Goal: Task Accomplishment & Management: Manage account settings

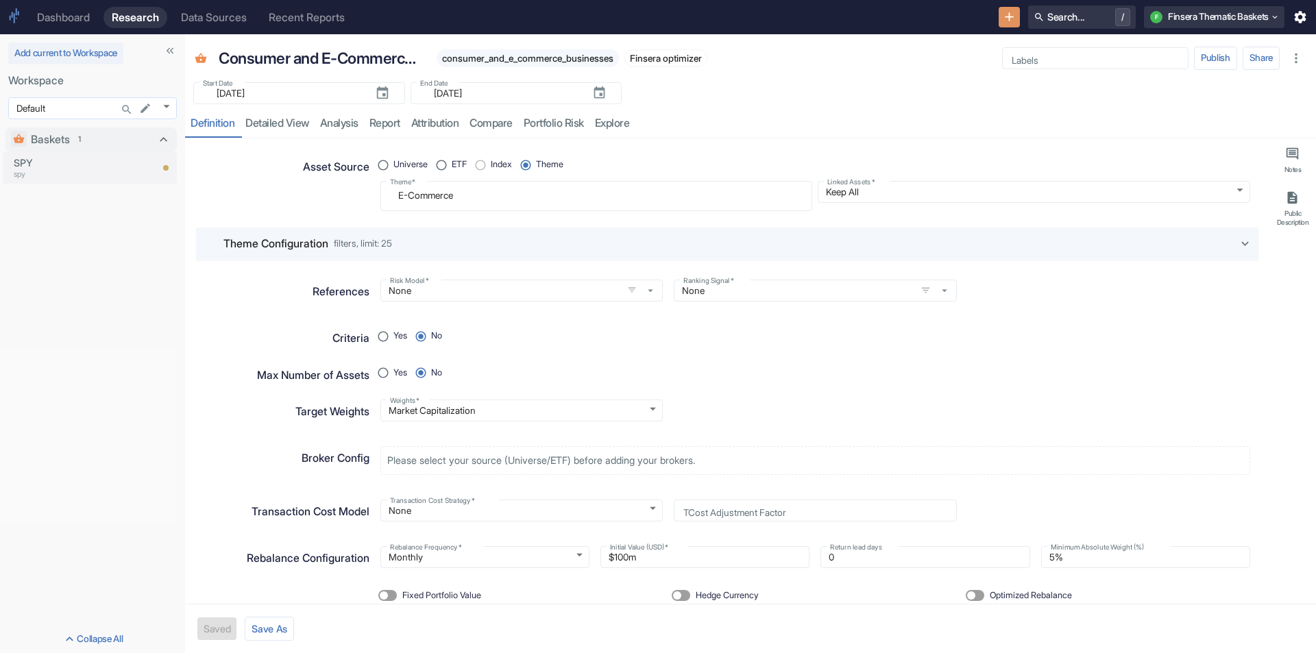
click at [173, 104] on body "Dashboard Research Data Sources Recent Reports Search... / F Finsera Thematic B…" at bounding box center [658, 326] width 1316 height 653
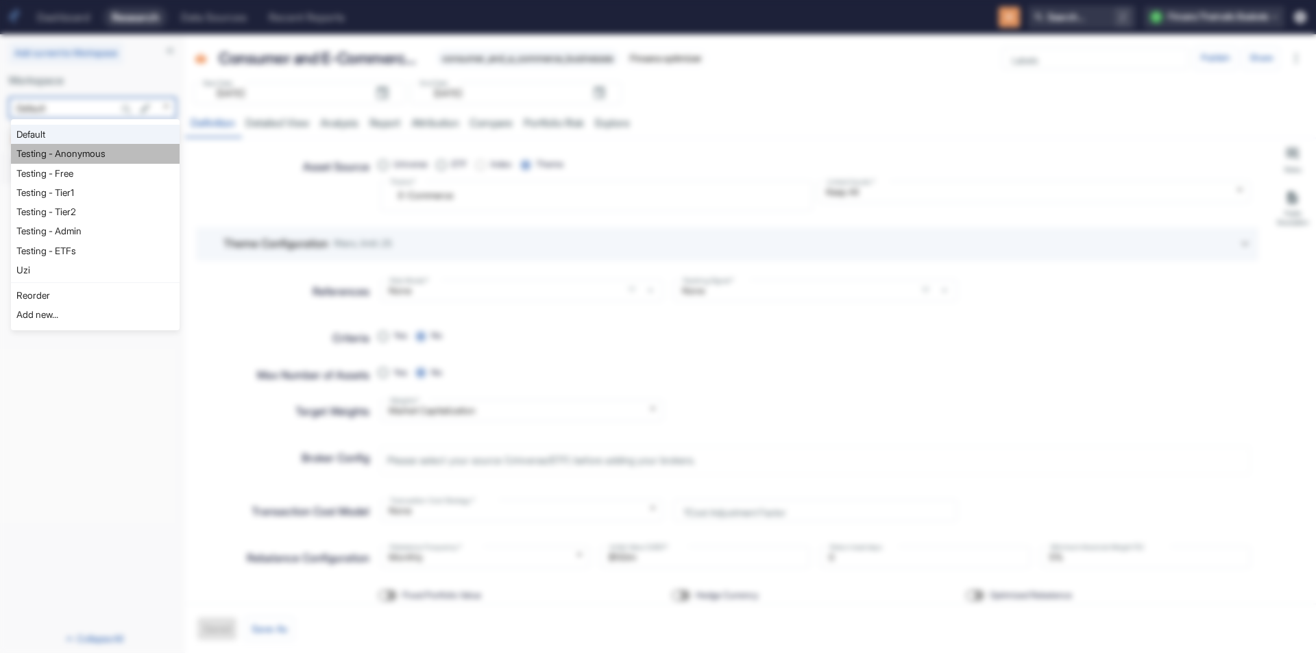
click at [100, 156] on li "Testing - Anonymous" at bounding box center [95, 153] width 169 height 19
type input "1126"
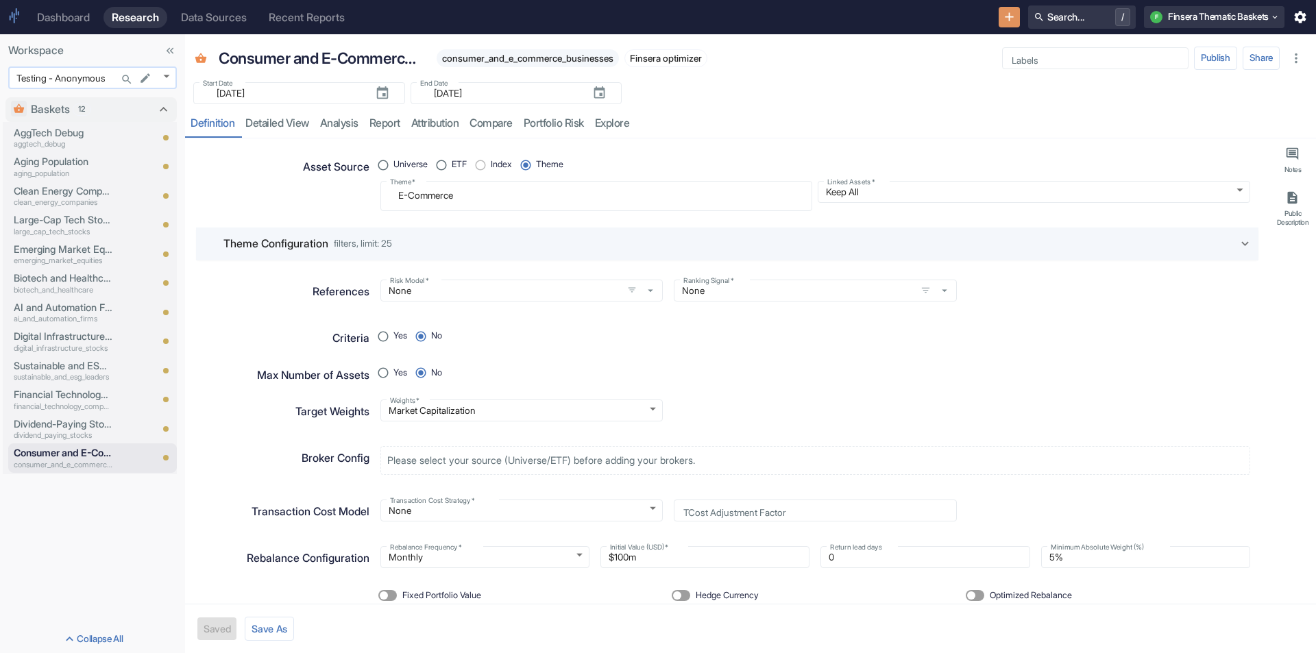
click at [173, 76] on body "Dashboard Research Data Sources Recent Reports Search... / F Finsera Thematic B…" at bounding box center [658, 326] width 1316 height 653
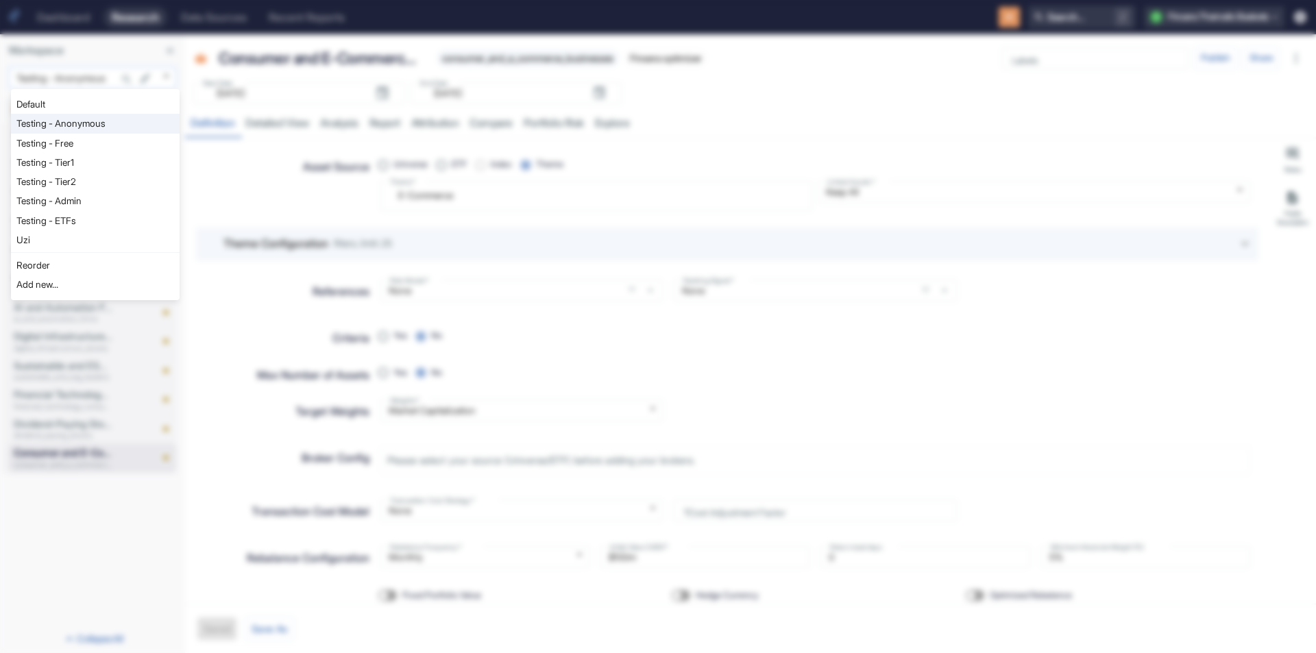
click at [173, 76] on div at bounding box center [658, 326] width 1316 height 653
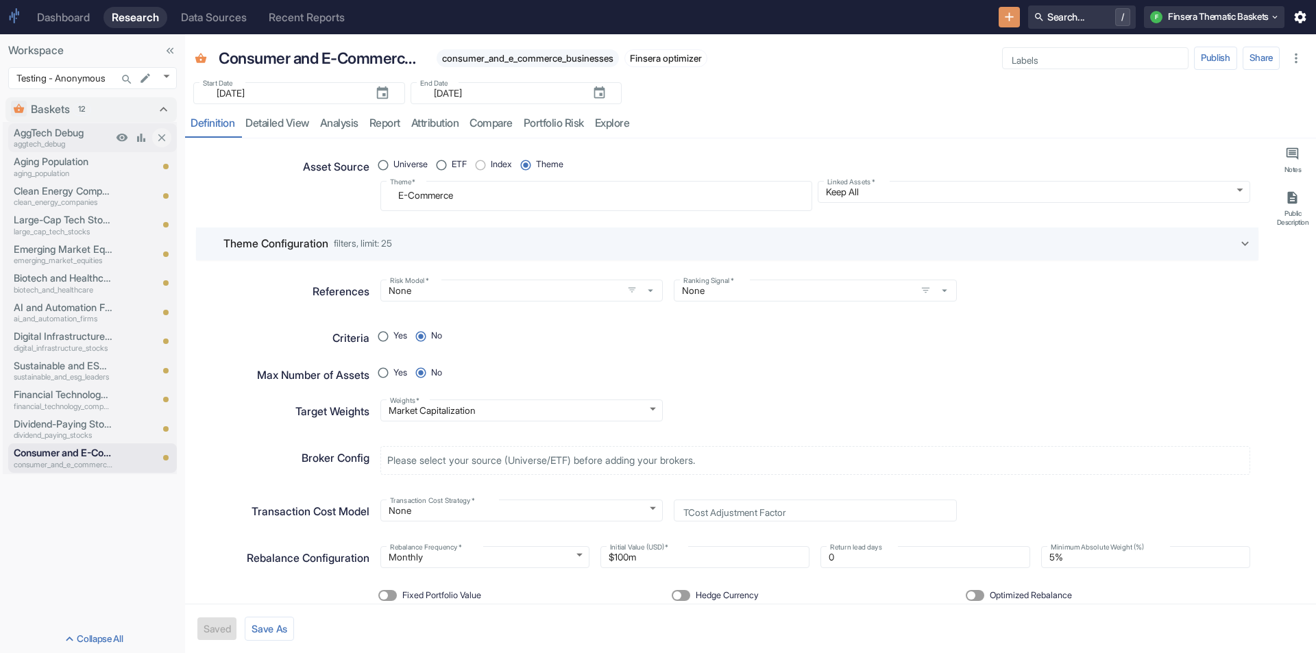
click at [87, 132] on p "AggTech Debug" at bounding box center [63, 132] width 99 height 15
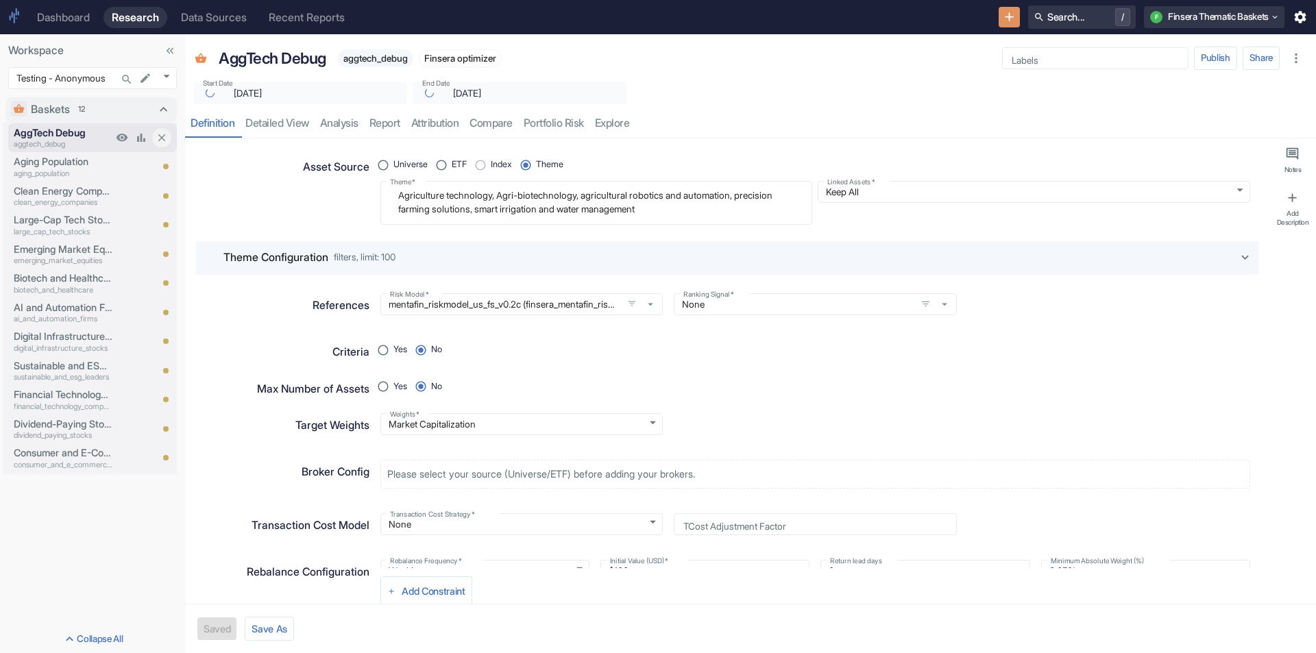
type textarea "x"
click at [76, 156] on p "Aging Population" at bounding box center [63, 161] width 99 height 15
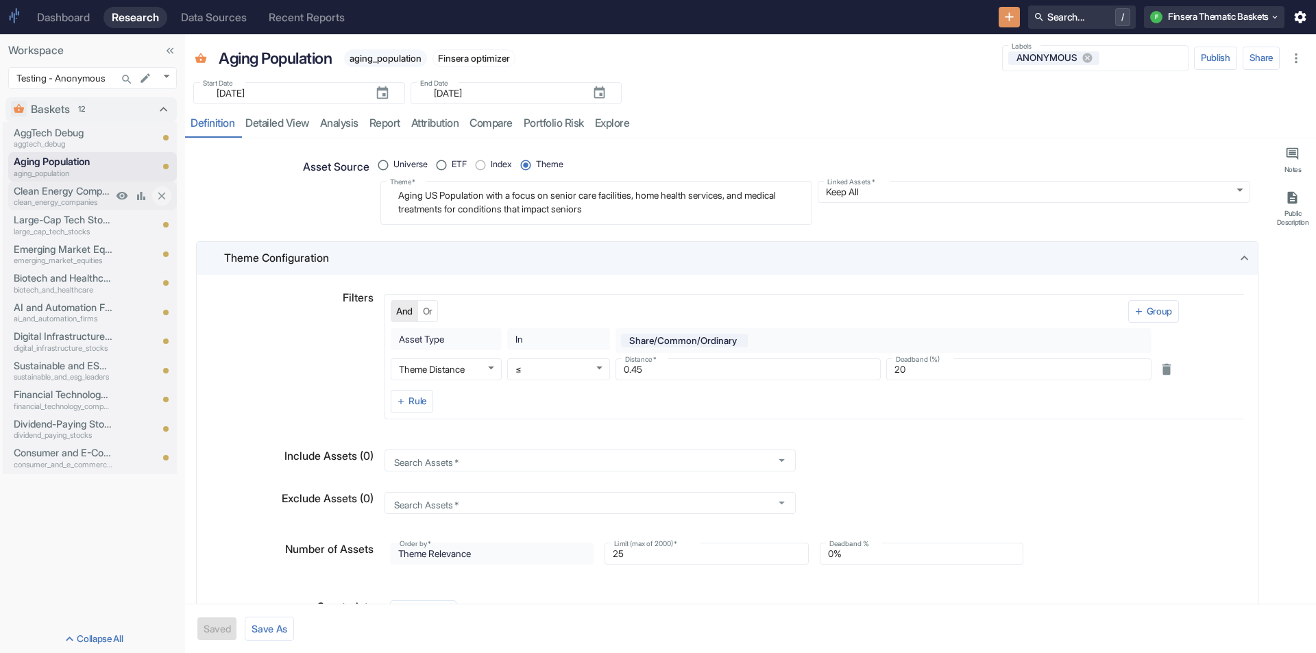
type textarea "x"
click at [276, 200] on div "Asset Source" at bounding box center [281, 186] width 176 height 77
click at [76, 195] on p "Clean Energy Companies" at bounding box center [63, 191] width 99 height 15
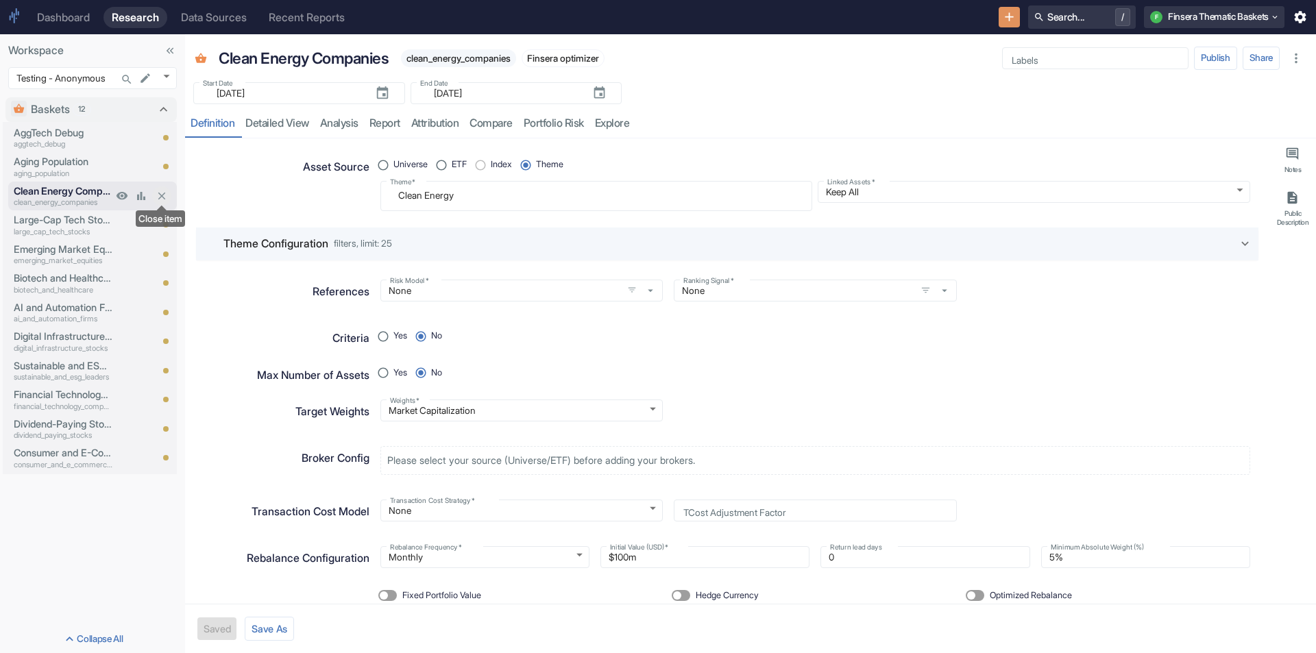
click at [162, 194] on icon "Close item" at bounding box center [162, 196] width 12 height 12
click at [162, 194] on icon "Close item" at bounding box center [162, 197] width 12 height 12
type textarea "x"
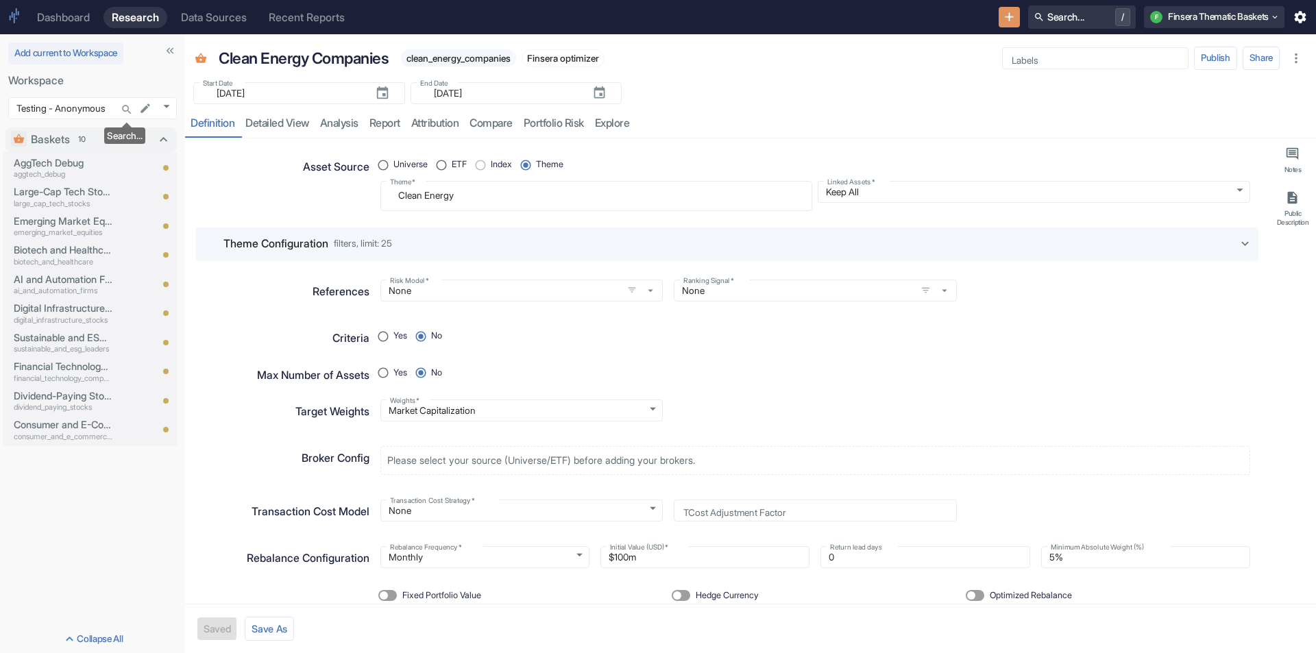
click at [127, 108] on icon "Search..." at bounding box center [127, 110] width 12 height 12
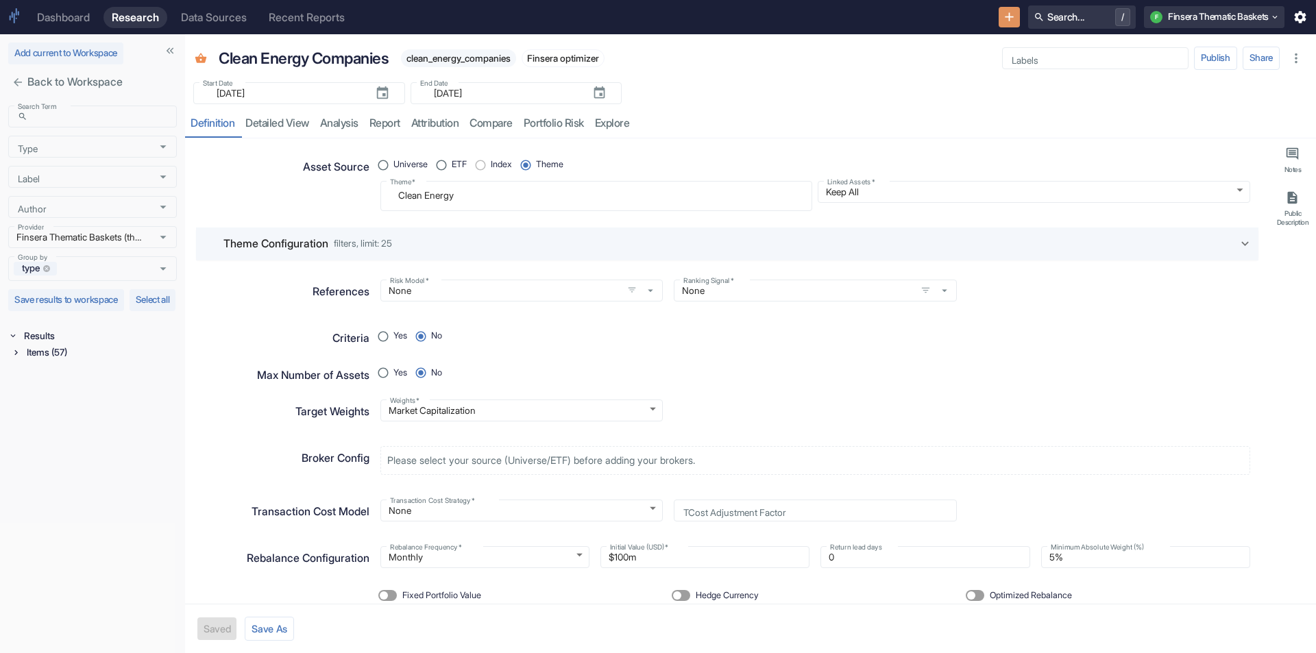
click at [17, 357] on icon at bounding box center [16, 353] width 10 height 10
click at [21, 413] on icon at bounding box center [19, 408] width 10 height 10
click at [21, 374] on icon at bounding box center [19, 369] width 10 height 10
click at [94, 125] on div "​ Search Term" at bounding box center [92, 117] width 169 height 22
type input "aging"
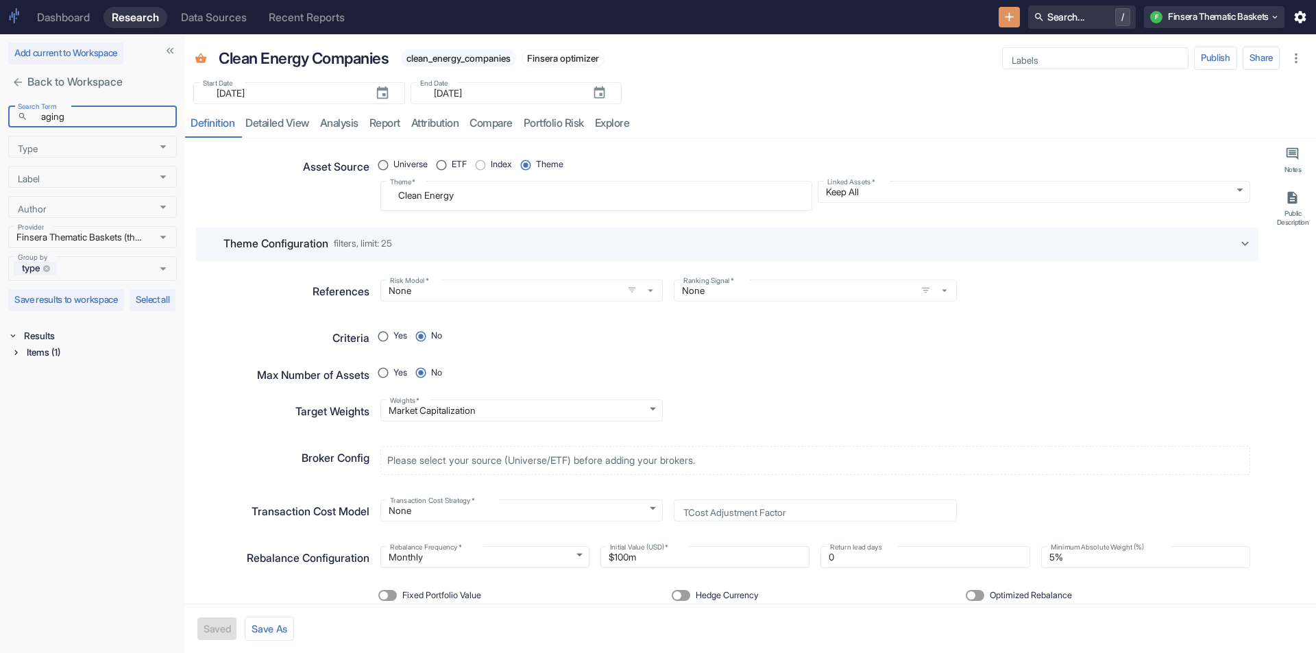
click at [18, 361] on div "Items (1)" at bounding box center [94, 352] width 166 height 16
click at [21, 374] on icon at bounding box center [19, 369] width 10 height 10
click at [62, 396] on p "Aging Population" at bounding box center [74, 388] width 73 height 15
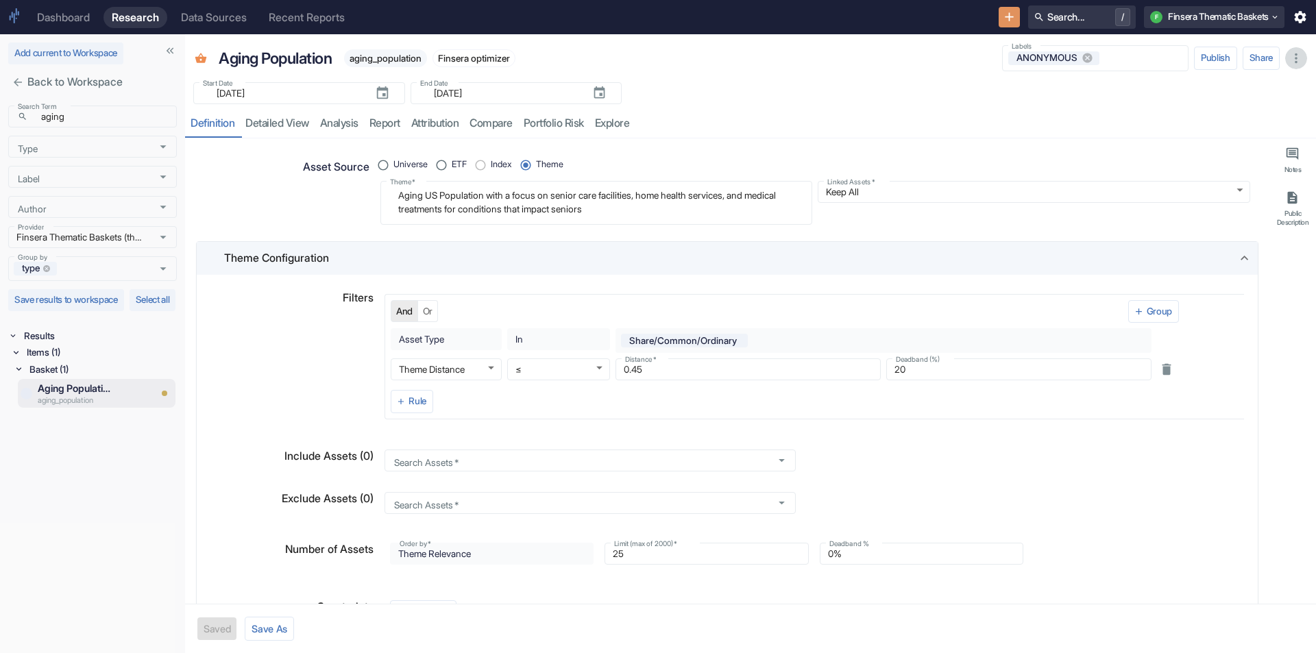
click at [1303, 57] on icon "button" at bounding box center [1296, 58] width 15 height 15
click at [1119, 106] on div "Aging Population aging_population Finsera optimizer Start Date - End Date 2022-…" at bounding box center [750, 86] width 1131 height 104
click at [160, 237] on icon "Open" at bounding box center [163, 237] width 15 height 15
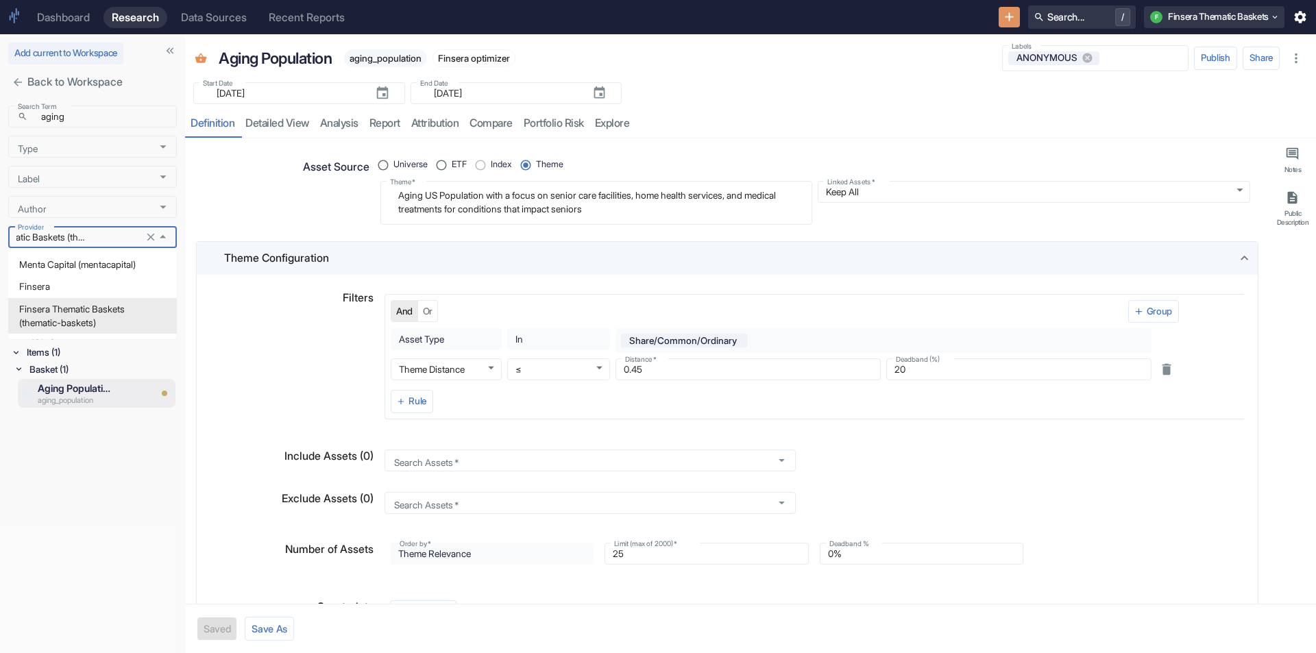
click at [109, 318] on li "Finsera Thematic Baskets (thematic-baskets)" at bounding box center [92, 316] width 169 height 36
click at [77, 309] on button "Save results to workspace" at bounding box center [66, 300] width 116 height 22
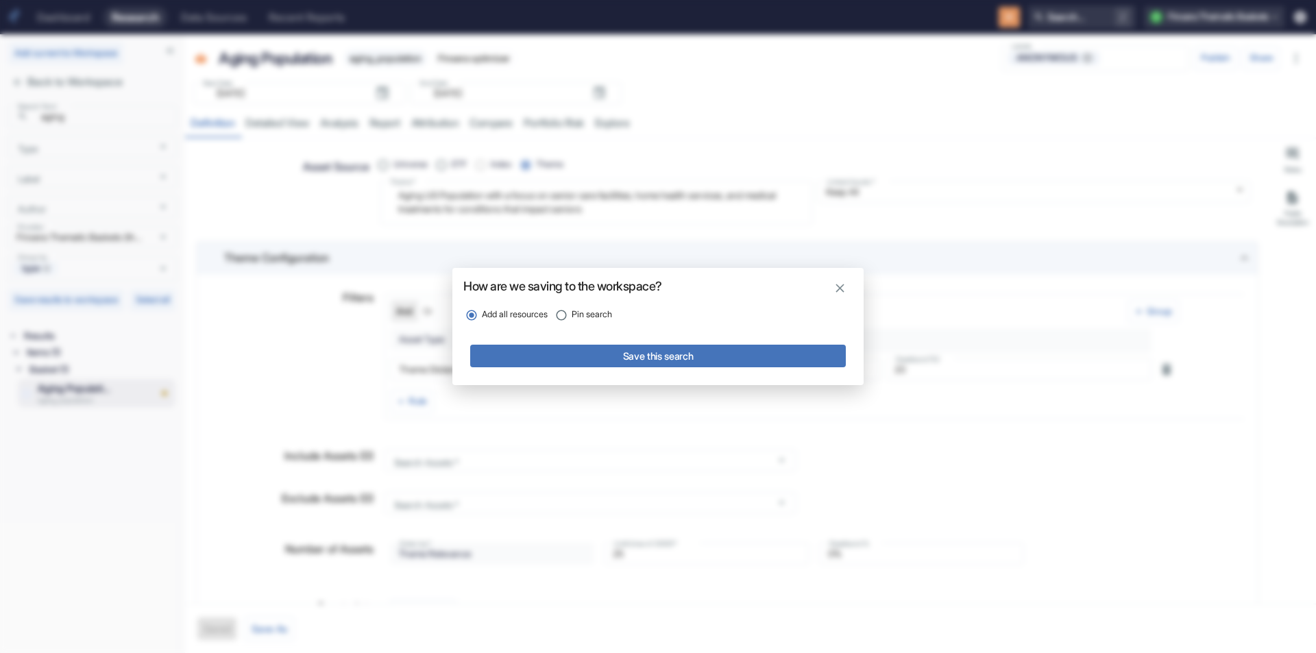
click at [838, 285] on icon "button" at bounding box center [840, 288] width 9 height 9
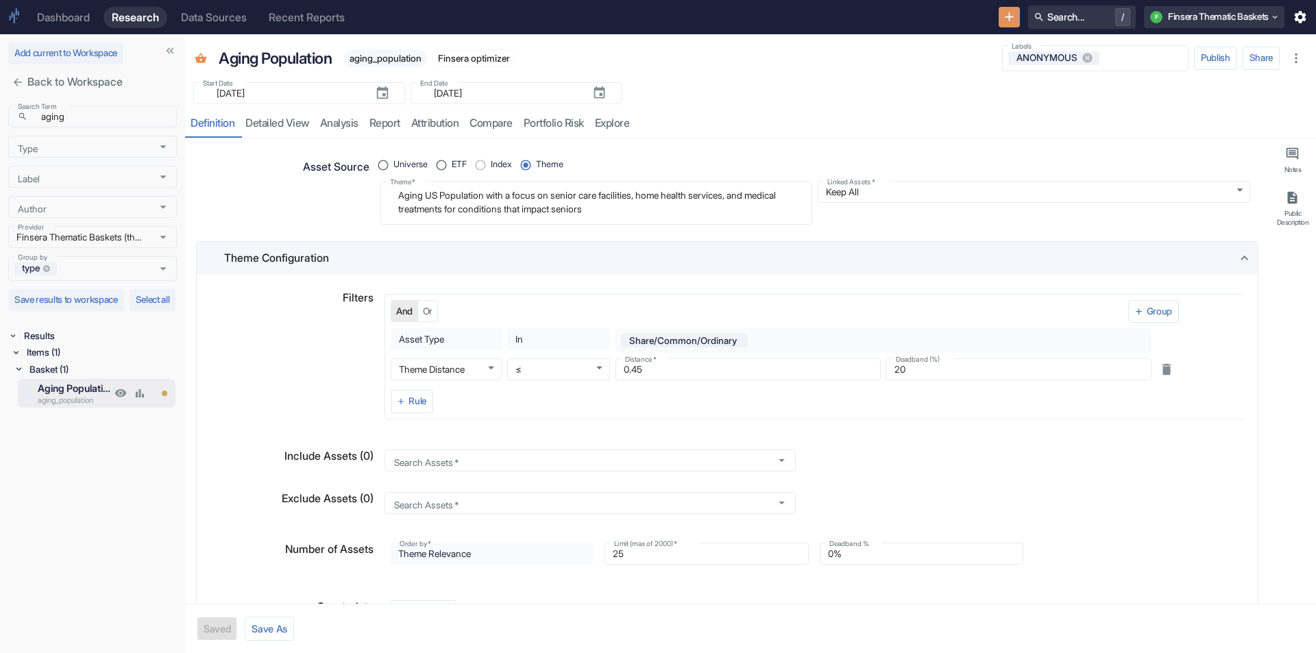
click at [49, 396] on p "Aging Population" at bounding box center [74, 388] width 73 height 15
click at [16, 80] on icon "close" at bounding box center [18, 82] width 12 height 12
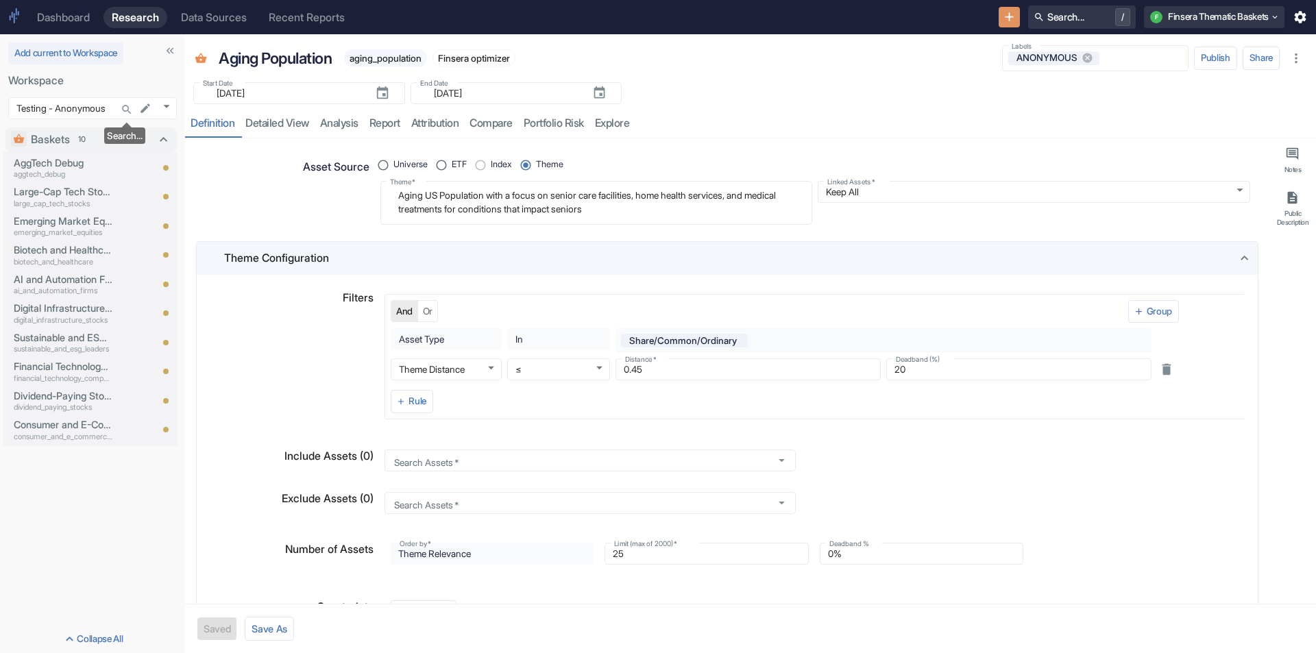
click at [130, 106] on icon "Search..." at bounding box center [127, 110] width 12 height 12
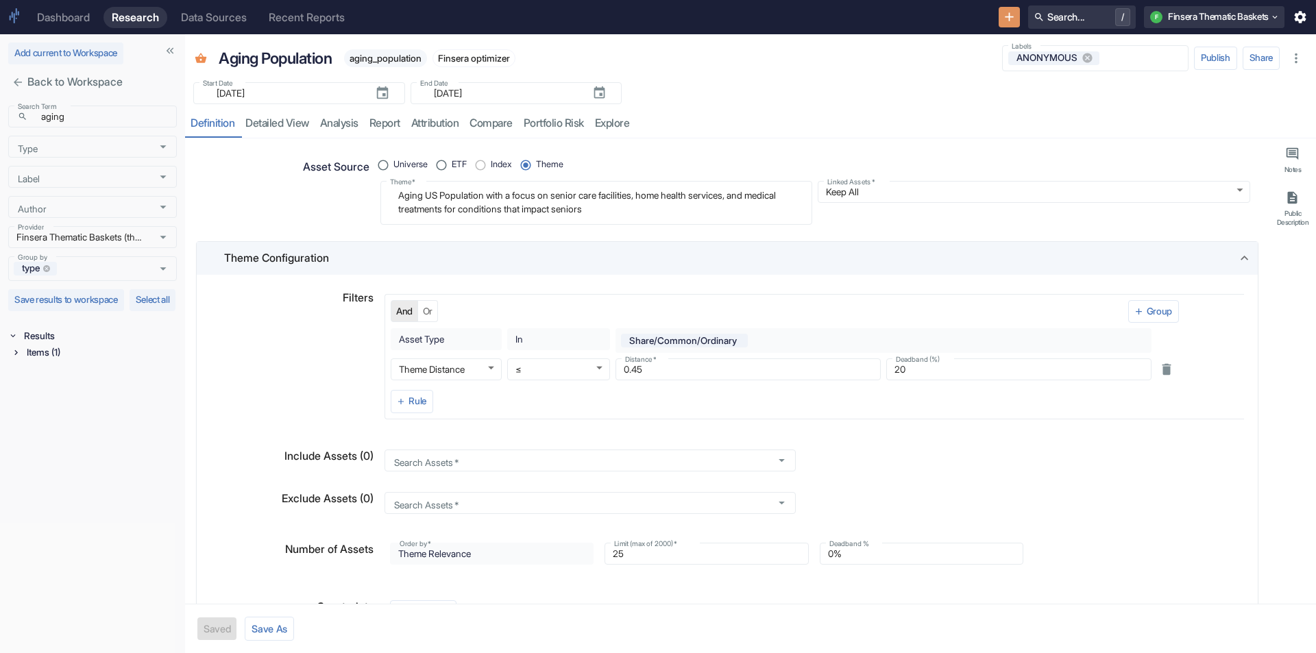
click at [64, 361] on div "Items (1)" at bounding box center [100, 352] width 153 height 16
click at [59, 378] on div "Basket (1)" at bounding box center [102, 369] width 150 height 16
click at [54, 396] on p "Aging Population" at bounding box center [74, 388] width 73 height 15
click at [61, 55] on button "Add current to Workspace" at bounding box center [65, 54] width 115 height 22
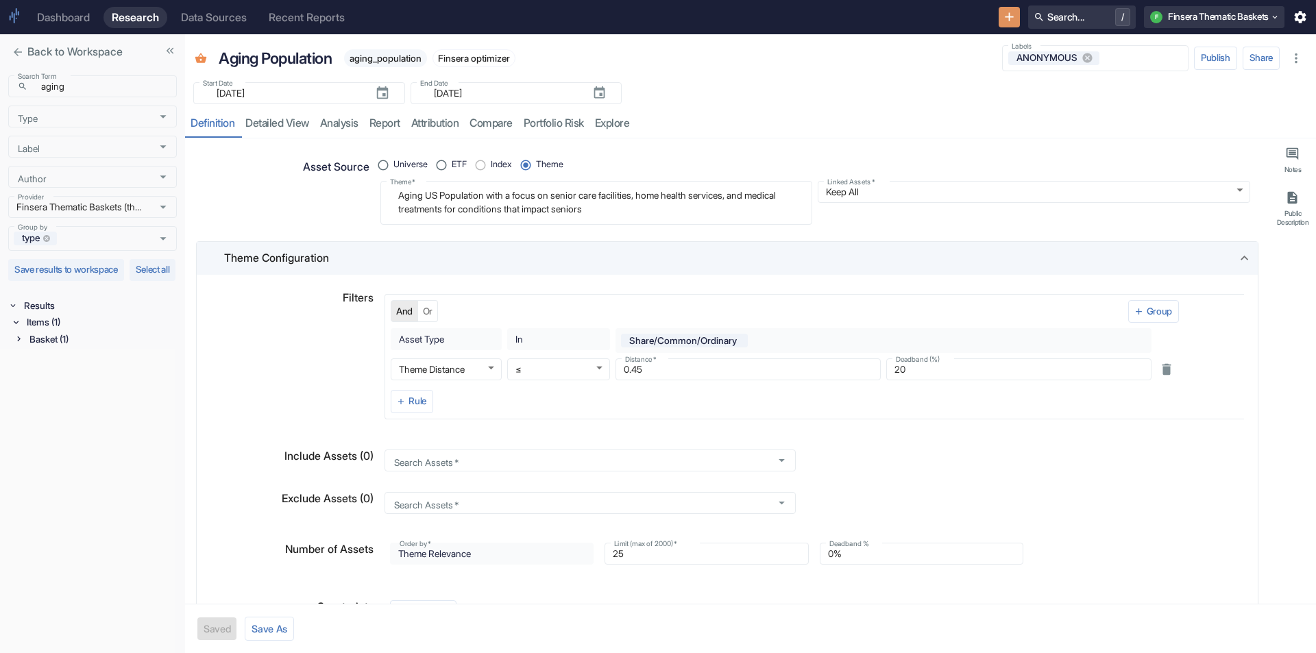
click at [18, 52] on icon "close" at bounding box center [18, 52] width 8 height 8
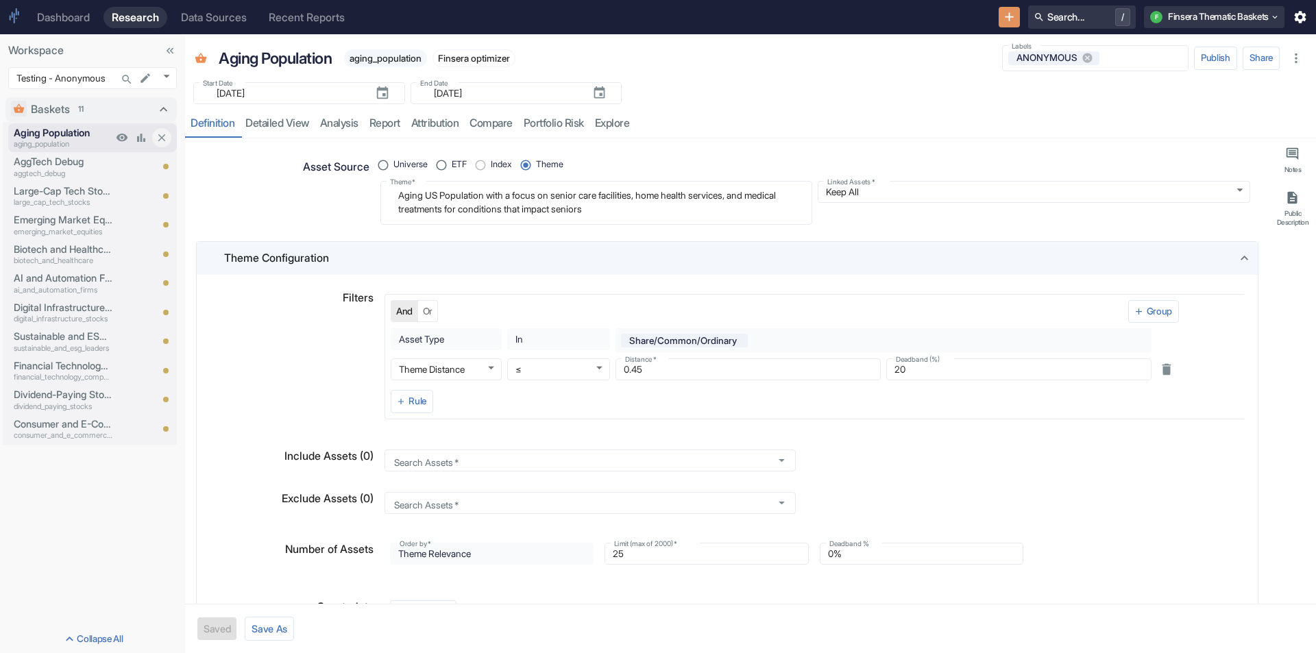
click at [70, 141] on p "aging_population" at bounding box center [63, 144] width 99 height 12
type textarea "x"
click at [69, 161] on p "AggTech Debug" at bounding box center [63, 161] width 99 height 15
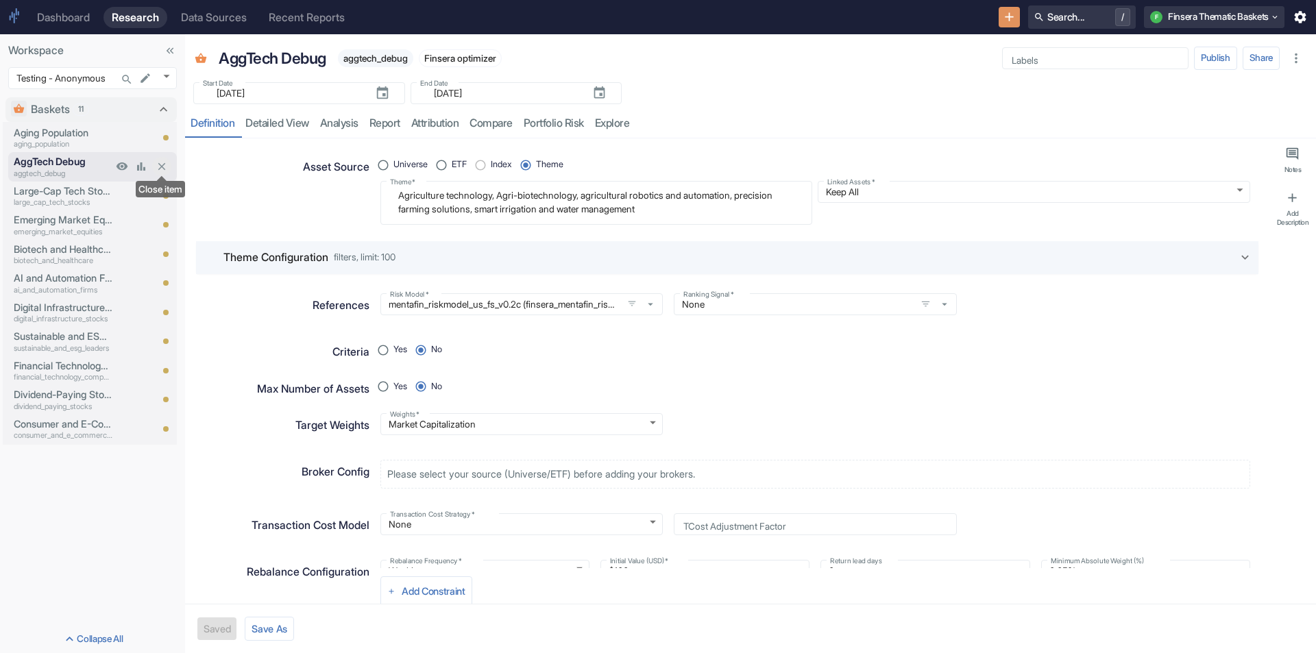
click at [160, 165] on icon "Close item" at bounding box center [162, 167] width 8 height 8
click at [160, 165] on icon "Close item" at bounding box center [162, 168] width 12 height 12
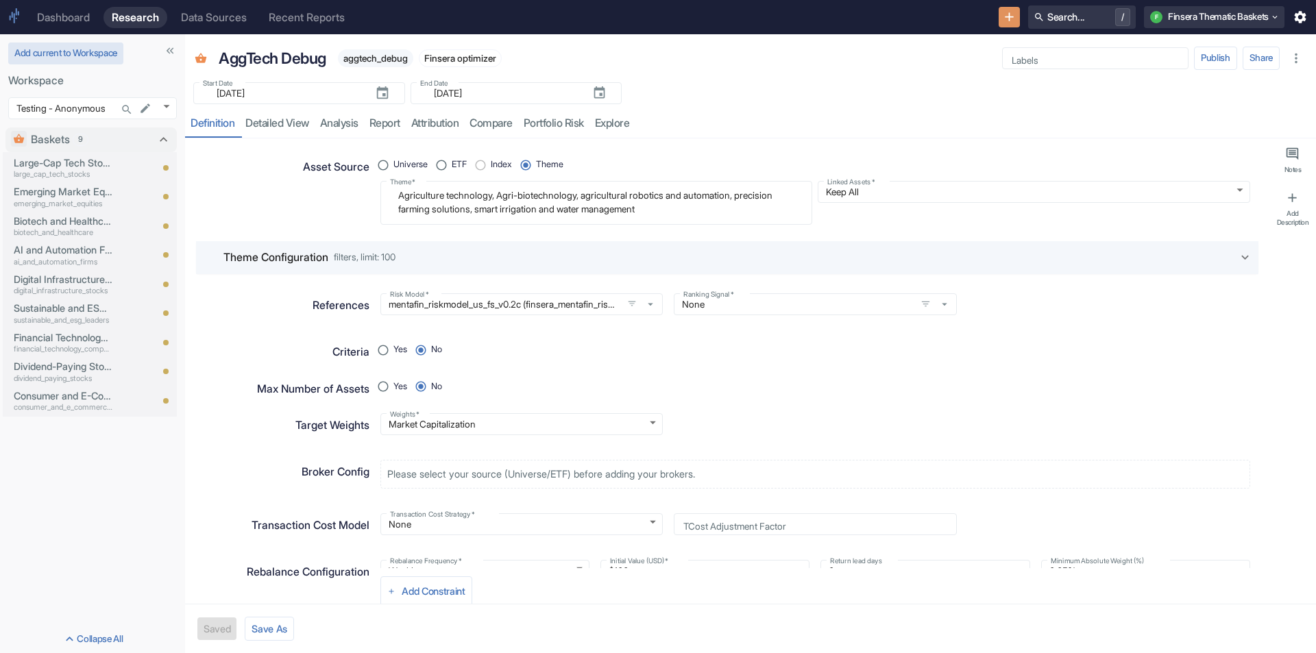
click at [62, 53] on button "Add current to Workspace" at bounding box center [65, 54] width 115 height 22
type textarea "x"
click at [125, 79] on icon "Search..." at bounding box center [127, 79] width 12 height 12
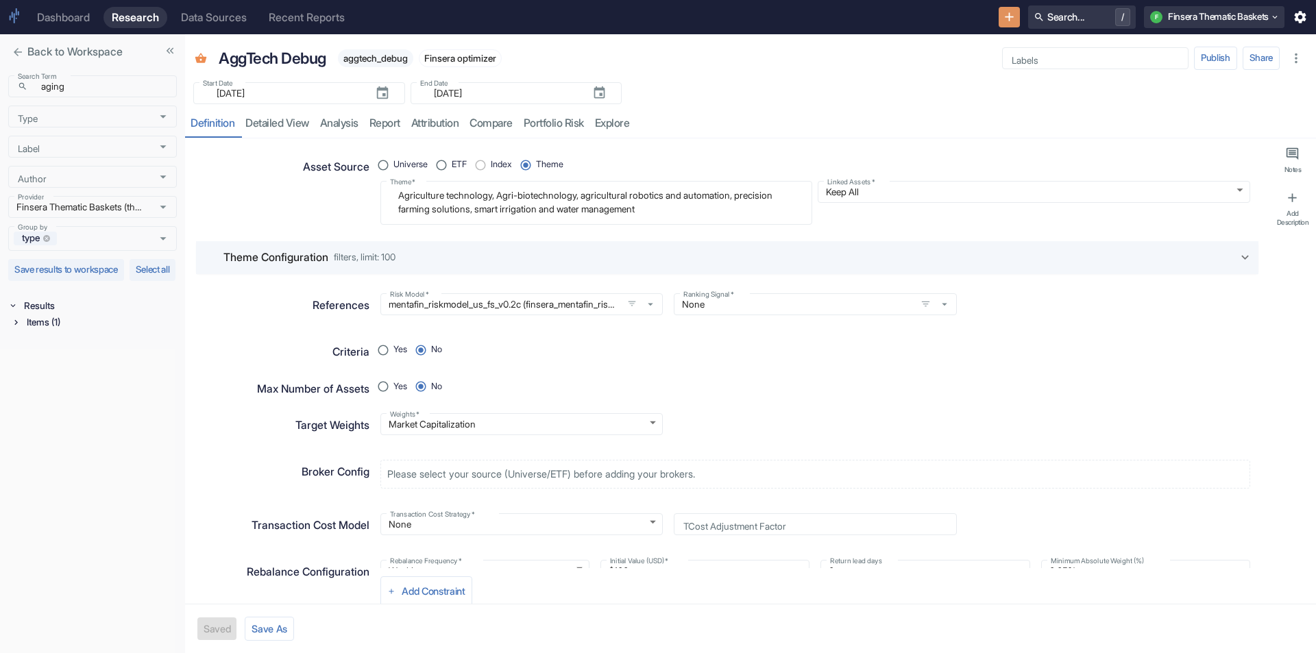
click at [45, 330] on div "Items (1)" at bounding box center [100, 322] width 153 height 16
click at [45, 348] on div "Basket (1)" at bounding box center [102, 339] width 150 height 16
click at [46, 366] on p "Aging Population" at bounding box center [74, 358] width 73 height 15
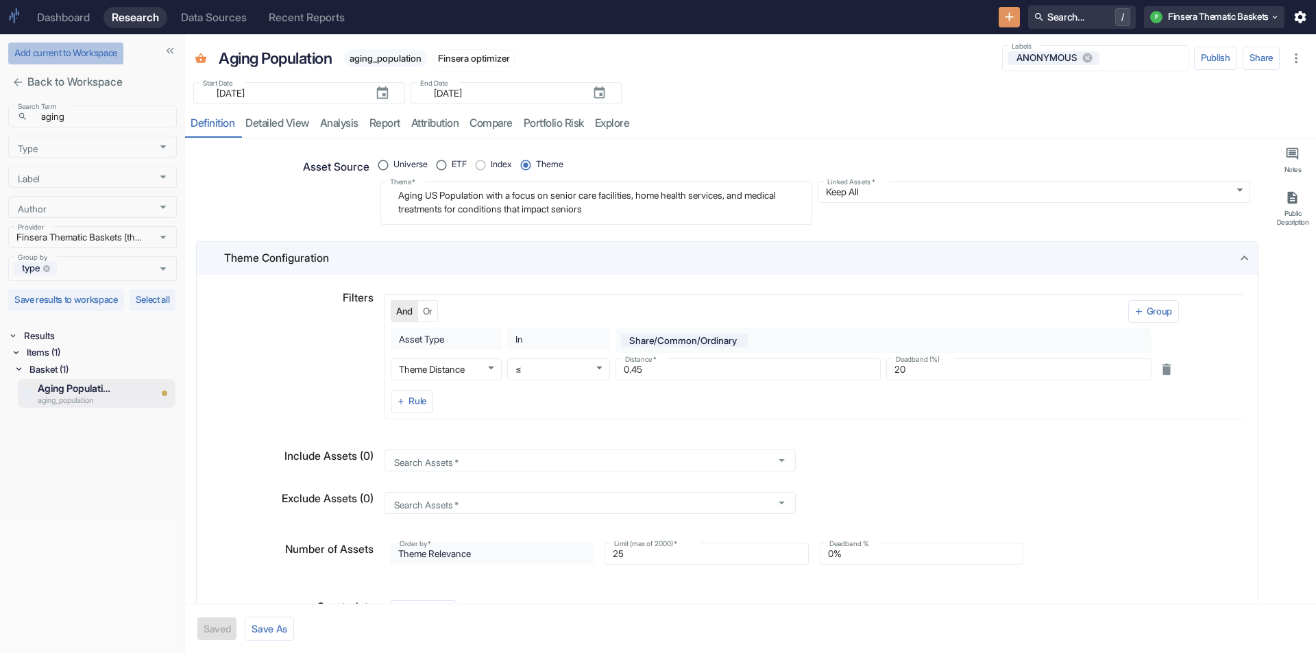
click at [42, 53] on button "Add current to Workspace" at bounding box center [65, 54] width 115 height 22
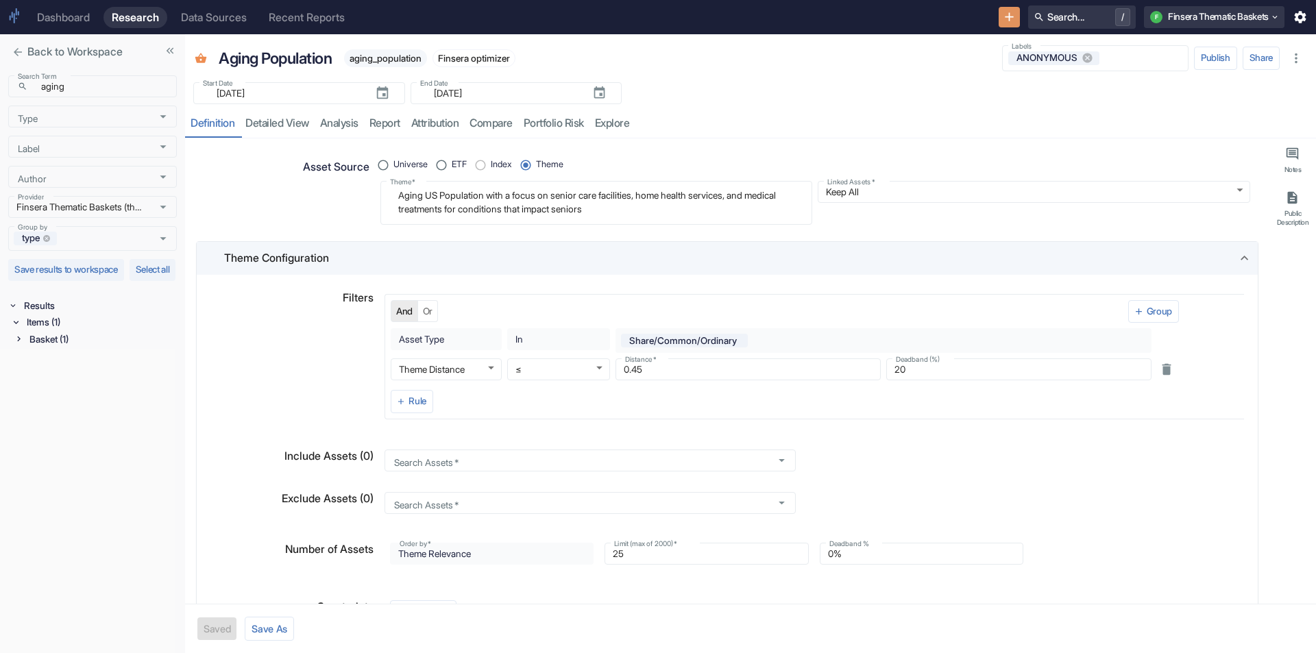
type textarea "x"
click at [20, 51] on icon "close" at bounding box center [18, 52] width 12 height 12
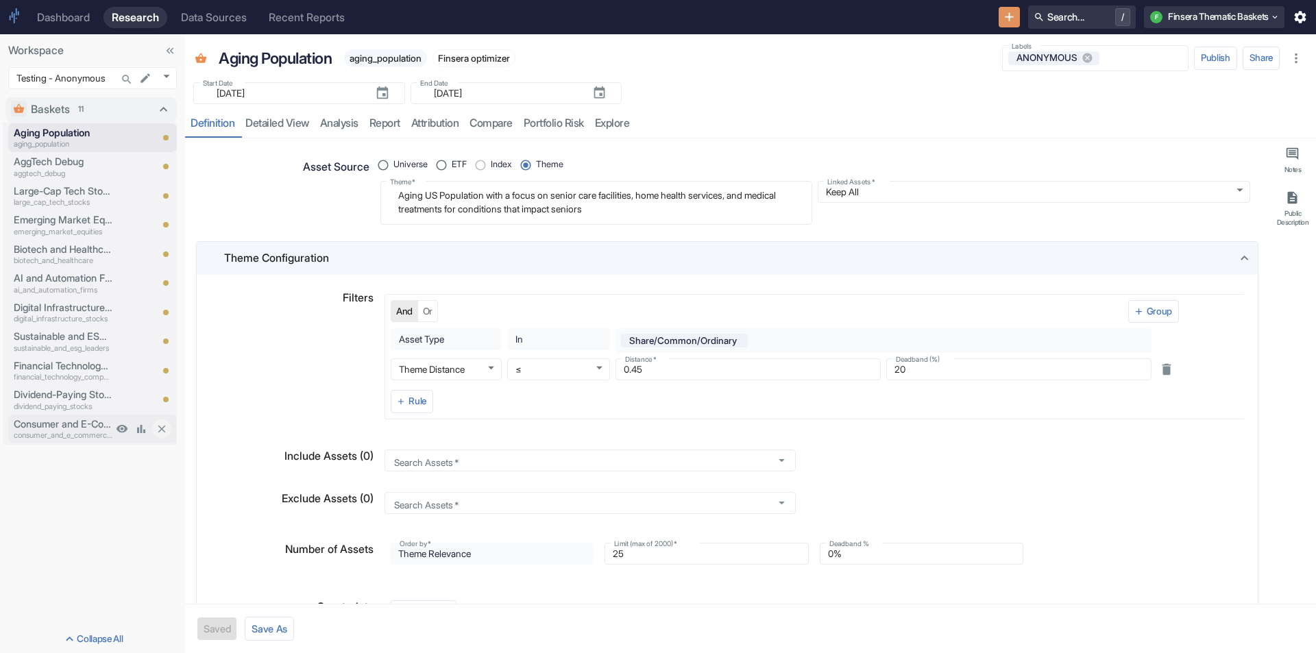
click at [81, 420] on p "Consumer and E-Commerce Businesses" at bounding box center [63, 424] width 99 height 15
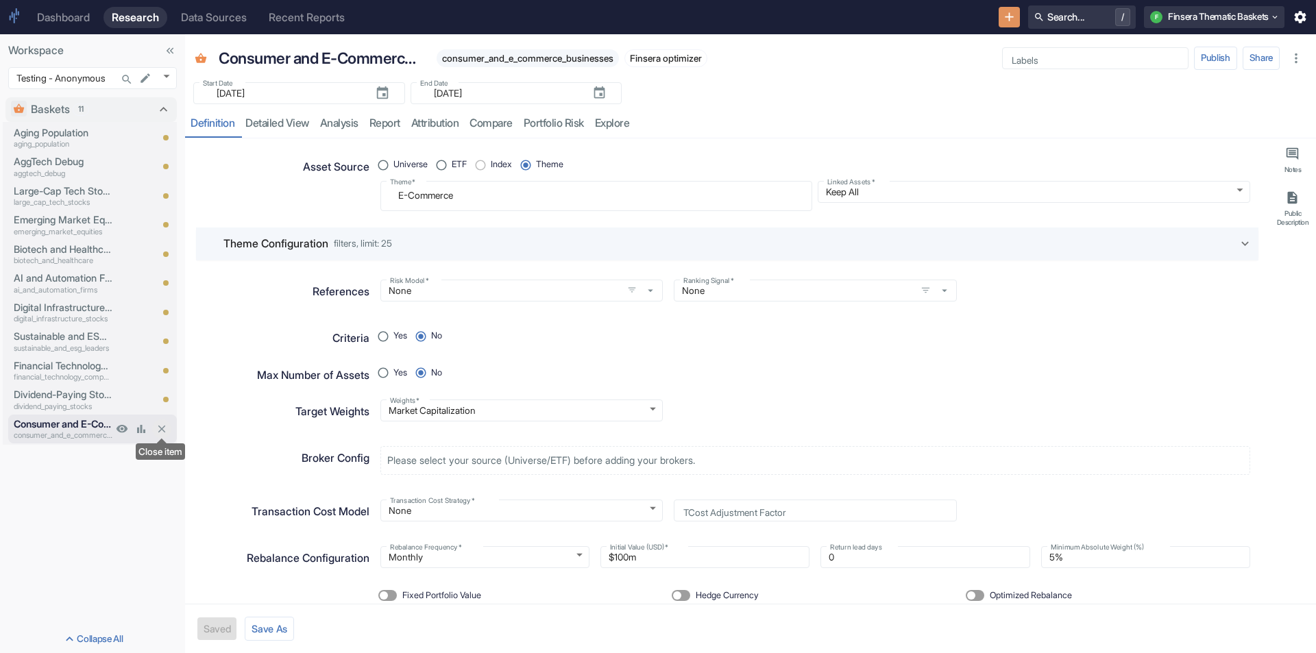
click at [164, 431] on icon "Close item" at bounding box center [162, 430] width 8 height 8
click at [162, 431] on icon "Close item" at bounding box center [162, 430] width 8 height 8
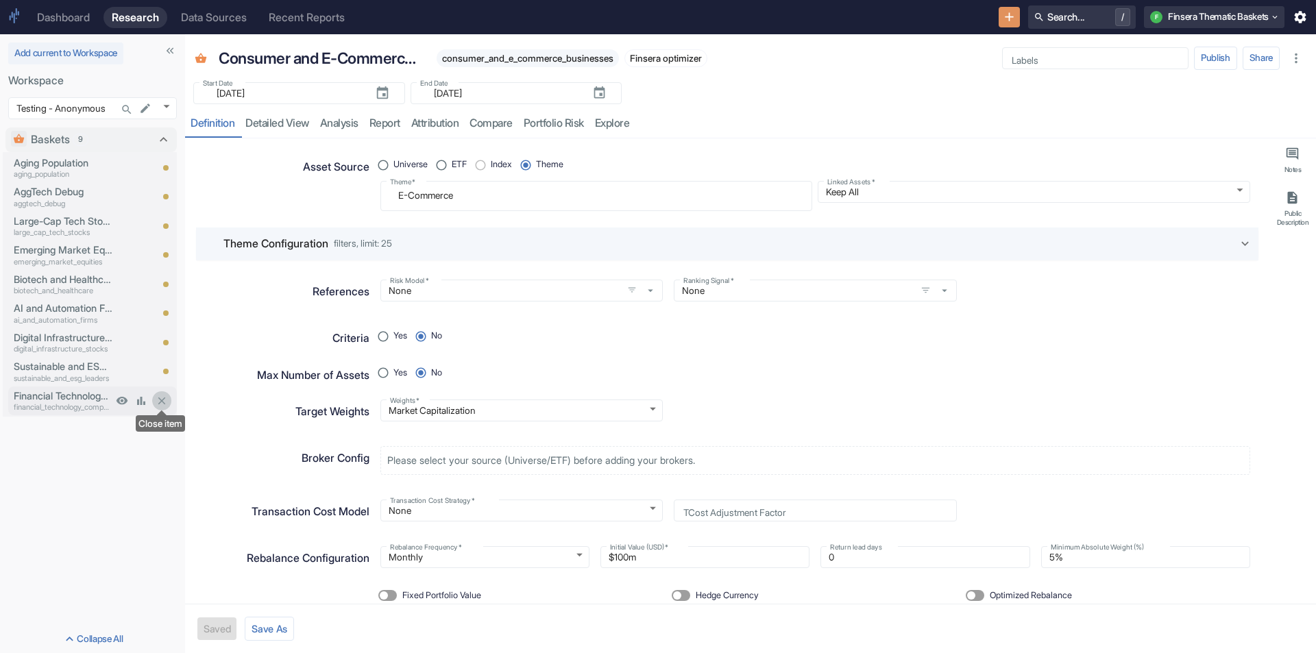
click at [162, 401] on icon "Close item" at bounding box center [162, 402] width 8 height 8
click at [160, 370] on icon "Close item" at bounding box center [162, 371] width 12 height 12
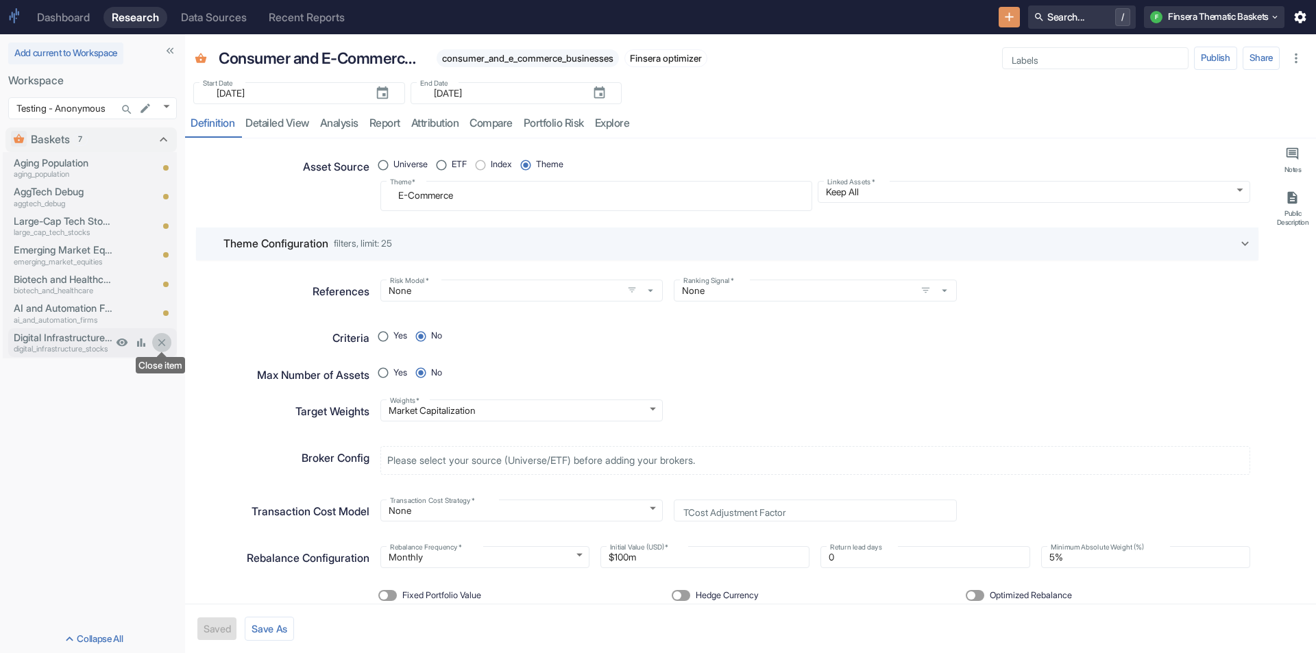
click at [164, 344] on icon "Close item" at bounding box center [162, 343] width 8 height 8
click at [160, 315] on icon "Close item" at bounding box center [162, 314] width 8 height 8
click at [165, 283] on icon "Close item" at bounding box center [162, 284] width 12 height 12
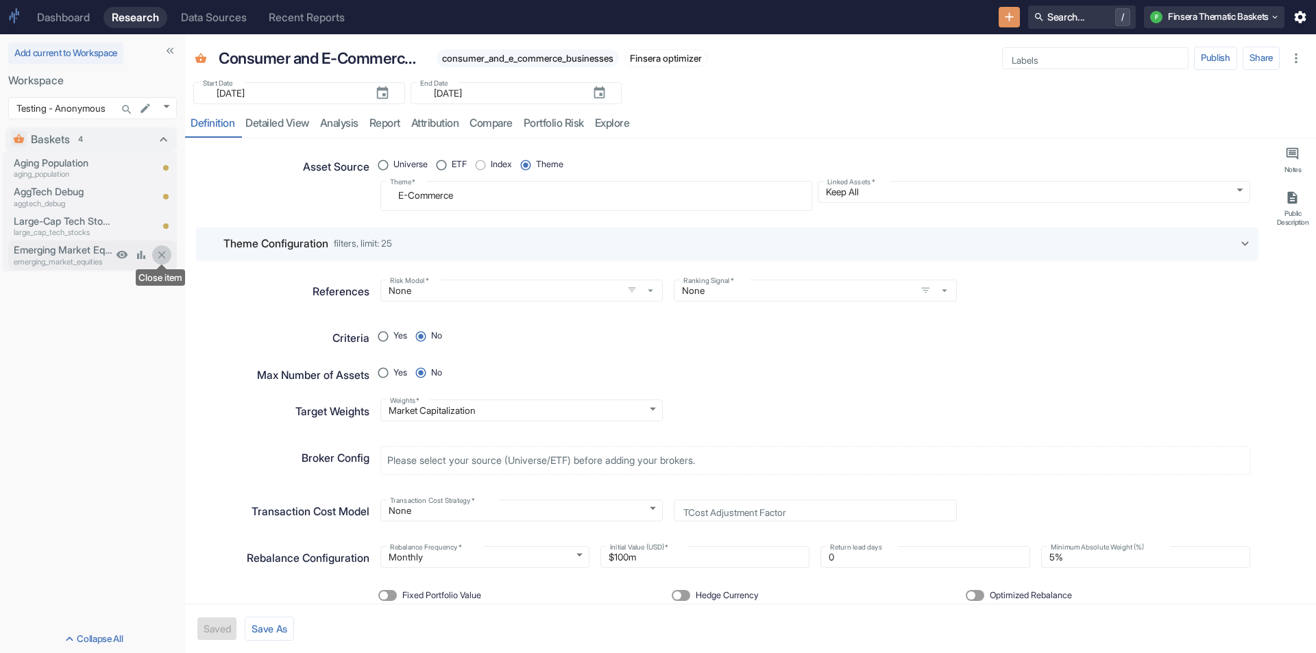
click at [159, 256] on icon "Close item" at bounding box center [162, 255] width 12 height 12
click at [164, 228] on icon "Close item" at bounding box center [162, 227] width 8 height 8
click at [160, 197] on icon "Close item" at bounding box center [162, 197] width 12 height 12
type textarea "x"
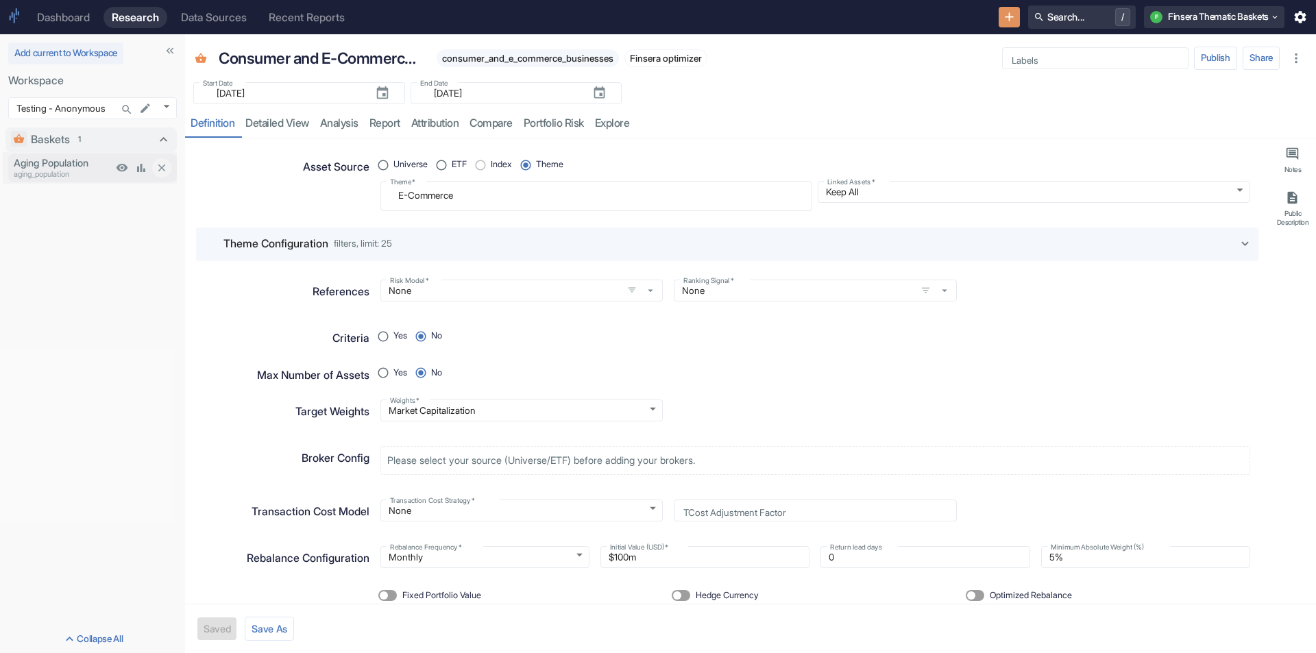
click at [64, 162] on p "Aging Population" at bounding box center [63, 163] width 99 height 15
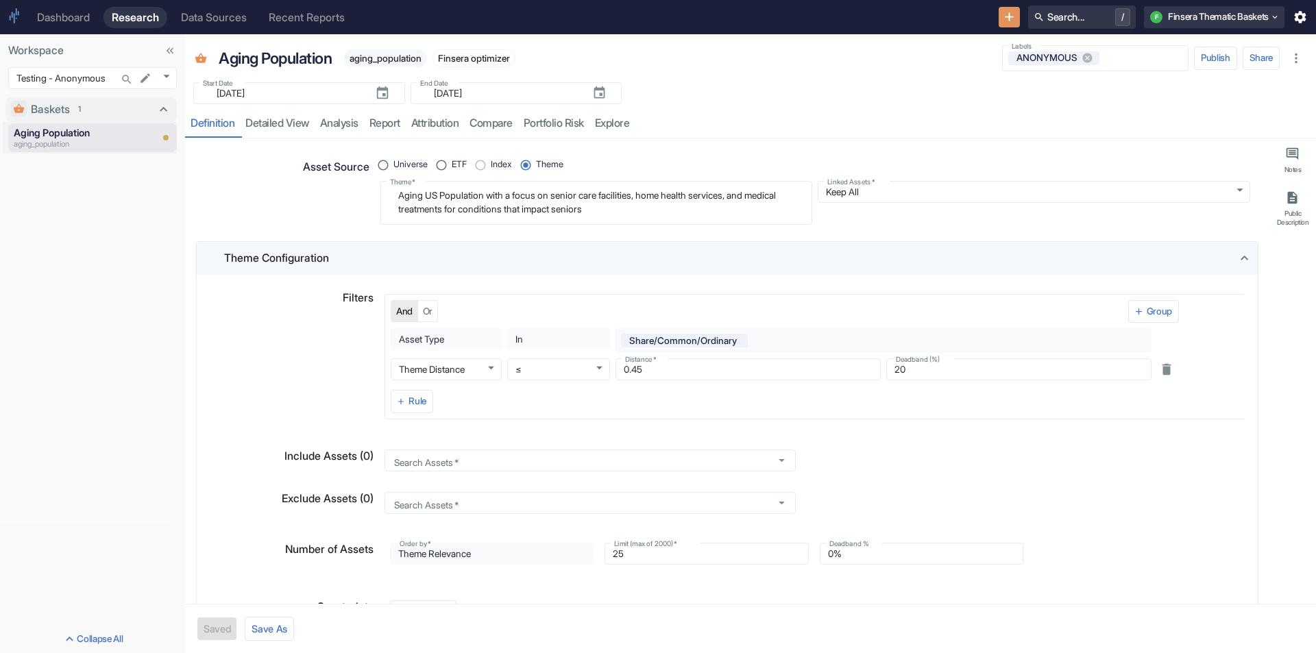
type textarea "x"
drag, startPoint x: 391, startPoint y: 195, endPoint x: 693, endPoint y: 211, distance: 302.1
click at [693, 211] on textarea "Aging US Population with a focus on senior care facilities, home health service…" at bounding box center [596, 202] width 413 height 32
paste textarea "utonomous Defense"
radio input "true"
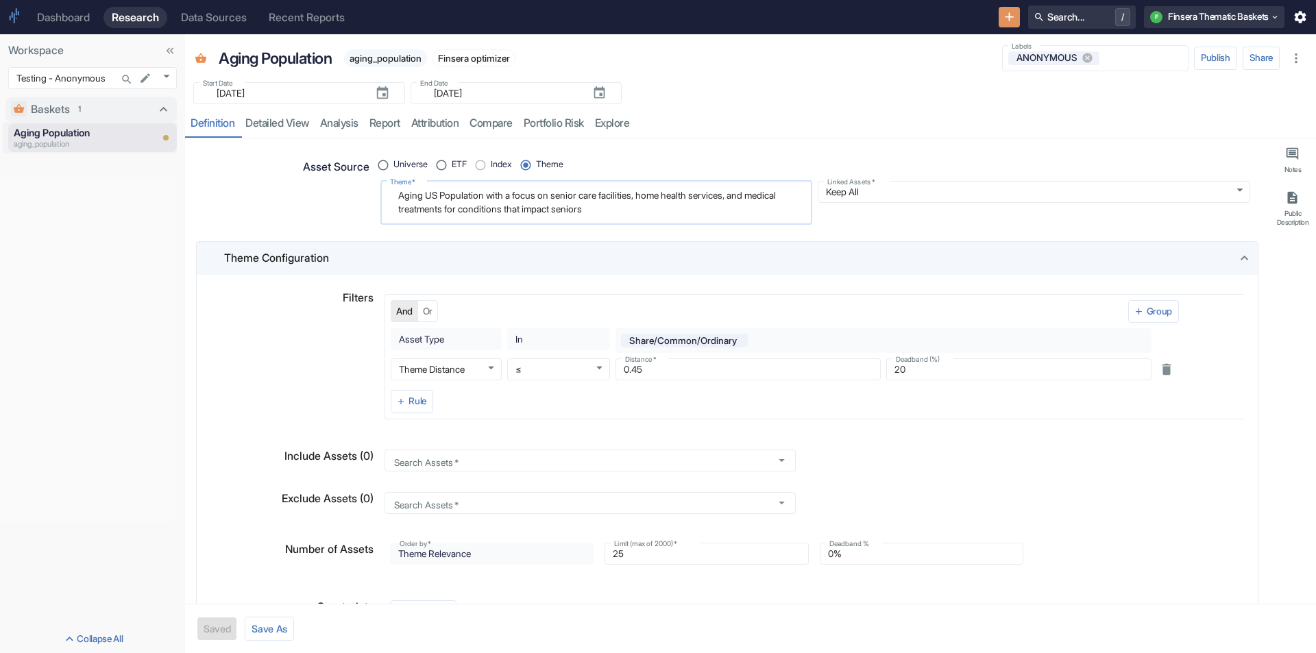
type textarea "Autonomous Defense"
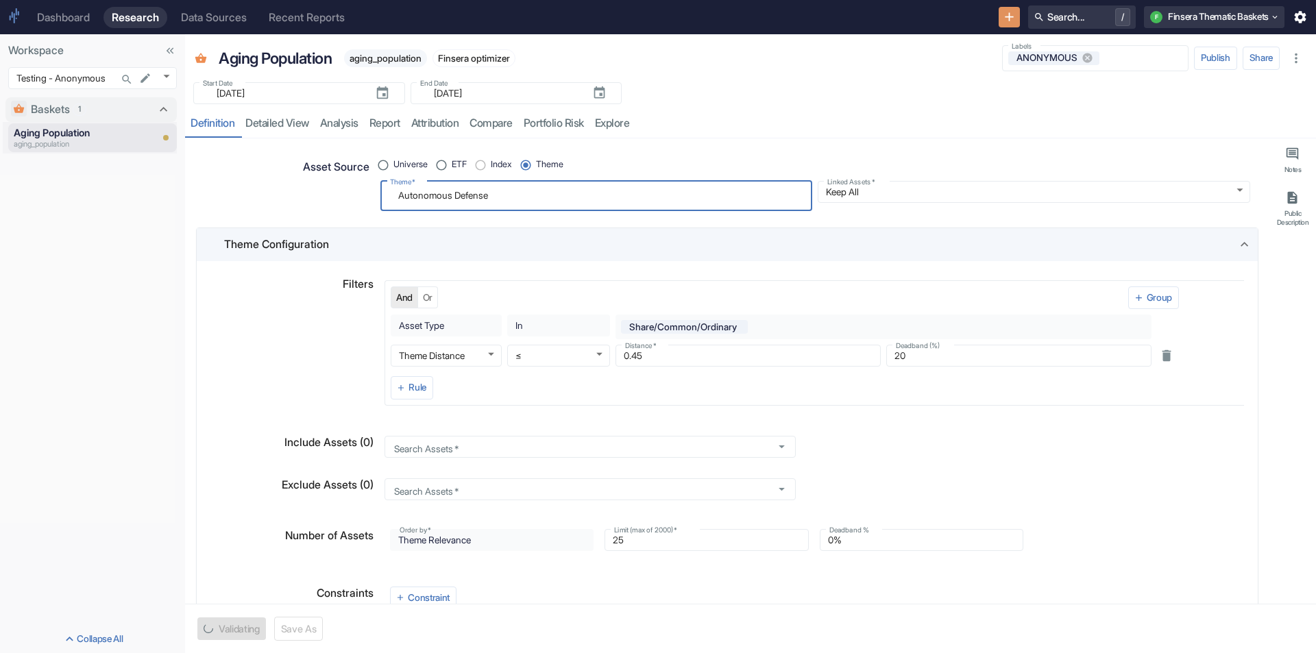
type textarea "x"
type textarea "Autonomous Defense"
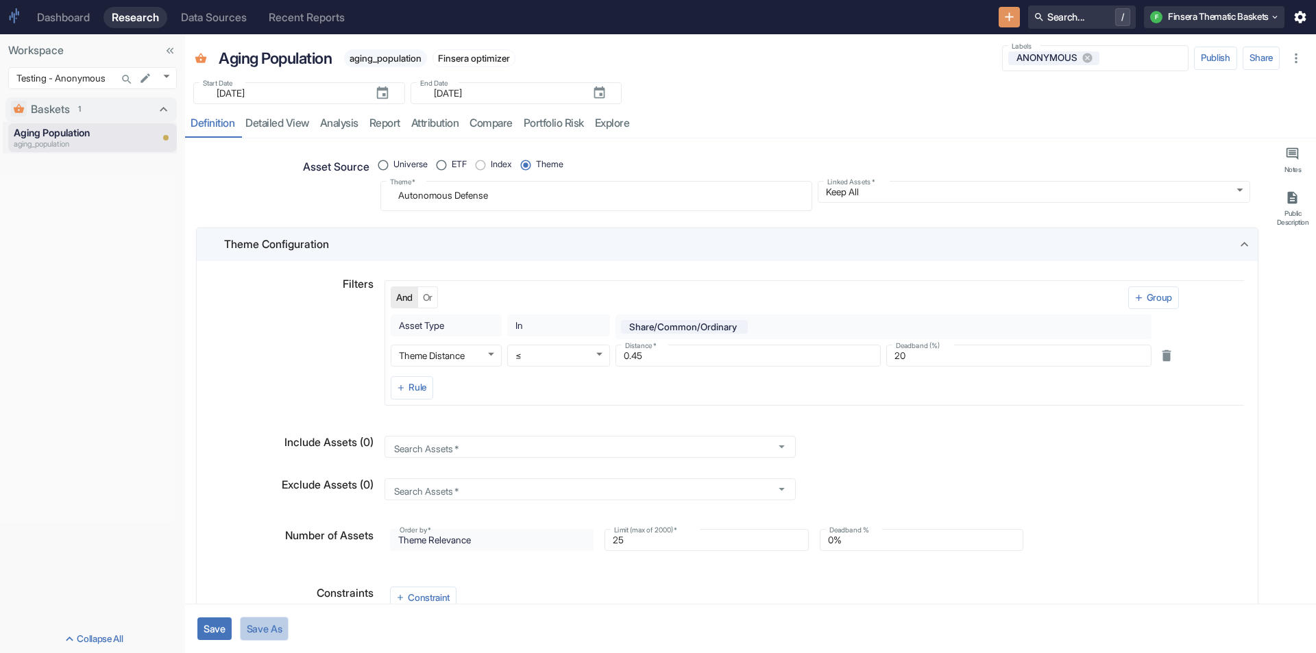
click at [253, 627] on button "Save As" at bounding box center [264, 629] width 49 height 24
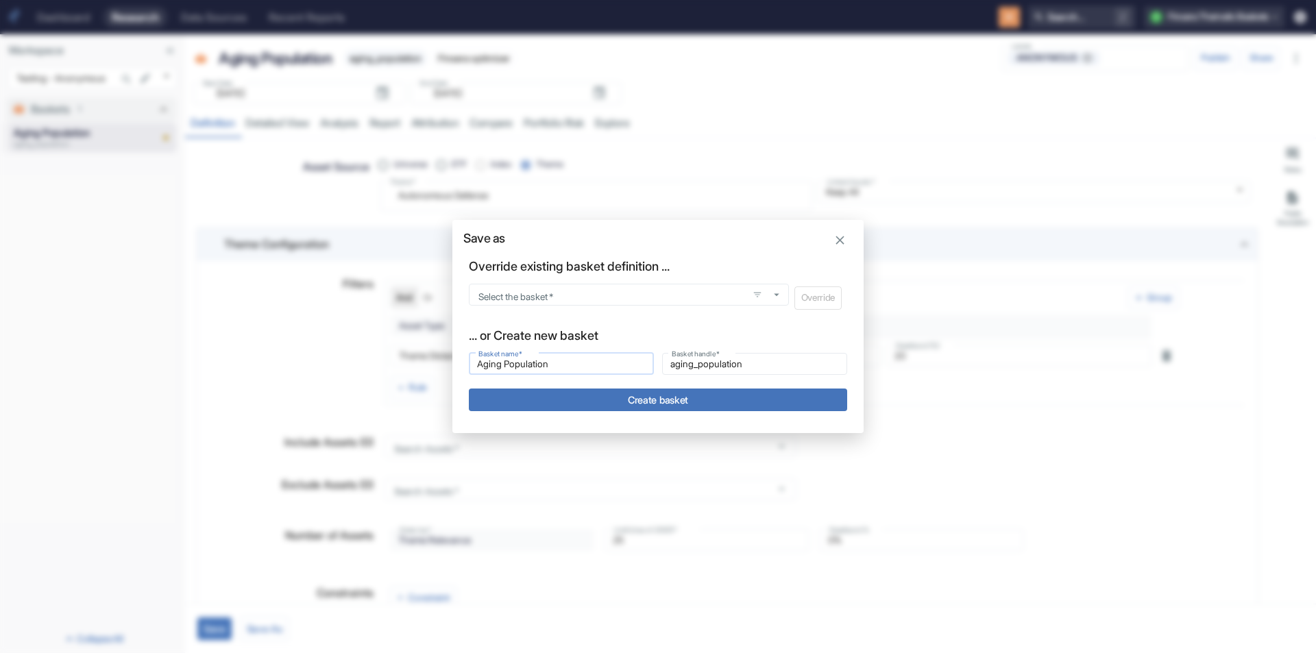
click at [581, 365] on input "Aging Population" at bounding box center [561, 364] width 185 height 16
type input "Autonomous Defense"
type input "autonomous_defense"
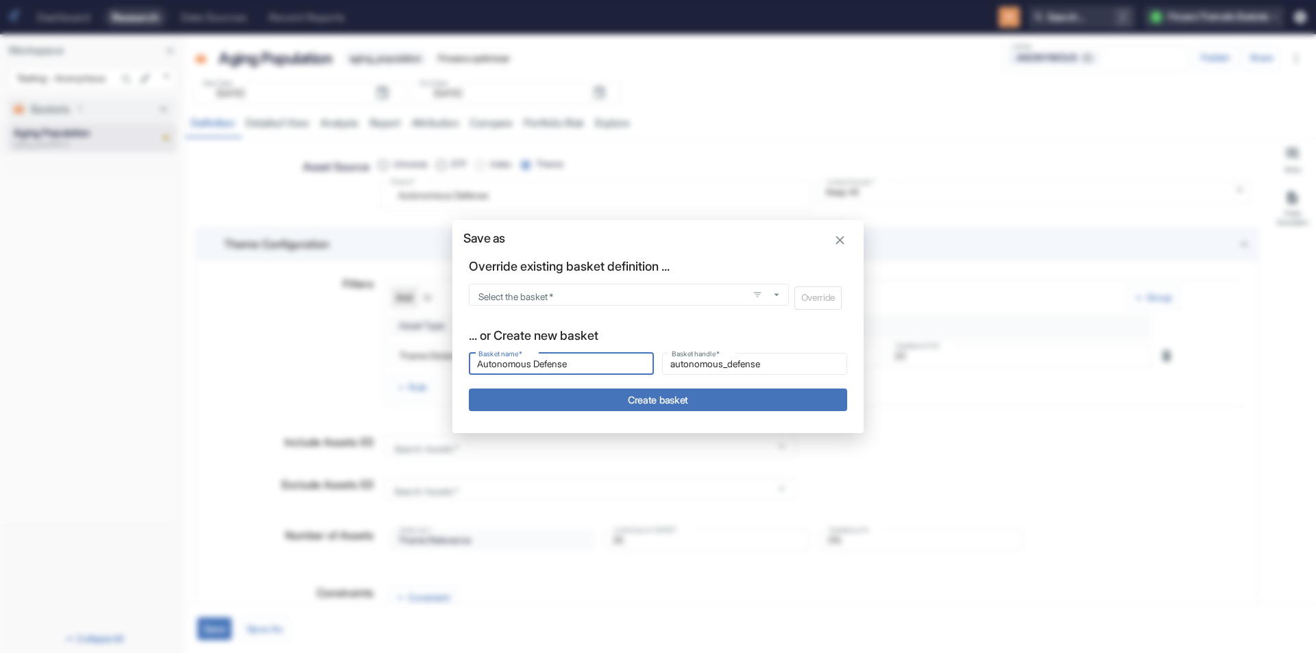
type input "Autonomous Defense"
click at [614, 402] on button "Create basket" at bounding box center [658, 400] width 378 height 23
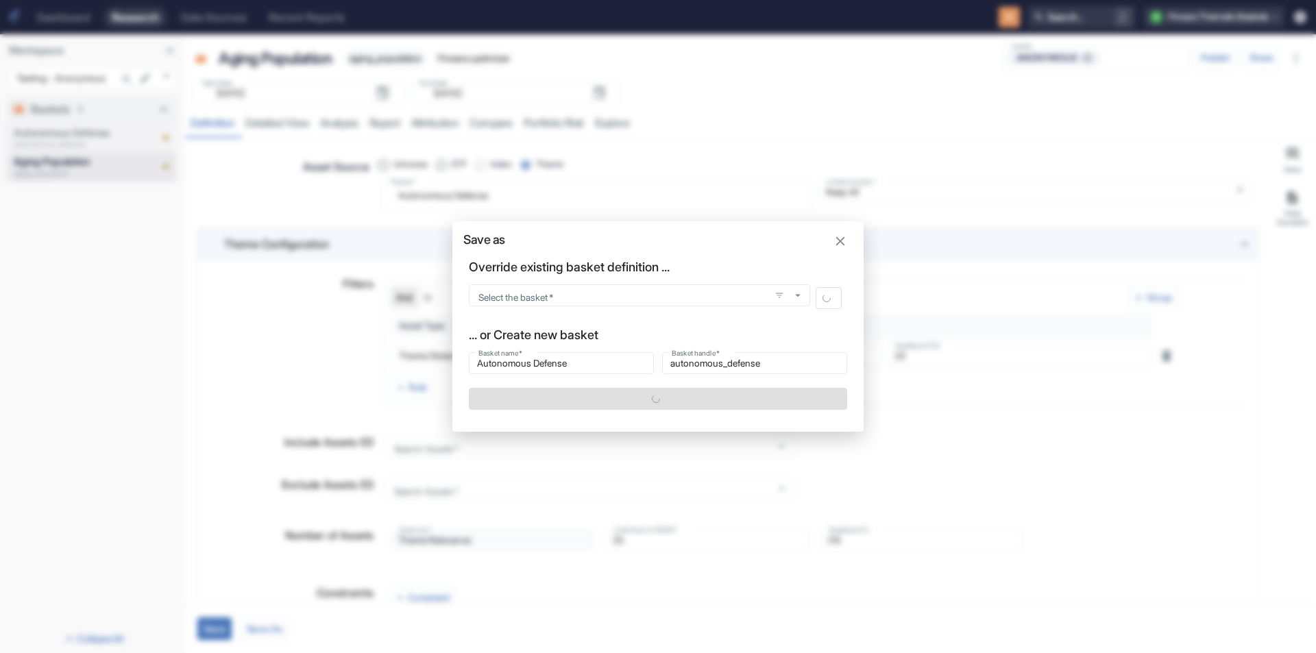
type textarea "x"
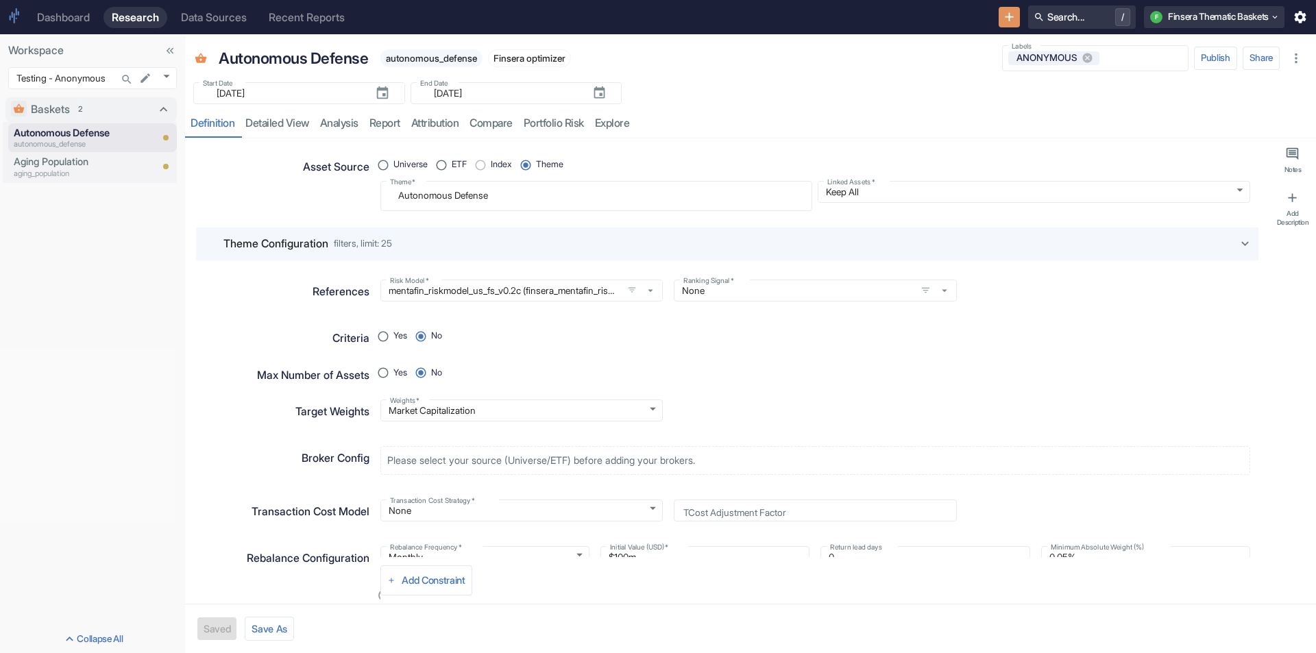
type textarea "x"
drag, startPoint x: 394, startPoint y: 193, endPoint x: 572, endPoint y: 207, distance: 178.8
click at [572, 207] on div "Autonomous Defense x Theme   *" at bounding box center [596, 196] width 432 height 30
paste textarea "riving"
radio input "true"
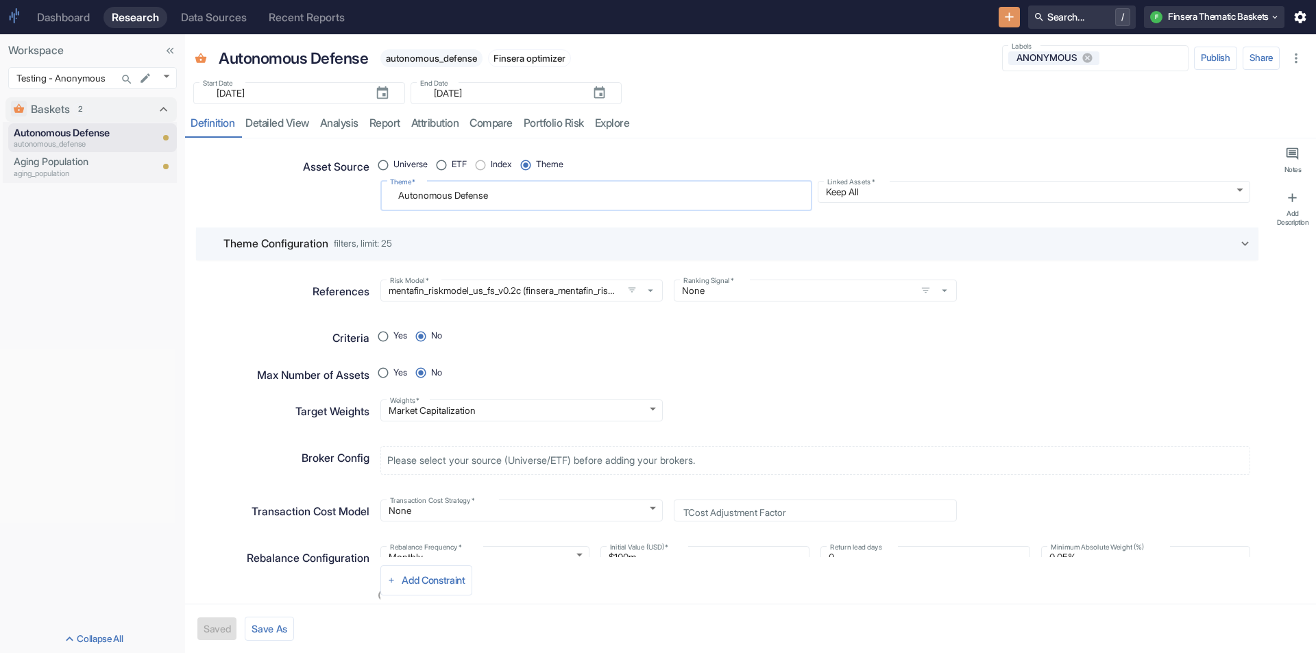
type textarea "Autonomous Driving"
type textarea "x"
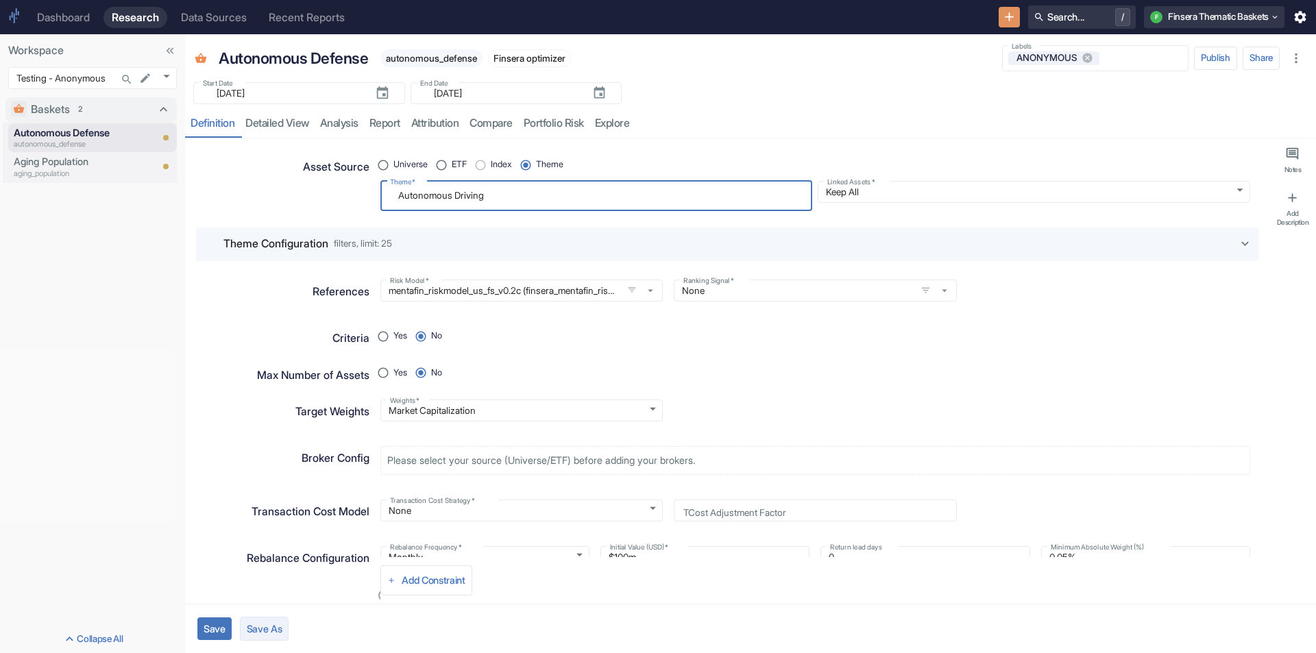
type textarea "Autonomous Driving"
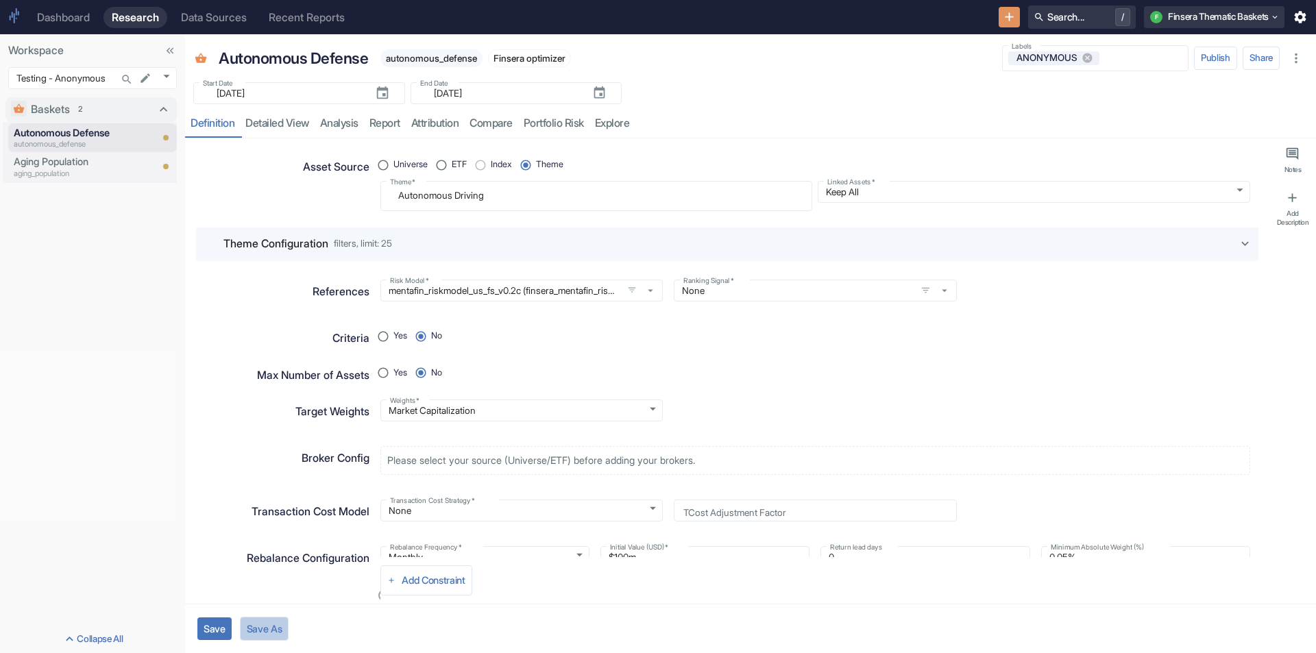
click at [274, 629] on button "Save As" at bounding box center [264, 629] width 49 height 24
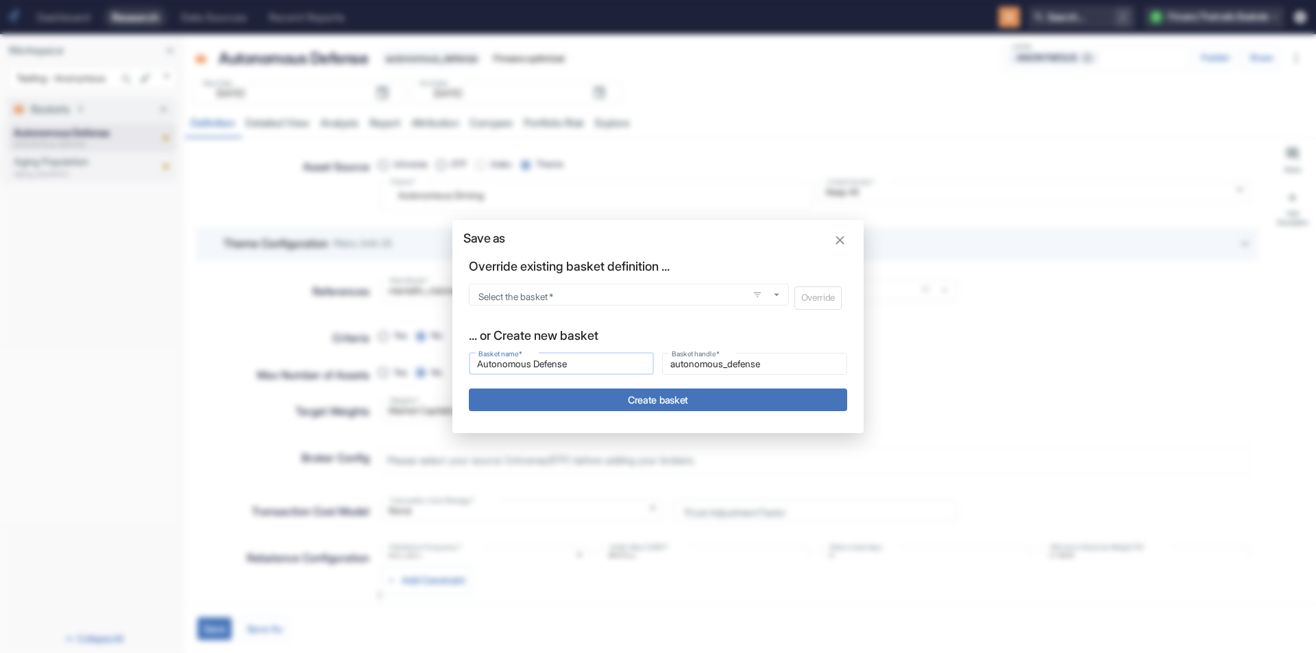
click at [544, 362] on input "Autonomous Defense" at bounding box center [561, 364] width 185 height 16
type input "Autonomous Driving"
type input "autonomous_driving"
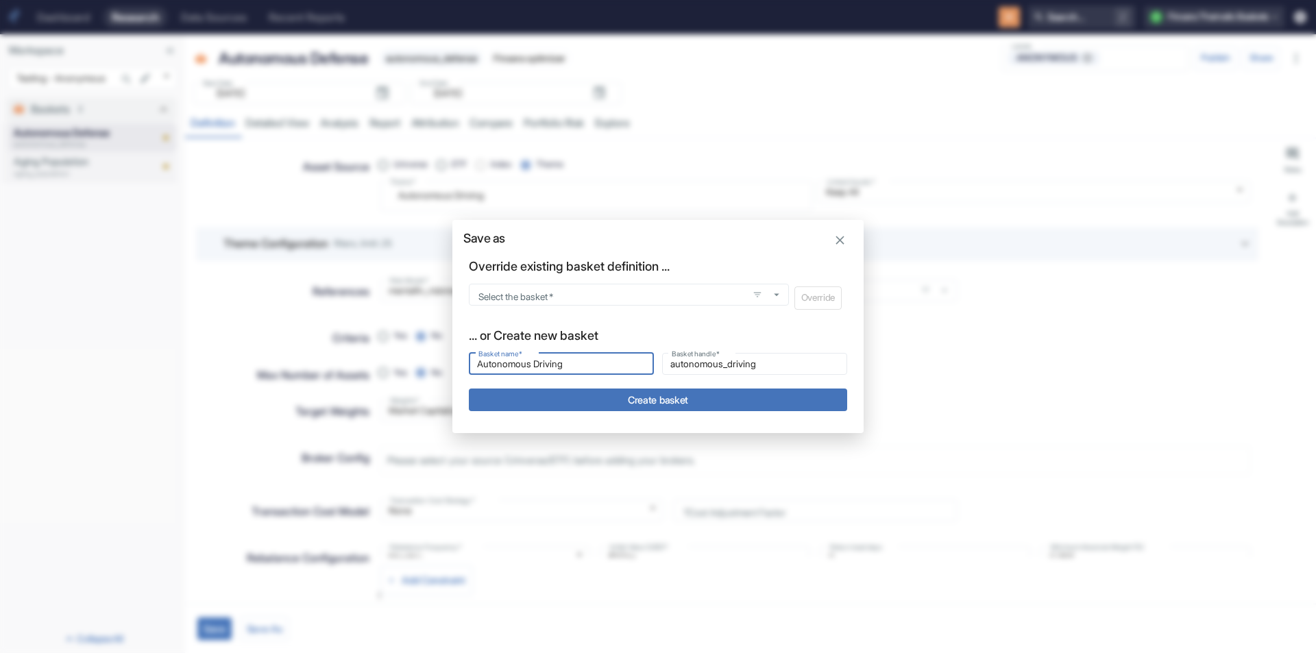
type input "Autonomous Driving"
click at [600, 399] on button "Create basket" at bounding box center [658, 400] width 378 height 23
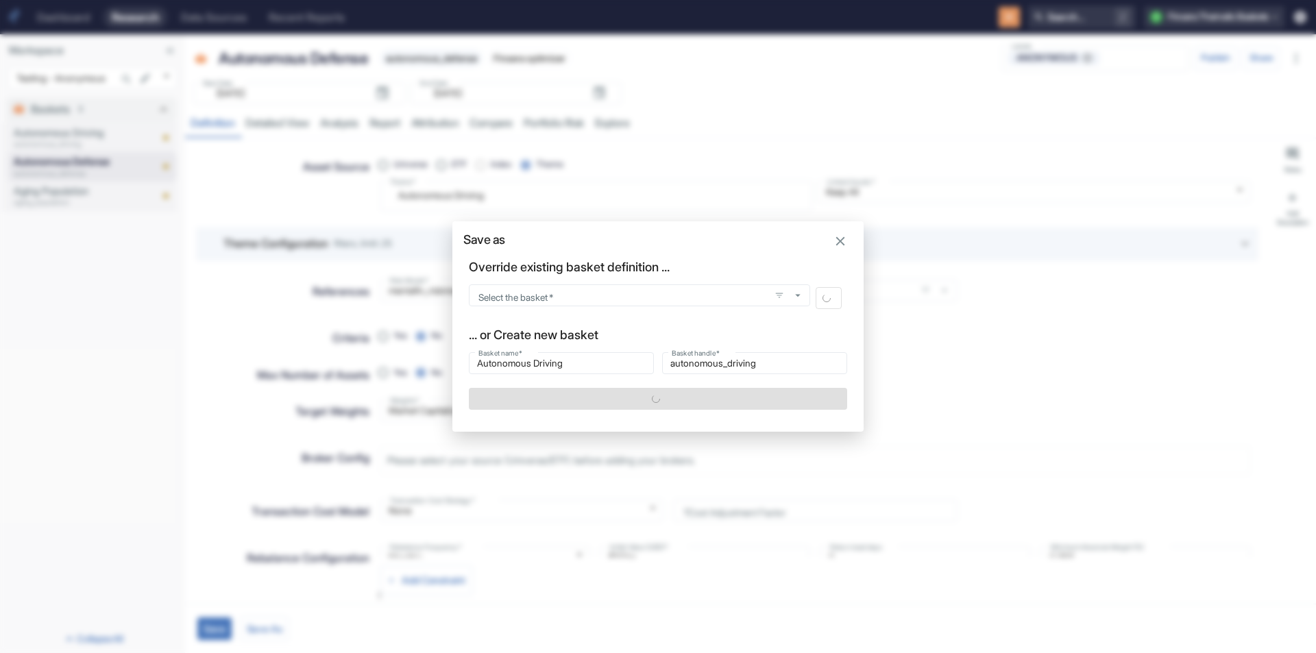
type textarea "x"
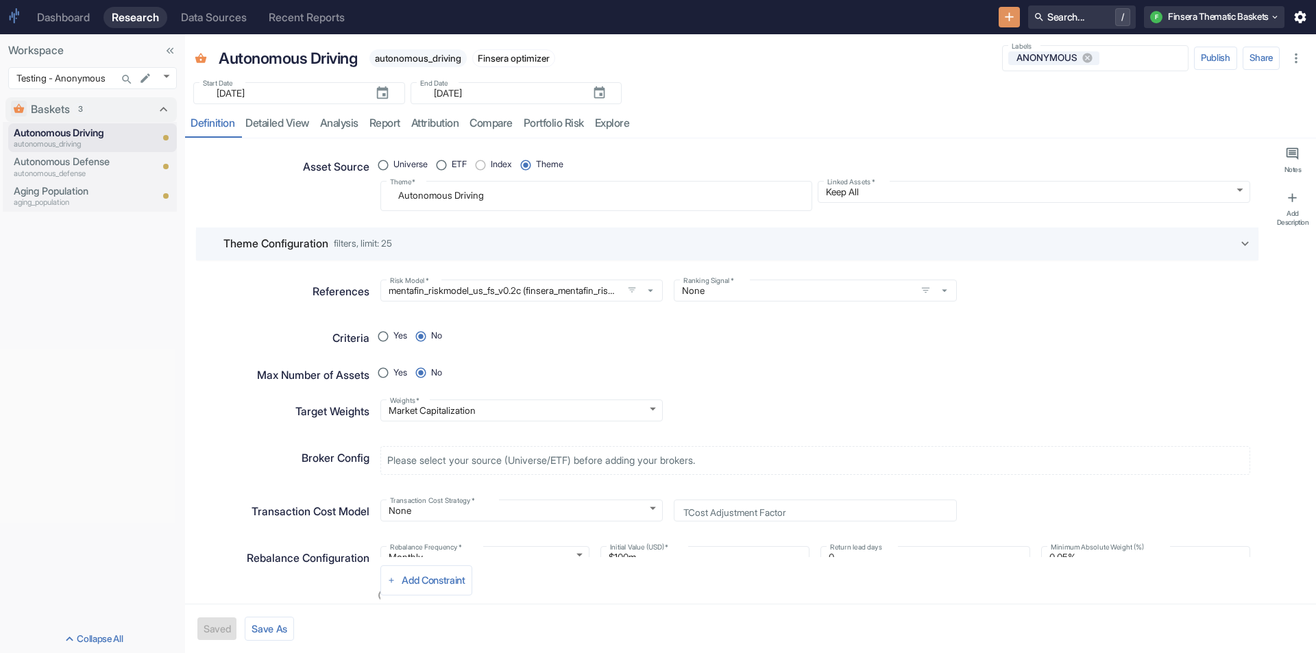
type textarea "x"
click at [54, 200] on p "aging_population" at bounding box center [63, 203] width 99 height 12
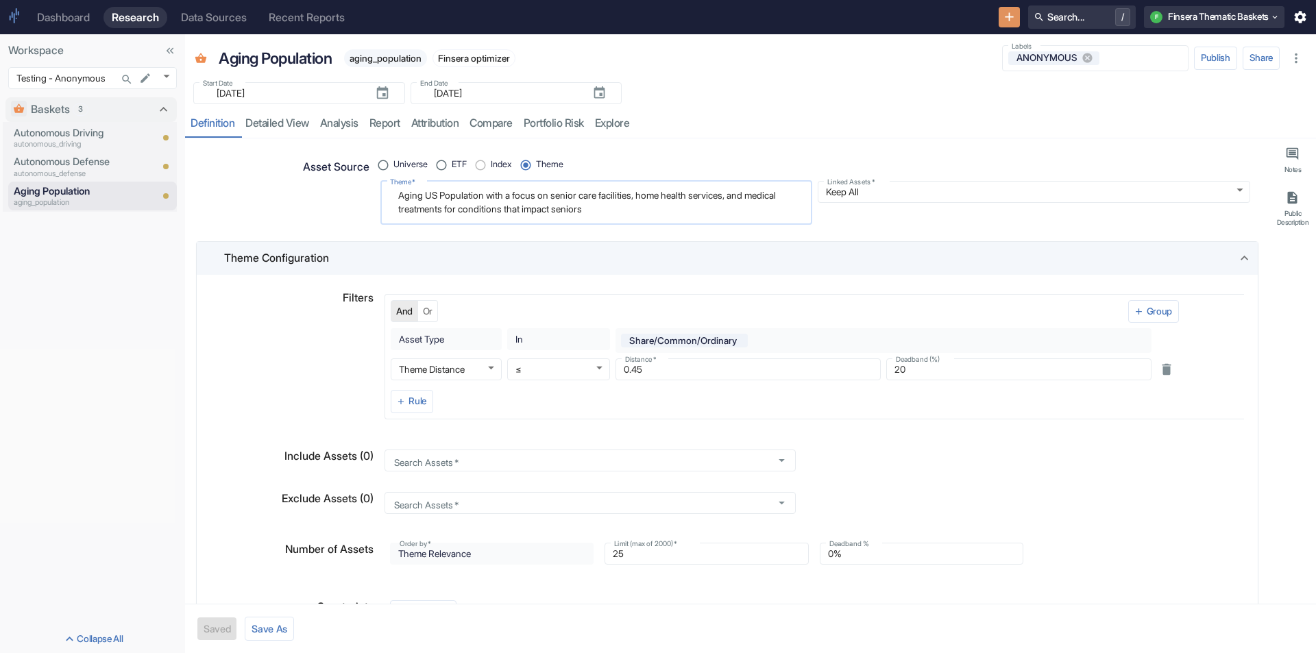
drag, startPoint x: 398, startPoint y: 195, endPoint x: 690, endPoint y: 210, distance: 292.4
click at [690, 210] on textarea "Aging US Population with a focus on senior care facilities, home health service…" at bounding box center [596, 202] width 413 height 32
paste textarea "Healthcare Access and Efficiency"
radio input "true"
type textarea "Healthcare Access and Efficiency"
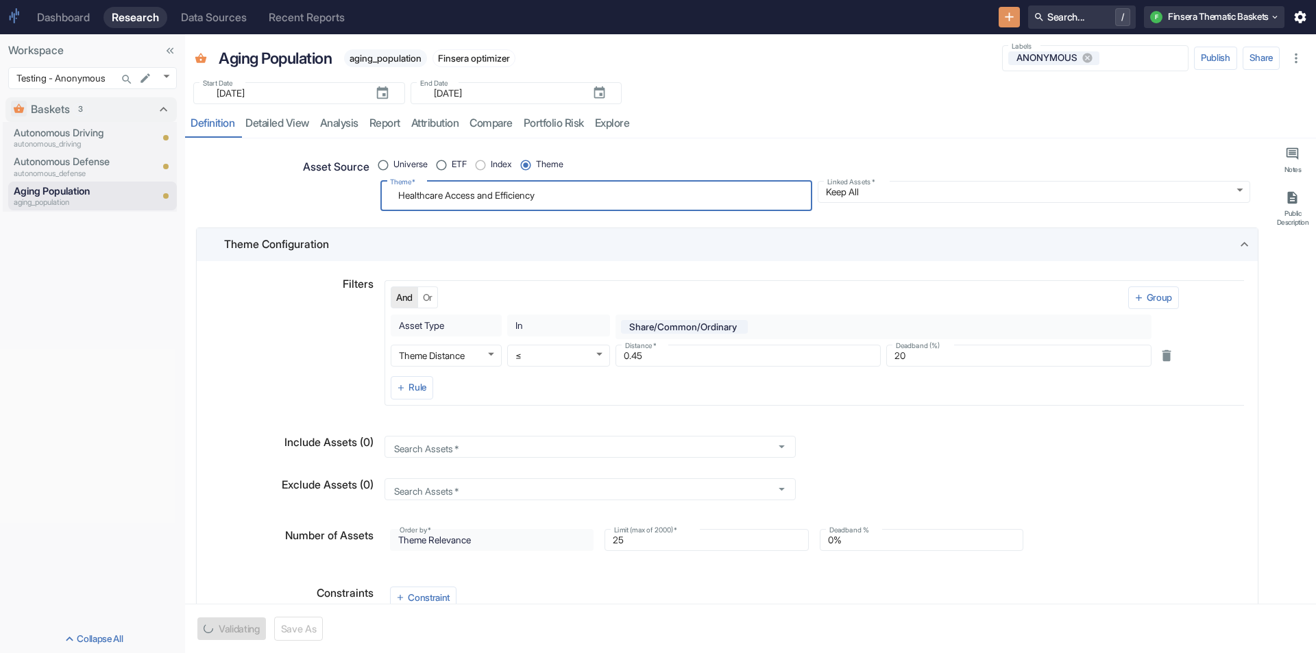
type textarea "x"
type textarea "Healthcare Access and Efficiency"
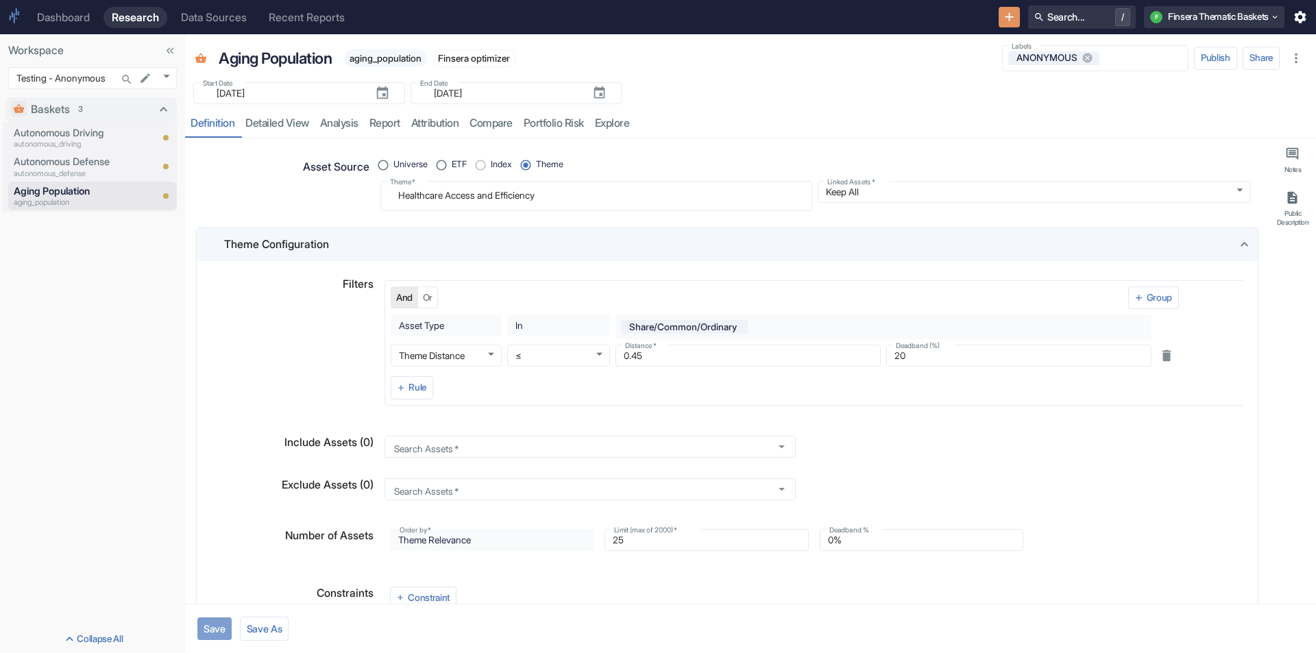
click at [219, 627] on button "Save" at bounding box center [214, 629] width 34 height 23
type textarea "x"
drag, startPoint x: 398, startPoint y: 194, endPoint x: 643, endPoint y: 206, distance: 245.7
click at [643, 206] on div "Healthcare Access and Efficiency x Theme   *" at bounding box center [596, 196] width 432 height 30
paste textarea "Medical Technolog"
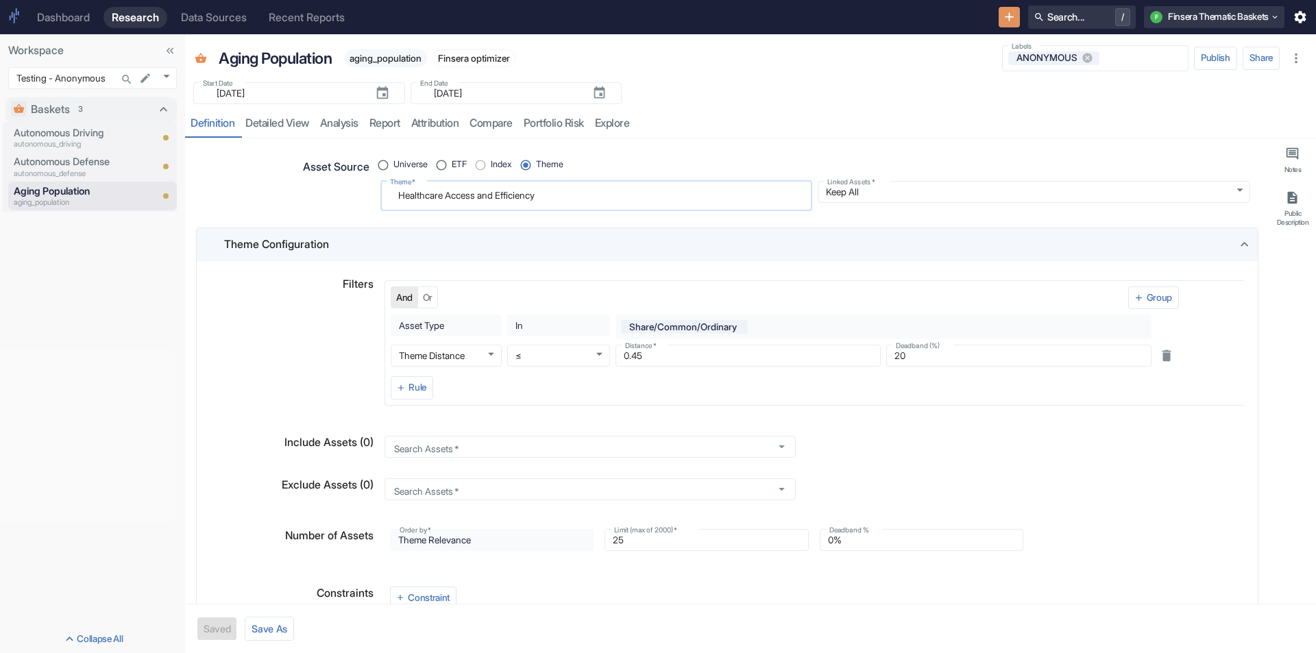
type textarea "Medical Technology"
type textarea "x"
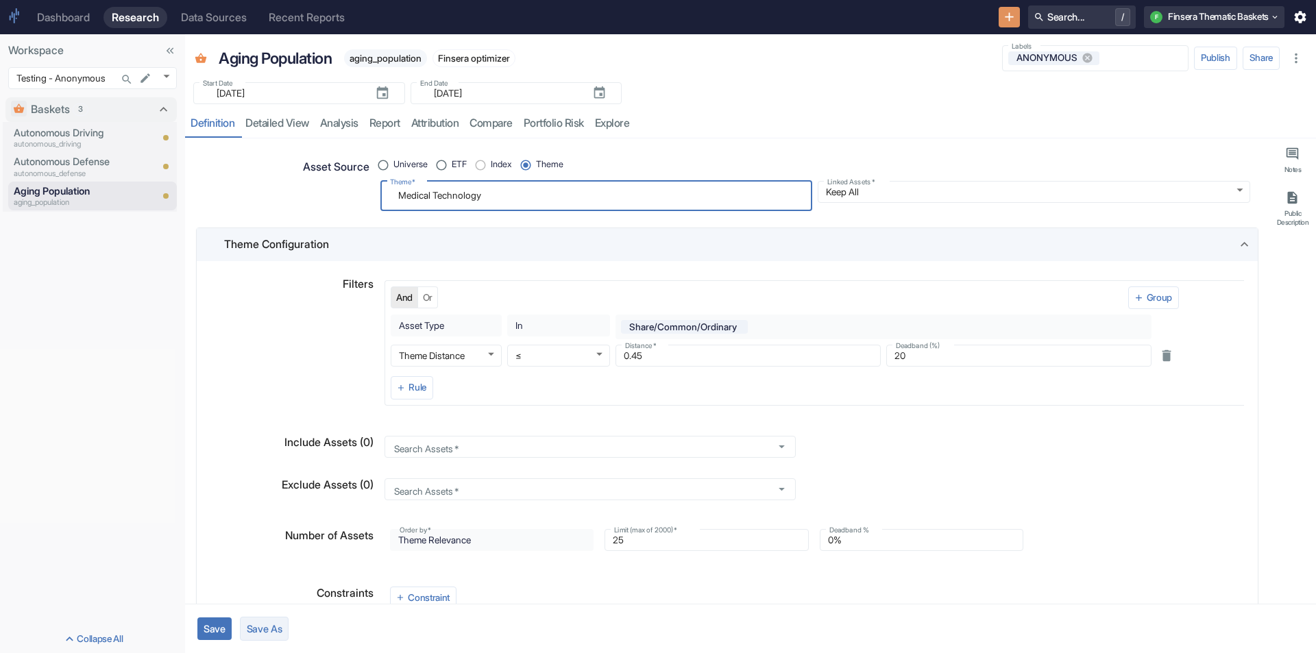
type textarea "Medical Technology"
click at [272, 633] on button "Save As" at bounding box center [264, 629] width 49 height 24
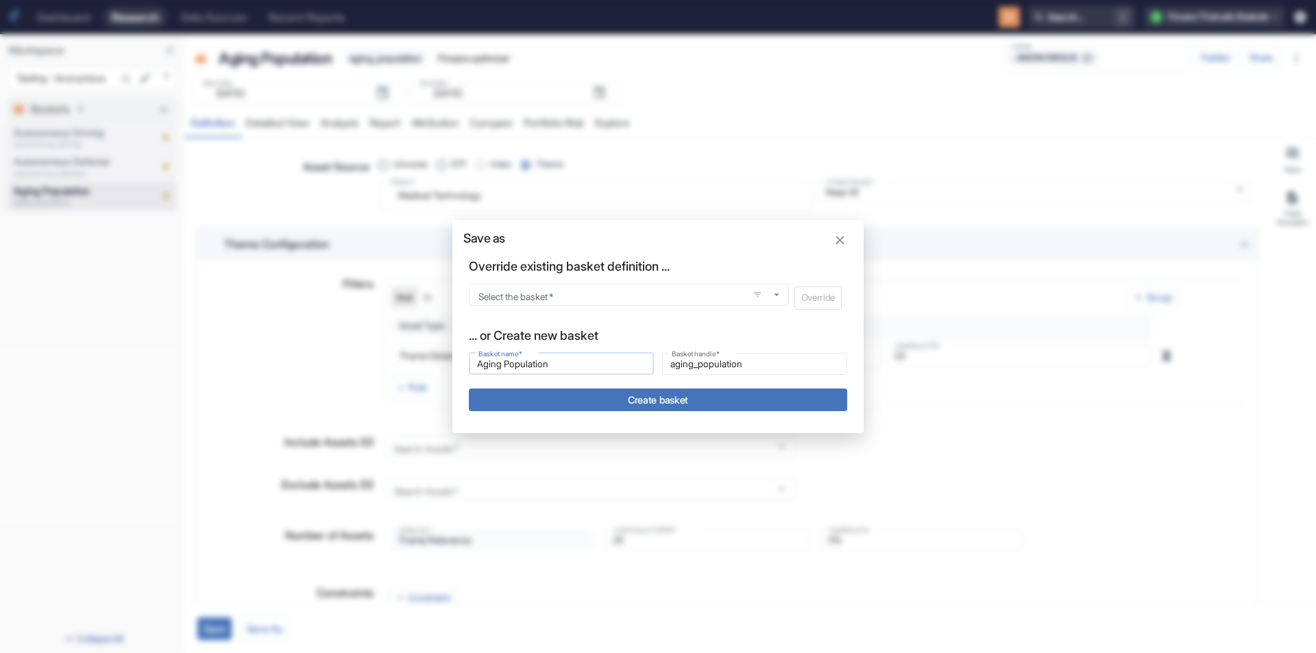
click at [533, 372] on input "Aging Population" at bounding box center [561, 364] width 185 height 16
type input "Medical Technology"
type input "medical_technology"
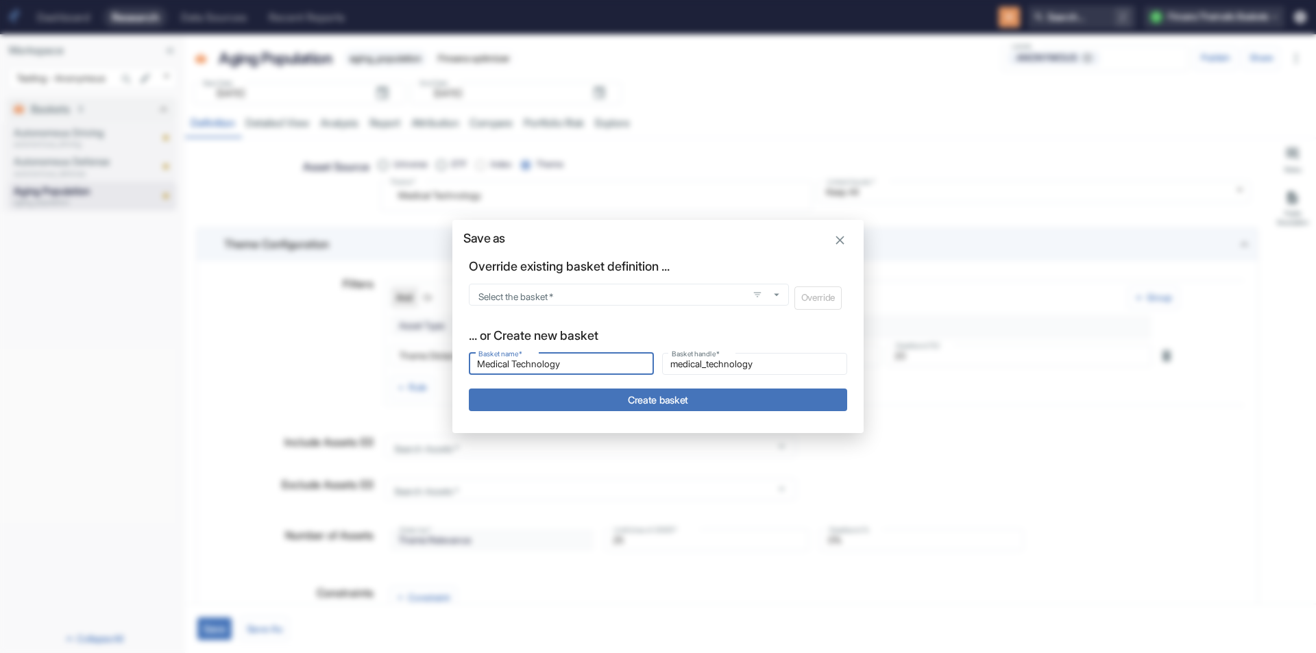
type input "Medical Technology"
click at [578, 401] on button "Create basket" at bounding box center [658, 400] width 378 height 23
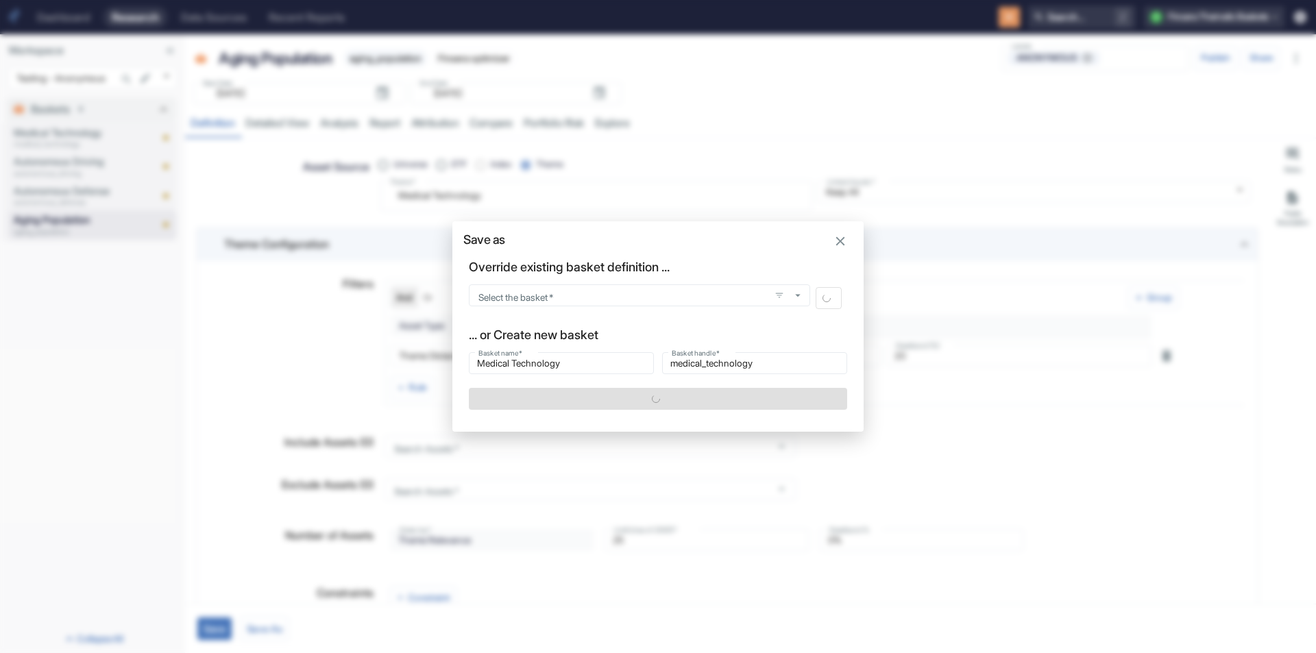
type textarea "x"
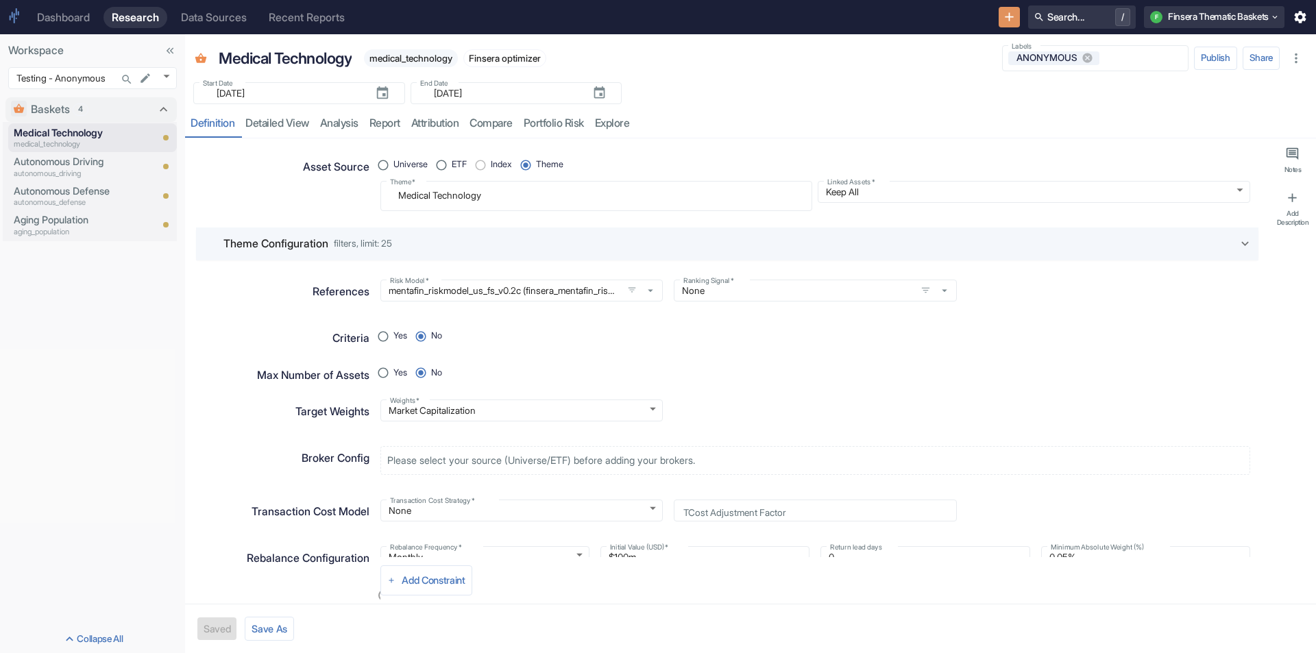
type textarea "x"
click at [415, 190] on textarea "Medical Technology" at bounding box center [596, 195] width 413 height 19
paste textarea "Renewable Ener"
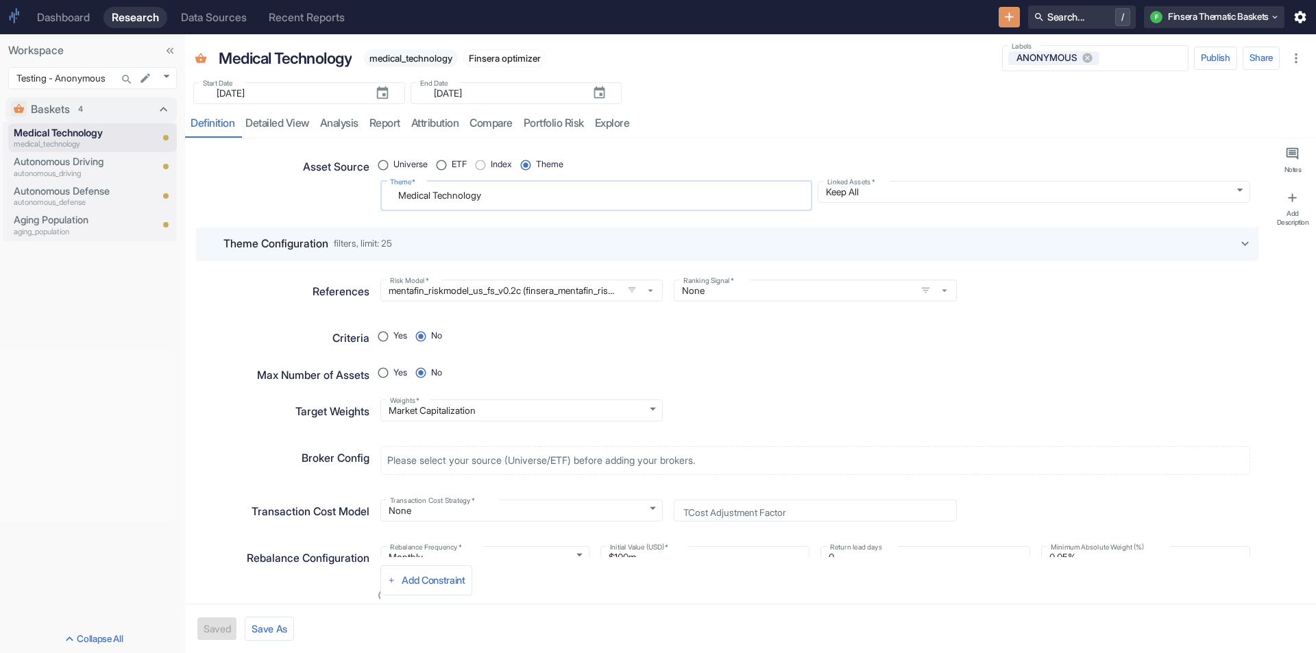
radio input "true"
type textarea "Renewable Energy"
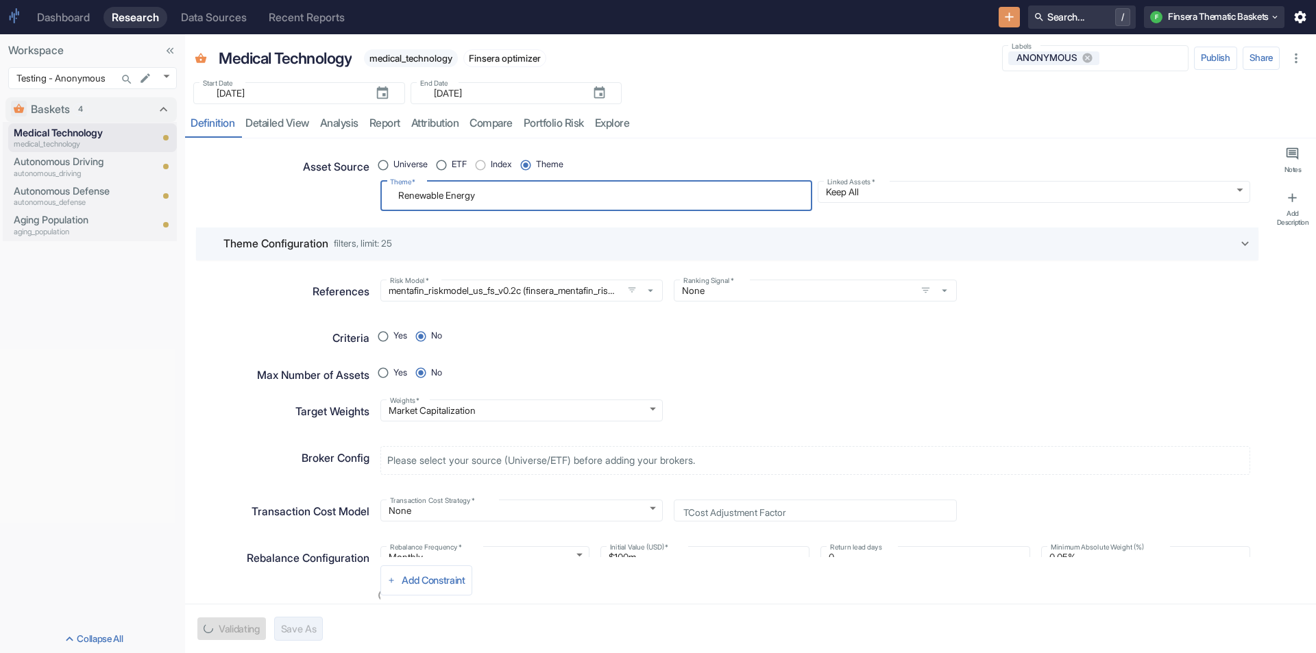
type textarea "x"
type textarea "Renewable Energy"
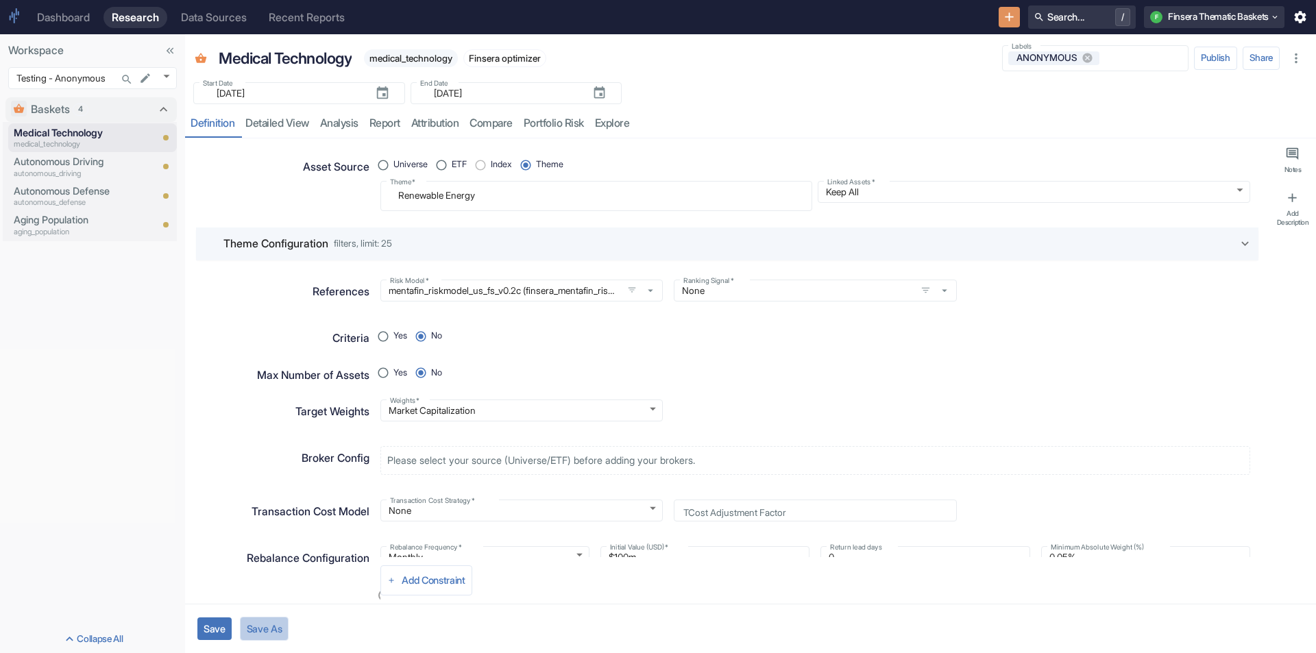
click at [276, 628] on button "Save As" at bounding box center [264, 629] width 49 height 24
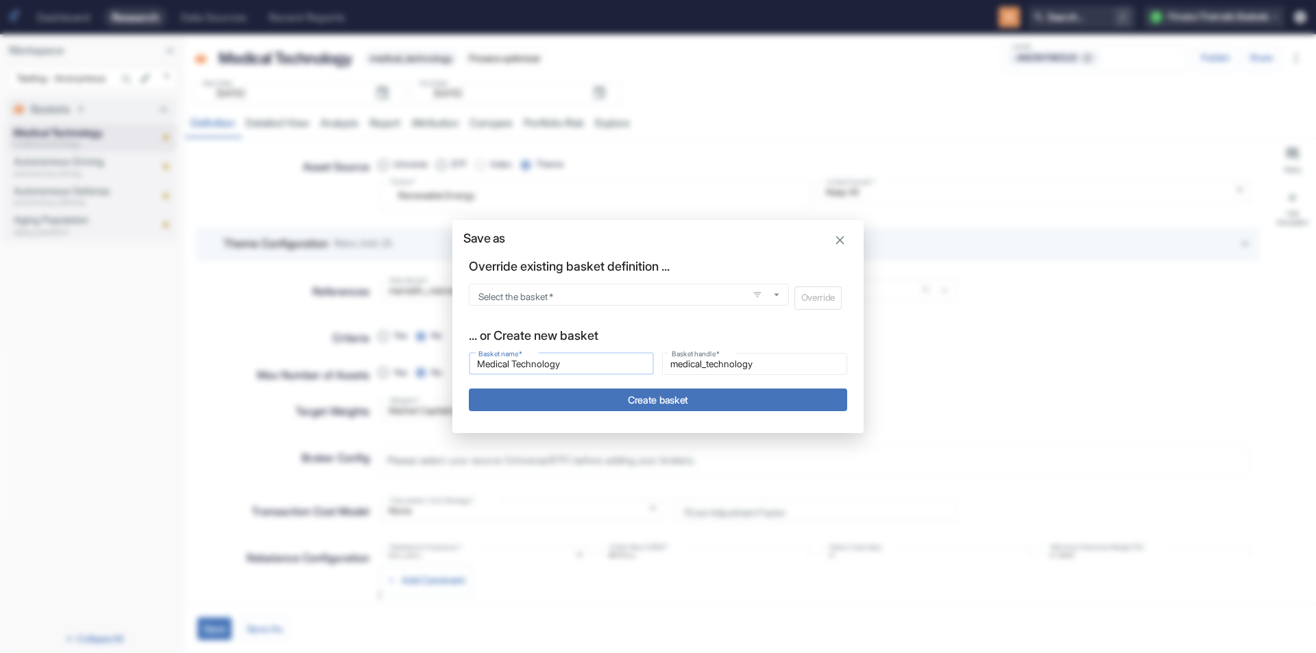
click at [489, 366] on input "Medical Technology" at bounding box center [561, 364] width 185 height 16
type input "Renewable Energy"
type input "renewable_energy"
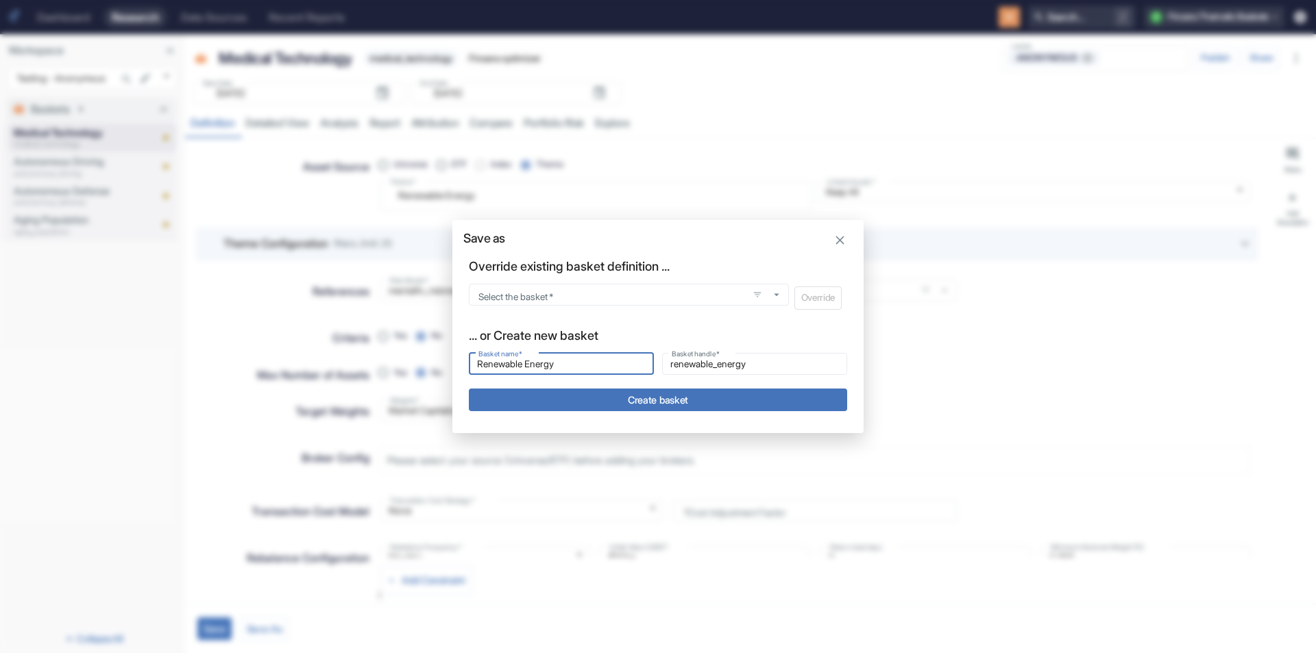
type input "Renewable Energy"
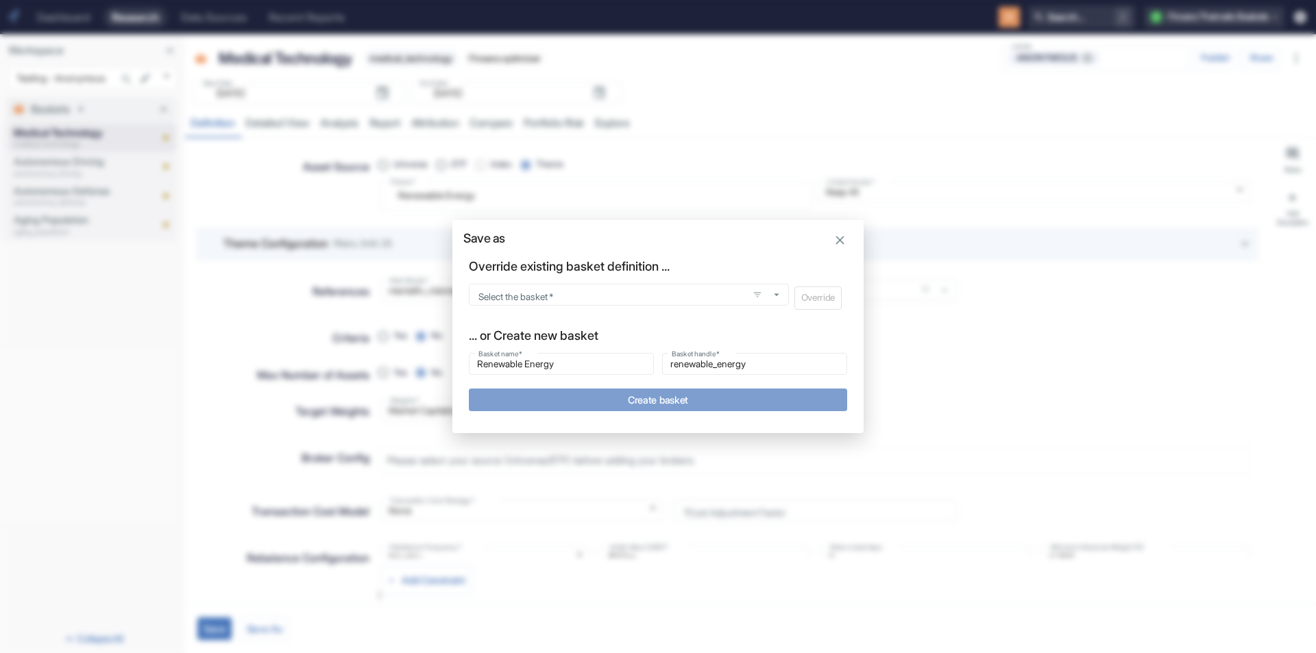
click at [572, 406] on button "Create basket" at bounding box center [658, 400] width 378 height 23
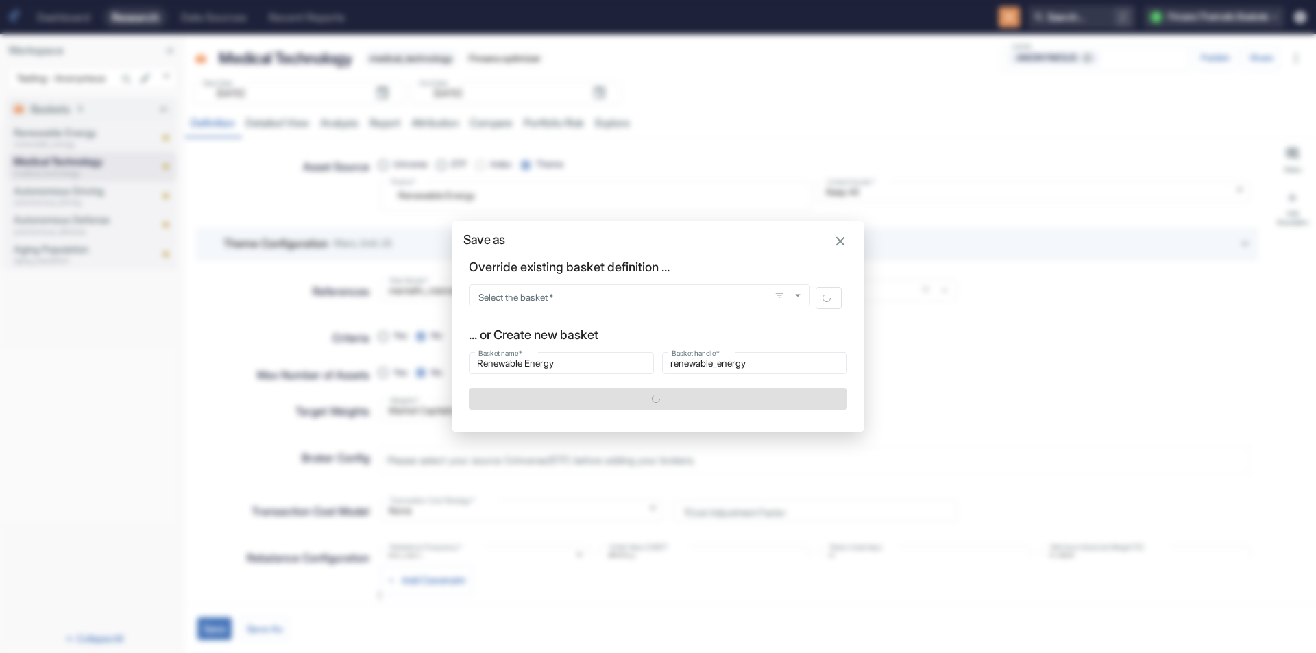
type textarea "x"
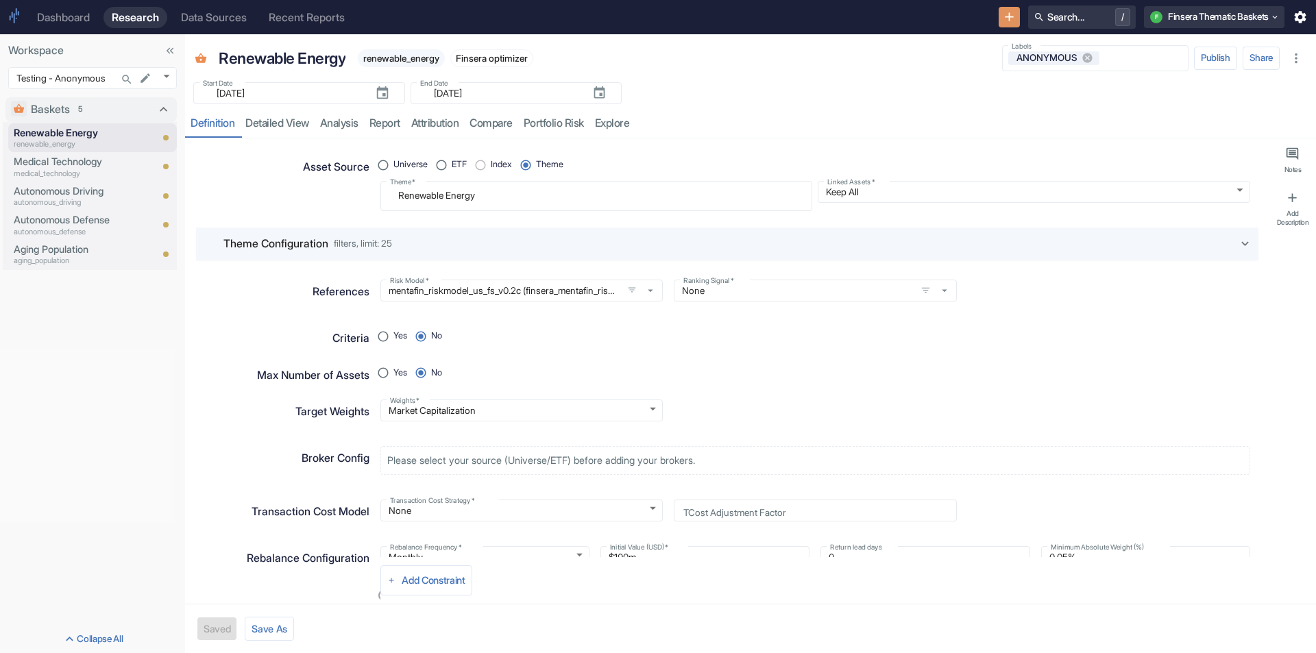
type textarea "x"
click at [448, 193] on textarea "Renewable Energy" at bounding box center [596, 195] width 413 height 19
paste textarea "obotic Solutions"
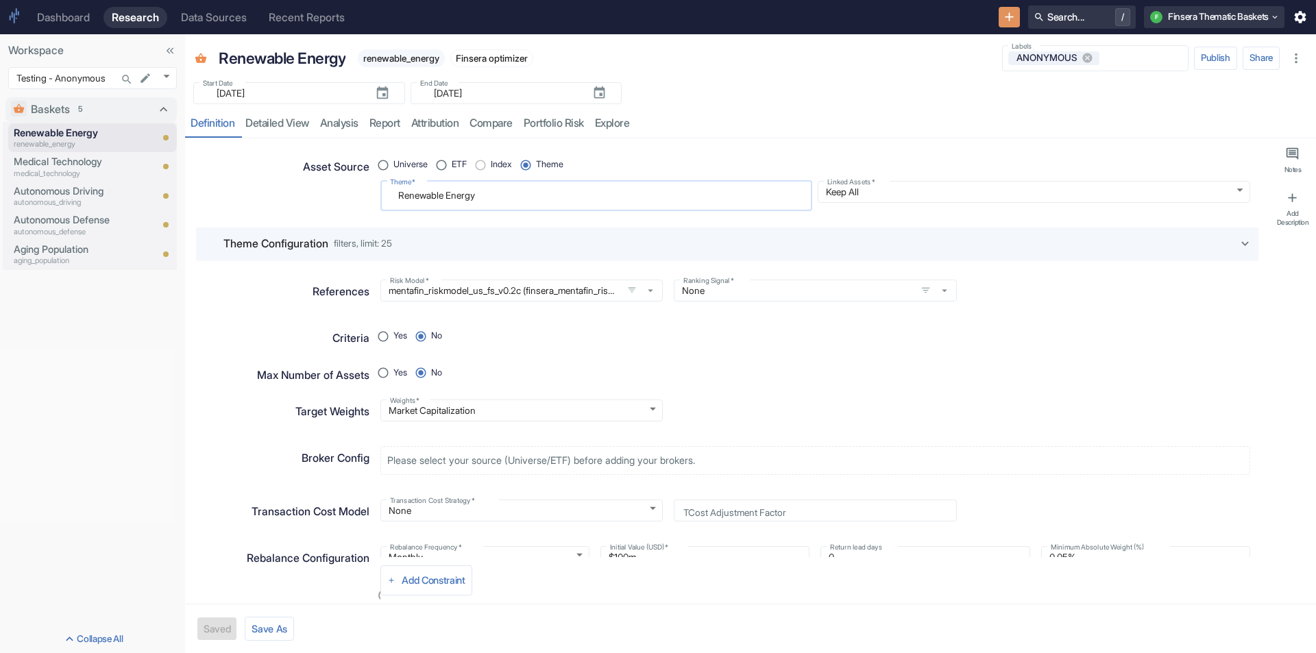
radio input "true"
type textarea "Robotic Solutions"
type textarea "x"
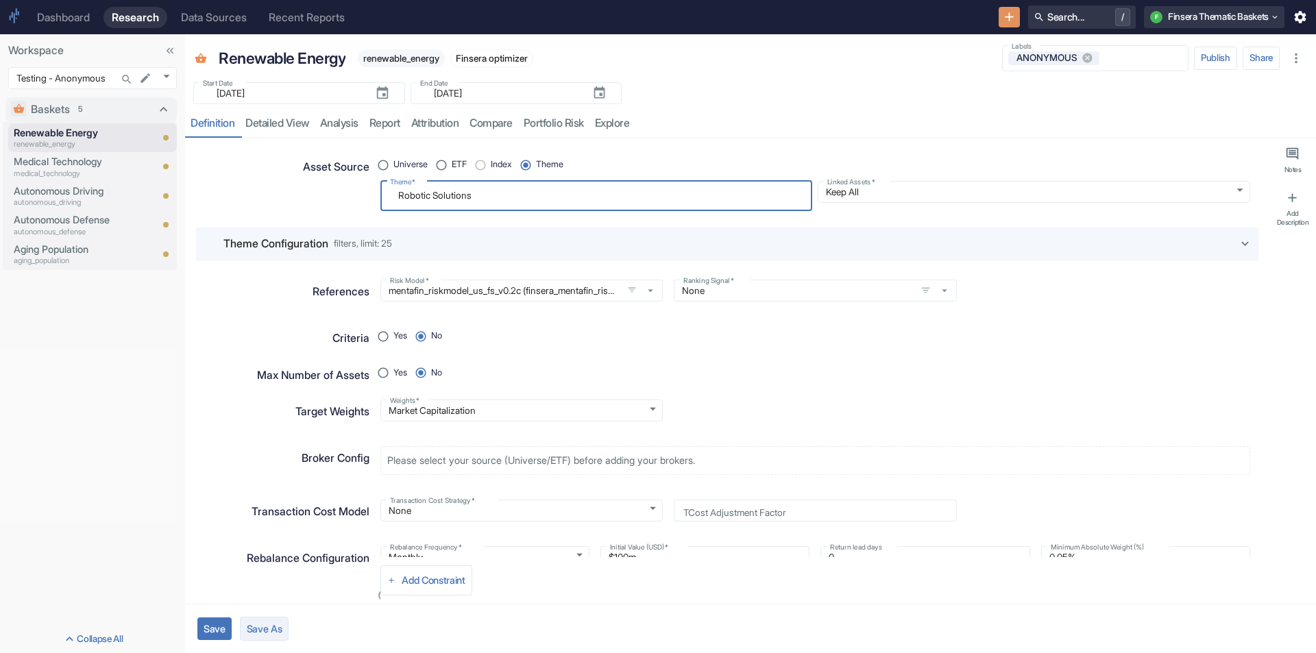
type textarea "Robotic Solutions"
click at [255, 629] on button "Save As" at bounding box center [264, 629] width 49 height 24
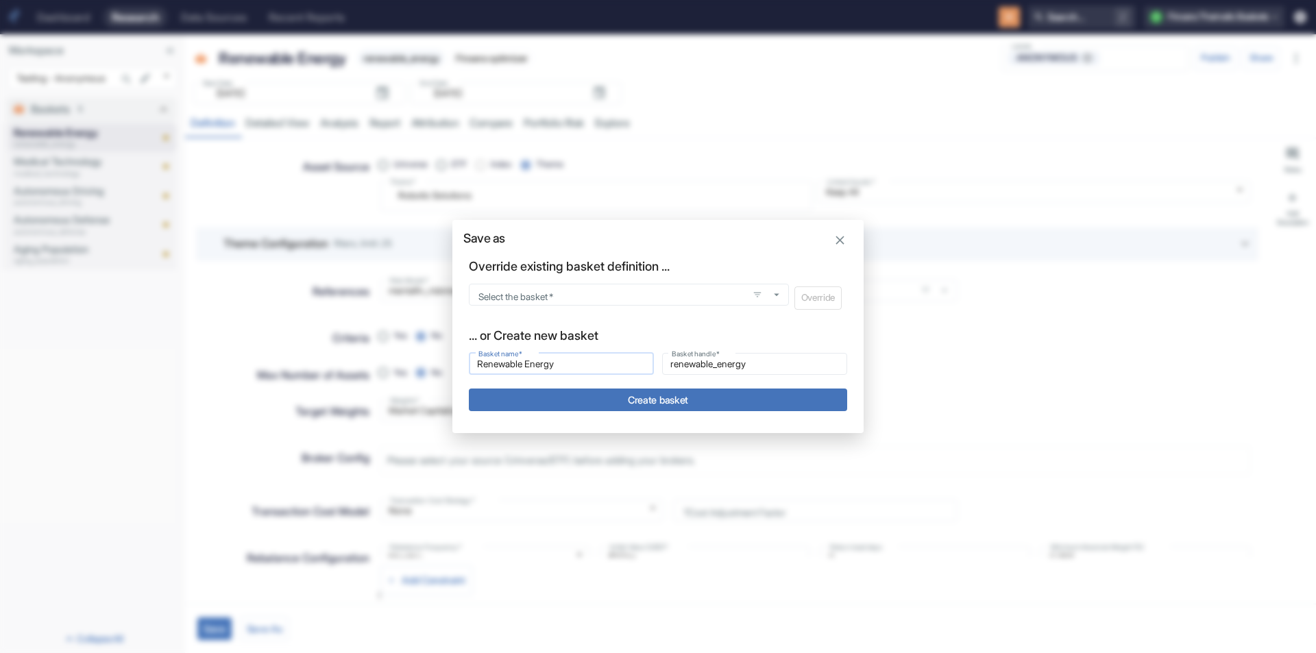
click at [511, 361] on input "Renewable Energy" at bounding box center [561, 364] width 185 height 16
type input "Robotic Solutions"
type input "robotic_solutions"
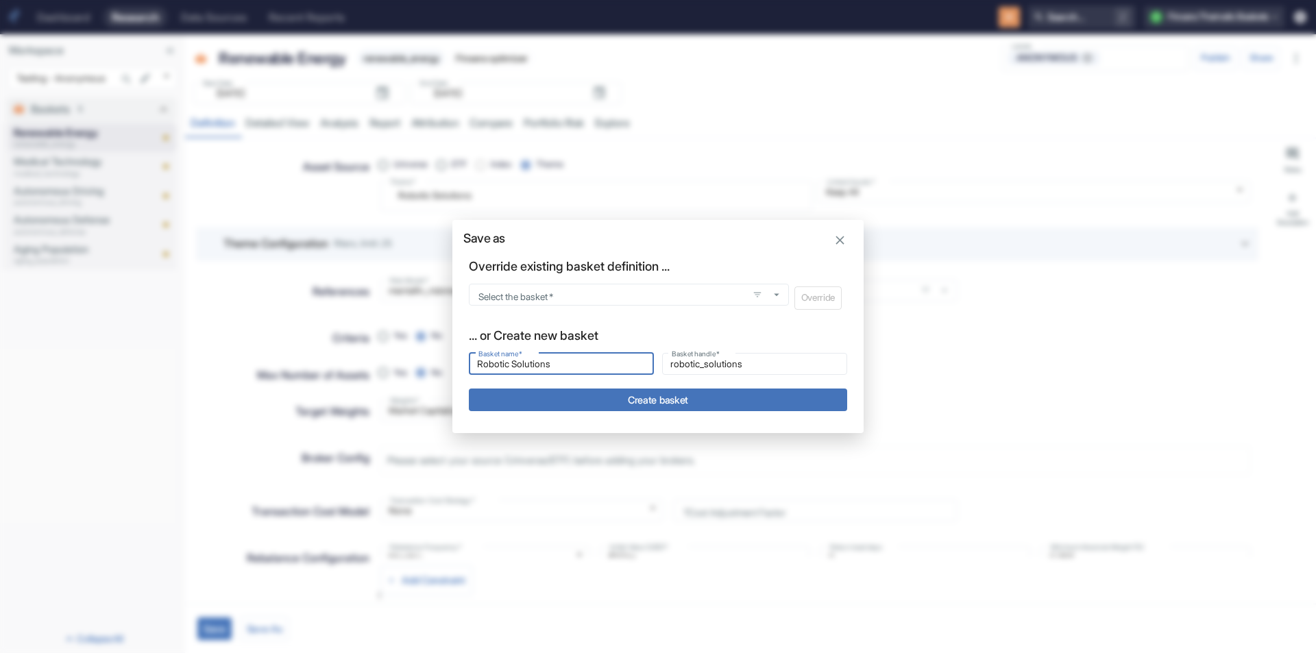
type input "Robotic Solutions"
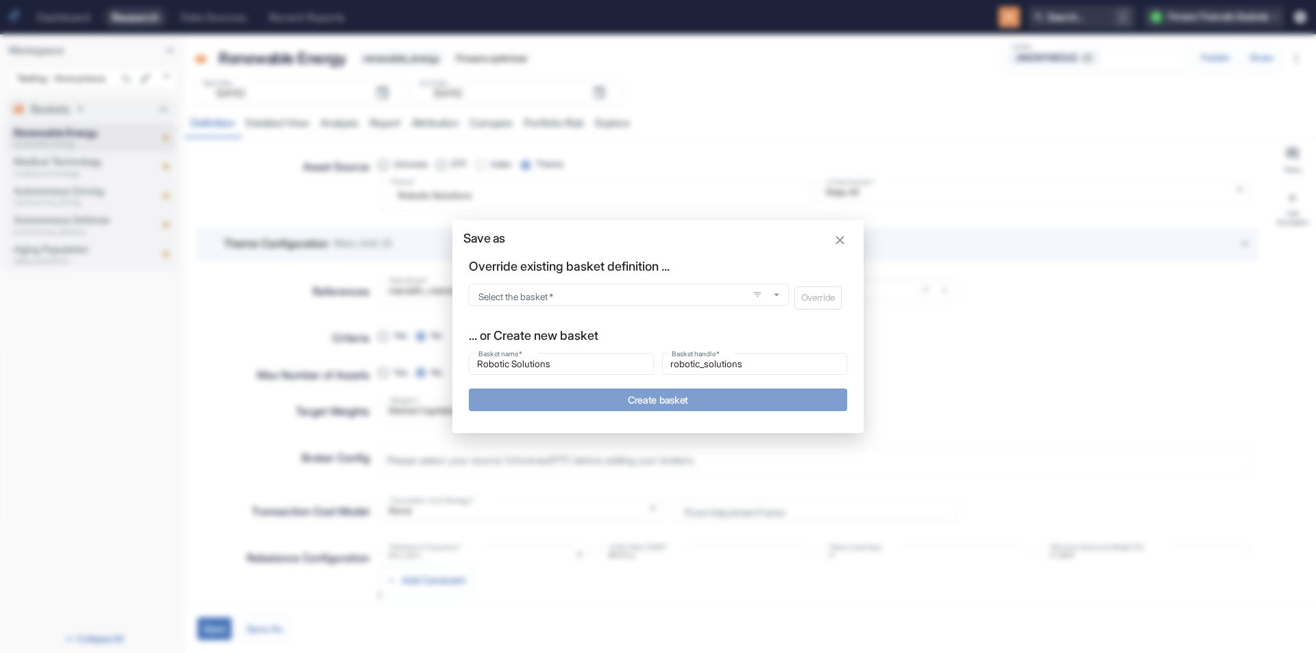
click at [603, 401] on button "Create basket" at bounding box center [658, 400] width 378 height 23
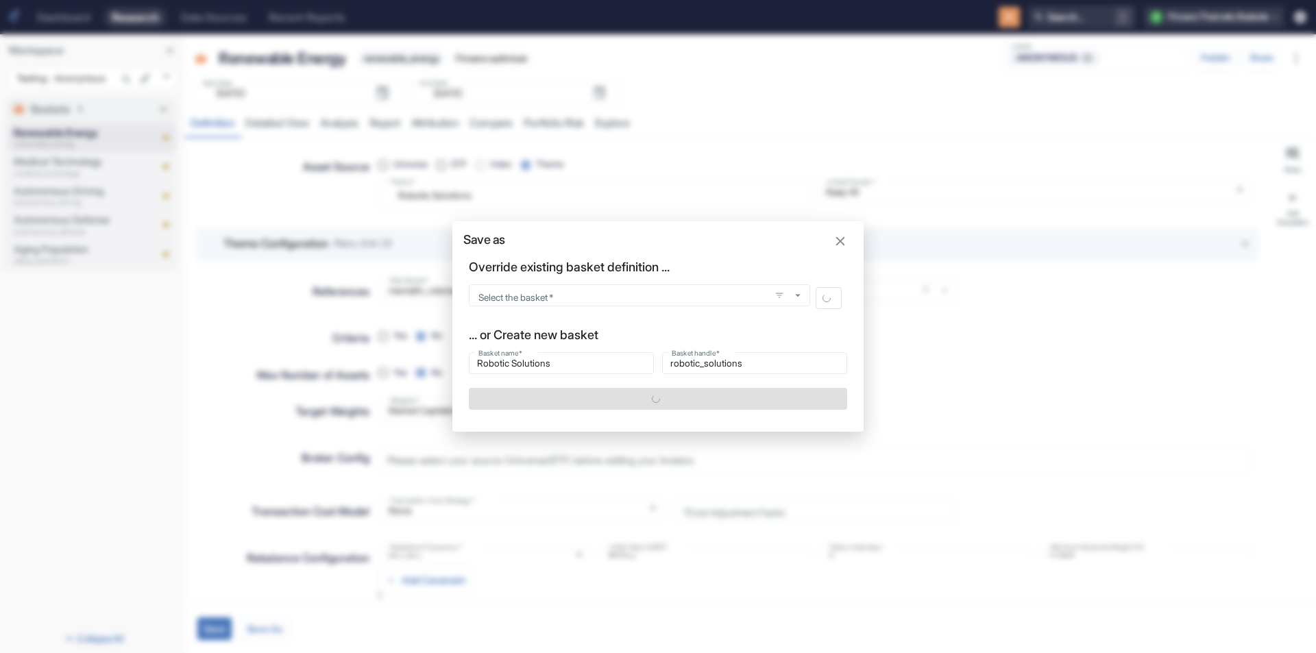
type textarea "x"
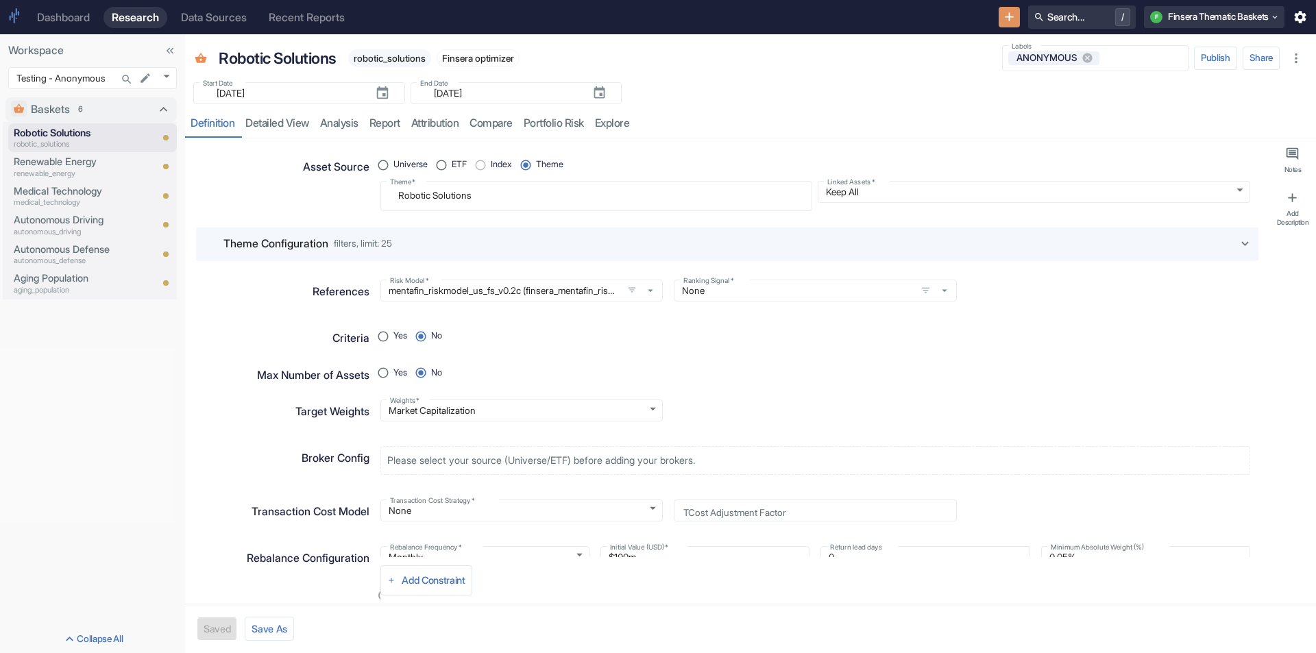
type textarea "x"
click at [398, 197] on textarea "Robotic Solutions" at bounding box center [596, 195] width 413 height 19
paste textarea "U.S. National Defense"
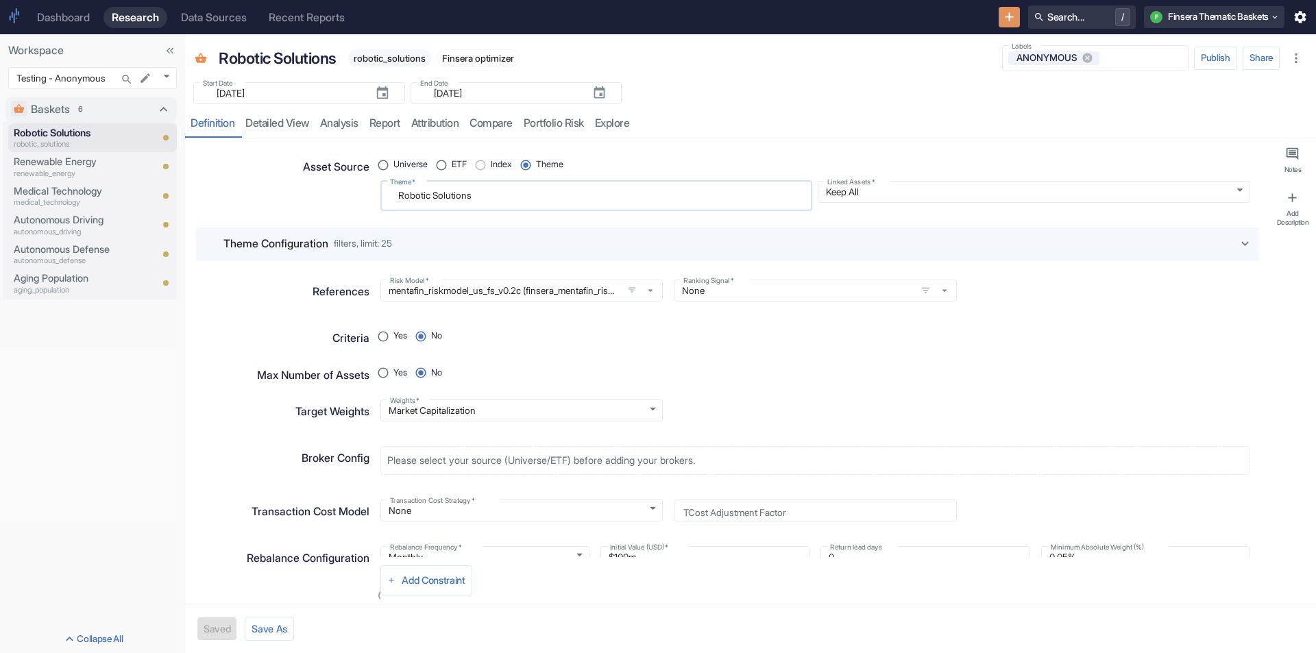
radio input "true"
type textarea "U.S. National Defense"
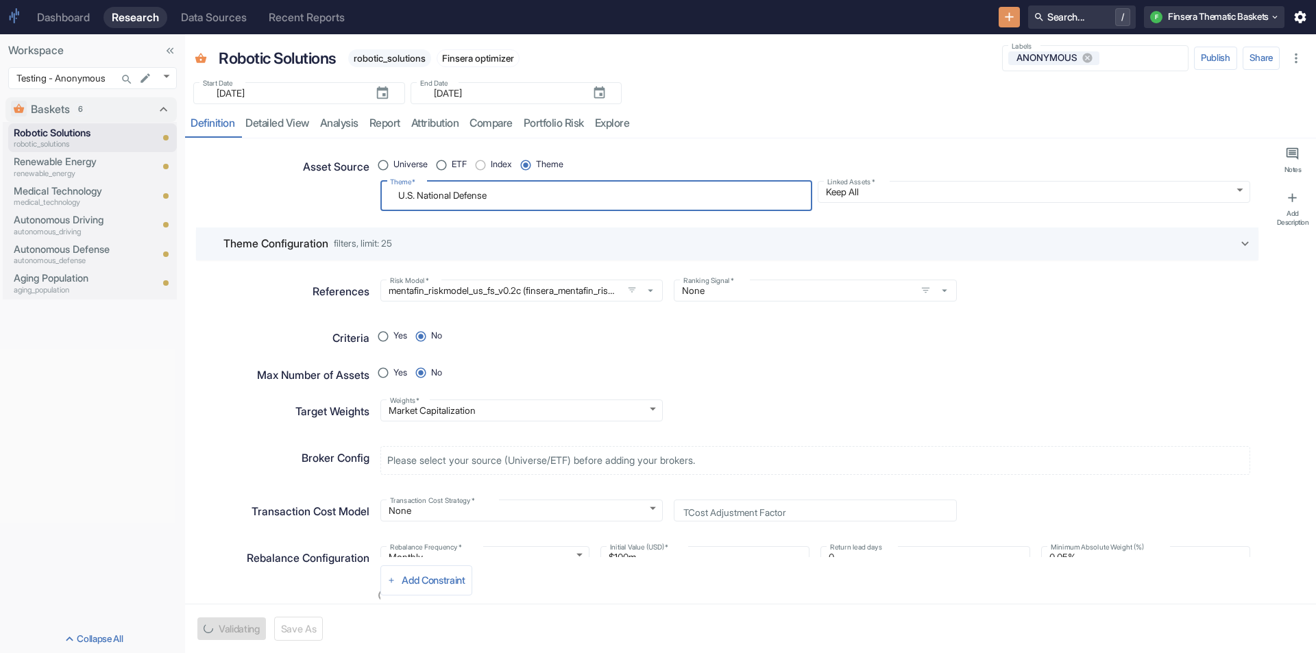
type textarea "x"
type textarea "U.S. National Defense"
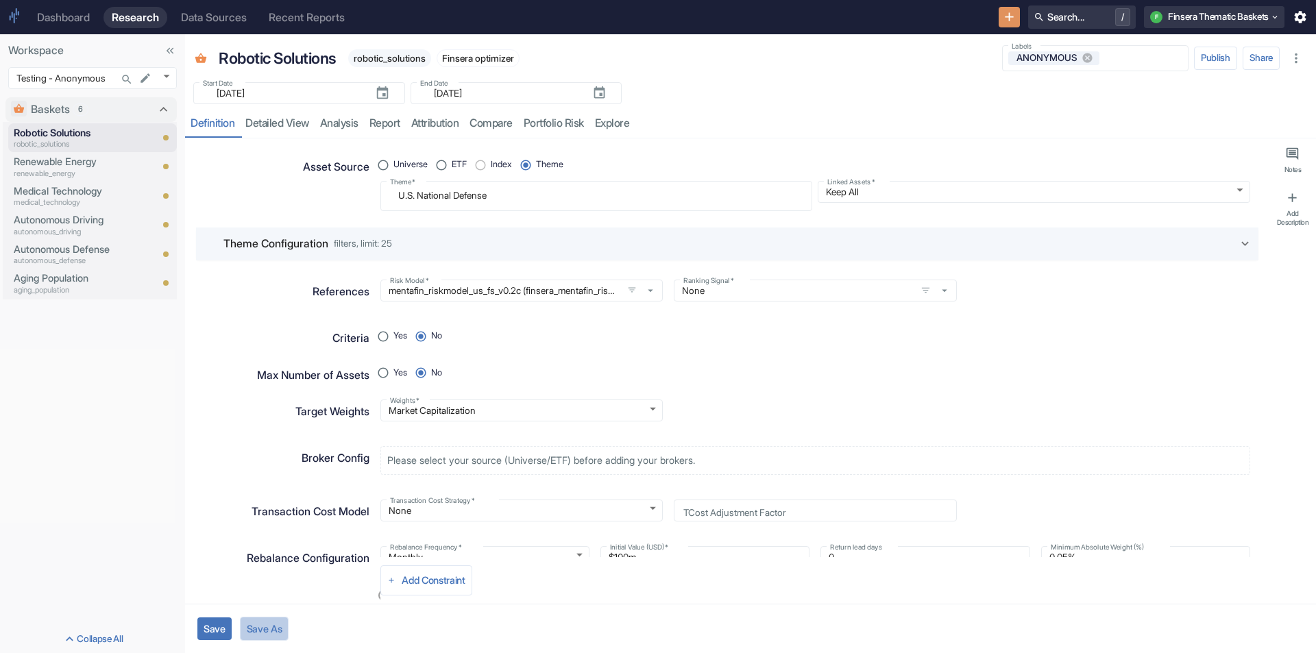
click at [274, 625] on button "Save As" at bounding box center [264, 629] width 49 height 24
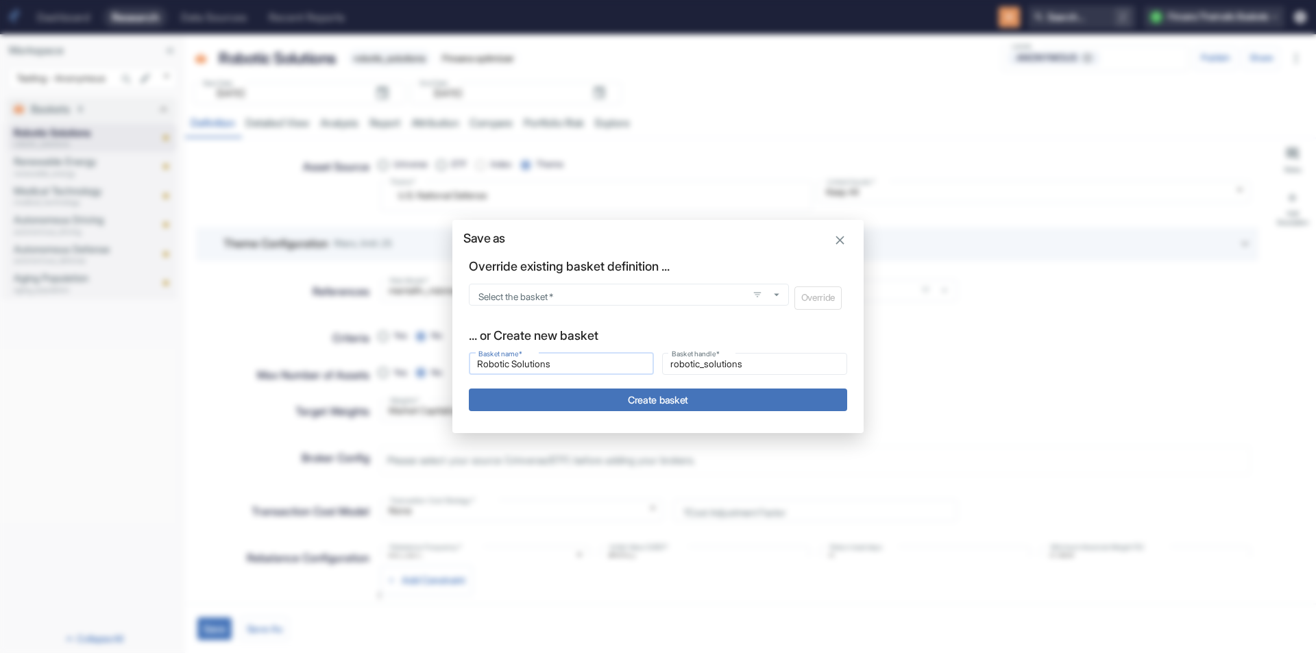
click at [543, 362] on input "Robotic Solutions" at bounding box center [561, 364] width 185 height 16
type input "U.S. National Defense"
type input "u_s_national_defense"
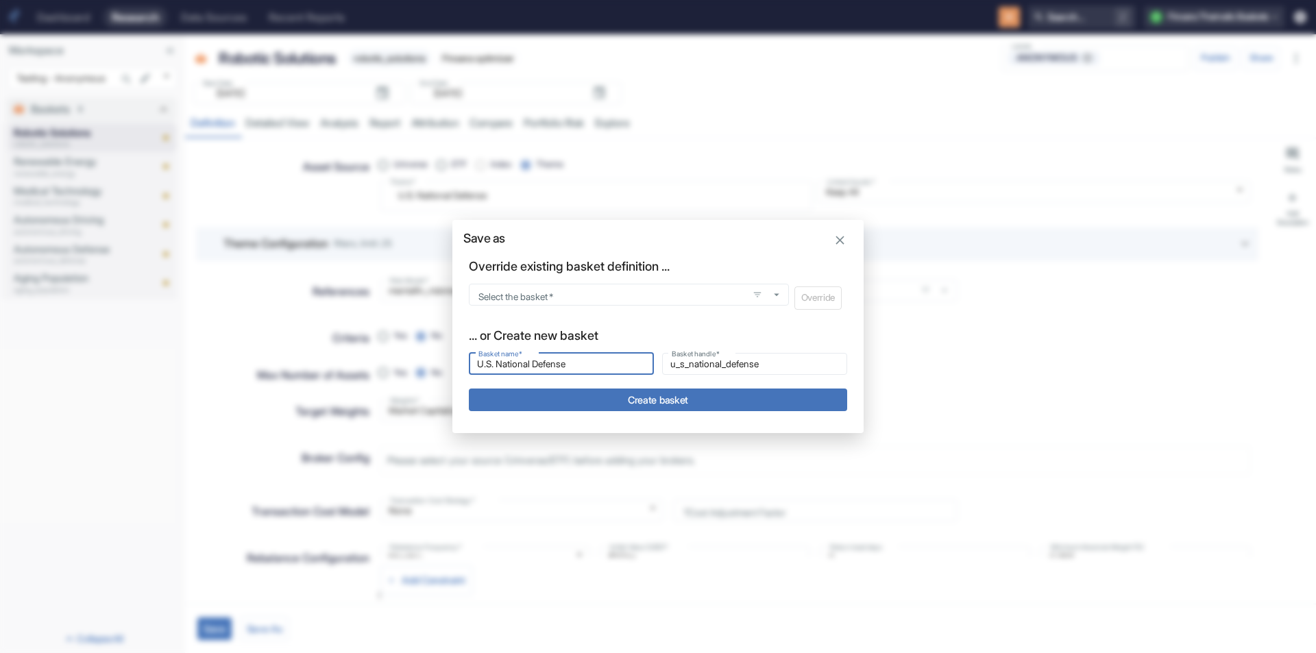
type input "U.S. National Defense"
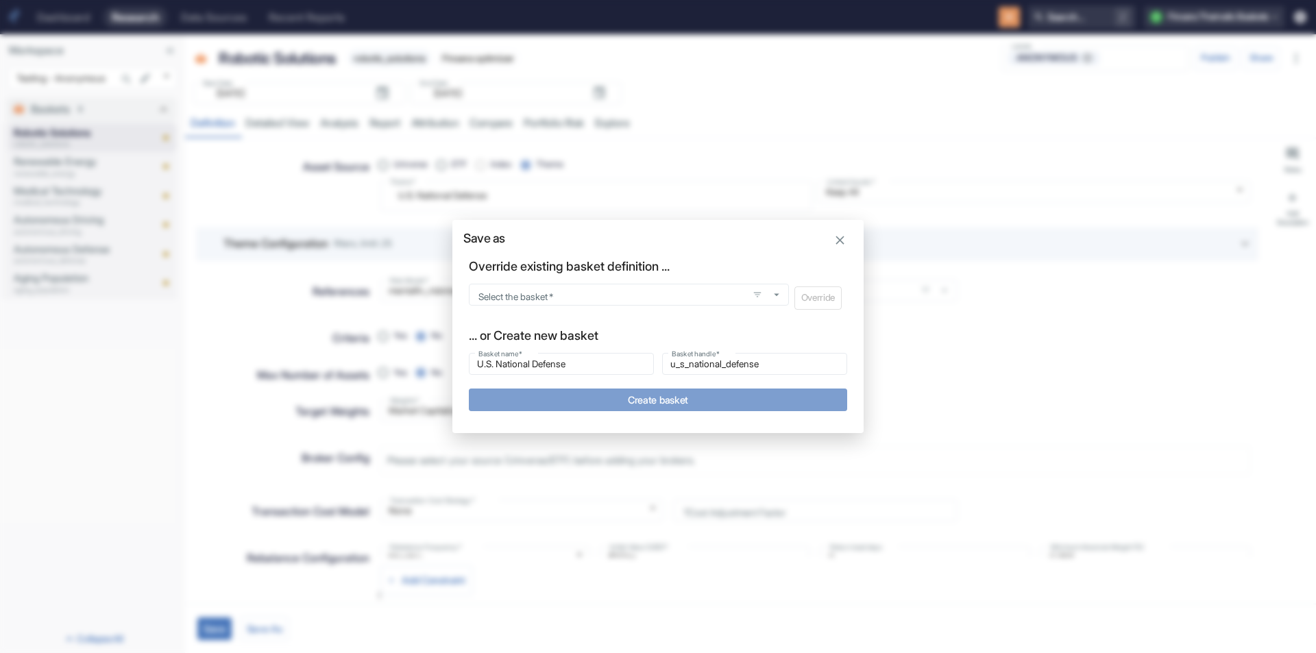
click at [585, 400] on button "Create basket" at bounding box center [658, 400] width 378 height 23
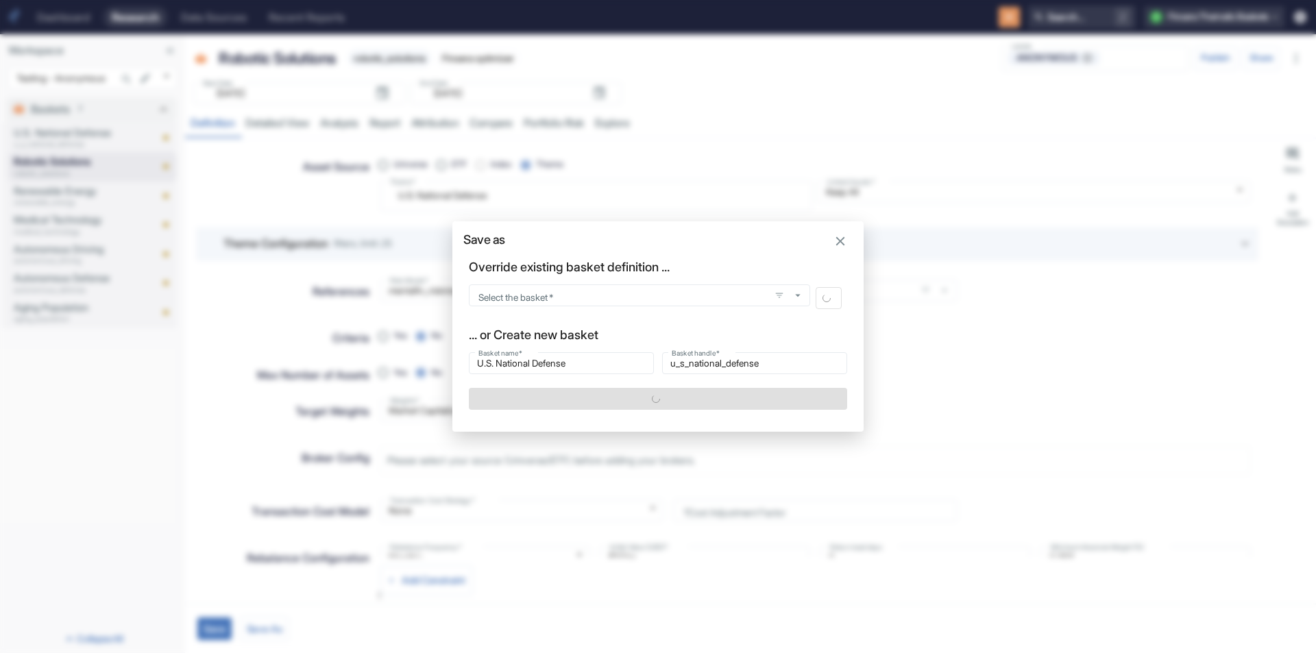
type textarea "x"
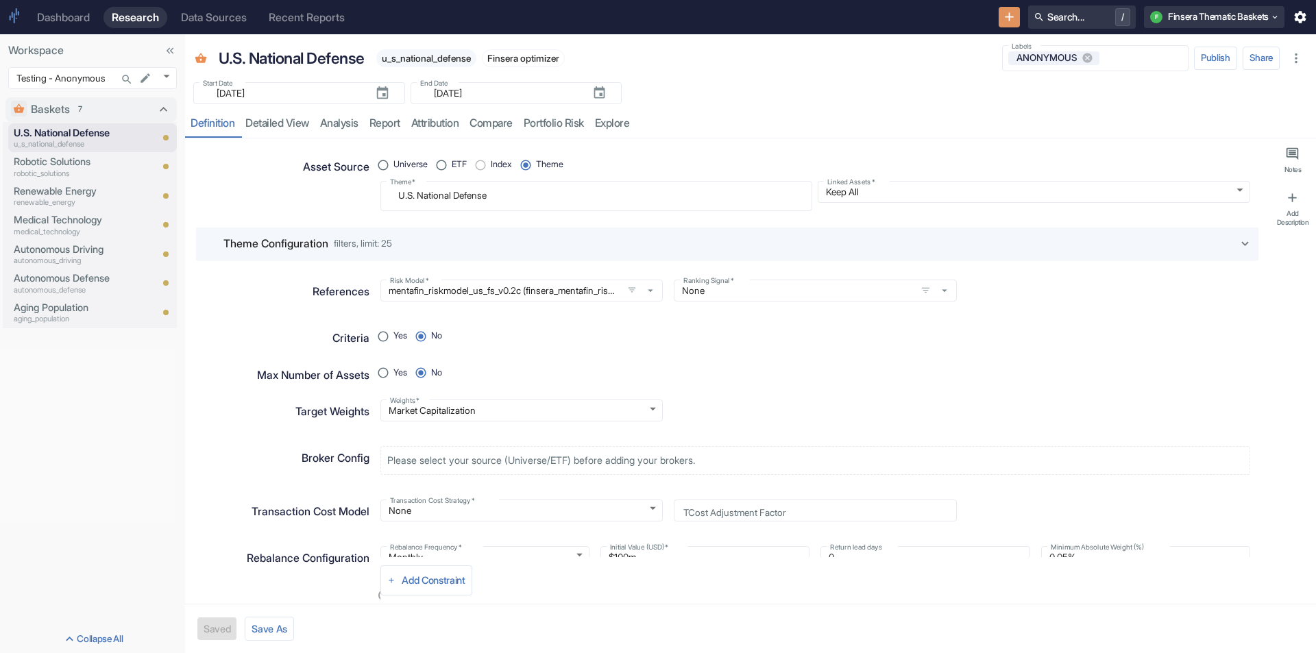
type textarea "x"
click at [84, 317] on p "aging_population" at bounding box center [63, 319] width 99 height 12
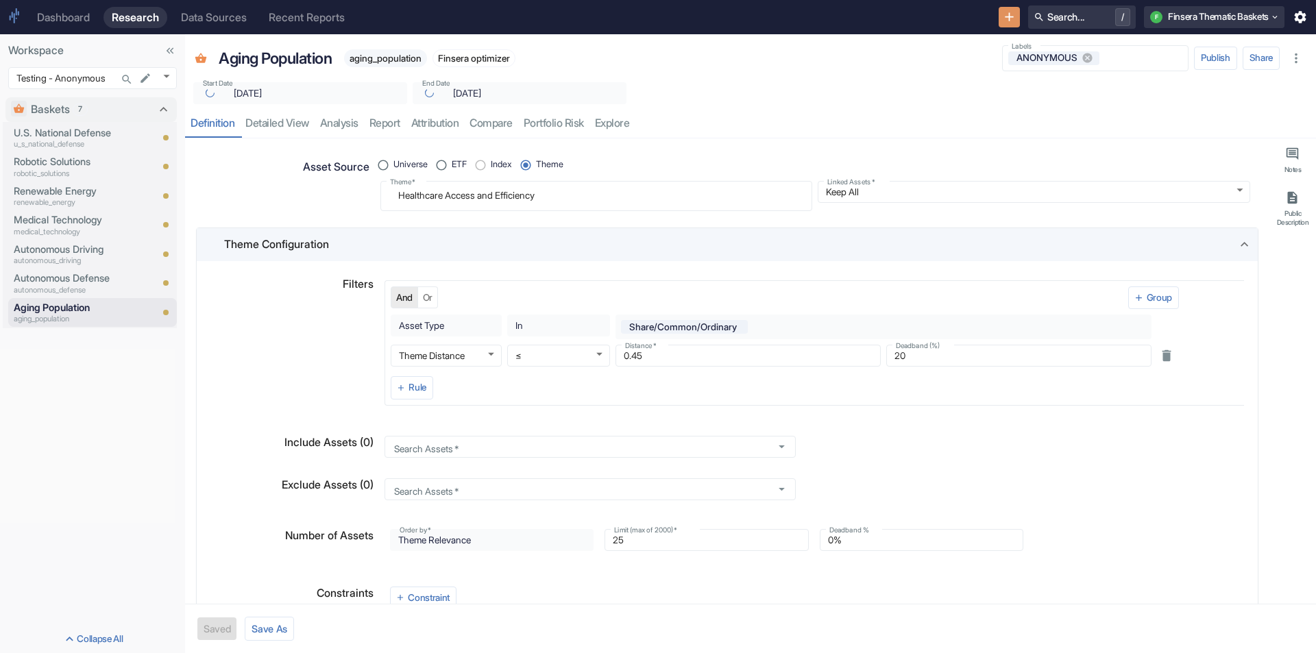
type textarea "x"
click at [410, 191] on textarea "Healthcare Access and Efficiency" at bounding box center [596, 195] width 413 height 19
paste textarea "Water Sustainabilit"
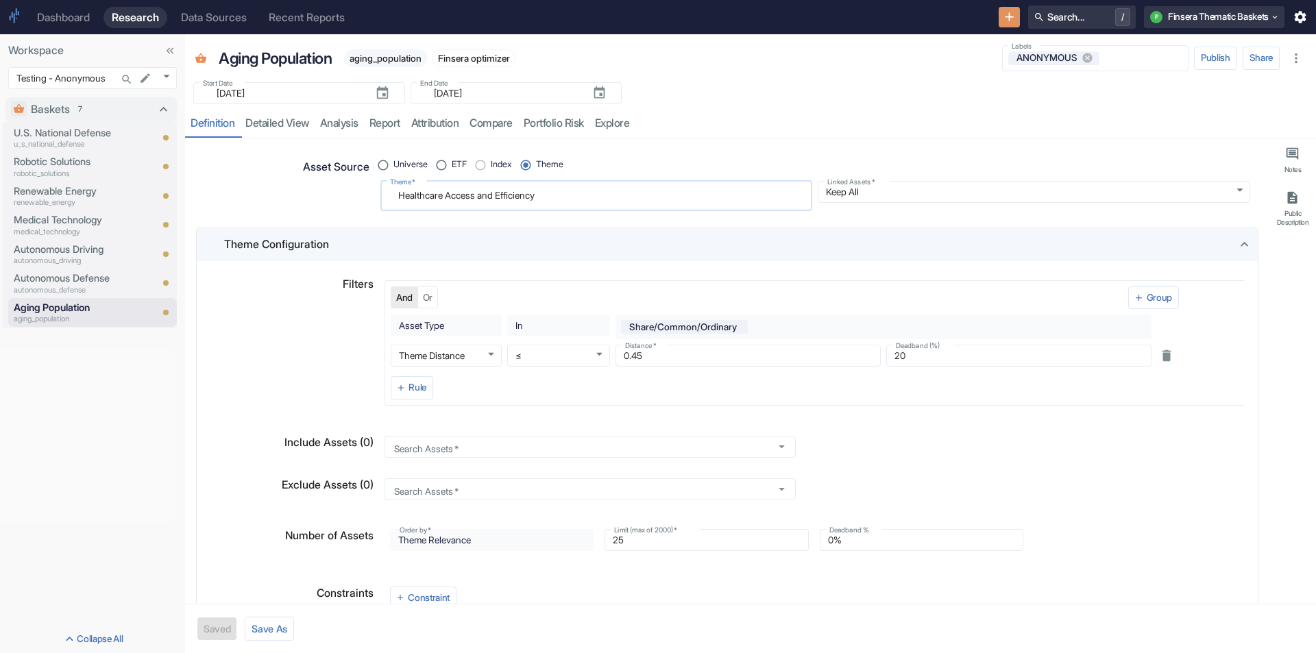
radio input "true"
type textarea "Water Sustainability"
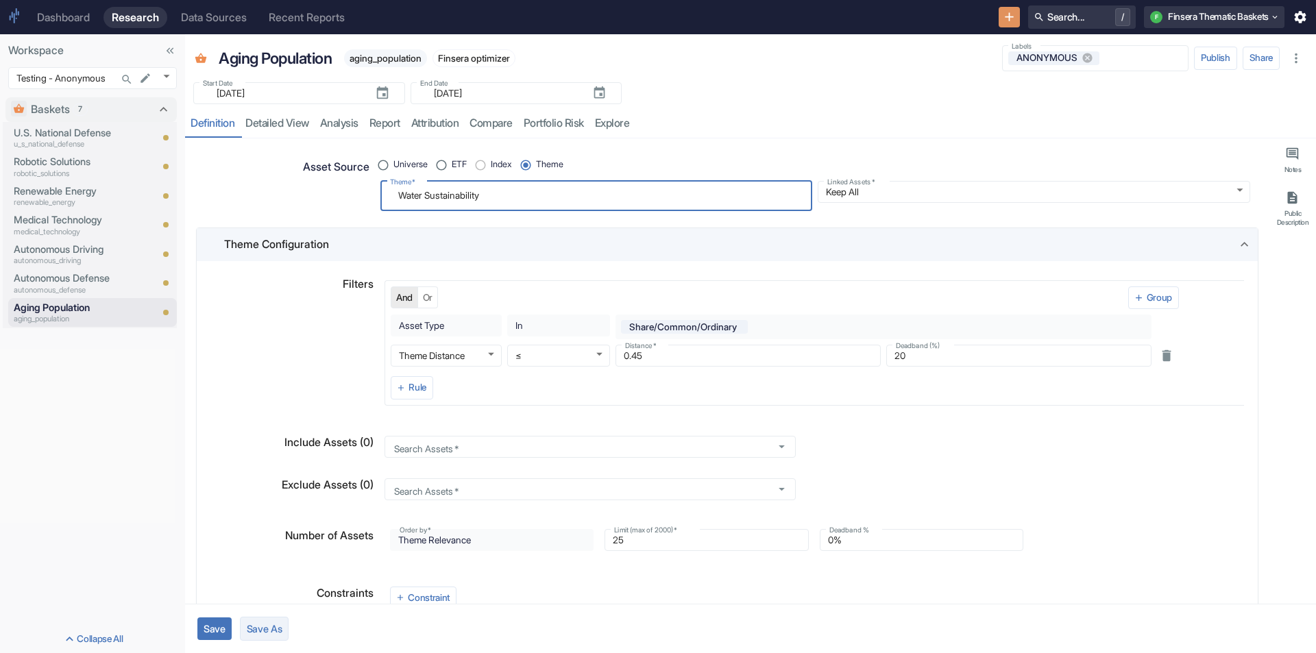
type textarea "x"
type textarea "Water Sustainability"
click at [274, 636] on button "Save As" at bounding box center [264, 629] width 49 height 24
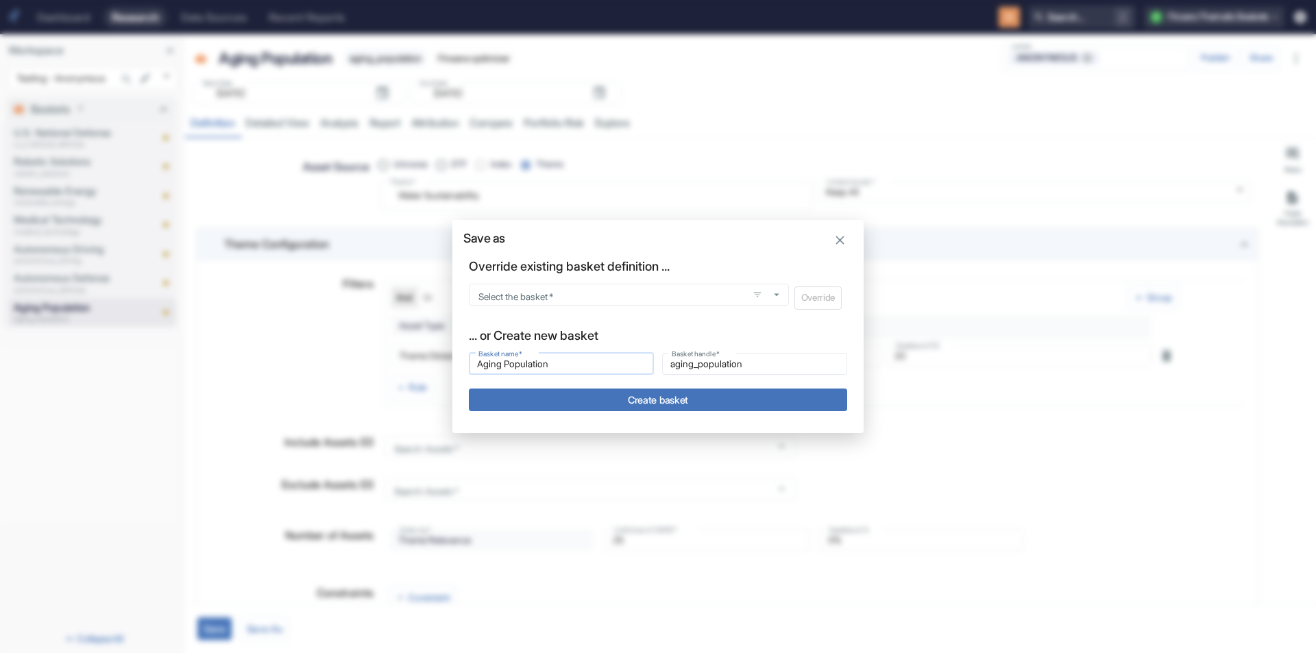
click at [539, 363] on input "Aging Population" at bounding box center [561, 364] width 185 height 16
type input "Water Sustainability"
type input "water_sustainability"
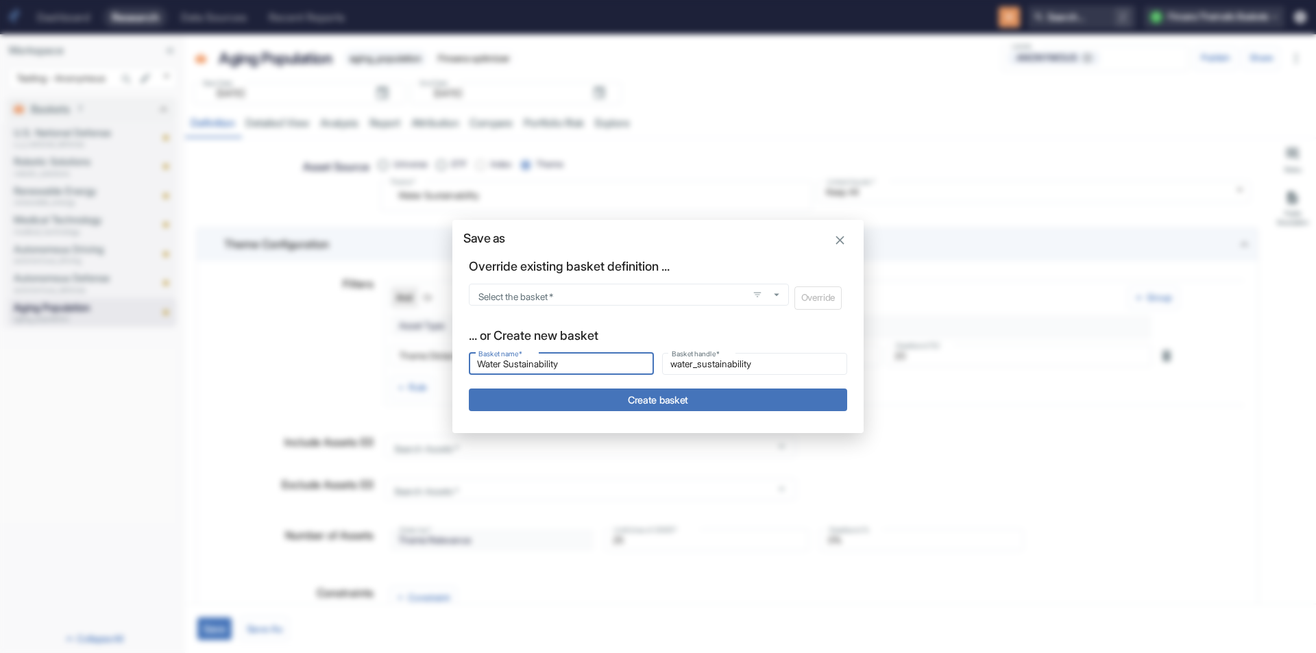
type input "Water Sustainability"
click at [565, 400] on button "Create basket" at bounding box center [658, 400] width 378 height 23
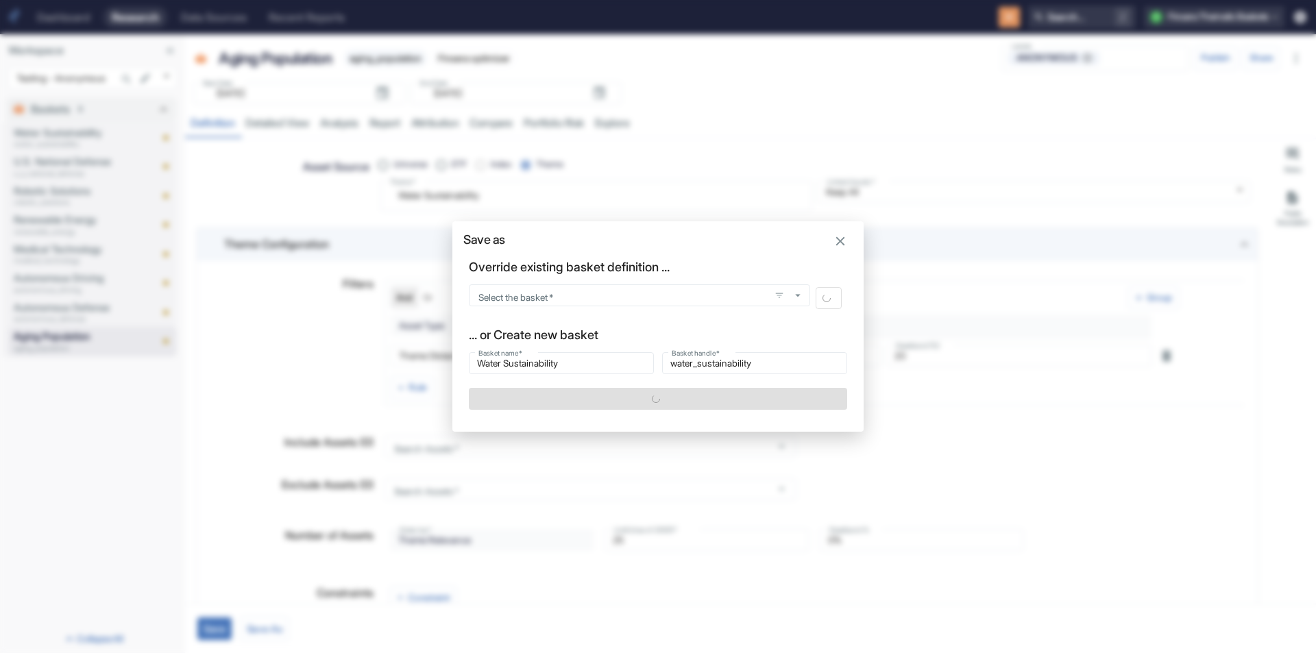
type textarea "x"
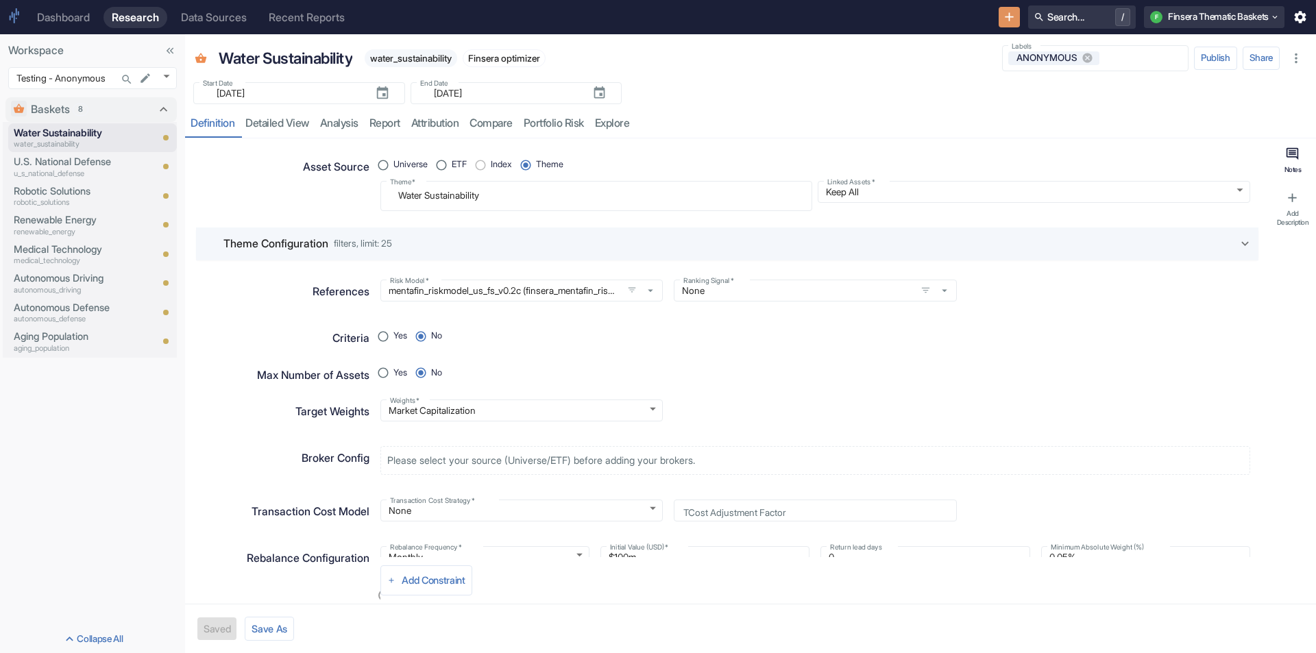
type textarea "x"
click at [145, 108] on icon "Edit baskets order" at bounding box center [147, 110] width 12 height 12
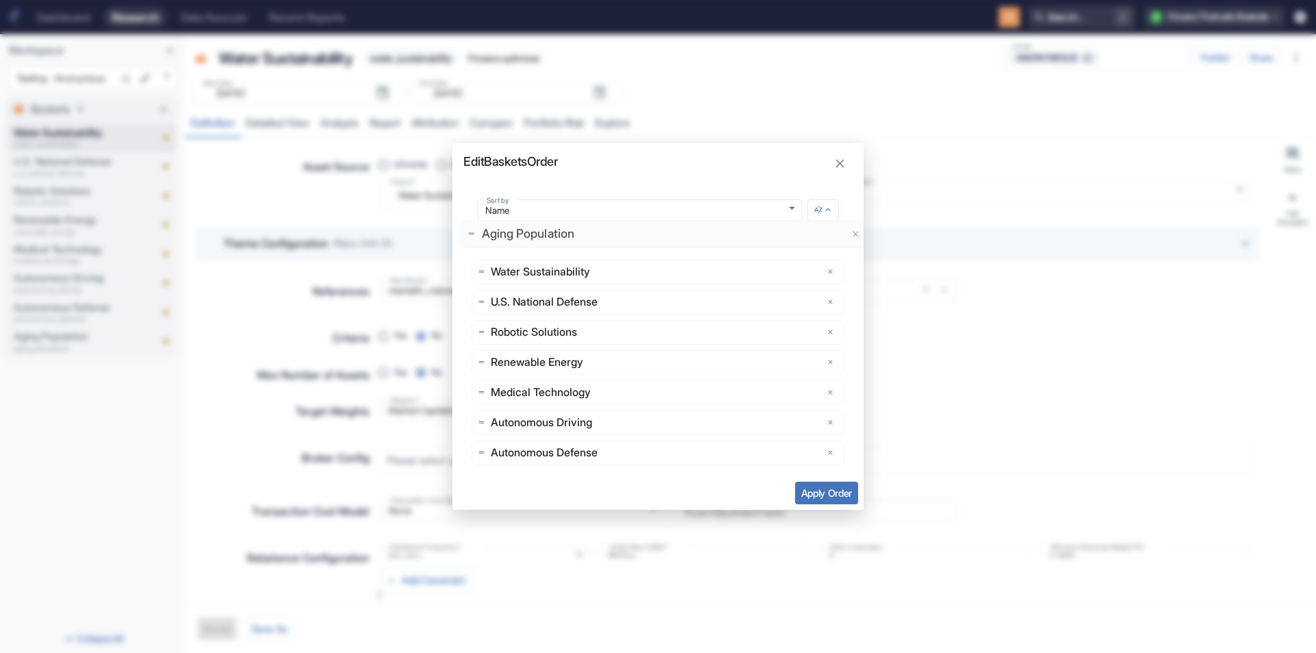
drag, startPoint x: 594, startPoint y: 455, endPoint x: 601, endPoint y: 236, distance: 218.8
type input "custom"
drag, startPoint x: 589, startPoint y: 455, endPoint x: 596, endPoint y: 265, distance: 190.1
drag, startPoint x: 581, startPoint y: 453, endPoint x: 577, endPoint y: 295, distance: 157.7
click at [814, 498] on button "Apply Order" at bounding box center [826, 493] width 63 height 23
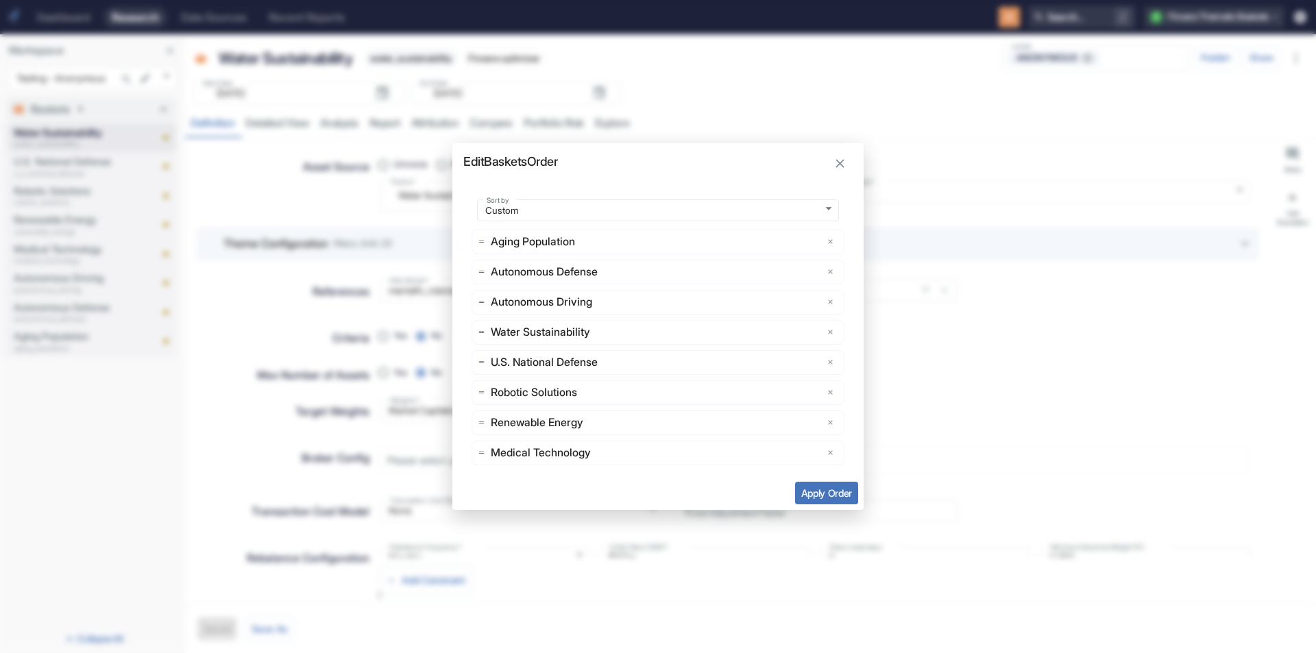
type textarea "x"
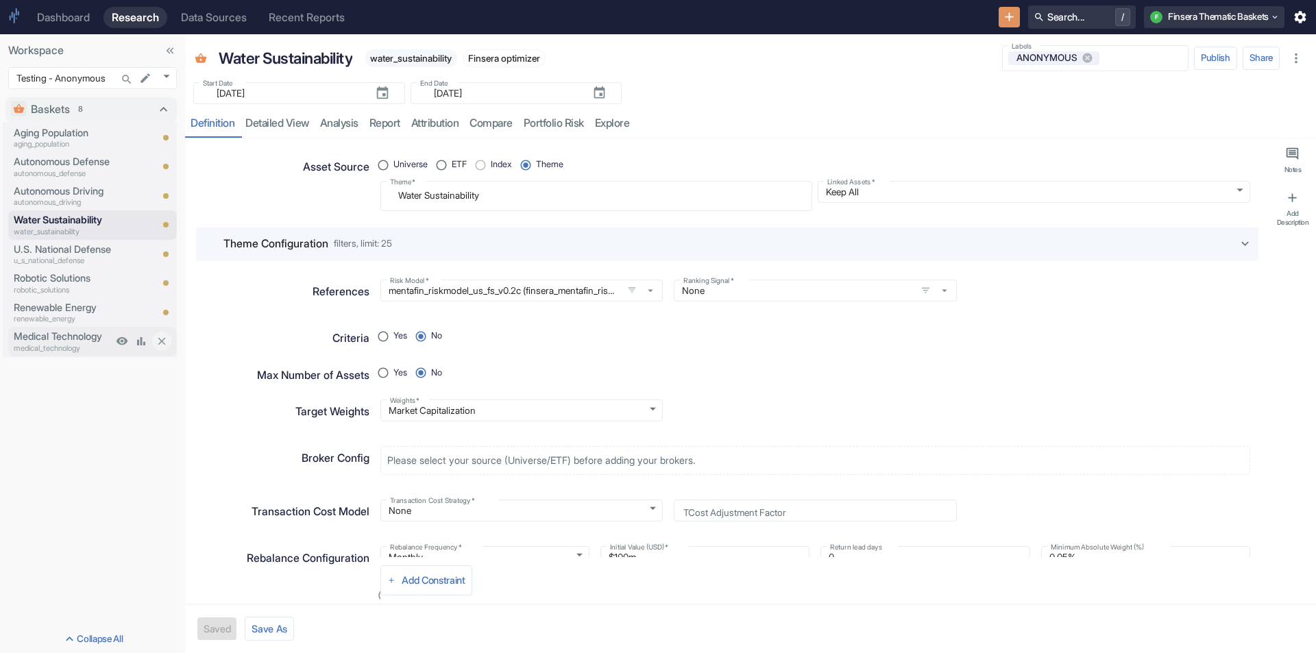
click at [54, 334] on p "Medical Technology" at bounding box center [63, 336] width 99 height 15
click at [139, 105] on button "Edit baskets order" at bounding box center [146, 109] width 19 height 19
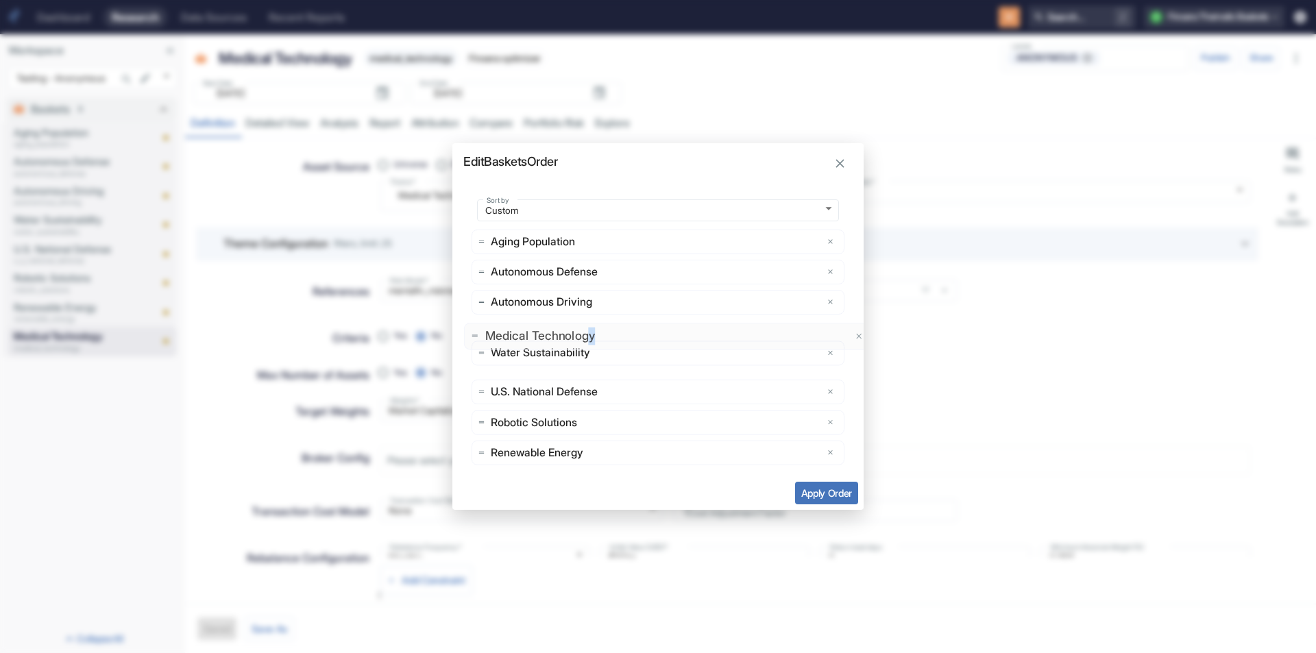
drag, startPoint x: 586, startPoint y: 456, endPoint x: 597, endPoint y: 339, distance: 117.1
drag, startPoint x: 592, startPoint y: 455, endPoint x: 596, endPoint y: 365, distance: 90.6
drag, startPoint x: 585, startPoint y: 451, endPoint x: 589, endPoint y: 397, distance: 54.3
drag, startPoint x: 583, startPoint y: 457, endPoint x: 583, endPoint y: 413, distance: 43.2
click at [807, 489] on button "Apply Order" at bounding box center [826, 493] width 63 height 23
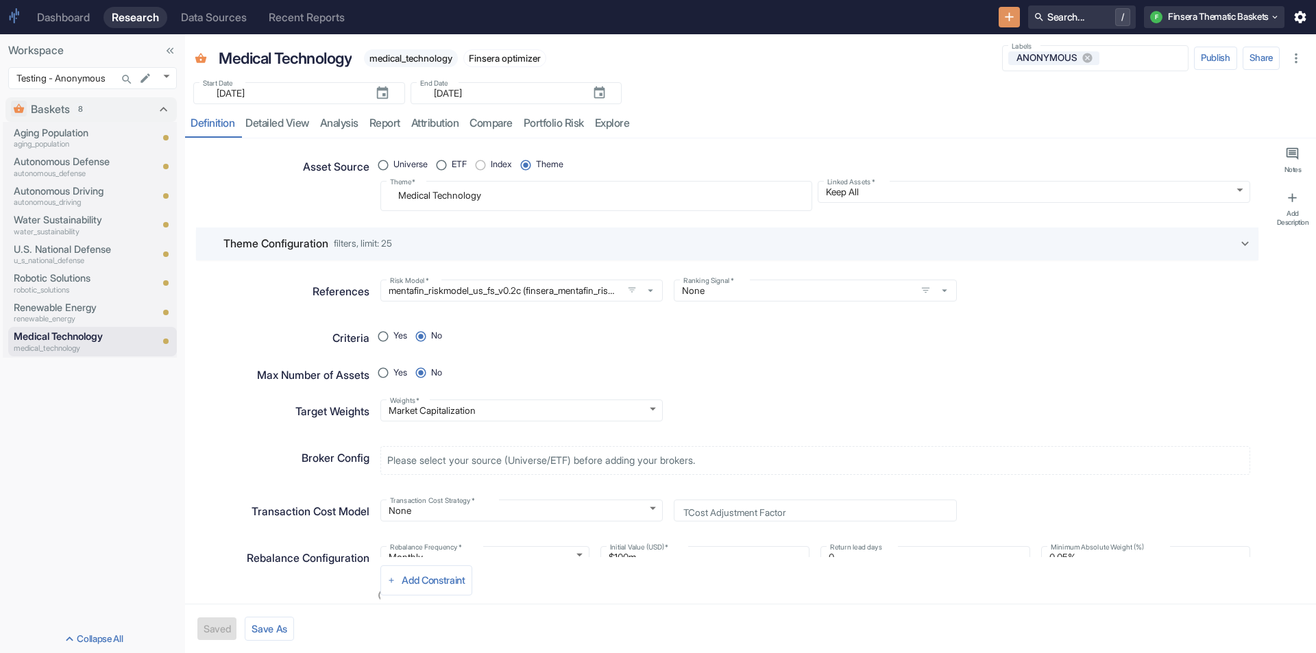
type textarea "x"
click at [418, 193] on textarea "Medical Technology" at bounding box center [596, 195] width 413 height 19
click at [417, 193] on textarea "Medical Technology" at bounding box center [596, 195] width 413 height 19
click at [402, 195] on textarea "Medical Technology" at bounding box center [596, 195] width 413 height 19
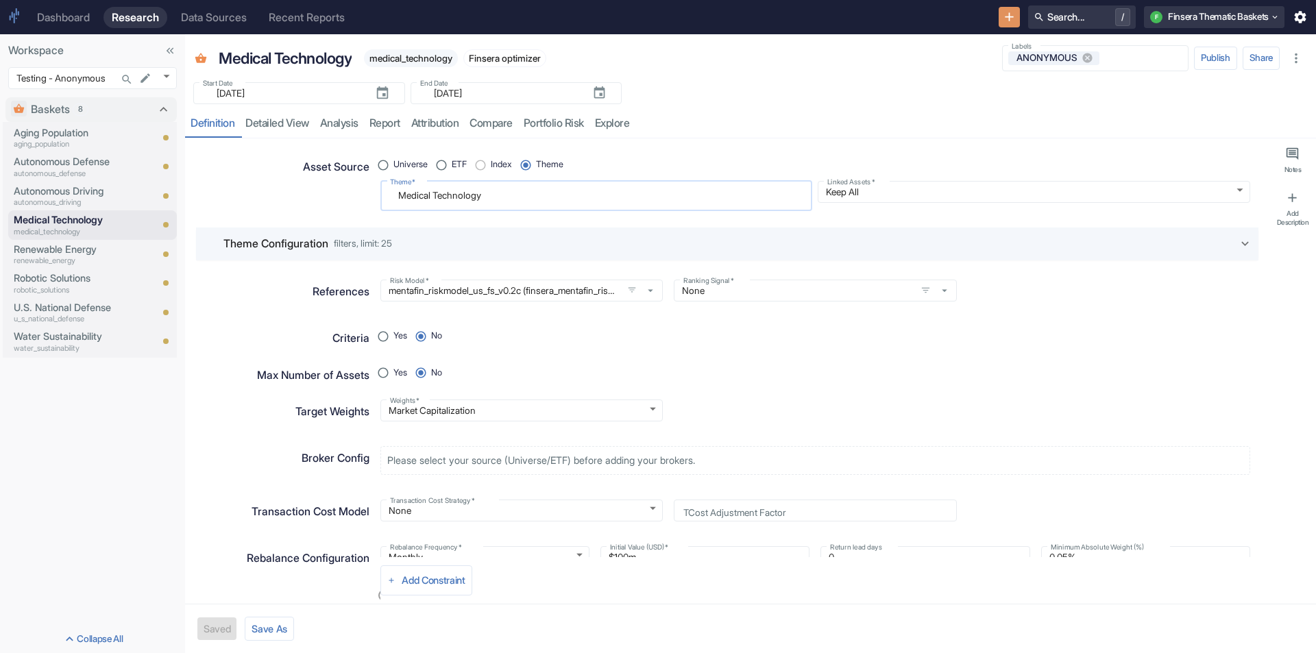
click at [402, 195] on textarea "Medical Technology" at bounding box center [596, 195] width 413 height 19
paste textarea "Cyber Security companies developing security solutions to help protect against …"
radio input "true"
type textarea "Cyber Security companies developing security solutions to help protect against …"
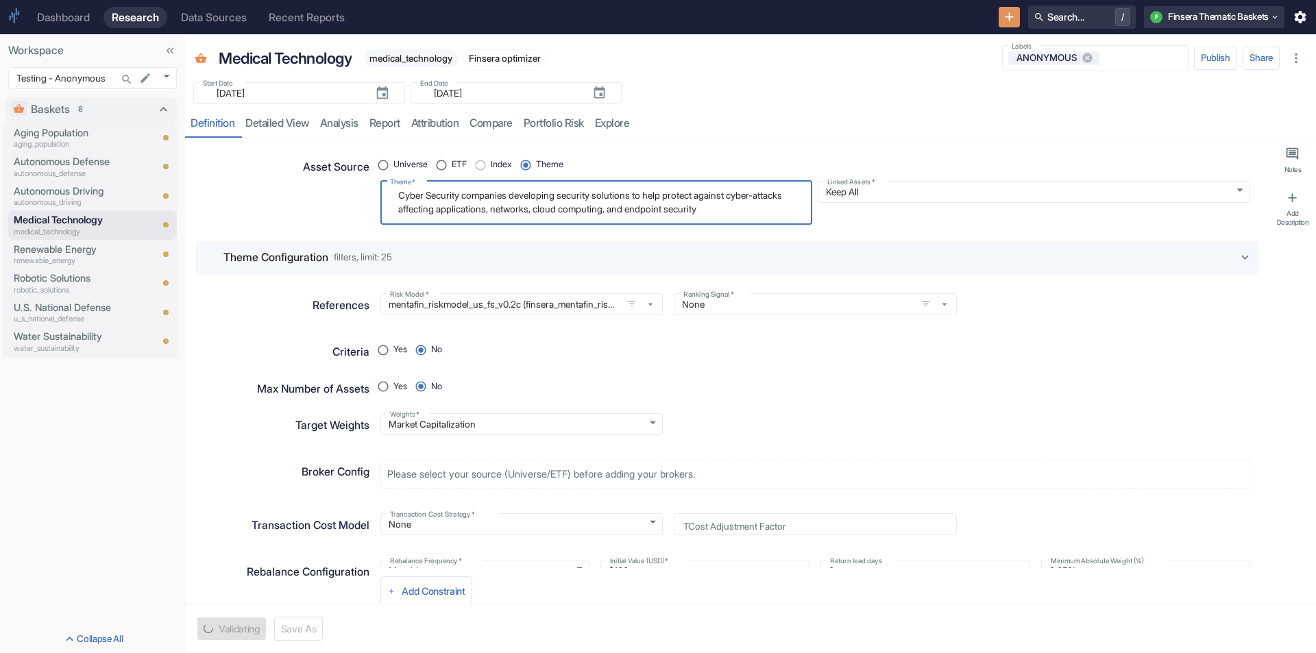
type textarea "x"
type textarea "Cyber Security companies developing security solutions to help protect against …"
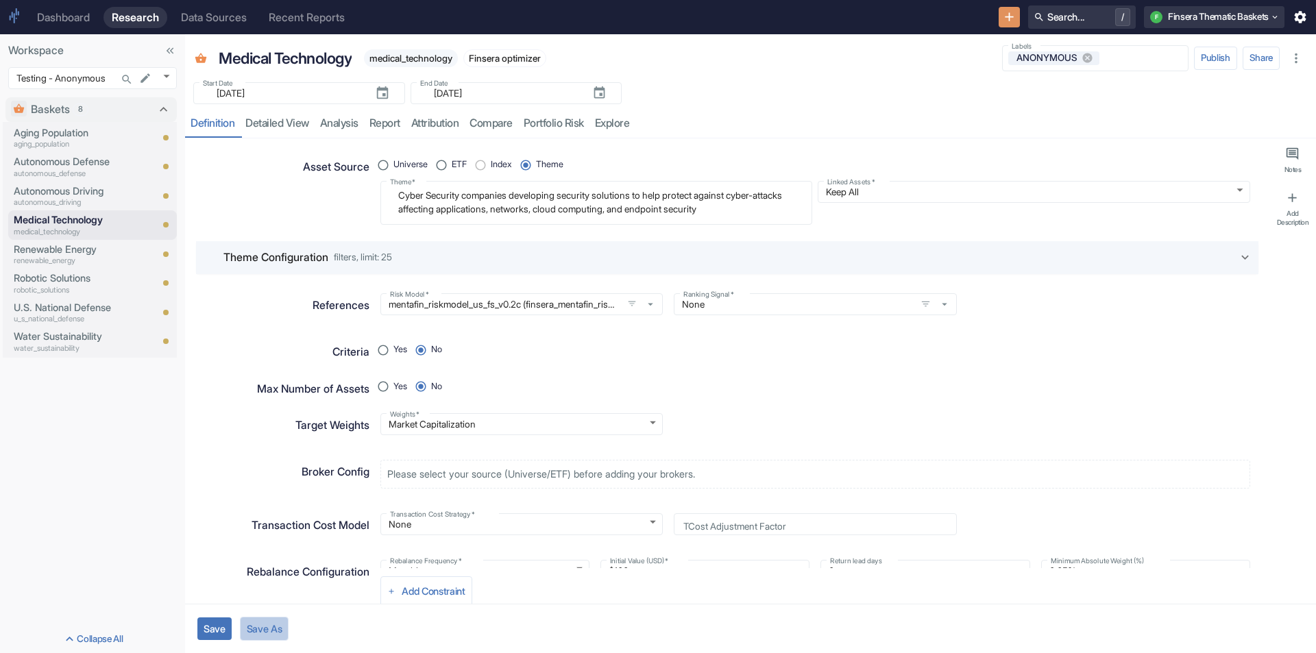
click at [257, 630] on button "Save As" at bounding box center [264, 629] width 49 height 24
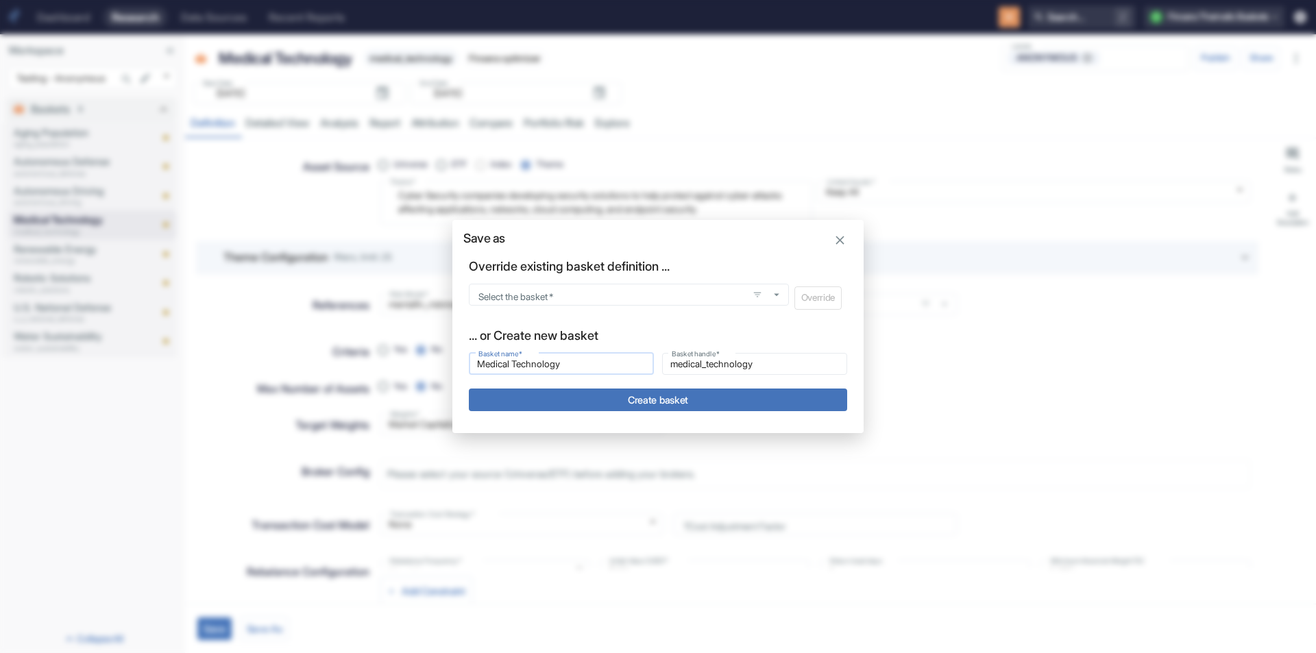
click at [509, 371] on input "Medical Technology" at bounding box center [561, 364] width 185 height 16
type input "Cyber Security companies developing security solutions to help protect against …"
type input "cyber_security_companies_developing_security_solutions_to_help_protect_against_…"
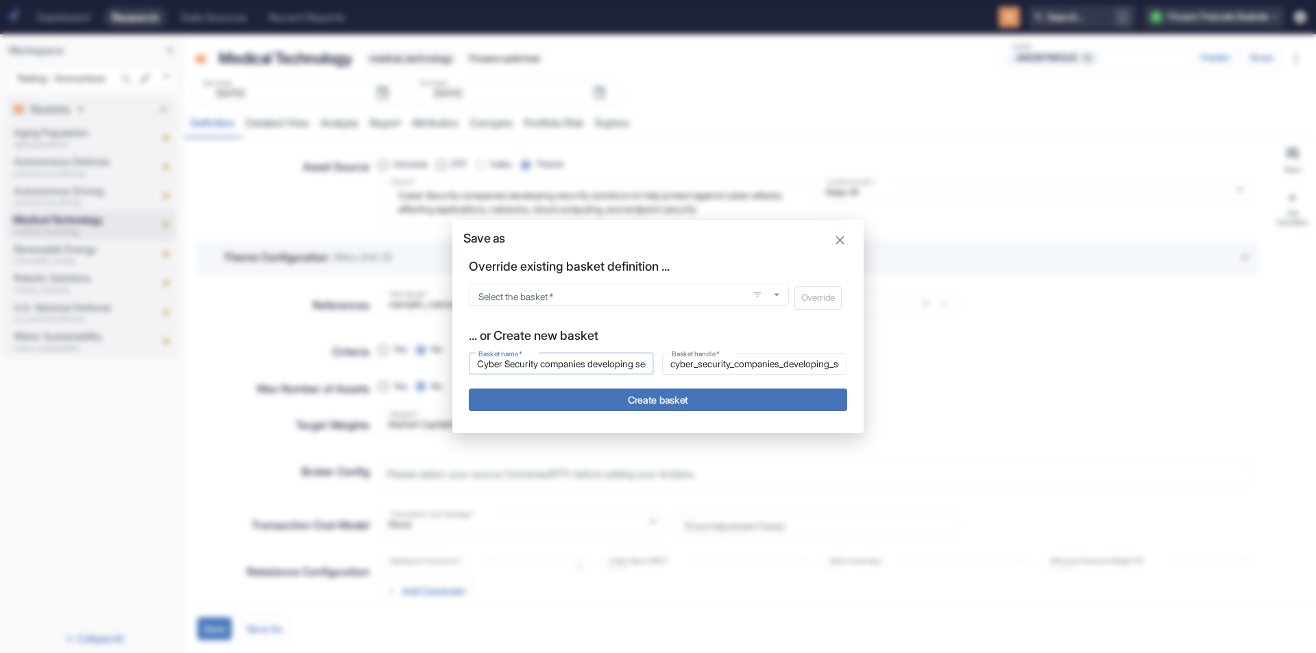
scroll to position [0, 563]
click at [527, 365] on input "Cyber Security companies developing security solutions to help protect against …" at bounding box center [561, 364] width 185 height 16
type input "Cyber Security"
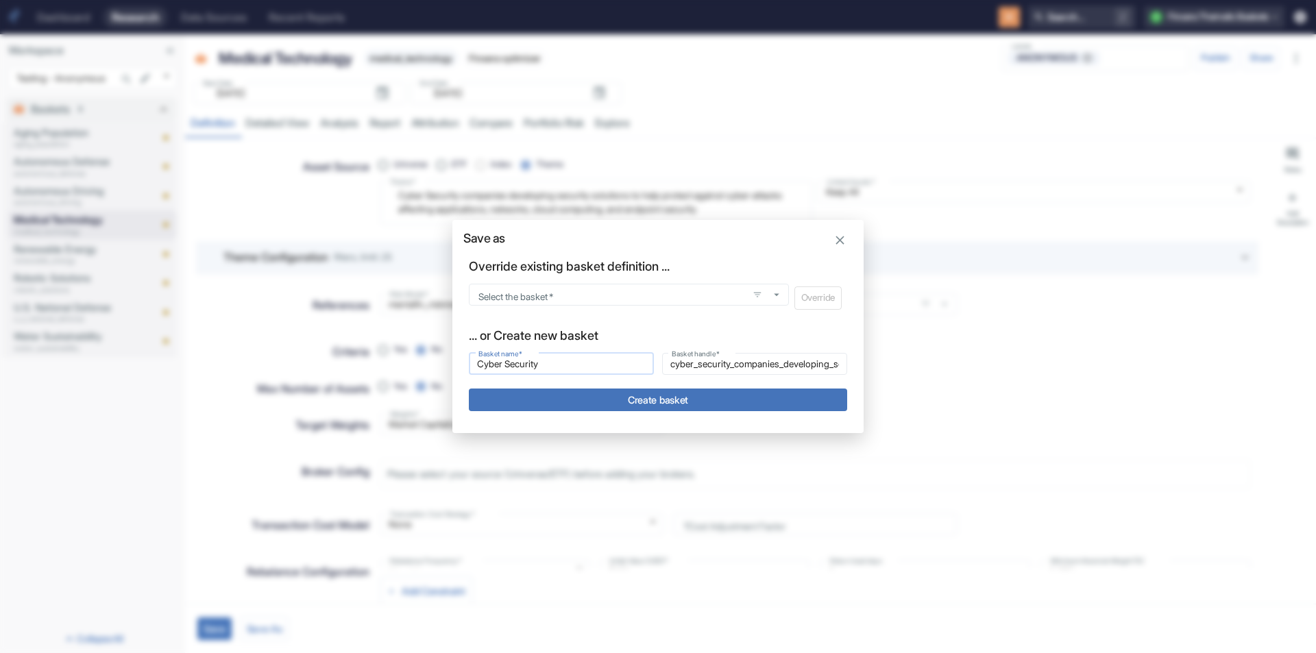
type input "cyber_security"
type input "Cyber Security"
click at [596, 395] on button "Create basket" at bounding box center [658, 400] width 378 height 23
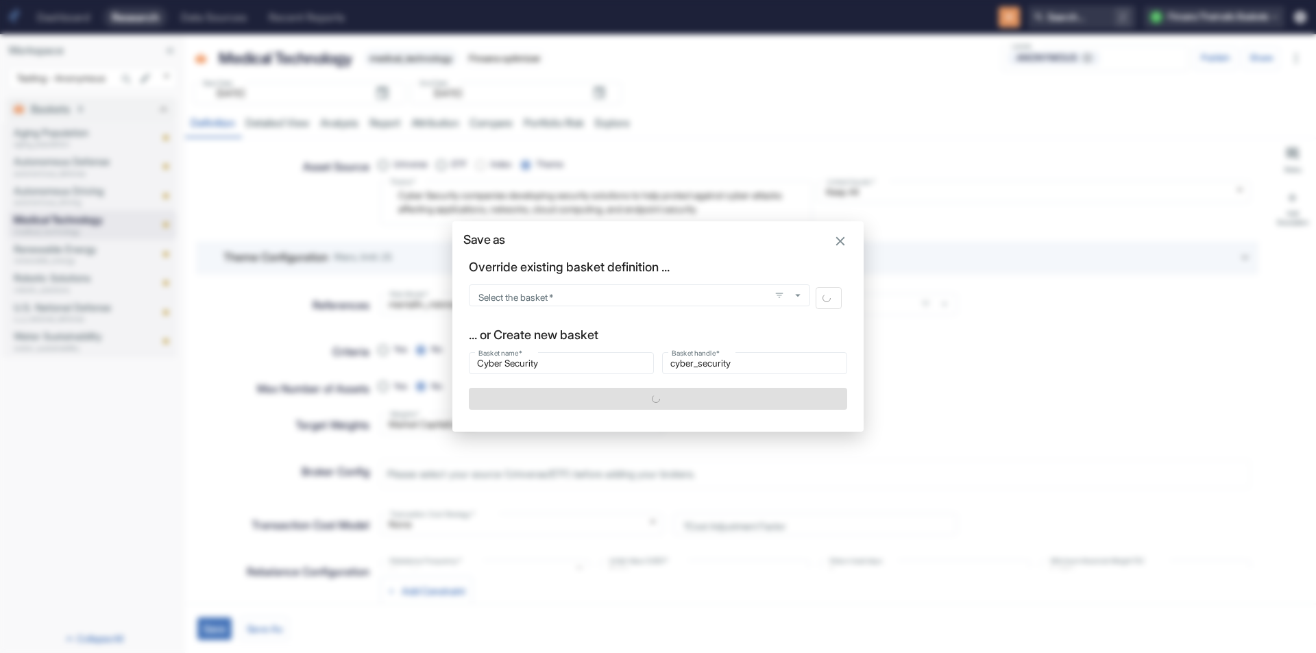
type textarea "x"
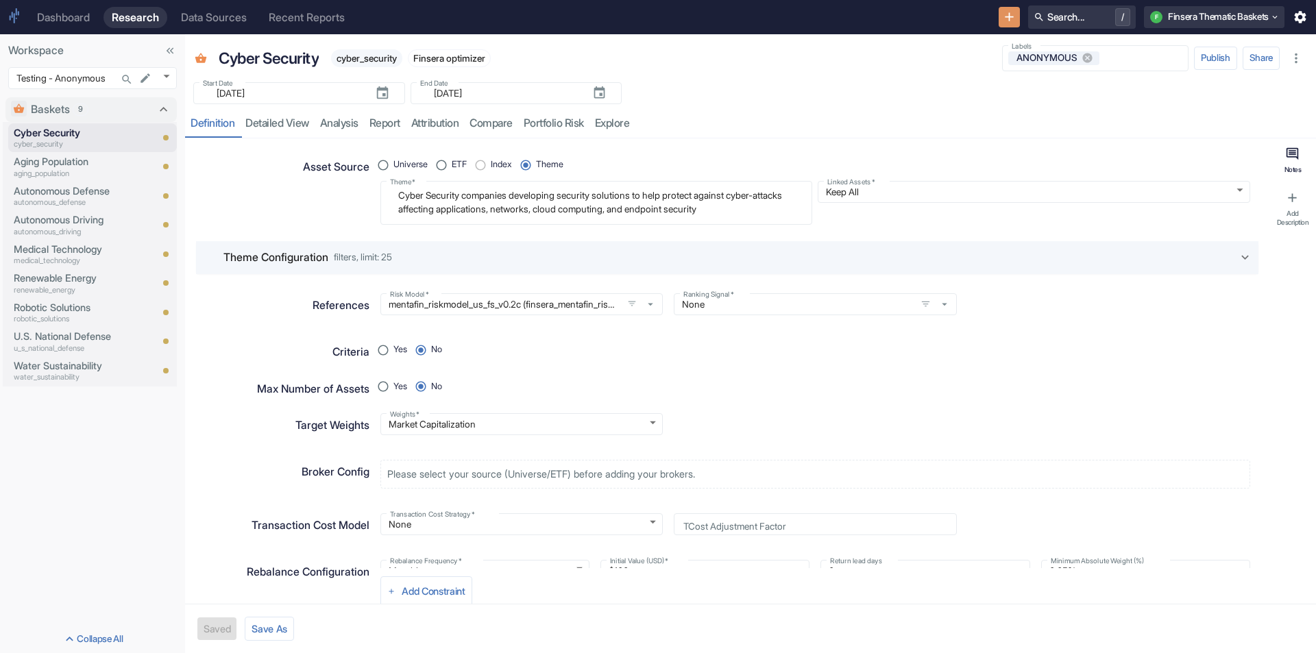
type textarea "x"
click at [444, 206] on textarea "Cyber Security companies developing security solutions to help protect against …" at bounding box center [596, 202] width 413 height 32
drag, startPoint x: 397, startPoint y: 193, endPoint x: 786, endPoint y: 204, distance: 388.9
click at [786, 204] on textarea "Cyber Security companies developing security solutions to help protect against …" at bounding box center [596, 202] width 413 height 32
paste textarea "Healthcare Access and Efficienc"
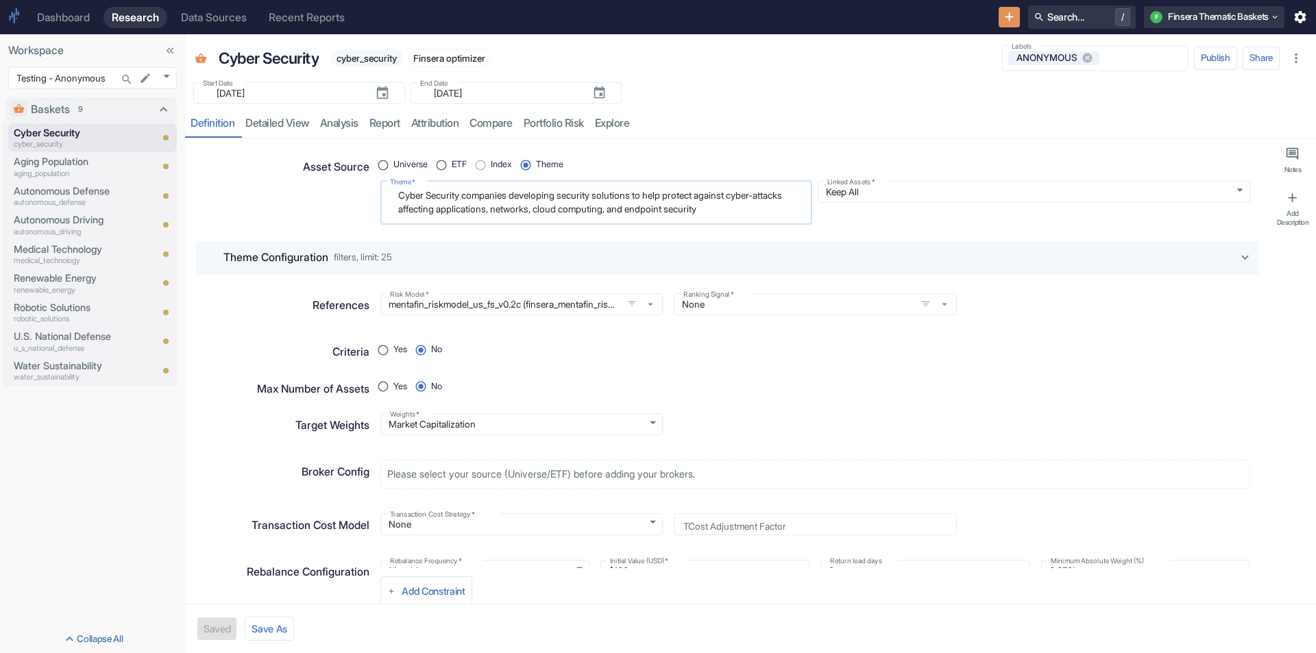
radio input "true"
type textarea "Healthcare Access and Efficiency"
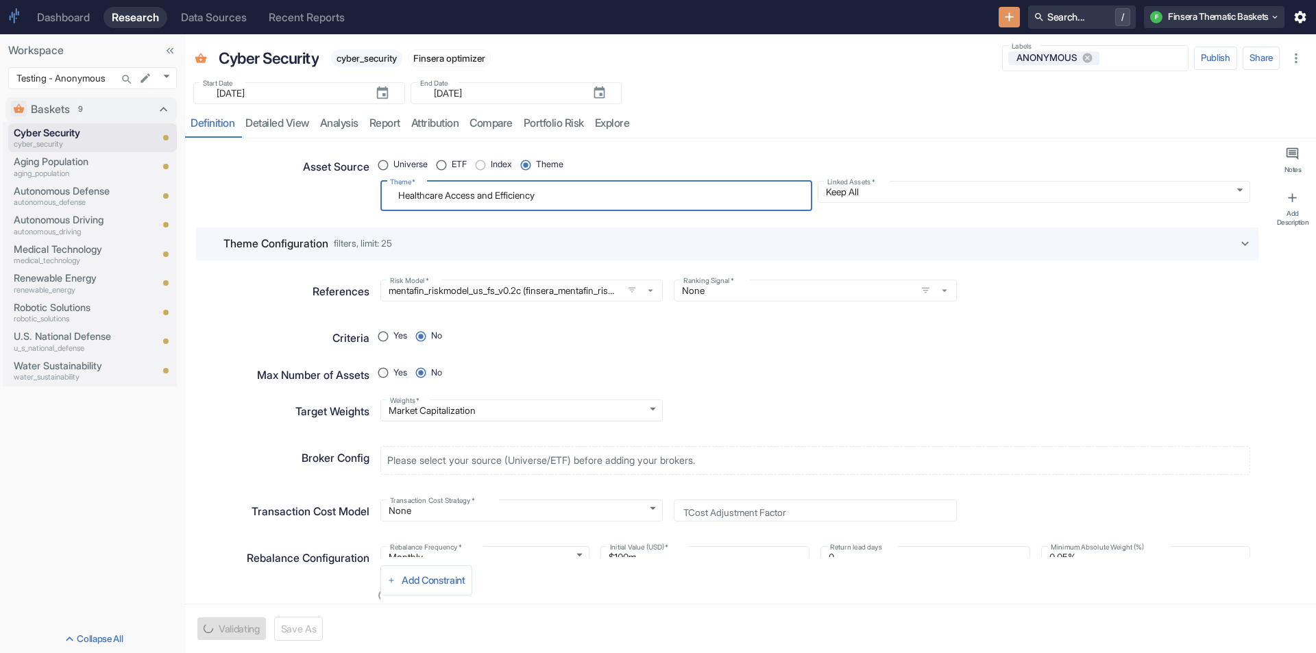
type textarea "x"
type textarea "Healthcare Access and Efficiency"
click at [276, 629] on button "Save As" at bounding box center [264, 629] width 49 height 24
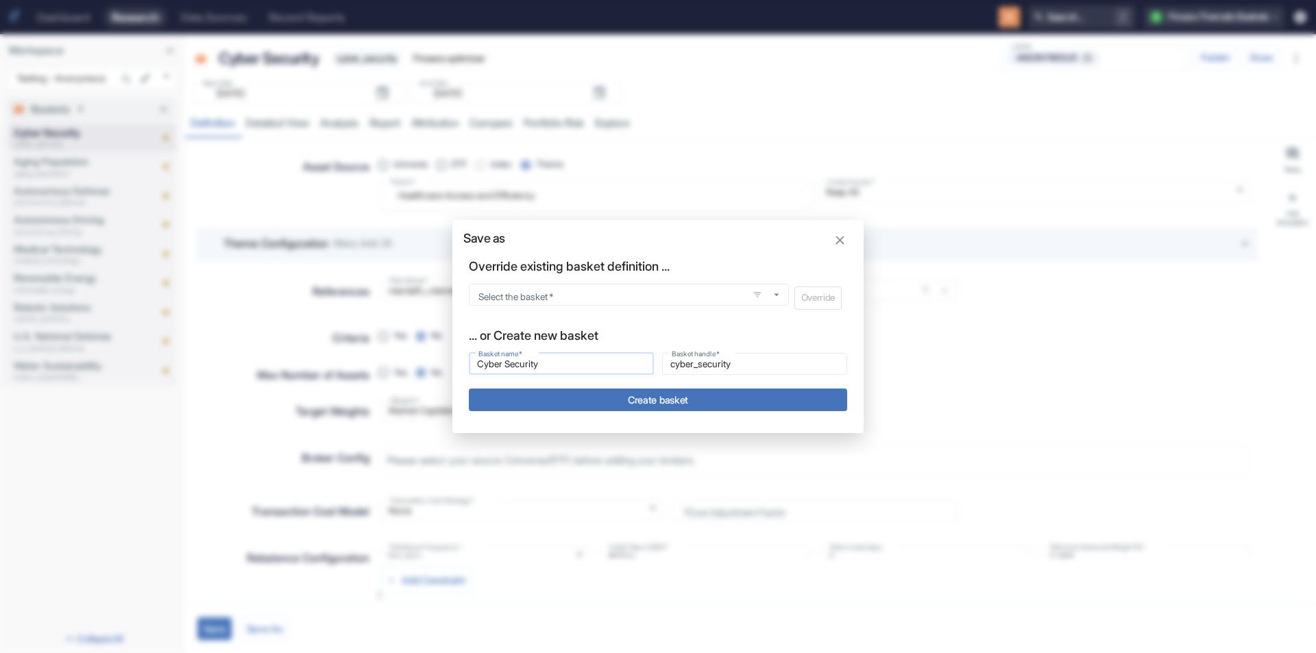
click at [588, 370] on input "Cyber Security" at bounding box center [561, 364] width 185 height 16
type input "Healthcare Access and Efficiency"
type input "healthcare_access_and_efficiency"
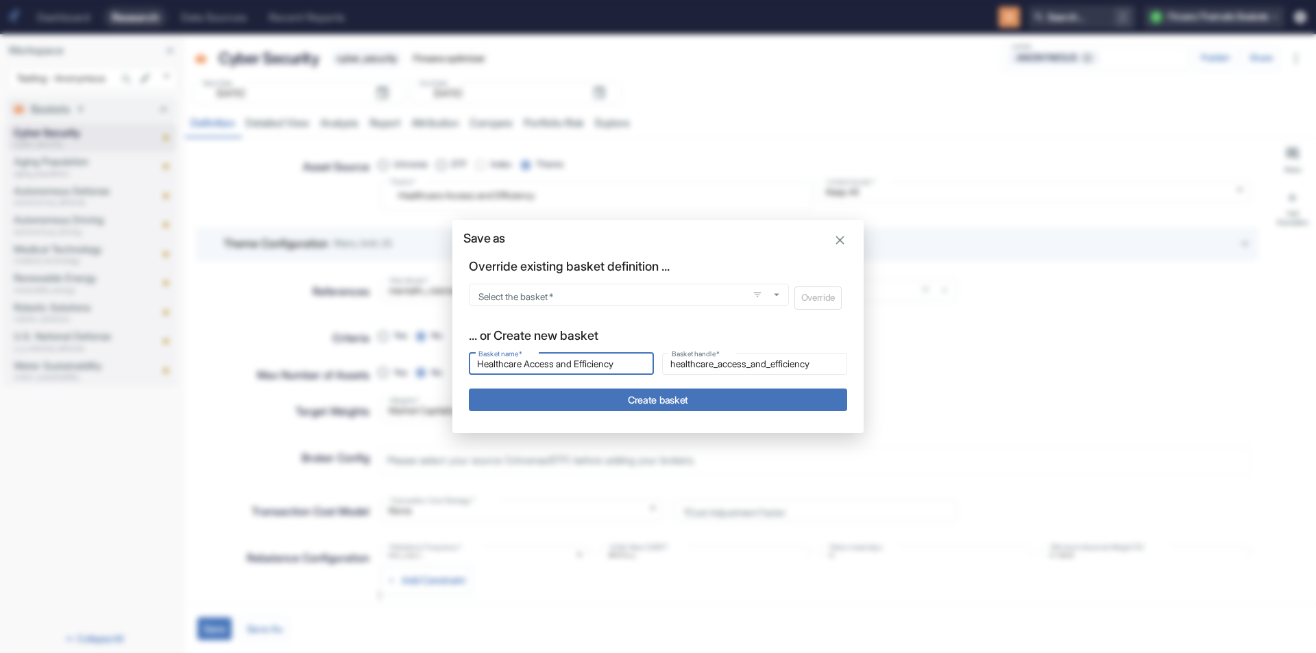
type input "Healthcare Access and Efficiency"
click at [597, 400] on button "Create basket" at bounding box center [658, 400] width 378 height 23
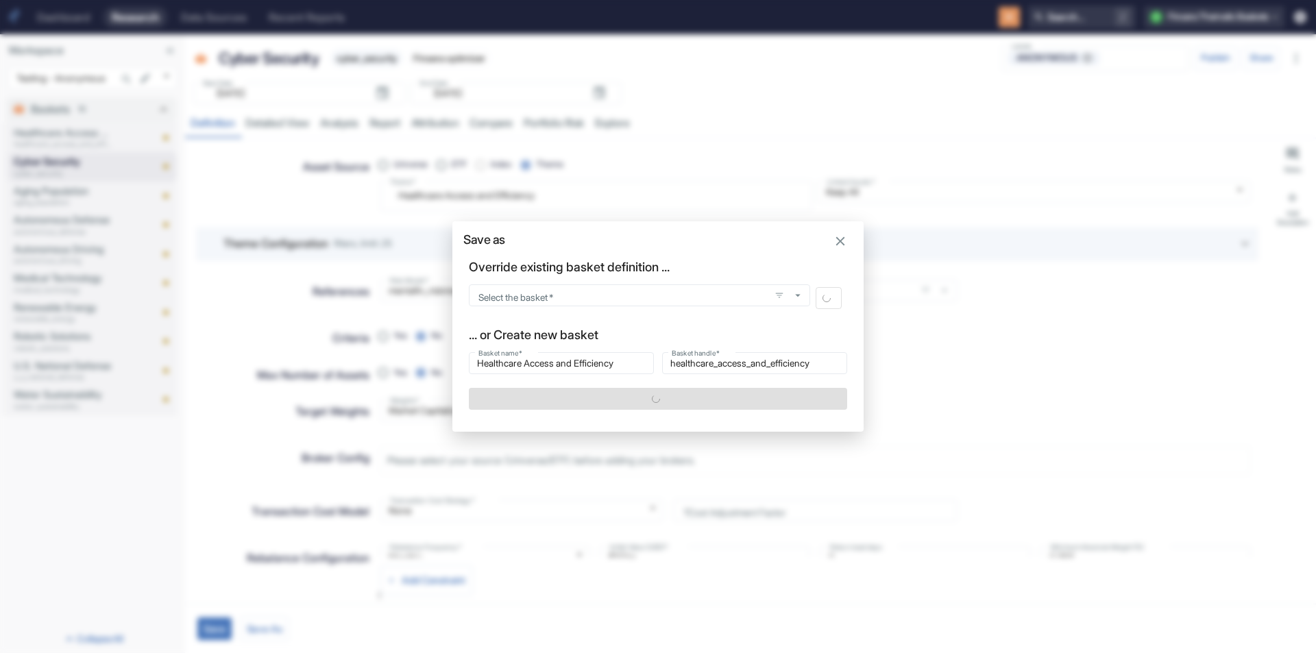
type textarea "x"
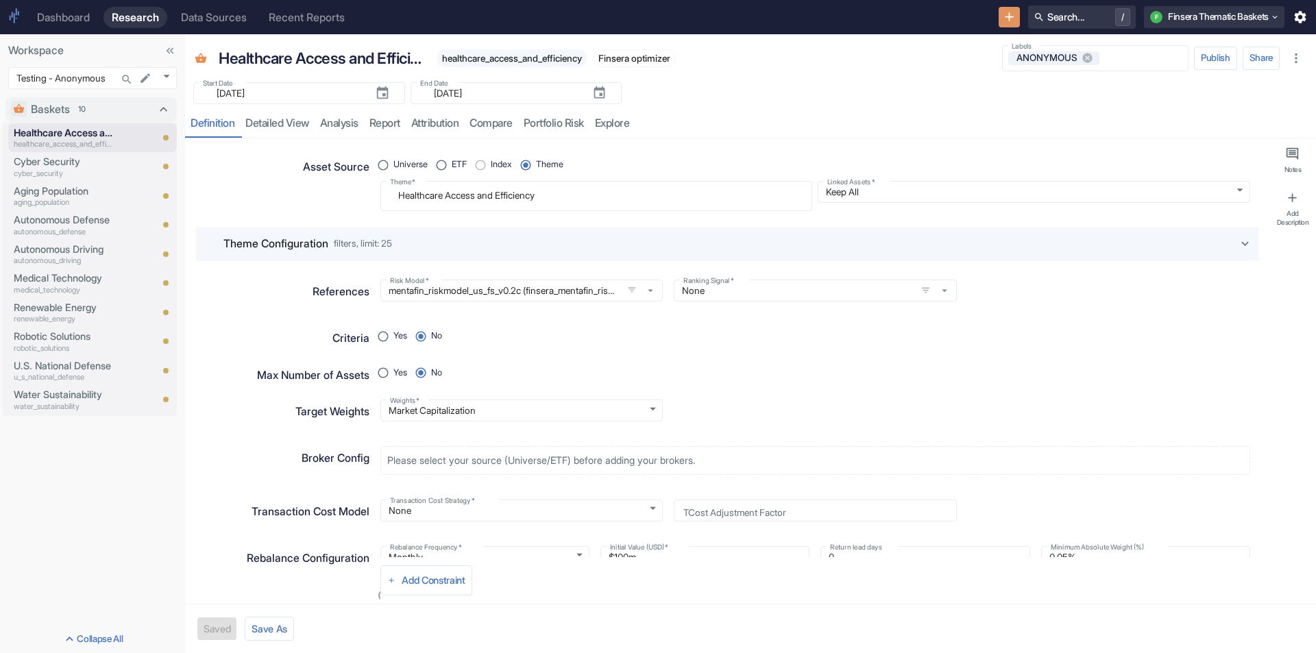
type textarea "x"
click at [57, 401] on p "water_sustainability" at bounding box center [63, 407] width 99 height 12
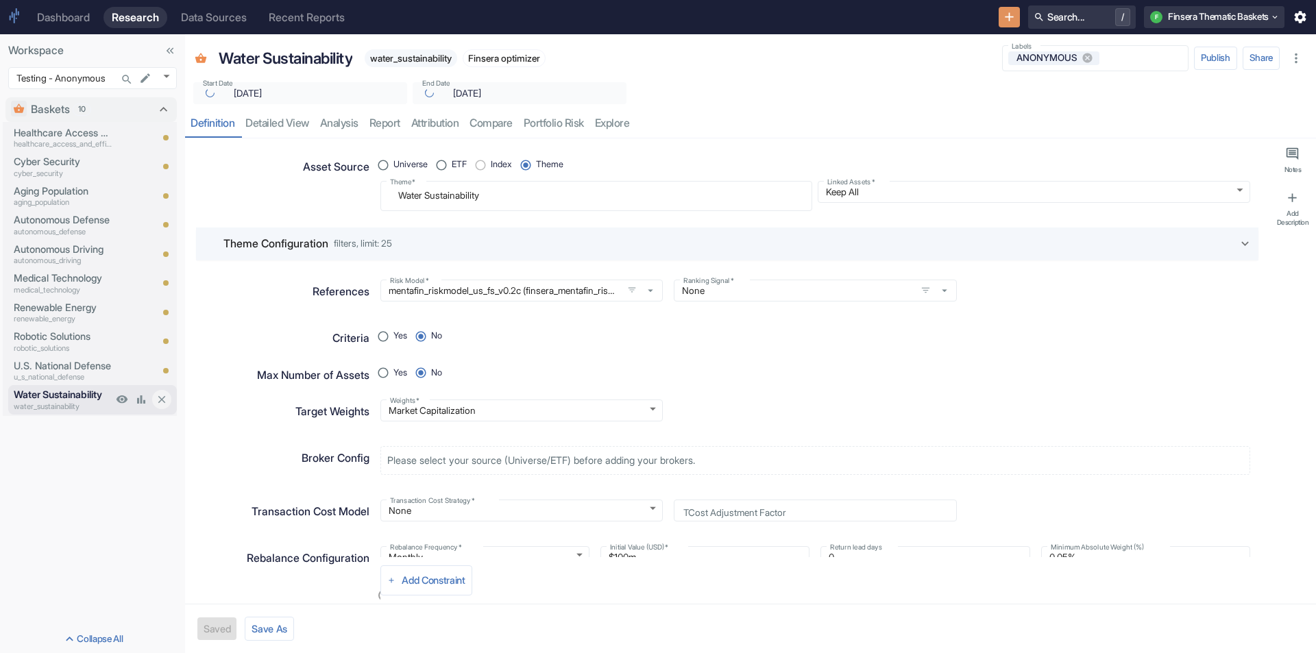
type textarea "x"
click at [426, 194] on textarea "Water Sustainability" at bounding box center [596, 195] width 413 height 19
paste textarea "Precious Metals"
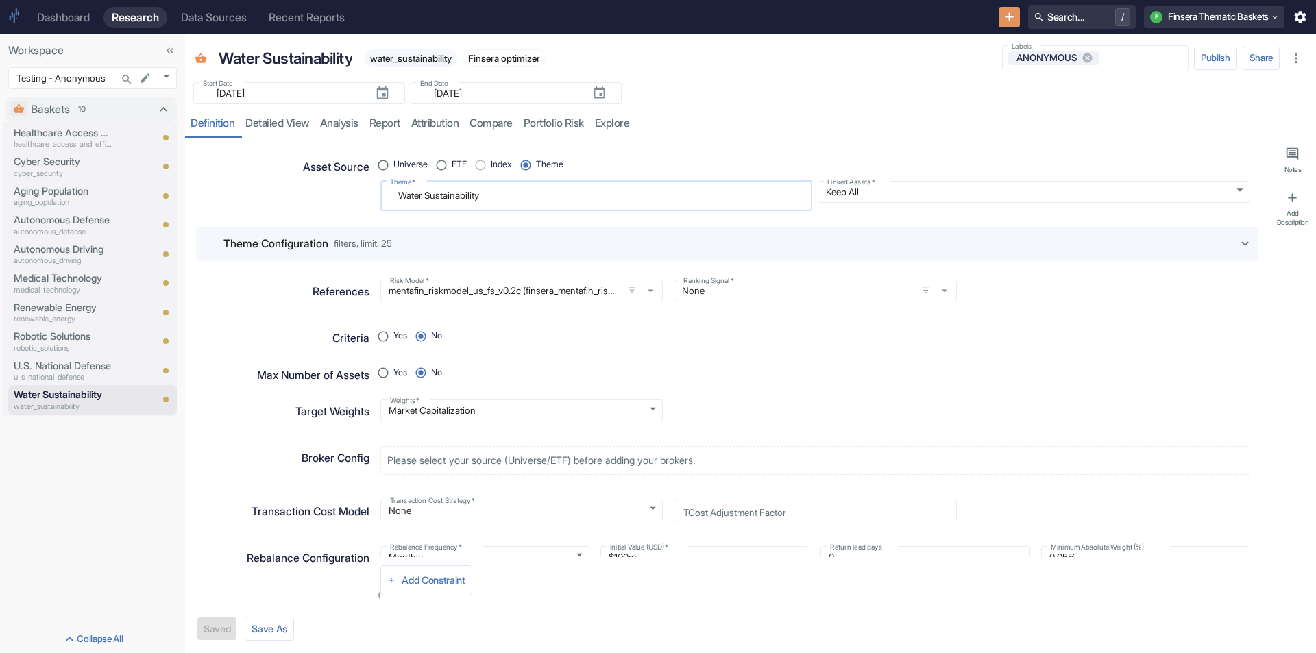
radio input "true"
type textarea "Precious Metals"
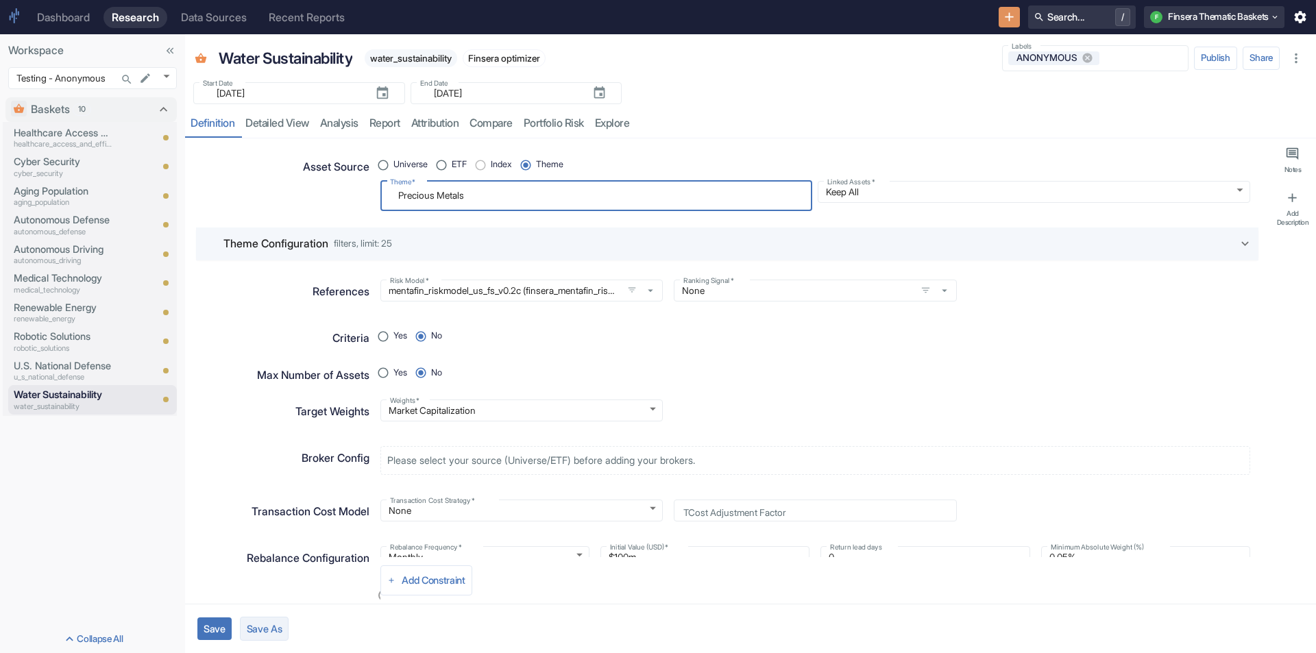
type textarea "x"
type textarea "Precious Metals"
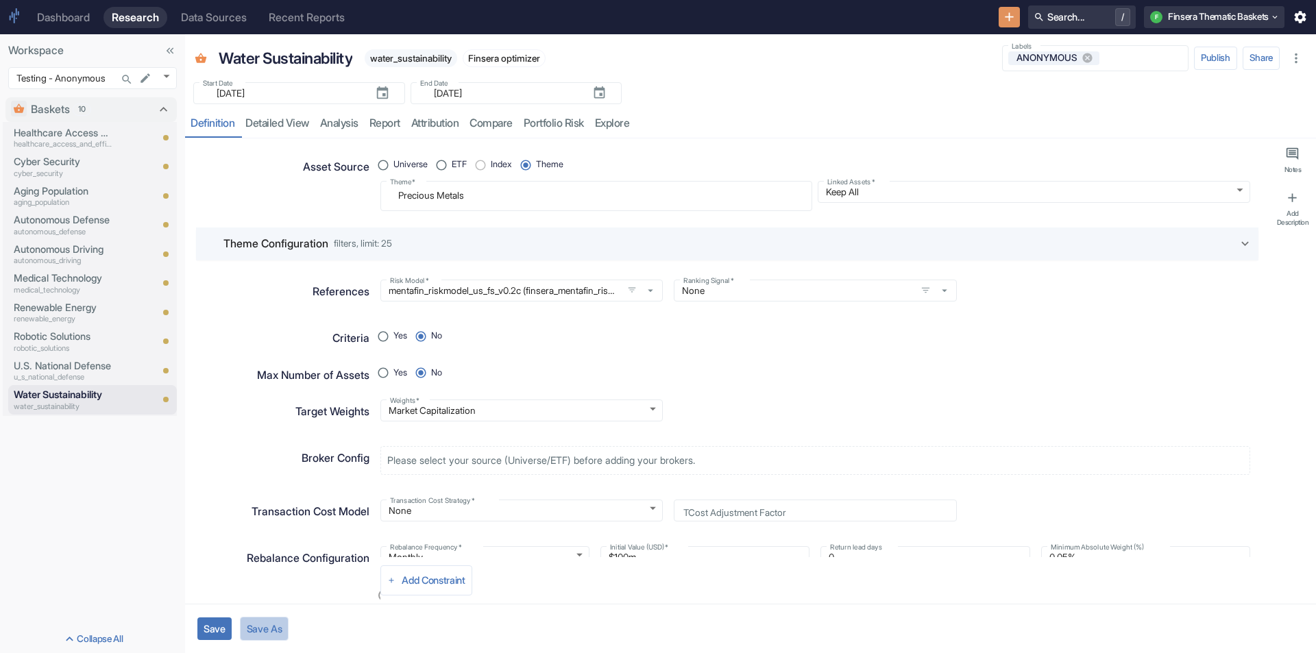
click at [271, 629] on button "Save As" at bounding box center [264, 629] width 49 height 24
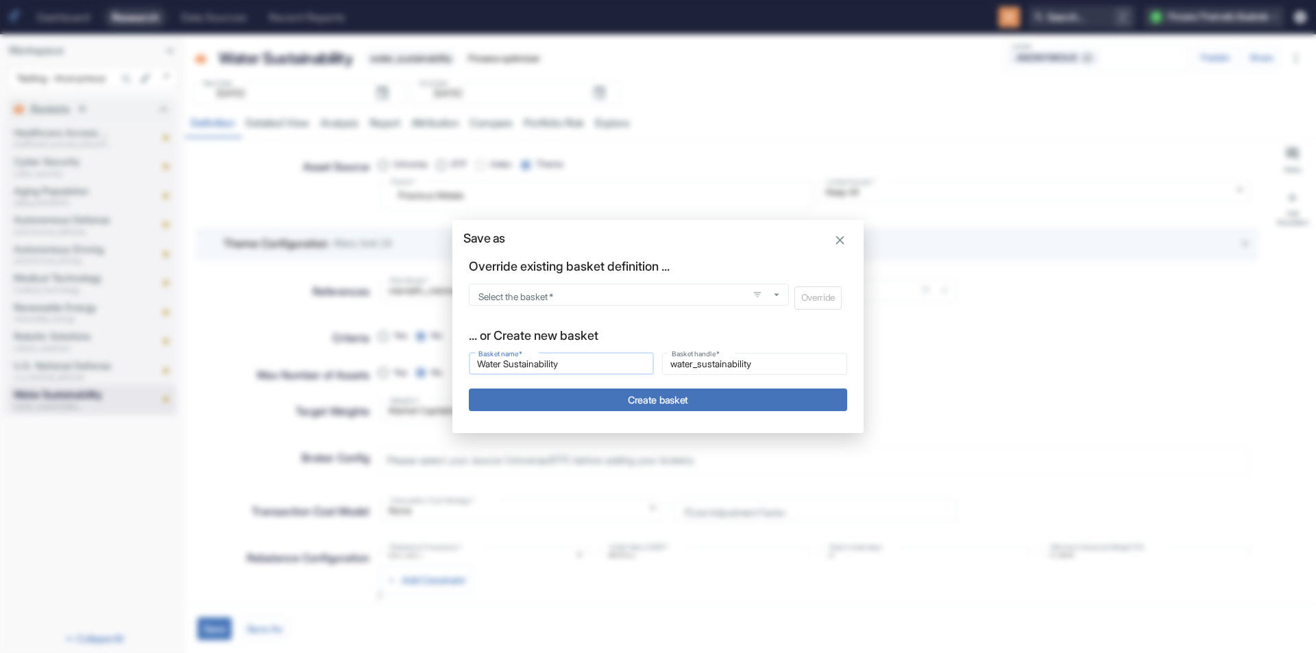
click at [542, 371] on input "Water Sustainability" at bounding box center [561, 364] width 185 height 16
click at [542, 370] on input "Water Sustainability" at bounding box center [561, 364] width 185 height 16
type input "Precious Metals"
type input "precious_metals"
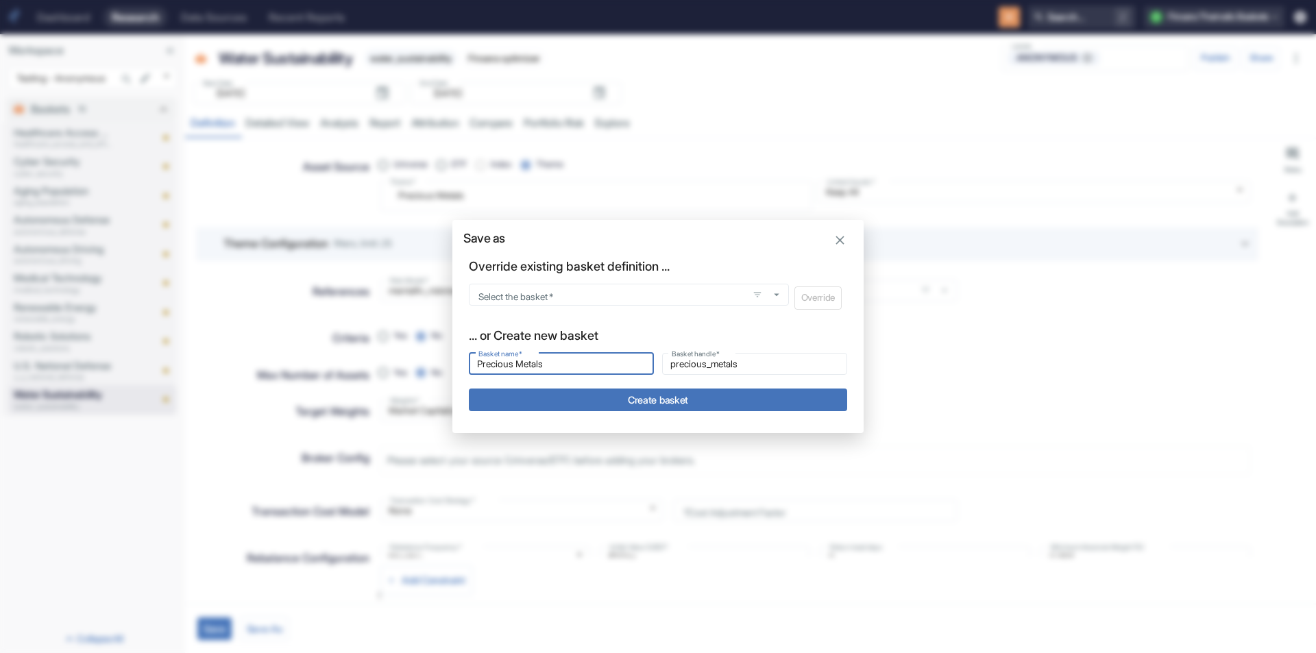
type input "Precious Metals"
click at [599, 403] on button "Create basket" at bounding box center [658, 400] width 378 height 23
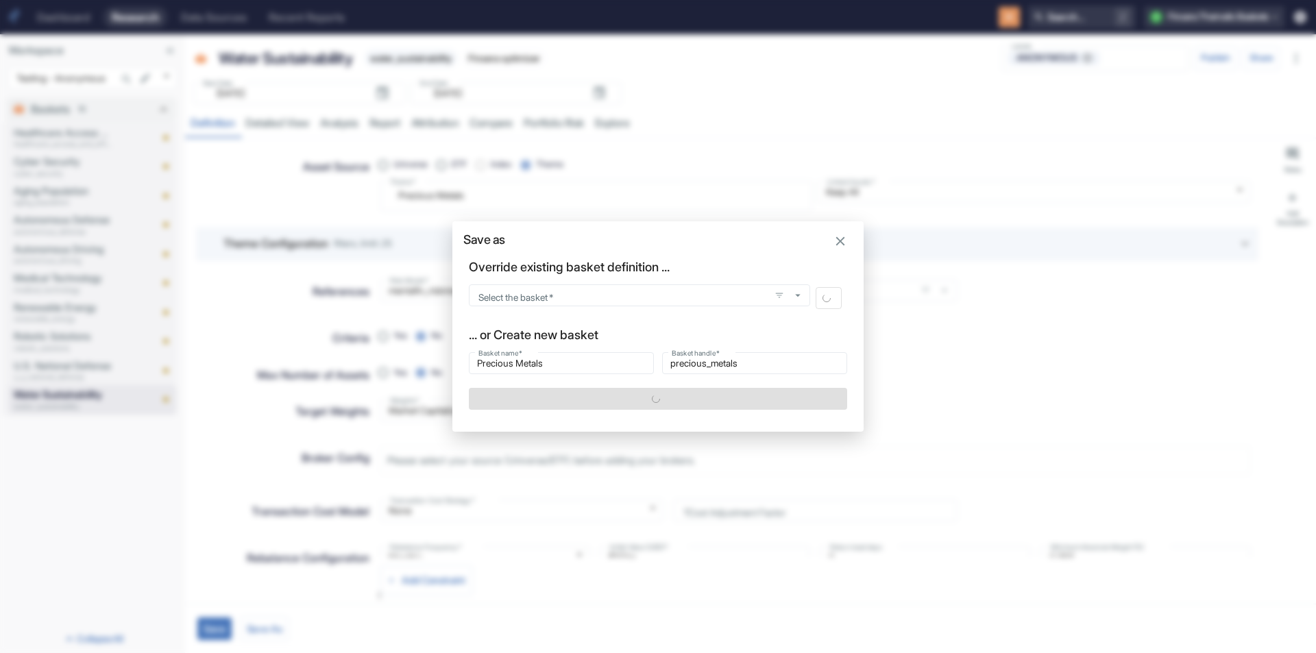
type textarea "x"
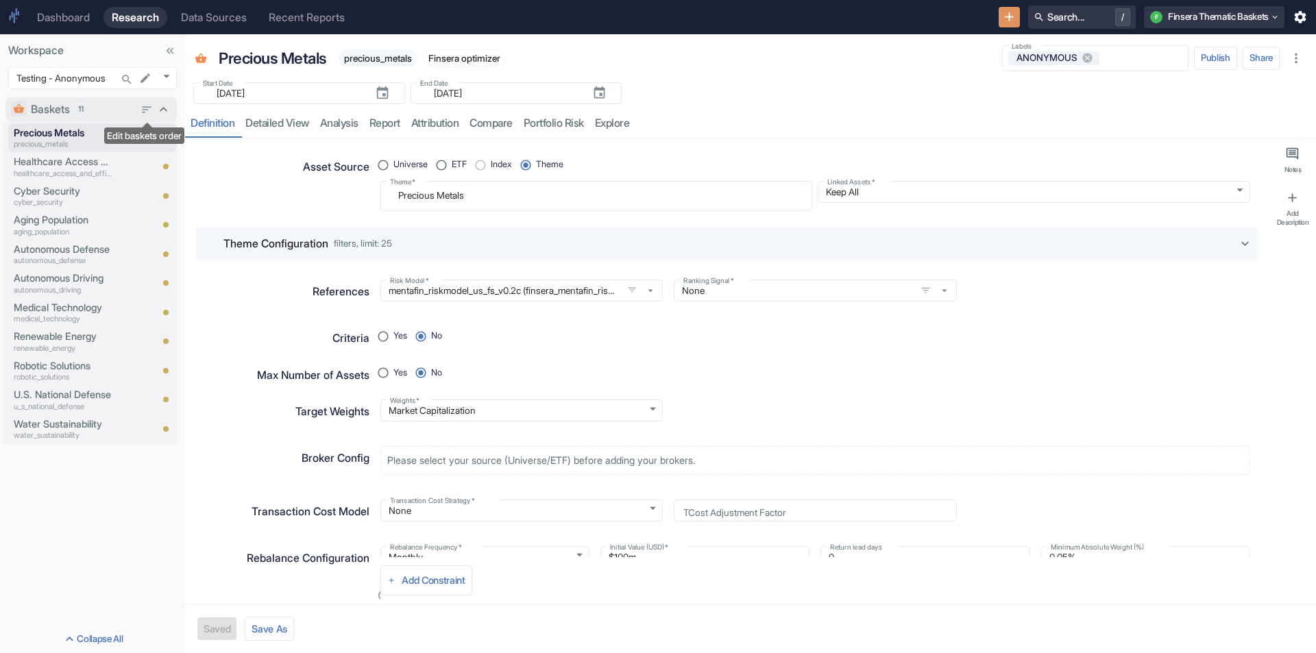
click at [144, 107] on icon "Edit baskets order" at bounding box center [148, 109] width 10 height 6
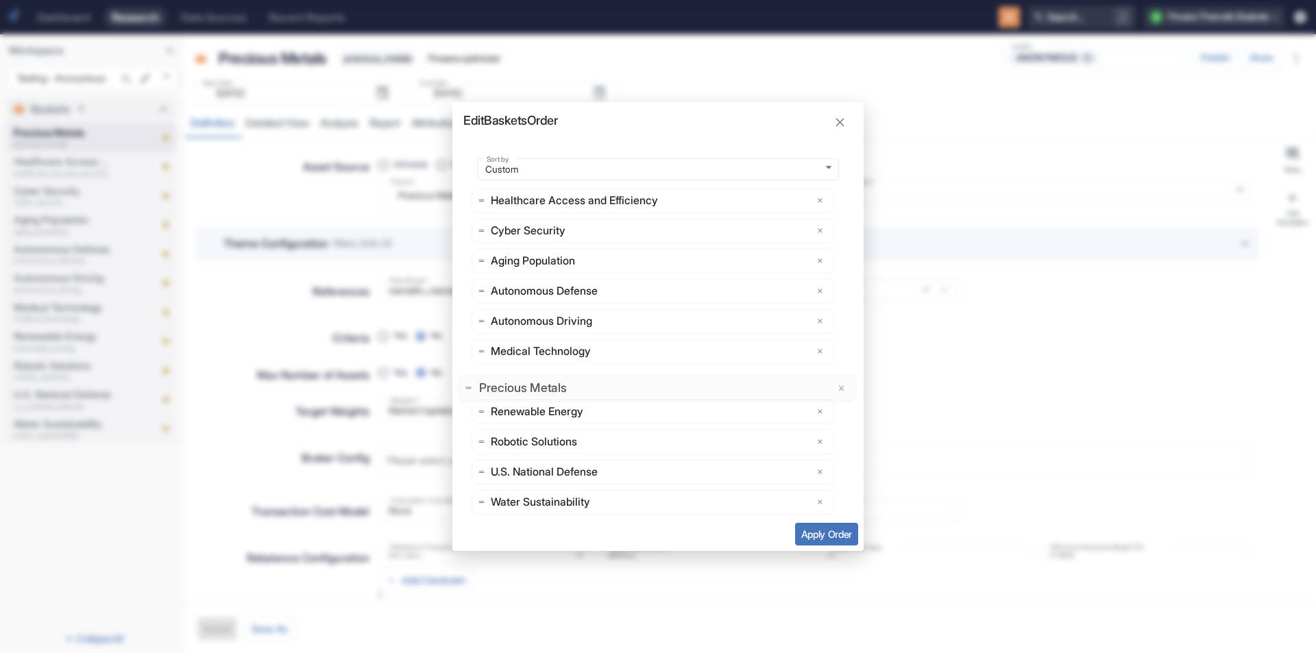
drag, startPoint x: 653, startPoint y: 202, endPoint x: 657, endPoint y: 390, distance: 187.9
drag, startPoint x: 629, startPoint y: 200, endPoint x: 646, endPoint y: 309, distance: 110.3
drag, startPoint x: 585, startPoint y: 197, endPoint x: 592, endPoint y: 284, distance: 86.7
click at [814, 535] on button "Apply Order" at bounding box center [826, 534] width 63 height 23
type textarea "x"
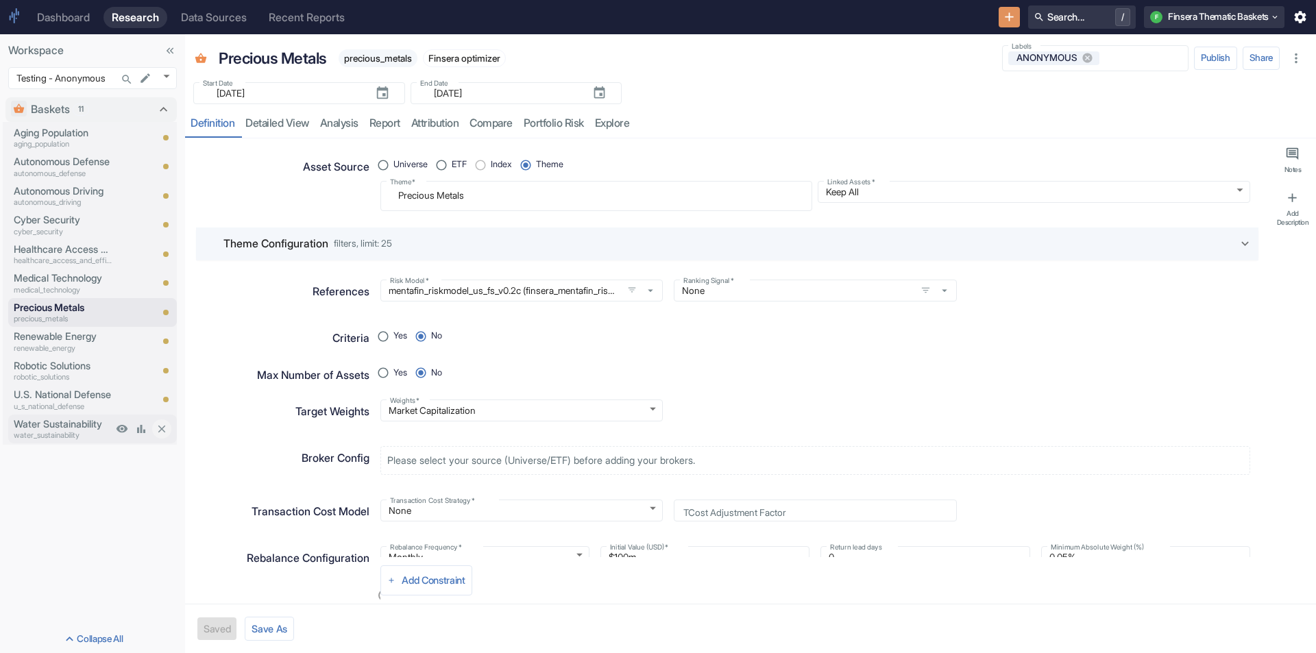
drag, startPoint x: 76, startPoint y: 420, endPoint x: 65, endPoint y: 429, distance: 14.6
click at [65, 429] on p "Water Sustainability" at bounding box center [63, 424] width 99 height 15
type textarea "x"
click at [421, 197] on textarea "Water Sustainability" at bounding box center [596, 195] width 413 height 19
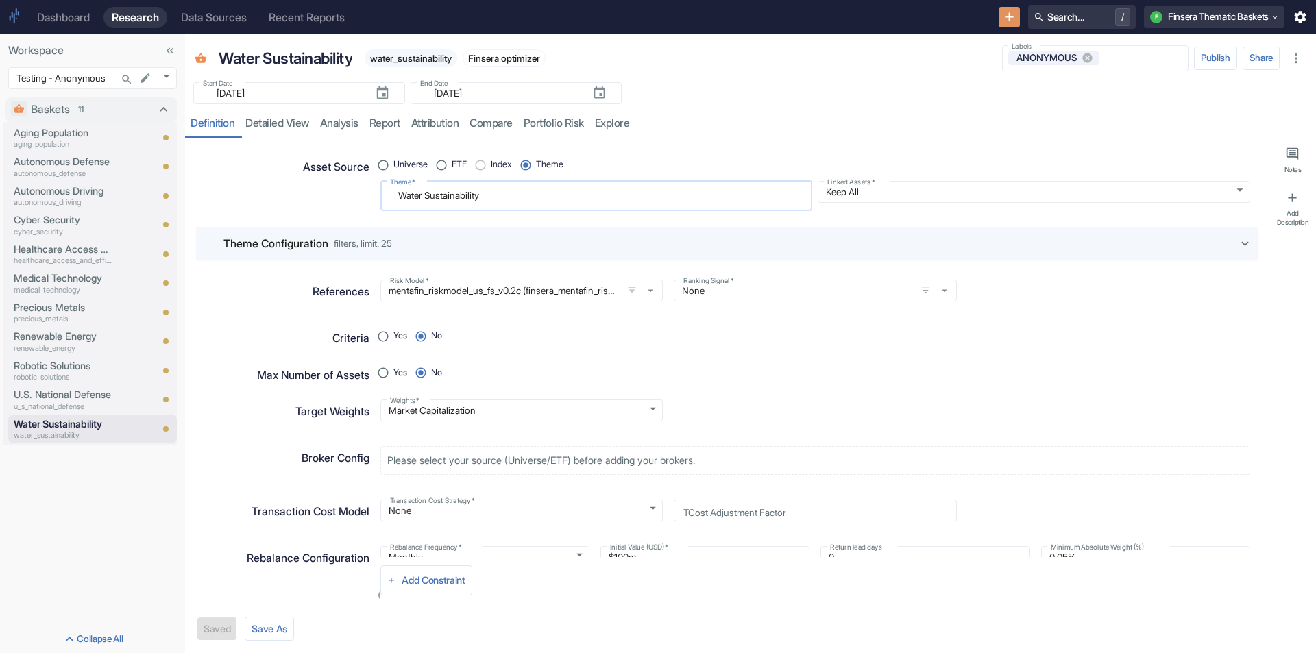
click at [421, 197] on textarea "Water Sustainability" at bounding box center [596, 195] width 413 height 19
paste textarea "Artificial Intelligence"
radio input "true"
type textarea "Artificial Intelligence"
type textarea "x"
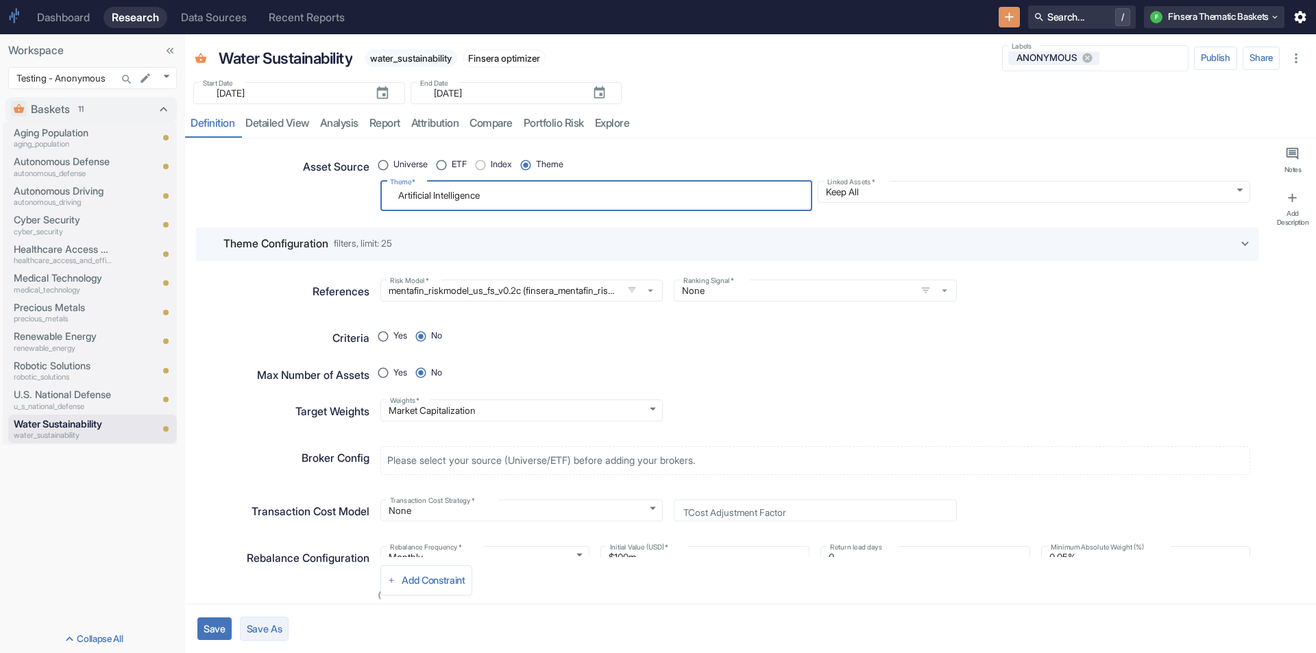
type textarea "Artificial Intelligence"
type textarea "x"
click at [241, 631] on button "Save As" at bounding box center [264, 629] width 49 height 24
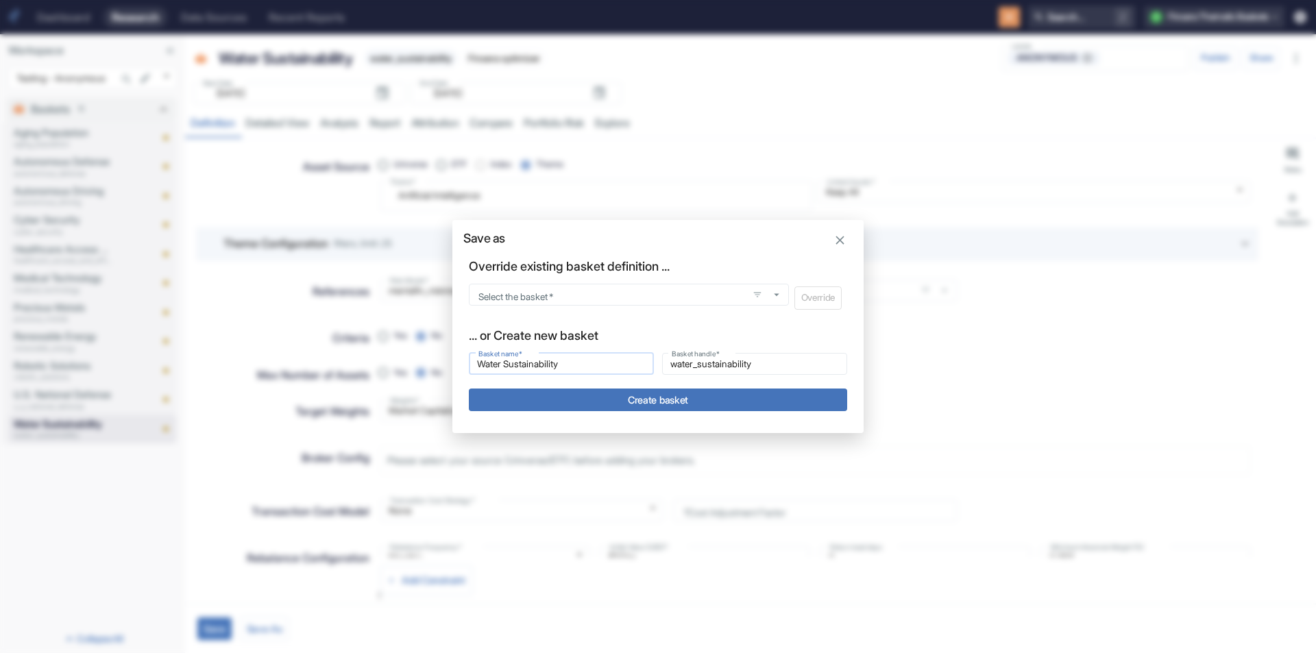
click at [550, 359] on input "Water Sustainability" at bounding box center [561, 364] width 185 height 16
type input "Artificial Intelligence"
type input "artificial_intelligence"
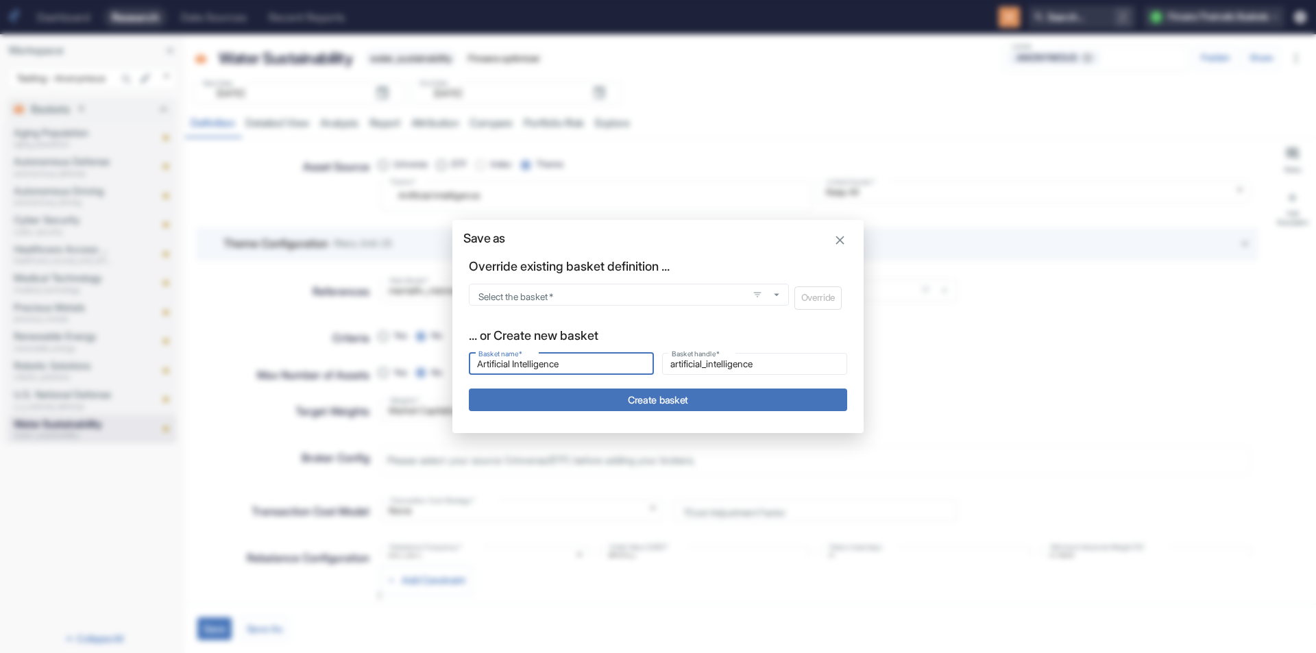
type input "Artificial Intelligence"
click at [660, 406] on button "Create basket" at bounding box center [658, 400] width 378 height 23
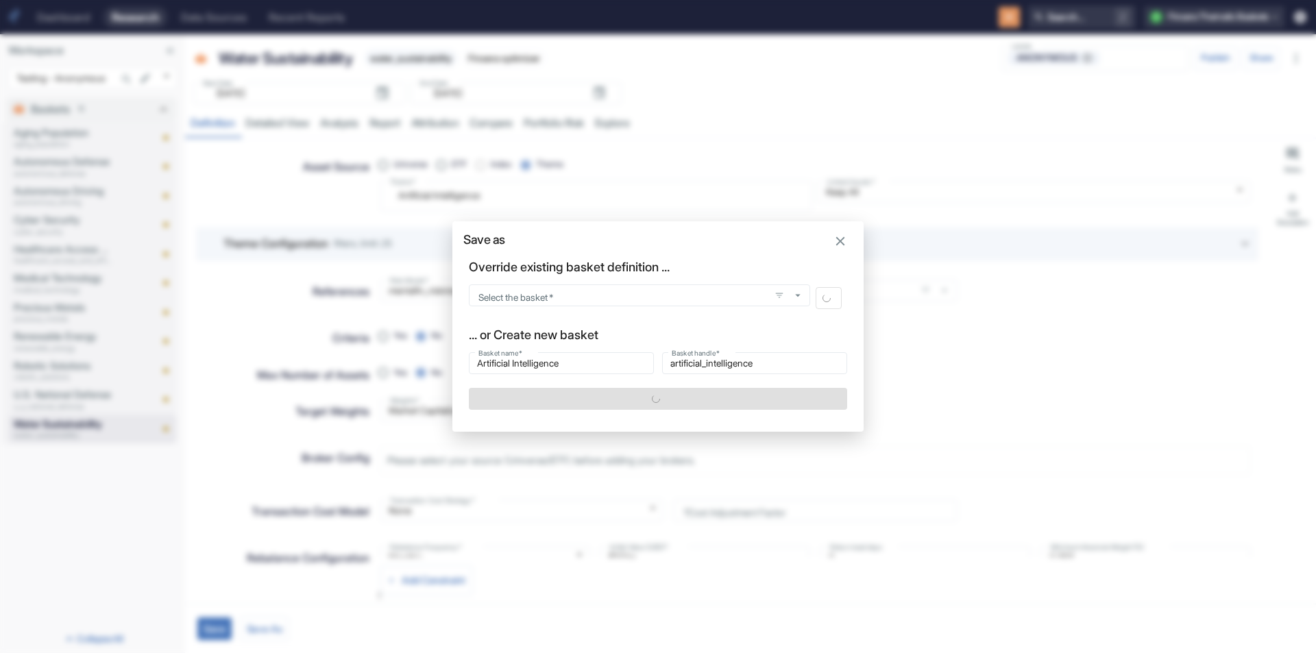
type textarea "x"
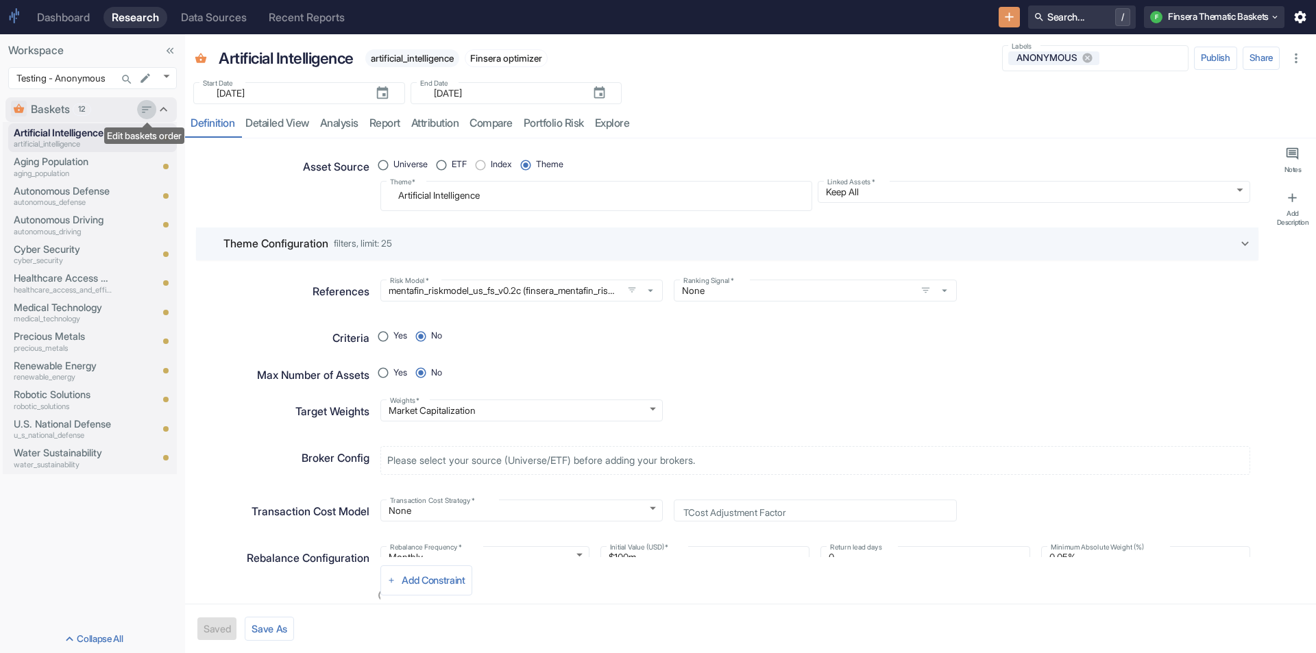
click at [142, 114] on icon "Edit baskets order" at bounding box center [147, 110] width 12 height 12
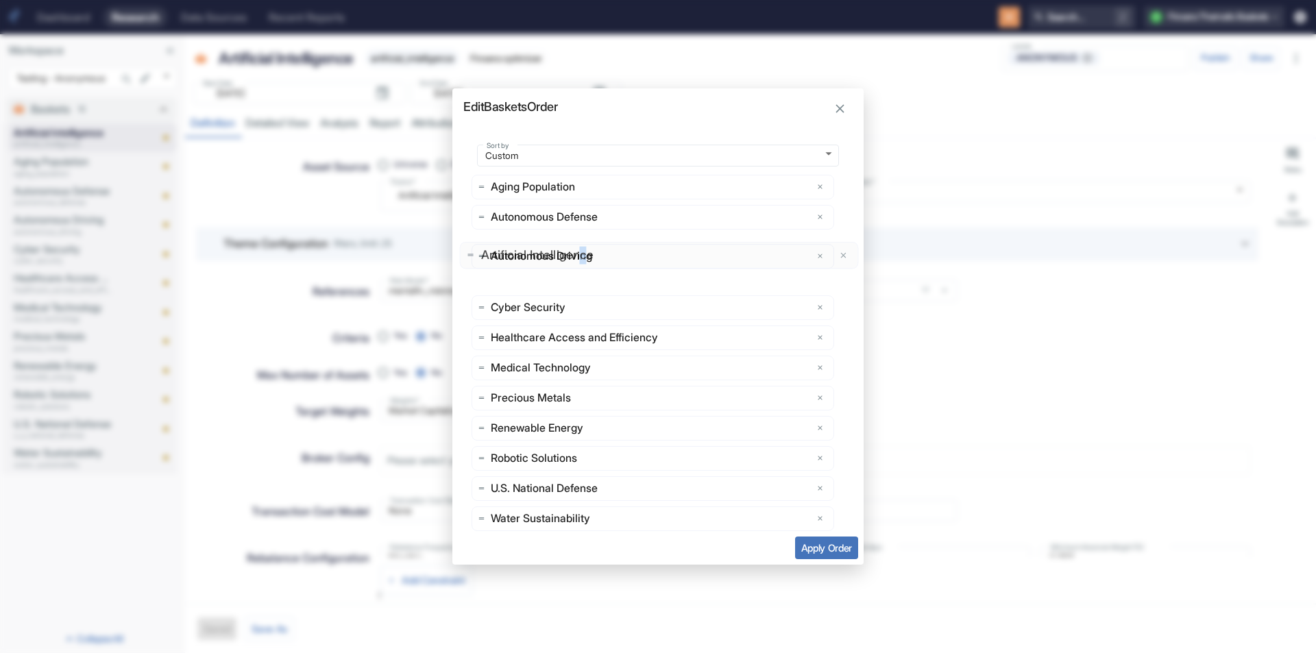
drag, startPoint x: 582, startPoint y: 187, endPoint x: 593, endPoint y: 246, distance: 60.0
click at [827, 543] on button "Apply Order" at bounding box center [826, 548] width 63 height 23
type textarea "x"
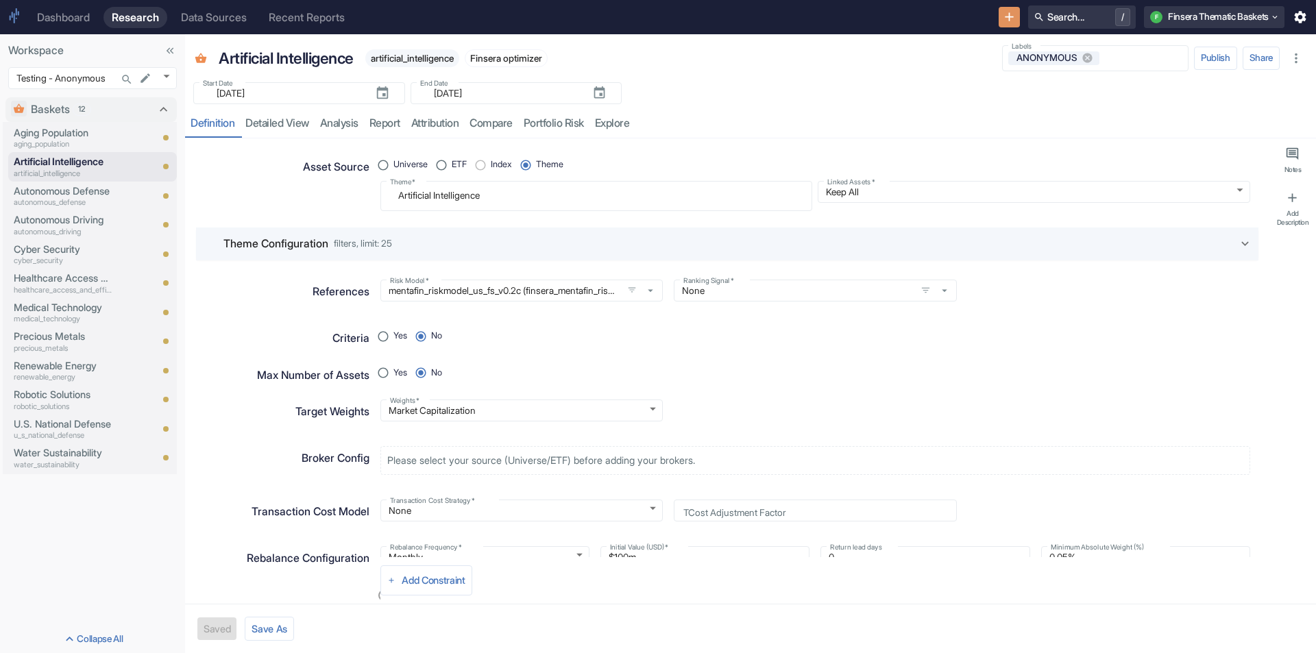
click at [64, 12] on div "Dashboard" at bounding box center [63, 17] width 53 height 13
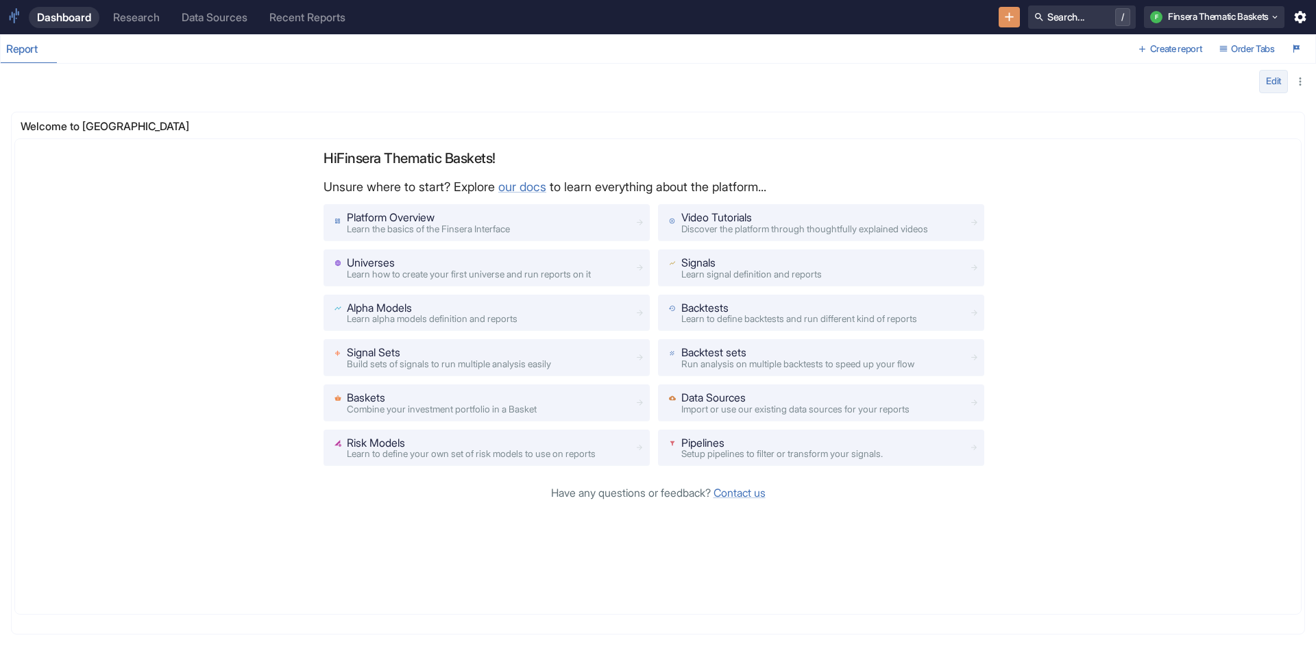
click at [1272, 75] on button "Edit" at bounding box center [1273, 81] width 29 height 23
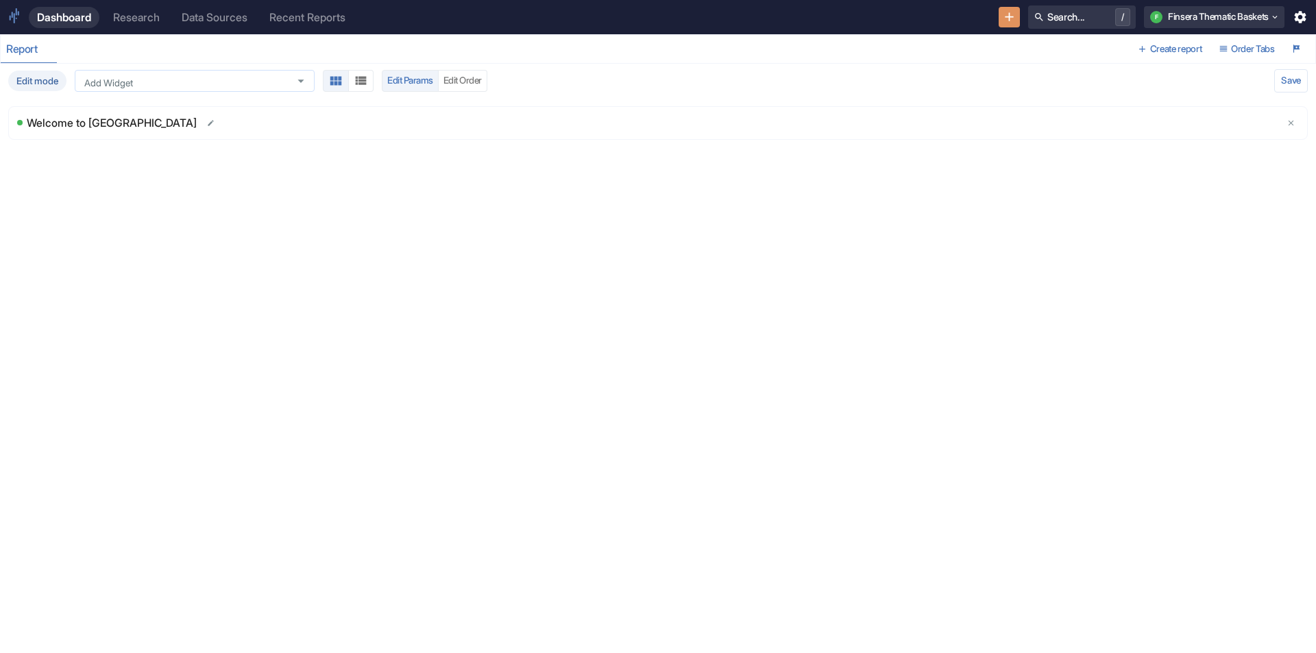
click at [242, 74] on div "Add Widget" at bounding box center [195, 81] width 240 height 22
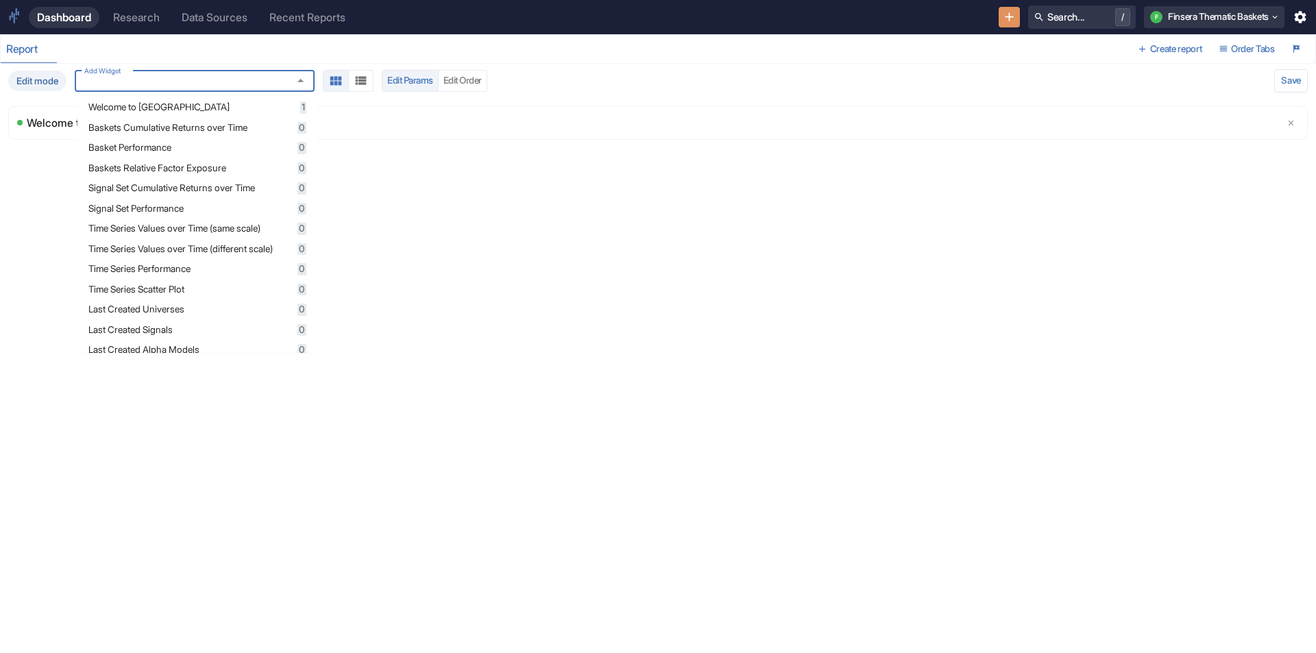
click at [215, 139] on li "Basket Performance 0" at bounding box center [197, 148] width 240 height 21
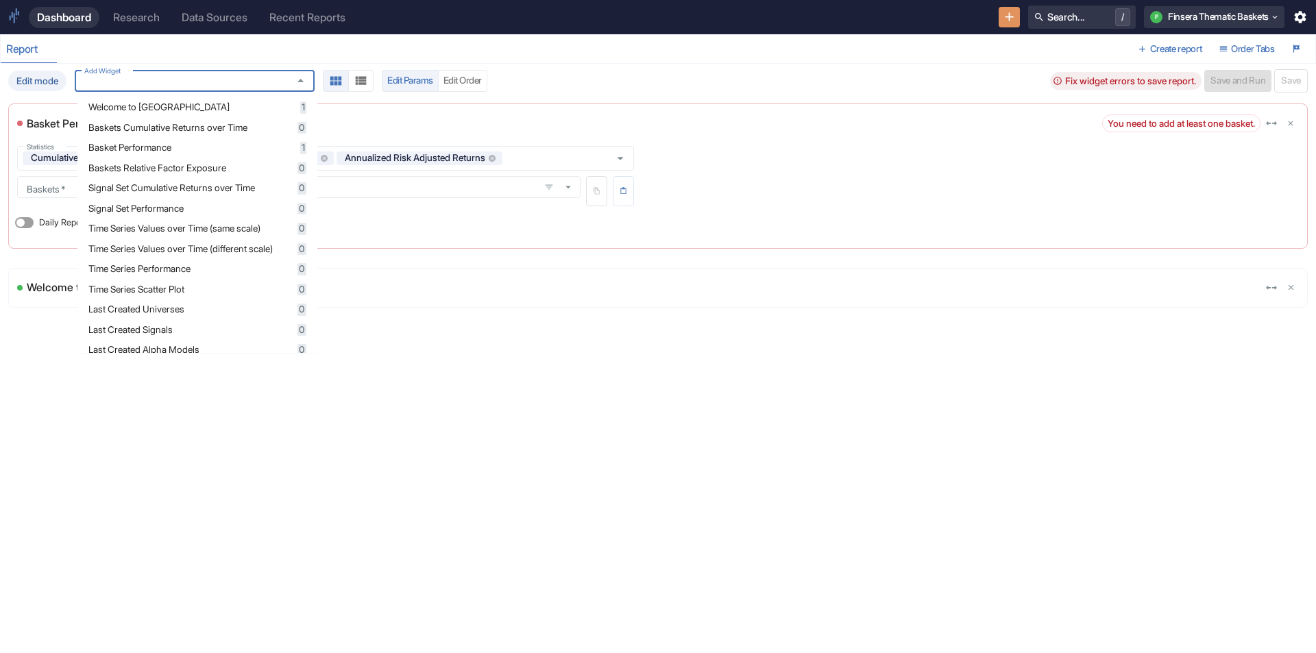
click at [197, 128] on span "Baskets Cumulative Returns over Time" at bounding box center [190, 128] width 205 height 10
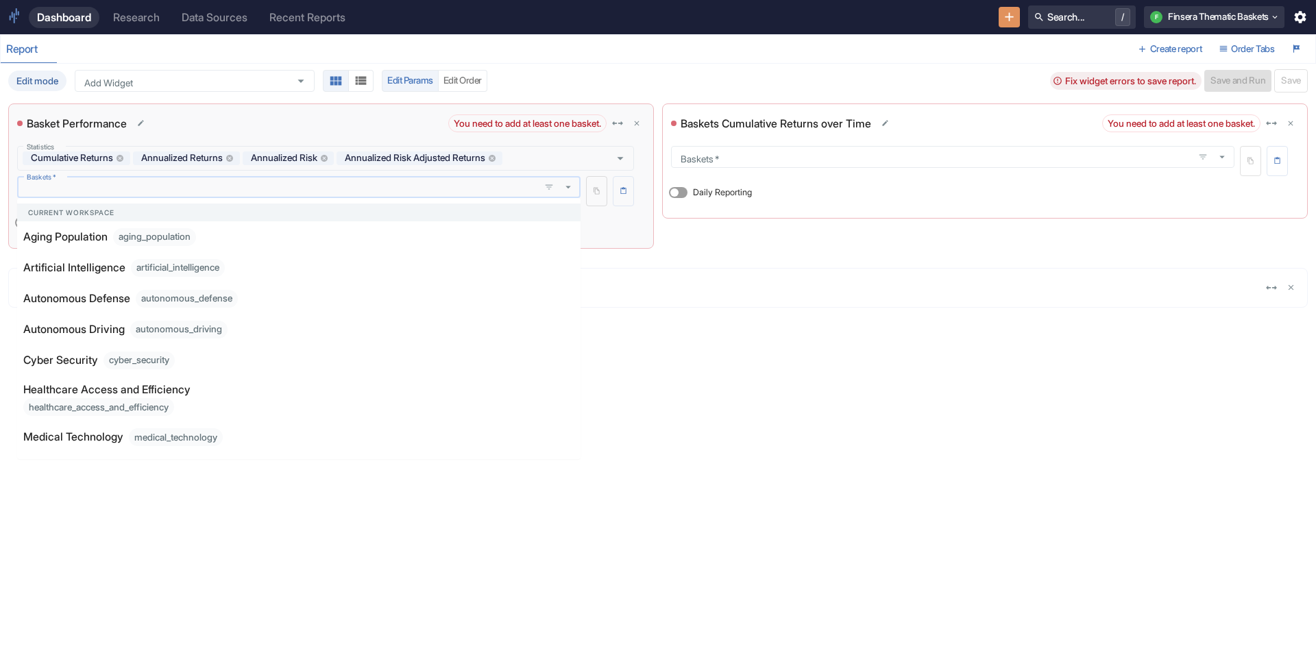
click at [425, 186] on input "Baskets   *" at bounding box center [278, 187] width 514 height 12
click at [359, 230] on button "Open in new tab" at bounding box center [359, 236] width 16 height 16
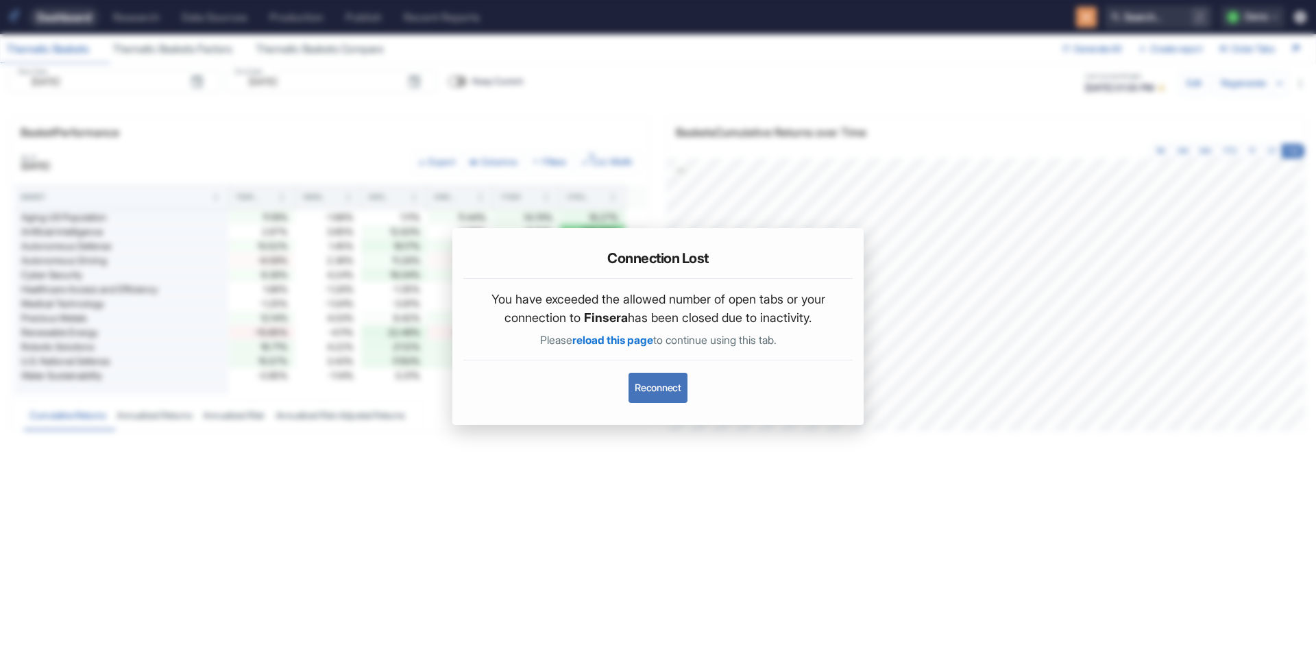
click at [664, 384] on button "Reconnect" at bounding box center [658, 388] width 58 height 30
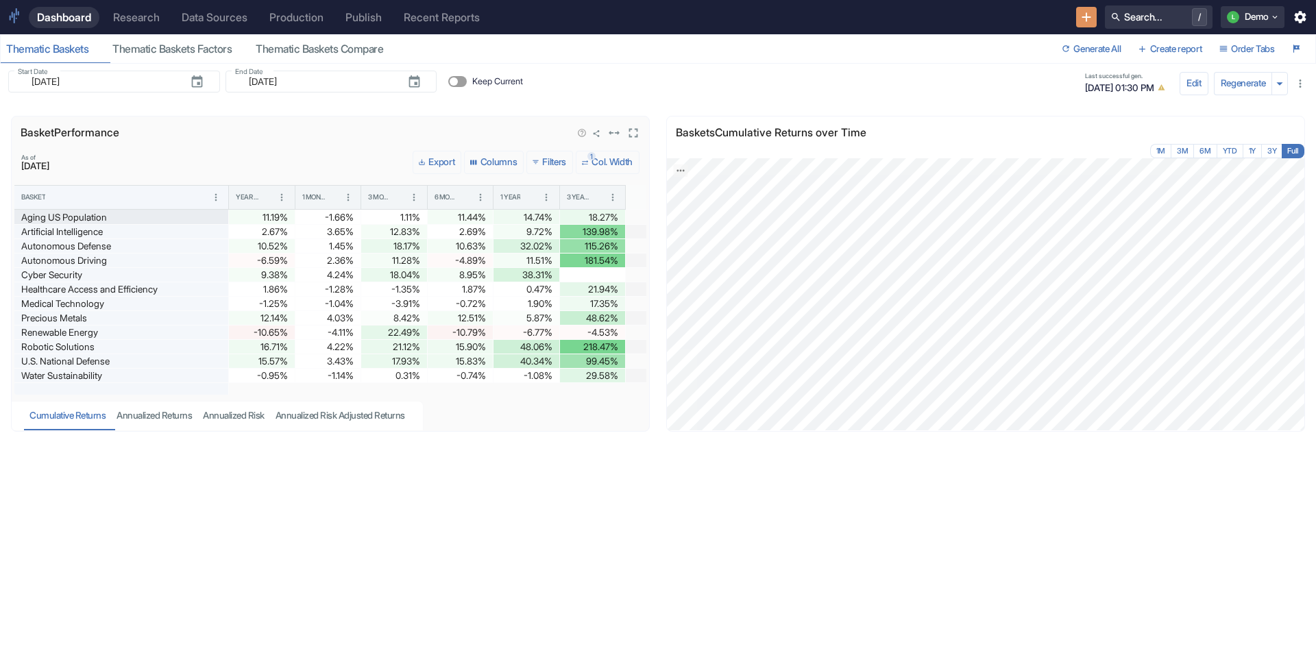
click at [140, 220] on div "Aging US Population" at bounding box center [121, 217] width 200 height 14
click at [128, 23] on div "Research" at bounding box center [136, 17] width 47 height 13
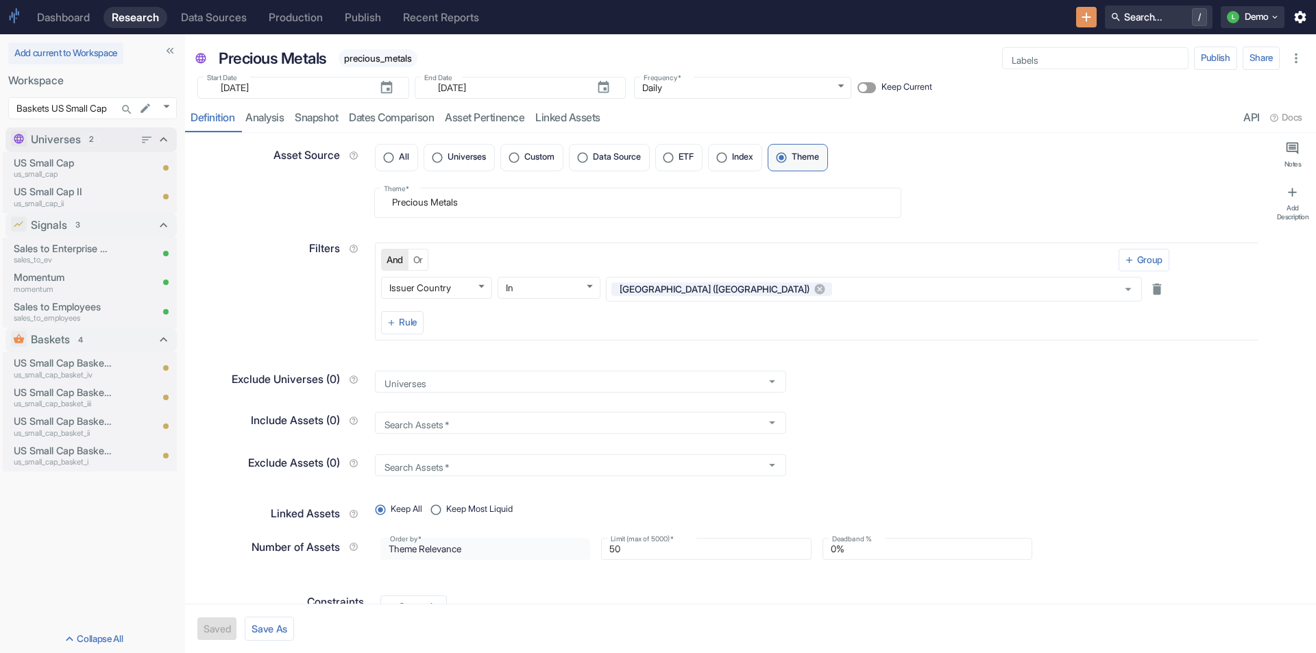
type textarea "x"
click at [162, 109] on body "Dashboard Research Data Sources Production Publish Recent Reports Search... / L…" at bounding box center [658, 326] width 1316 height 653
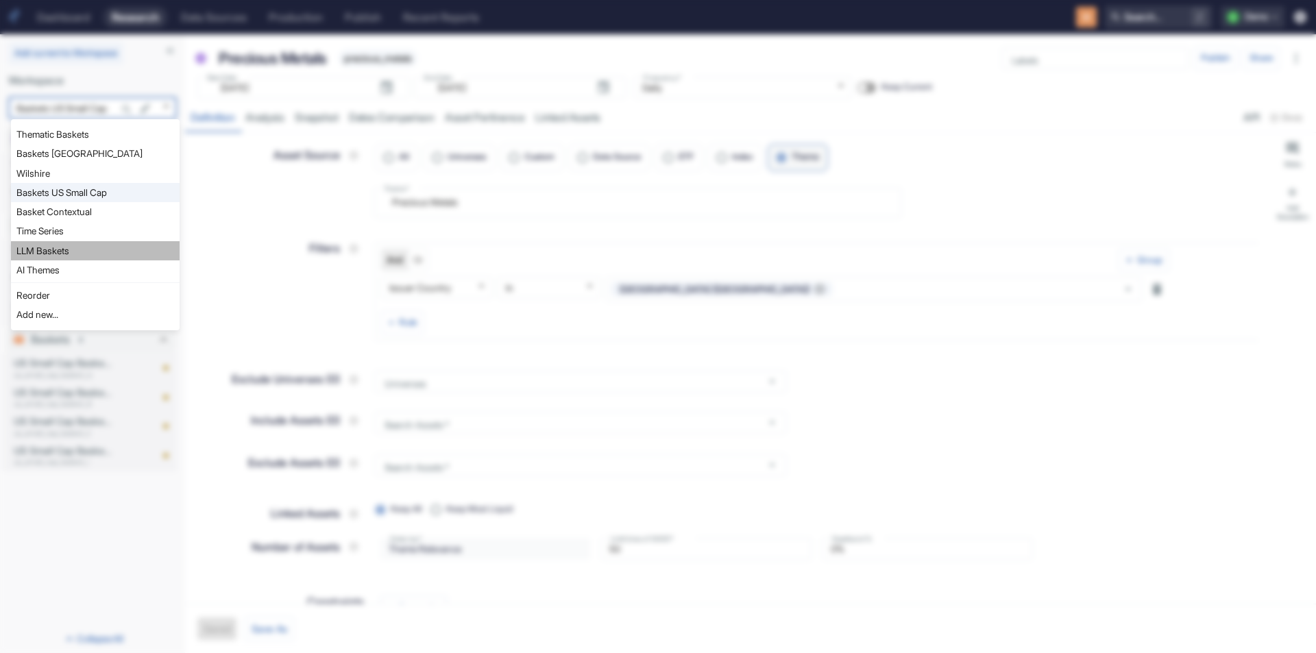
click at [105, 247] on li "LLM Baskets" at bounding box center [95, 250] width 169 height 19
type input "1112"
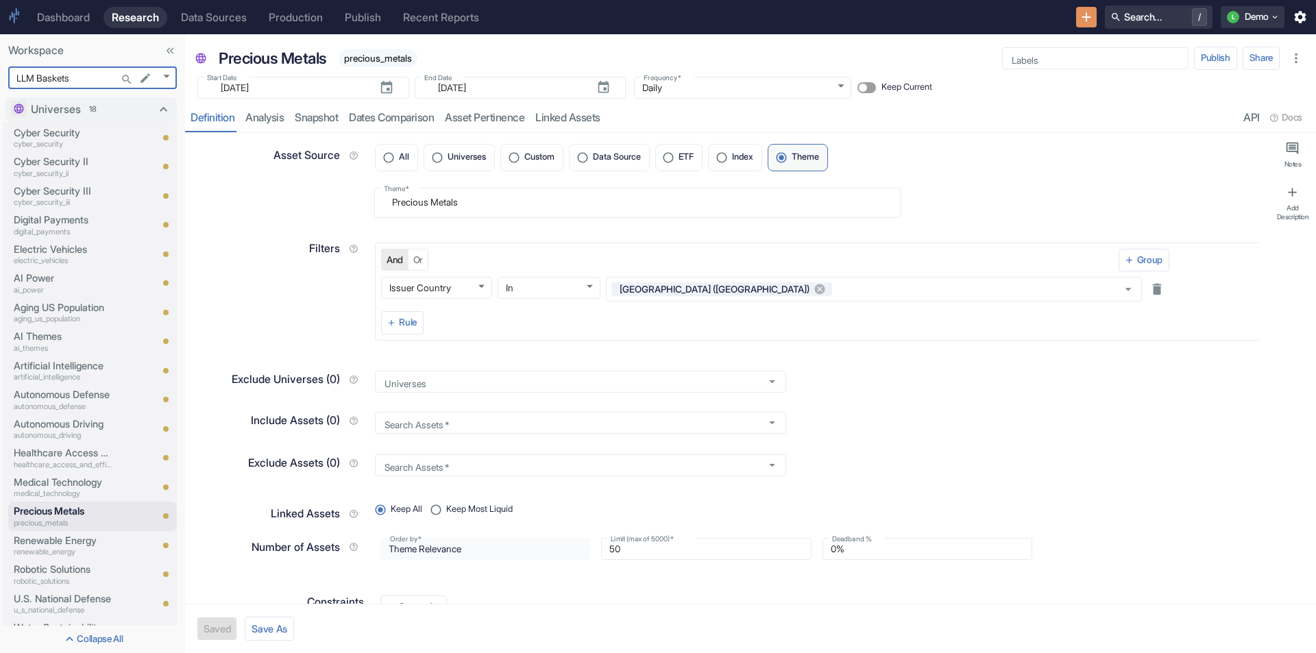
type textarea "x"
click at [47, 303] on p "Aging US Population" at bounding box center [63, 307] width 99 height 15
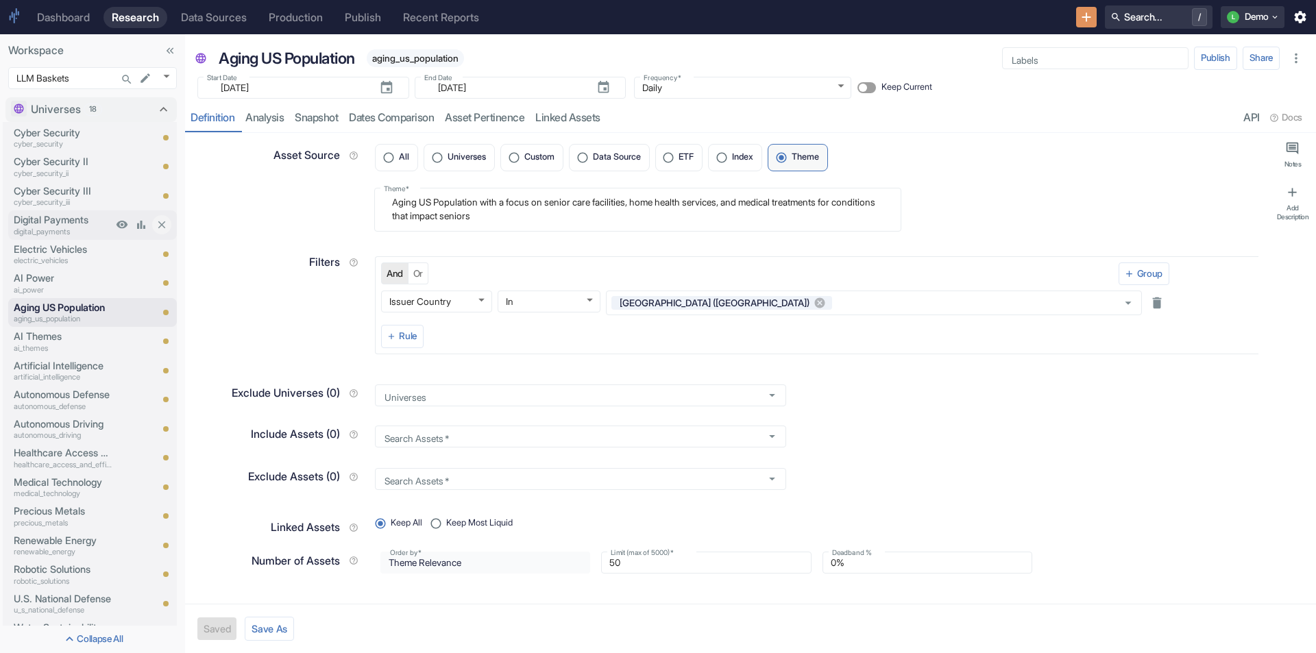
type textarea "x"
click at [58, 337] on p "AI Themes" at bounding box center [63, 336] width 99 height 15
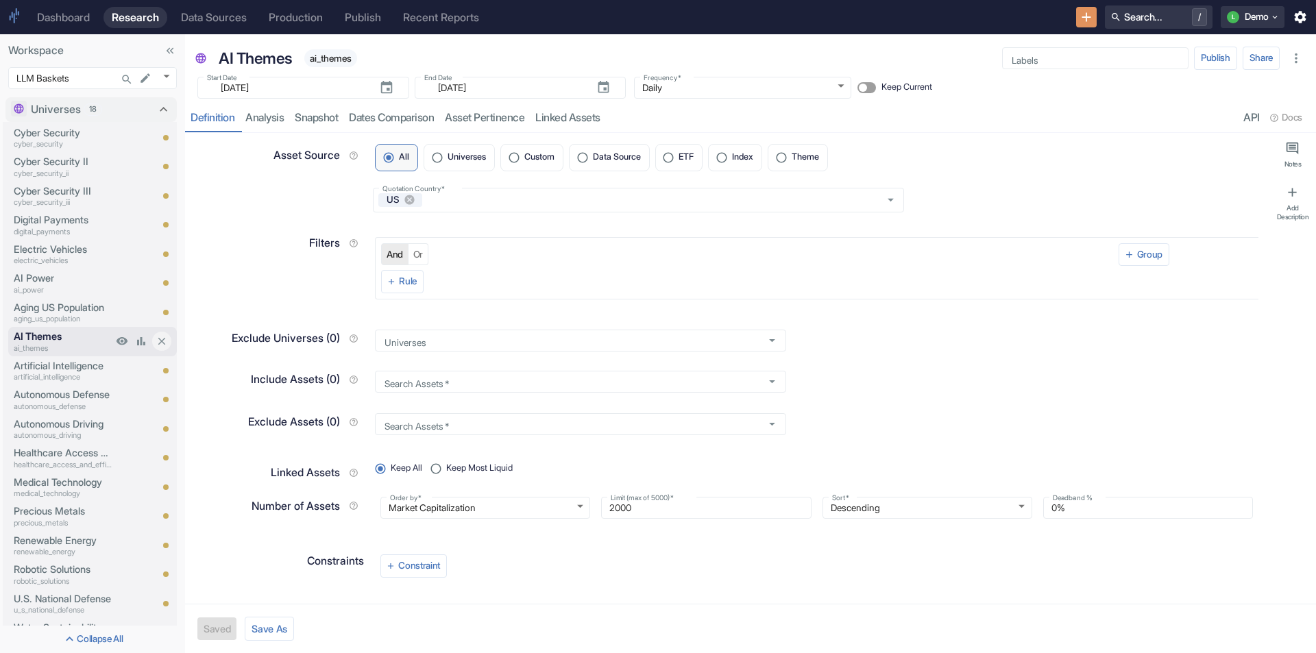
scroll to position [69, 0]
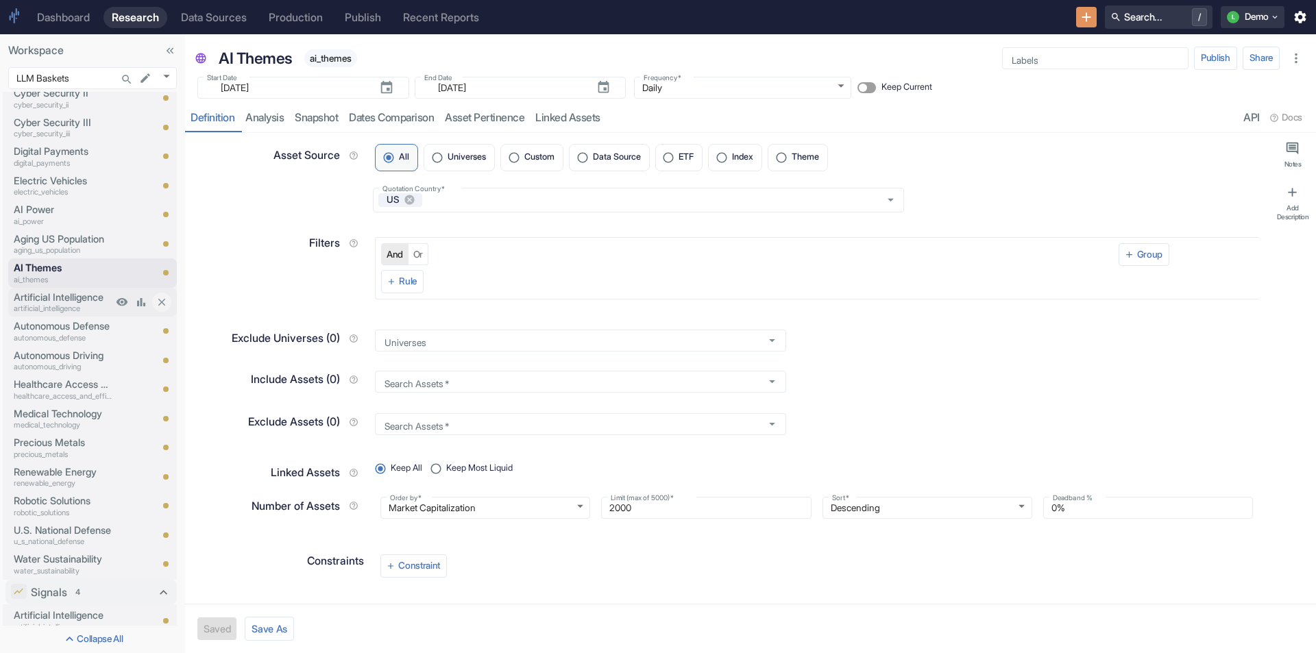
click at [62, 296] on p "Artificial Intelligence" at bounding box center [63, 297] width 99 height 15
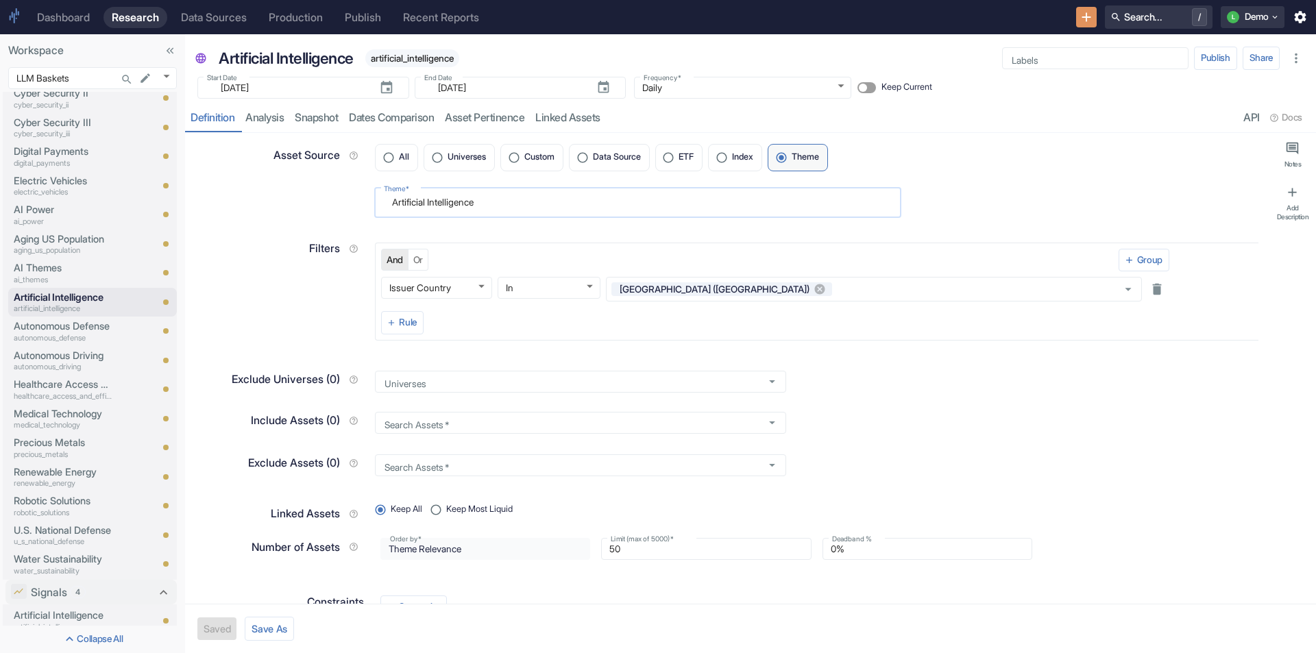
drag, startPoint x: 383, startPoint y: 206, endPoint x: 500, endPoint y: 205, distance: 117.9
click at [500, 205] on textarea "Artificial Intelligence" at bounding box center [638, 202] width 508 height 19
type textarea "x"
click at [55, 333] on p "autonomous_defense" at bounding box center [63, 339] width 99 height 12
drag, startPoint x: 411, startPoint y: 202, endPoint x: 539, endPoint y: 213, distance: 128.7
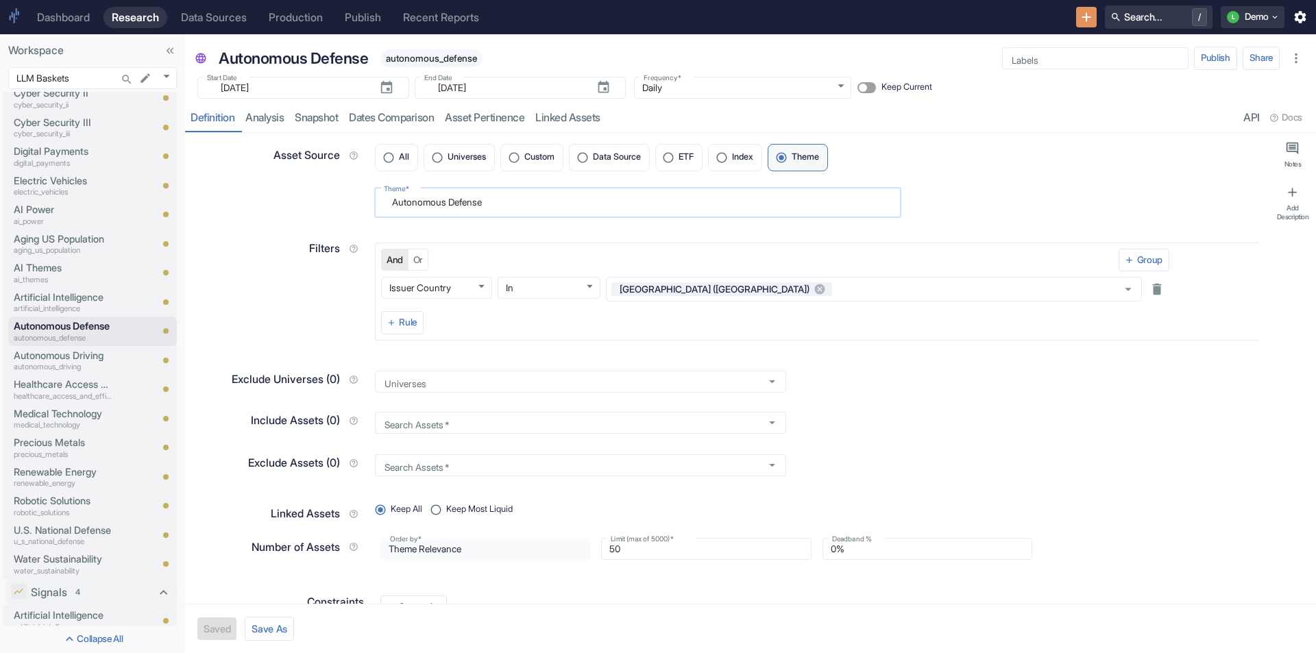
click at [539, 213] on div "Autonomous Defense x Theme   *" at bounding box center [637, 203] width 527 height 30
type textarea "x"
click at [67, 361] on p "autonomous_driving" at bounding box center [63, 367] width 99 height 12
drag, startPoint x: 391, startPoint y: 201, endPoint x: 495, endPoint y: 201, distance: 104.2
click at [495, 201] on textarea "Autonomous Driving" at bounding box center [638, 202] width 508 height 19
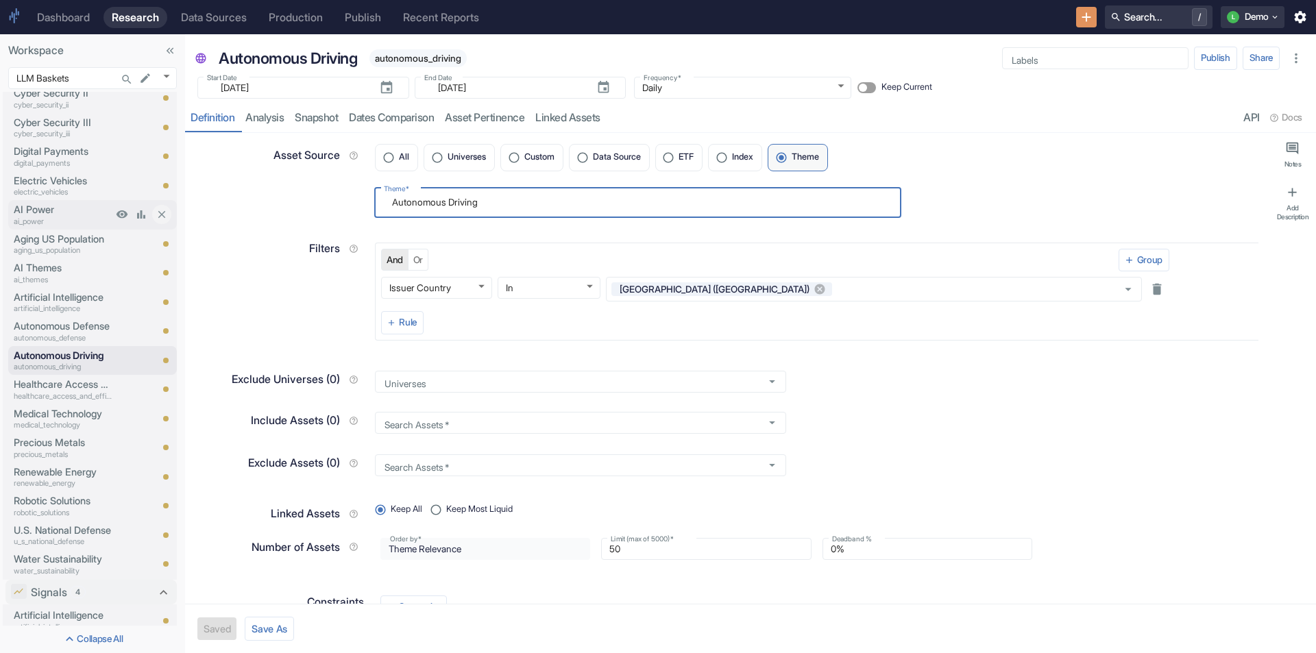
type textarea "x"
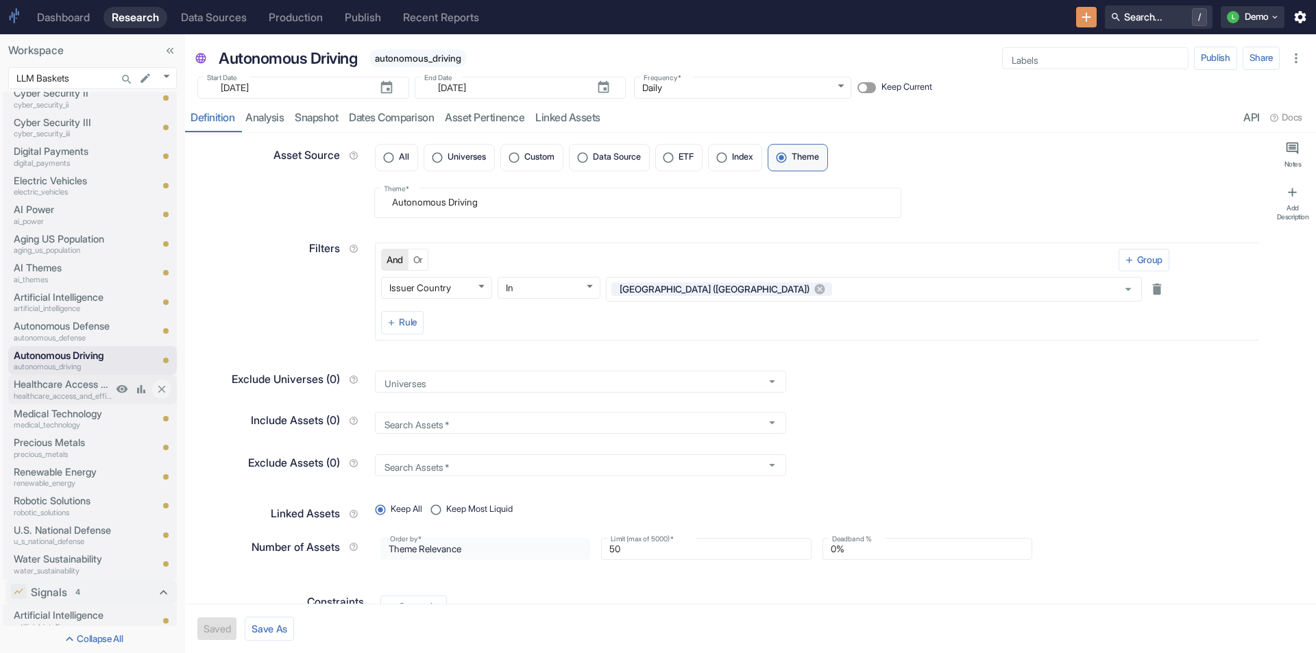
click at [53, 385] on p "Healthcare Access and Efficiency" at bounding box center [63, 384] width 99 height 15
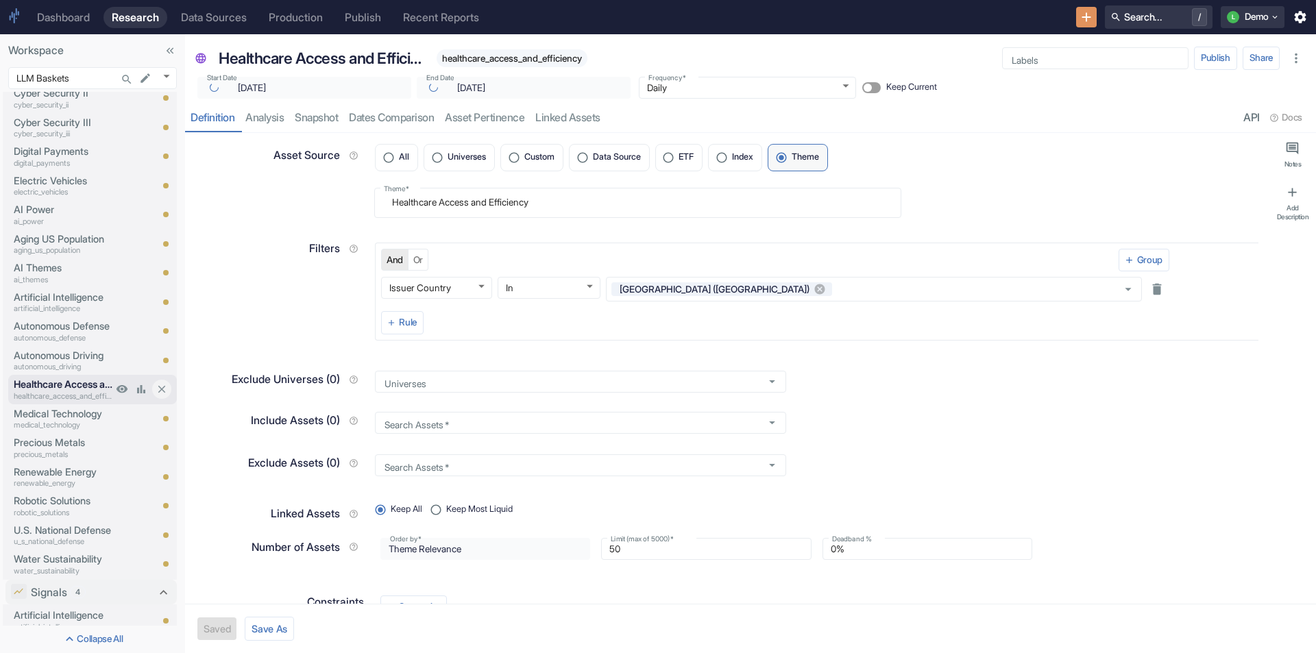
type textarea "x"
click at [418, 203] on textarea "Healthcare Access and Efficiency" at bounding box center [638, 202] width 508 height 19
paste textarea "Autonomous Driving"
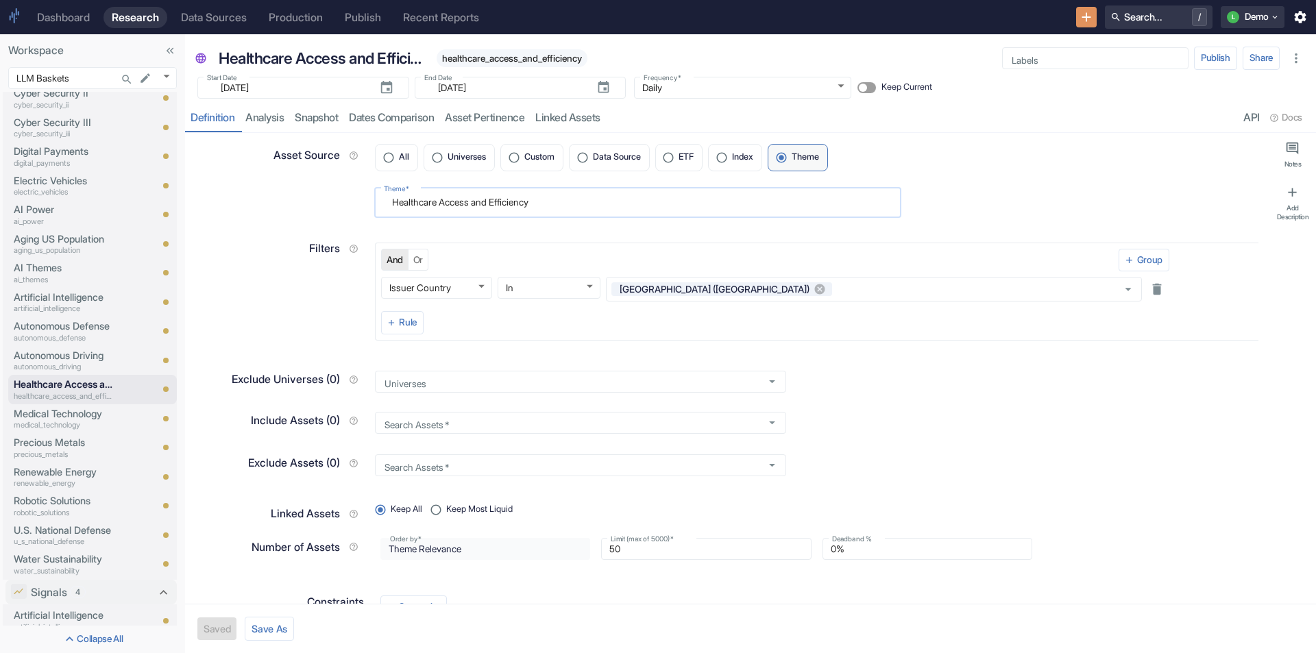
type textarea "Autonomous Driving"
type textarea "x"
type textarea "Healthcare Access and Efficiency"
type textarea "x"
click at [40, 411] on p "Medical Technology" at bounding box center [63, 414] width 99 height 15
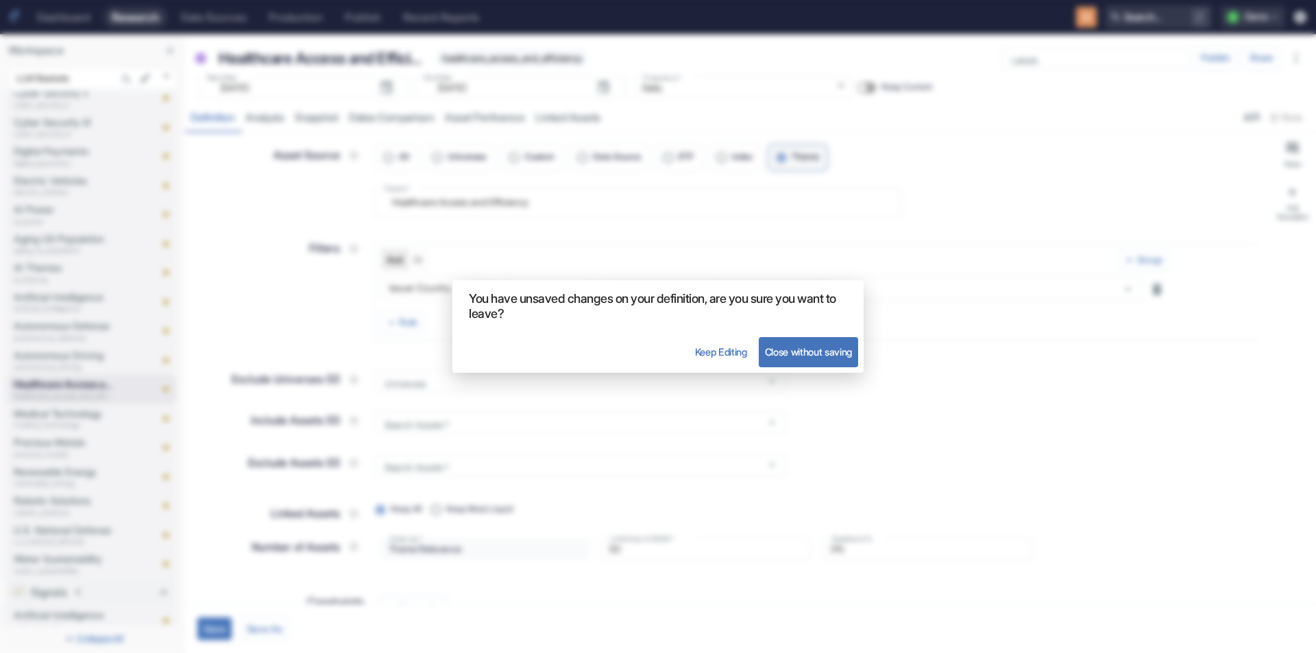
click at [786, 348] on button "Close without saving" at bounding box center [808, 352] width 99 height 30
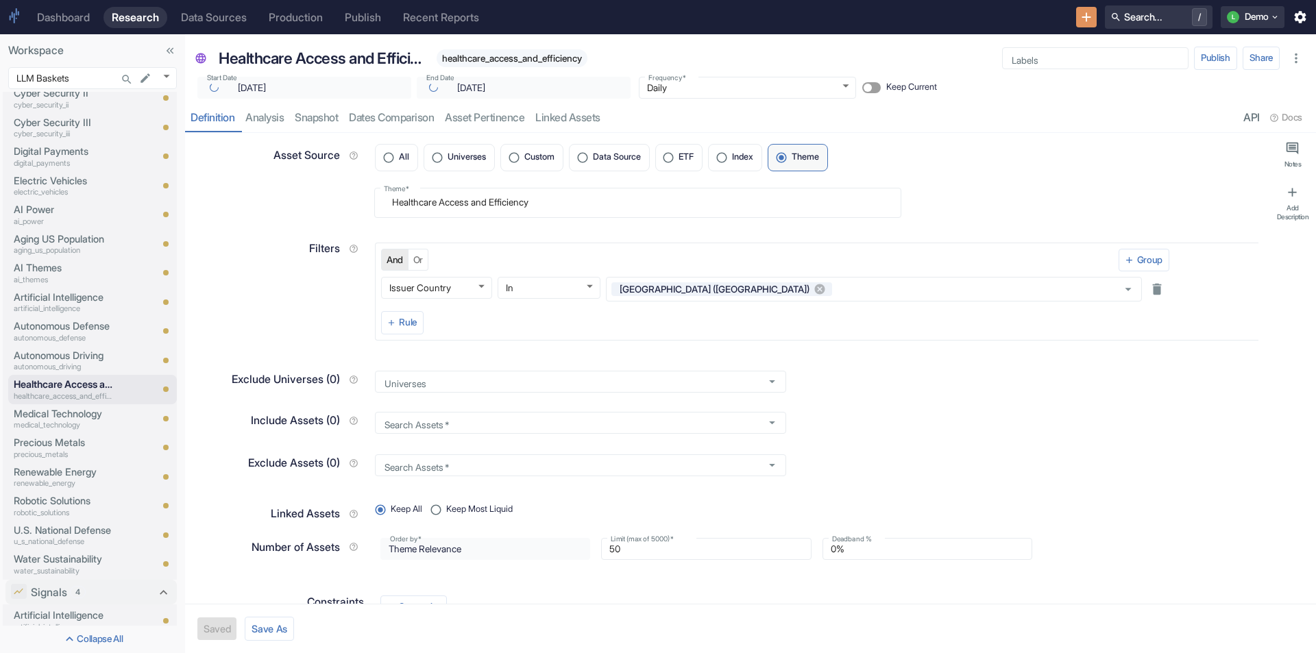
type textarea "x"
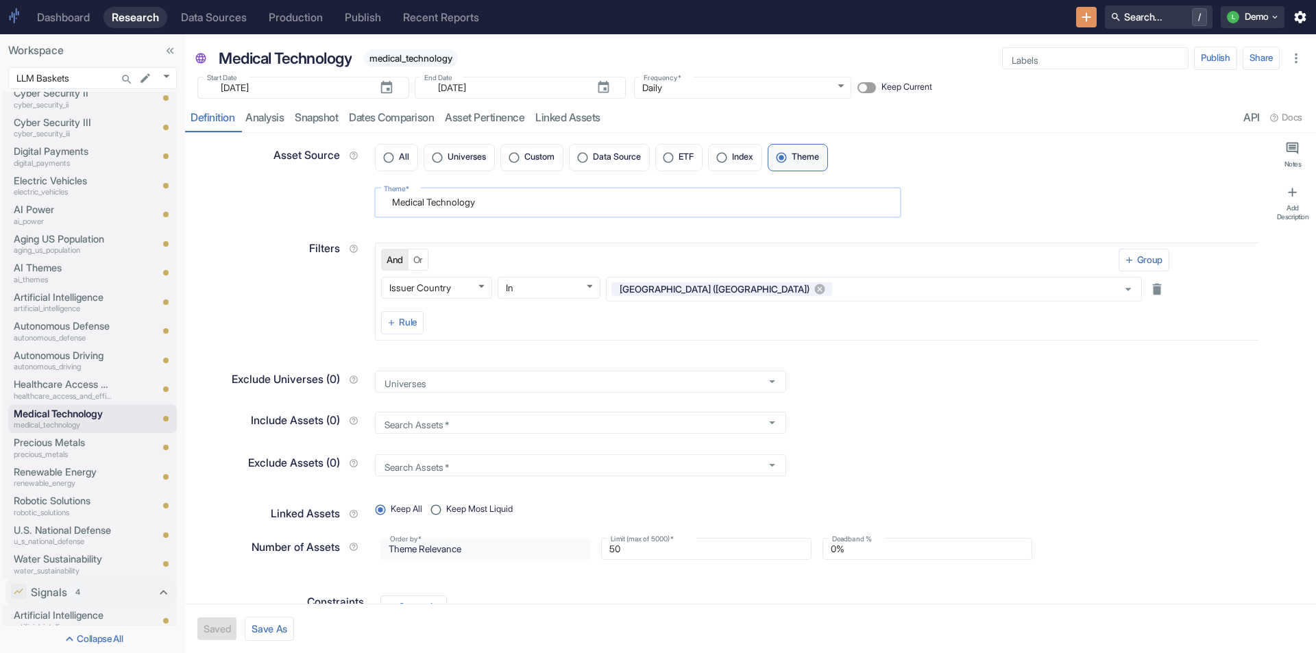
drag, startPoint x: 392, startPoint y: 201, endPoint x: 513, endPoint y: 208, distance: 120.9
click at [513, 208] on textarea "Medical Technology" at bounding box center [638, 202] width 508 height 19
type textarea "x"
click at [61, 447] on p "Precious Metals" at bounding box center [63, 442] width 99 height 15
click at [53, 478] on p "renewable_energy" at bounding box center [63, 484] width 99 height 12
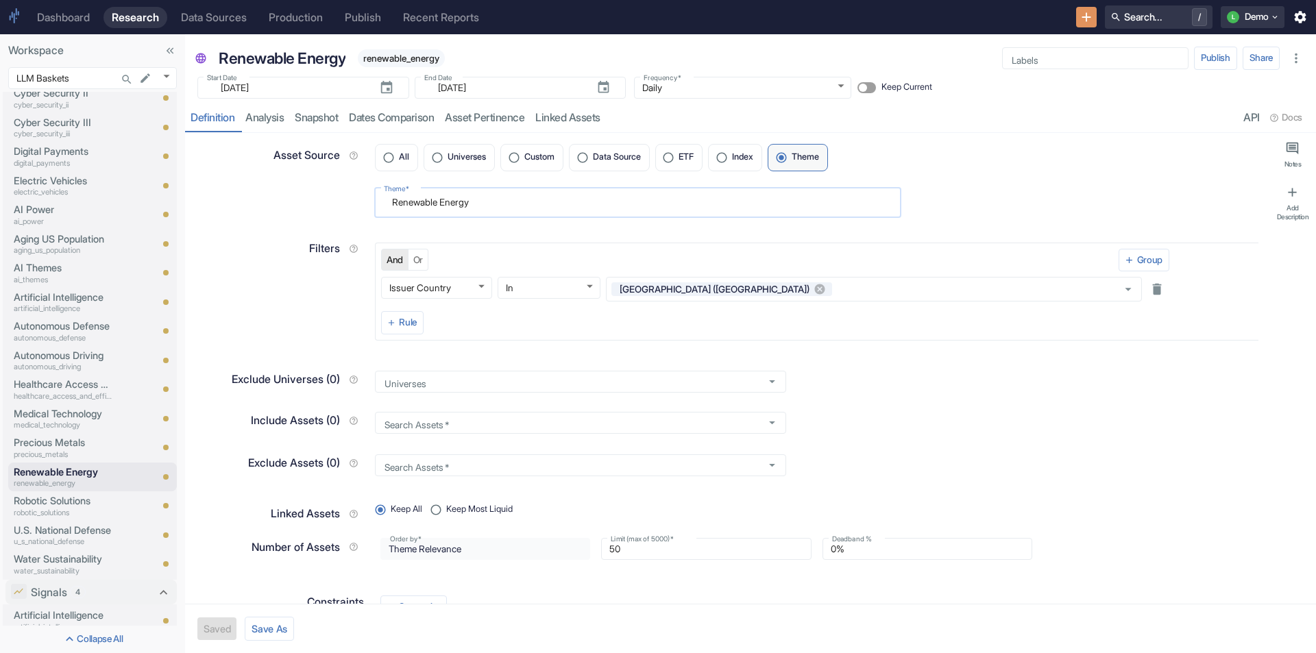
drag, startPoint x: 392, startPoint y: 203, endPoint x: 507, endPoint y: 209, distance: 114.7
click at [500, 202] on textarea "Renewable Energy" at bounding box center [638, 202] width 508 height 19
paste textarea "Medical Technolo"
type textarea "Medical Technology"
type textarea "x"
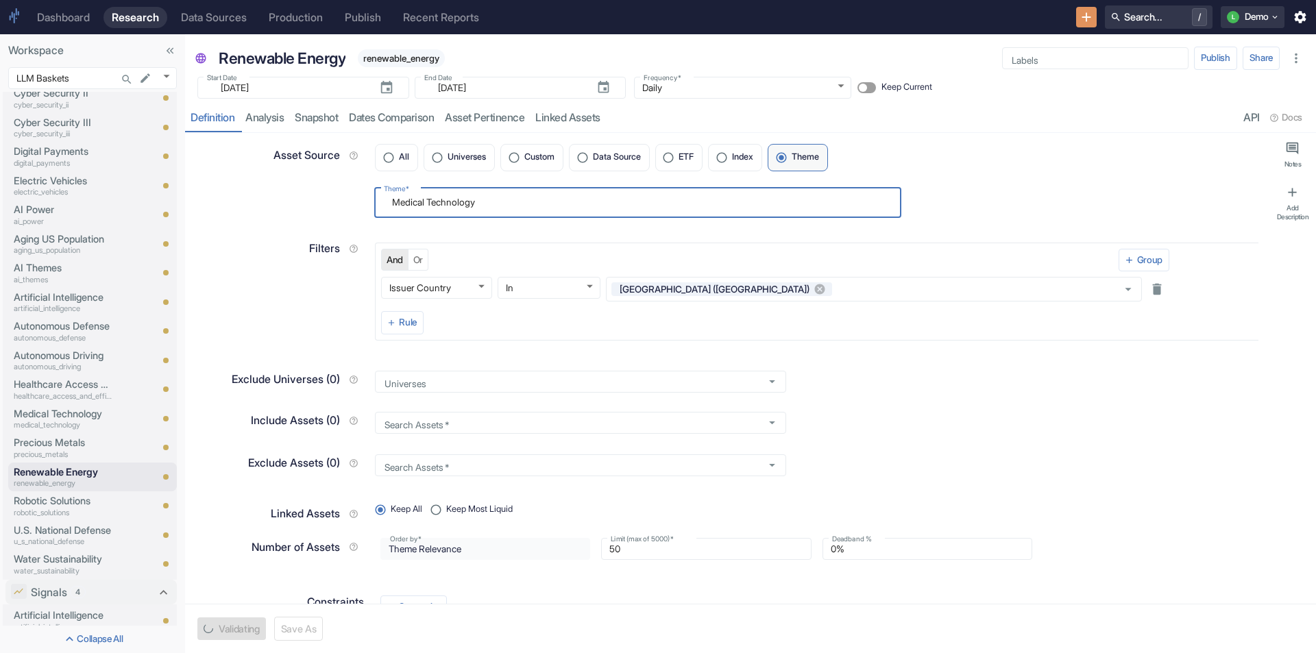
type textarea "Renewable Energy"
type textarea "x"
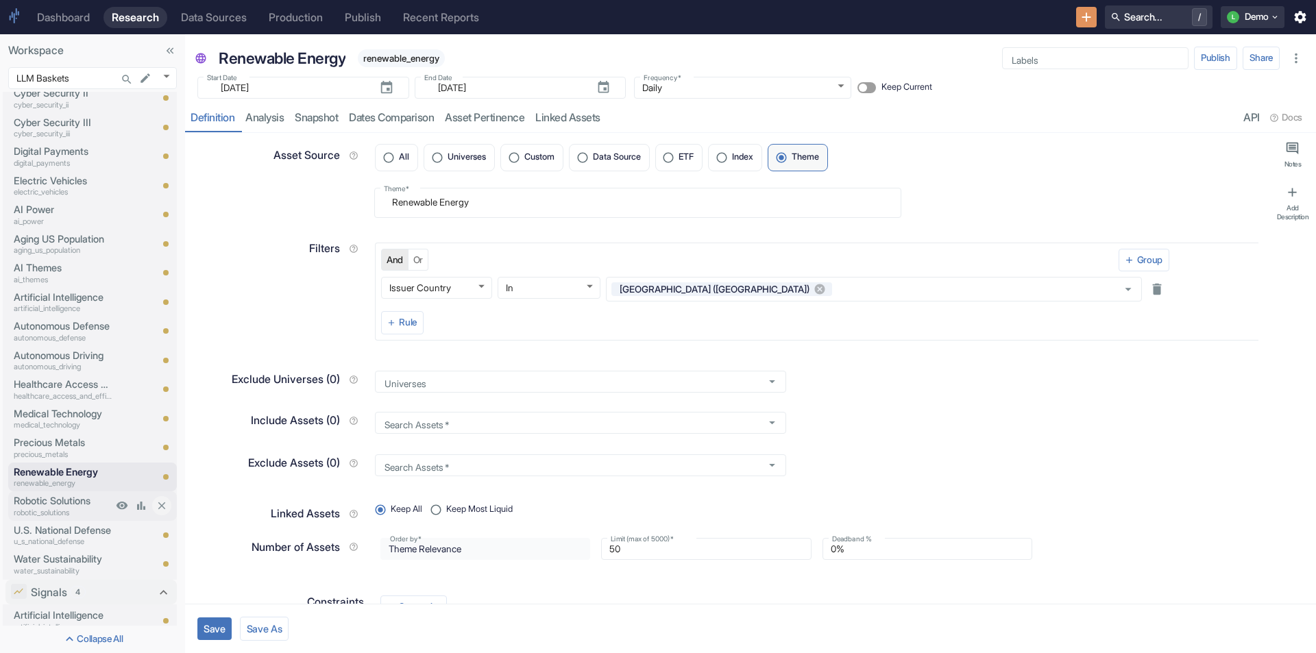
click at [66, 503] on p "Robotic Solutions" at bounding box center [63, 501] width 99 height 15
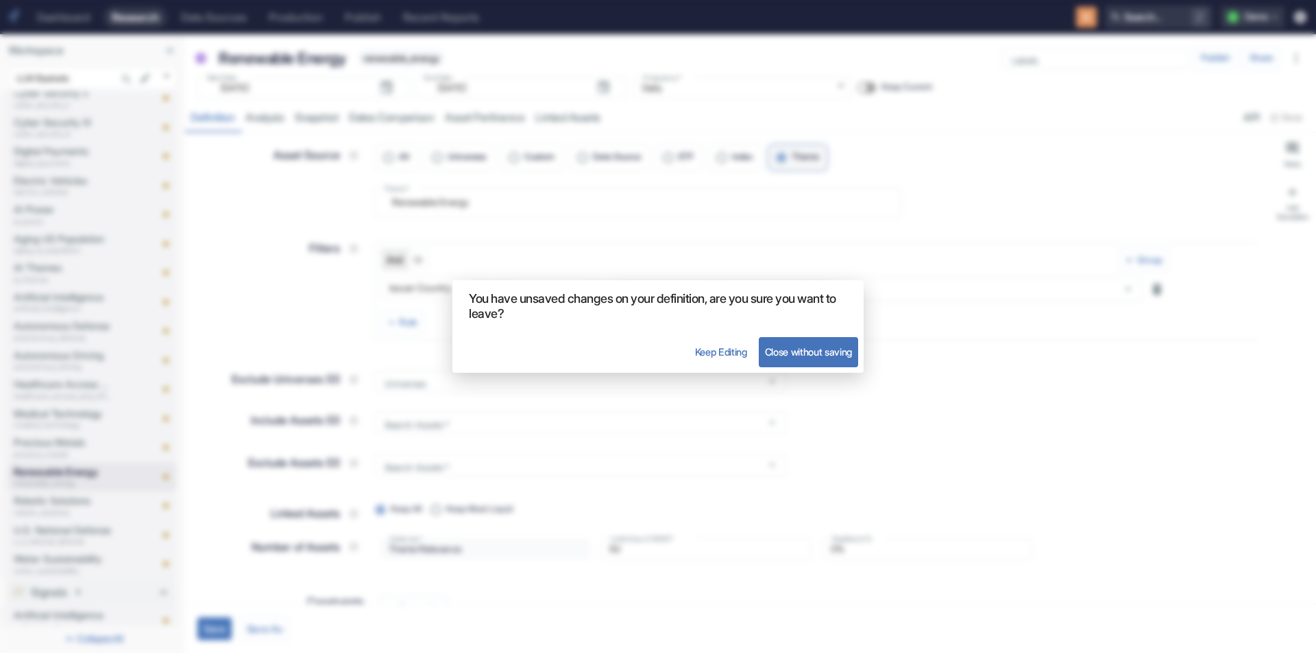
click at [793, 346] on button "Close without saving" at bounding box center [808, 352] width 99 height 30
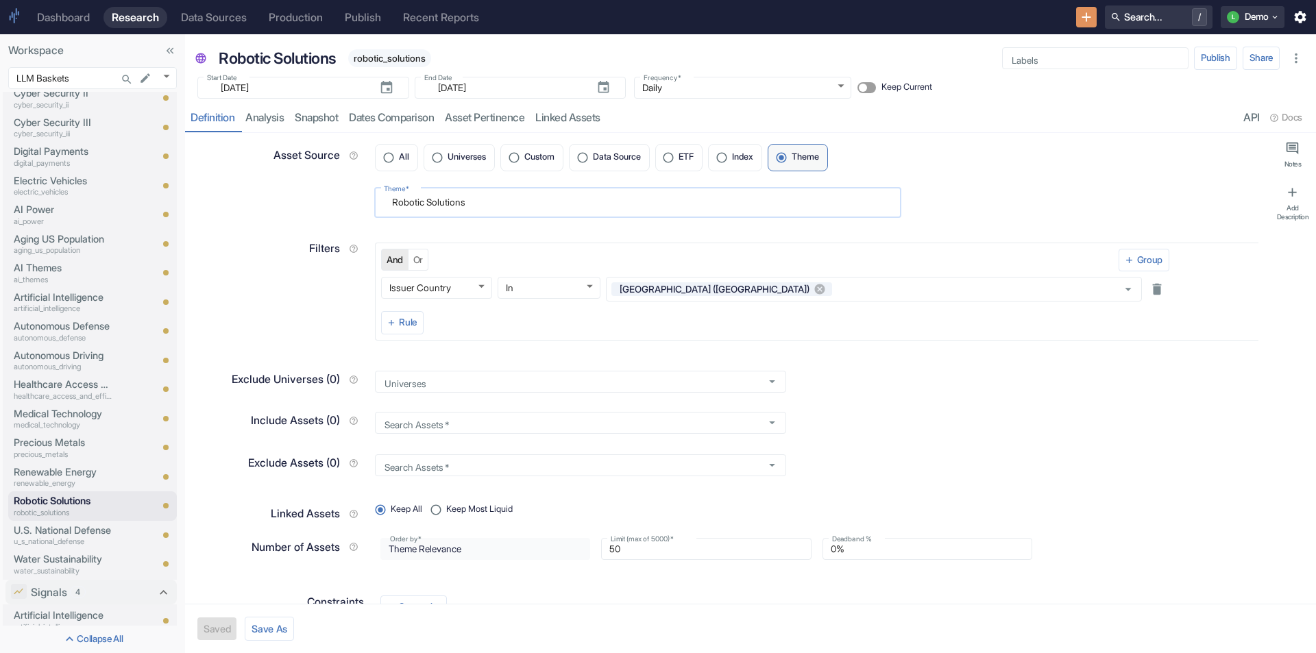
click at [442, 204] on textarea "Robotic Solutions" at bounding box center [638, 202] width 508 height 19
type textarea "x"
click at [32, 533] on p "U.S. National Defense" at bounding box center [63, 530] width 99 height 15
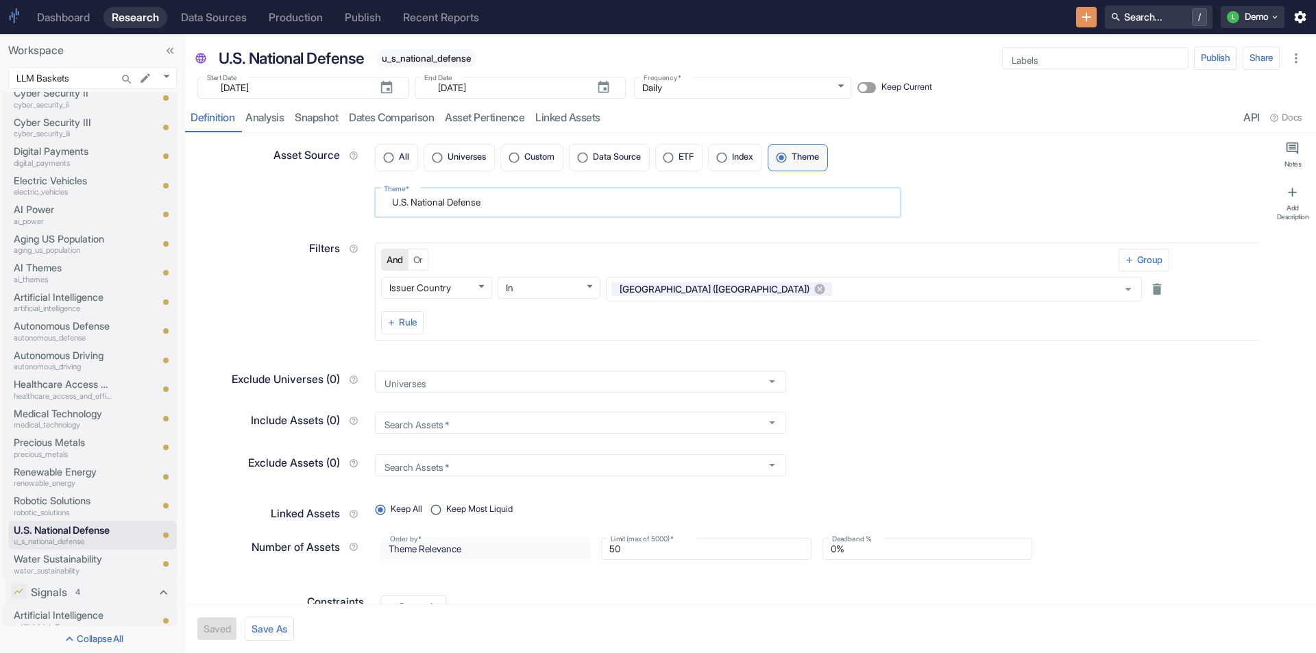
click at [428, 208] on textarea "U.S. National Defense" at bounding box center [638, 202] width 508 height 19
type textarea "x"
click at [33, 561] on p "Water Sustainability" at bounding box center [63, 559] width 99 height 15
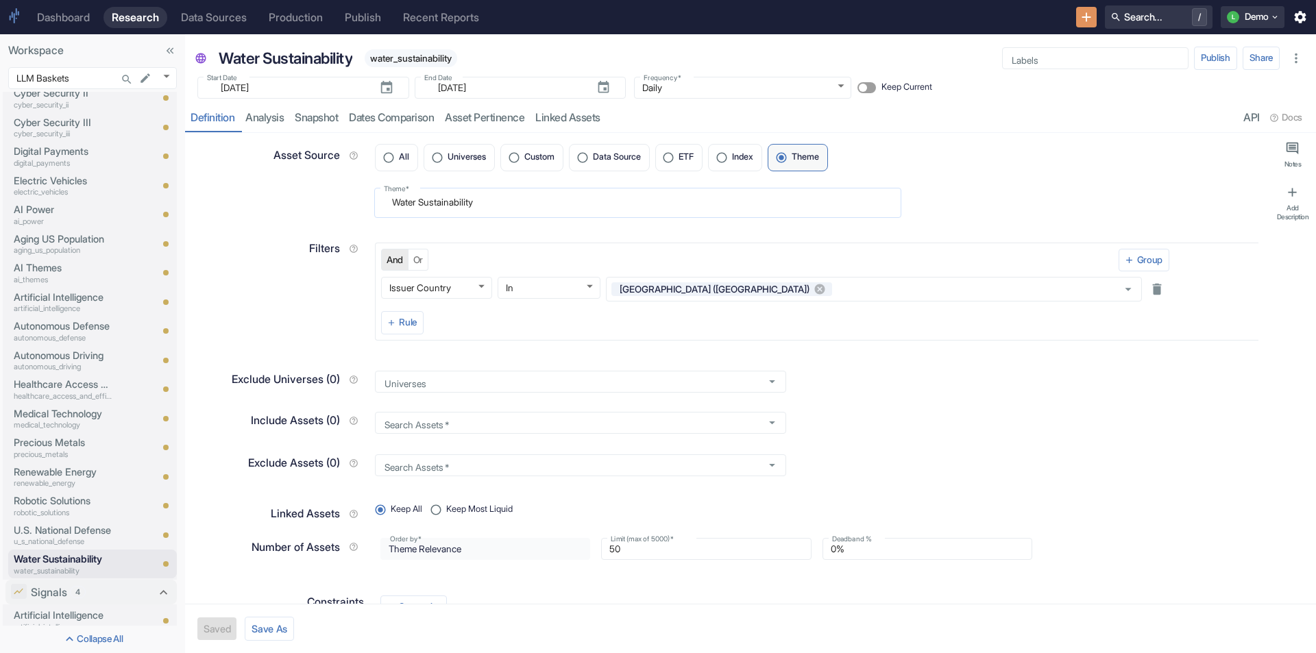
click at [416, 208] on textarea "Water Sustainability" at bounding box center [638, 202] width 508 height 19
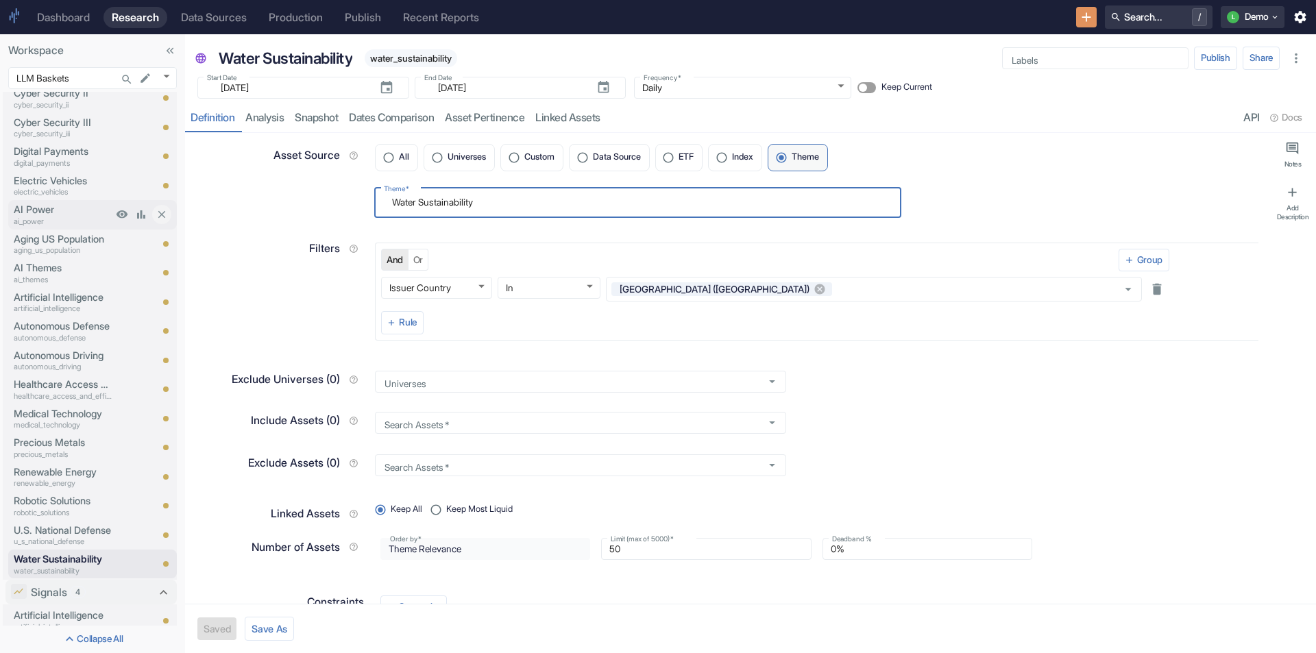
type textarea "x"
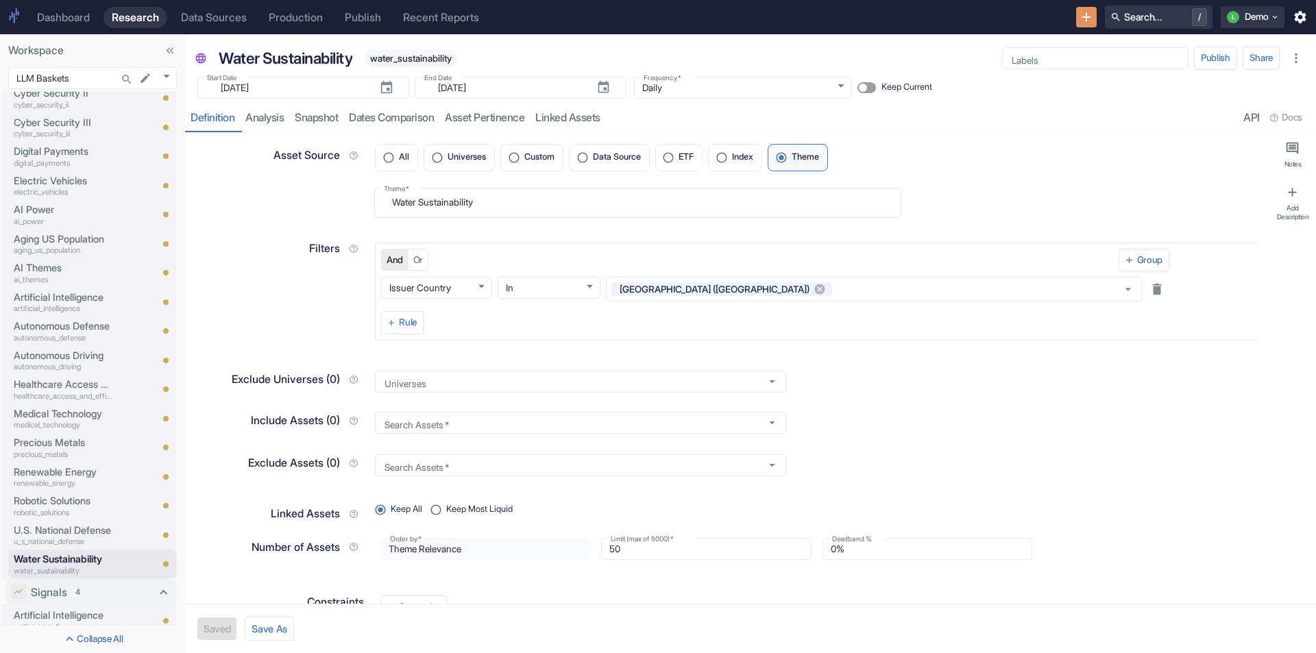
click at [56, 15] on div "Dashboard" at bounding box center [63, 17] width 53 height 13
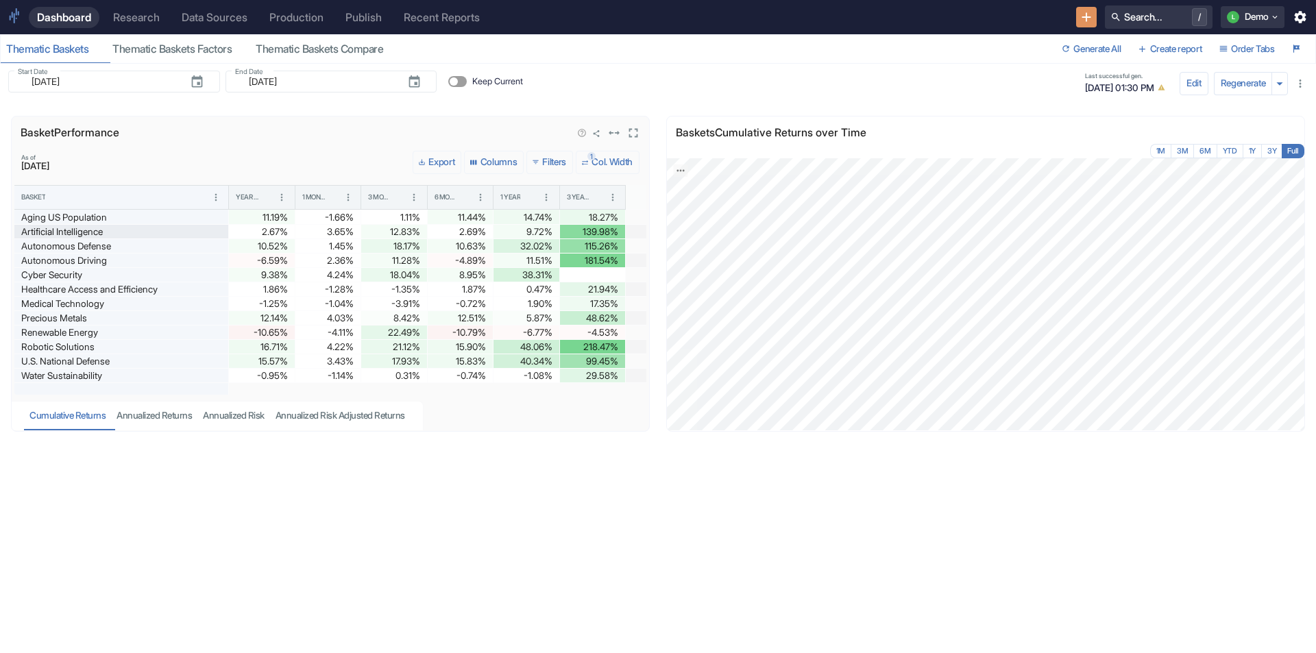
click at [65, 230] on div "Artificial Intelligence" at bounding box center [121, 232] width 200 height 14
click at [138, 13] on div "Research" at bounding box center [136, 17] width 47 height 13
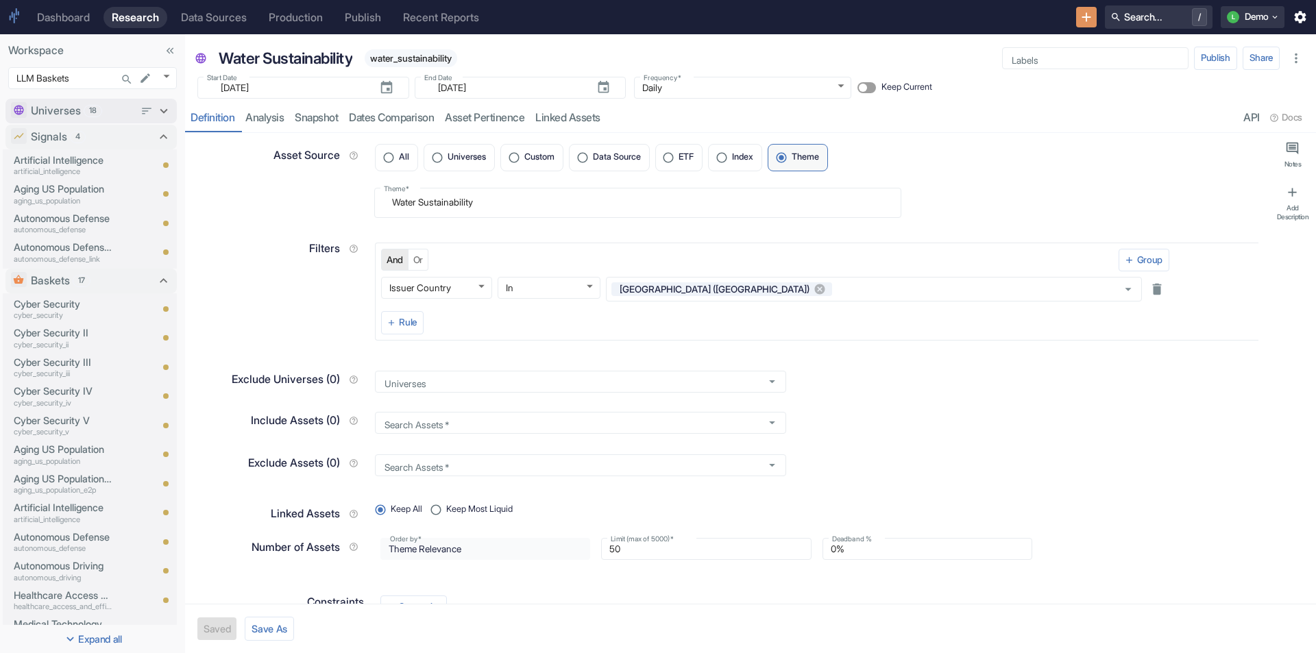
click at [156, 112] on icon at bounding box center [163, 111] width 15 height 15
type textarea "x"
click at [69, 139] on p "cyber_security" at bounding box center [63, 144] width 99 height 12
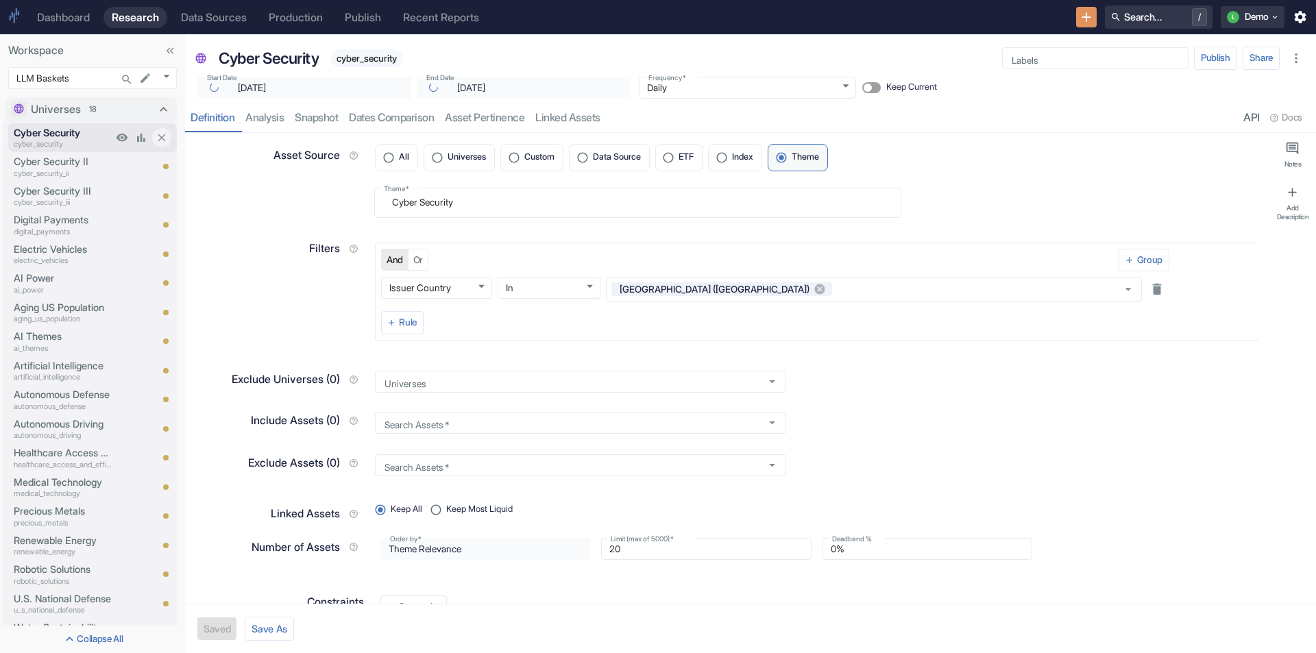
type textarea "x"
click at [40, 171] on p "cyber_security_ii" at bounding box center [63, 174] width 99 height 12
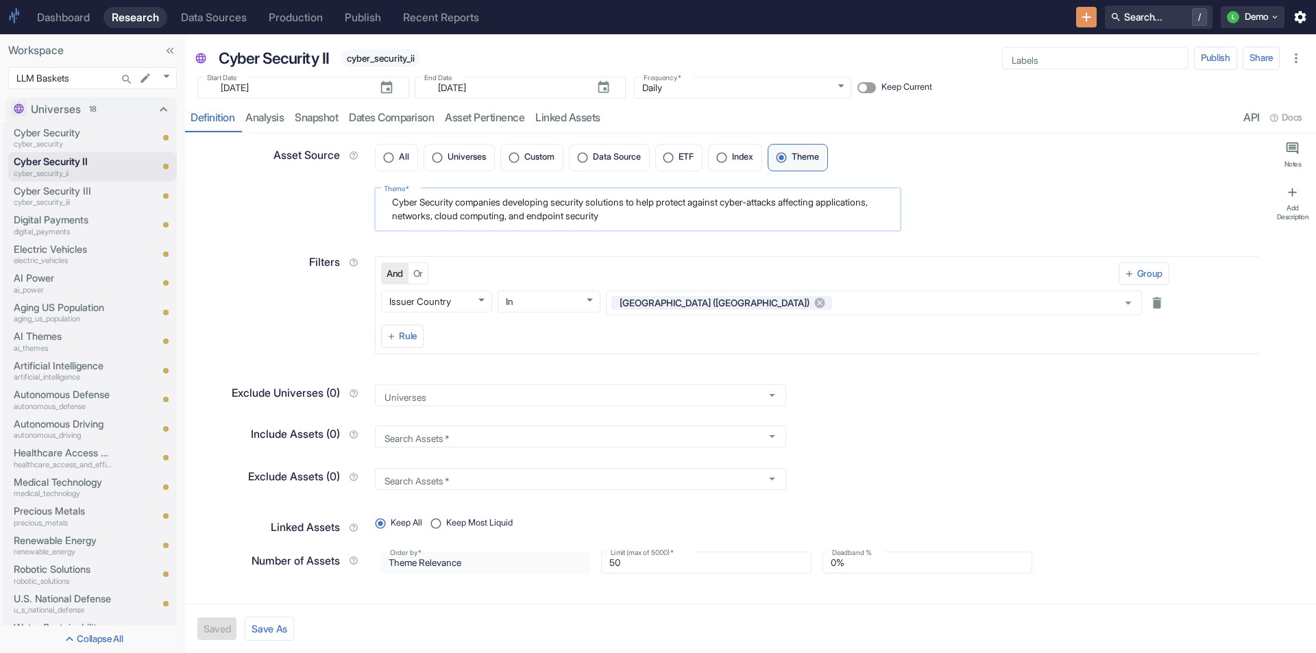
drag, startPoint x: 389, startPoint y: 201, endPoint x: 694, endPoint y: 217, distance: 304.8
click at [694, 217] on textarea "Cyber Security companies developing security solutions to help protect against …" at bounding box center [638, 209] width 508 height 32
type textarea "x"
click at [67, 13] on div "Dashboard" at bounding box center [63, 17] width 53 height 13
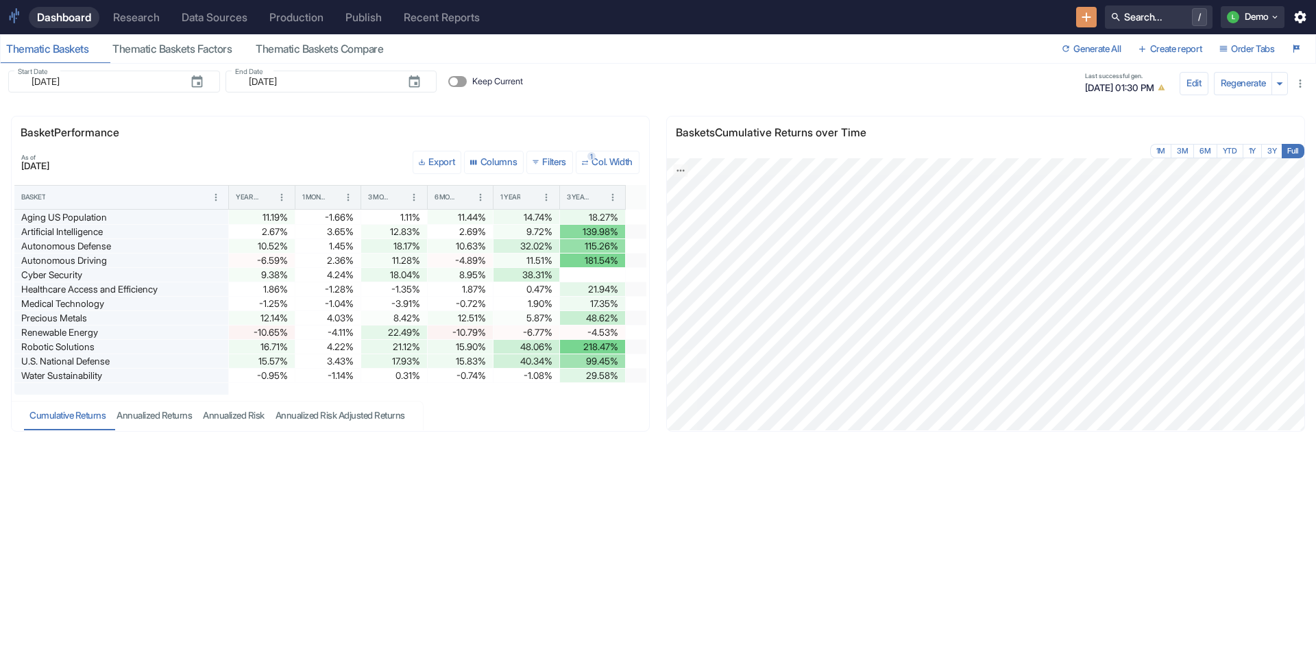
click at [140, 12] on div "Research" at bounding box center [136, 17] width 47 height 13
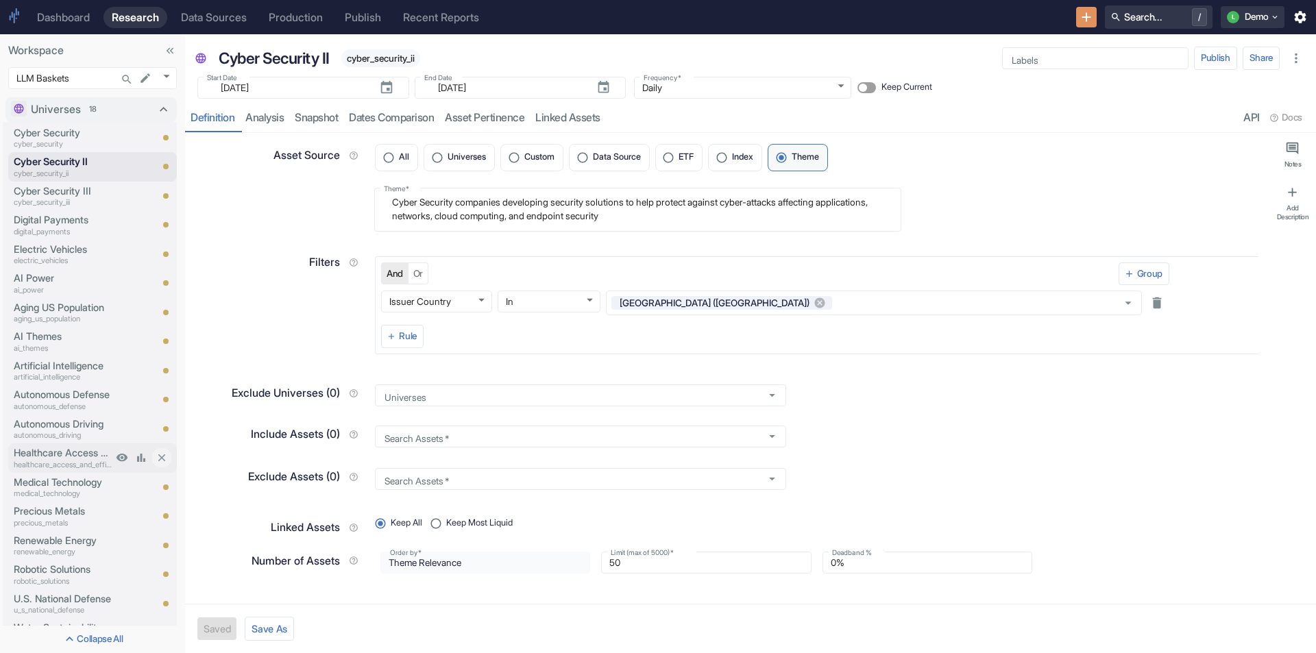
click at [71, 455] on p "Healthcare Access and Efficiency" at bounding box center [63, 453] width 99 height 15
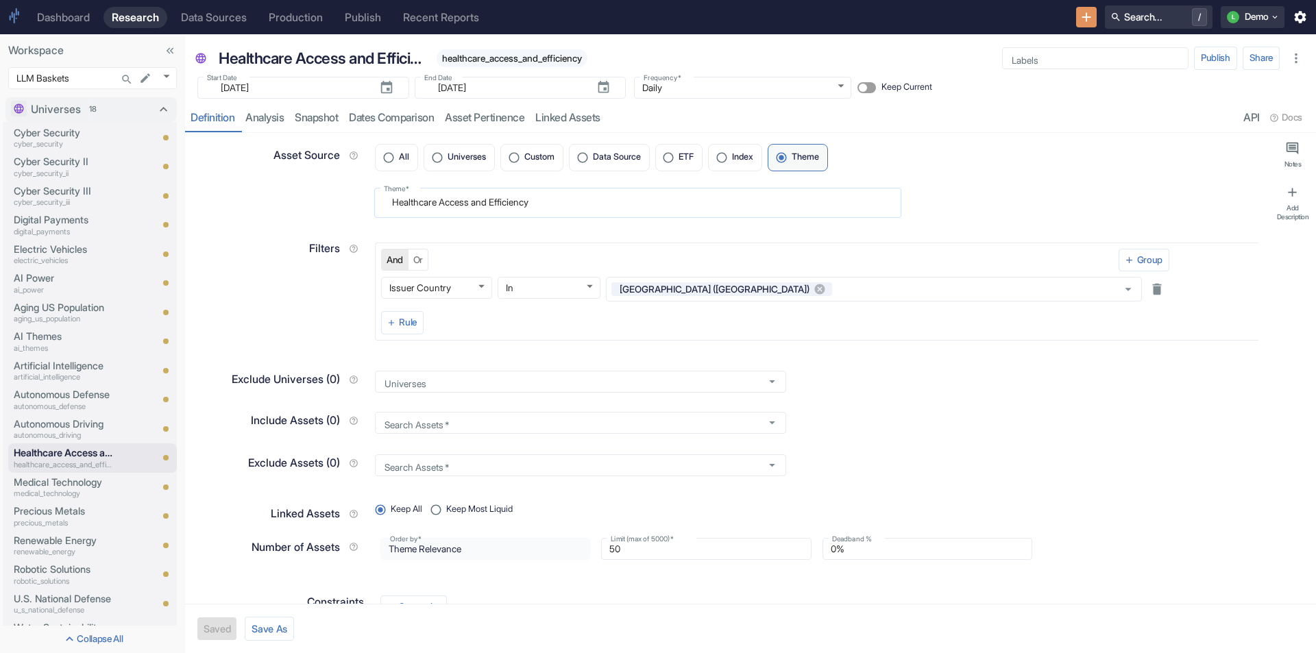
click at [408, 208] on textarea "Healthcare Access and Efficiency" at bounding box center [638, 202] width 508 height 19
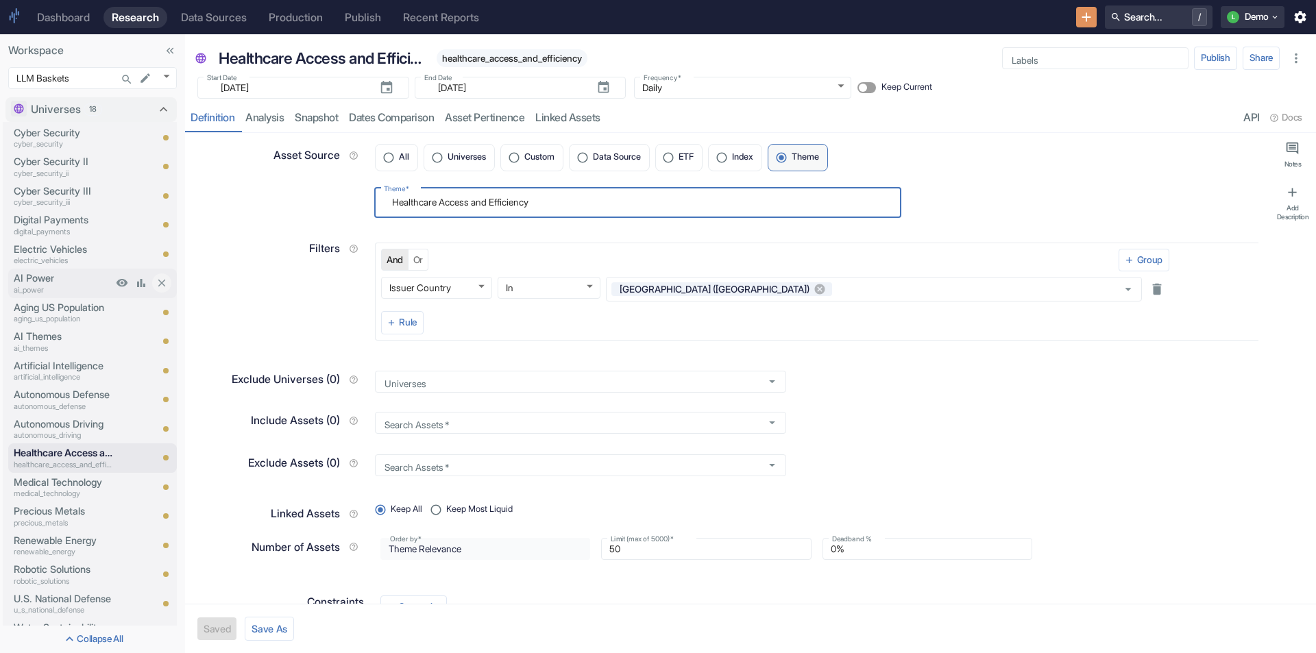
type textarea "x"
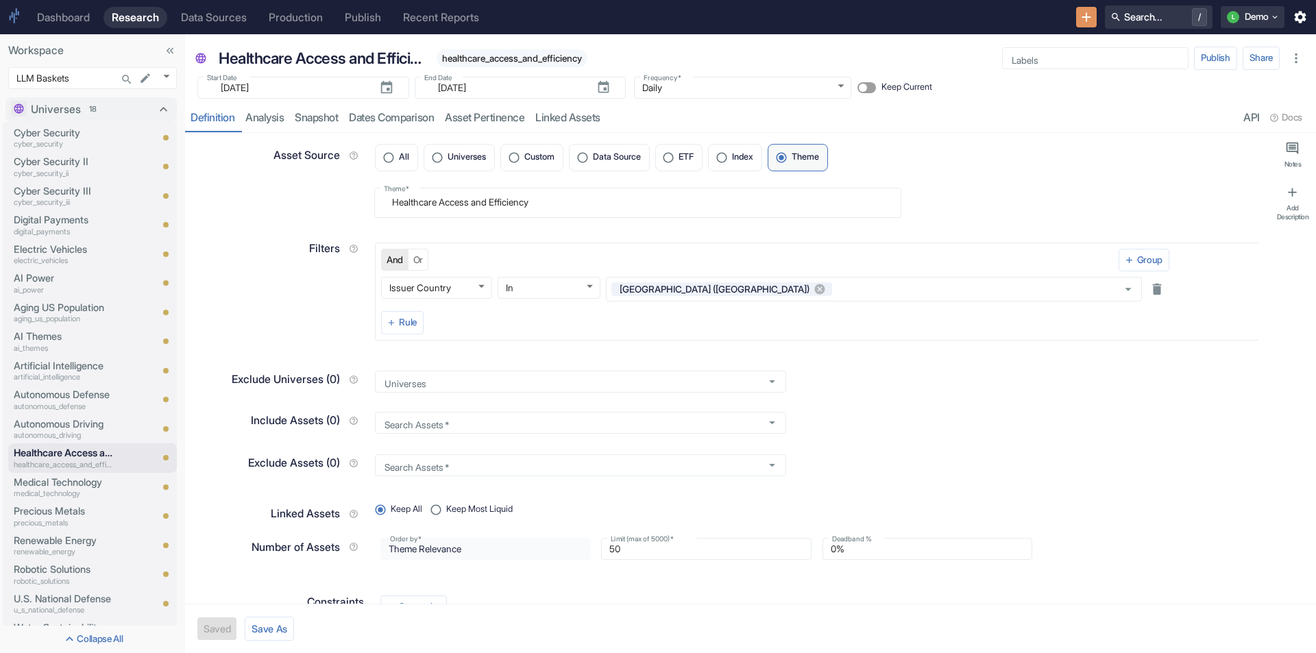
click at [70, 16] on div "Dashboard" at bounding box center [63, 17] width 53 height 13
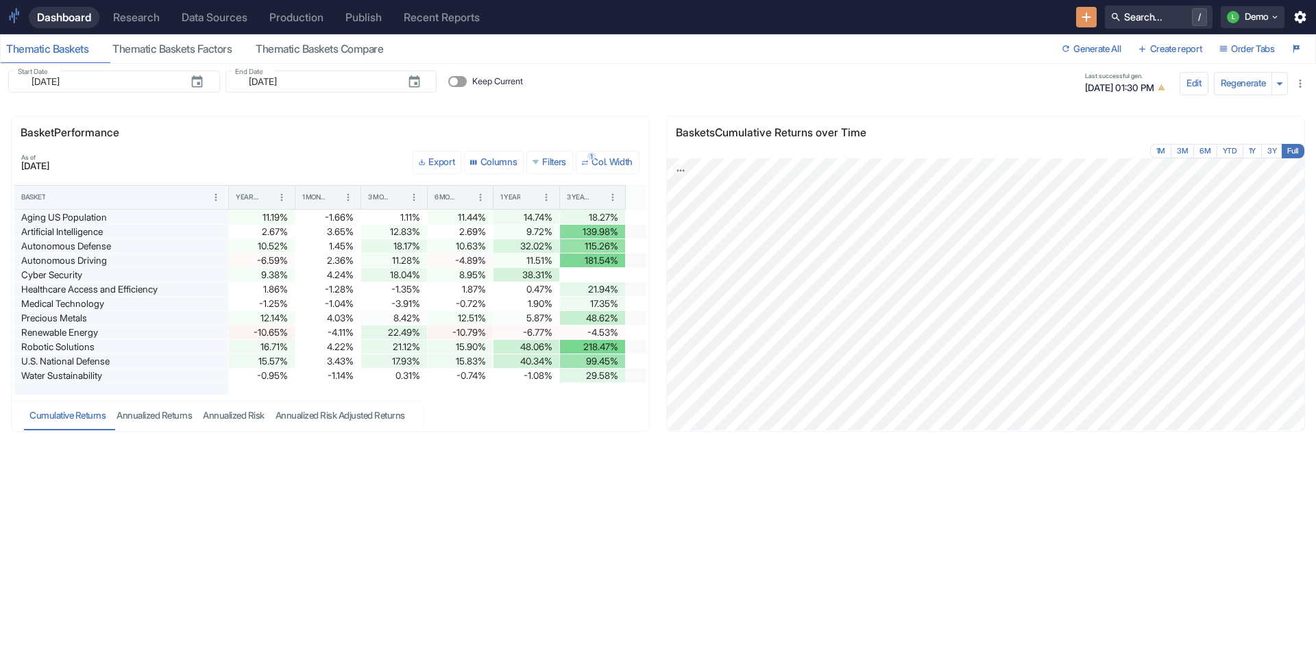
click at [149, 16] on div "Research" at bounding box center [136, 17] width 47 height 13
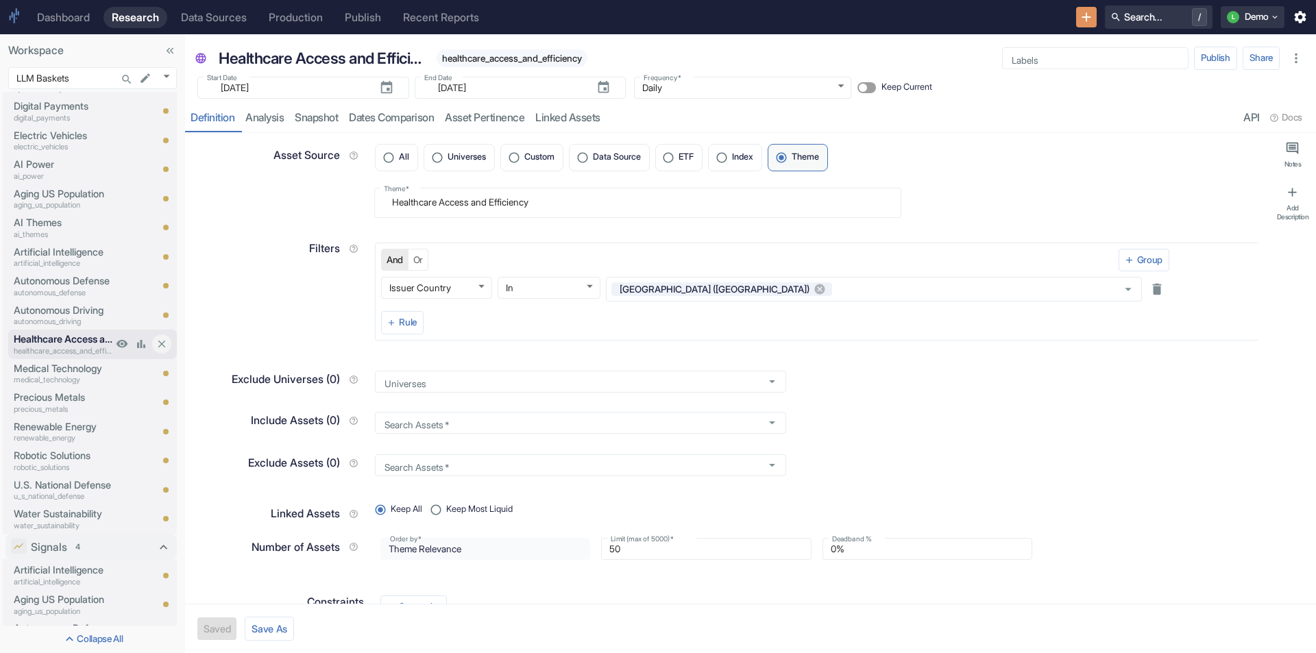
scroll to position [137, 0]
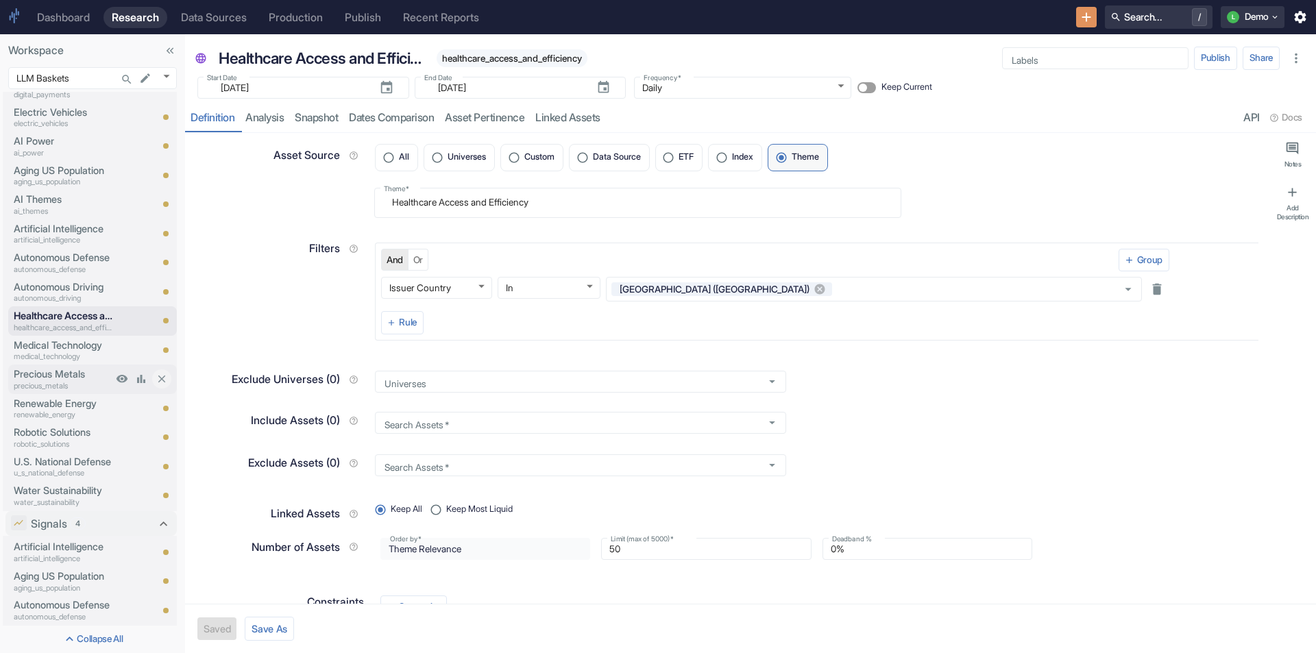
click at [65, 371] on p "Precious Metals" at bounding box center [63, 374] width 99 height 15
drag, startPoint x: 394, startPoint y: 205, endPoint x: 498, endPoint y: 202, distance: 104.9
click at [498, 202] on textarea "Precious Metals" at bounding box center [638, 202] width 508 height 19
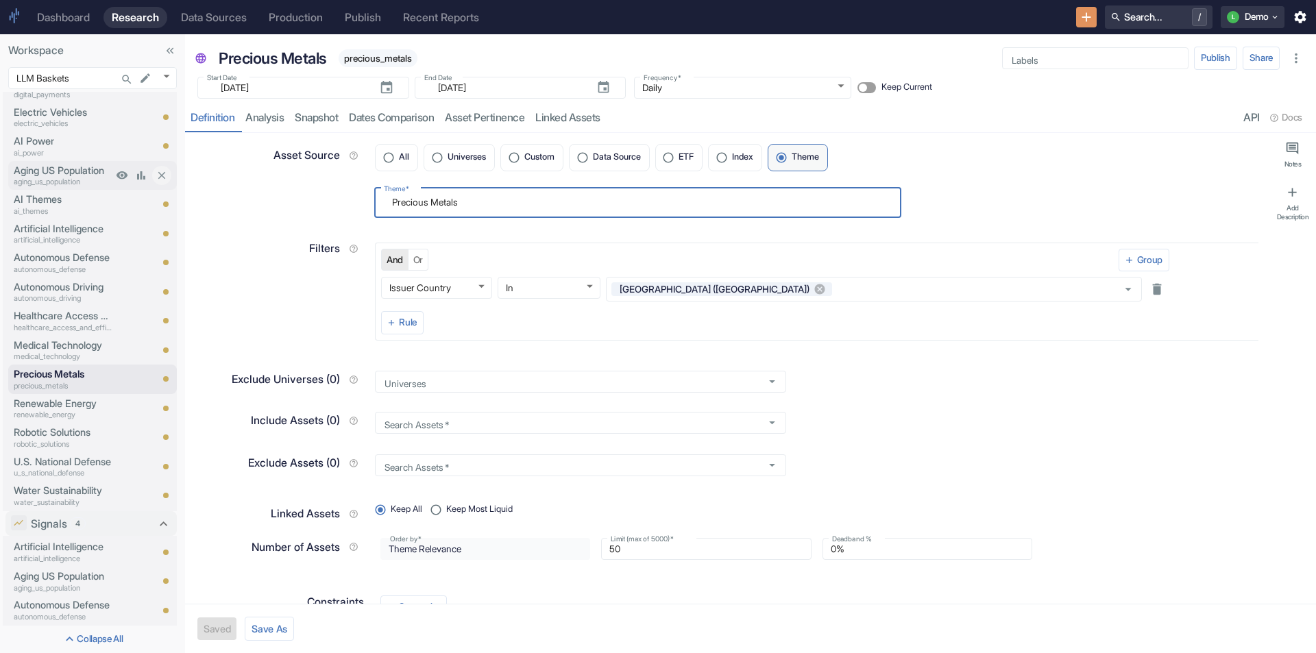
type textarea "x"
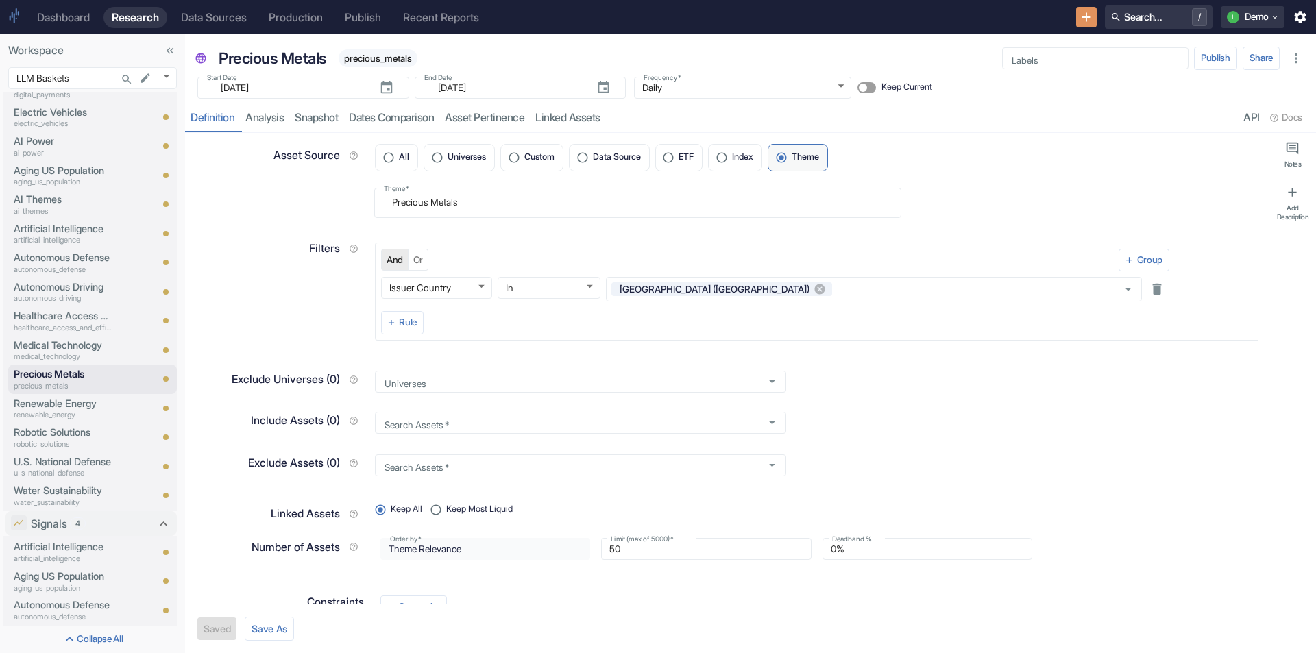
click at [58, 13] on div "Dashboard" at bounding box center [63, 17] width 53 height 13
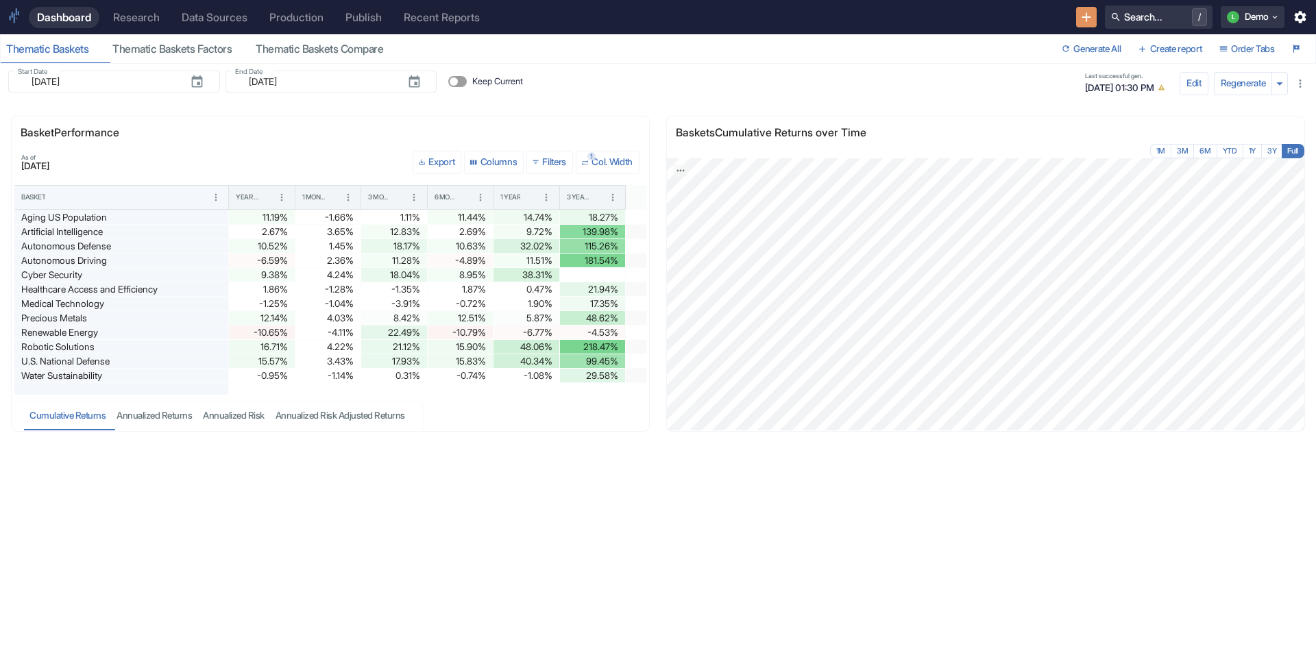
click at [136, 20] on div "Research" at bounding box center [136, 17] width 47 height 13
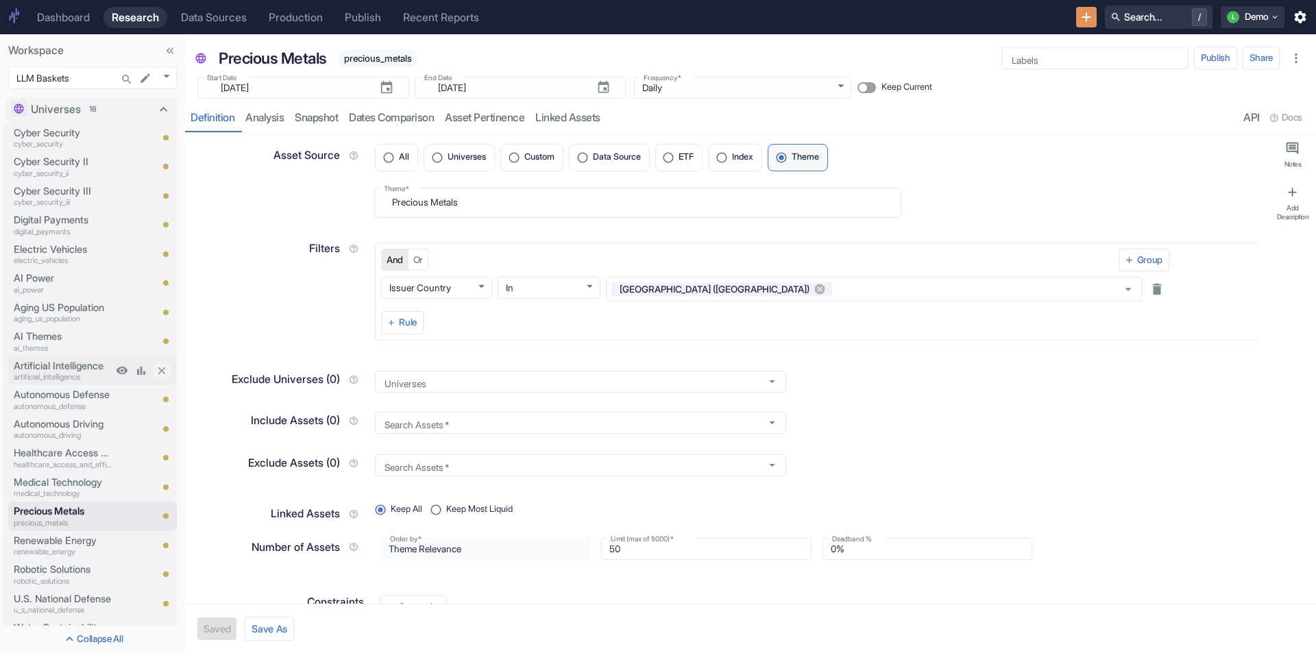
click at [50, 356] on div "Artificial Intelligence artificial_intelligence" at bounding box center [60, 370] width 104 height 29
click at [53, 371] on p "Artificial Intelligence" at bounding box center [63, 366] width 99 height 15
click at [464, 204] on textarea "Artificial Intelligence" at bounding box center [638, 202] width 508 height 19
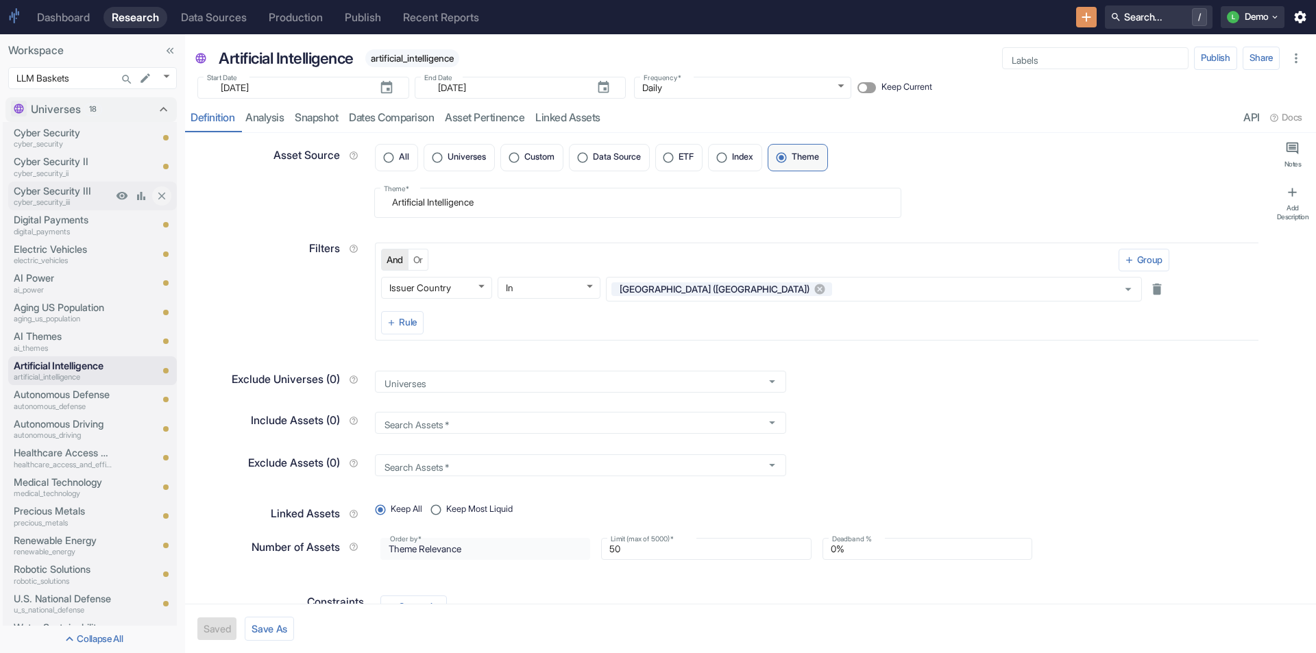
type textarea "x"
click at [61, 8] on link "Dashboard" at bounding box center [63, 17] width 69 height 21
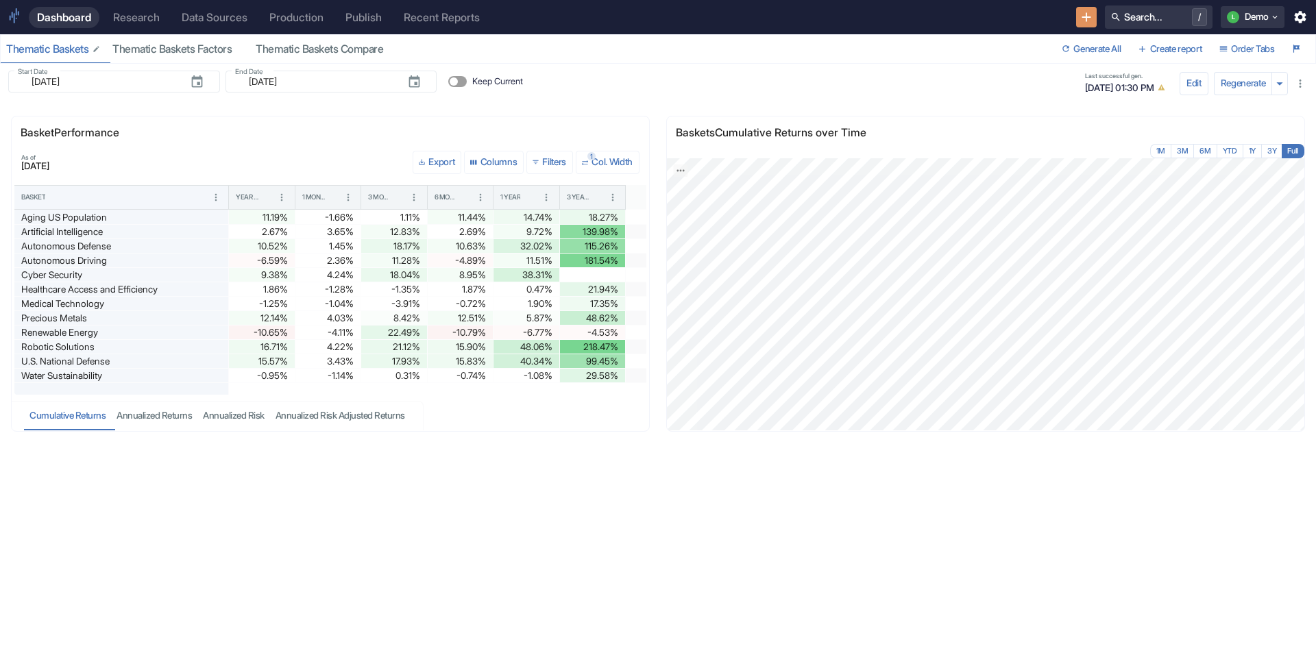
click at [58, 51] on div "Thematic Baskets" at bounding box center [53, 50] width 95 height 14
click at [161, 418] on div "Annualized Returns" at bounding box center [154, 416] width 75 height 12
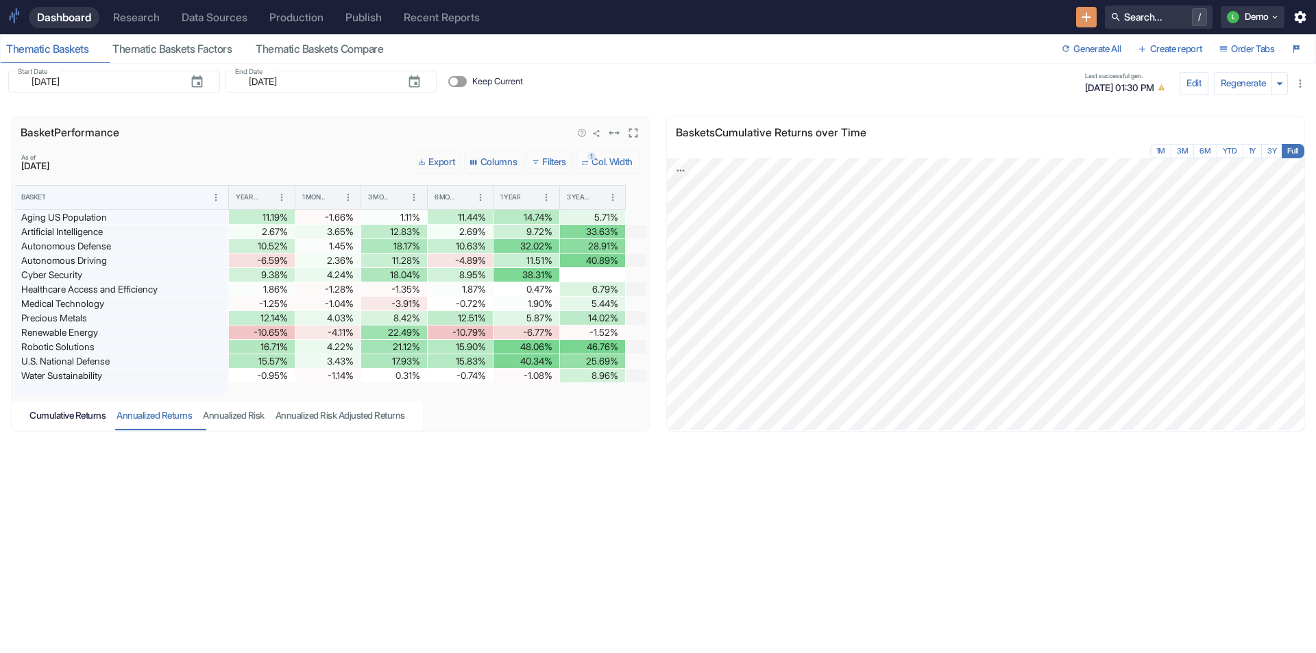
click at [81, 416] on div "Cumulative Returns" at bounding box center [67, 416] width 76 height 12
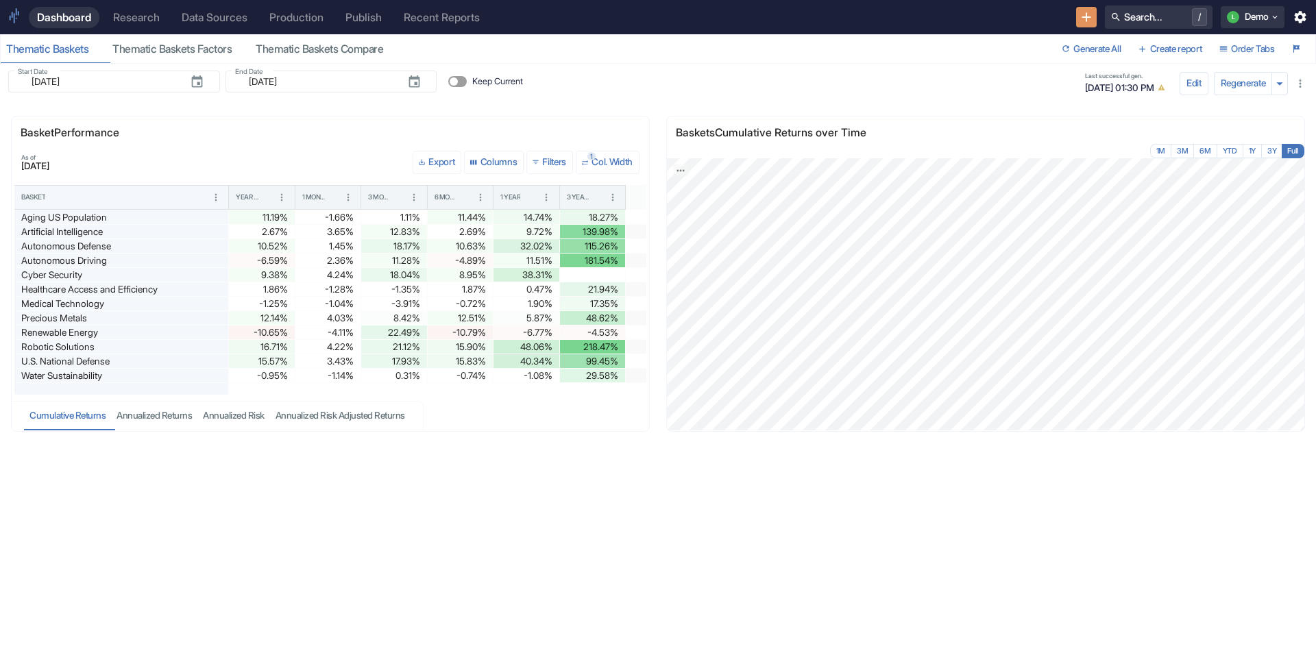
click at [125, 13] on div "Research" at bounding box center [136, 17] width 47 height 13
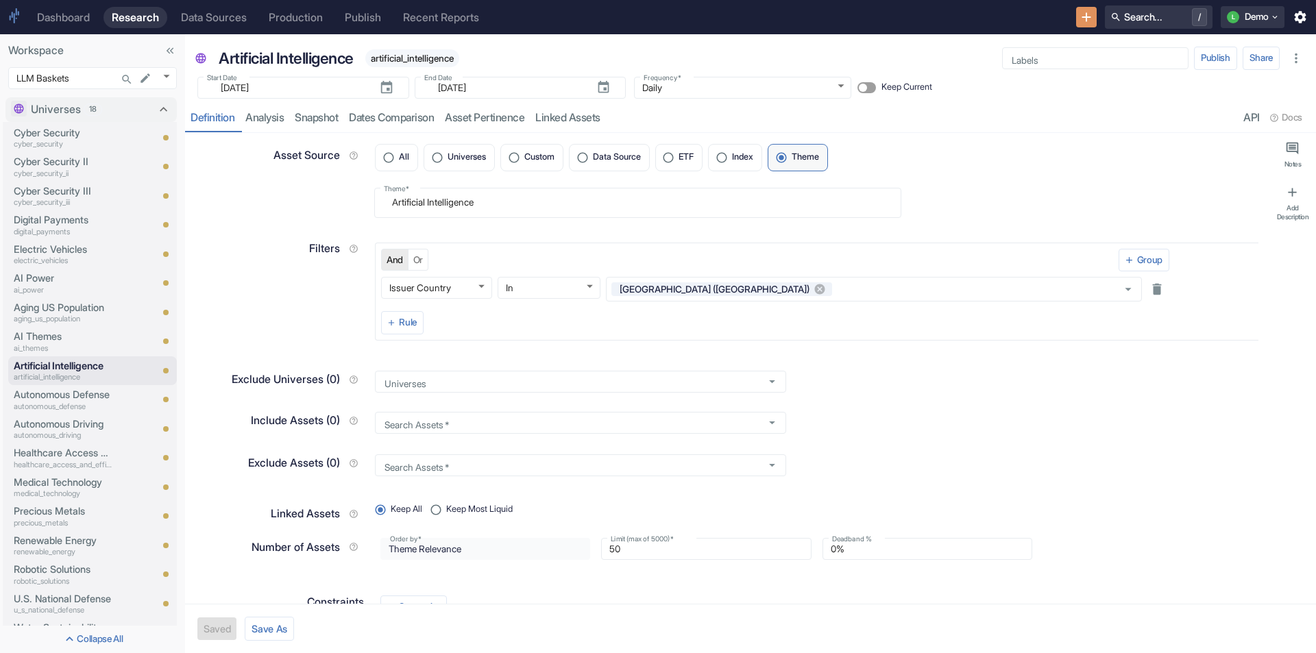
click at [75, 14] on div "Dashboard" at bounding box center [63, 17] width 53 height 13
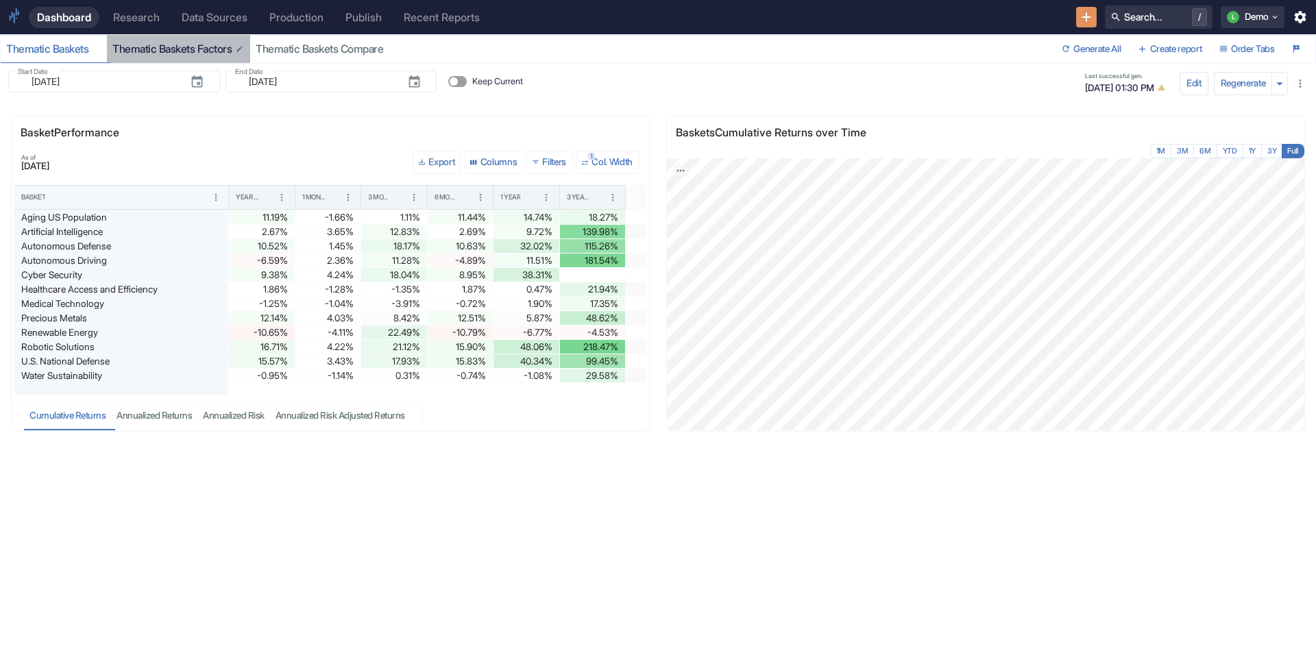
click at [151, 38] on button "Thematic Baskets Factors" at bounding box center [178, 49] width 143 height 28
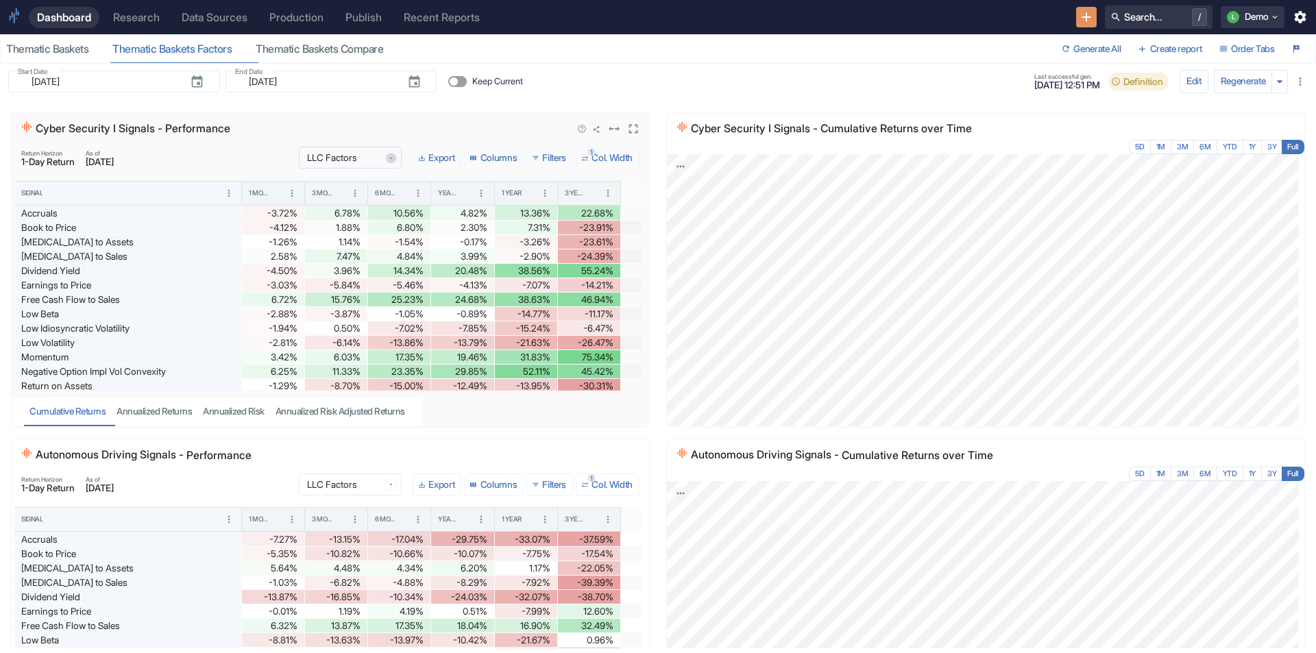
click at [387, 160] on icon "Open" at bounding box center [391, 158] width 8 height 8
click at [378, 123] on div "Cyber Security I Signals - Performance" at bounding box center [293, 129] width 546 height 19
click at [1181, 82] on button "Edit" at bounding box center [1194, 81] width 29 height 23
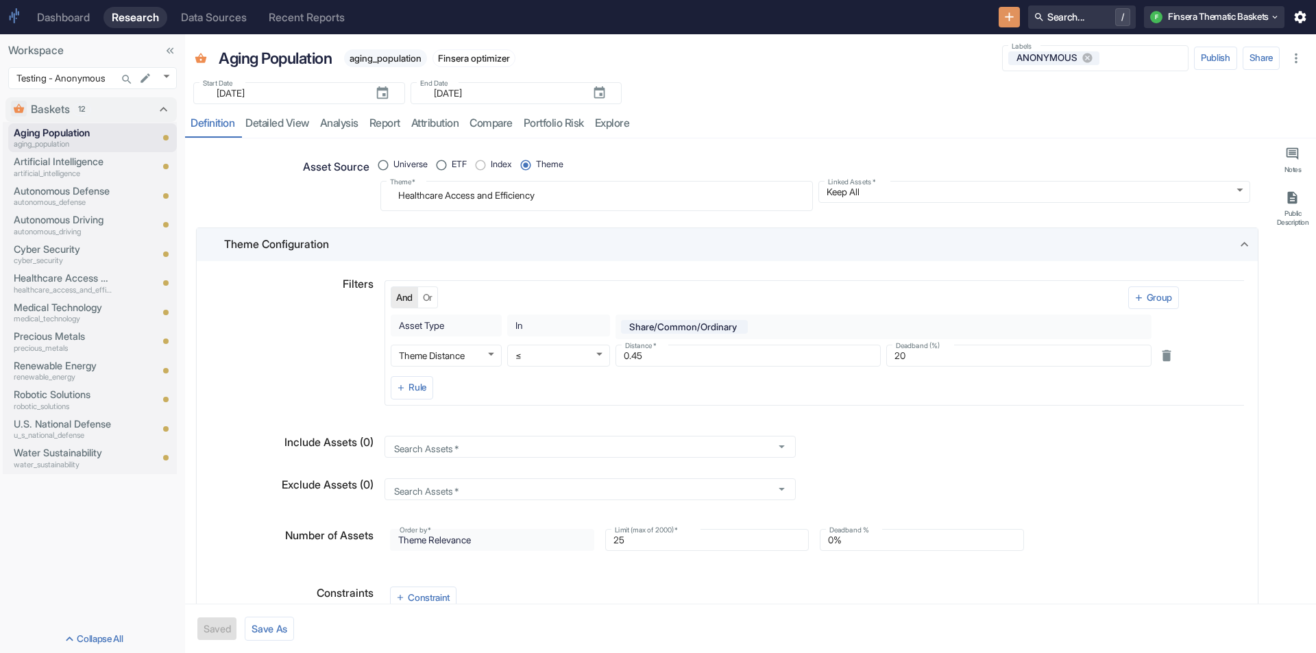
click at [67, 18] on div "Dashboard" at bounding box center [63, 17] width 53 height 13
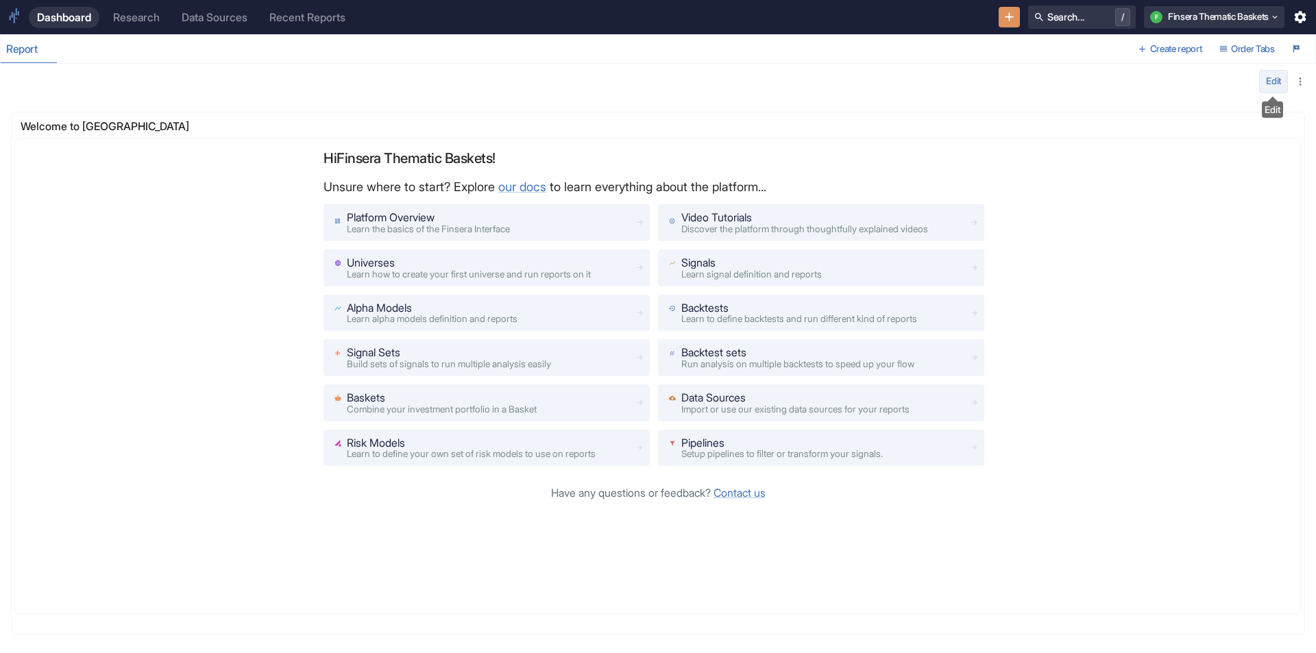
click at [1265, 80] on button "Edit" at bounding box center [1273, 81] width 29 height 23
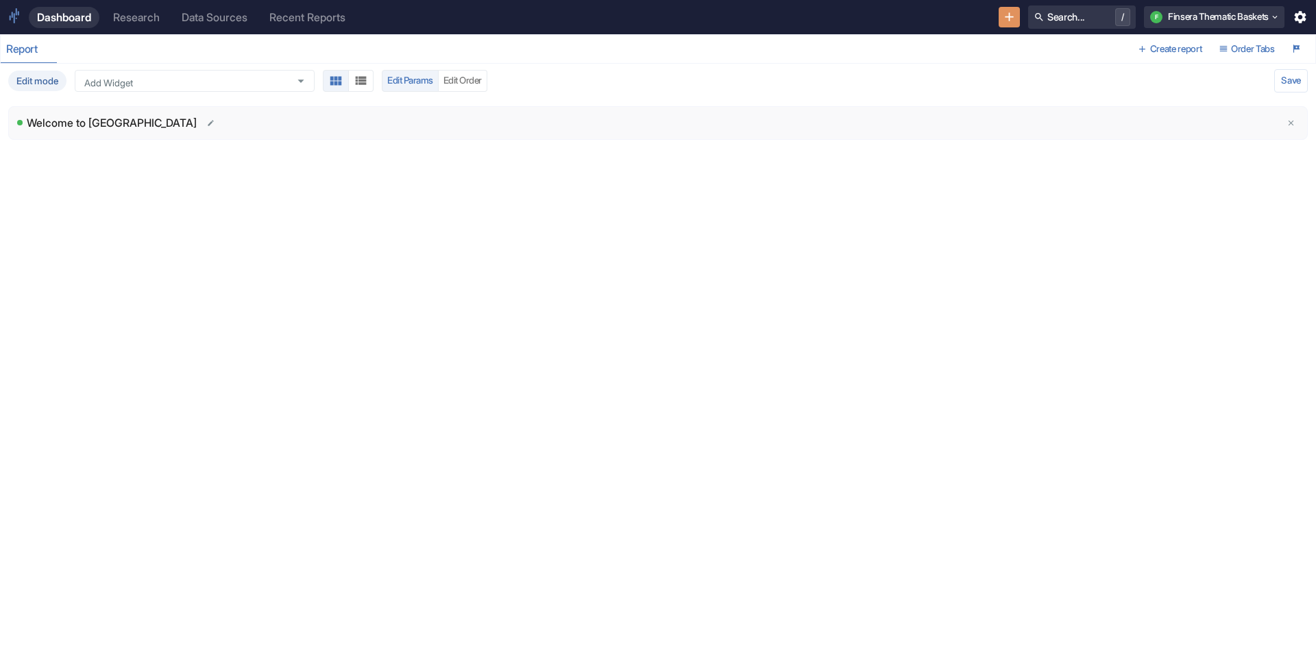
click at [207, 119] on icon "Edit Widget Name" at bounding box center [211, 123] width 8 height 8
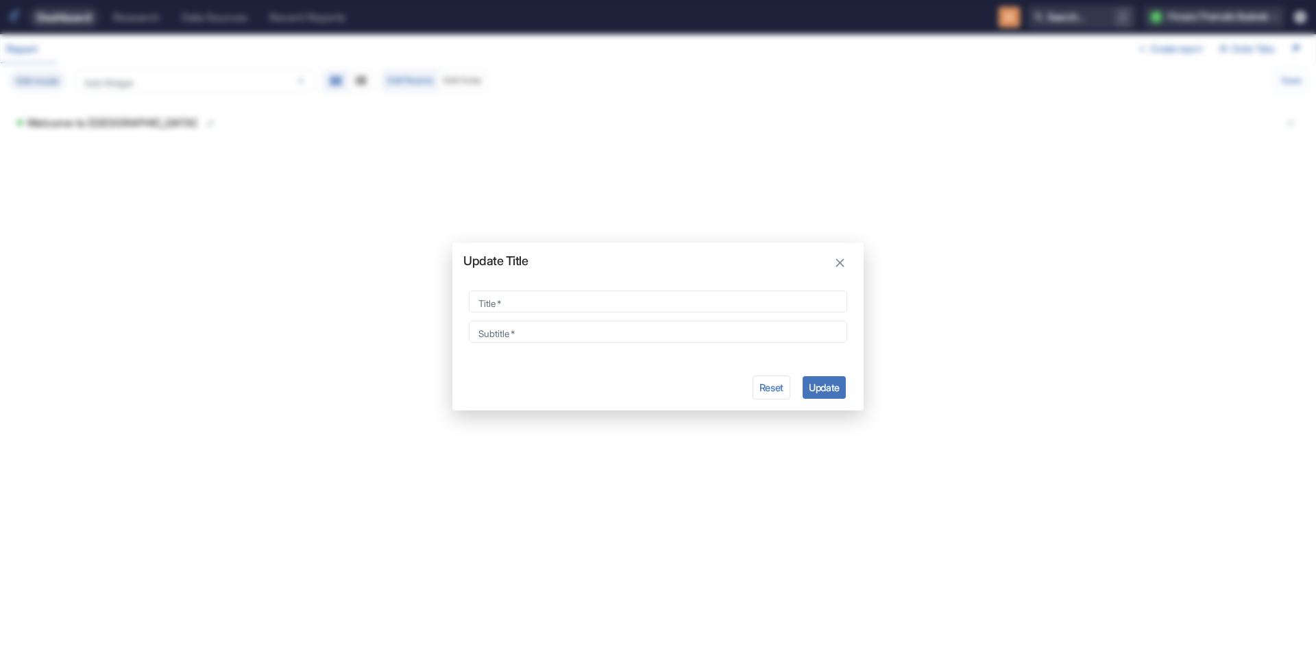
click at [836, 268] on icon "button" at bounding box center [840, 263] width 15 height 15
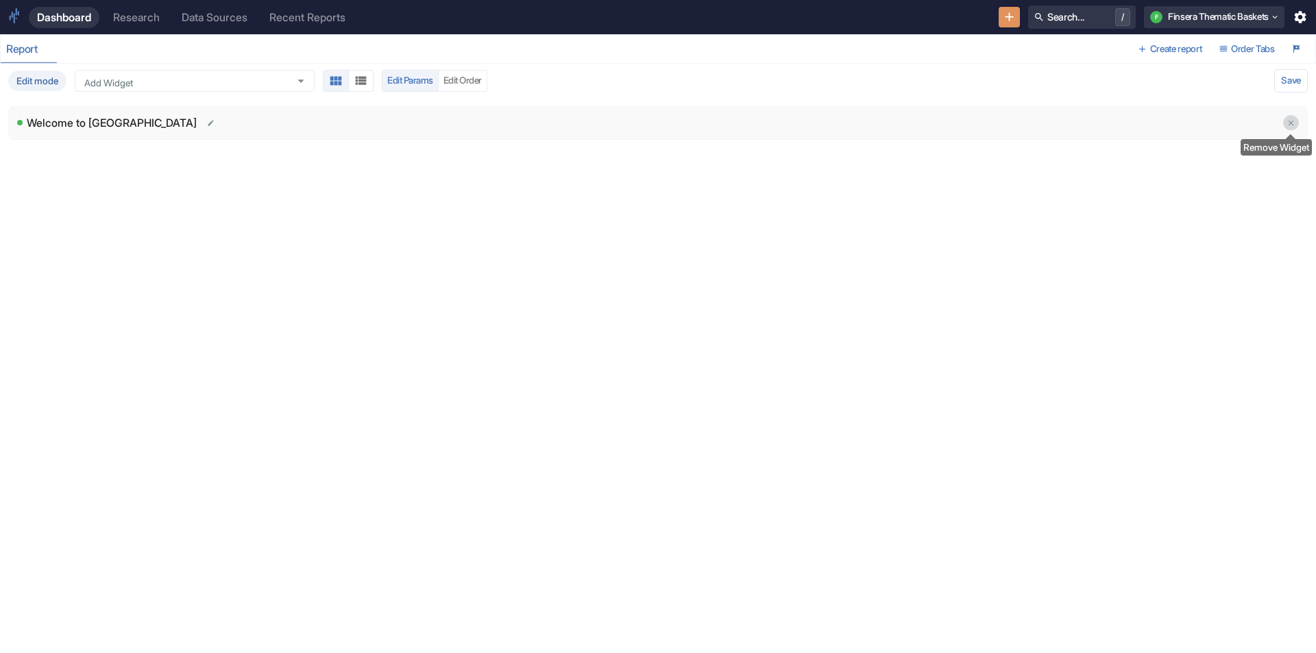
click at [1295, 123] on icon "delete" at bounding box center [1291, 123] width 9 height 9
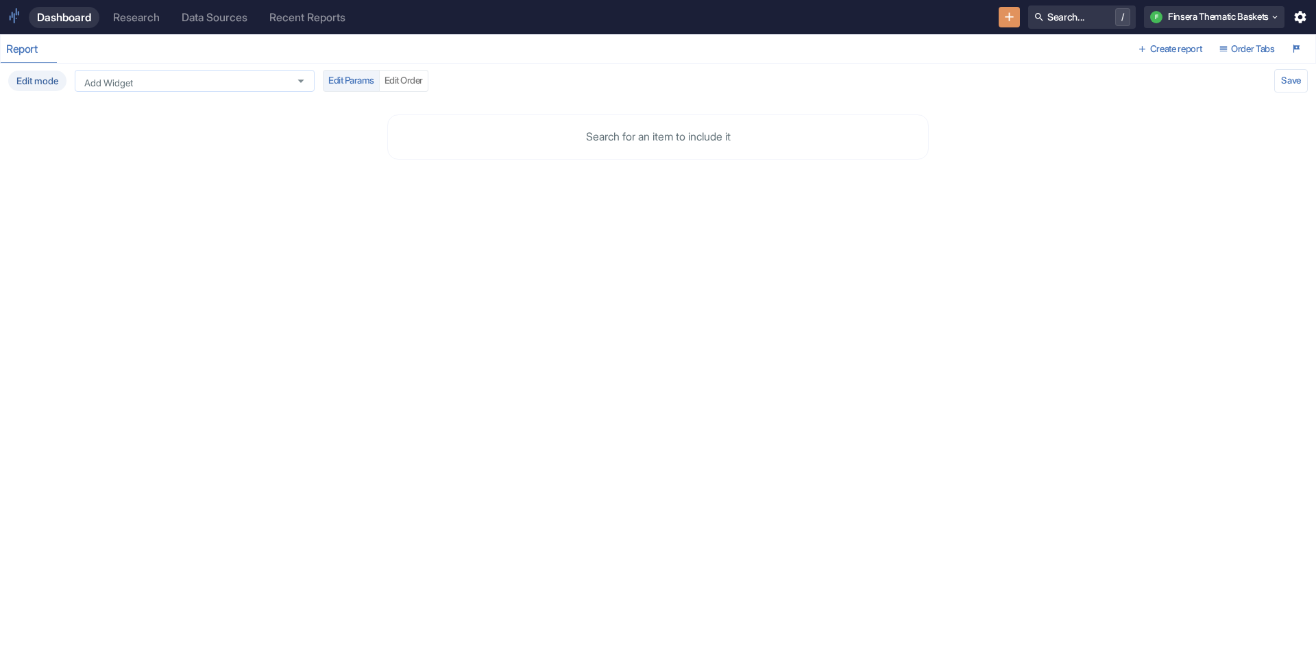
click at [217, 87] on div "Add Widget" at bounding box center [195, 81] width 240 height 22
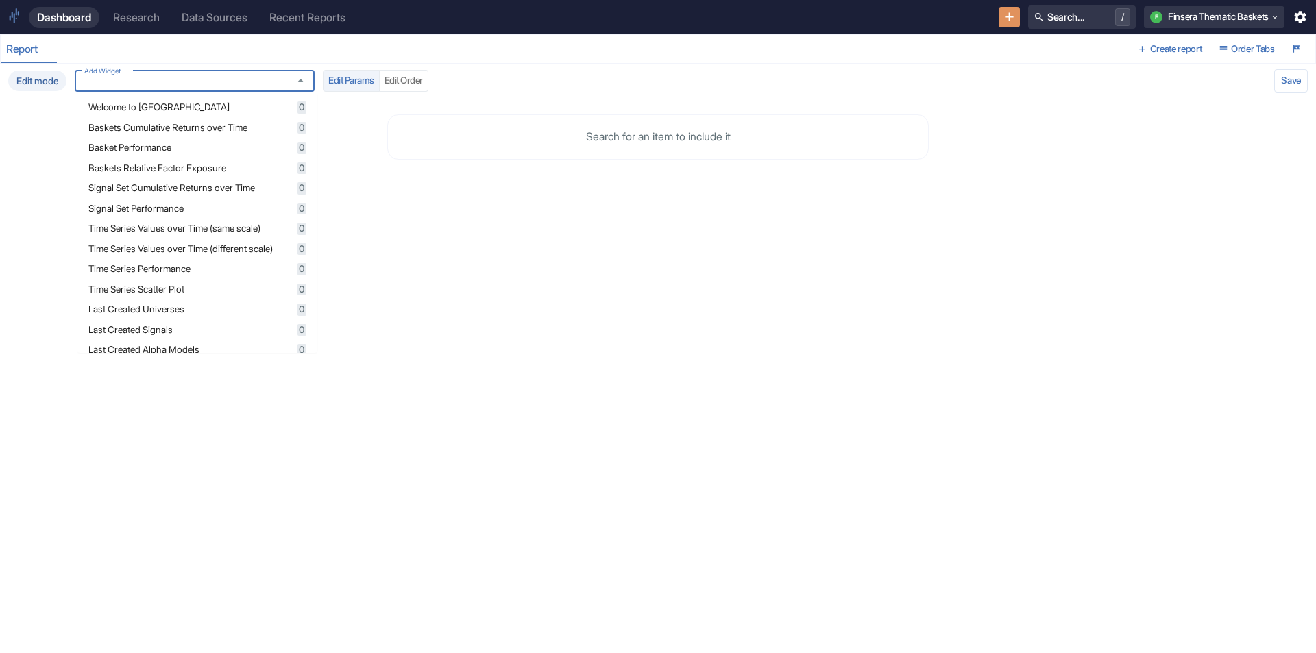
click at [195, 144] on span "Basket Performance" at bounding box center [190, 148] width 205 height 10
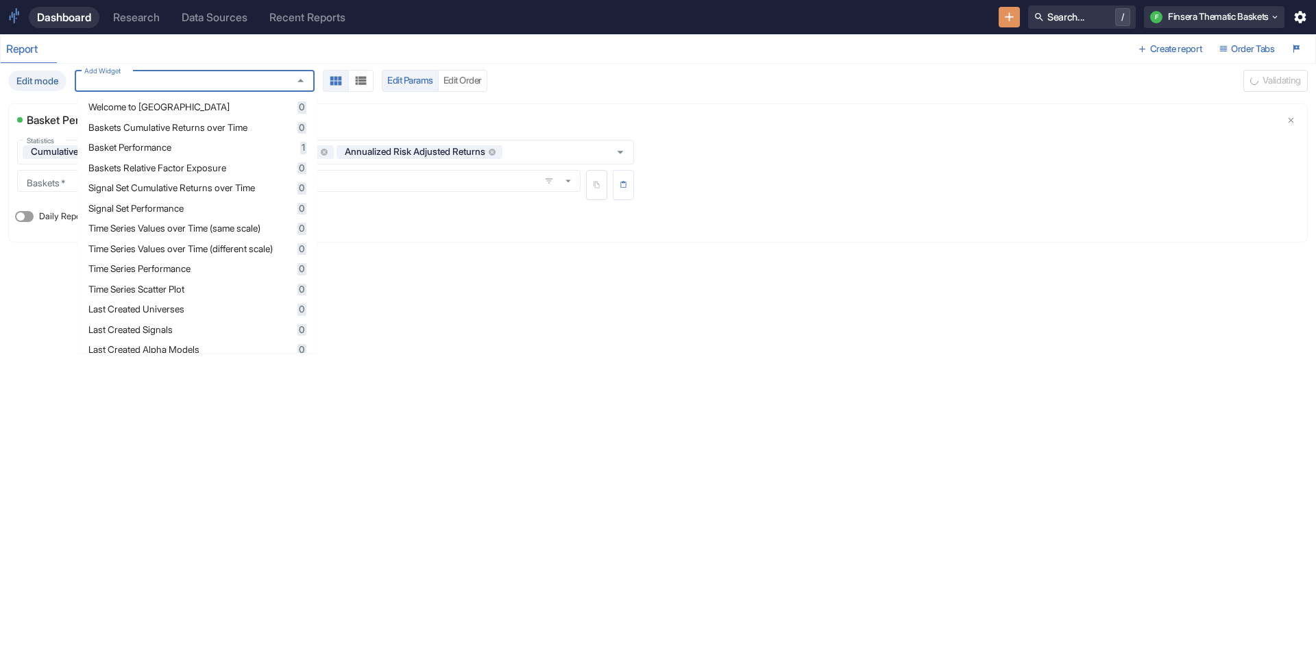
click at [197, 133] on div "Baskets Cumulative Returns over Time 0" at bounding box center [197, 128] width 218 height 12
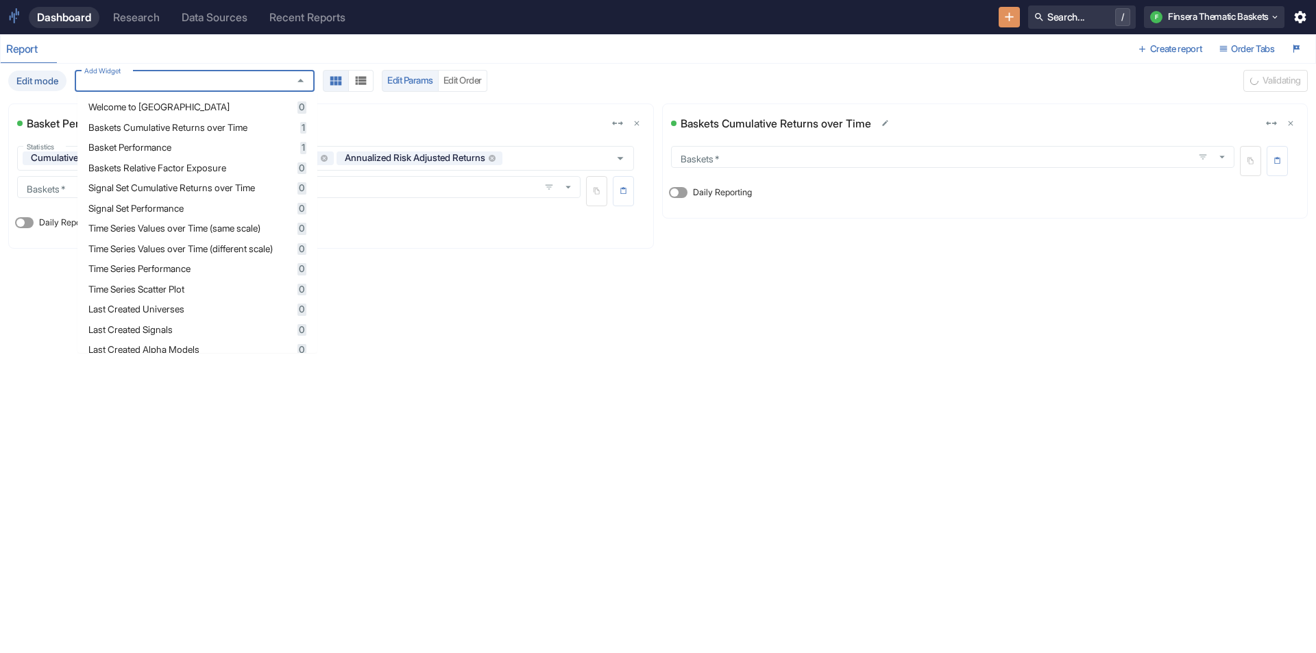
click at [400, 287] on div "Edit mode Add Widget Add Widget Edit Params Edit Order Validating Basket Perfor…" at bounding box center [658, 356] width 1316 height 585
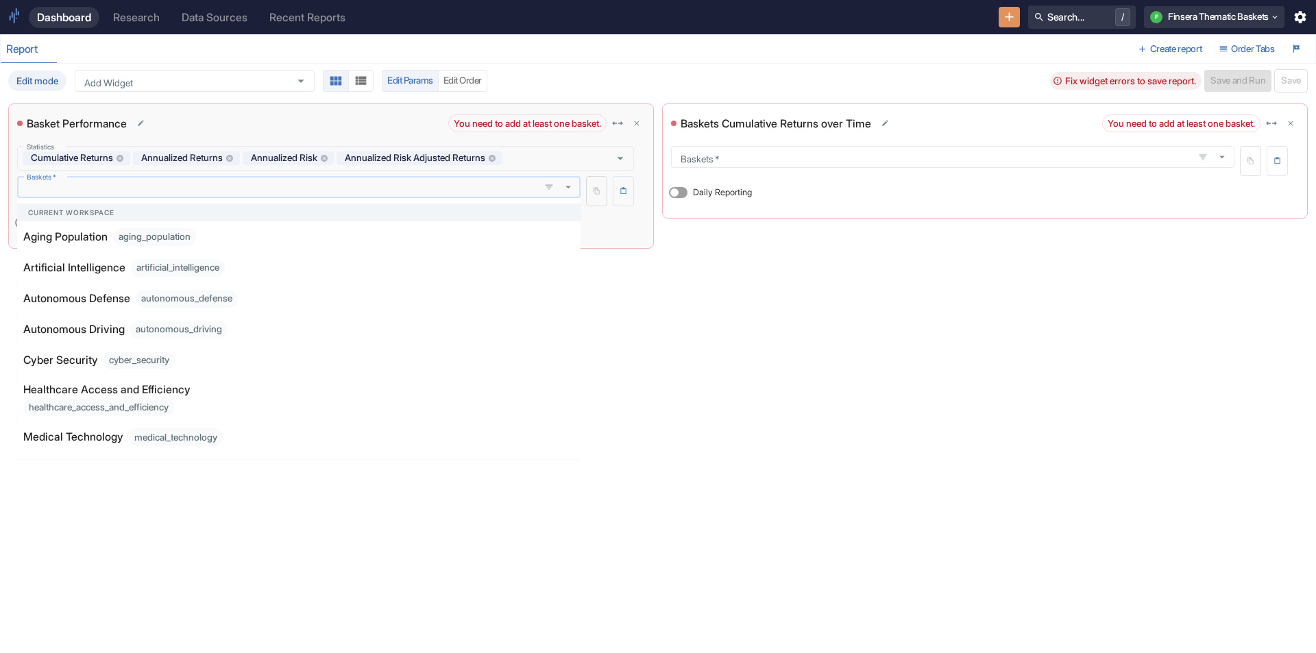
click at [322, 189] on input "Baskets   *" at bounding box center [278, 187] width 514 height 12
click at [58, 233] on p "Aging Population" at bounding box center [65, 237] width 84 height 16
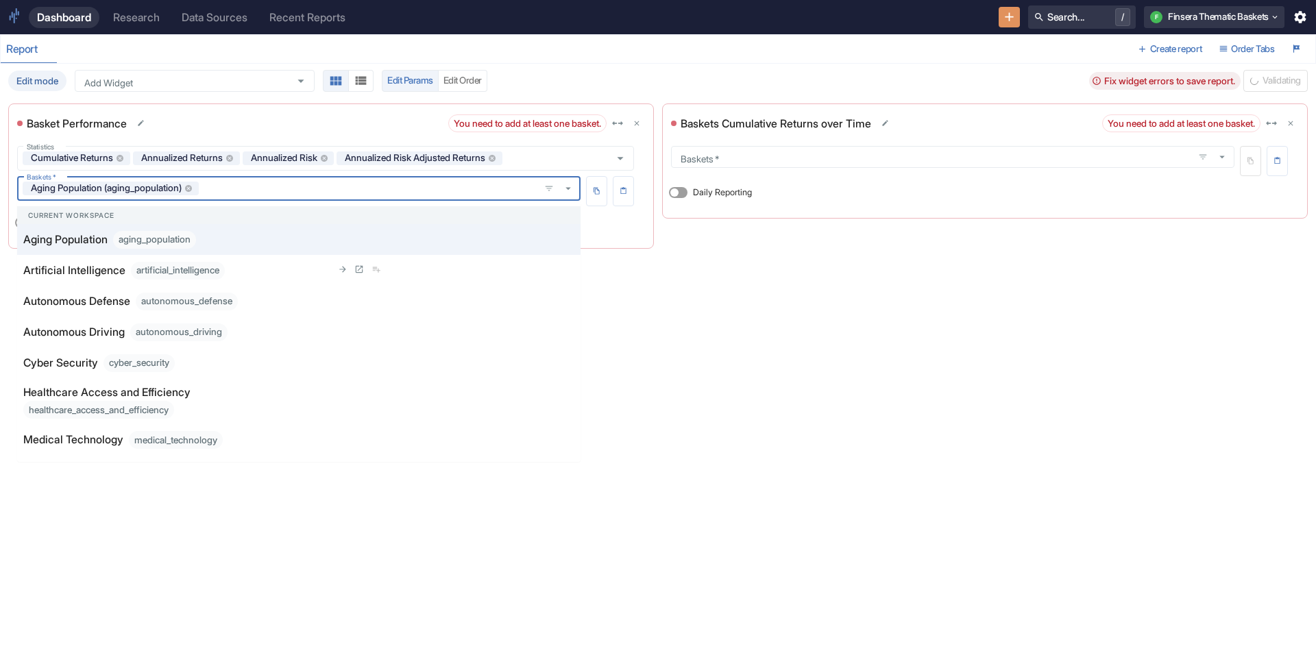
click at [57, 264] on p "Artificial Intelligence" at bounding box center [74, 271] width 102 height 16
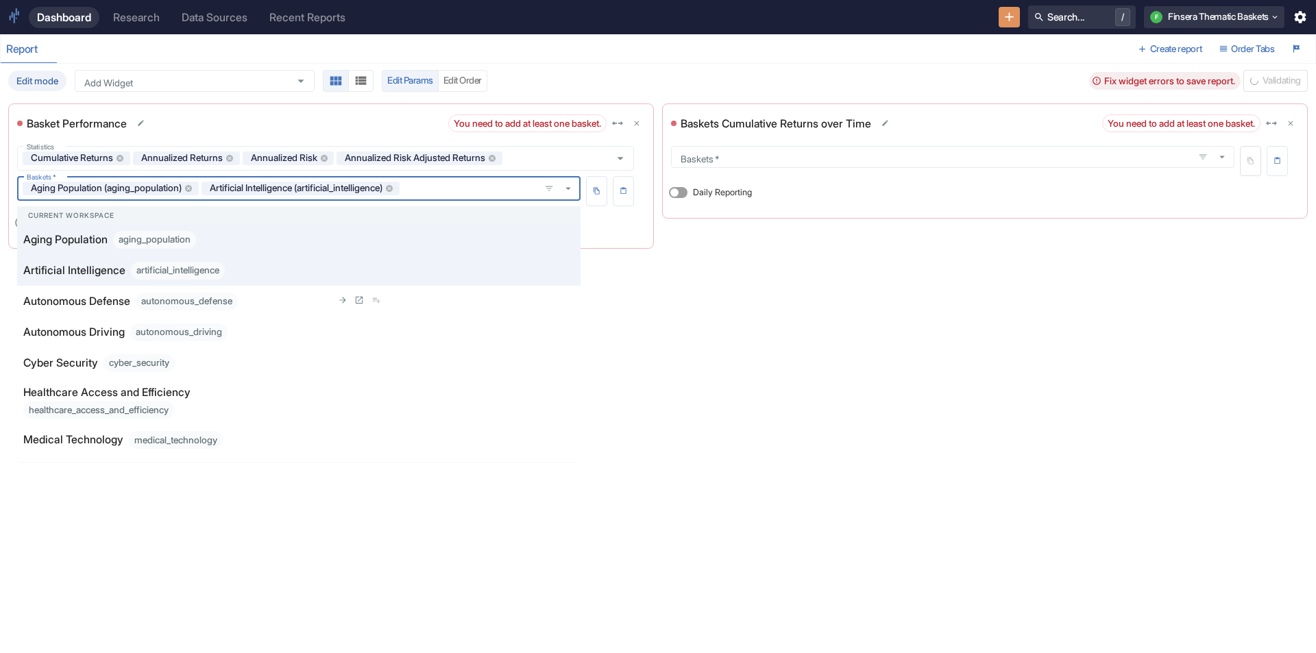
click at [61, 298] on p "Autonomous Defense" at bounding box center [76, 301] width 107 height 16
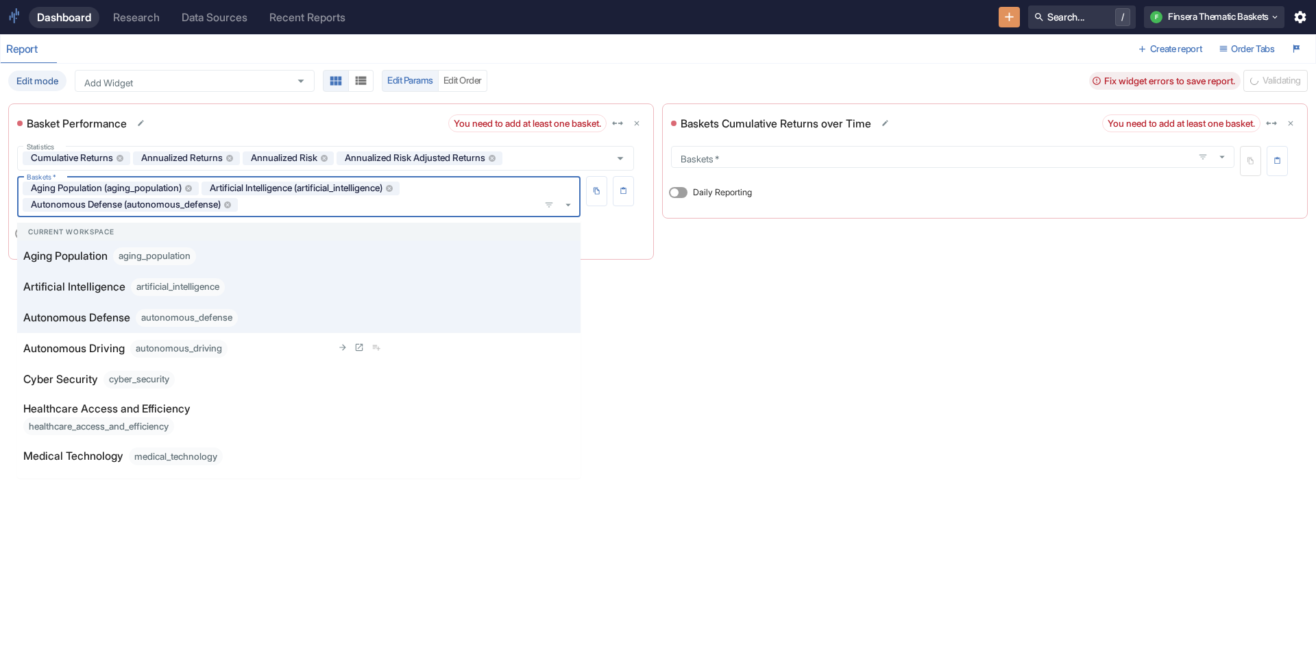
click at [56, 344] on p "Autonomous Driving" at bounding box center [73, 349] width 101 height 16
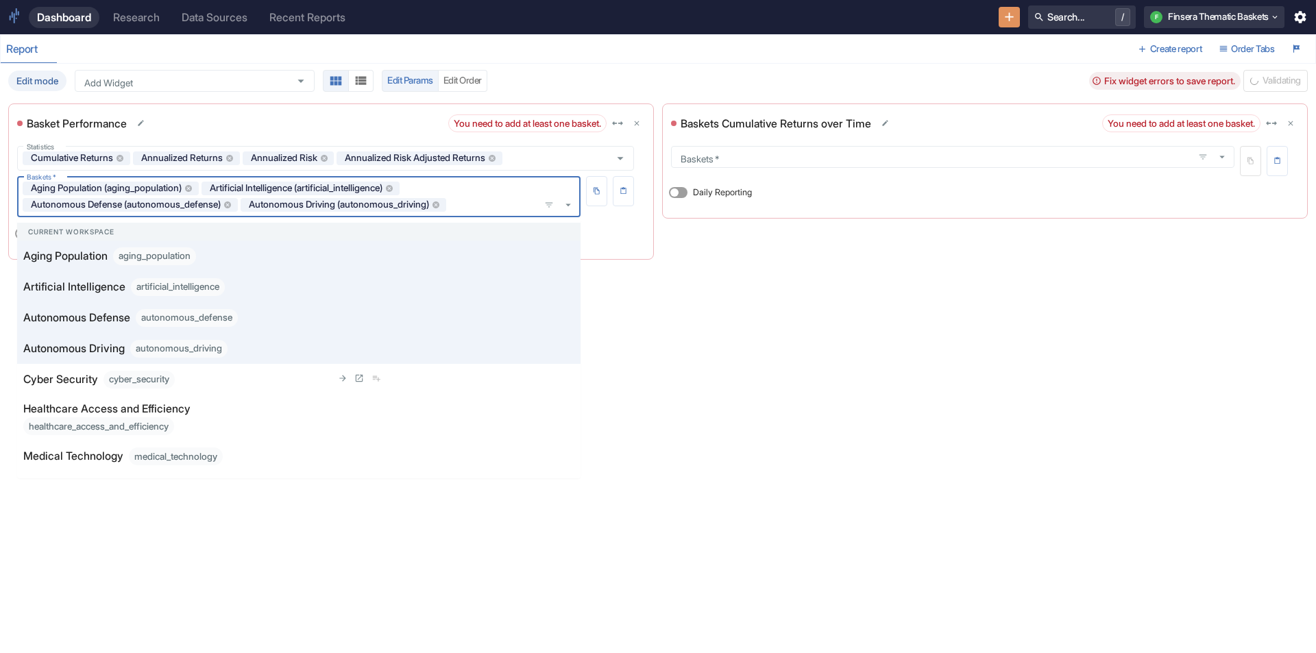
click at [58, 380] on p "Cyber Security" at bounding box center [60, 380] width 75 height 16
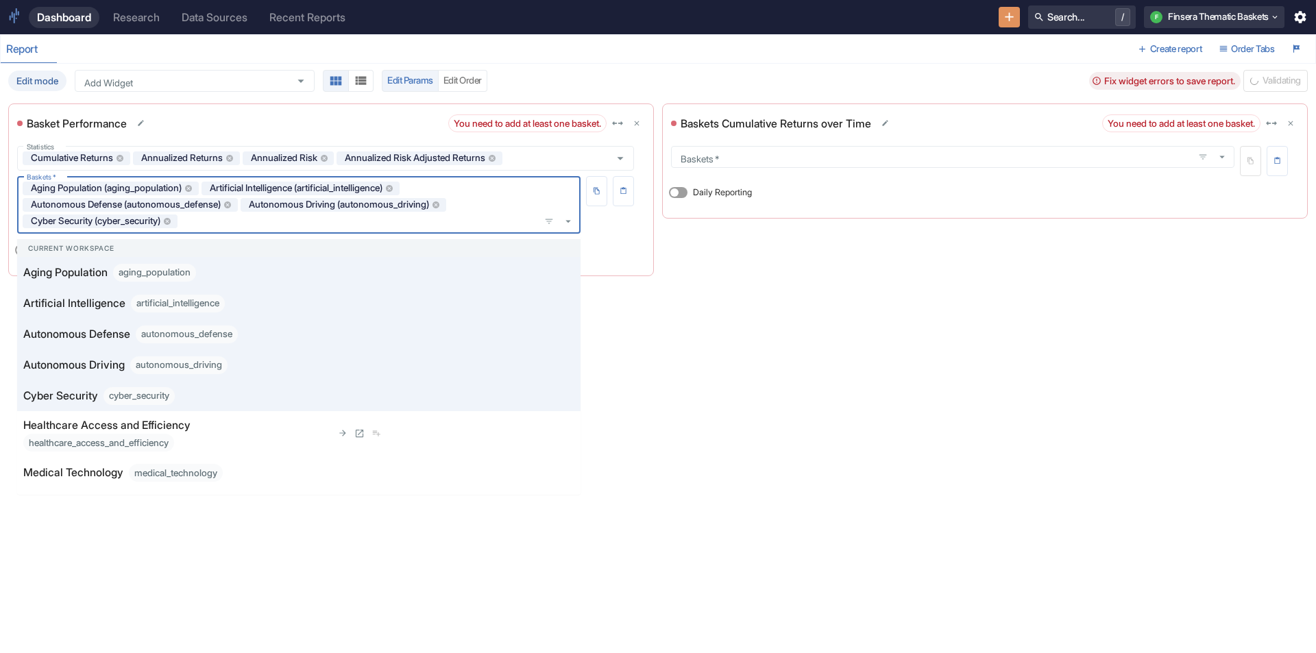
click at [58, 419] on p "Healthcare Access and Efficiency" at bounding box center [106, 426] width 167 height 16
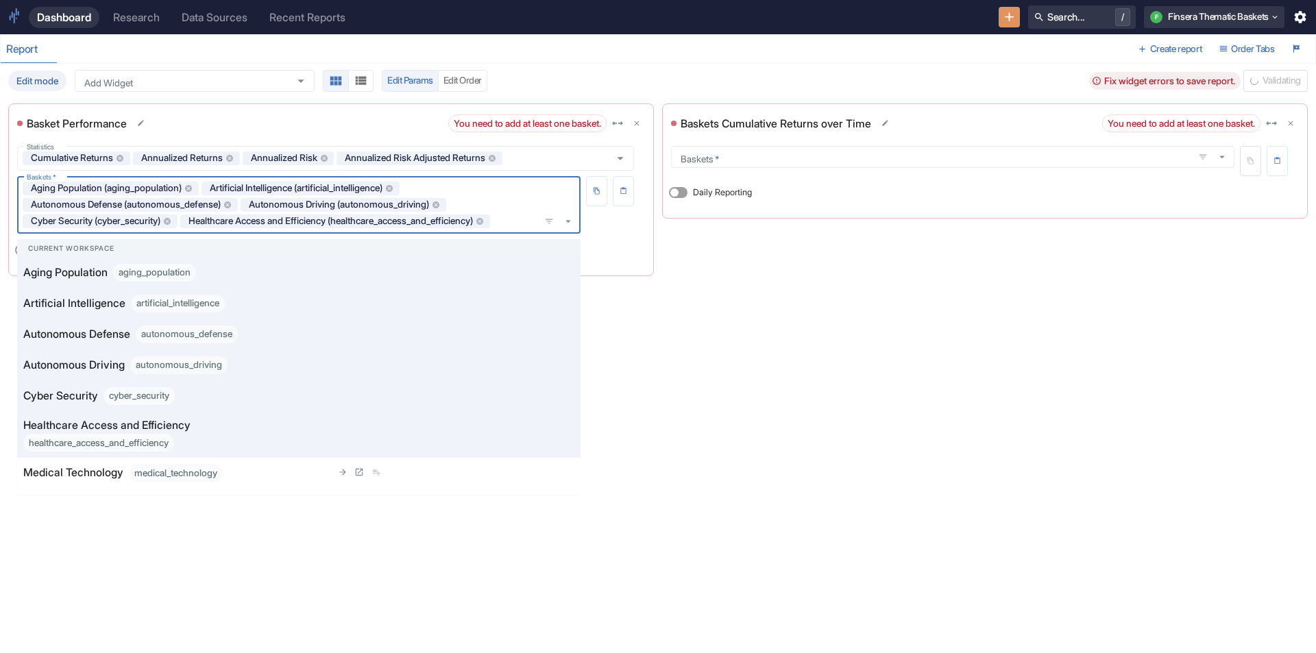
click at [49, 464] on div "Medical Technology medical_technology" at bounding box center [177, 473] width 309 height 18
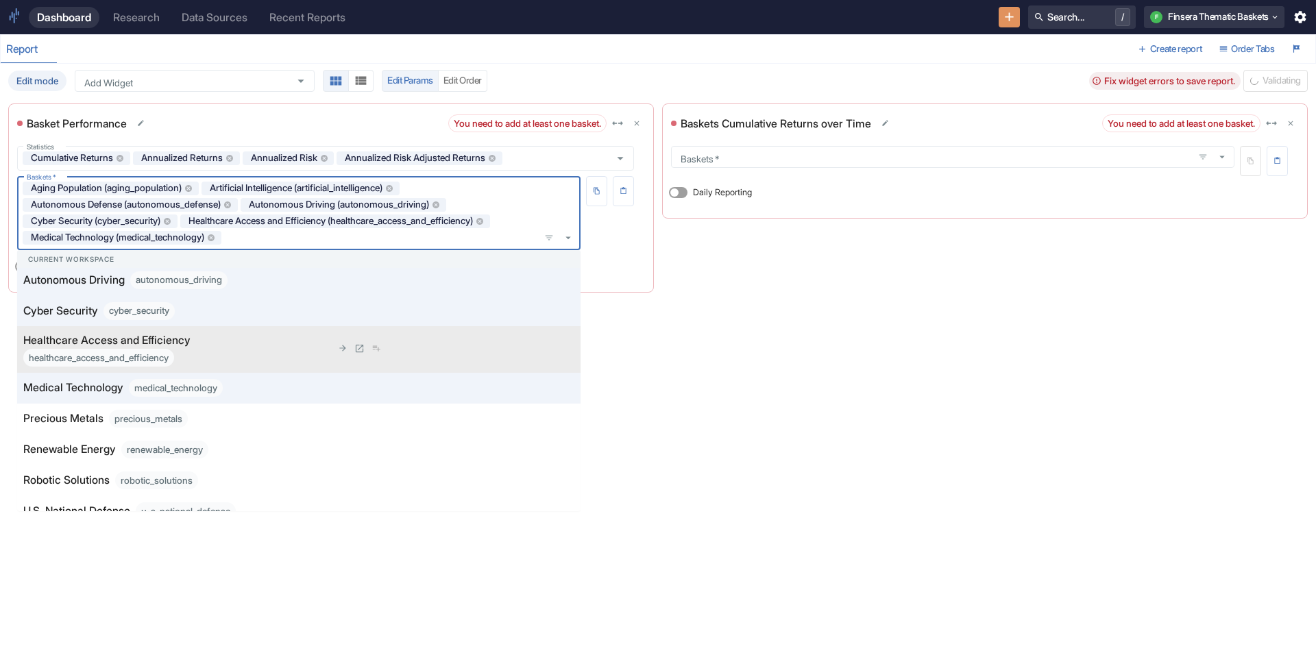
scroll to position [137, 0]
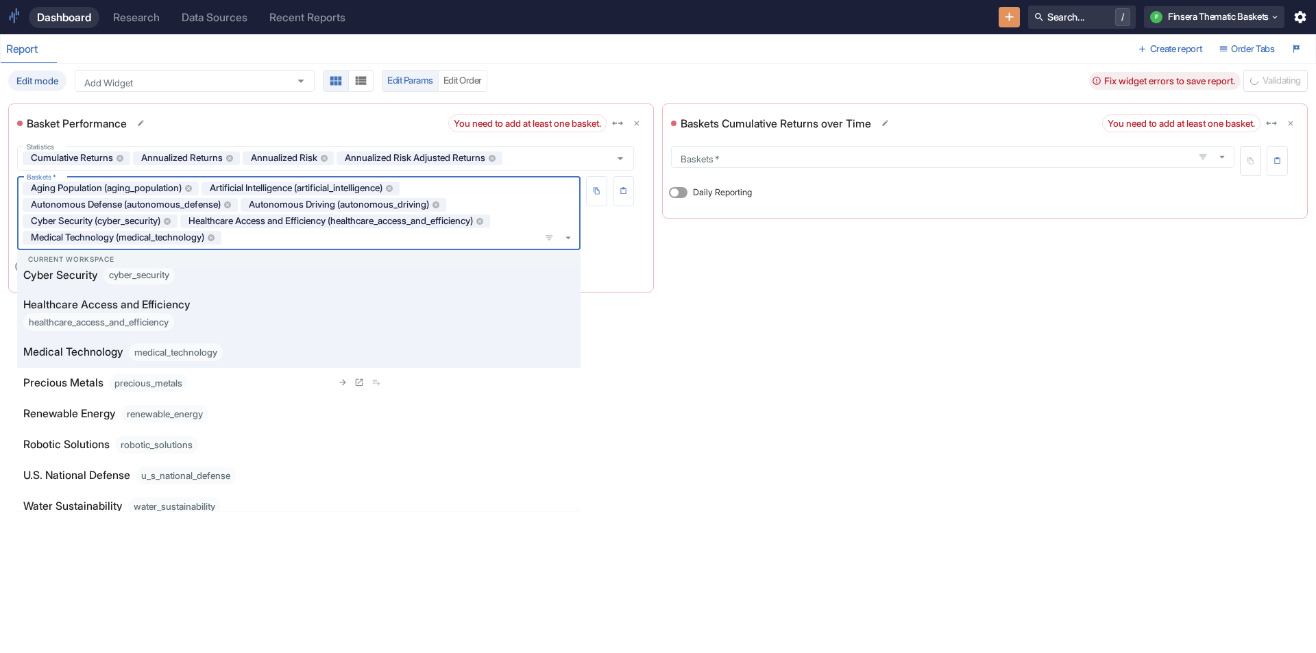
click at [72, 384] on p "Precious Metals" at bounding box center [63, 383] width 80 height 16
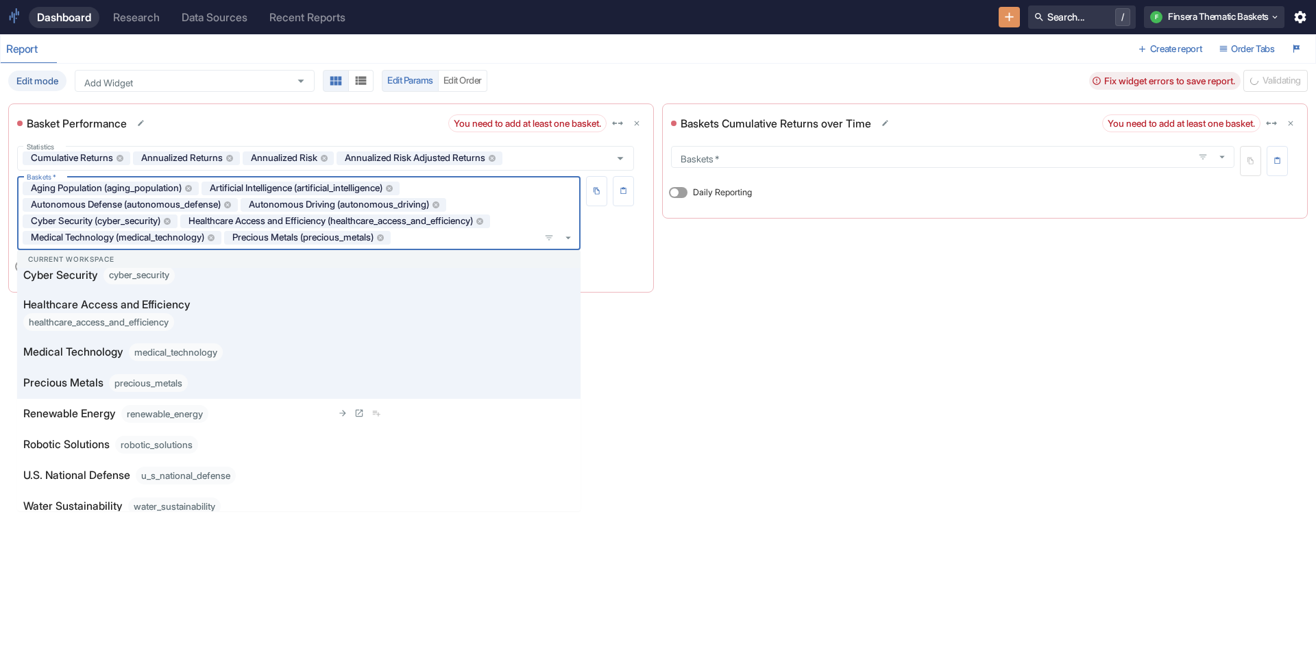
click at [73, 402] on li "Renewable Energy renewable_energy" at bounding box center [299, 414] width 564 height 31
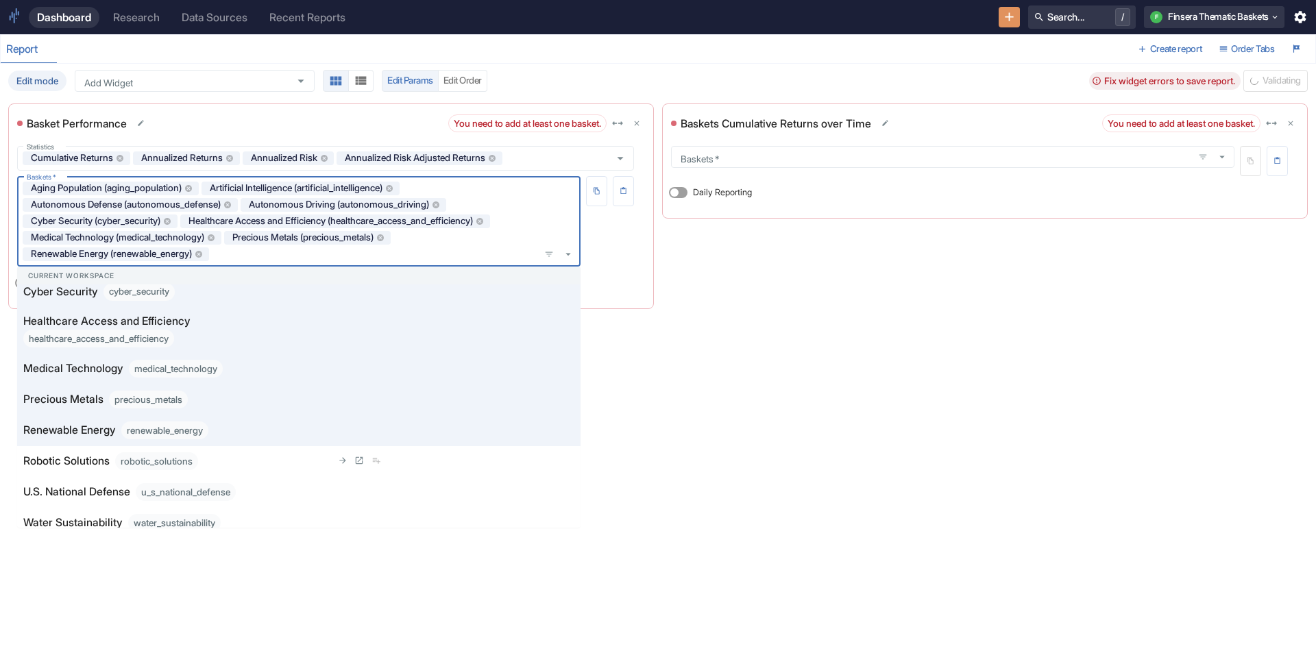
click at [72, 457] on p "Robotic Solutions" at bounding box center [66, 461] width 86 height 16
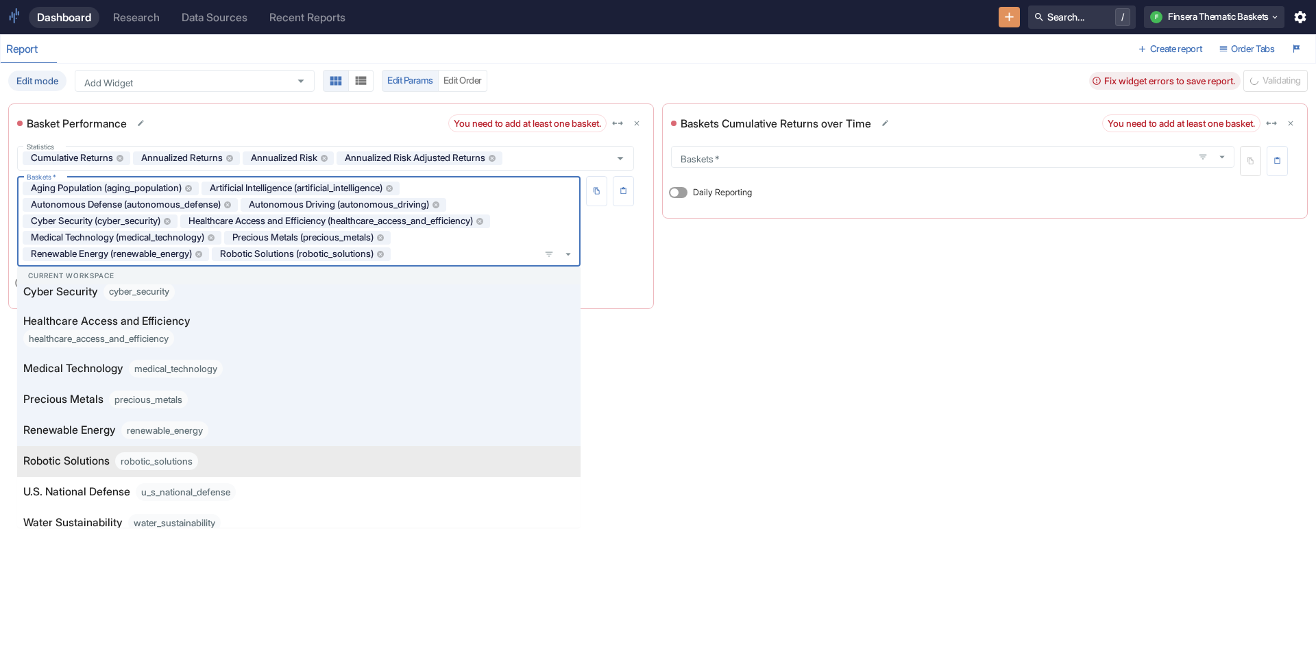
scroll to position [206, 0]
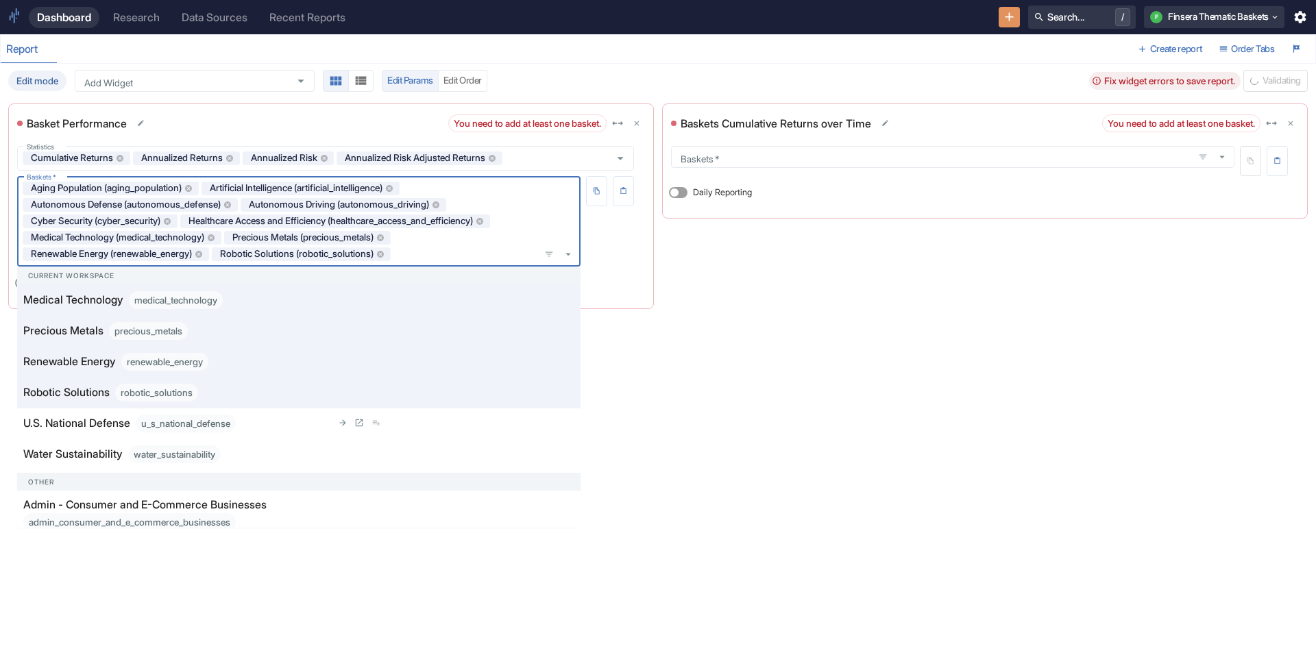
click at [80, 424] on p "U.S. National Defense" at bounding box center [76, 423] width 107 height 16
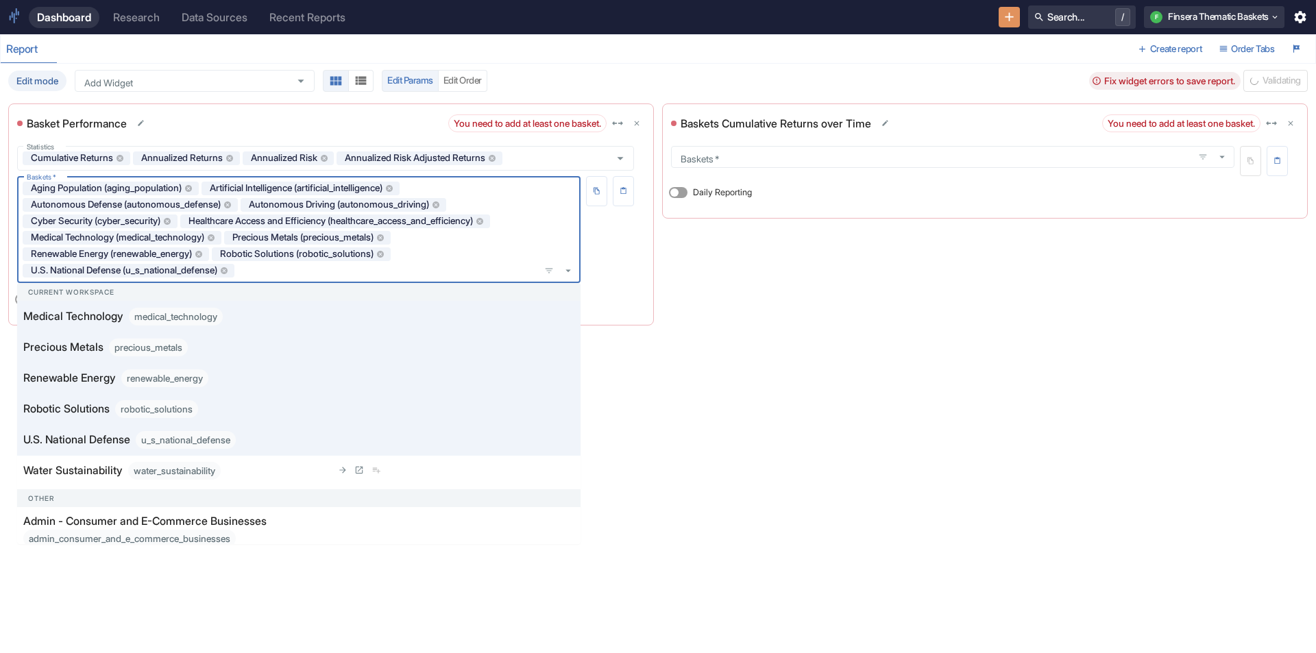
click at [78, 466] on p "Water Sustainability" at bounding box center [72, 471] width 99 height 16
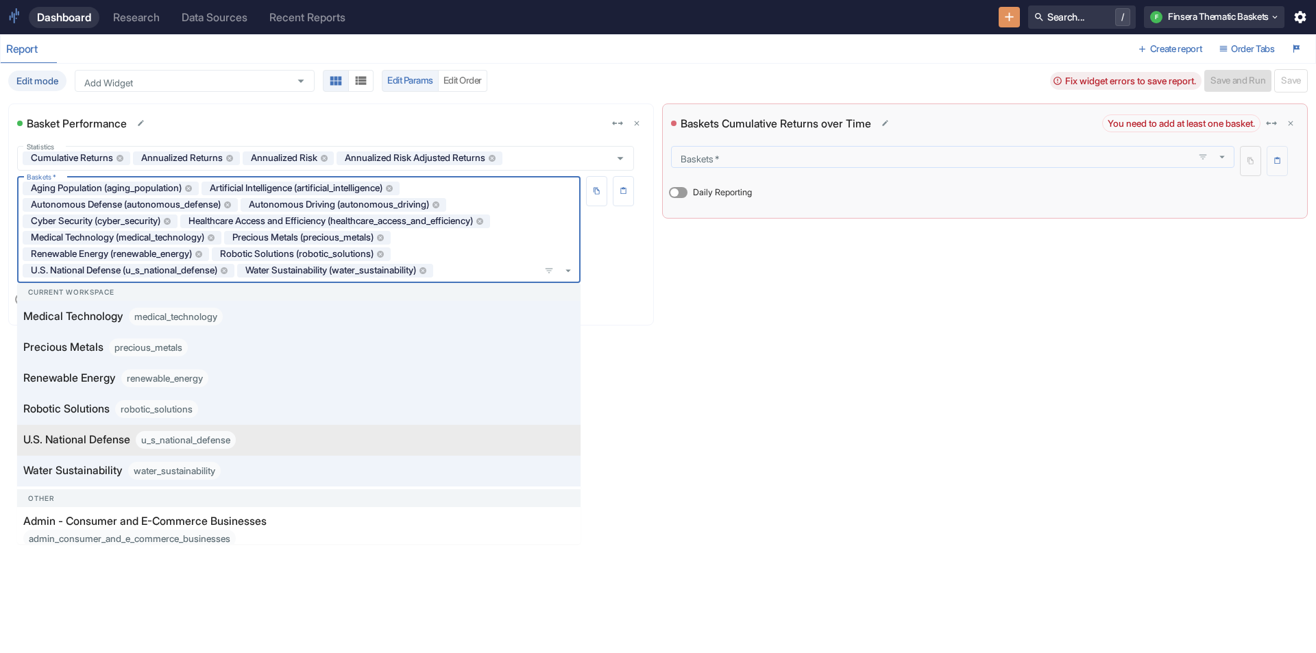
click at [753, 160] on input "Baskets   *" at bounding box center [932, 157] width 514 height 12
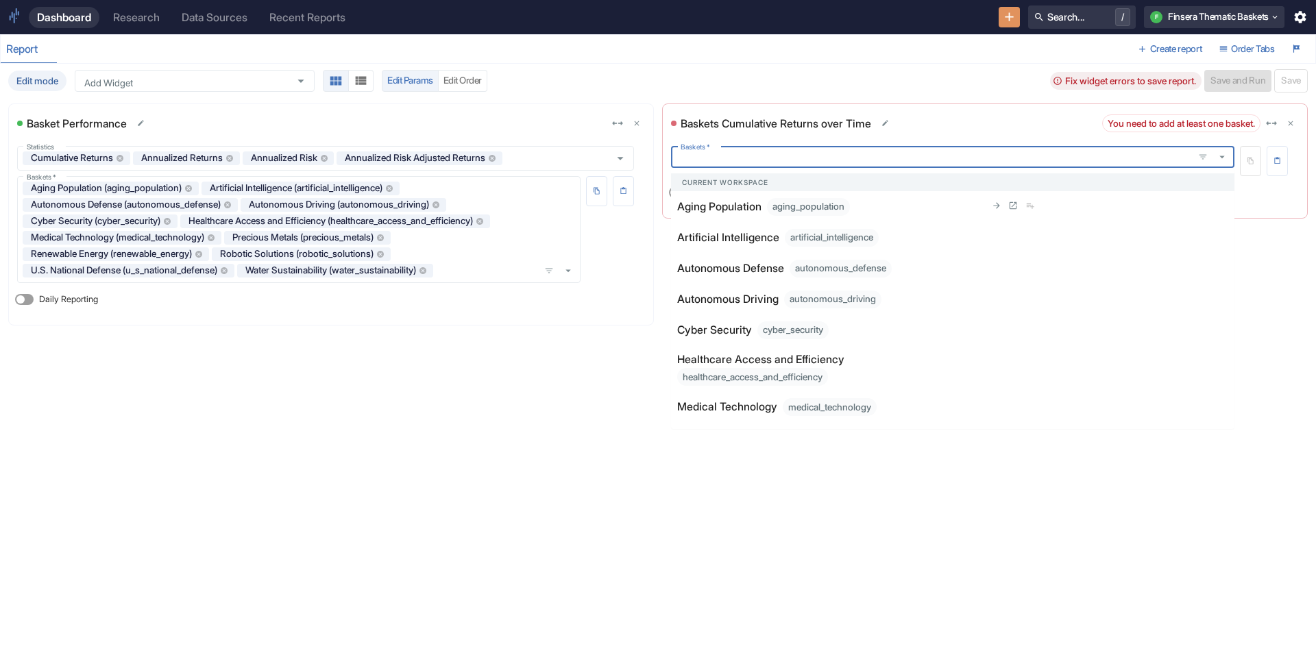
click at [745, 206] on p "Aging Population" at bounding box center [719, 207] width 84 height 16
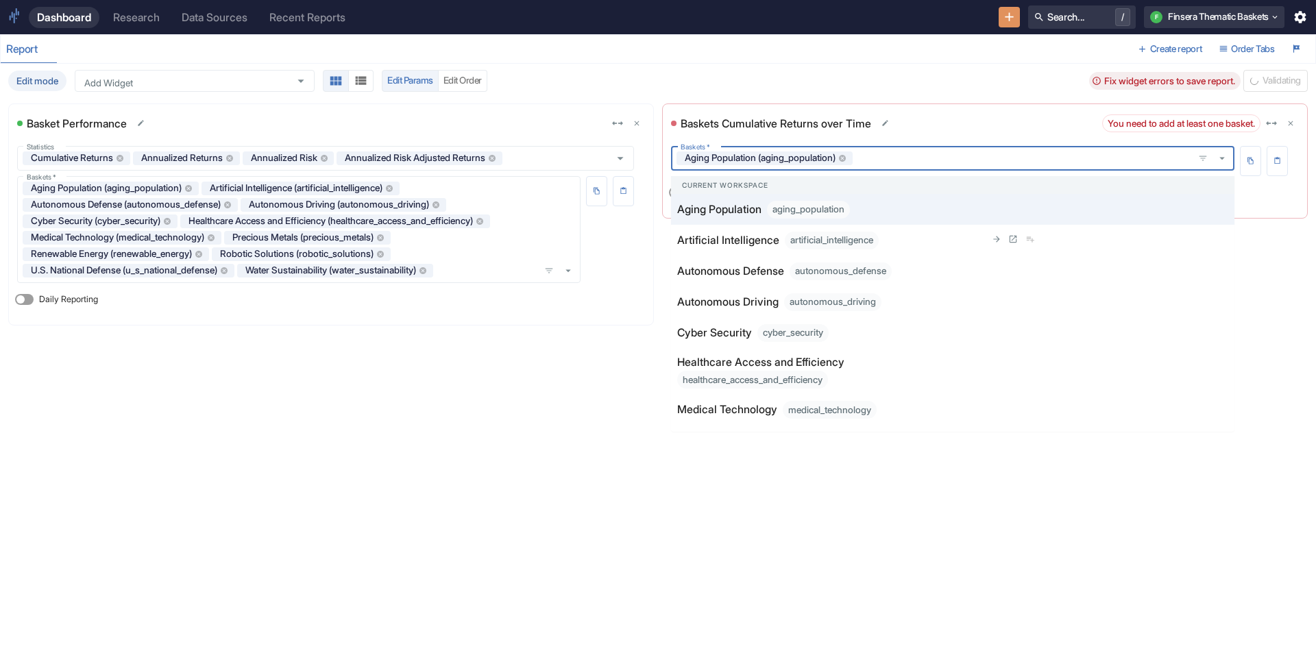
click at [730, 242] on p "Artificial Intelligence" at bounding box center [728, 240] width 102 height 16
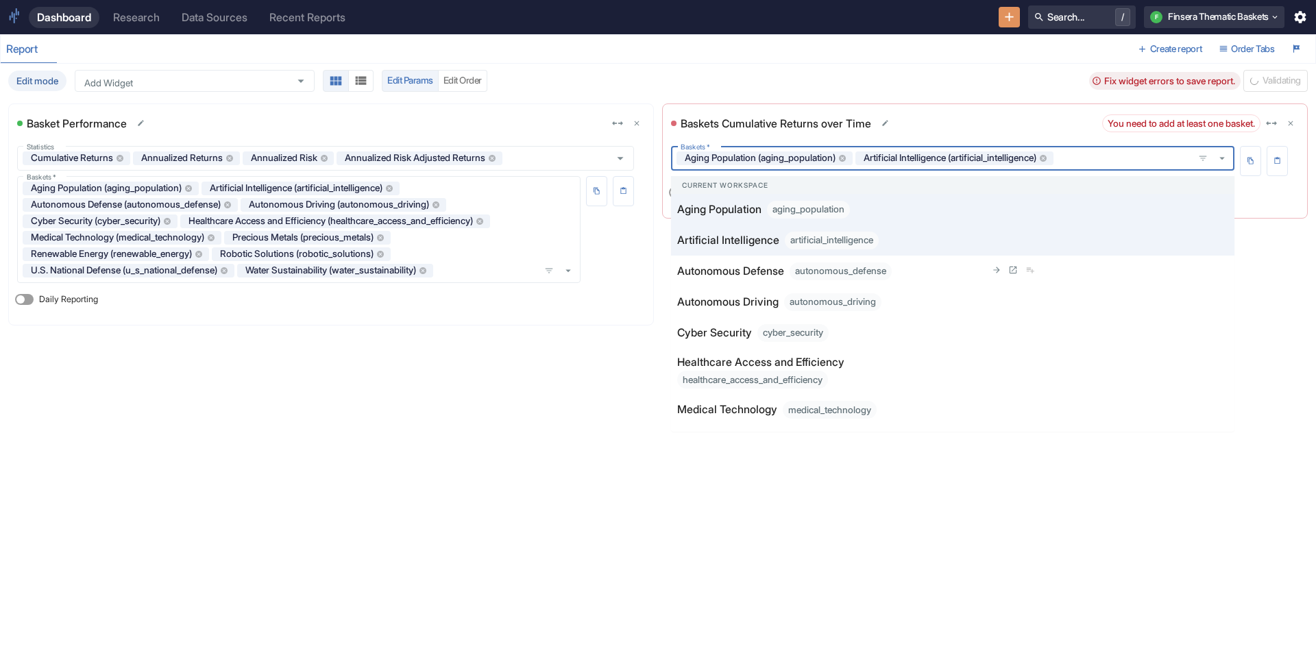
click at [729, 269] on p "Autonomous Defense" at bounding box center [730, 271] width 107 height 16
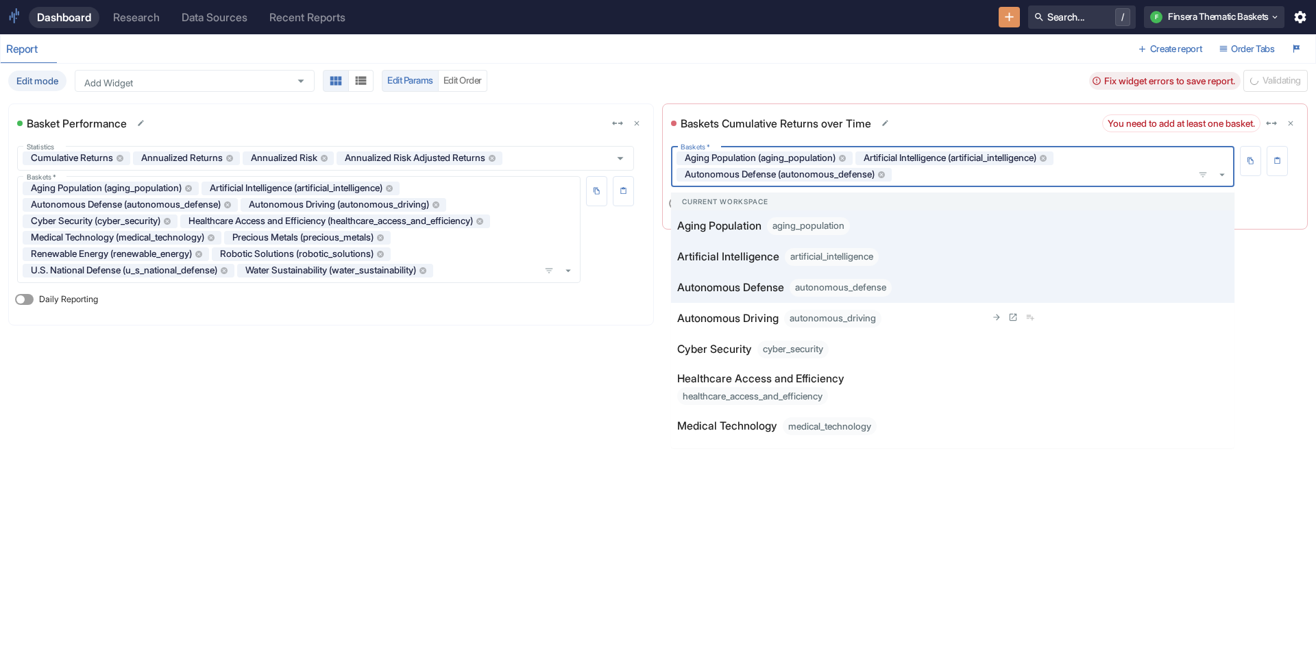
click at [718, 322] on p "Autonomous Driving" at bounding box center [727, 319] width 101 height 16
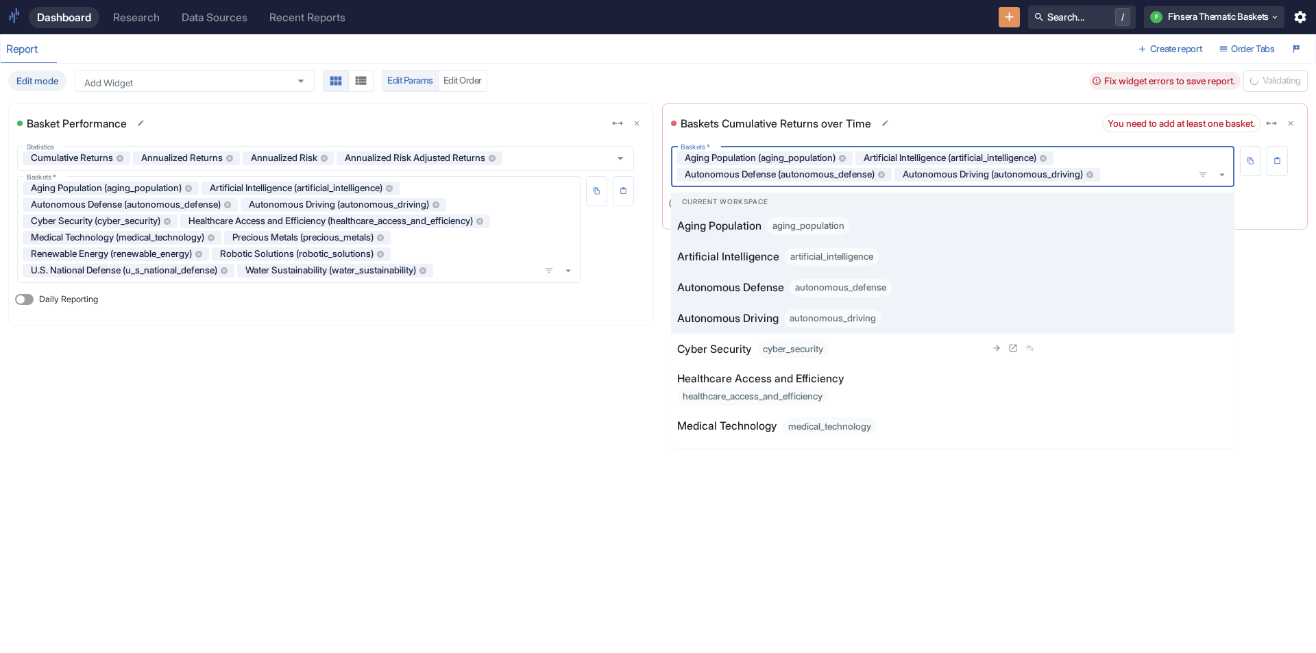
click at [717, 356] on p "Cyber Security" at bounding box center [714, 349] width 75 height 16
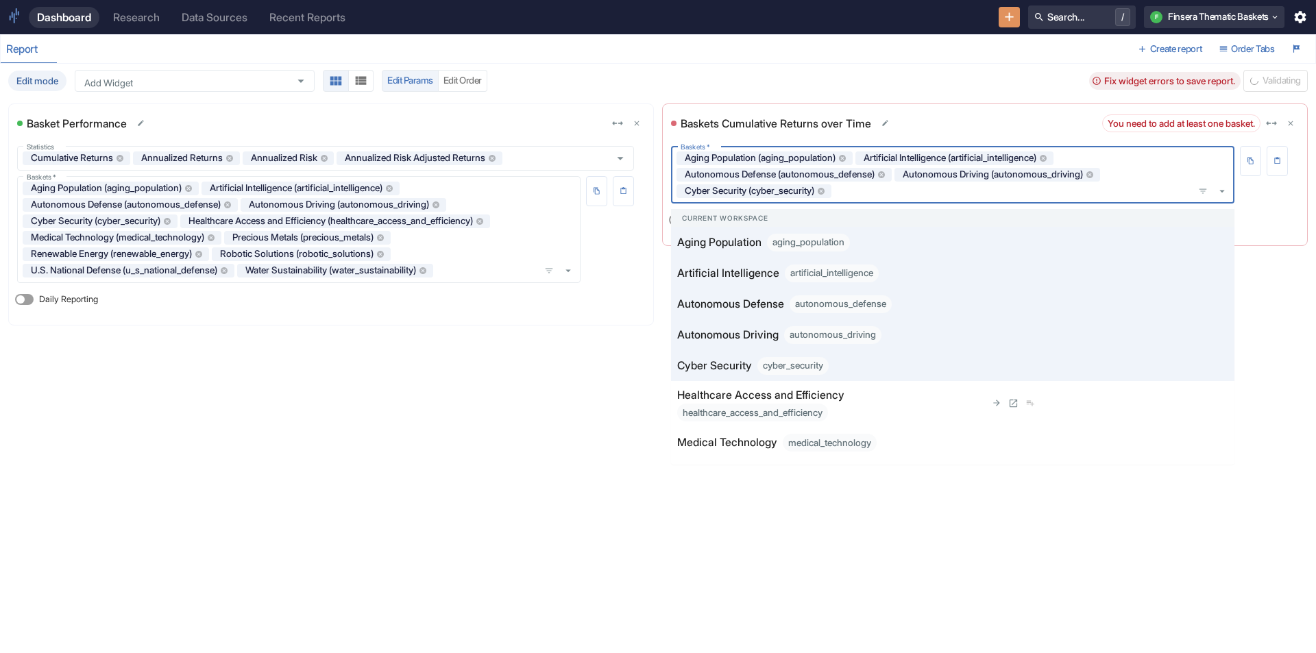
click at [716, 389] on p "Healthcare Access and Efficiency" at bounding box center [760, 395] width 167 height 16
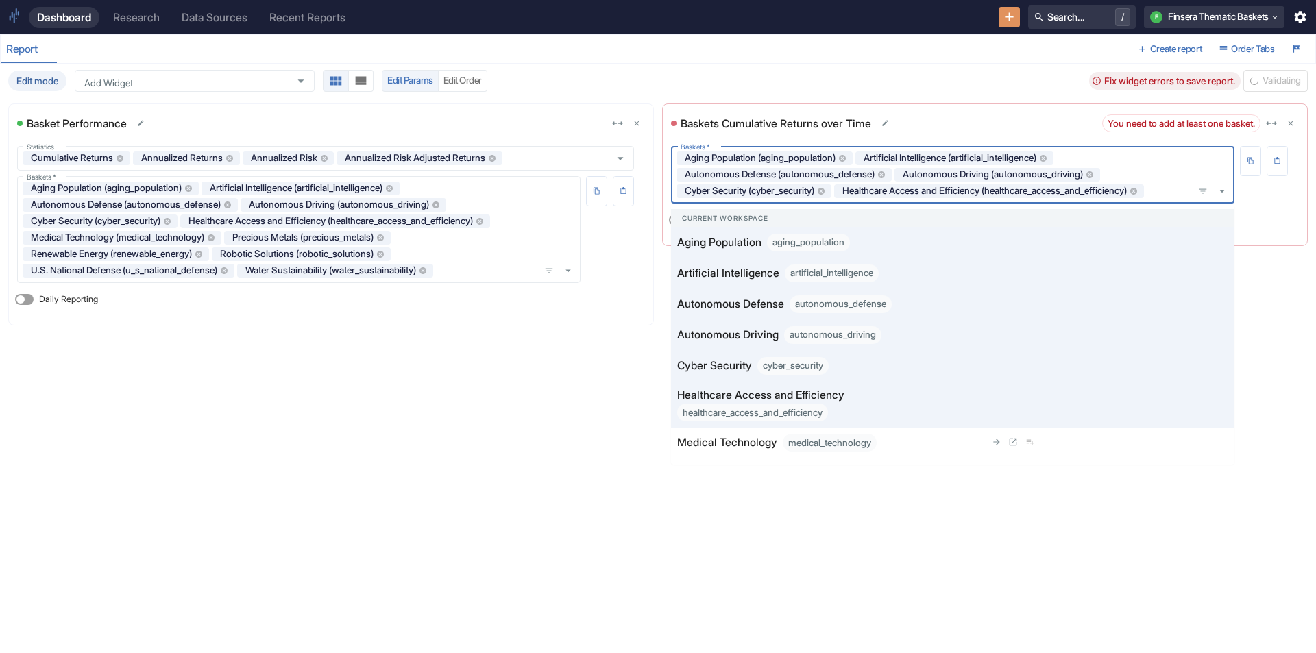
click at [713, 433] on li "Medical Technology medical_technology" at bounding box center [953, 443] width 564 height 31
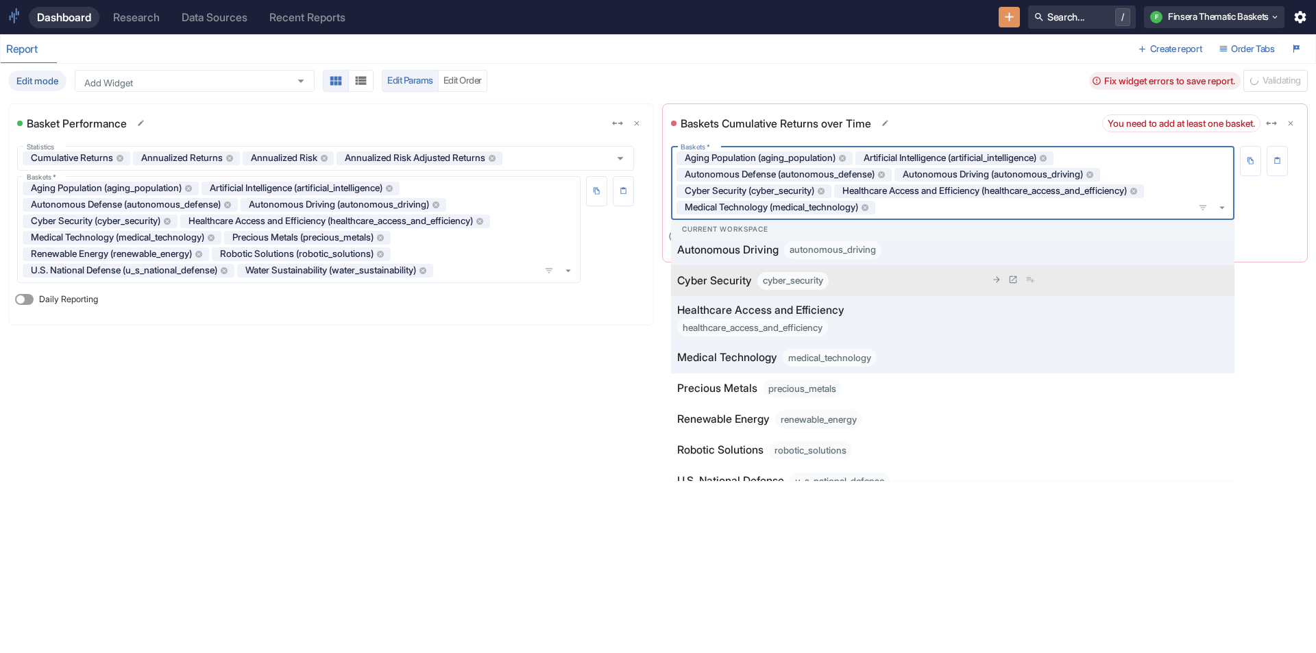
scroll to position [137, 0]
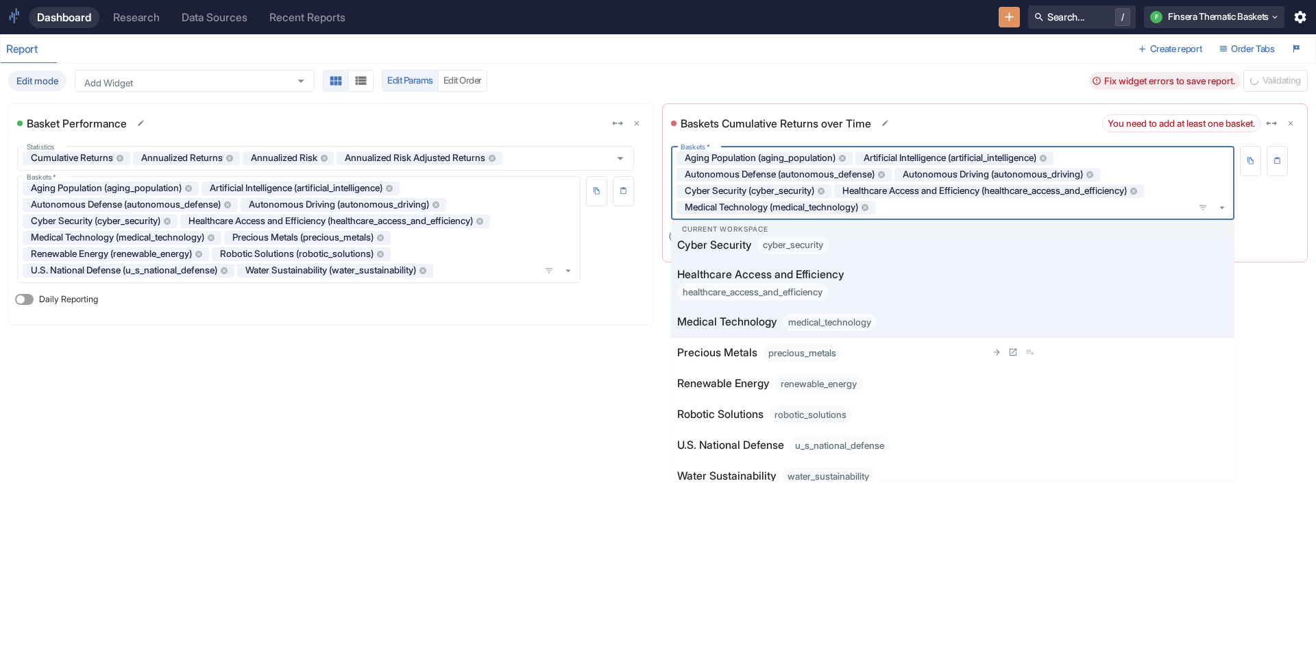
click at [736, 348] on p "Precious Metals" at bounding box center [717, 353] width 80 height 16
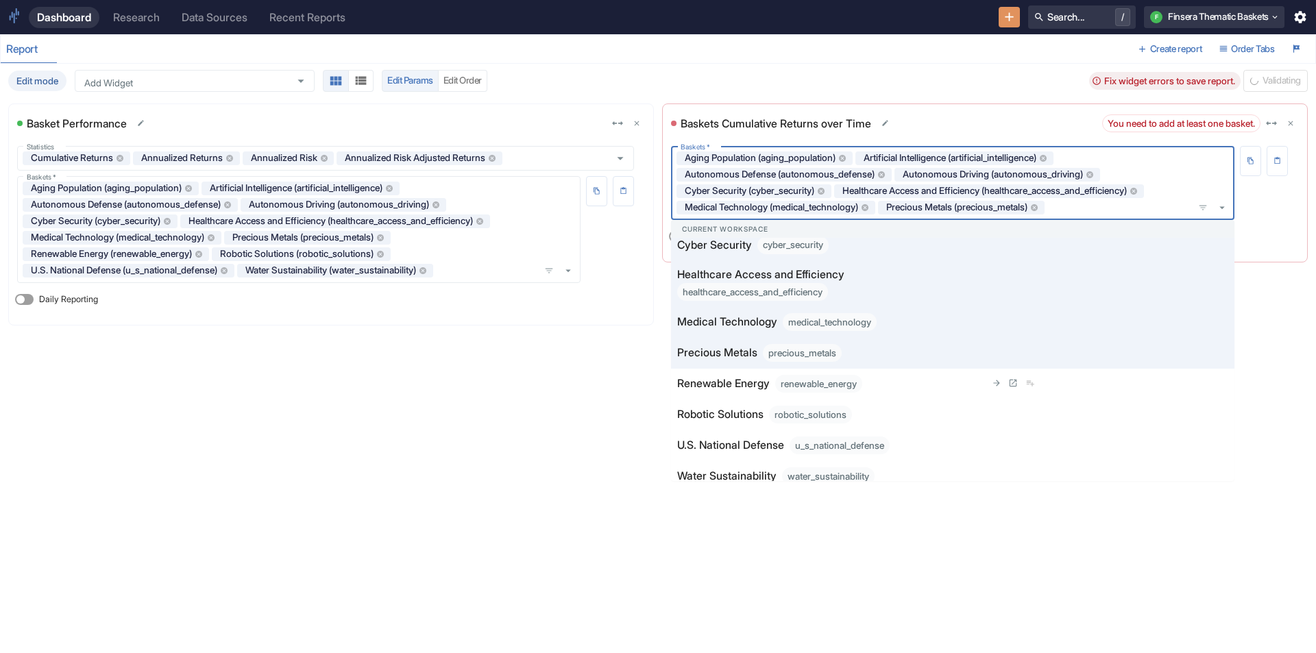
click at [733, 376] on p "Renewable Energy" at bounding box center [723, 384] width 93 height 16
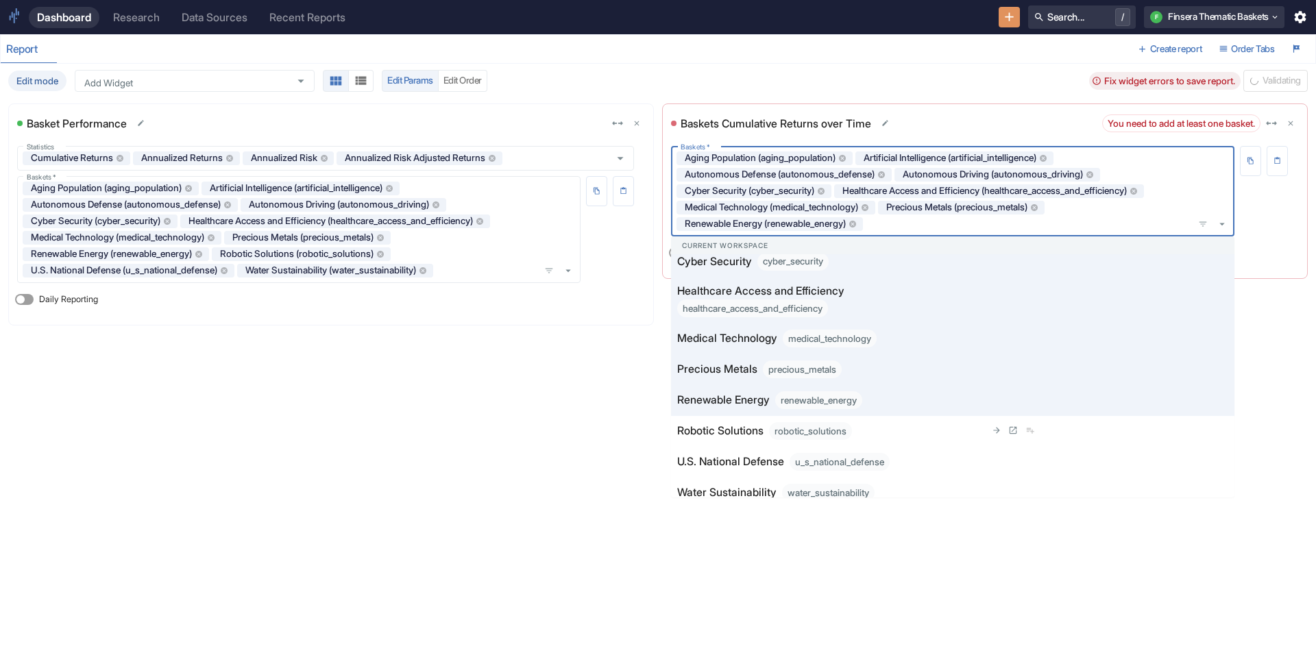
click at [731, 428] on p "Robotic Solutions" at bounding box center [720, 431] width 86 height 16
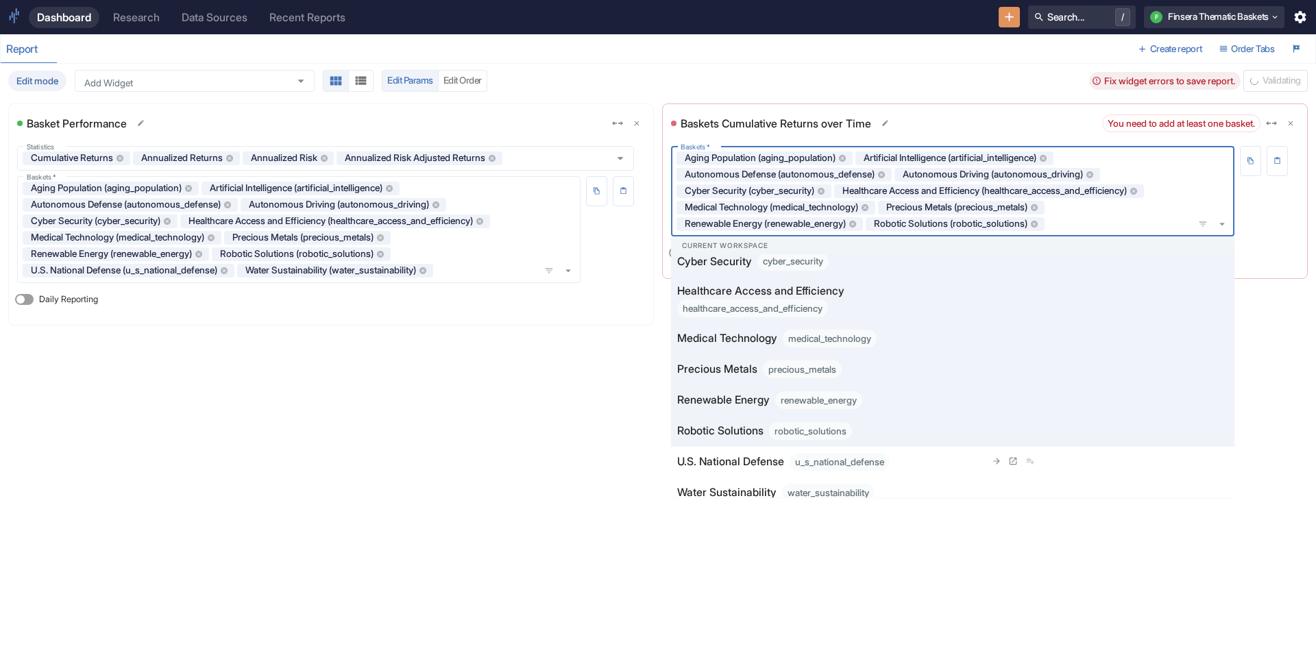
click at [732, 457] on p "U.S. National Defense" at bounding box center [730, 462] width 107 height 16
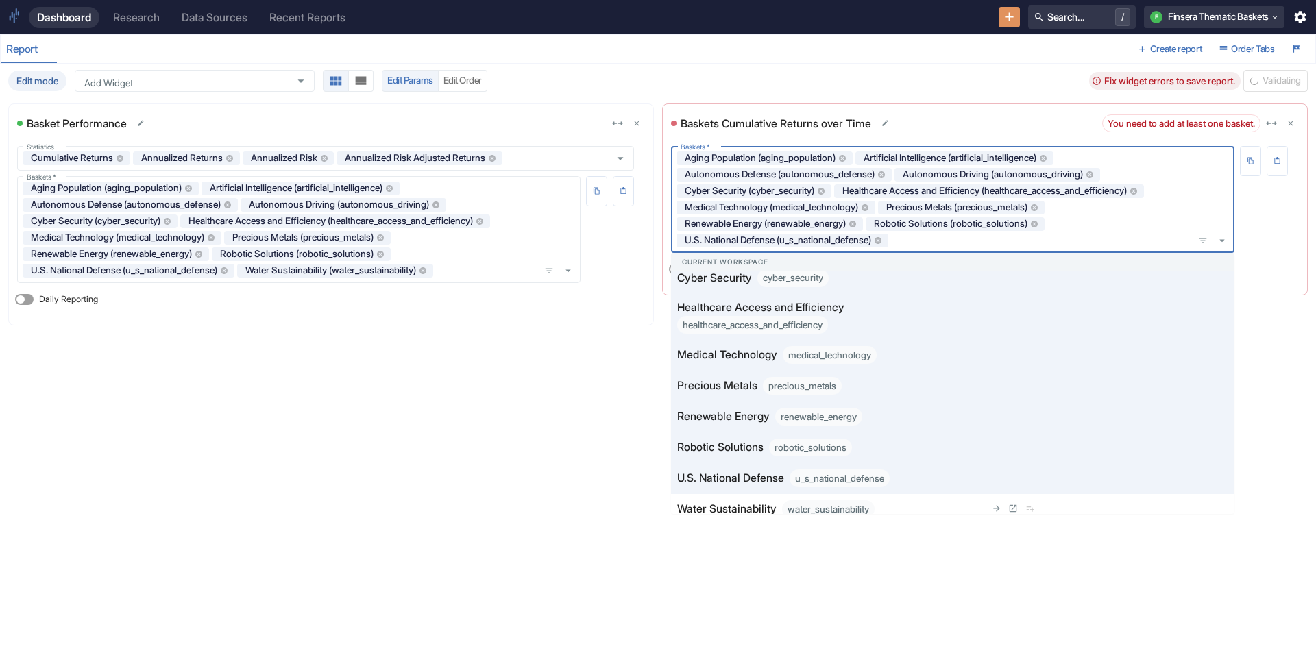
click at [723, 499] on li "Water Sustainability water_sustainability" at bounding box center [953, 509] width 564 height 31
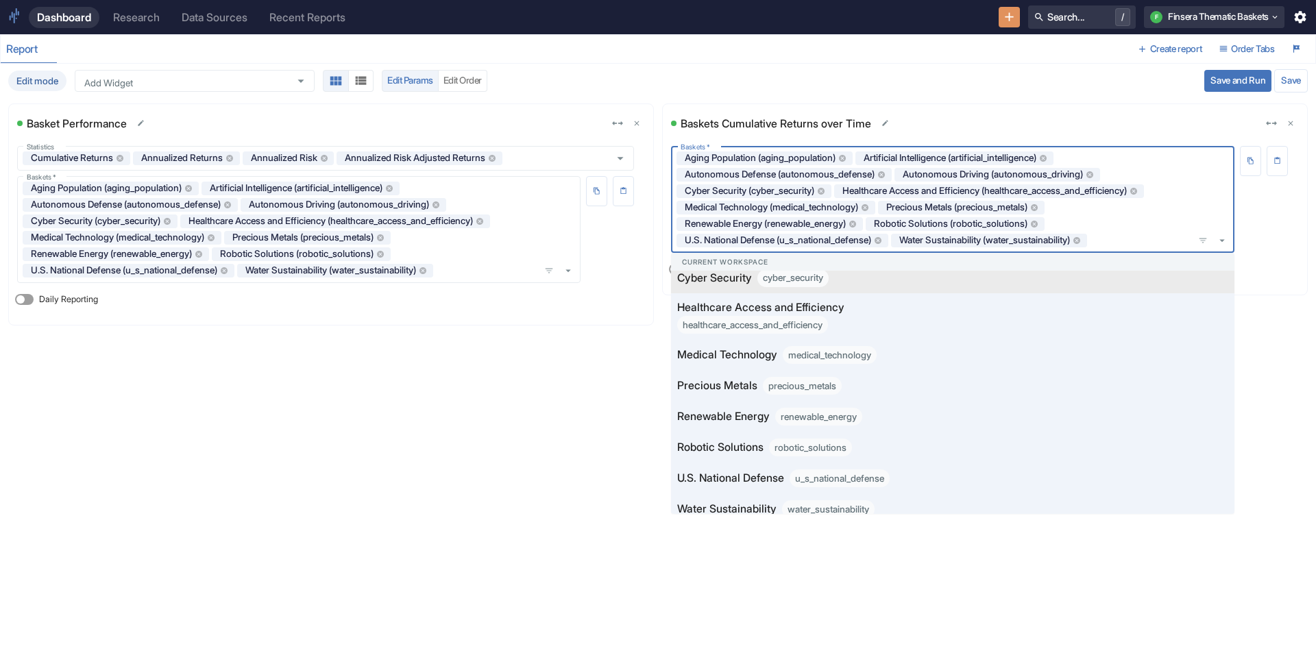
click at [1240, 83] on button "Save and Run" at bounding box center [1238, 81] width 67 height 22
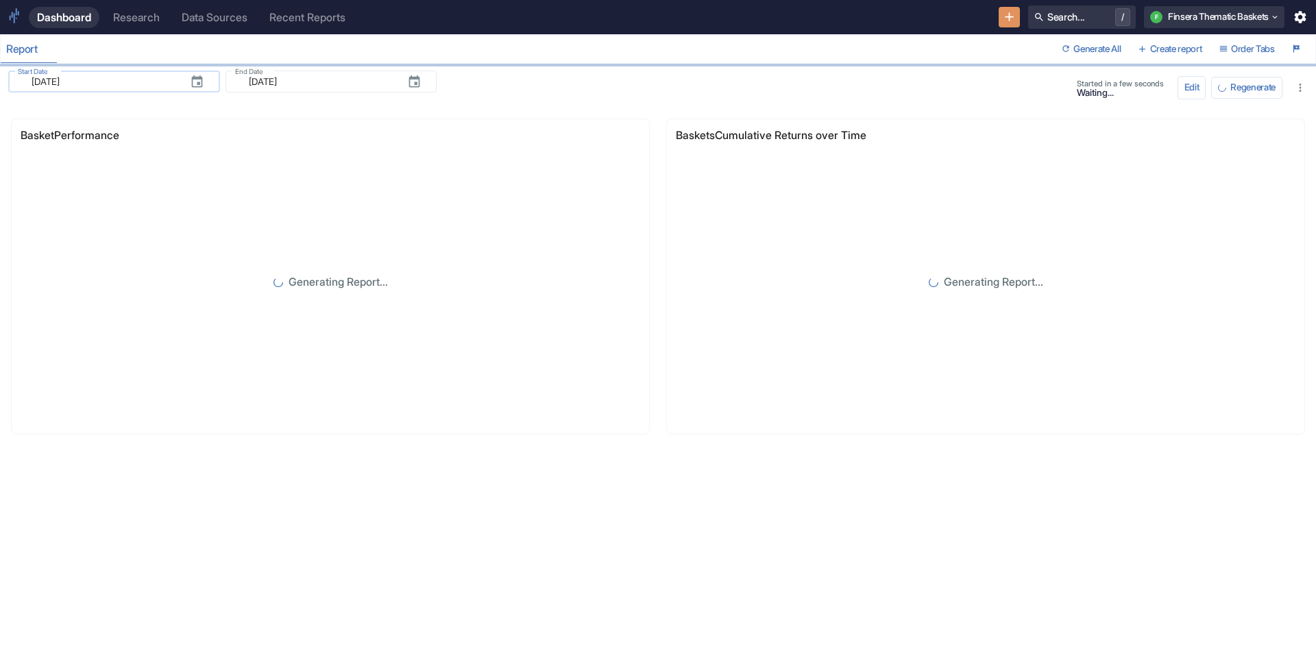
click at [165, 77] on input "2006-01-02" at bounding box center [101, 81] width 156 height 16
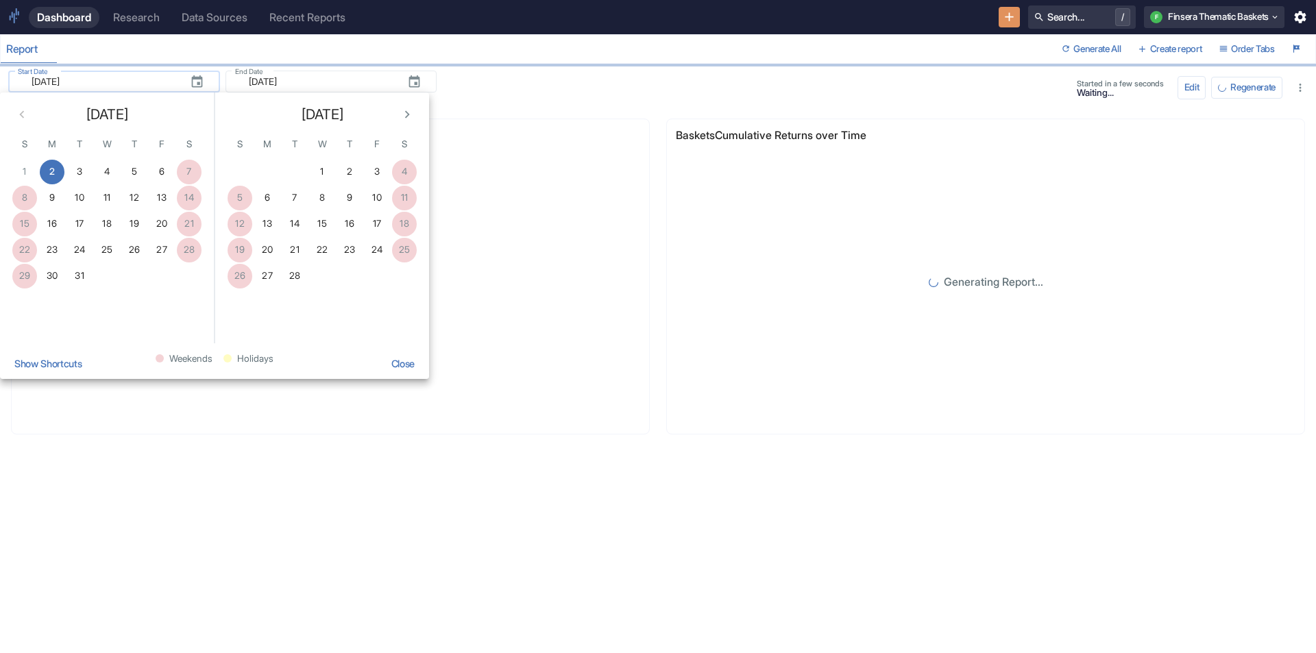
click at [190, 81] on icon "button" at bounding box center [197, 82] width 15 height 15
click at [67, 360] on button "Show Shortcuts" at bounding box center [48, 364] width 80 height 30
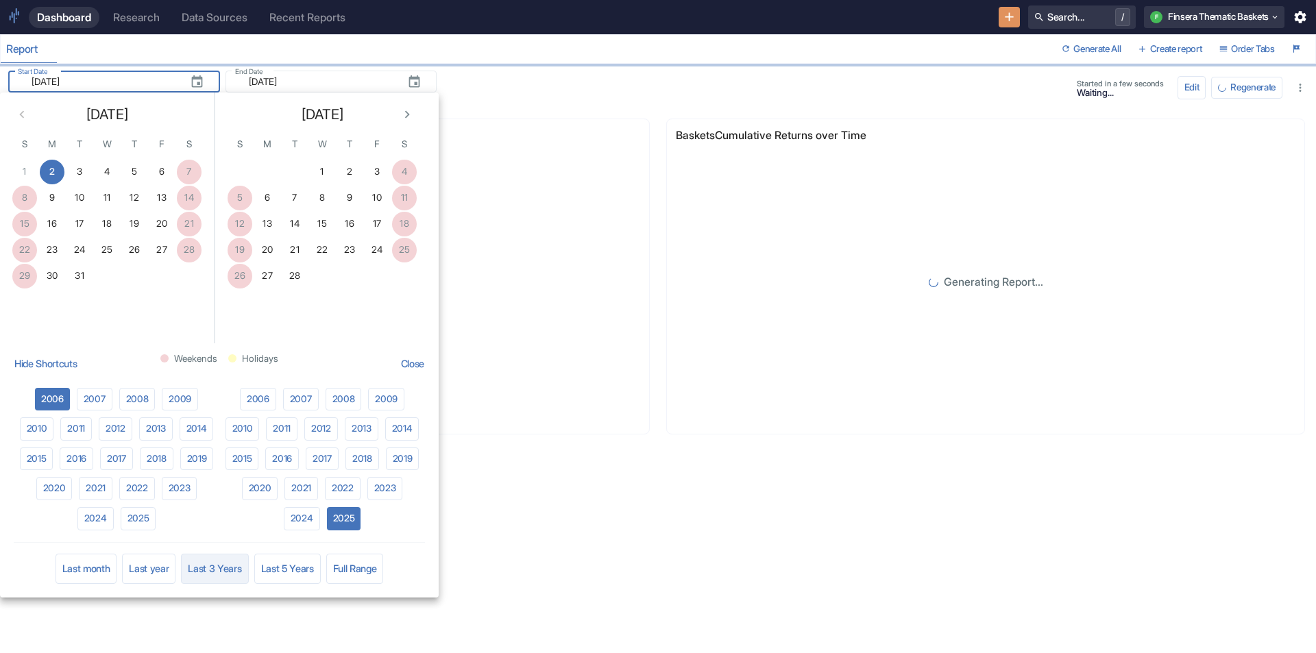
click at [213, 570] on button "Last 3 Years" at bounding box center [214, 569] width 67 height 30
type input "2022-09-23"
type input "[DATE]"
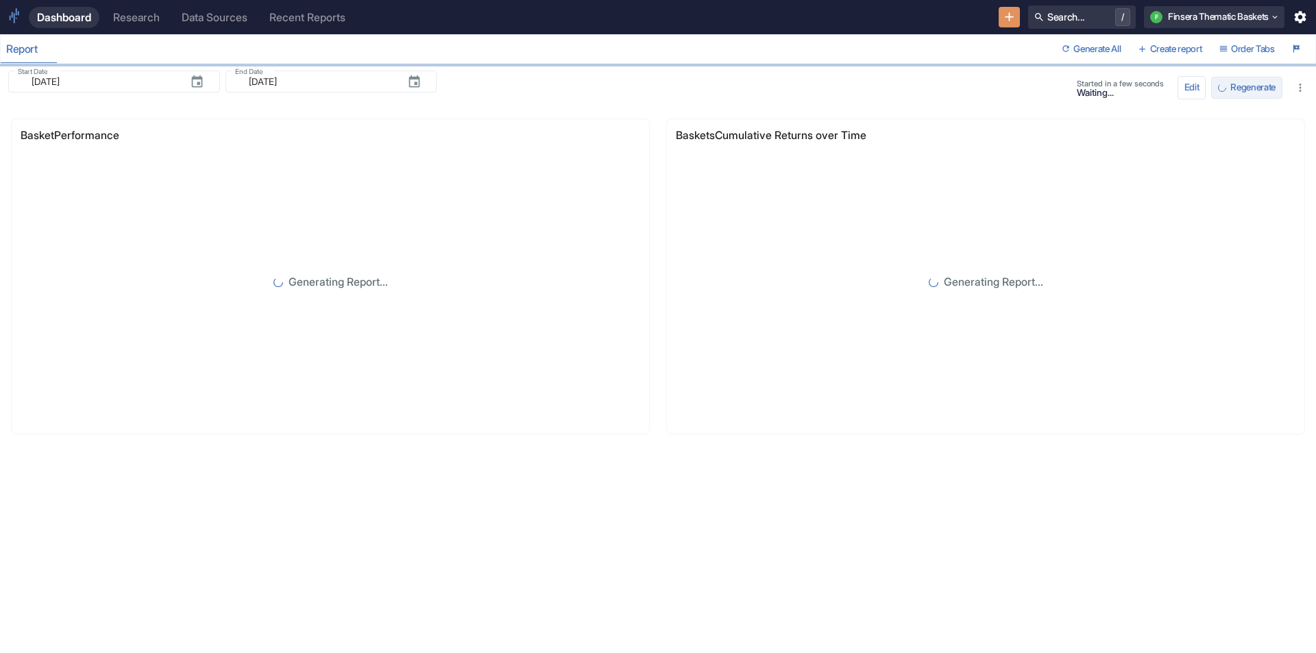
click at [1224, 83] on button "Regenerate" at bounding box center [1246, 88] width 71 height 22
click at [147, 18] on div "Research" at bounding box center [136, 17] width 47 height 13
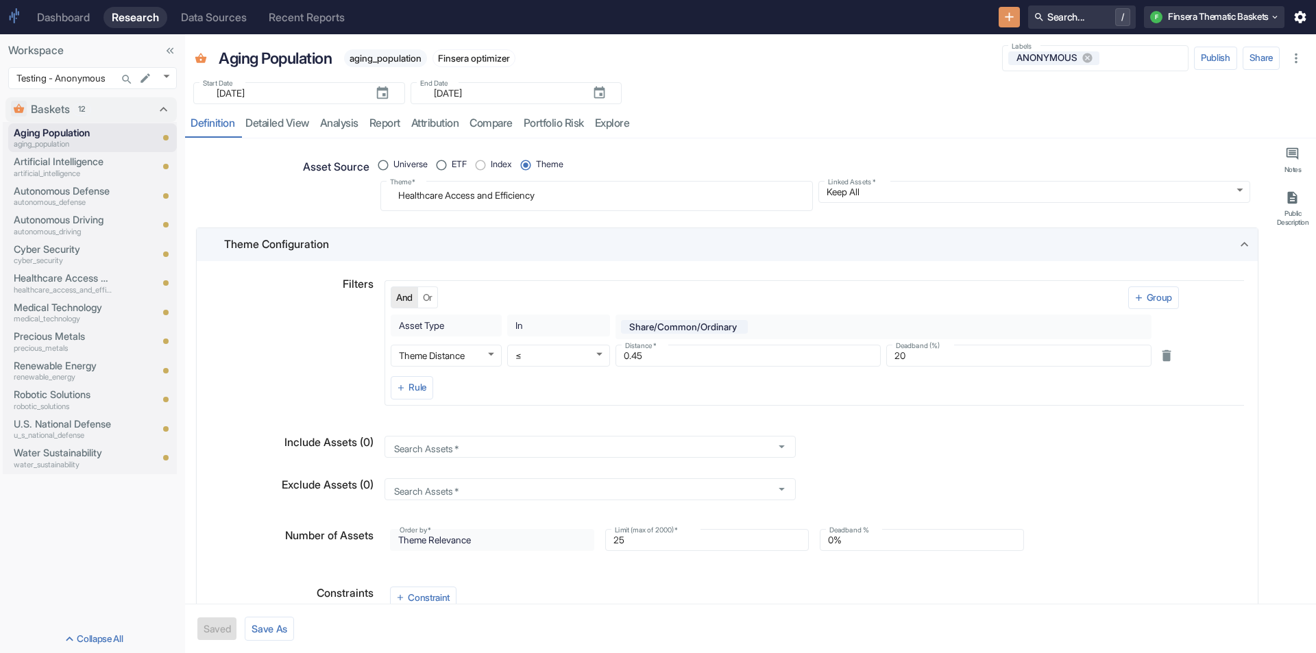
type textarea "x"
click at [67, 165] on p "Artificial Intelligence" at bounding box center [63, 161] width 99 height 15
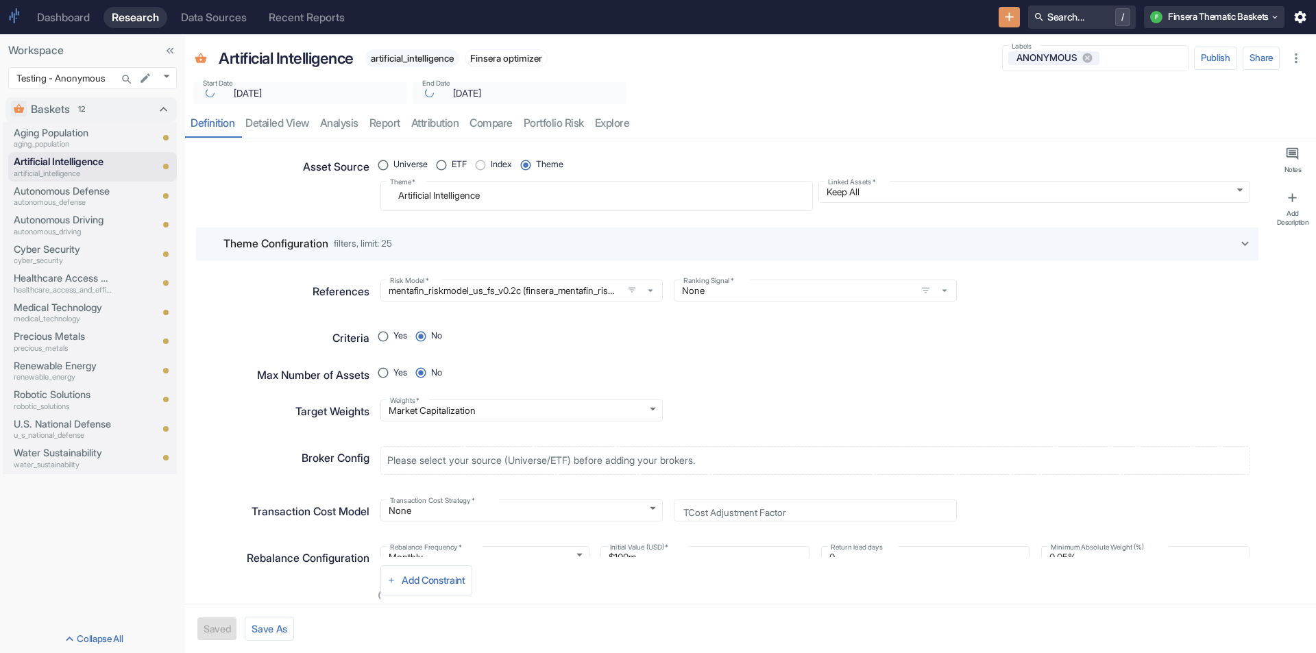
type textarea "x"
click at [77, 193] on p "Autonomous Defense" at bounding box center [63, 191] width 99 height 15
type textarea "x"
click at [76, 216] on p "Autonomous Driving" at bounding box center [63, 220] width 99 height 15
click at [163, 74] on body "Dashboard Research Data Sources Recent Reports Search... / F Finsera Thematic B…" at bounding box center [658, 326] width 1316 height 653
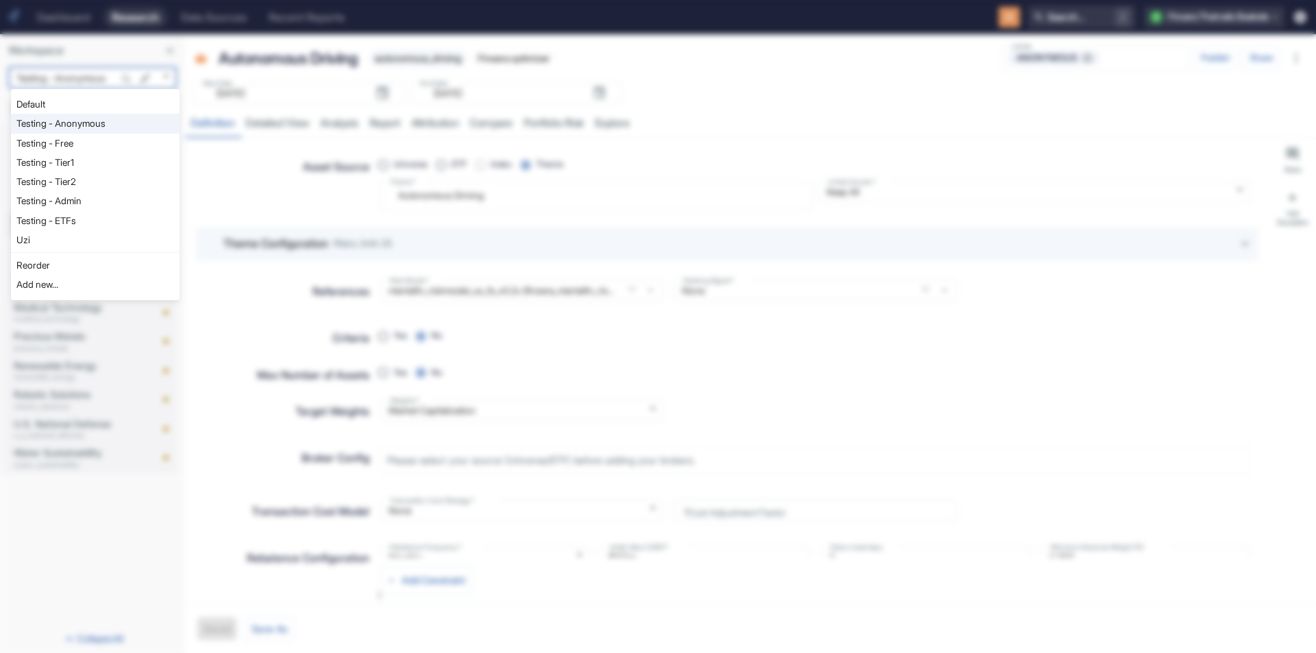
type textarea "x"
click at [110, 142] on li "Testing - Free" at bounding box center [95, 143] width 169 height 19
type input "1127"
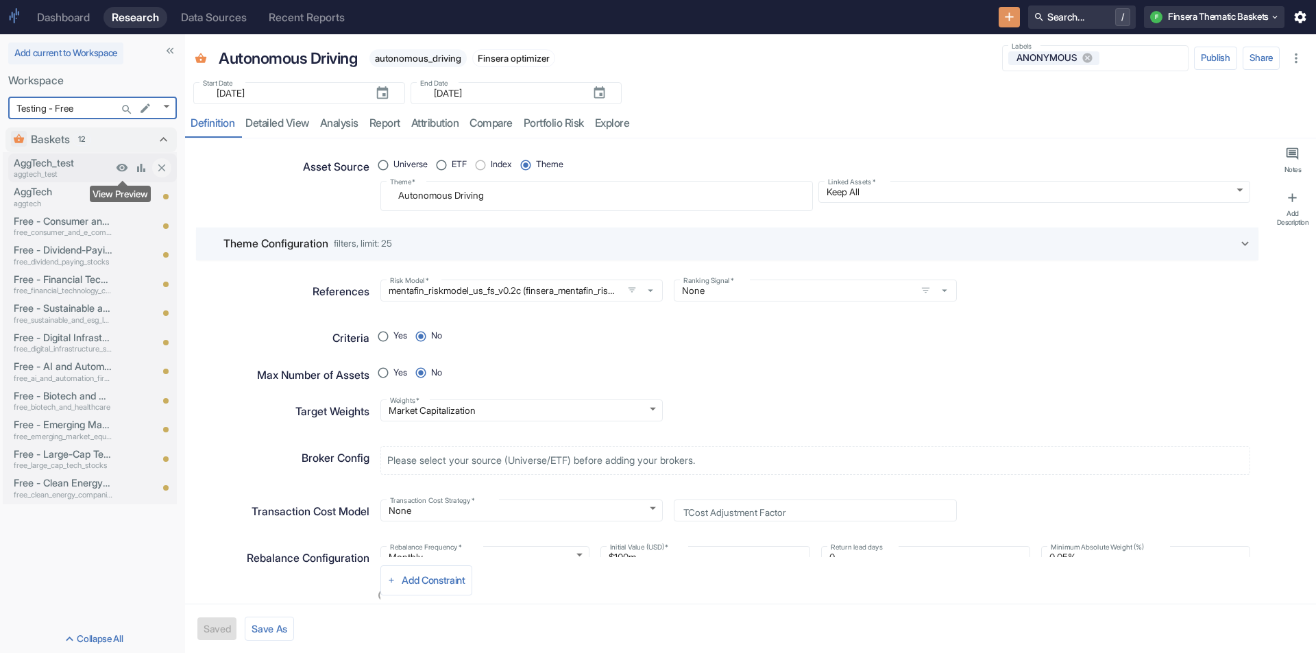
type textarea "x"
click at [62, 156] on p "AggTech_test" at bounding box center [63, 163] width 99 height 15
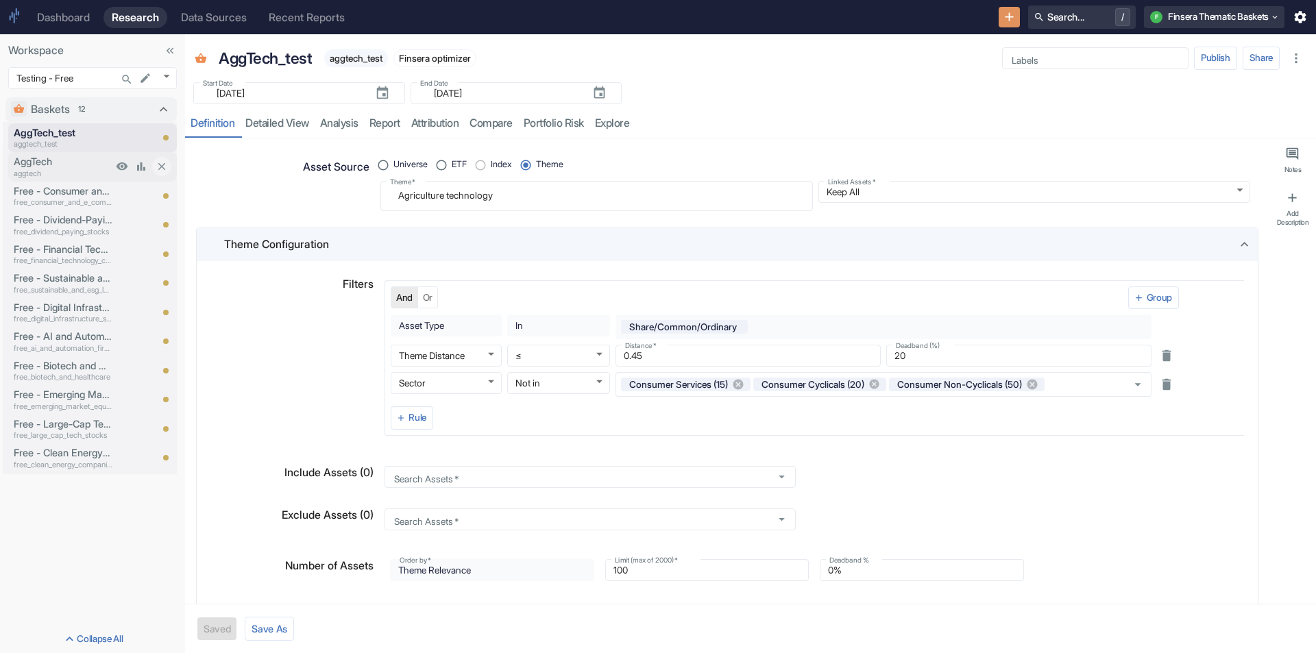
type textarea "x"
click at [52, 167] on p "AggTech" at bounding box center [63, 161] width 99 height 15
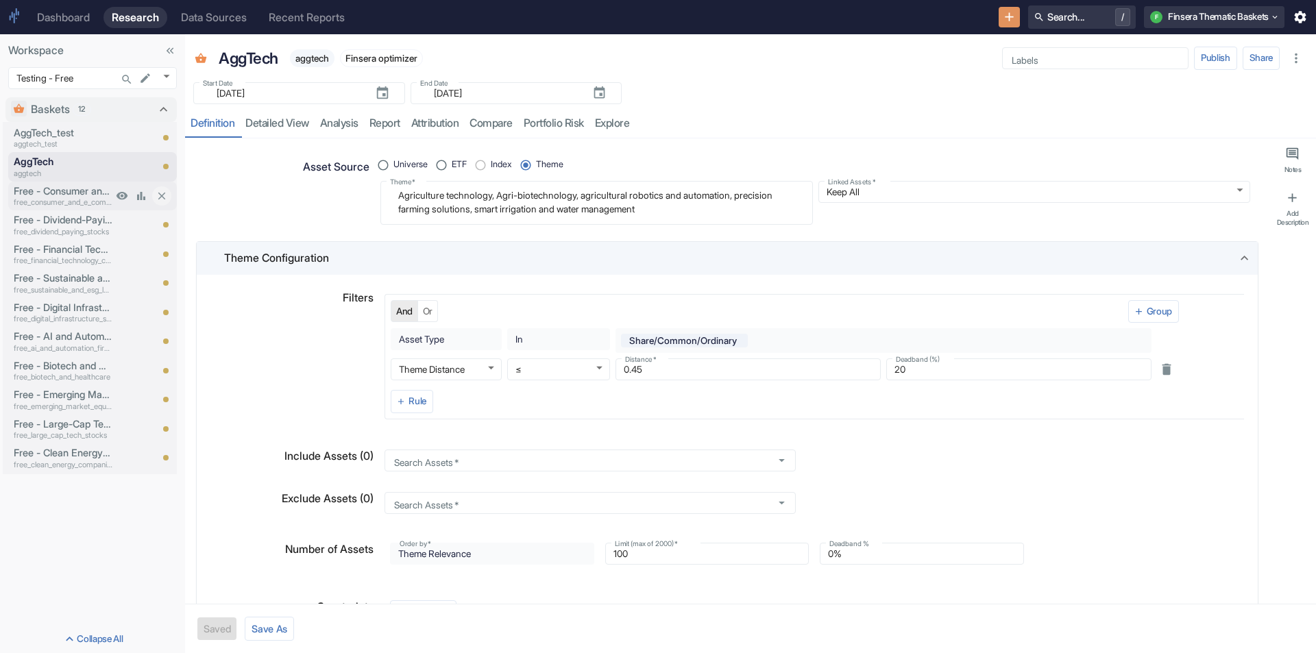
click at [55, 189] on p "Free - Consumer and E-Commerce Businesses" at bounding box center [63, 191] width 99 height 15
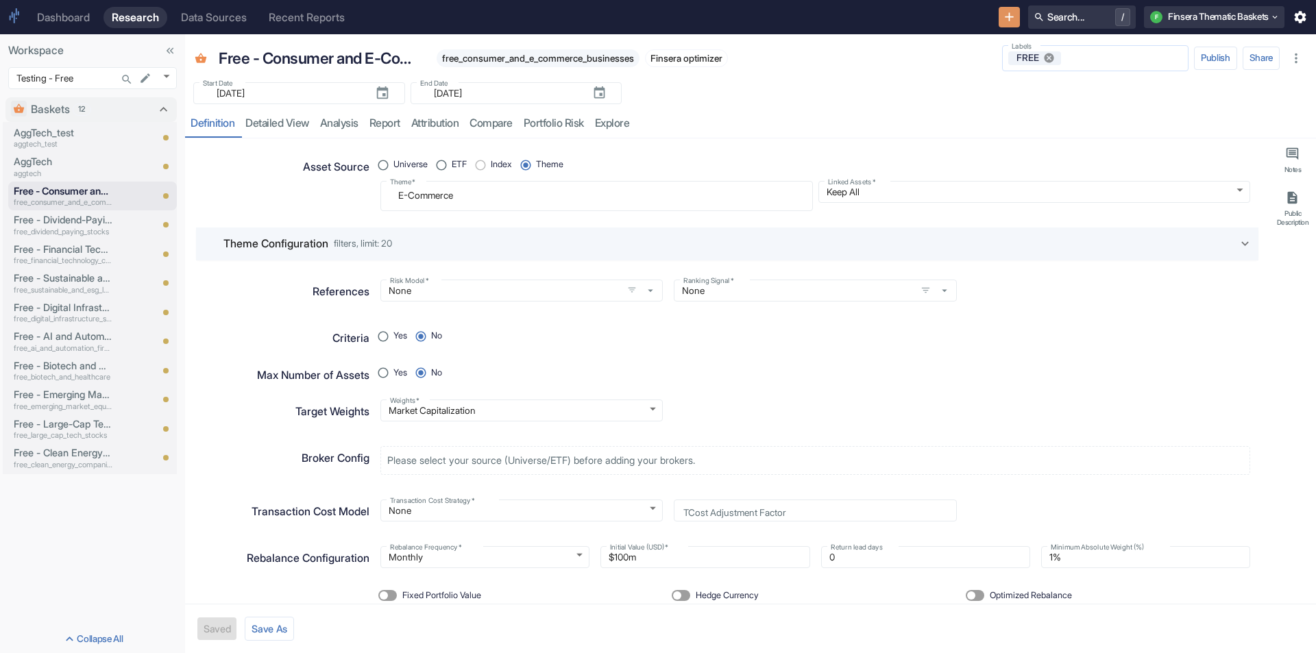
click at [1048, 57] on icon at bounding box center [1049, 58] width 12 height 12
type textarea "x"
click at [73, 221] on p "Free - Dividend-Paying Stocks" at bounding box center [63, 220] width 99 height 15
click at [1044, 61] on icon at bounding box center [1049, 58] width 10 height 10
type textarea "x"
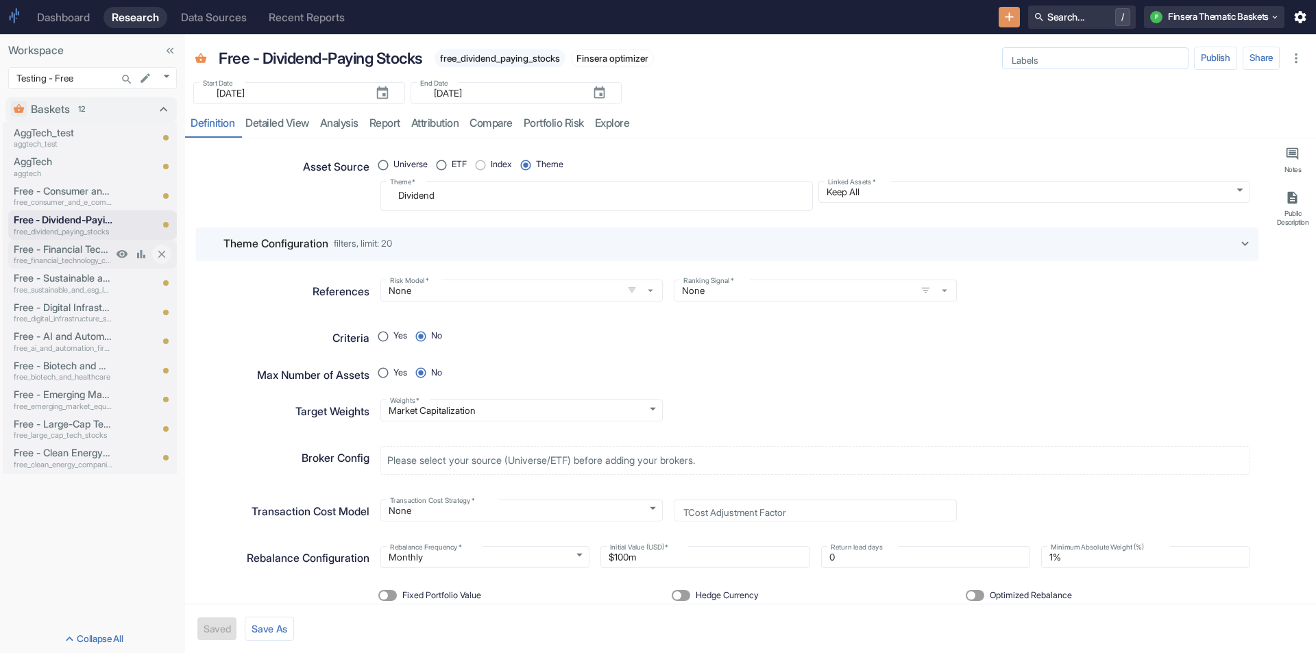
click at [39, 252] on p "Free - Financial Technology Companies" at bounding box center [63, 249] width 99 height 15
click at [1048, 59] on icon at bounding box center [1049, 58] width 12 height 12
click at [53, 287] on p "free_sustainable_and_esg_leaders" at bounding box center [63, 291] width 99 height 12
type textarea "x"
click at [1050, 63] on icon at bounding box center [1049, 58] width 12 height 12
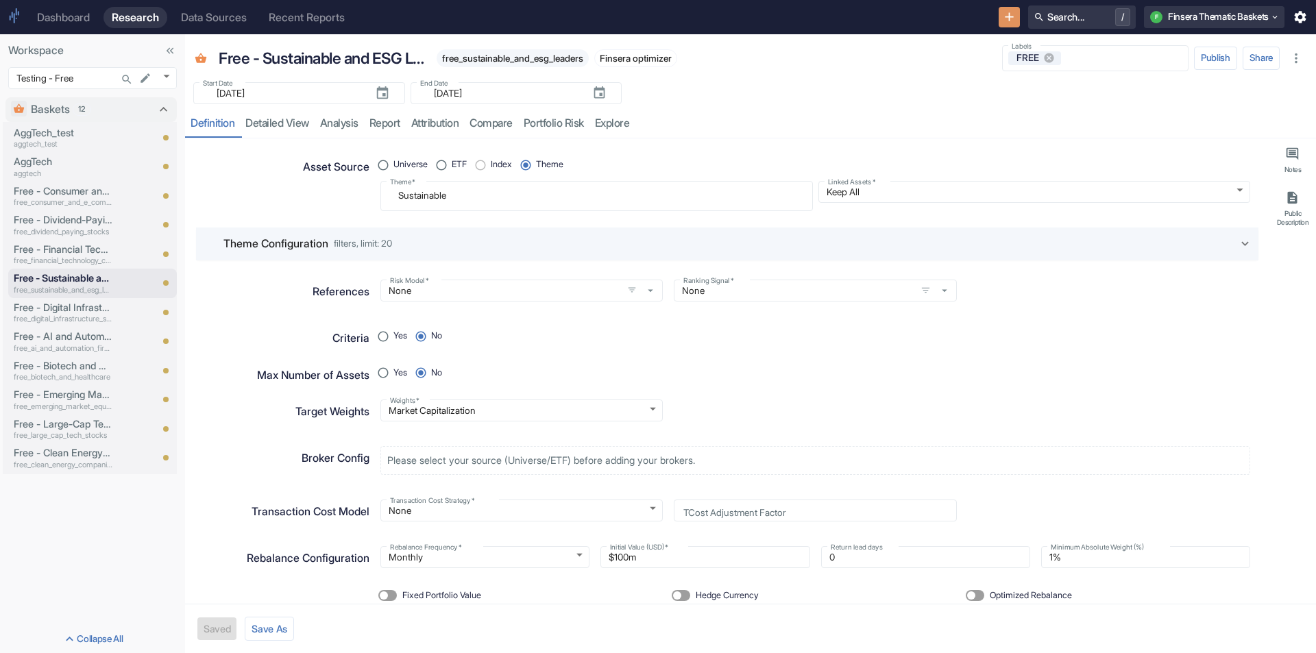
type textarea "x"
click at [41, 318] on p "free_digital_infrastructure_stocks" at bounding box center [63, 319] width 99 height 12
click at [1046, 56] on icon at bounding box center [1049, 58] width 10 height 10
type textarea "x"
click at [40, 343] on p "free_ai_and_automation_firms" at bounding box center [63, 349] width 99 height 12
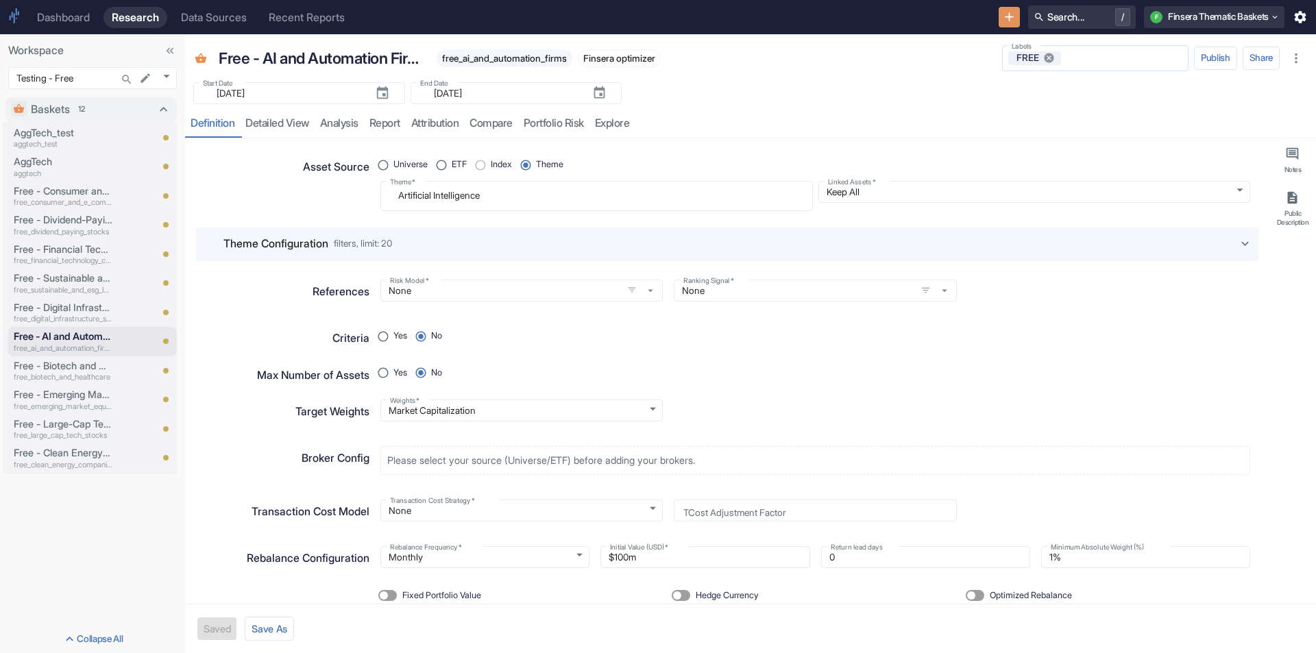
click at [1043, 53] on icon at bounding box center [1049, 58] width 12 height 12
type textarea "x"
drag, startPoint x: 52, startPoint y: 370, endPoint x: 60, endPoint y: 365, distance: 9.2
click at [53, 369] on p "Free - Biotech and Healthcare" at bounding box center [63, 366] width 99 height 15
click at [1048, 57] on icon at bounding box center [1049, 58] width 12 height 12
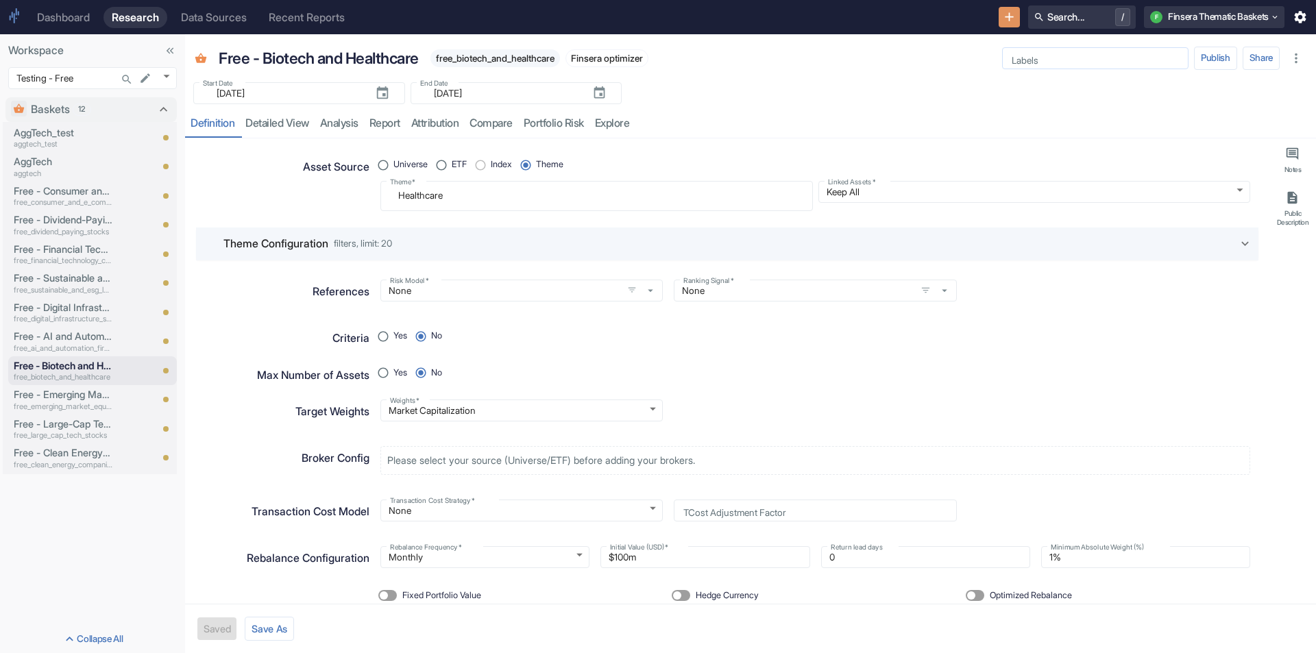
type textarea "x"
click at [75, 398] on p "Free - Emerging Market Equities" at bounding box center [63, 394] width 99 height 15
click at [1048, 60] on icon at bounding box center [1049, 58] width 10 height 10
type textarea "x"
click at [62, 428] on p "Free - Large-Cap Tech Stocks" at bounding box center [63, 424] width 99 height 15
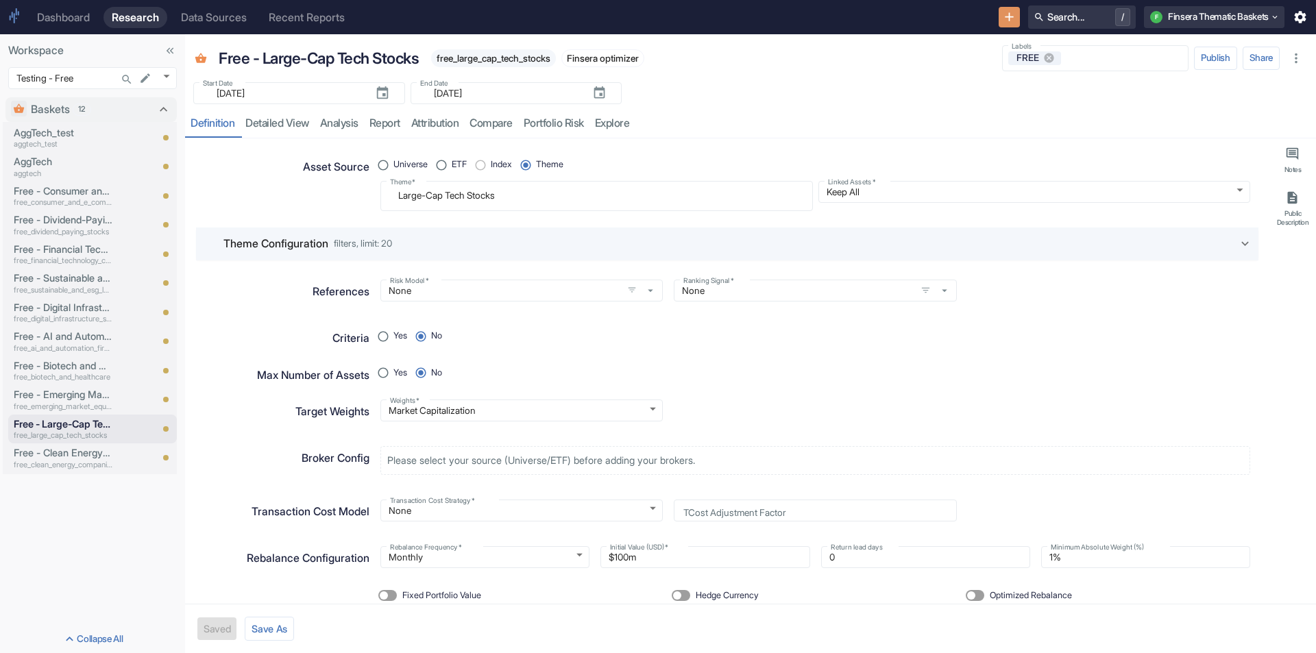
drag, startPoint x: 1047, startPoint y: 58, endPoint x: 867, endPoint y: 128, distance: 193.1
click at [1046, 58] on icon at bounding box center [1049, 58] width 12 height 12
type textarea "x"
click at [69, 454] on p "Free - Clean Energy Companies" at bounding box center [63, 453] width 99 height 15
click at [1044, 57] on icon at bounding box center [1049, 58] width 10 height 10
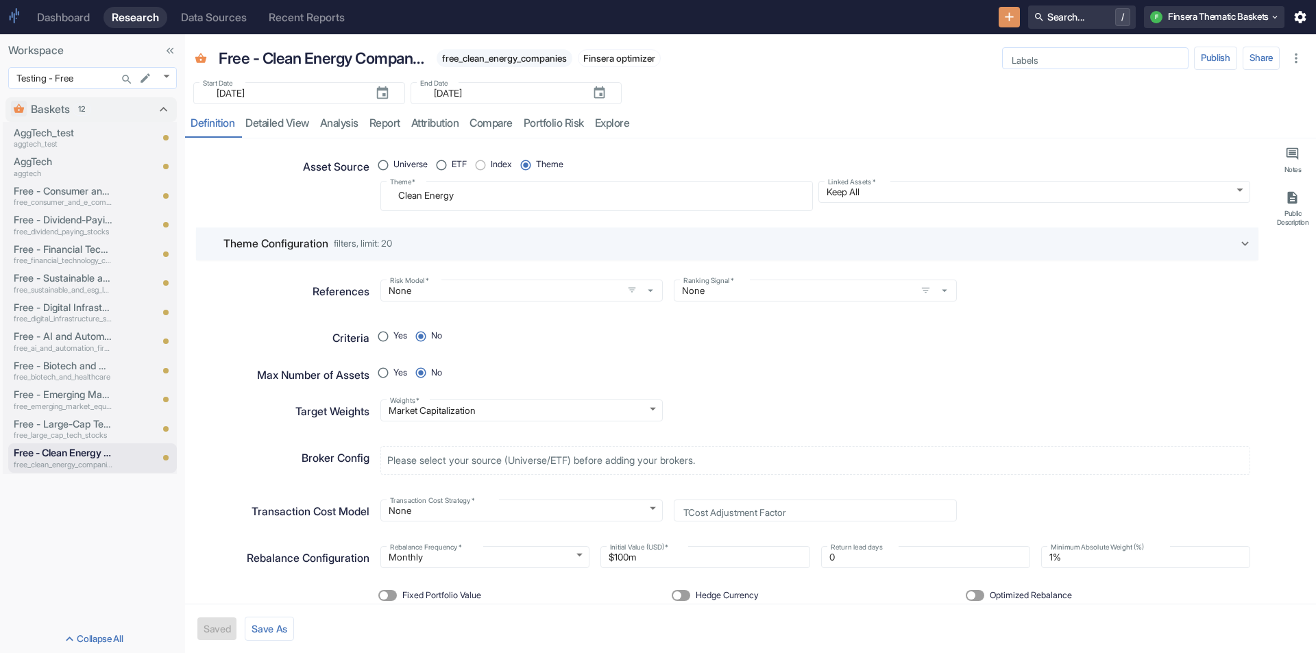
click at [169, 74] on body "Dashboard Research Data Sources Recent Reports Search... / F Finsera Thematic B…" at bounding box center [658, 326] width 1316 height 653
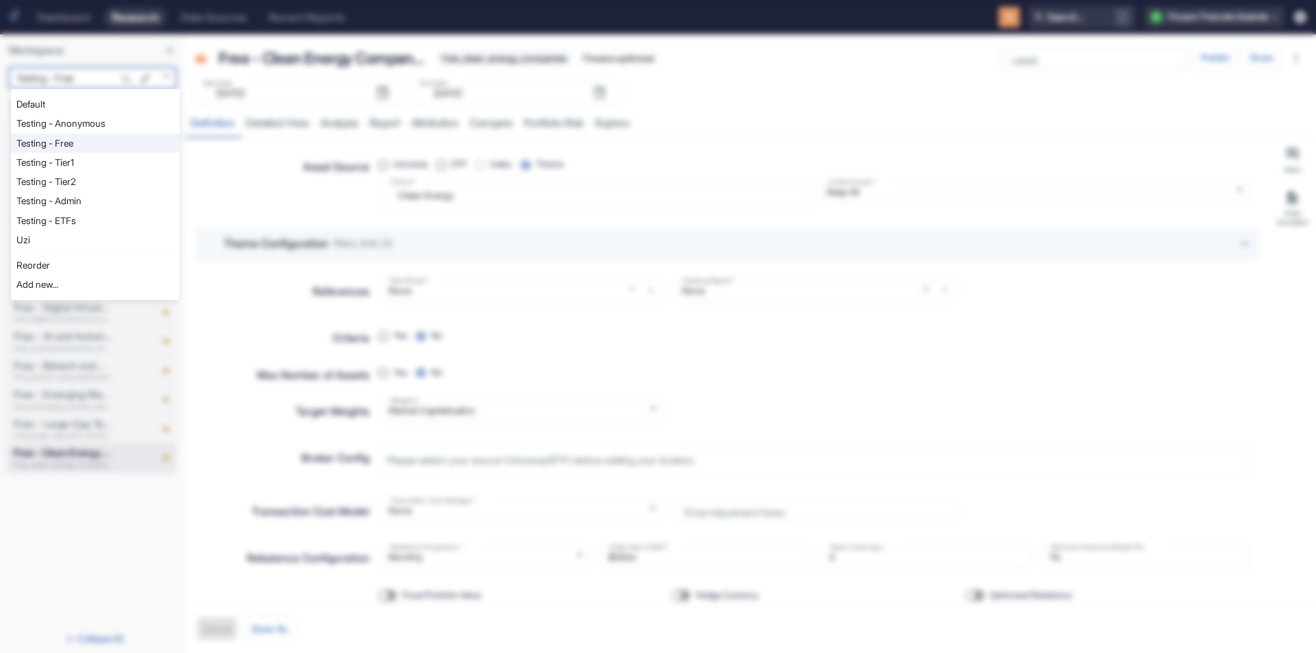
type textarea "x"
click at [101, 157] on li "Testing - Tier1" at bounding box center [95, 162] width 169 height 19
type input "1128"
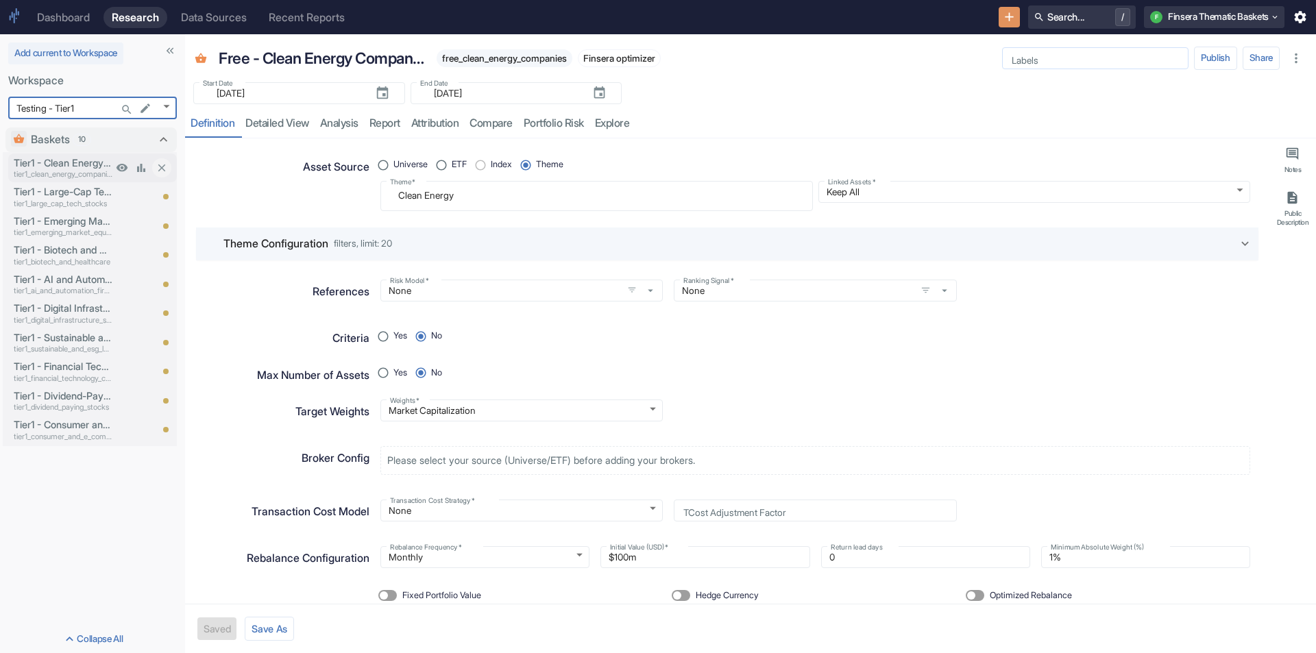
type textarea "x"
click at [79, 166] on p "Tier1 - Clean Energy Companies" at bounding box center [63, 163] width 99 height 15
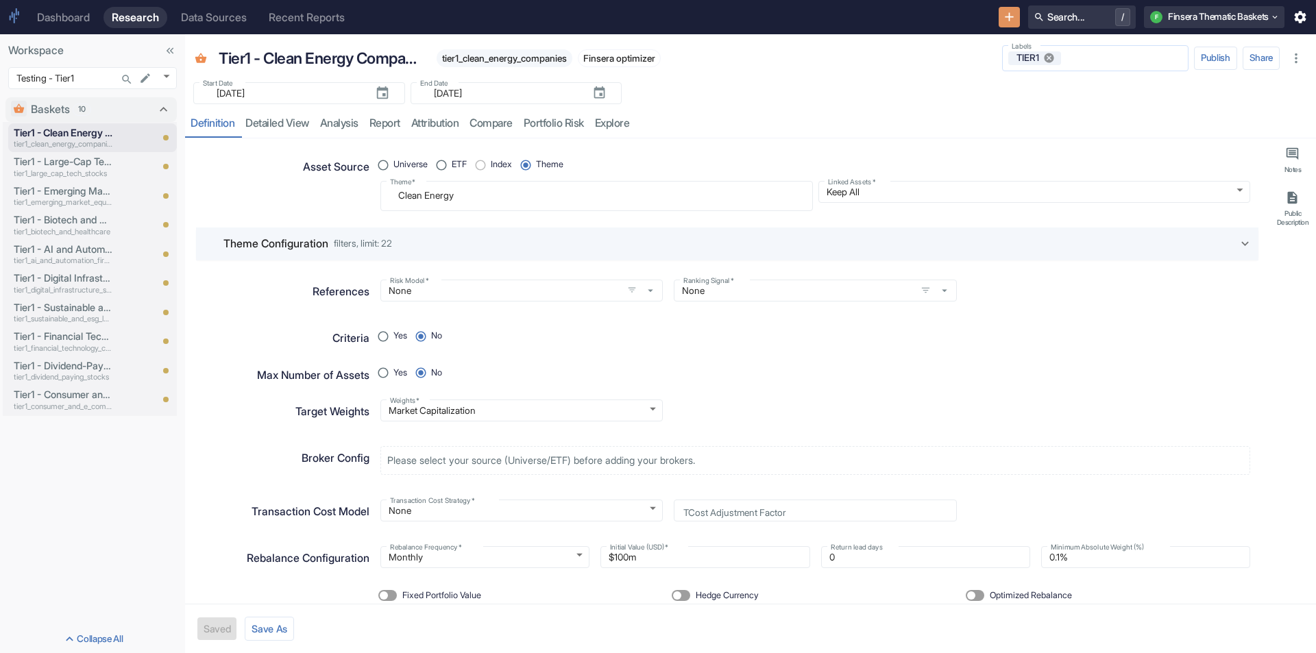
click at [1048, 59] on icon at bounding box center [1049, 58] width 10 height 10
type textarea "x"
click at [84, 167] on p "Tier1 - Large-Cap Tech Stocks" at bounding box center [63, 161] width 99 height 15
click at [1046, 54] on icon at bounding box center [1049, 58] width 10 height 10
type textarea "x"
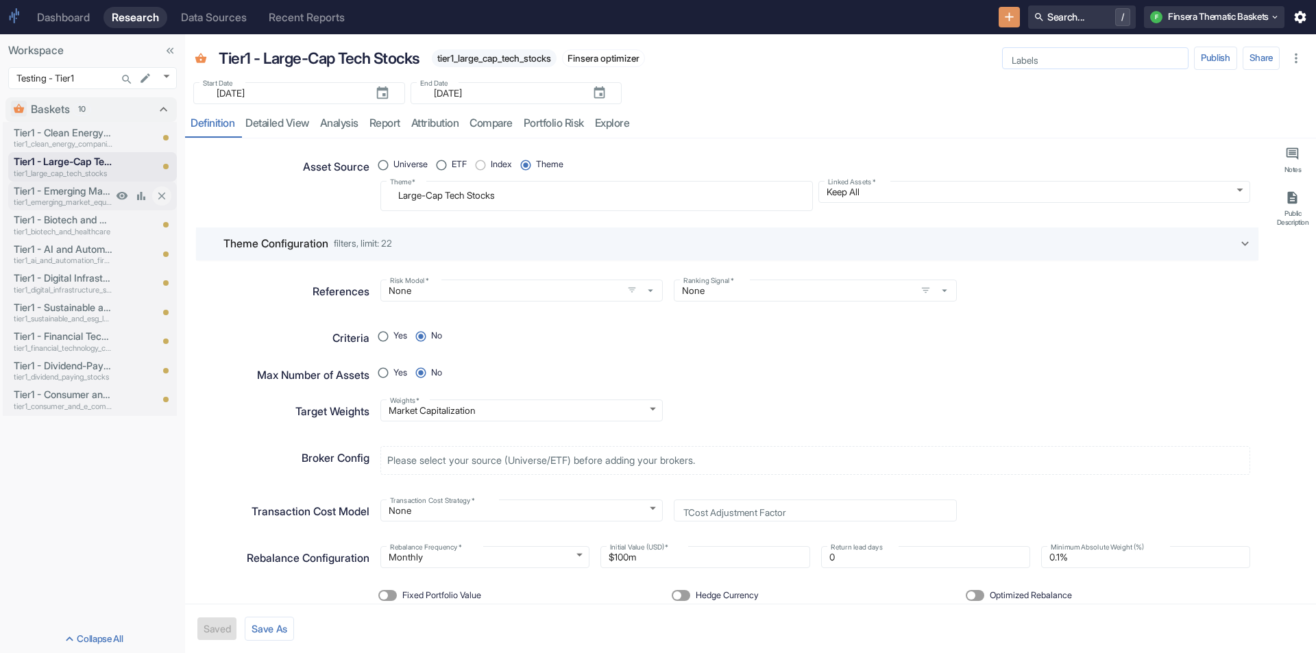
click at [69, 187] on p "Tier1 - Emerging Market Equities" at bounding box center [63, 191] width 99 height 15
click at [1052, 57] on icon at bounding box center [1049, 58] width 10 height 10
type textarea "x"
click at [51, 220] on p "Tier1 - Biotech and Healthcare" at bounding box center [63, 220] width 99 height 15
click at [1052, 58] on icon at bounding box center [1049, 58] width 10 height 10
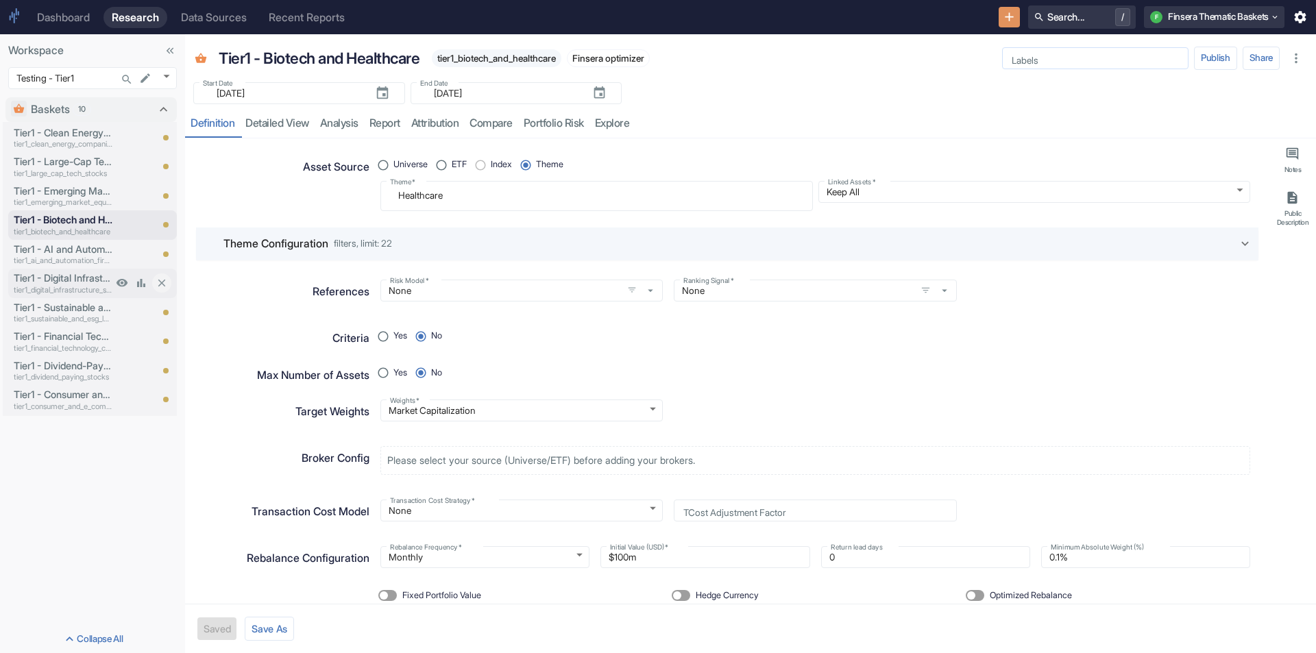
type textarea "x"
click at [42, 250] on p "Tier1 - AI and Automation Firms" at bounding box center [63, 249] width 99 height 15
click at [1050, 61] on icon at bounding box center [1049, 58] width 10 height 10
type textarea "x"
click at [56, 276] on p "Tier1 - Digital Infrastructure Stocks" at bounding box center [63, 278] width 99 height 15
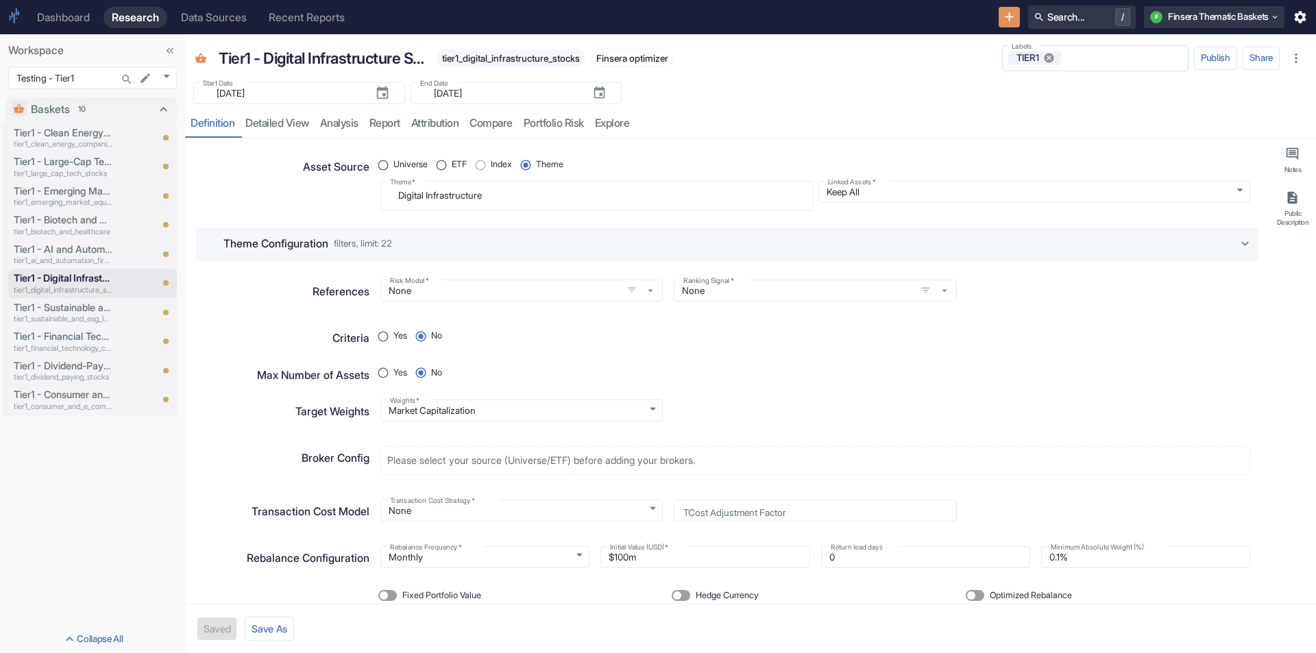
click at [1044, 56] on icon at bounding box center [1049, 58] width 10 height 10
type textarea "x"
click at [45, 313] on p "tier1_sustainable_and_esg_leaders" at bounding box center [63, 319] width 99 height 12
click at [1048, 53] on icon at bounding box center [1049, 58] width 10 height 10
type textarea "x"
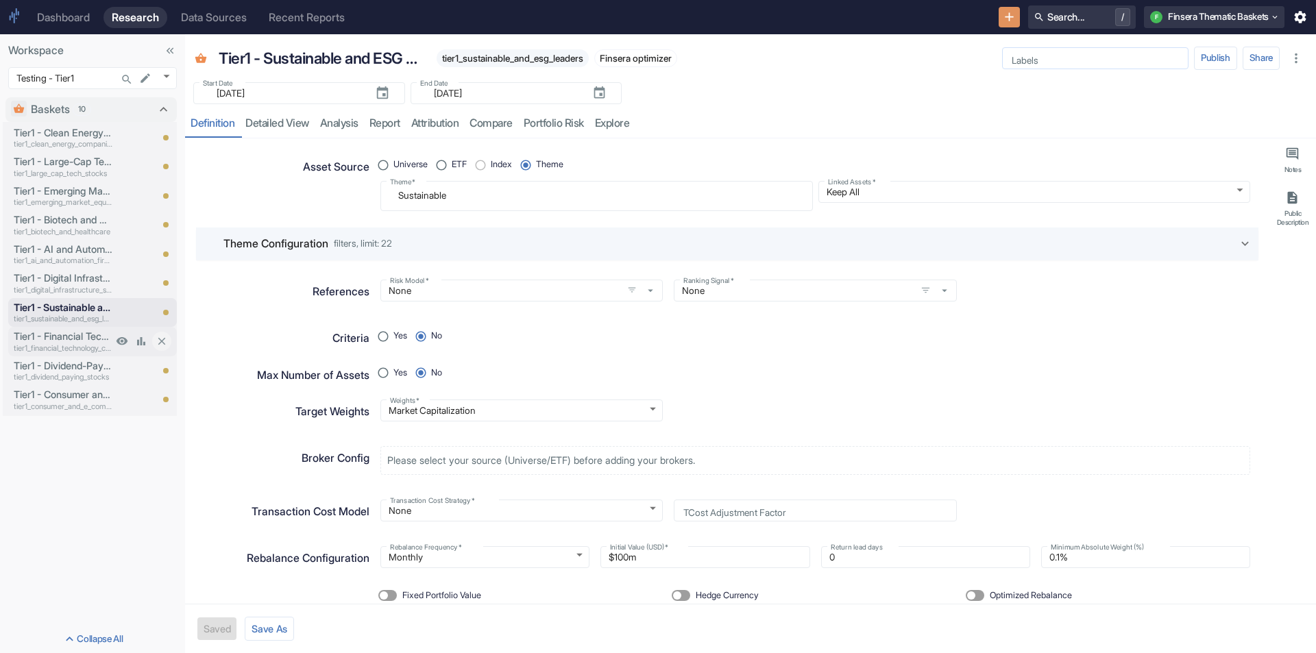
click at [70, 337] on p "Tier1 - Financial Technology Companies" at bounding box center [63, 336] width 99 height 15
click at [1045, 58] on icon at bounding box center [1049, 58] width 10 height 10
type textarea "x"
click at [56, 367] on p "Tier1 - Dividend-Paying Stocks" at bounding box center [63, 366] width 99 height 15
click at [1046, 58] on icon at bounding box center [1049, 58] width 10 height 10
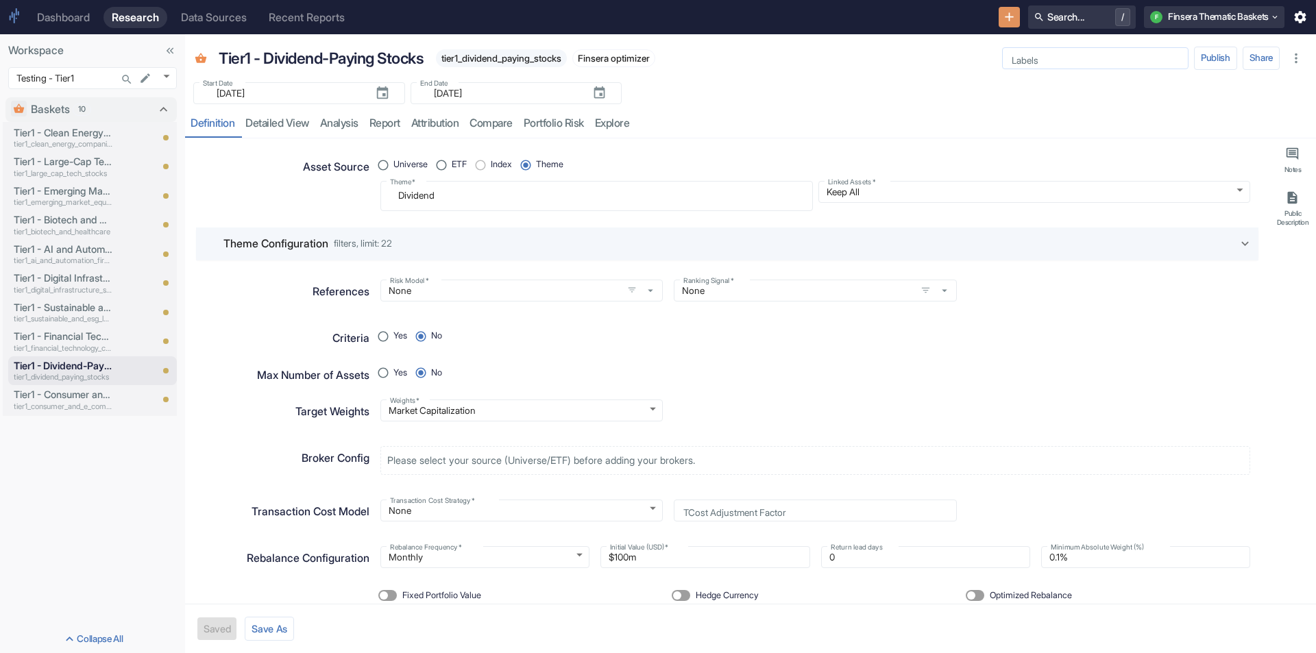
type textarea "x"
click at [71, 392] on p "Tier1 - Consumer and E-Commerce Businesses" at bounding box center [63, 394] width 99 height 15
click at [1052, 61] on icon at bounding box center [1049, 58] width 10 height 10
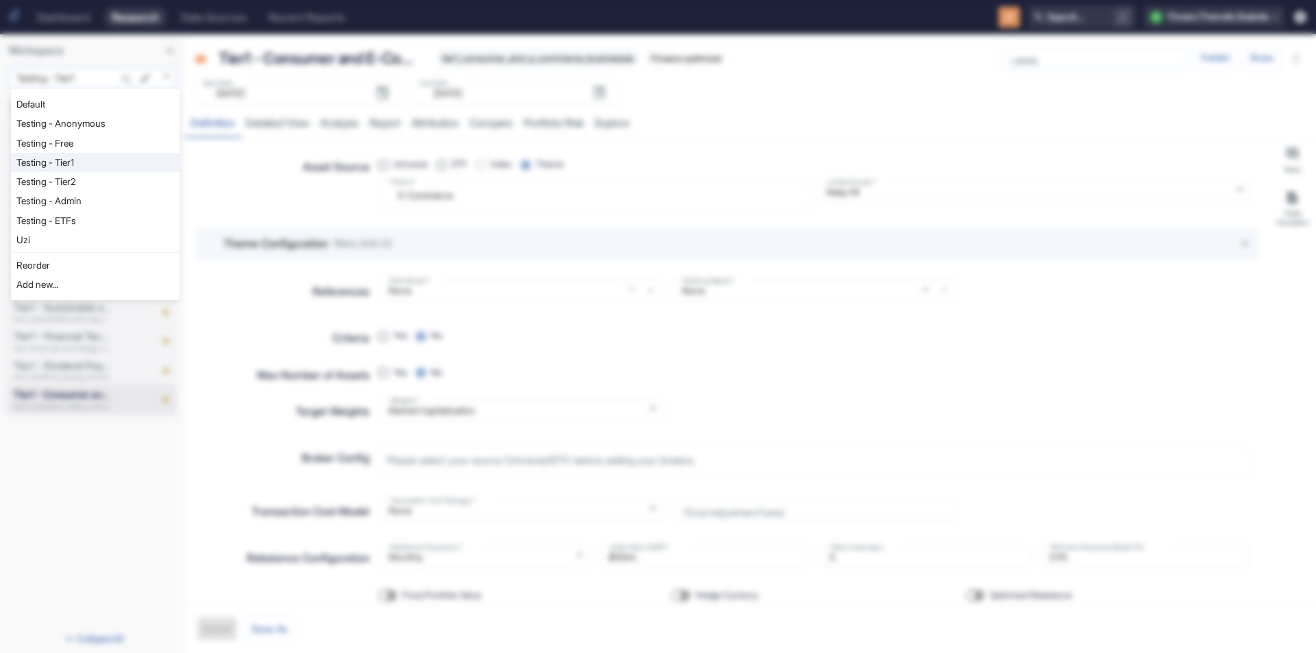
type textarea "x"
click at [168, 76] on body "Dashboard Research Data Sources Recent Reports Search... / F Finsera Thematic B…" at bounding box center [658, 326] width 1316 height 653
click at [90, 175] on li "Testing - Tier2" at bounding box center [95, 181] width 169 height 19
type input "1129"
type textarea "x"
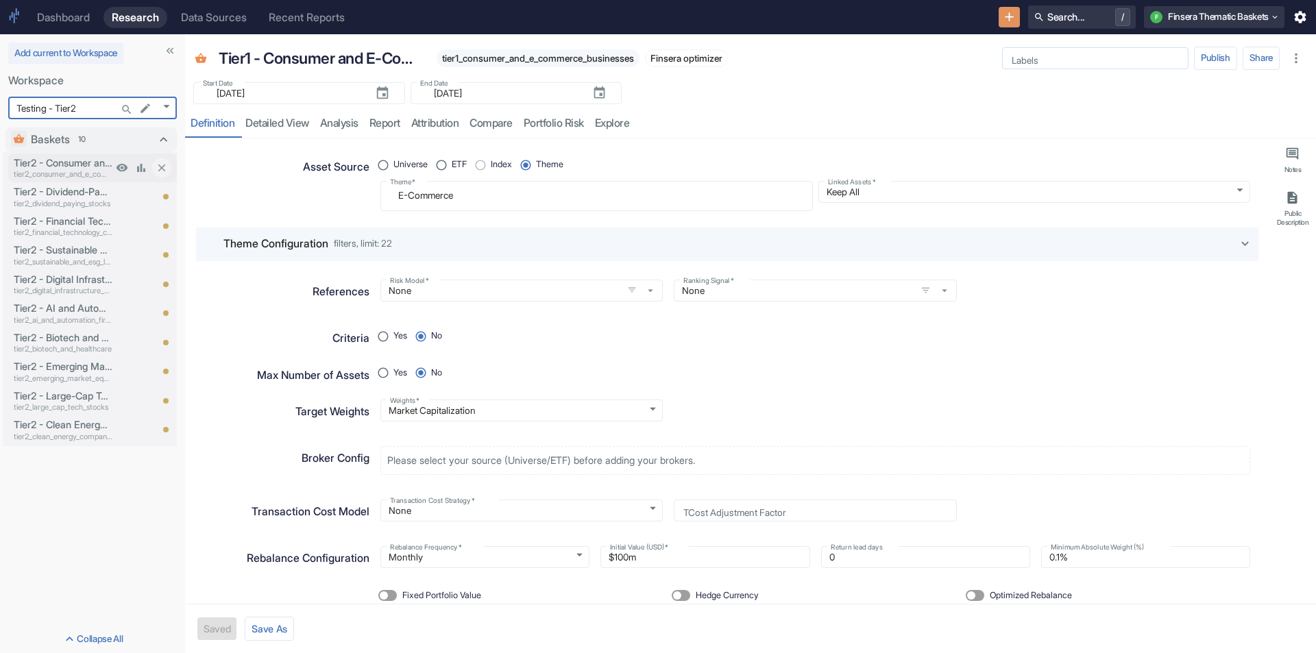
click at [73, 166] on p "Tier2 - Consumer and E-Commerce Businesses" at bounding box center [63, 163] width 99 height 15
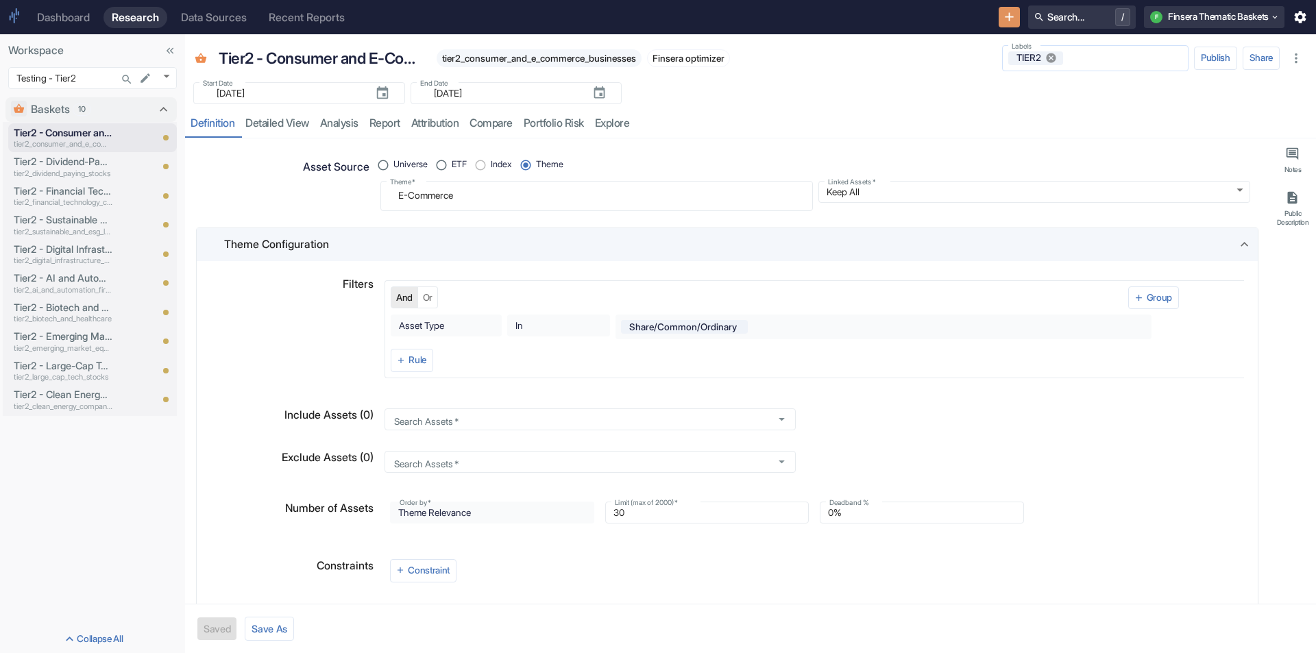
click at [1055, 60] on icon at bounding box center [1052, 58] width 12 height 12
type textarea "x"
click at [69, 169] on p "tier2_dividend_paying_stocks" at bounding box center [63, 174] width 99 height 12
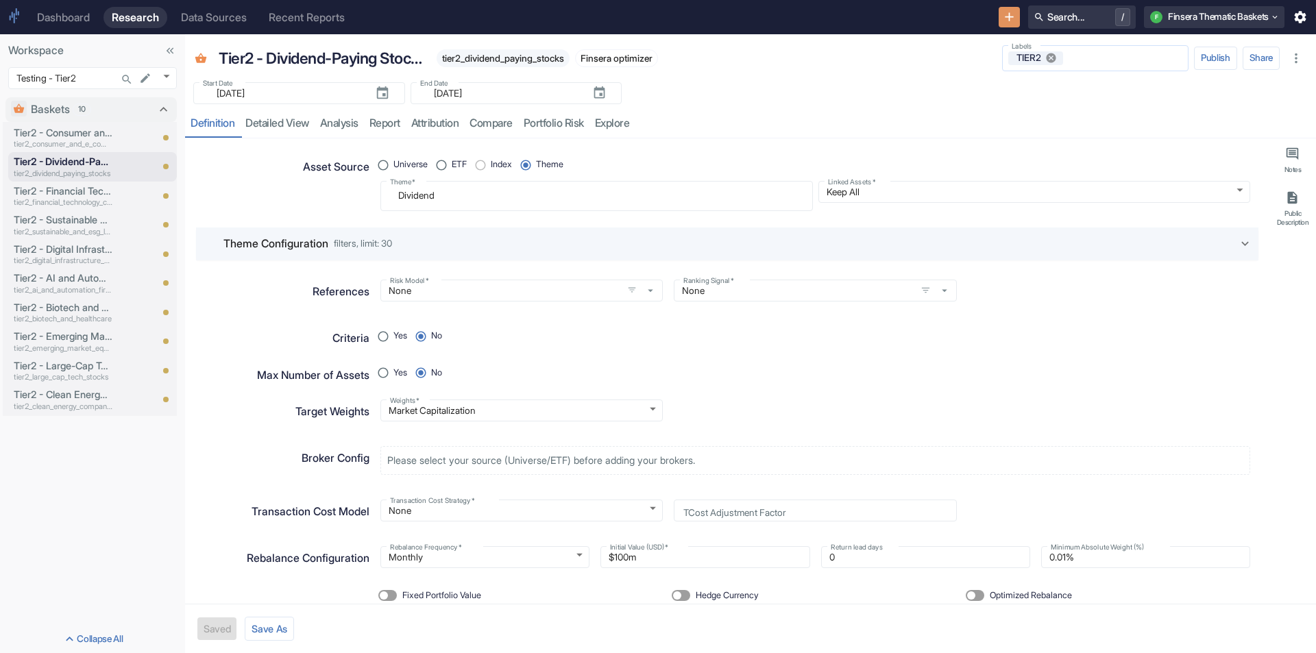
click at [1048, 57] on icon at bounding box center [1051, 58] width 10 height 10
type textarea "x"
click at [52, 196] on p "Tier2 - Financial Technology Companies" at bounding box center [63, 191] width 99 height 15
click at [1050, 56] on icon at bounding box center [1051, 58] width 10 height 10
type textarea "x"
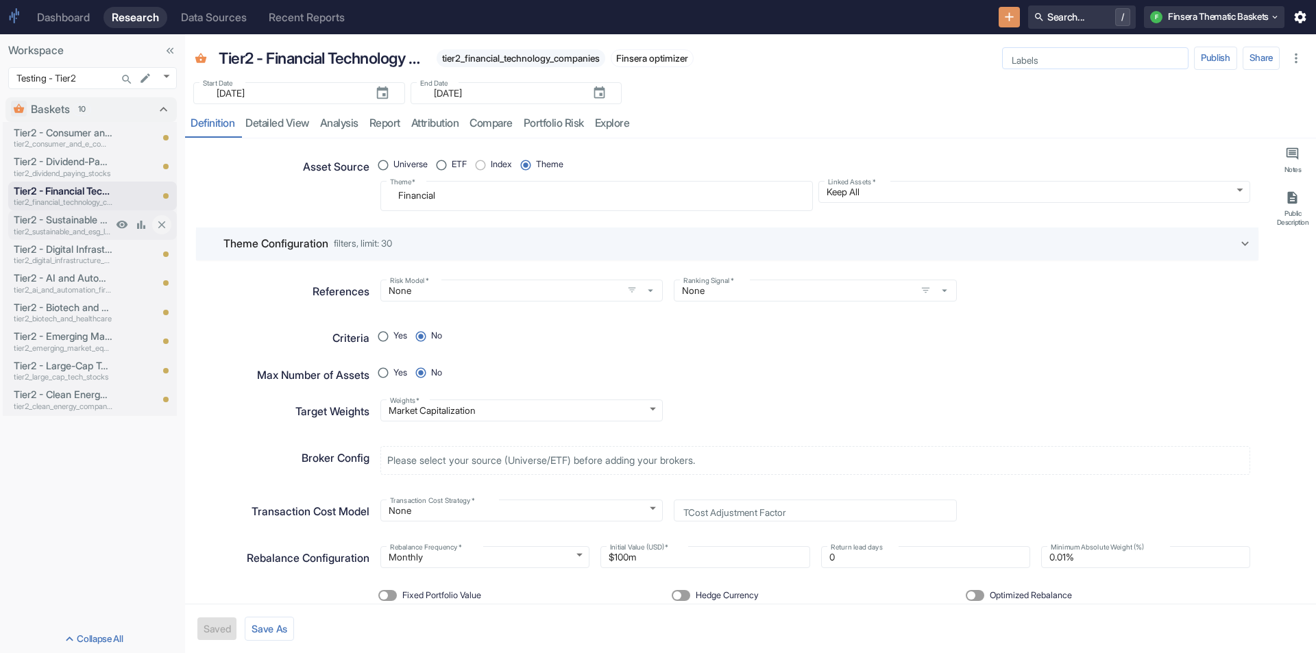
click at [69, 223] on p "Tier2 - Sustainable and ESG Leaders" at bounding box center [63, 220] width 99 height 15
click at [1056, 54] on div "TIER2" at bounding box center [1036, 58] width 56 height 14
click at [1046, 57] on icon at bounding box center [1051, 58] width 10 height 10
type textarea "x"
click at [48, 252] on p "Tier2 - Digital Infrastructure Stocks" at bounding box center [63, 249] width 99 height 15
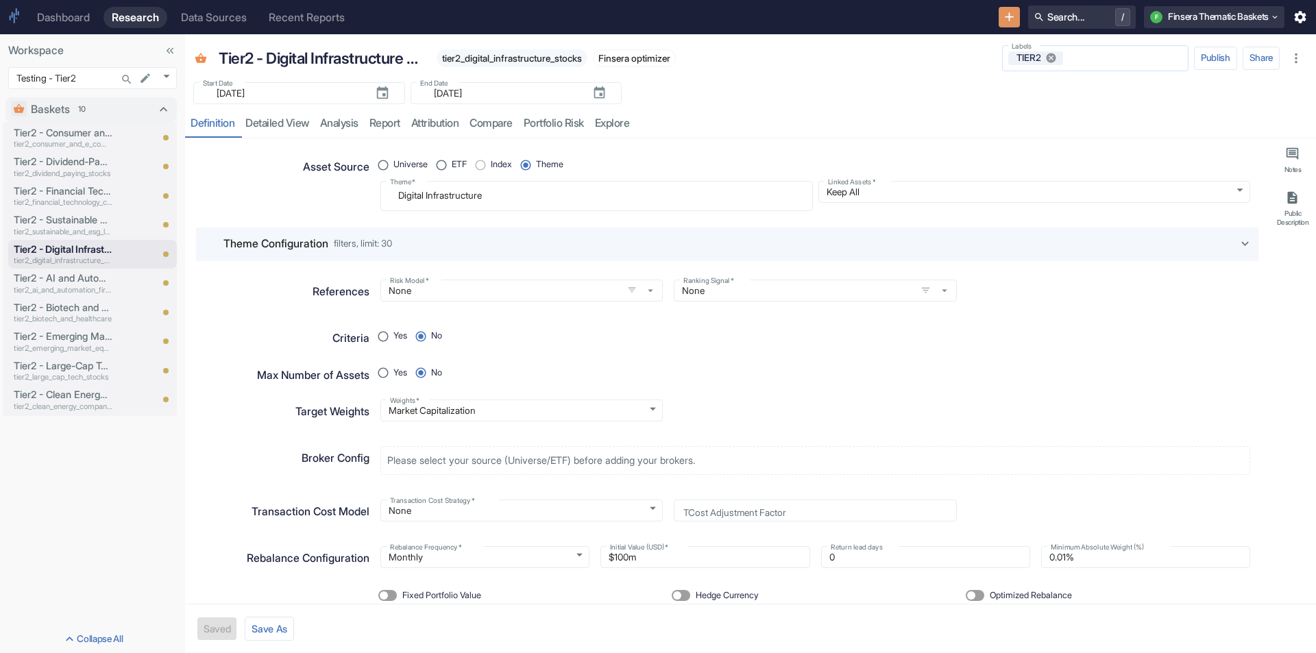
click at [1050, 57] on icon at bounding box center [1051, 58] width 10 height 10
type textarea "x"
drag, startPoint x: 59, startPoint y: 278, endPoint x: 110, endPoint y: 268, distance: 52.3
click at [60, 278] on p "Tier2 - AI and Automation Firms" at bounding box center [63, 278] width 99 height 15
click at [1052, 56] on icon at bounding box center [1051, 58] width 10 height 10
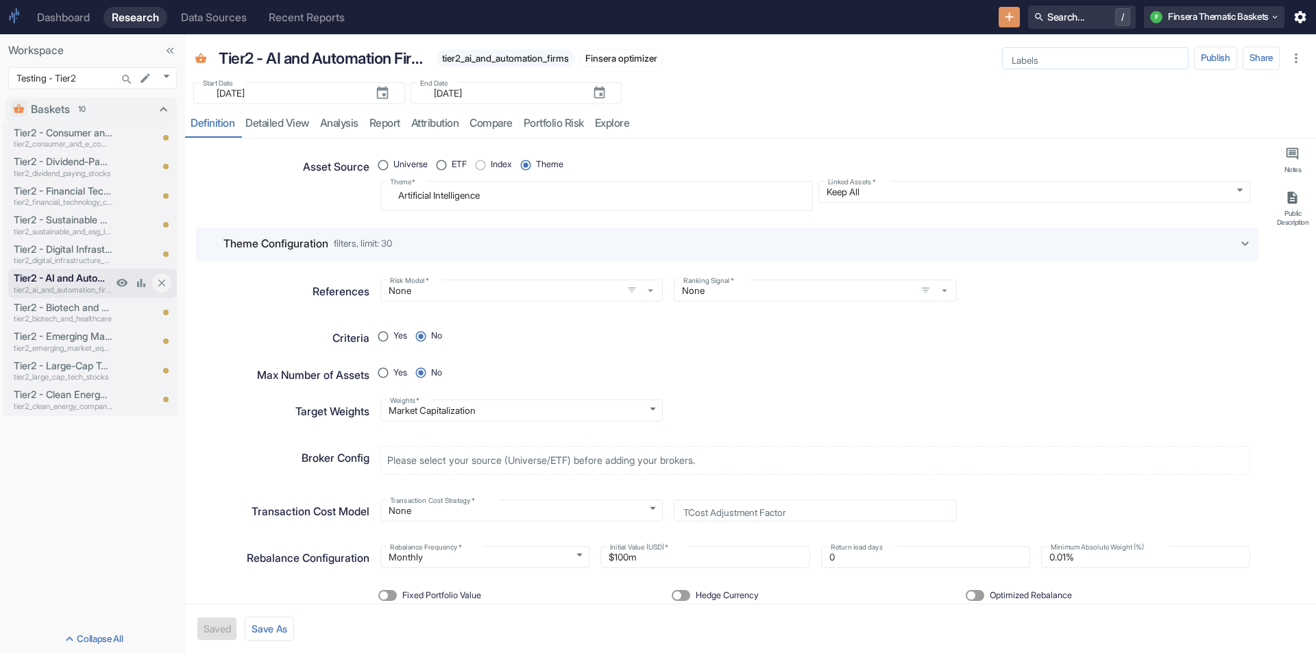
click at [45, 274] on p "Tier2 - AI and Automation Firms" at bounding box center [63, 278] width 99 height 15
click at [63, 306] on p "Tier2 - Biotech and Healthcare" at bounding box center [63, 307] width 99 height 15
type textarea "x"
click at [1046, 58] on icon at bounding box center [1051, 58] width 10 height 10
click at [100, 330] on p "Tier2 - Emerging Market Equities" at bounding box center [63, 336] width 99 height 15
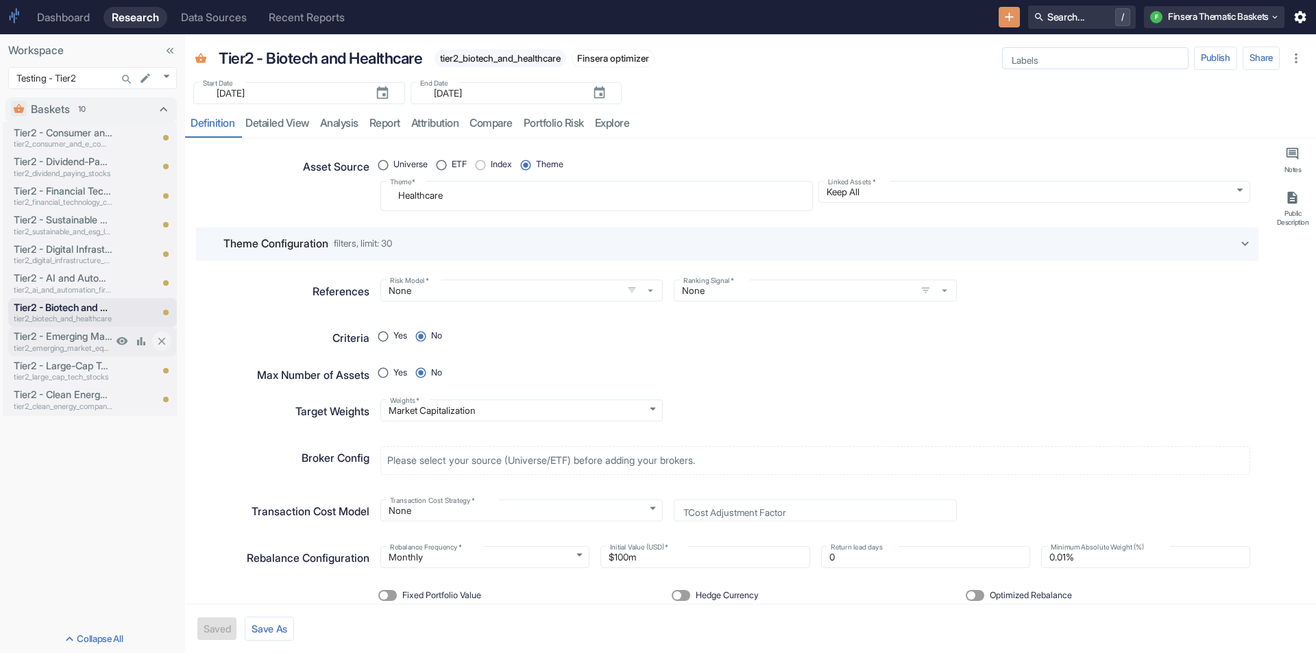
type textarea "x"
click at [1050, 61] on icon at bounding box center [1051, 58] width 10 height 10
type textarea "x"
click at [78, 365] on p "Tier2 - Large-Cap Tech Stocks" at bounding box center [63, 366] width 99 height 15
click at [1048, 59] on icon at bounding box center [1051, 58] width 10 height 10
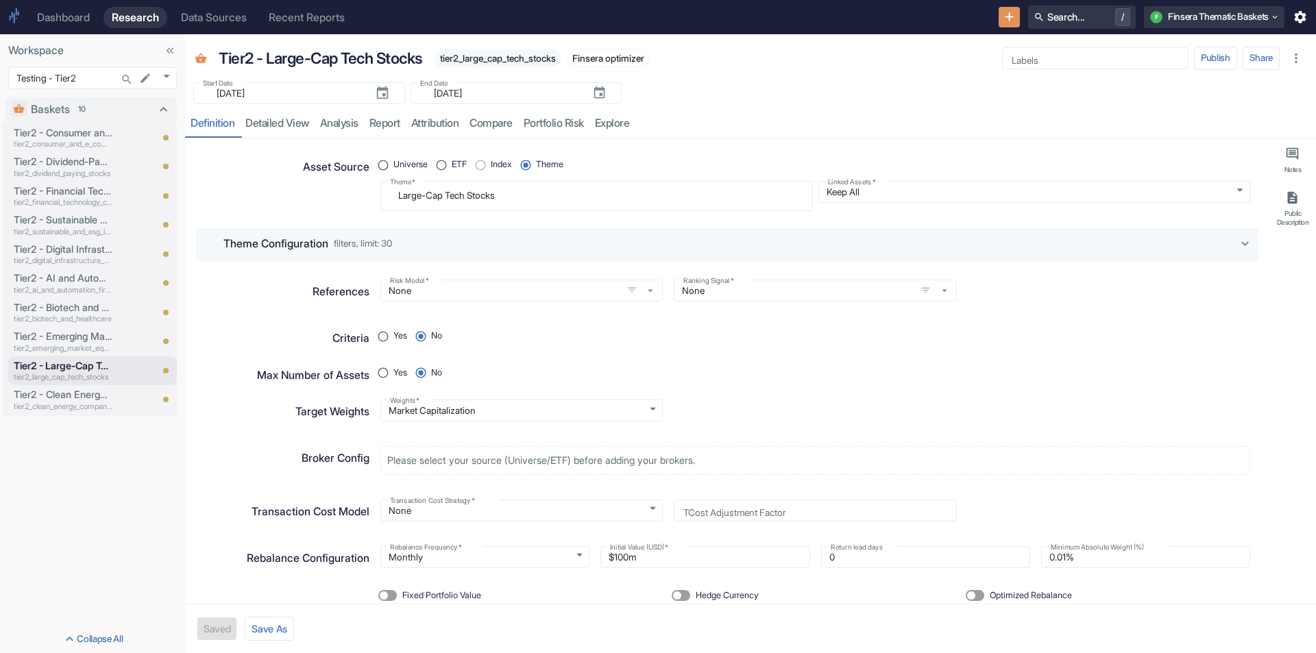
type textarea "x"
click at [74, 401] on p "tier2_clean_energy_companies" at bounding box center [63, 407] width 99 height 12
click at [1052, 60] on icon at bounding box center [1051, 58] width 10 height 10
type textarea "x"
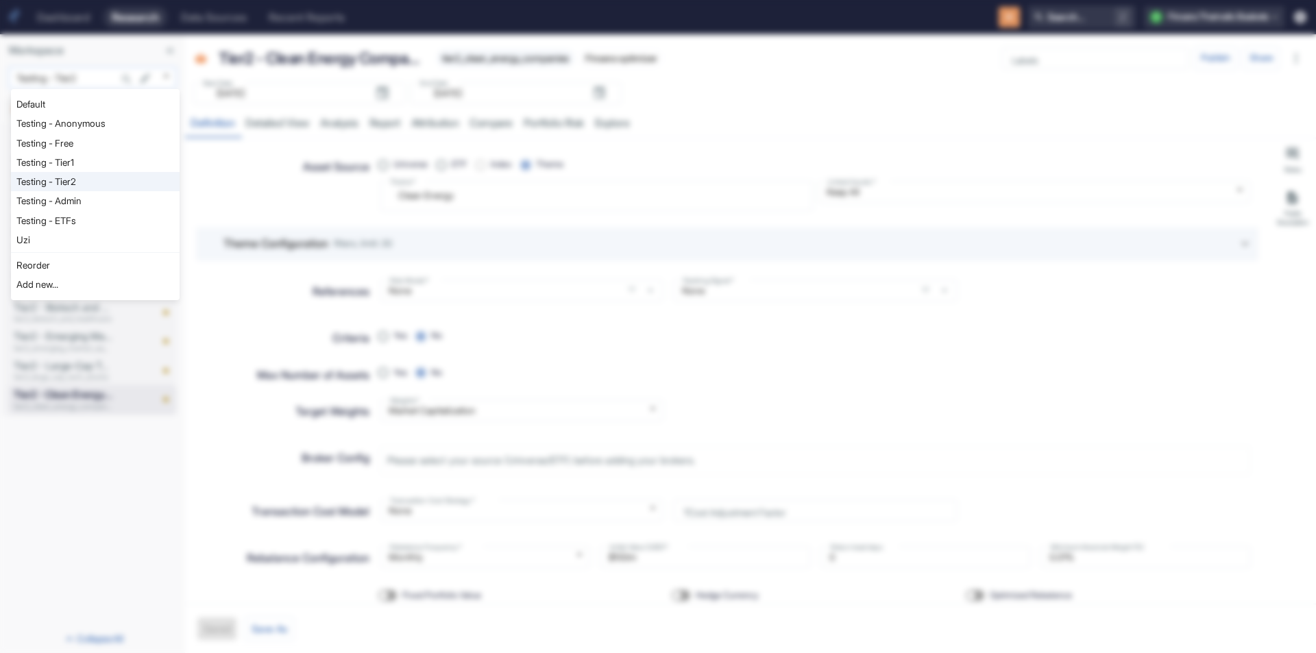
click at [172, 75] on body "Dashboard Research Data Sources Recent Reports Search... / F Finsera Thematic B…" at bounding box center [658, 326] width 1316 height 653
click at [80, 194] on li "Testing - Admin" at bounding box center [95, 200] width 169 height 19
type input "1130"
type textarea "x"
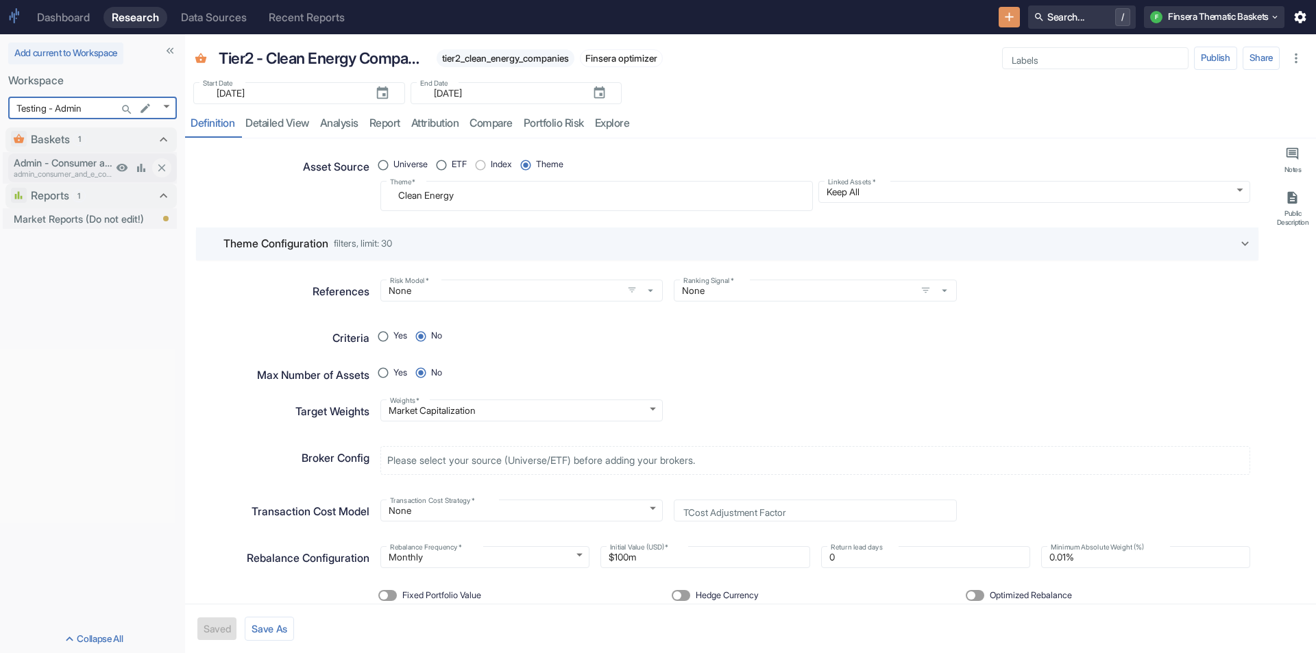
click at [83, 165] on p "Admin - Consumer and E-Commerce Businesses" at bounding box center [63, 163] width 99 height 15
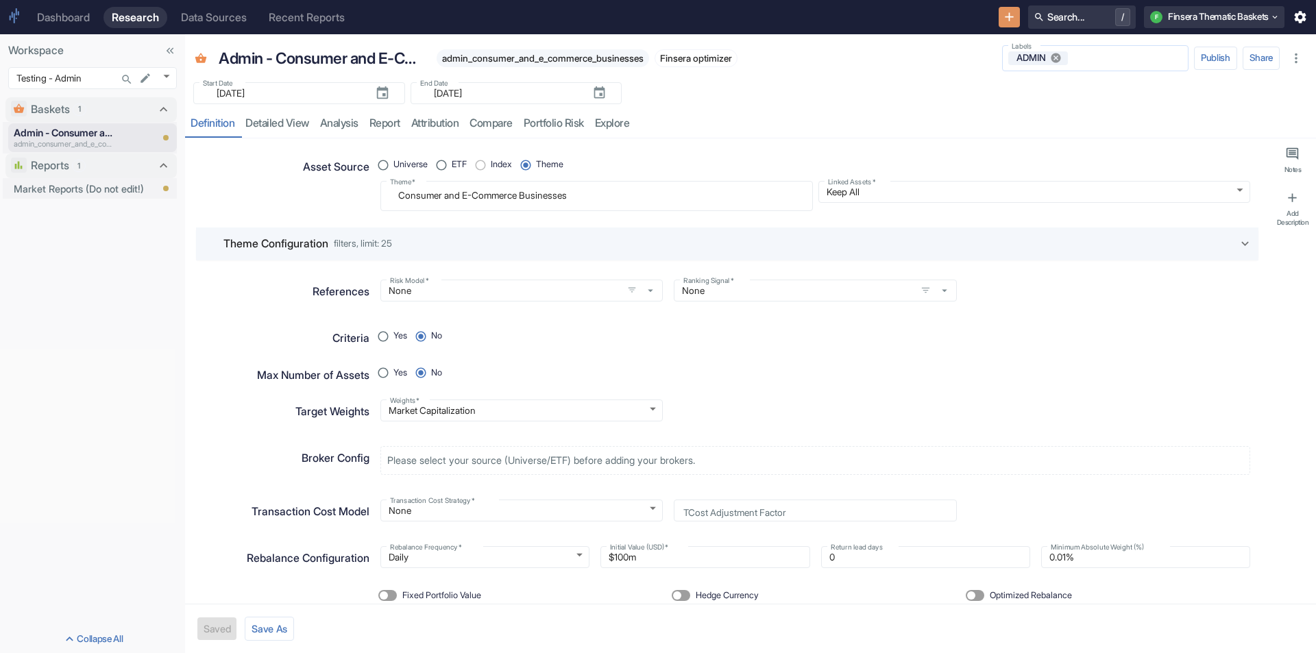
click at [1055, 57] on icon at bounding box center [1056, 58] width 10 height 10
type textarea "x"
click at [169, 81] on body "Dashboard Research Data Sources Recent Reports Search... / F Finsera Thematic B…" at bounding box center [658, 326] width 1316 height 653
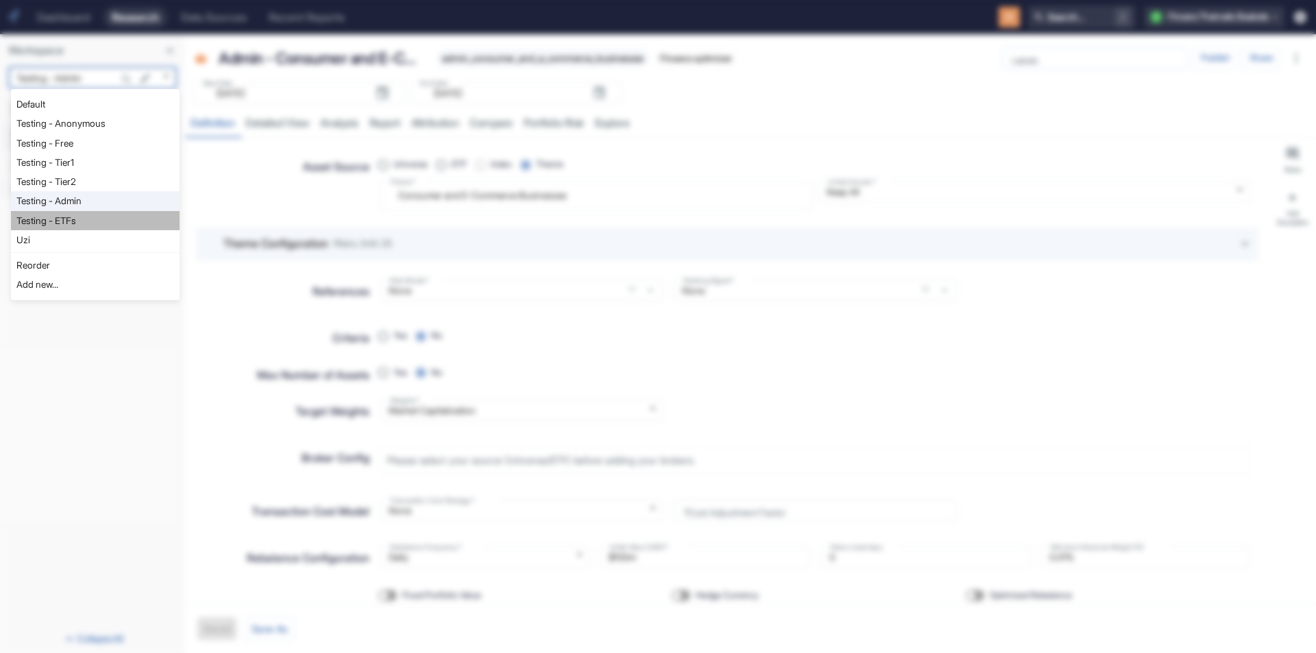
click at [66, 213] on li "Testing - ETFs" at bounding box center [95, 220] width 169 height 19
type input "1150"
type textarea "x"
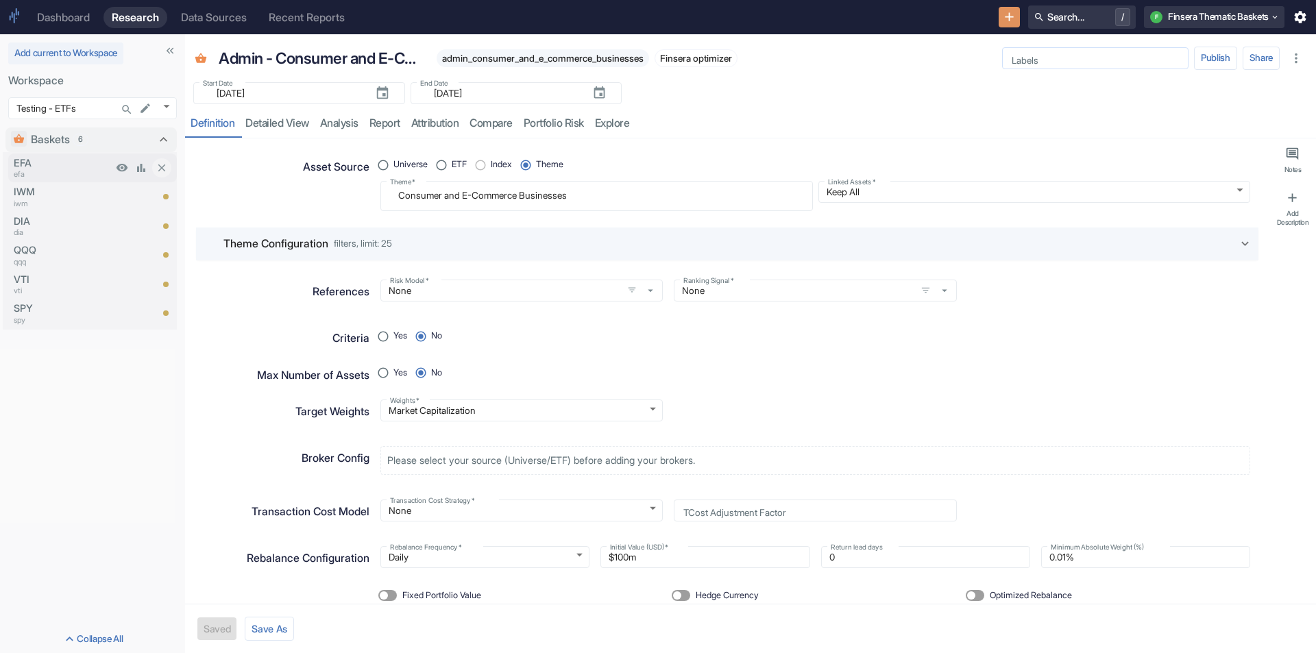
click at [58, 156] on p "EFA" at bounding box center [63, 163] width 99 height 15
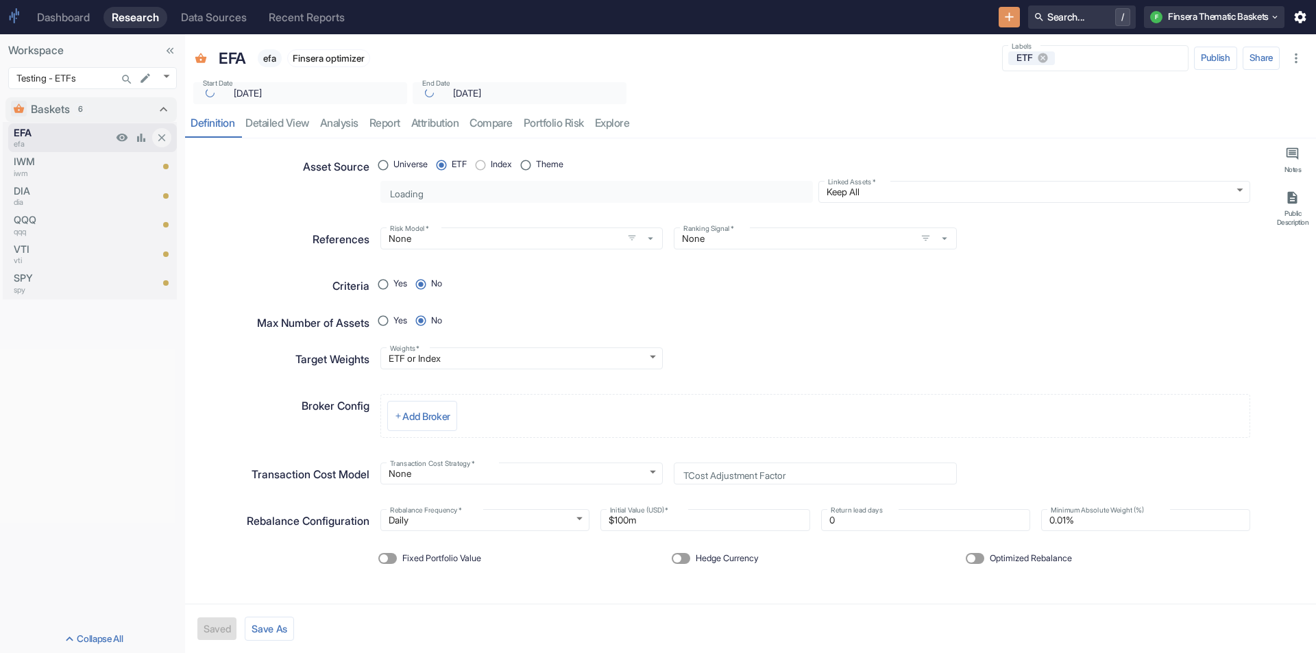
type textarea "x"
click at [50, 184] on p "DIA" at bounding box center [63, 191] width 99 height 15
type textarea "x"
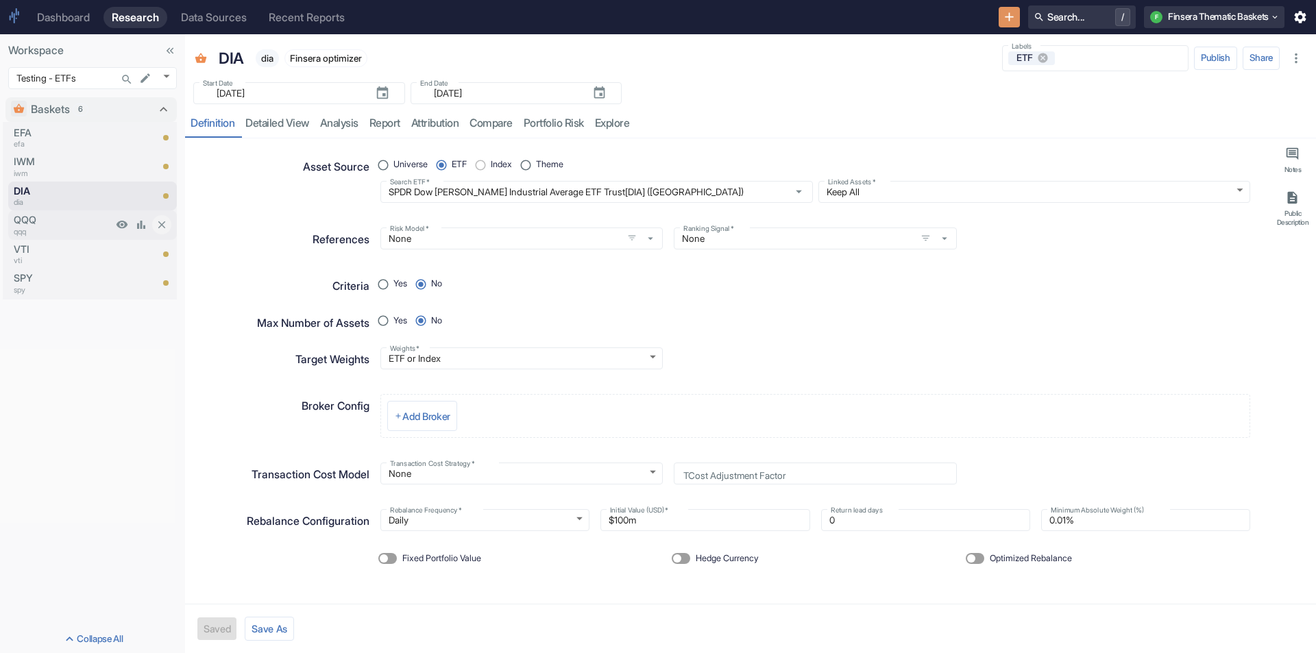
click at [50, 227] on p "qqq" at bounding box center [63, 232] width 99 height 12
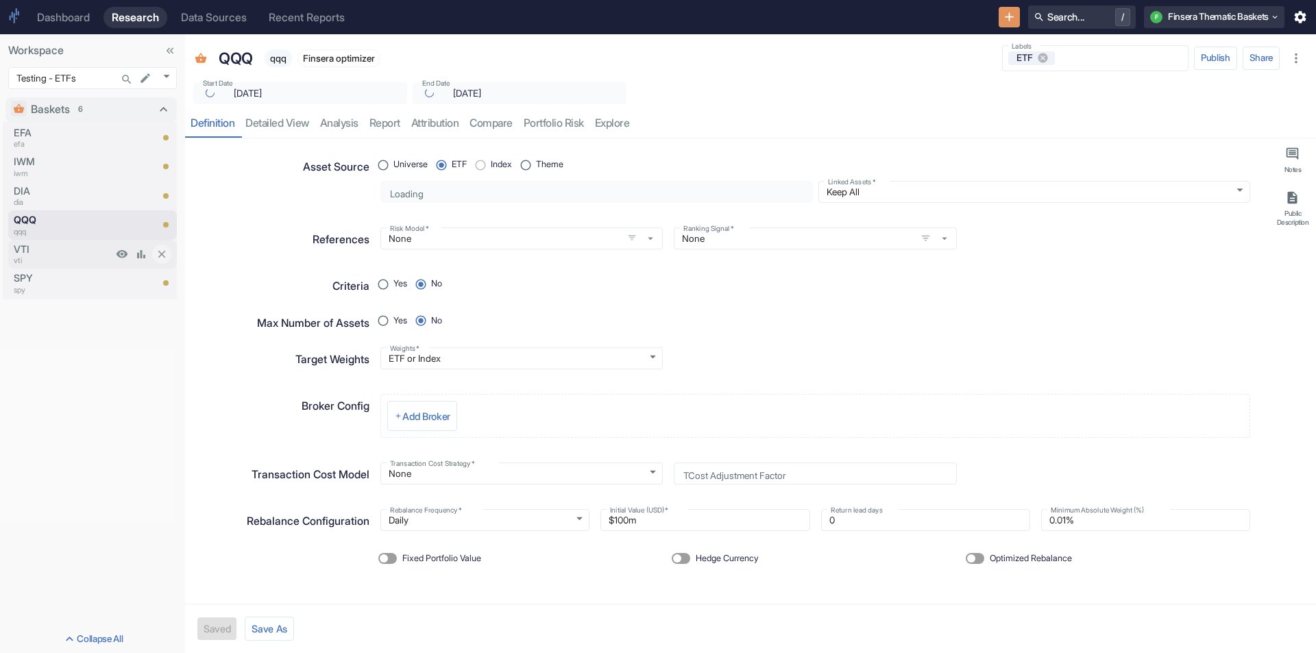
type textarea "x"
click at [46, 243] on p "VTI" at bounding box center [63, 249] width 99 height 15
type textarea "x"
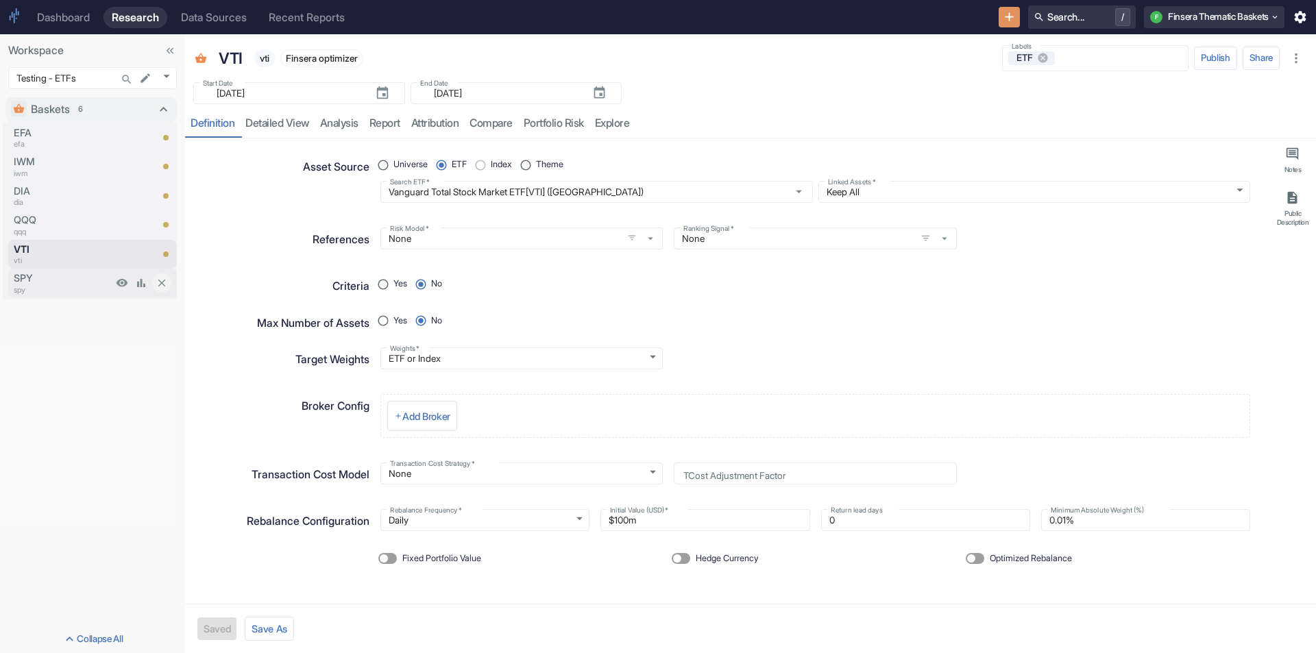
click at [43, 278] on p "SPY" at bounding box center [63, 278] width 99 height 15
type textarea "x"
click at [165, 79] on body "Dashboard Research Data Sources Recent Reports Search... / F Finsera Thematic B…" at bounding box center [658, 326] width 1316 height 653
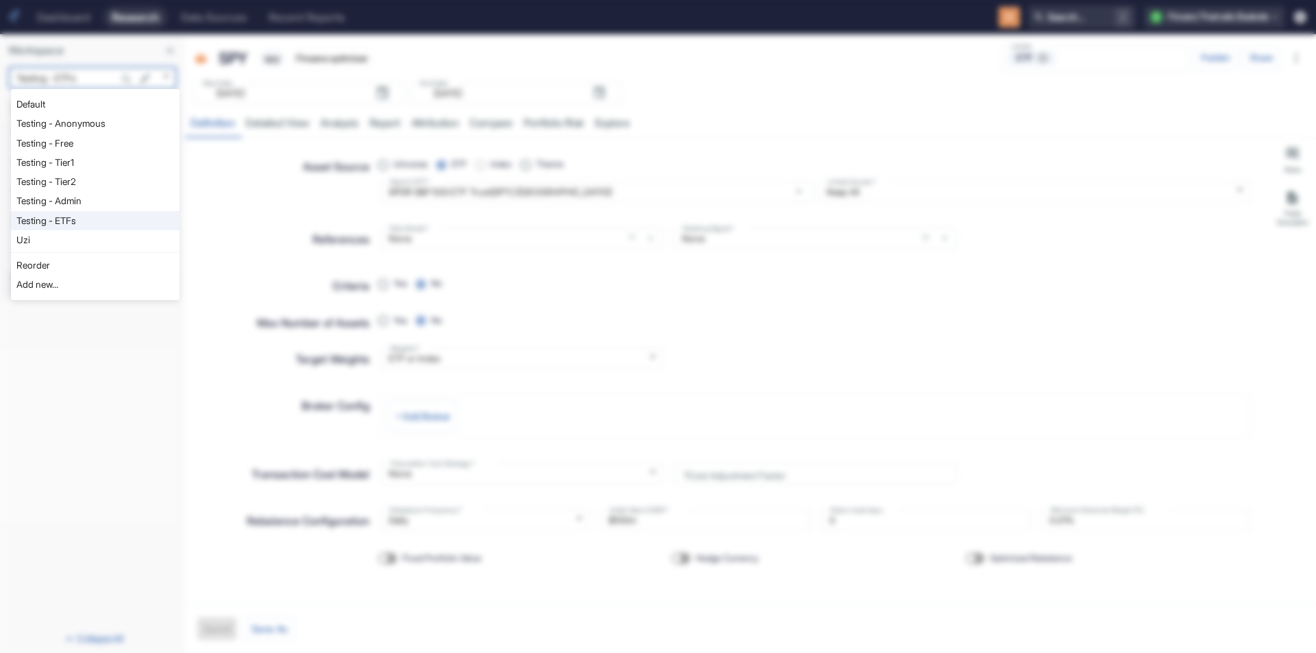
click at [83, 117] on li "Testing - Anonymous" at bounding box center [95, 123] width 169 height 19
type input "1126"
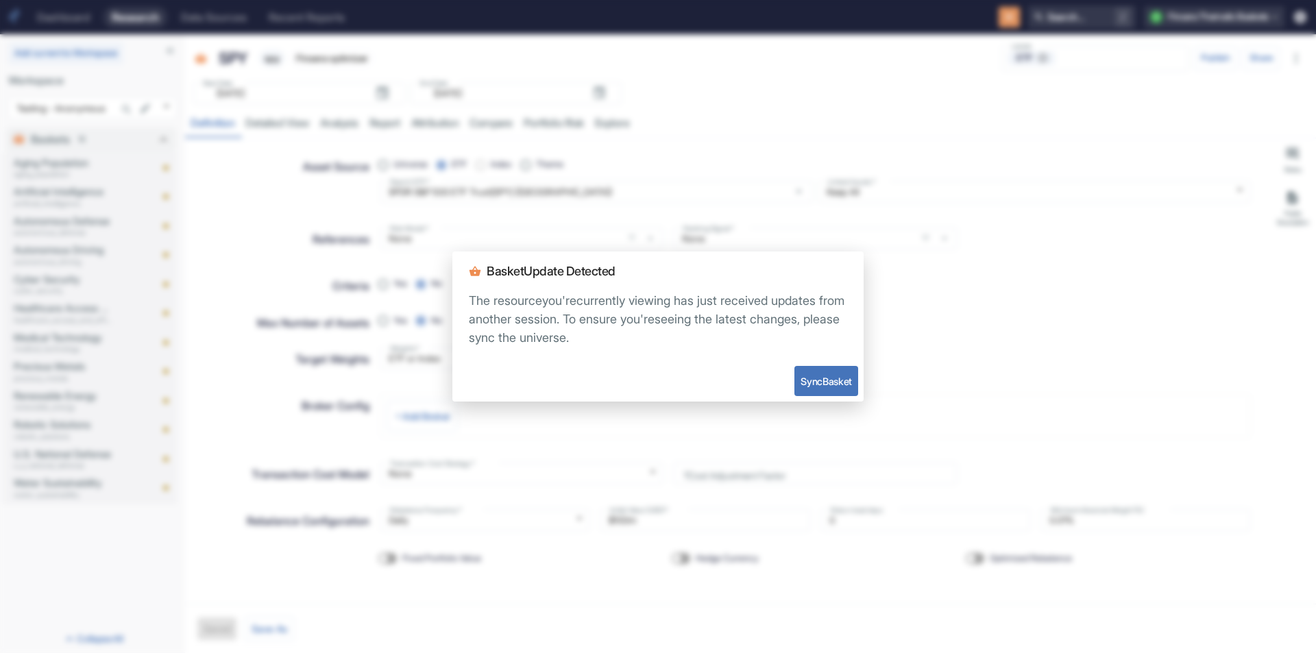
type textarea "x"
click at [824, 387] on button "Sync Basket" at bounding box center [827, 381] width 64 height 30
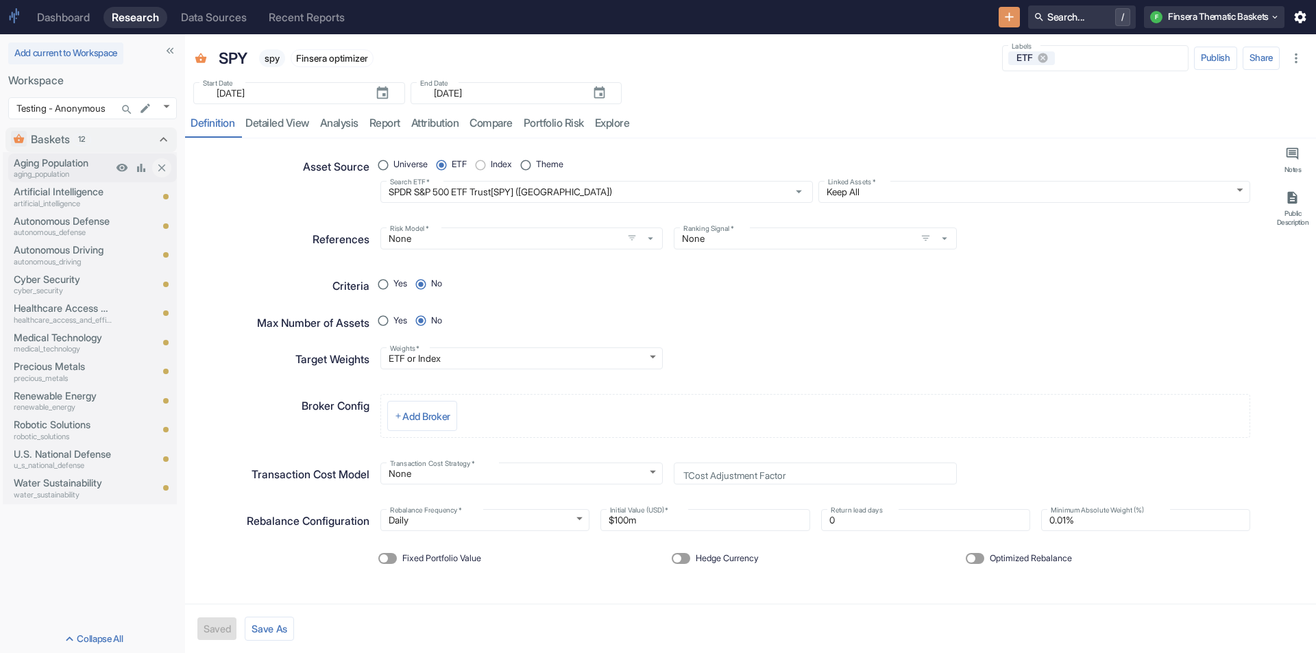
type textarea "x"
click at [71, 165] on p "Aging Population" at bounding box center [63, 163] width 99 height 15
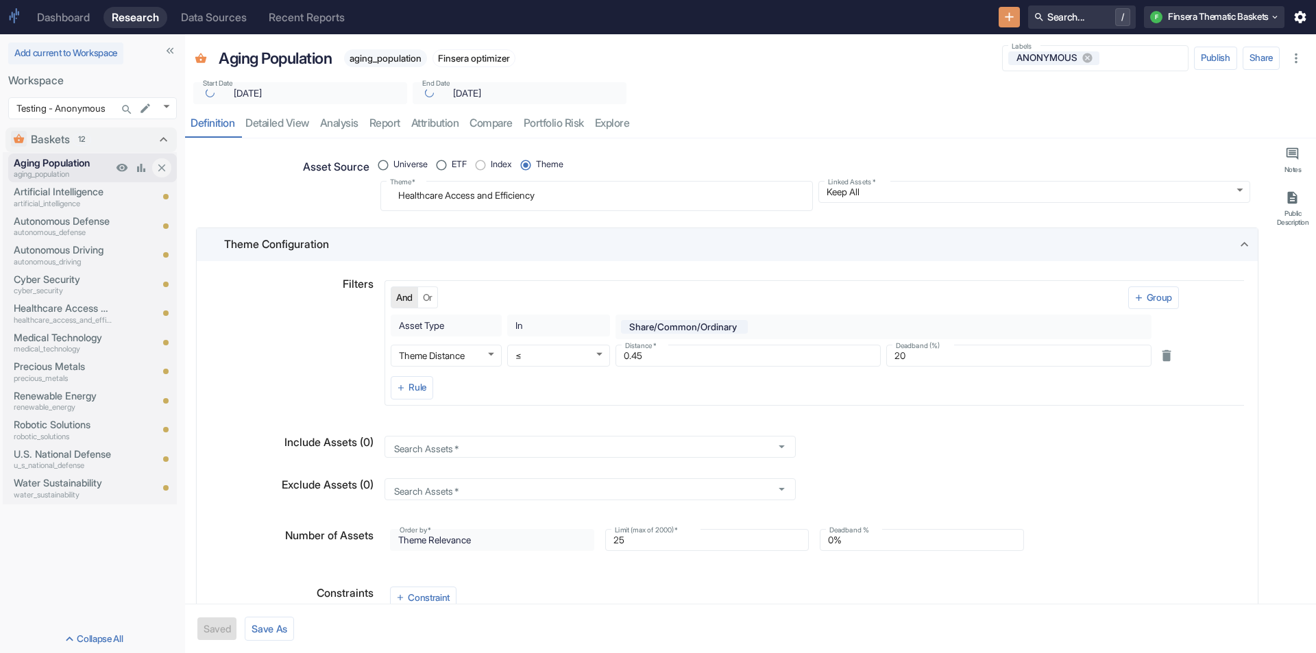
type textarea "x"
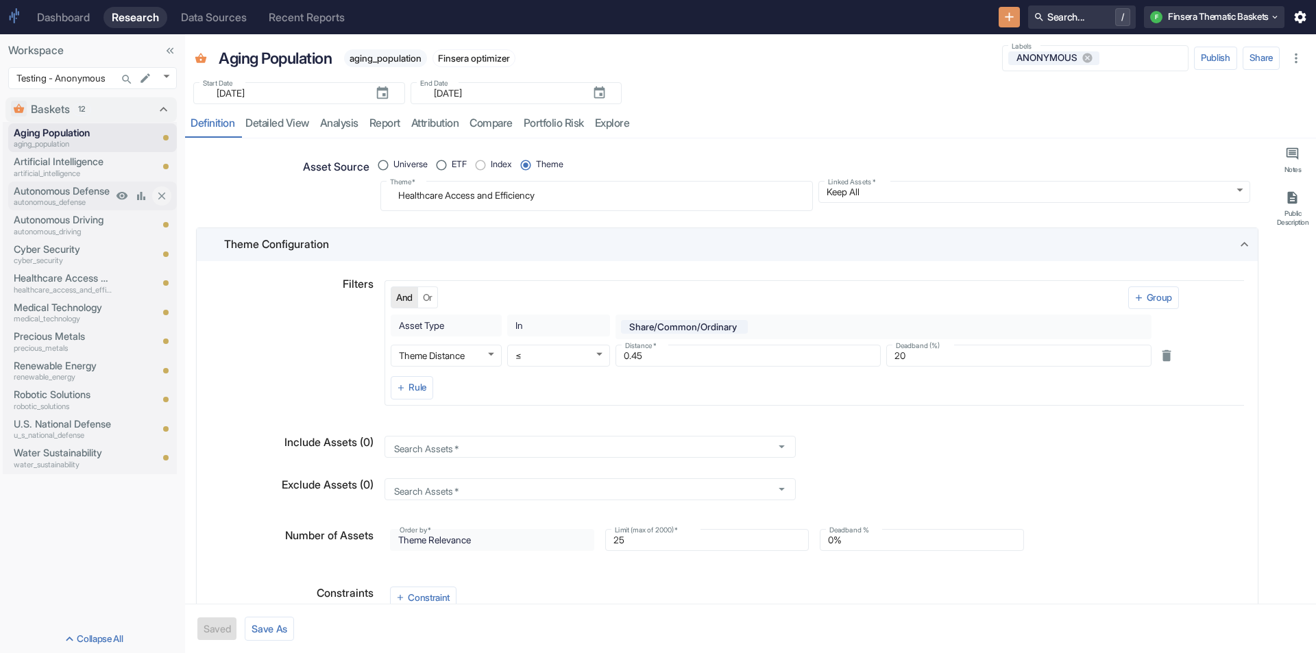
click at [58, 193] on p "Autonomous Defense" at bounding box center [63, 191] width 99 height 15
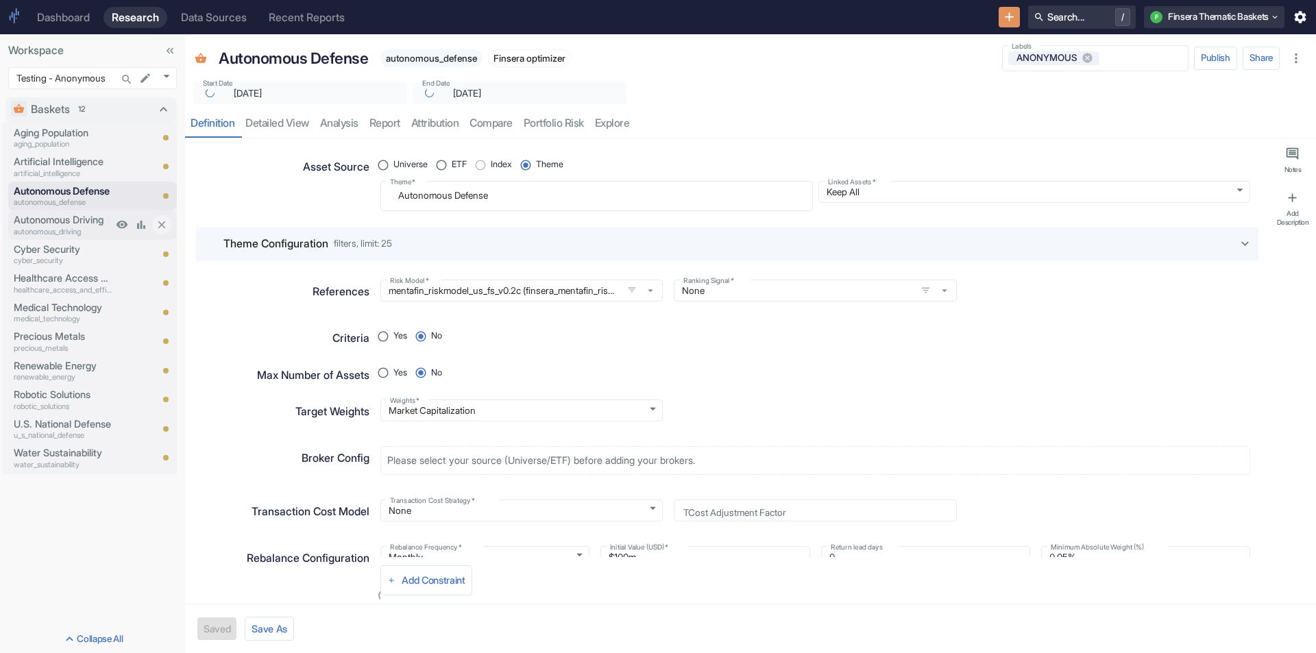
type textarea "x"
click at [57, 223] on p "Autonomous Driving" at bounding box center [63, 220] width 99 height 15
type textarea "x"
click at [53, 245] on p "Cyber Security" at bounding box center [63, 249] width 99 height 15
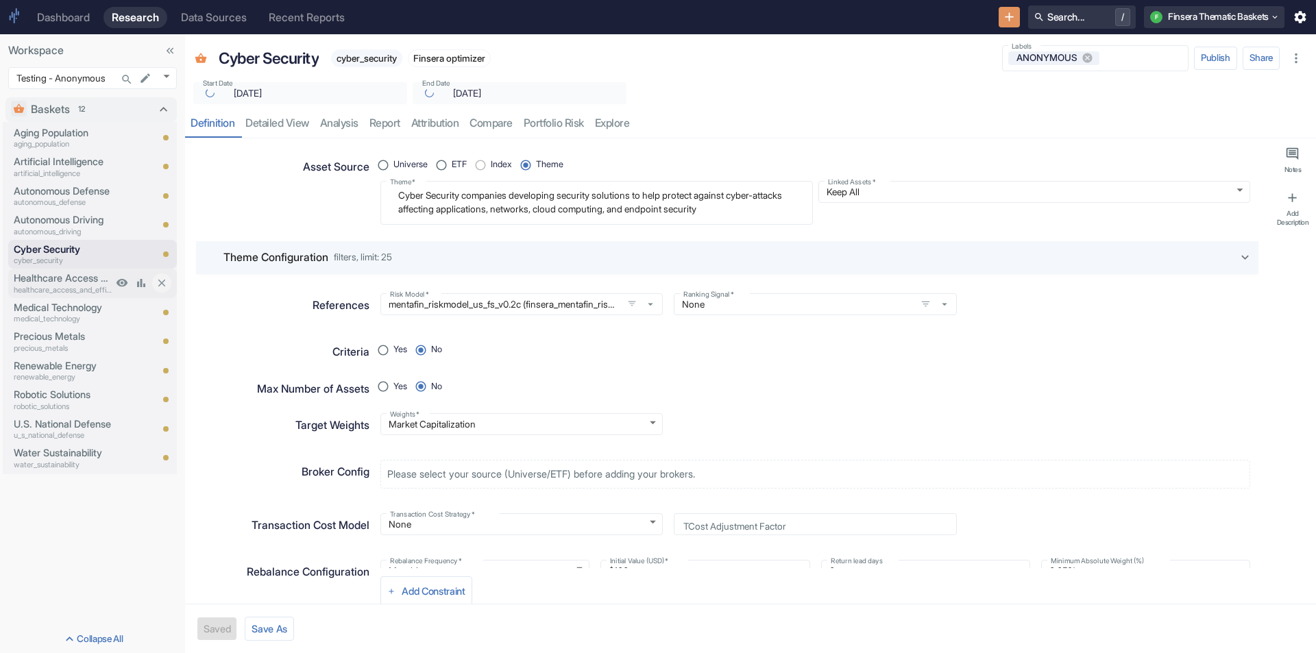
type textarea "x"
click at [50, 281] on p "Healthcare Access and Efficiency" at bounding box center [63, 278] width 99 height 15
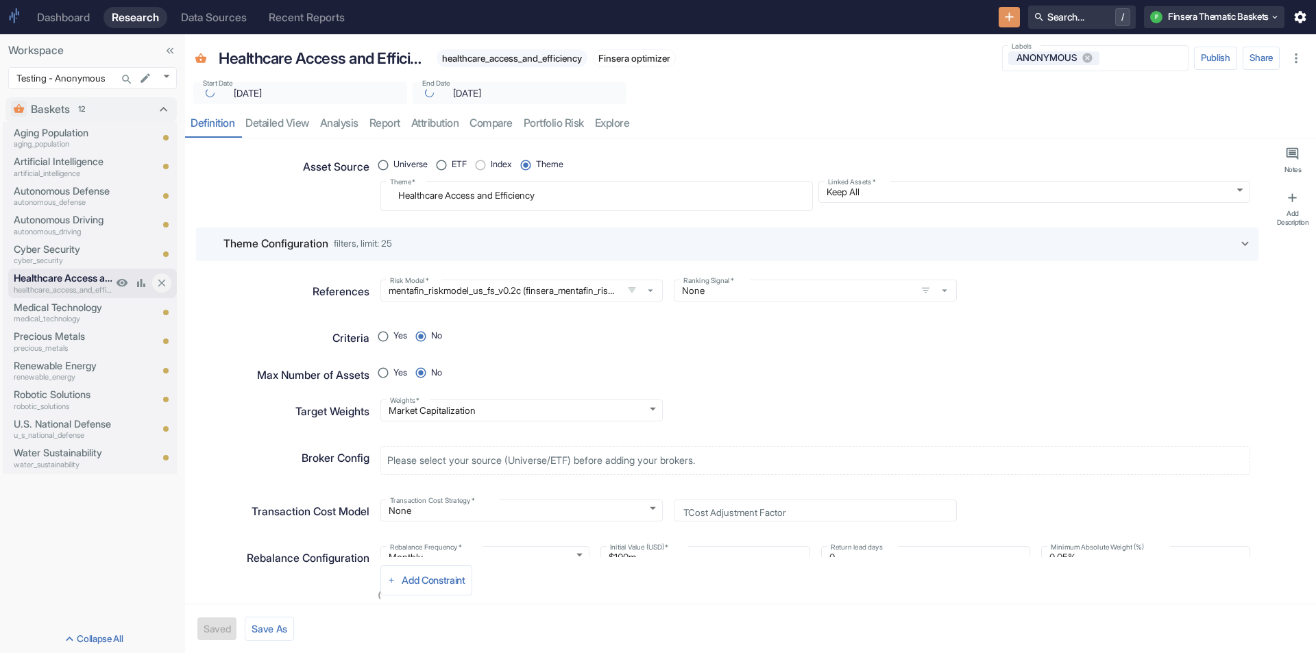
type textarea "x"
click at [51, 311] on p "Medical Technology" at bounding box center [63, 307] width 99 height 15
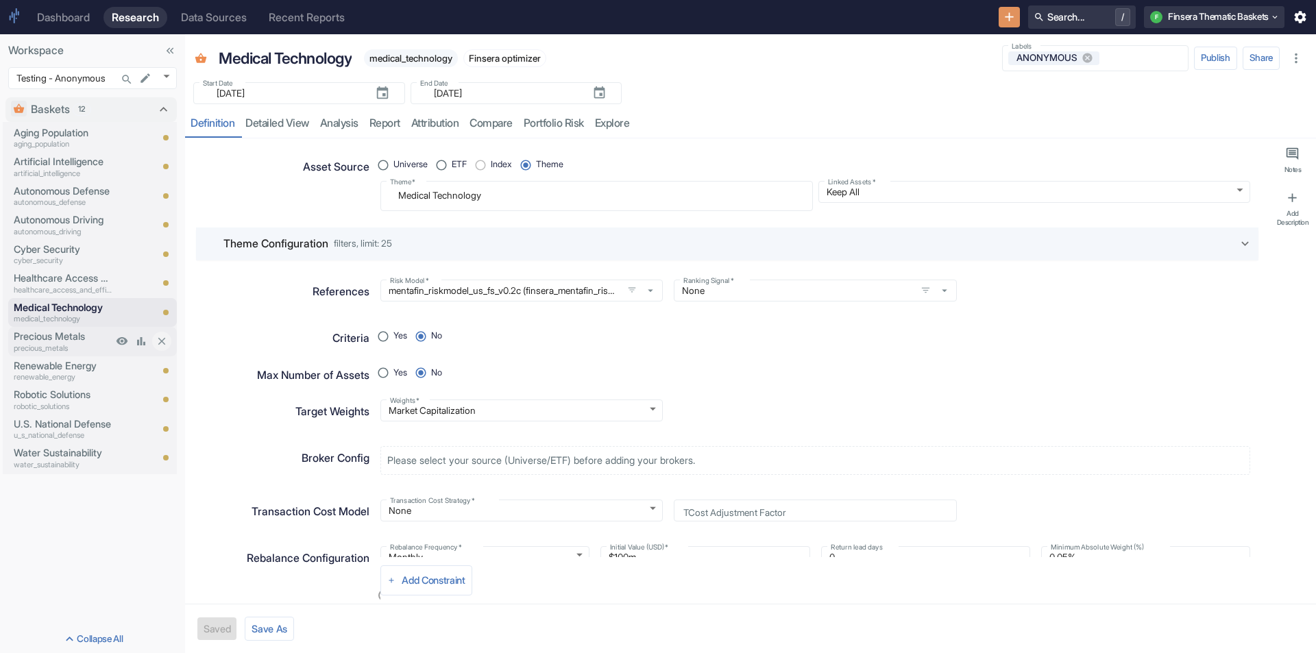
click at [49, 339] on p "Precious Metals" at bounding box center [63, 336] width 99 height 15
type textarea "x"
click at [47, 369] on p "Renewable Energy" at bounding box center [63, 366] width 99 height 15
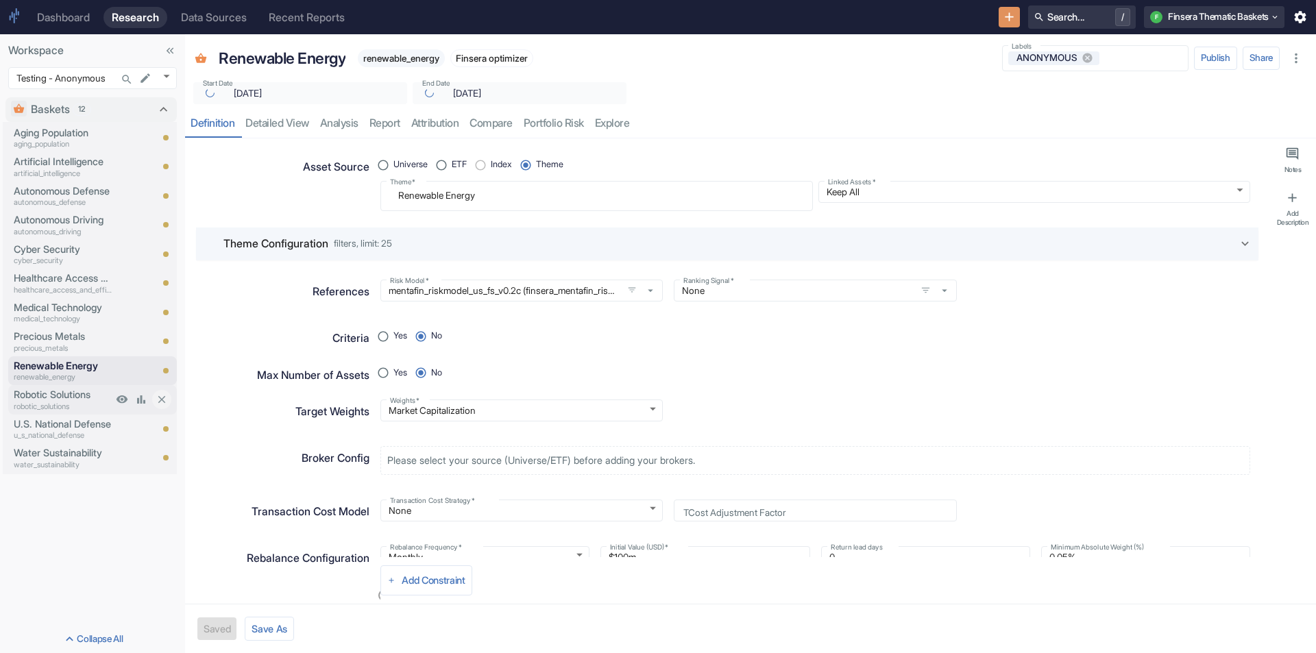
type textarea "x"
click at [50, 398] on p "Robotic Solutions" at bounding box center [63, 394] width 99 height 15
click at [53, 427] on p "U.S. National Defense" at bounding box center [63, 424] width 99 height 15
type textarea "x"
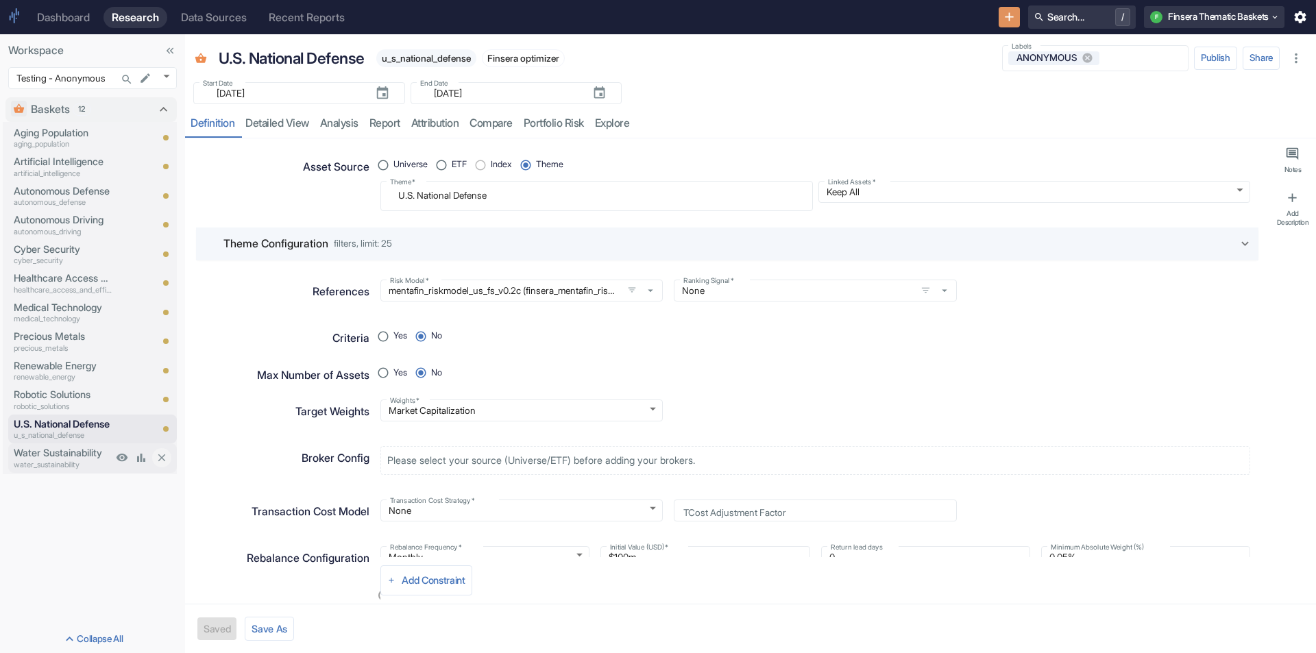
click at [54, 452] on p "Water Sustainability" at bounding box center [63, 453] width 99 height 15
type textarea "x"
click at [73, 19] on div "Dashboard" at bounding box center [63, 17] width 53 height 13
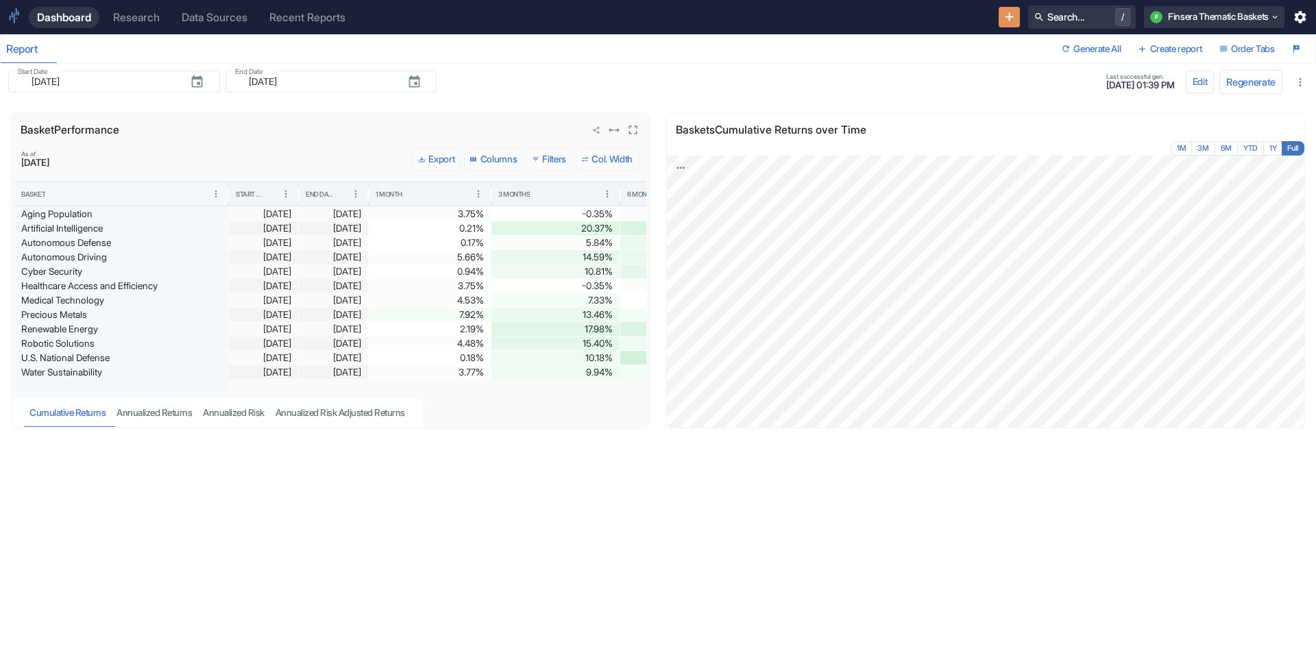
click at [592, 153] on button "Col. Width" at bounding box center [608, 159] width 64 height 23
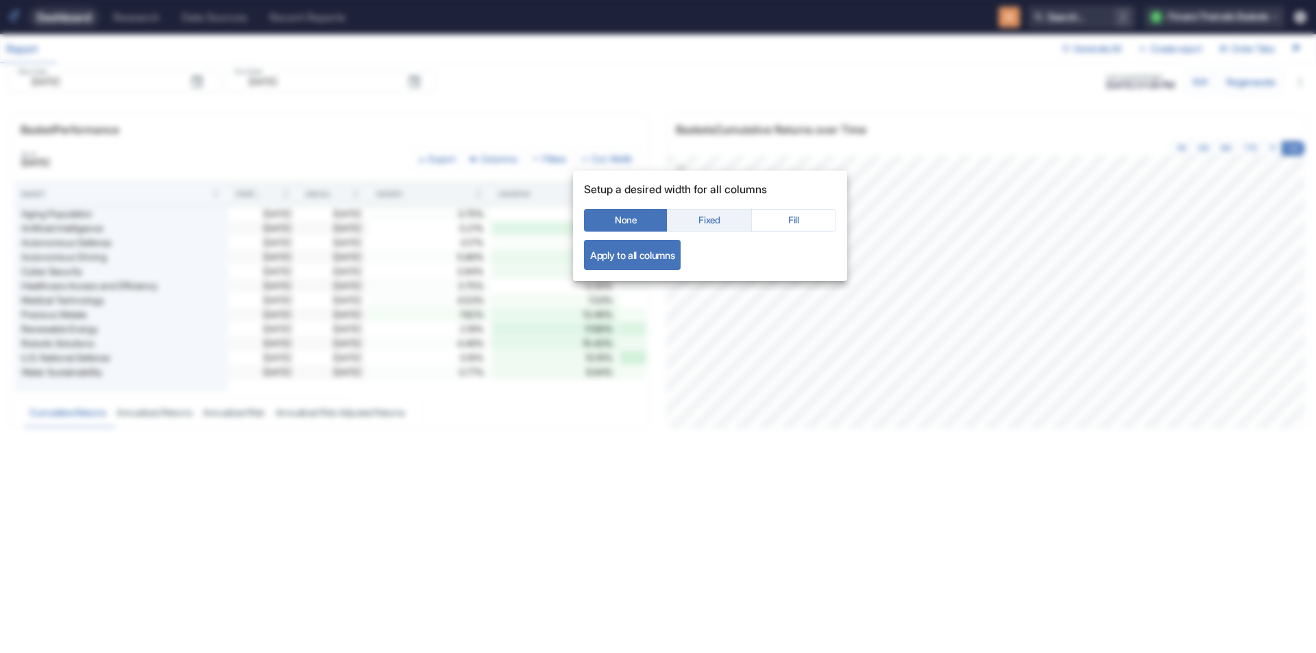
click at [713, 217] on button "Fixed" at bounding box center [709, 220] width 85 height 23
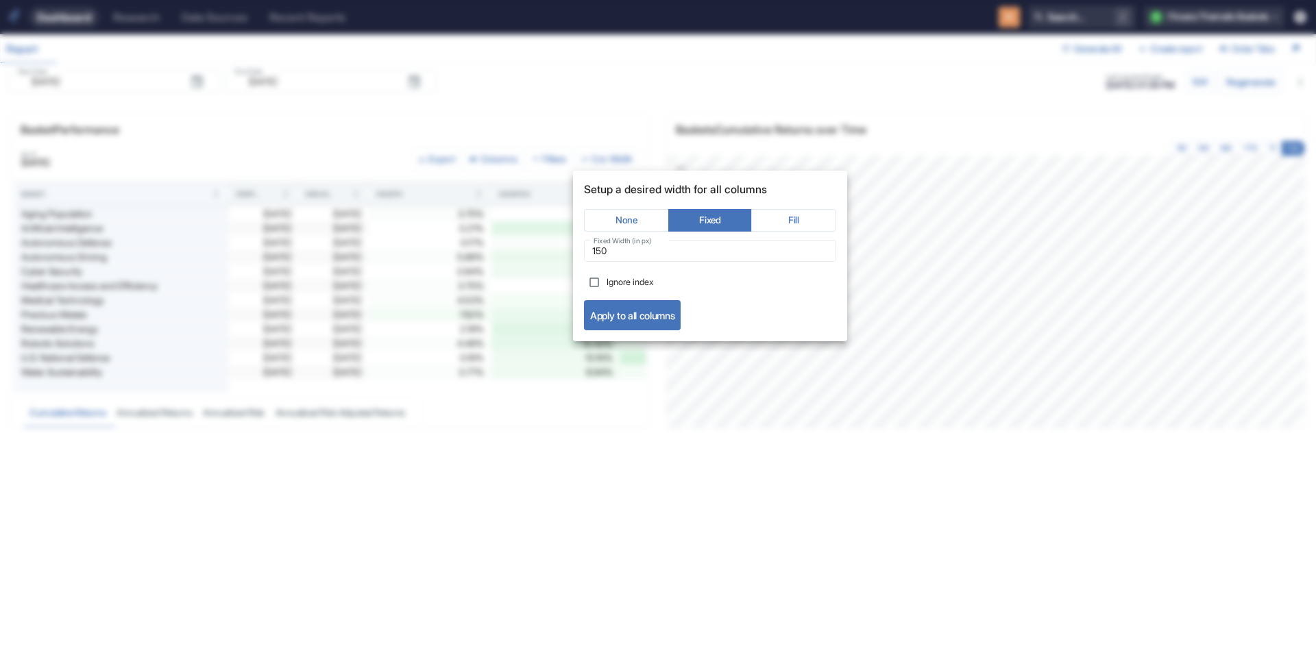
click at [625, 279] on span "Ignore index" at bounding box center [630, 282] width 47 height 13
click at [607, 279] on input "Ignore index" at bounding box center [594, 282] width 25 height 25
checkbox input "true"
click at [631, 317] on button "Apply to all columns" at bounding box center [632, 315] width 97 height 30
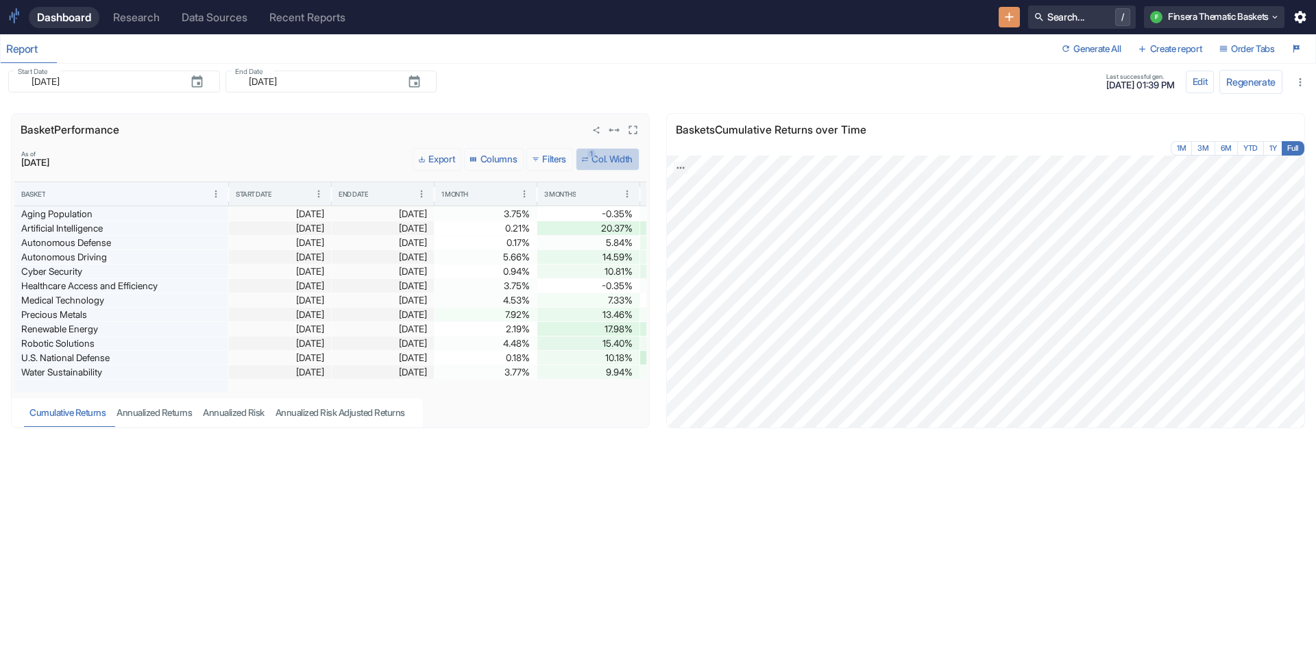
click at [605, 158] on button "1 Col. Width" at bounding box center [608, 159] width 64 height 23
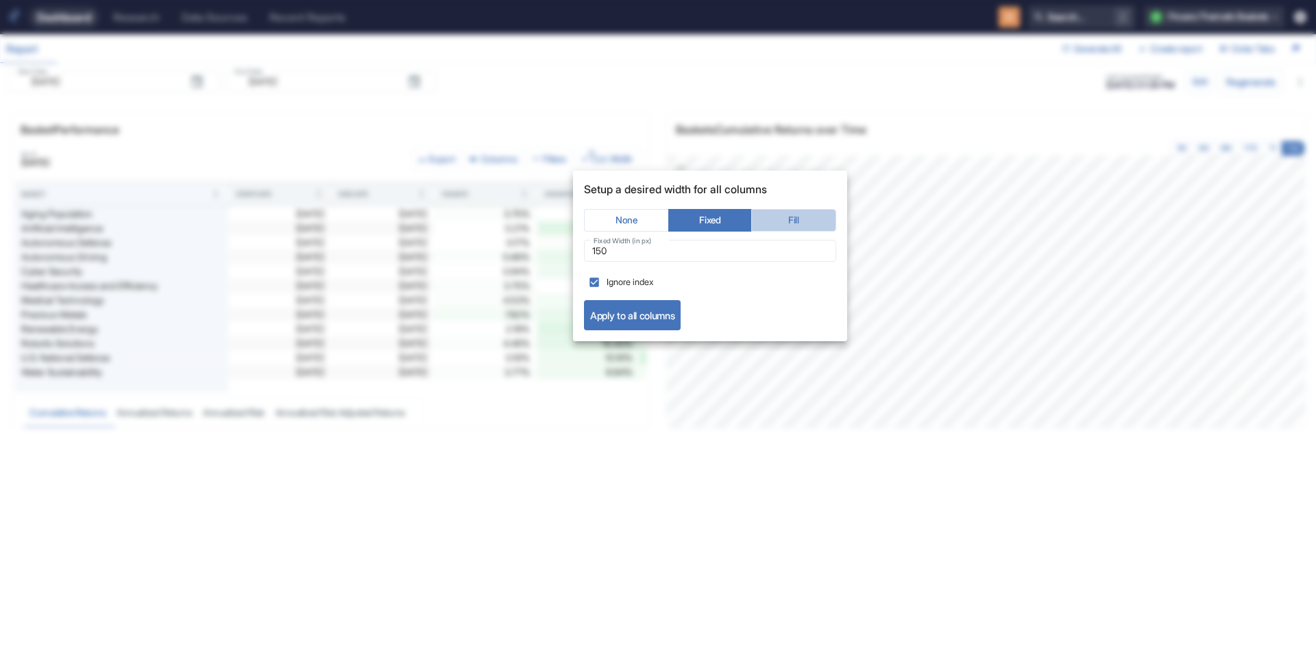
click at [794, 219] on button "Fill" at bounding box center [793, 220] width 85 height 23
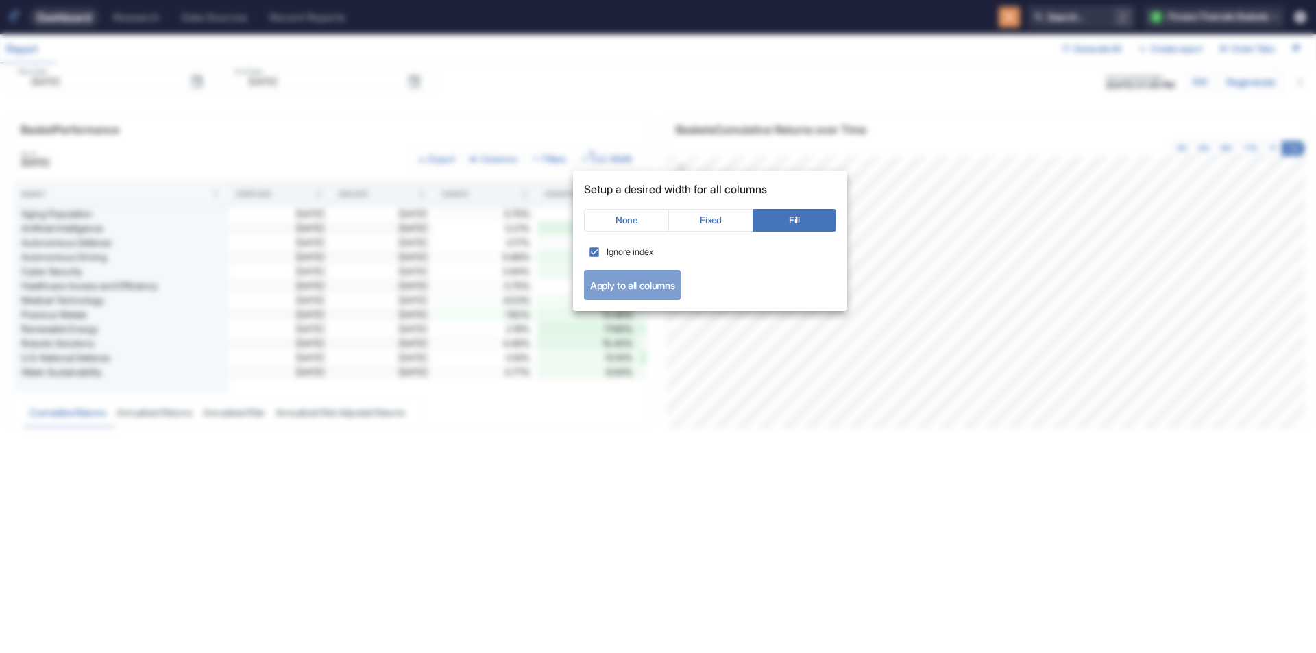
click at [646, 291] on button "Apply to all columns" at bounding box center [632, 285] width 97 height 30
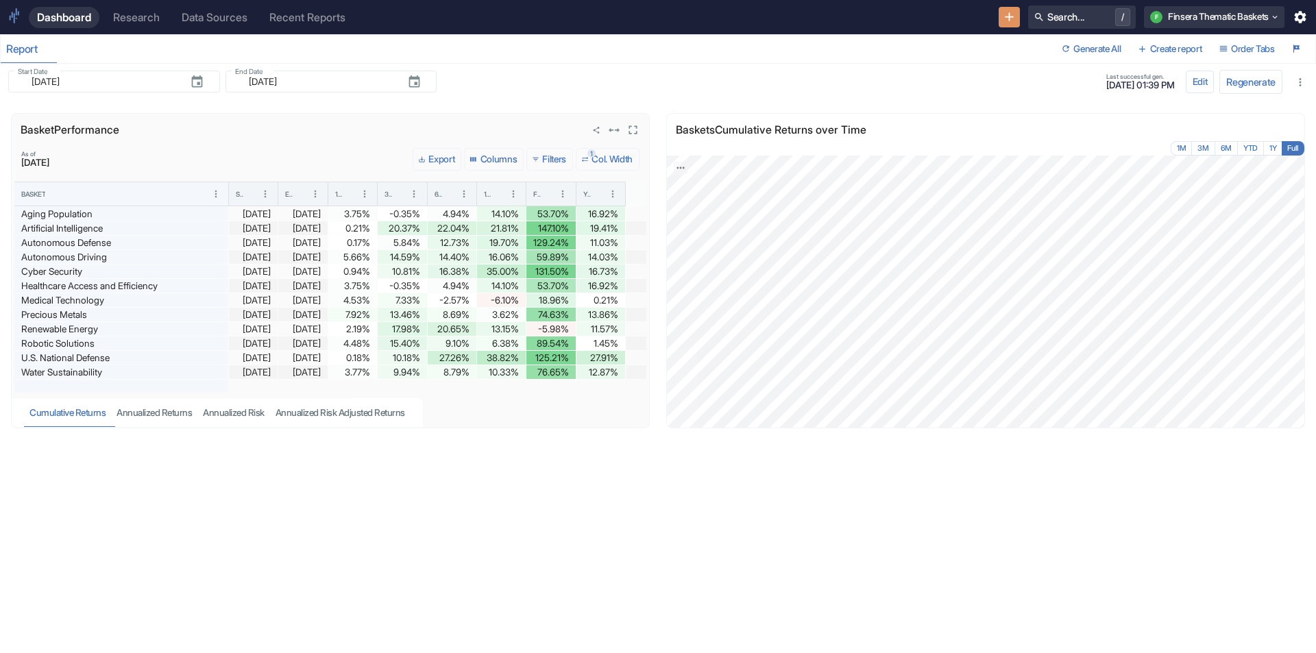
click at [588, 155] on div "1" at bounding box center [592, 153] width 8 height 8
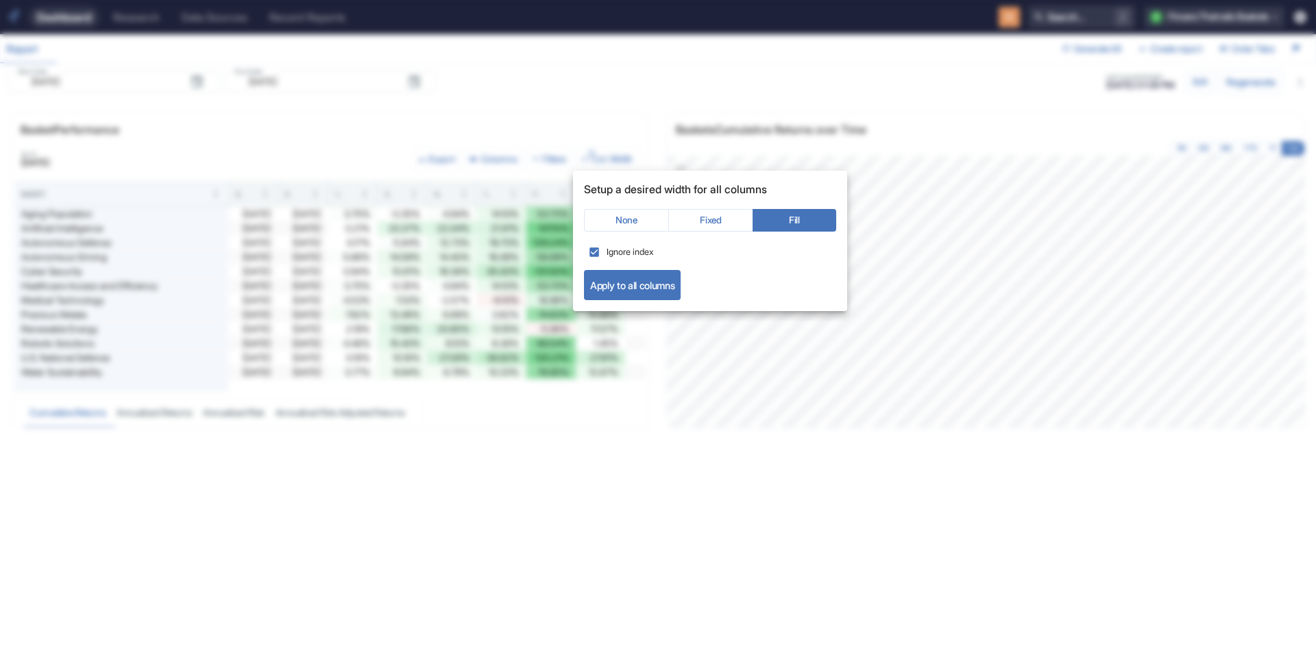
click at [590, 154] on div at bounding box center [658, 326] width 1316 height 653
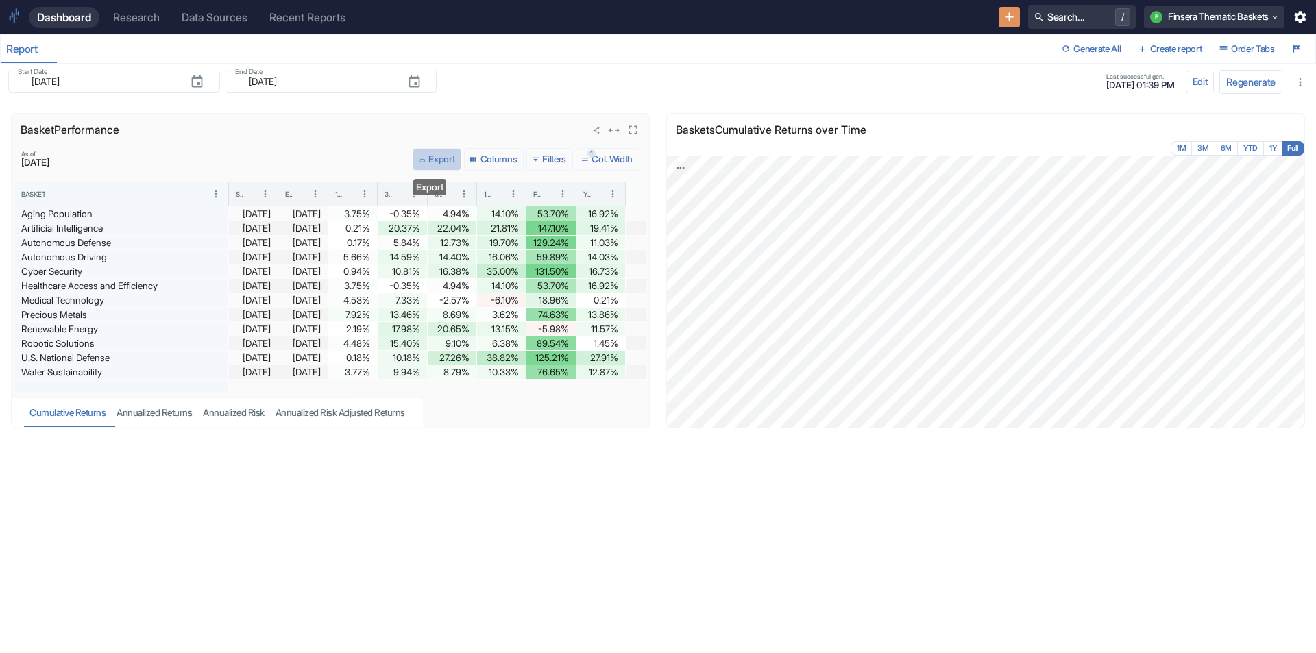
click at [429, 158] on button "Export" at bounding box center [437, 159] width 49 height 23
click at [489, 158] on button "Columns" at bounding box center [494, 159] width 60 height 23
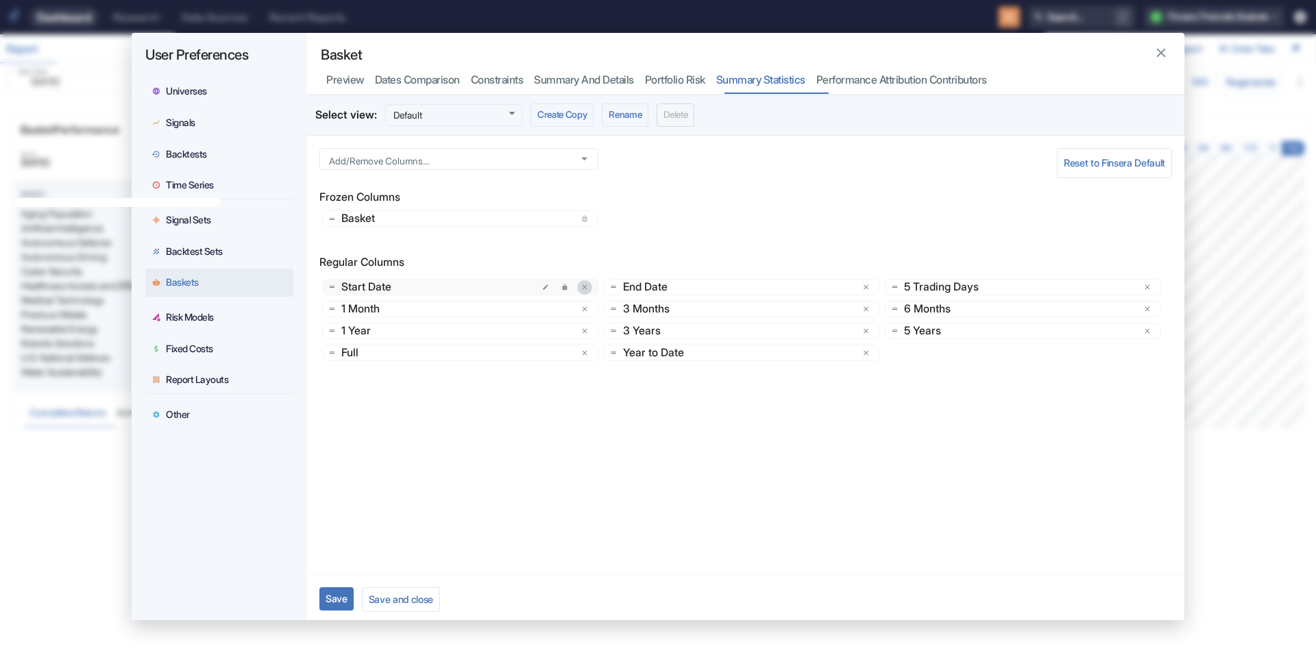
click at [585, 289] on icon "delete" at bounding box center [584, 287] width 5 height 5
click at [397, 601] on button "Save and close" at bounding box center [401, 600] width 78 height 24
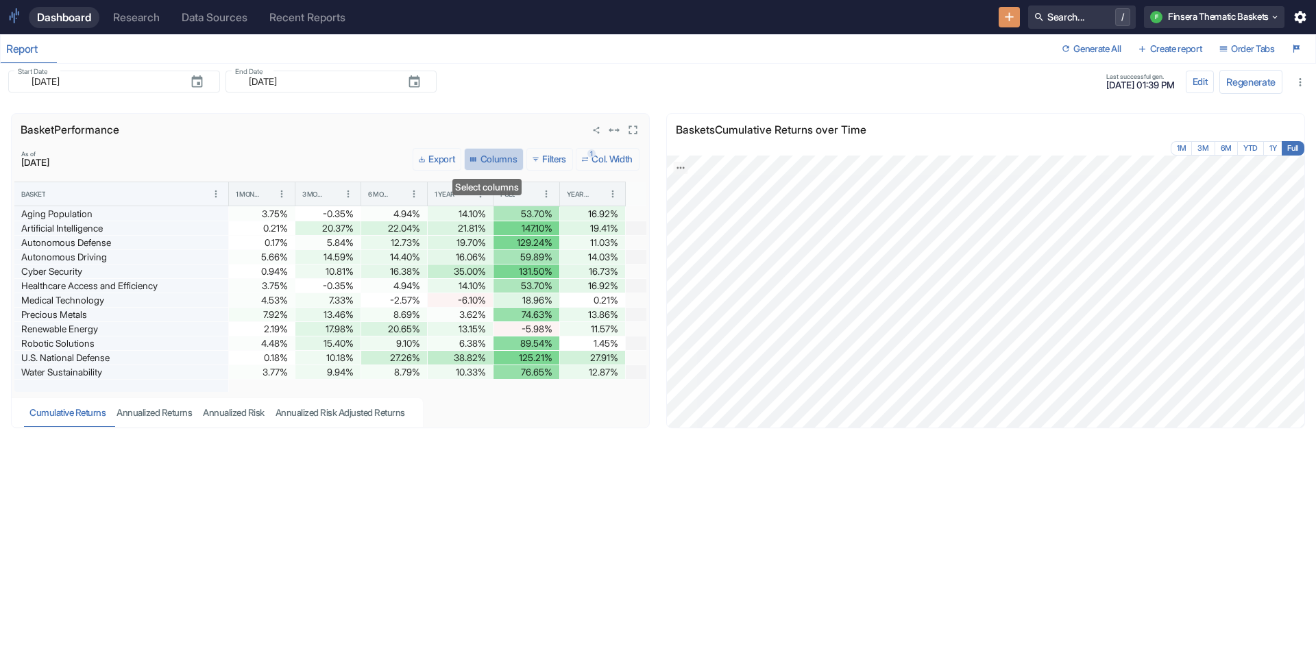
click at [478, 160] on button "Columns" at bounding box center [494, 159] width 60 height 23
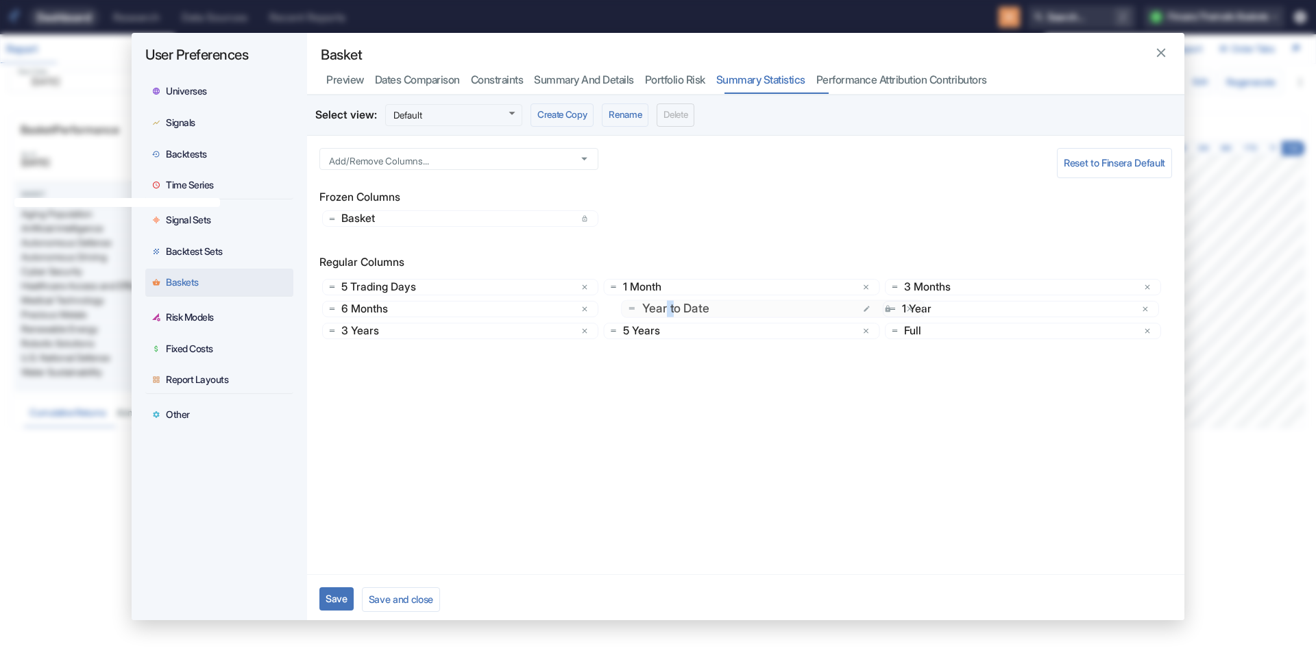
drag, startPoint x: 926, startPoint y: 330, endPoint x: 676, endPoint y: 309, distance: 251.2
click at [411, 599] on button "Save and close" at bounding box center [401, 600] width 78 height 24
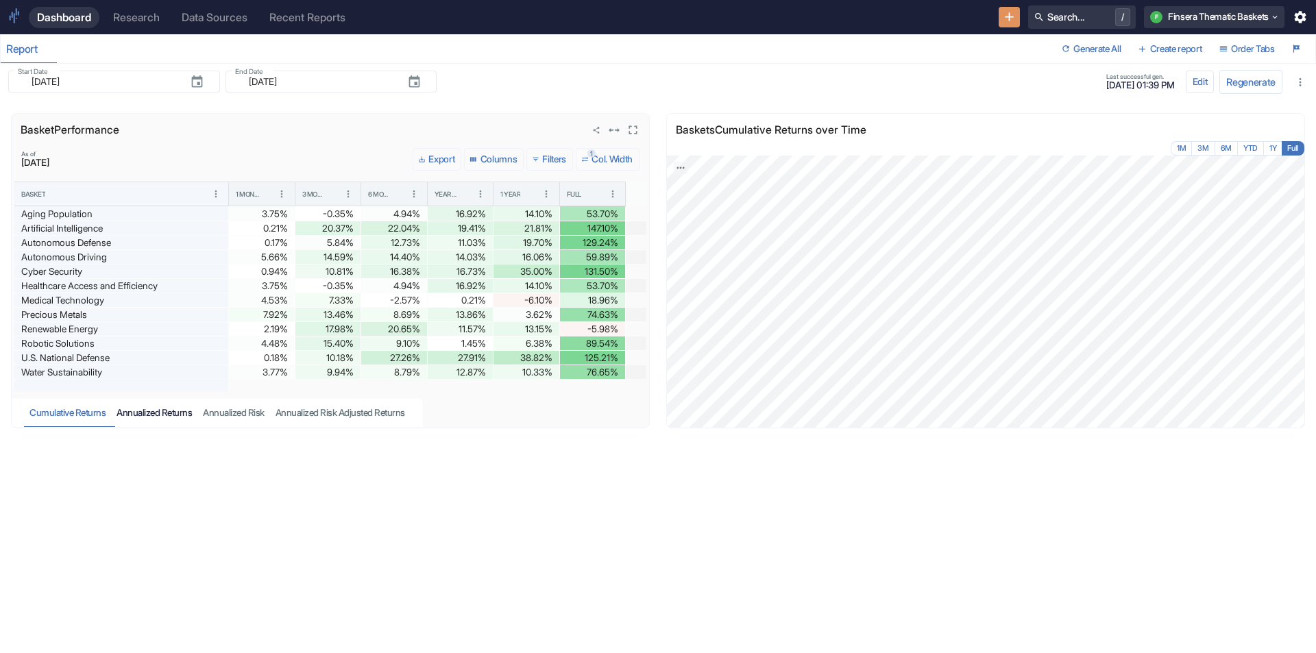
click at [164, 410] on div "Annualized Returns" at bounding box center [154, 413] width 75 height 12
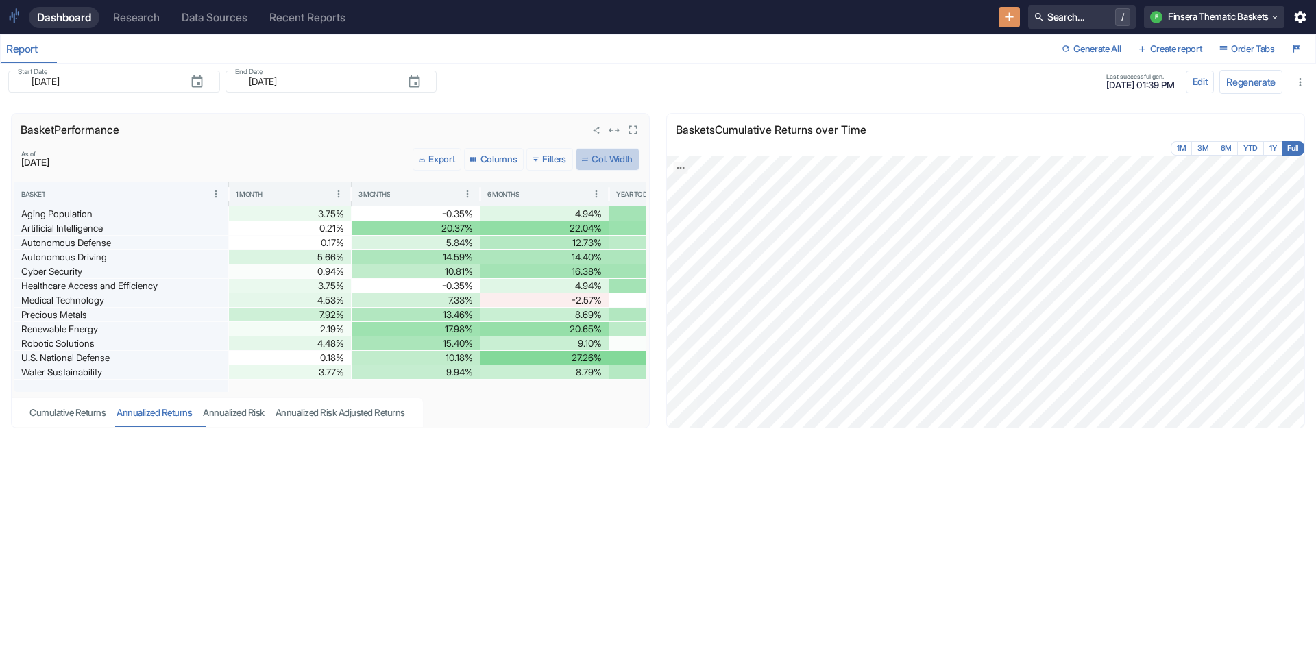
click at [607, 160] on button "Col. Width" at bounding box center [608, 159] width 64 height 23
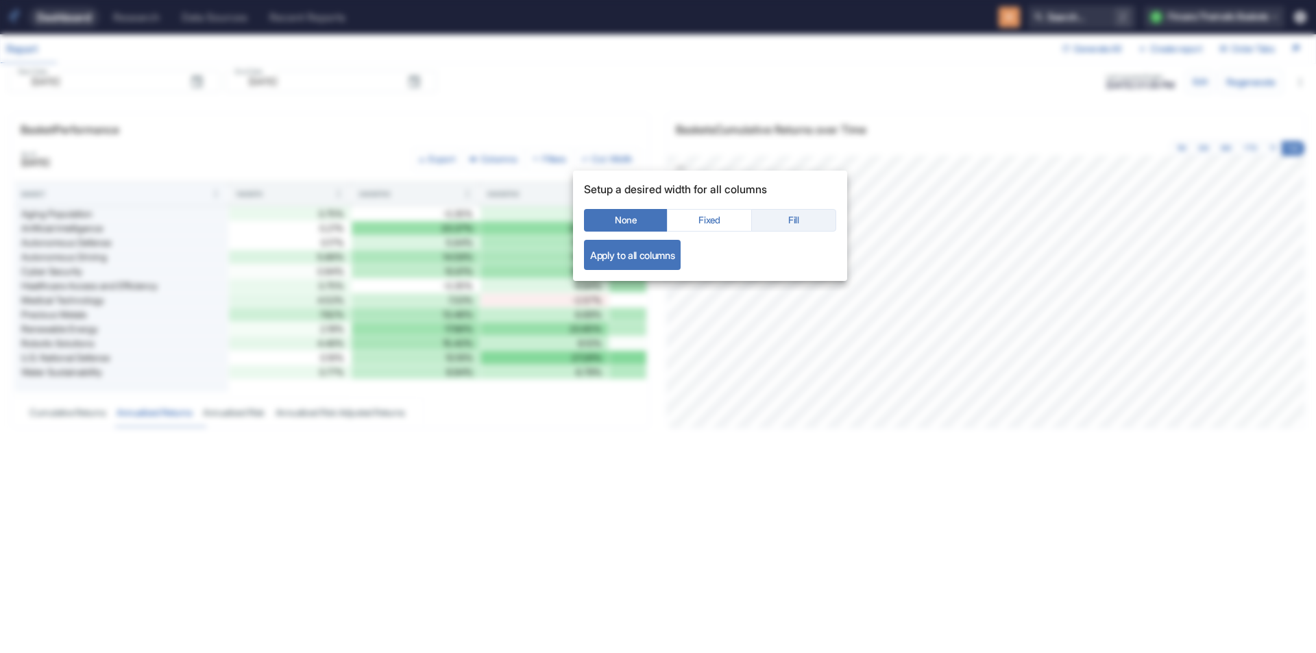
click at [784, 215] on button "Fill" at bounding box center [793, 220] width 85 height 23
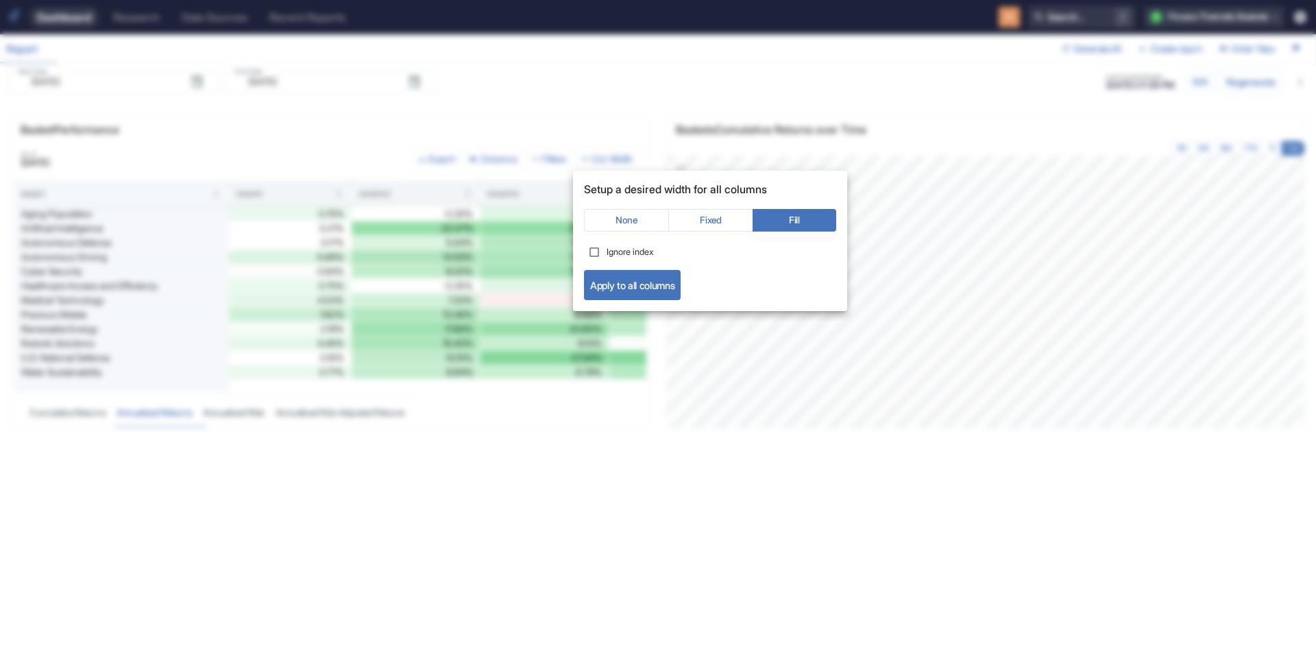
click at [634, 246] on span "Ignore index" at bounding box center [630, 252] width 47 height 13
click at [607, 245] on input "Ignore index" at bounding box center [594, 252] width 25 height 25
checkbox input "true"
click at [637, 287] on button "Apply to all columns" at bounding box center [632, 285] width 97 height 30
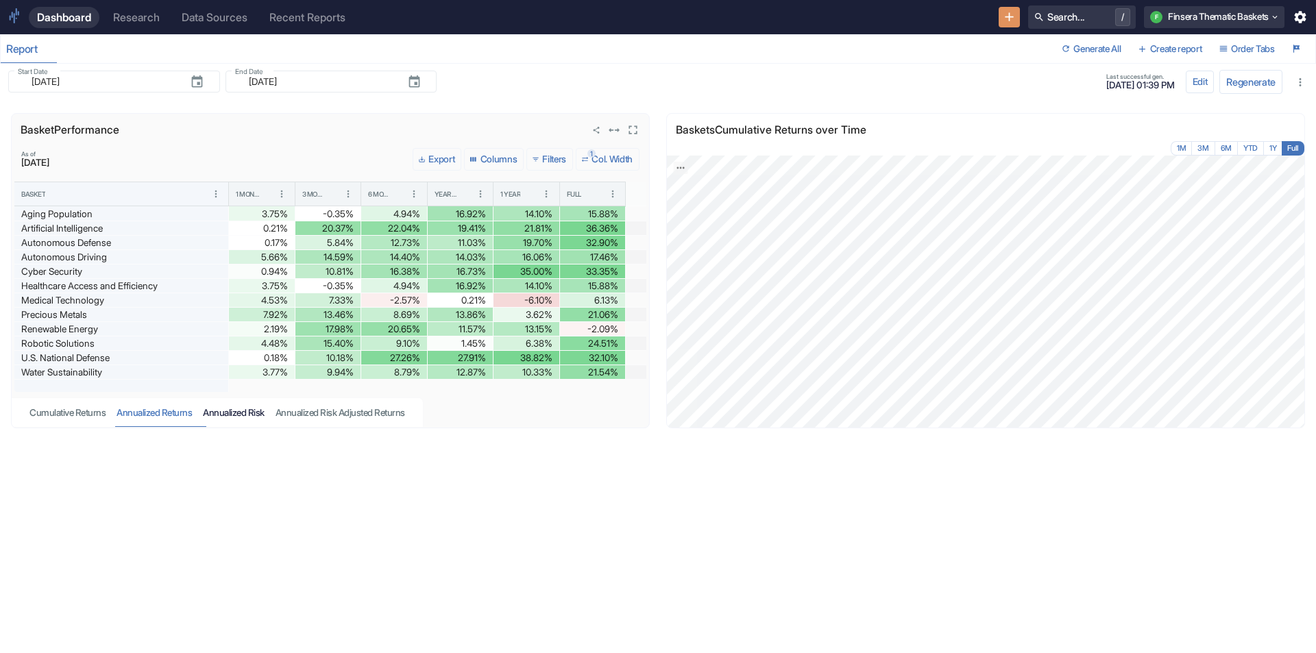
click at [233, 406] on button "Annualized Risk" at bounding box center [233, 412] width 73 height 29
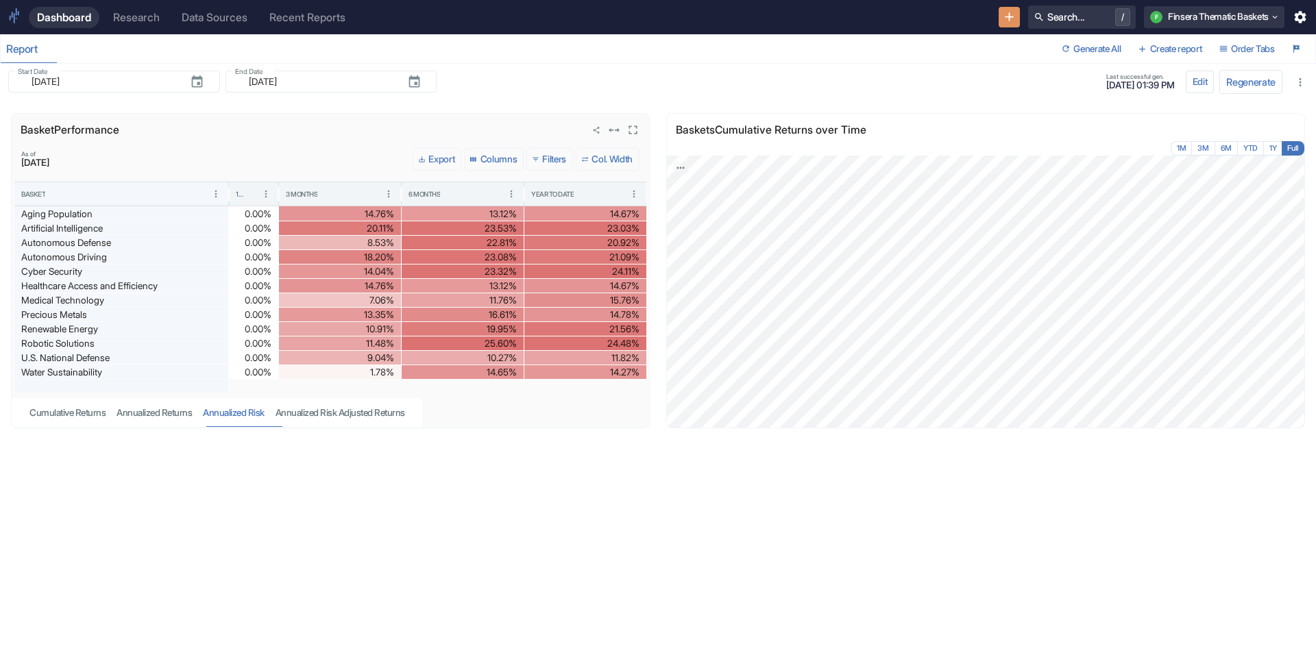
click at [614, 154] on button "Col. Width" at bounding box center [608, 159] width 64 height 23
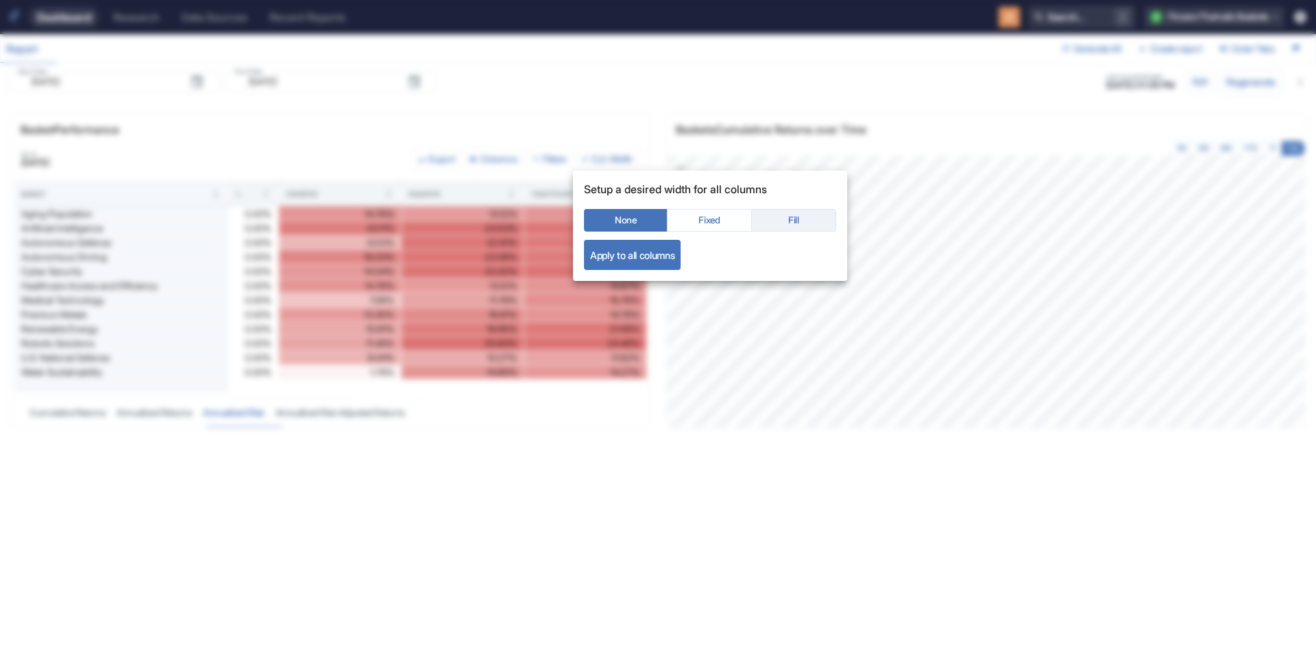
click at [786, 217] on button "Fill" at bounding box center [793, 220] width 85 height 23
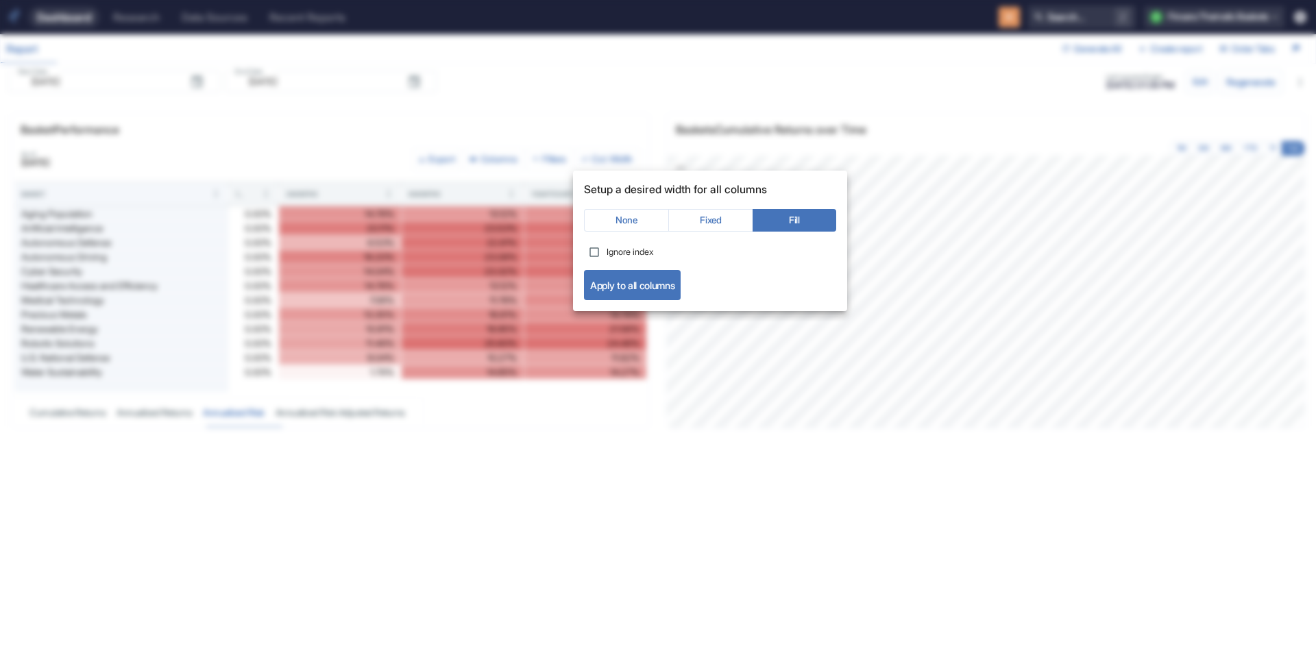
click at [621, 251] on span "Ignore index" at bounding box center [630, 252] width 47 height 13
click at [607, 251] on input "Ignore index" at bounding box center [594, 252] width 25 height 25
checkbox input "true"
click at [617, 285] on button "Apply to all columns" at bounding box center [632, 285] width 97 height 30
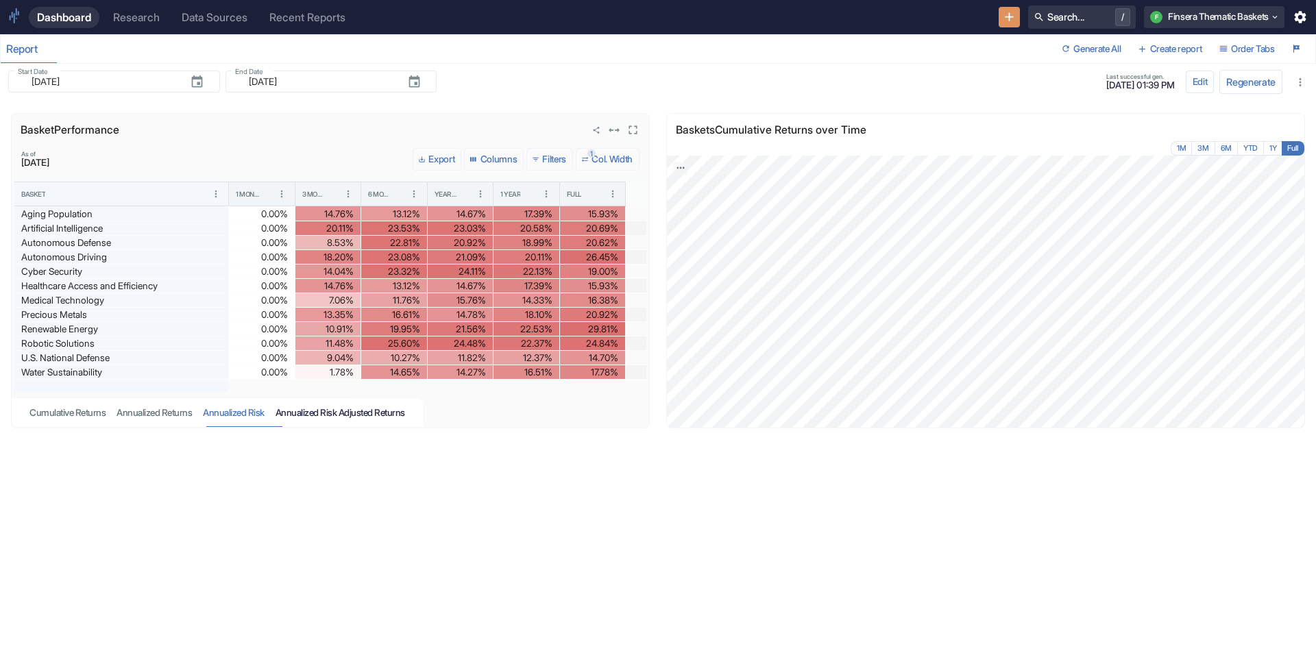
click at [366, 411] on div "Annualized Risk Adjusted Returns" at bounding box center [341, 413] width 130 height 12
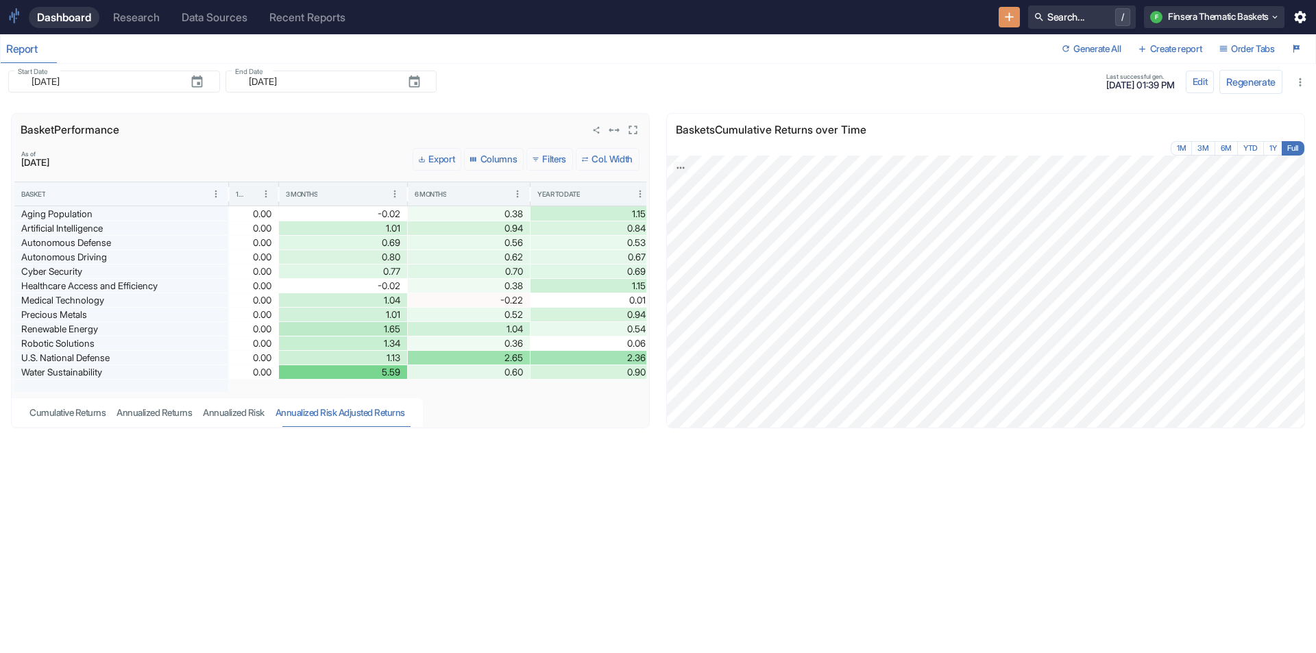
click at [618, 155] on button "Col. Width" at bounding box center [608, 159] width 64 height 23
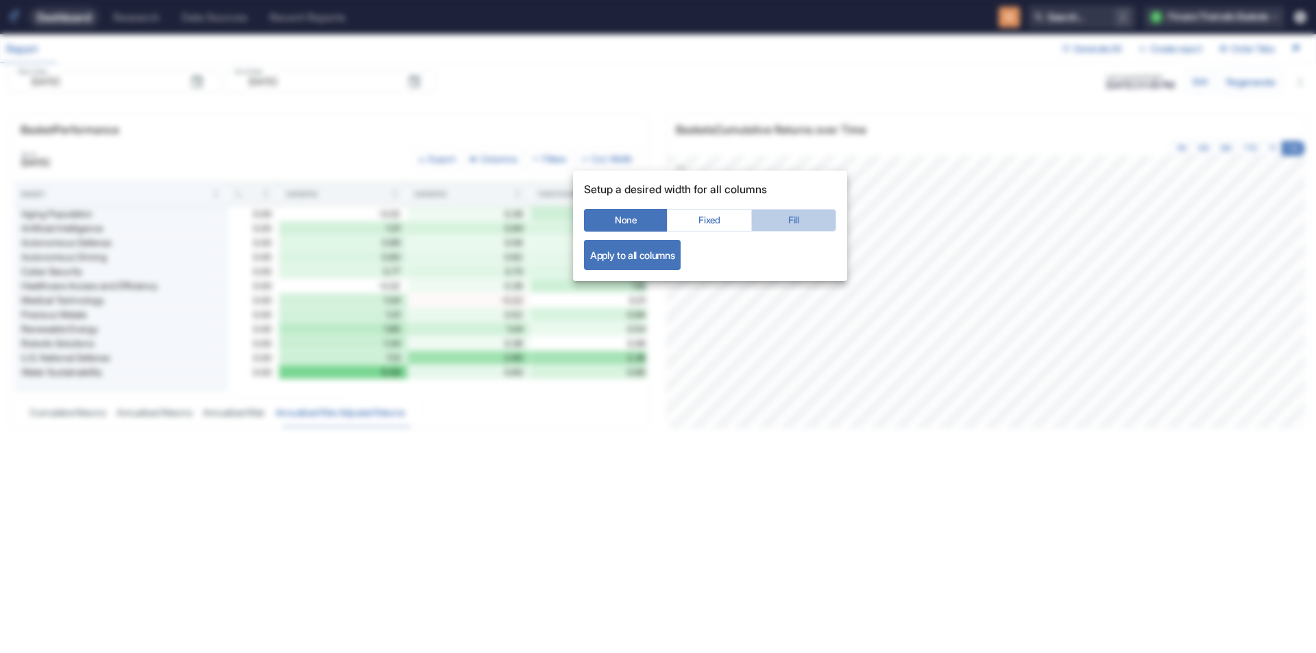
click at [803, 217] on button "Fill" at bounding box center [793, 220] width 85 height 23
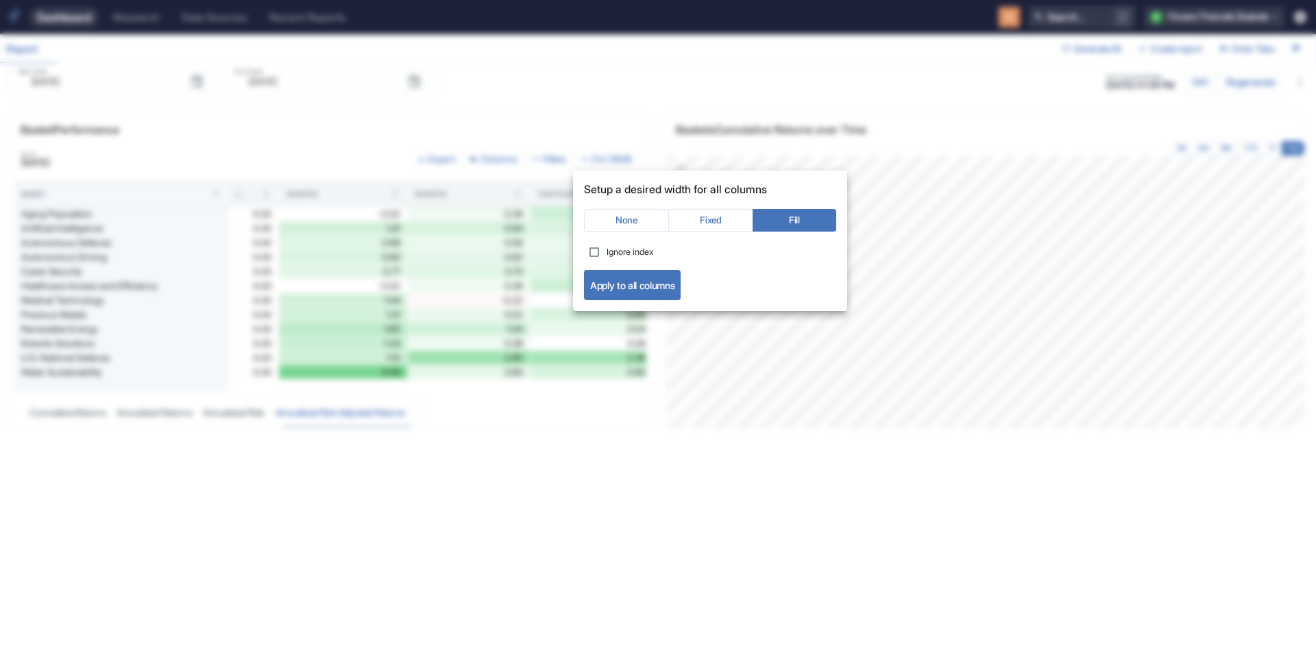
click at [627, 244] on label "Ignore index" at bounding box center [618, 252] width 72 height 25
click at [607, 244] on input "Ignore index" at bounding box center [594, 252] width 25 height 25
checkbox input "true"
click at [640, 289] on button "Apply to all columns" at bounding box center [632, 285] width 97 height 30
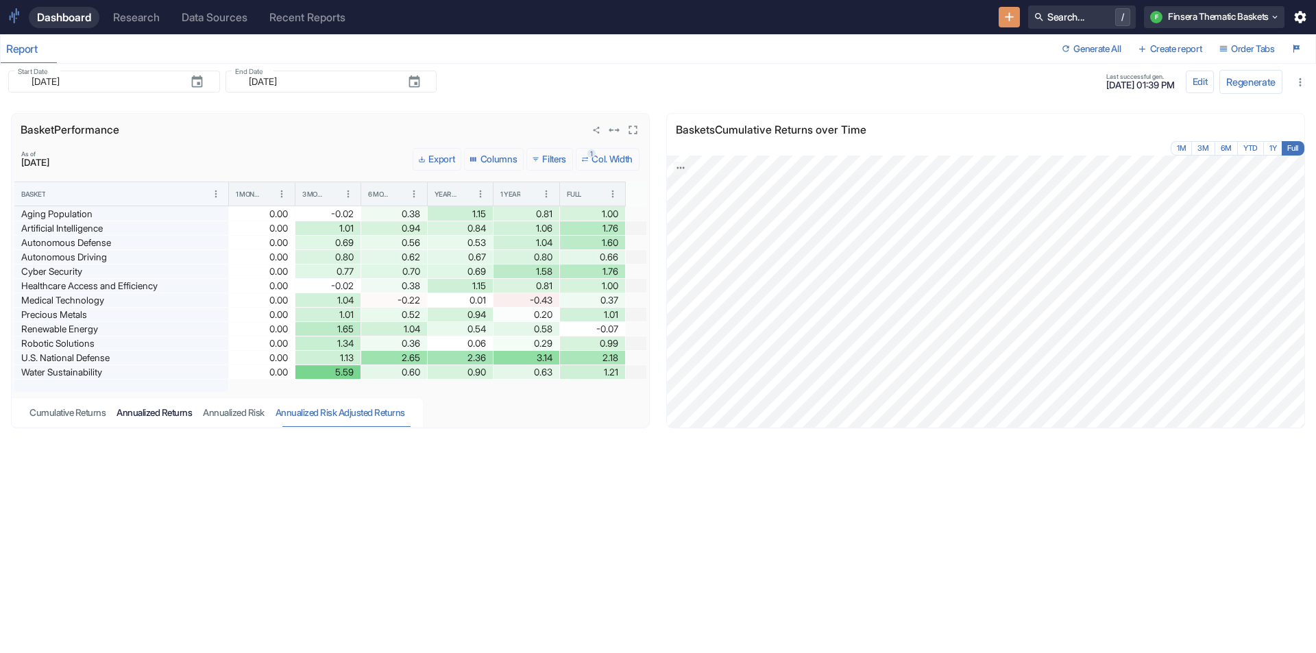
click at [150, 413] on div "Annualized Returns" at bounding box center [154, 413] width 75 height 12
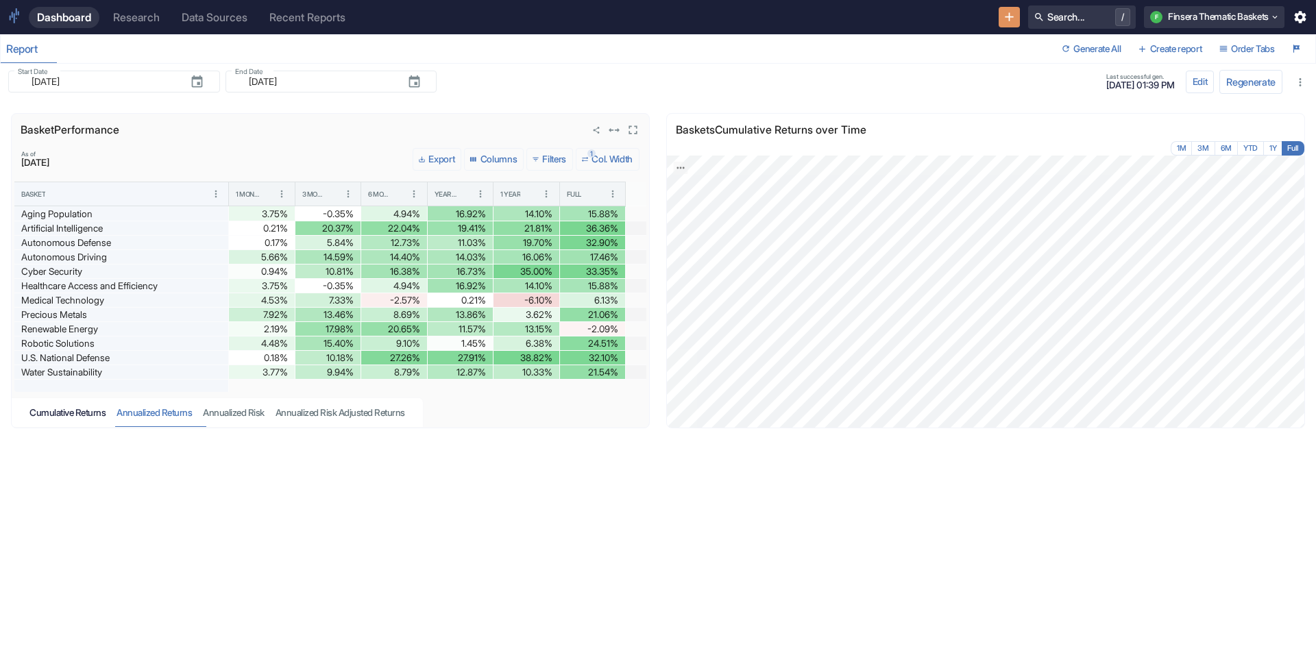
click at [72, 413] on div "Cumulative Returns" at bounding box center [67, 413] width 76 height 12
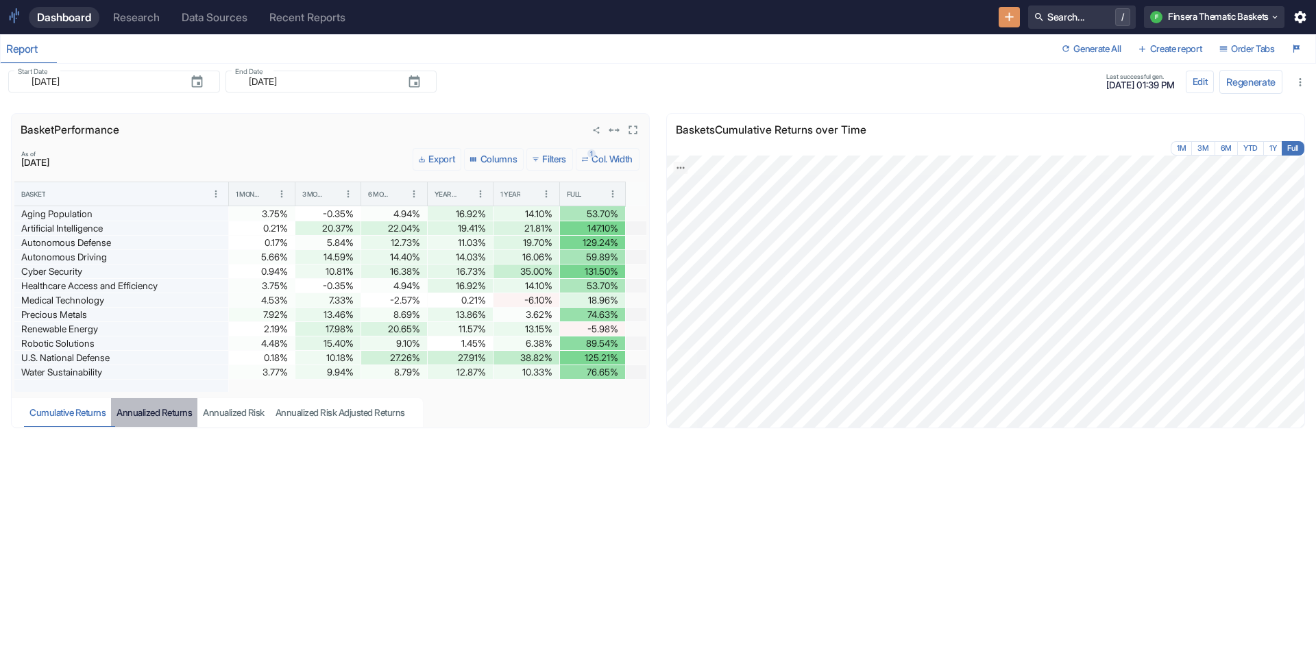
click at [165, 411] on div "Annualized Returns" at bounding box center [154, 413] width 75 height 12
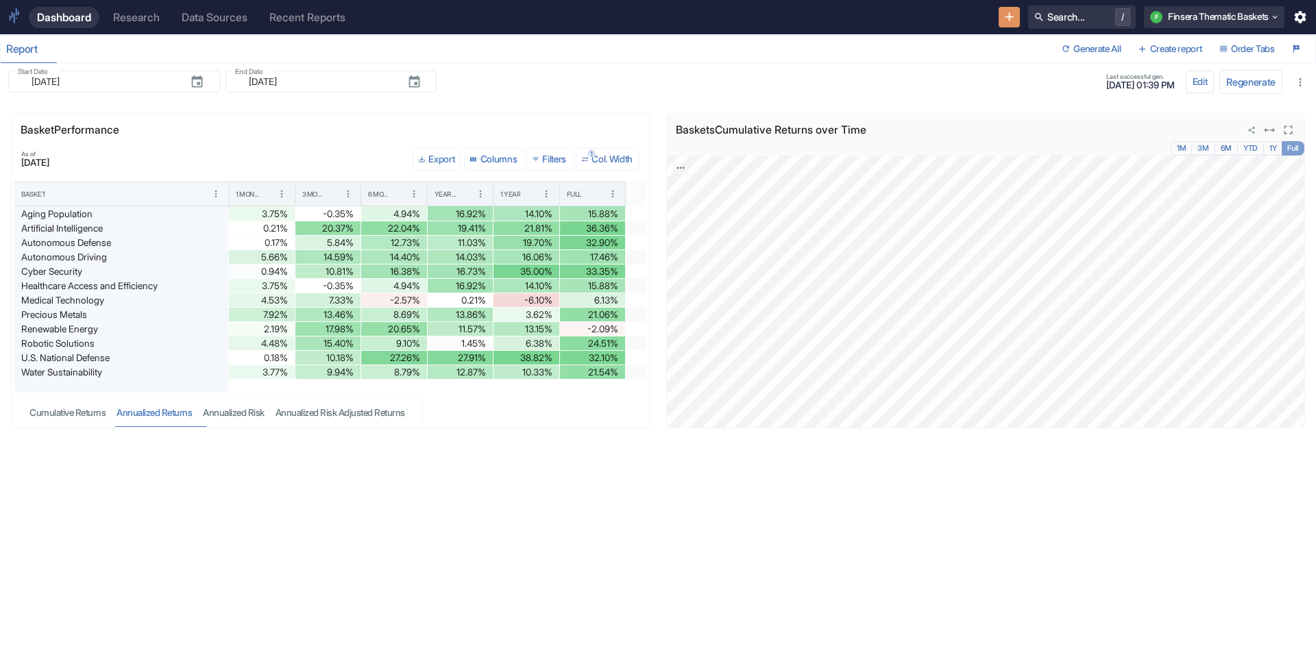
click at [1294, 143] on button "Full" at bounding box center [1293, 148] width 23 height 14
click at [1267, 151] on button "1Y" at bounding box center [1273, 148] width 19 height 14
click at [1294, 148] on button "Full" at bounding box center [1293, 148] width 24 height 14
click at [1209, 82] on button "Edit" at bounding box center [1200, 82] width 29 height 23
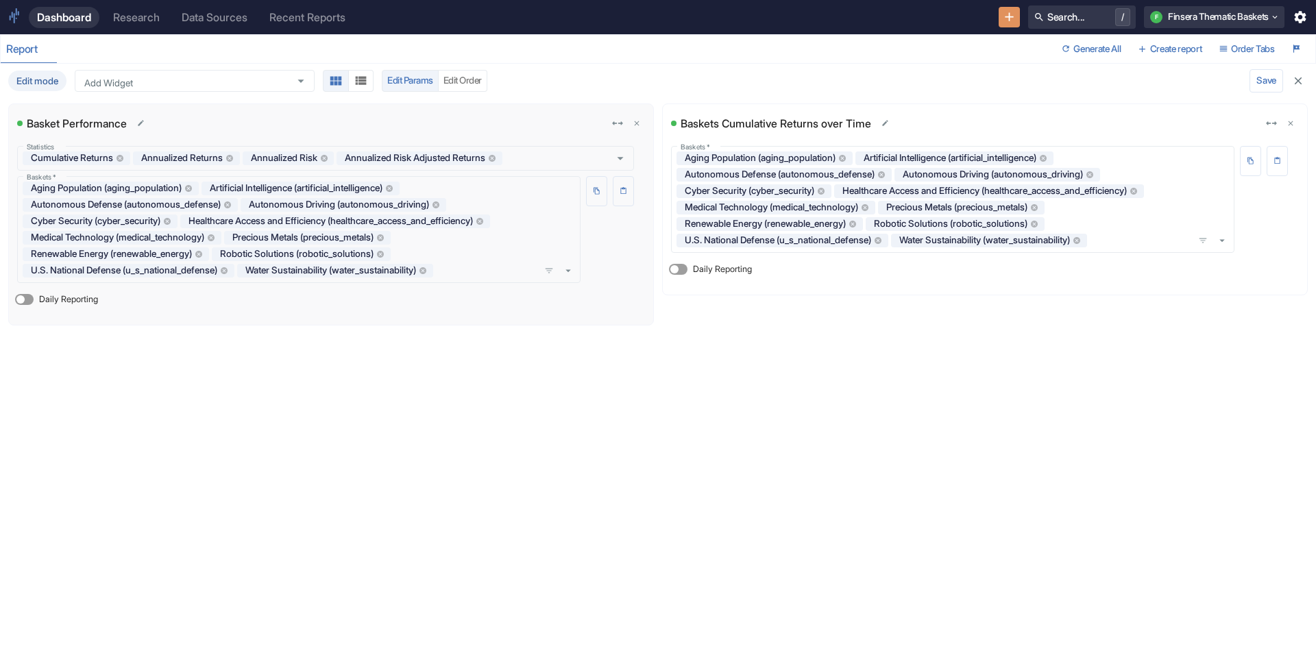
click at [47, 295] on span "Daily Reporting" at bounding box center [68, 299] width 59 height 13
click at [37, 295] on input "Daily Reporting" at bounding box center [20, 299] width 33 height 11
checkbox input "true"
click at [691, 269] on label "Daily Reporting" at bounding box center [708, 269] width 88 height 22
click at [691, 269] on input "Daily Reporting" at bounding box center [674, 269] width 33 height 11
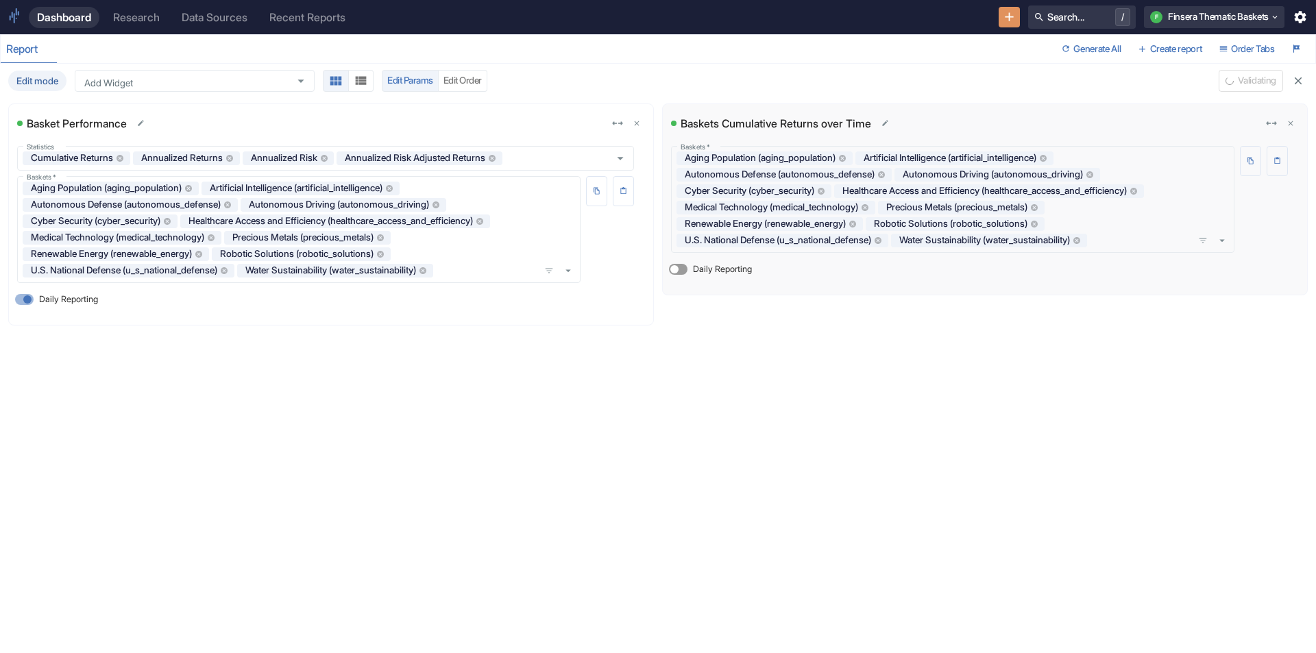
checkbox input "true"
click at [1206, 81] on button "Save and Run" at bounding box center [1213, 81] width 67 height 22
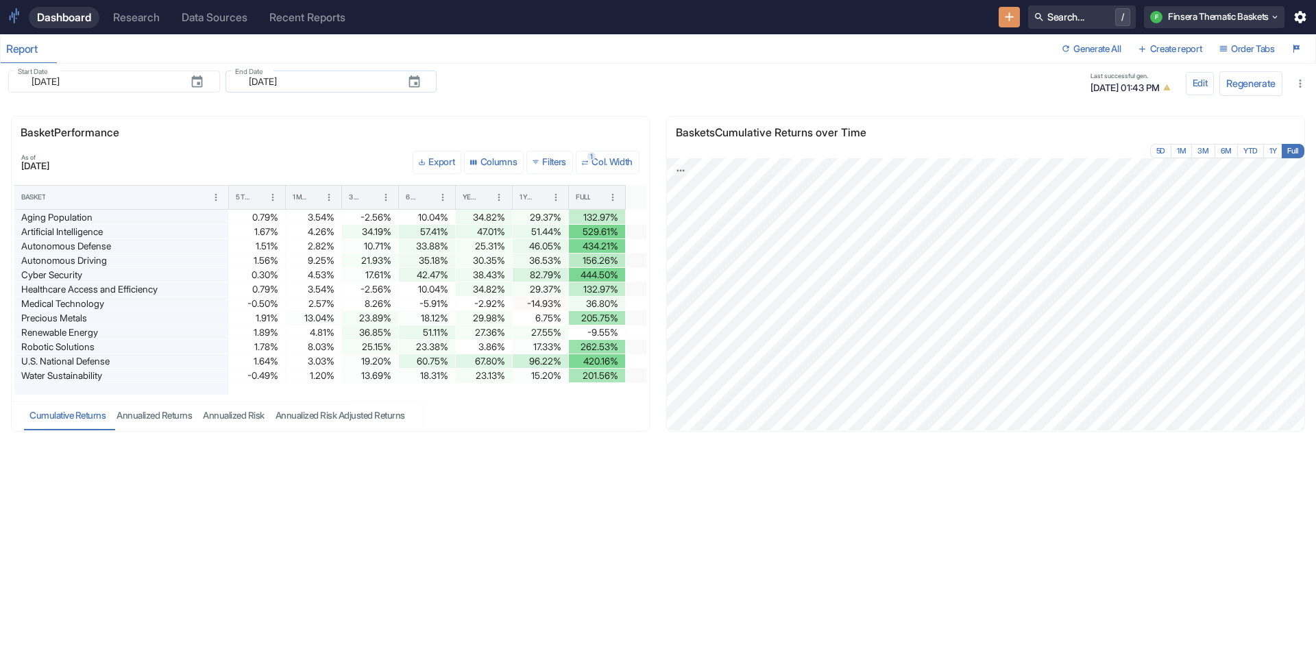
click at [244, 82] on input "[DATE]" at bounding box center [319, 81] width 156 height 16
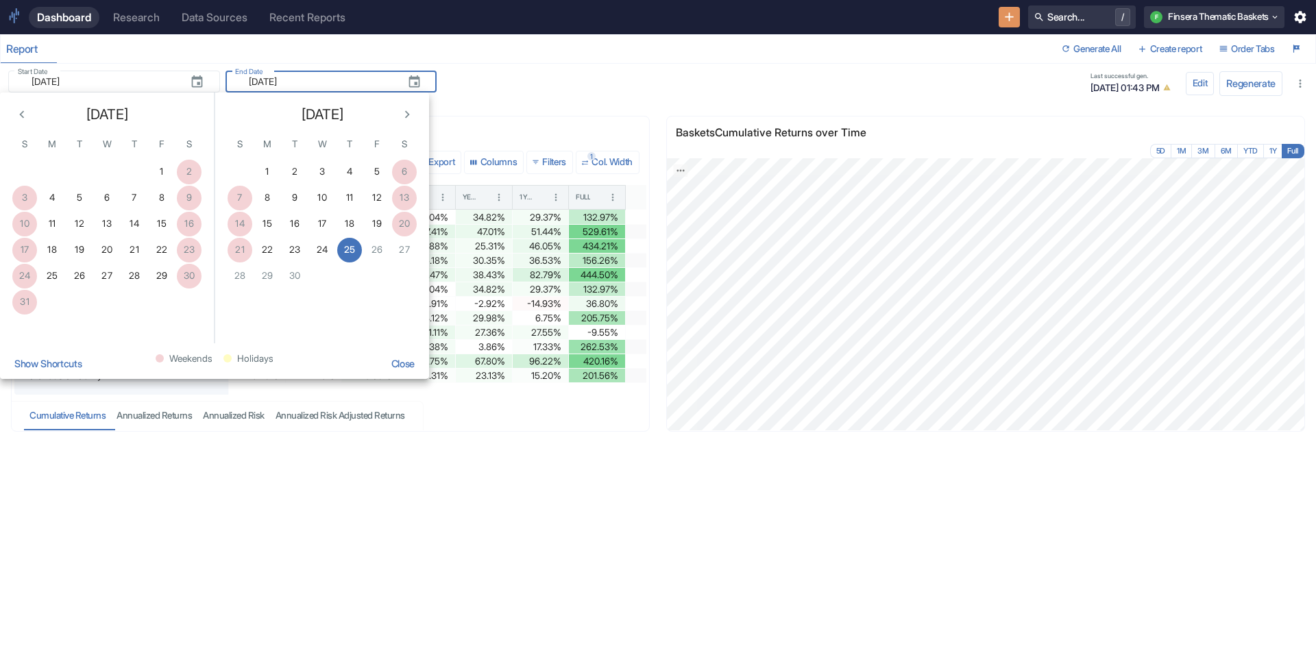
click at [36, 371] on button "Show Shortcuts" at bounding box center [48, 364] width 80 height 30
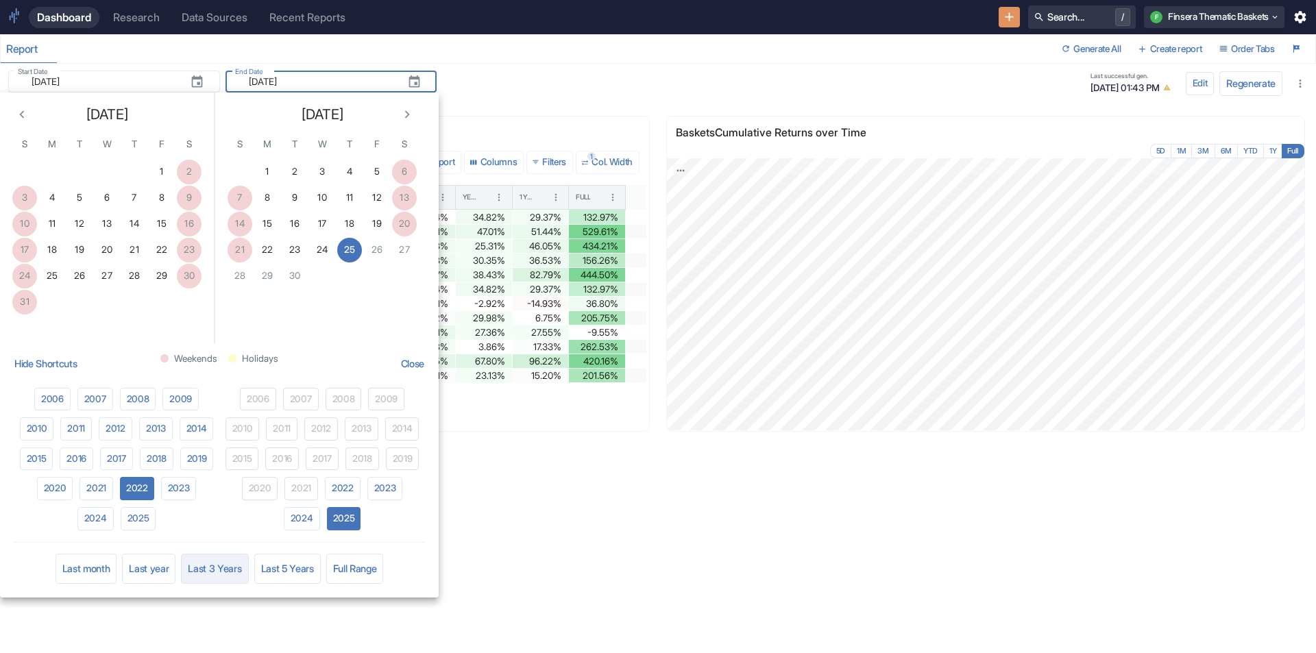
click at [210, 570] on button "Last 3 Years" at bounding box center [214, 569] width 67 height 30
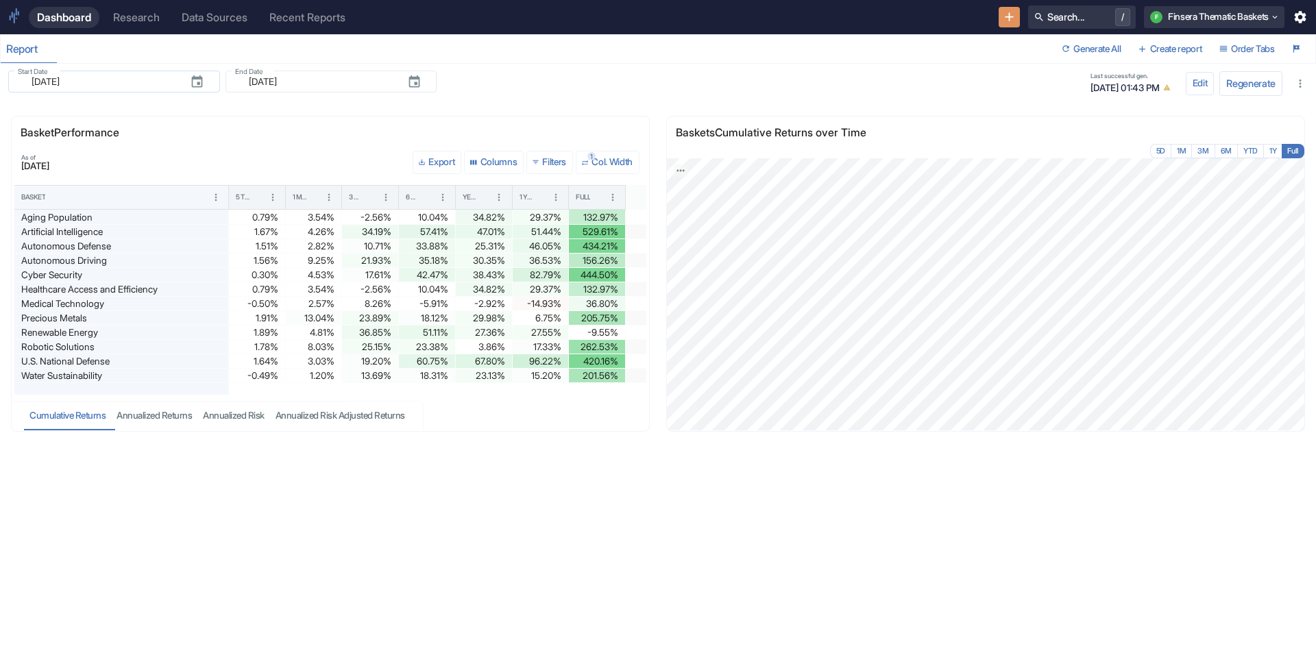
click at [110, 76] on input "2022-09-23" at bounding box center [101, 81] width 156 height 16
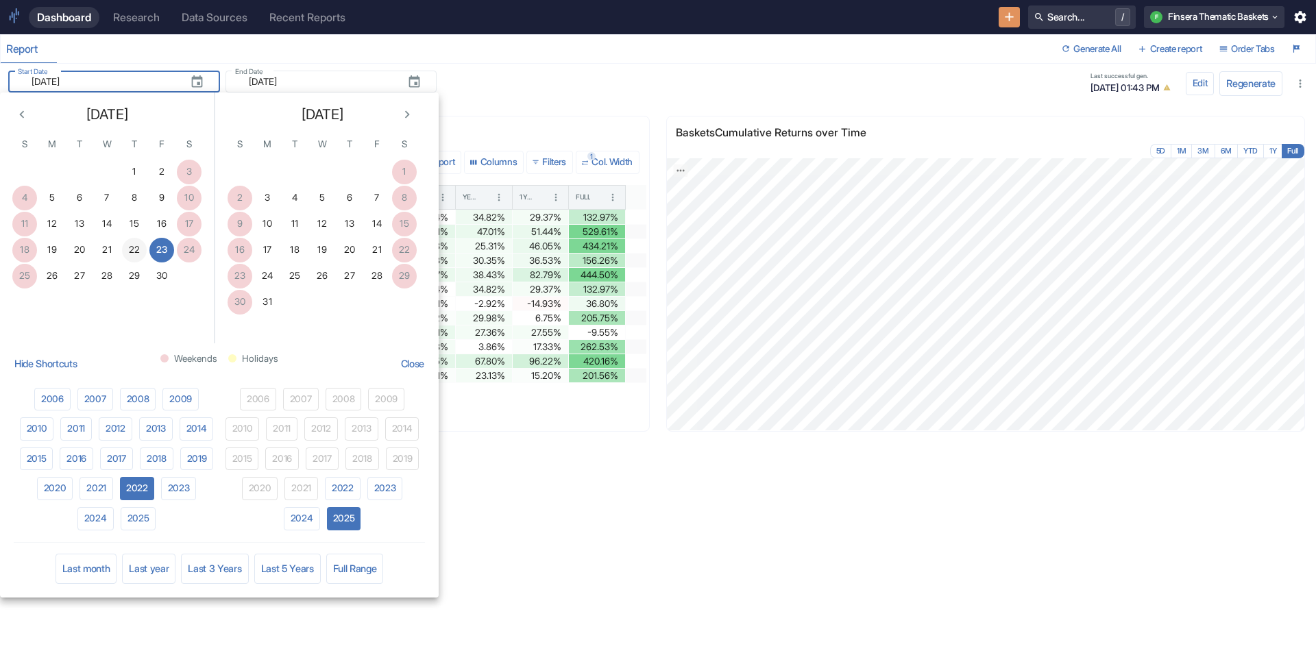
click at [129, 245] on button "22" at bounding box center [134, 250] width 25 height 25
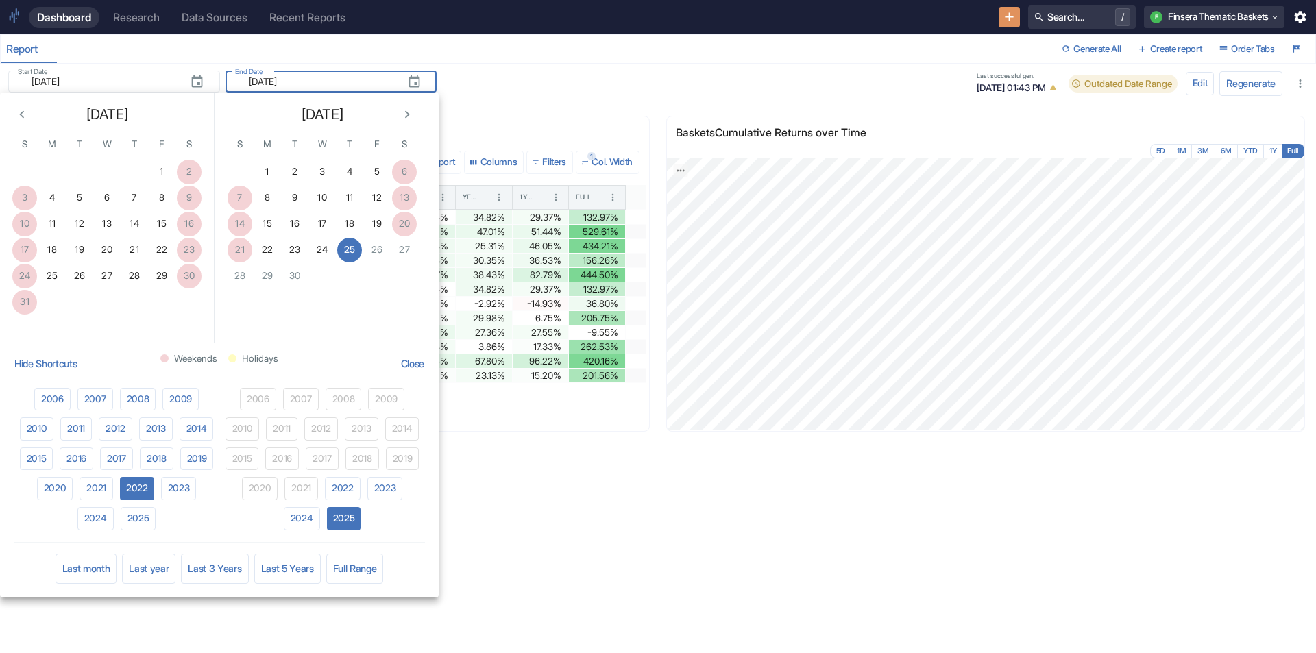
click at [492, 544] on div "Basket Performance As of 2025-09-24 Export Columns 0 Filters 1 Col. Width Baske…" at bounding box center [652, 369] width 1327 height 557
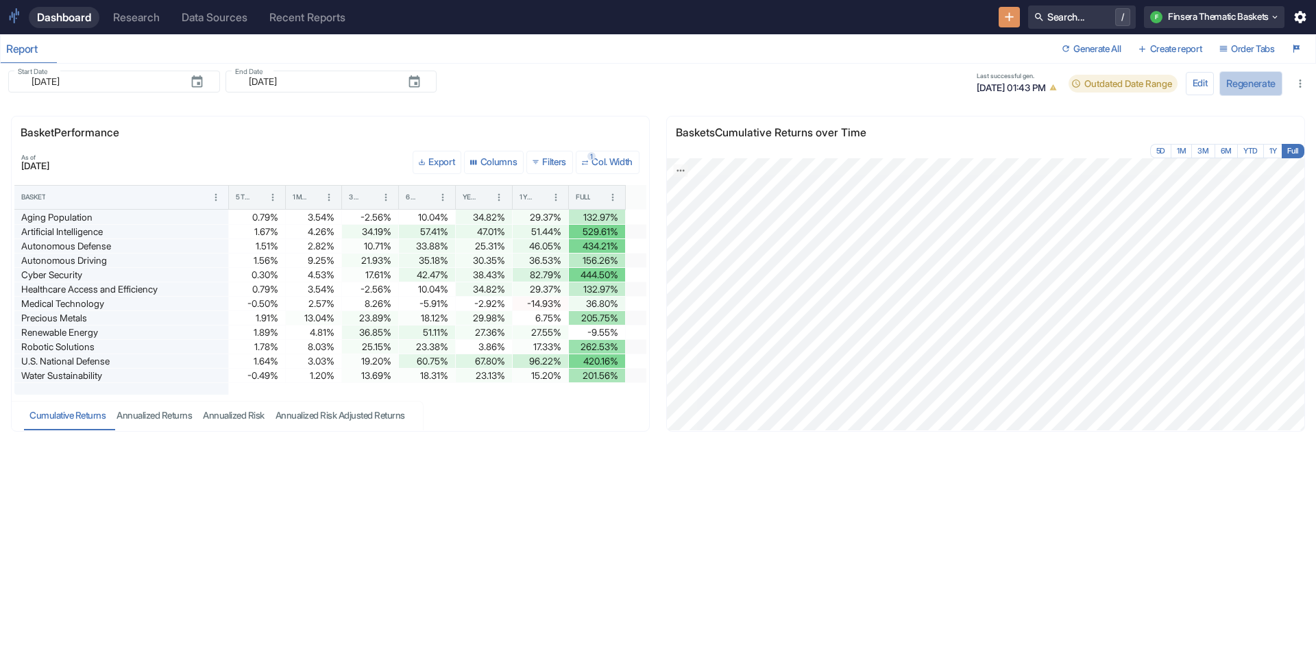
click at [1242, 82] on button "Regenerate" at bounding box center [1251, 83] width 63 height 24
click at [478, 158] on button "Columns" at bounding box center [494, 162] width 60 height 23
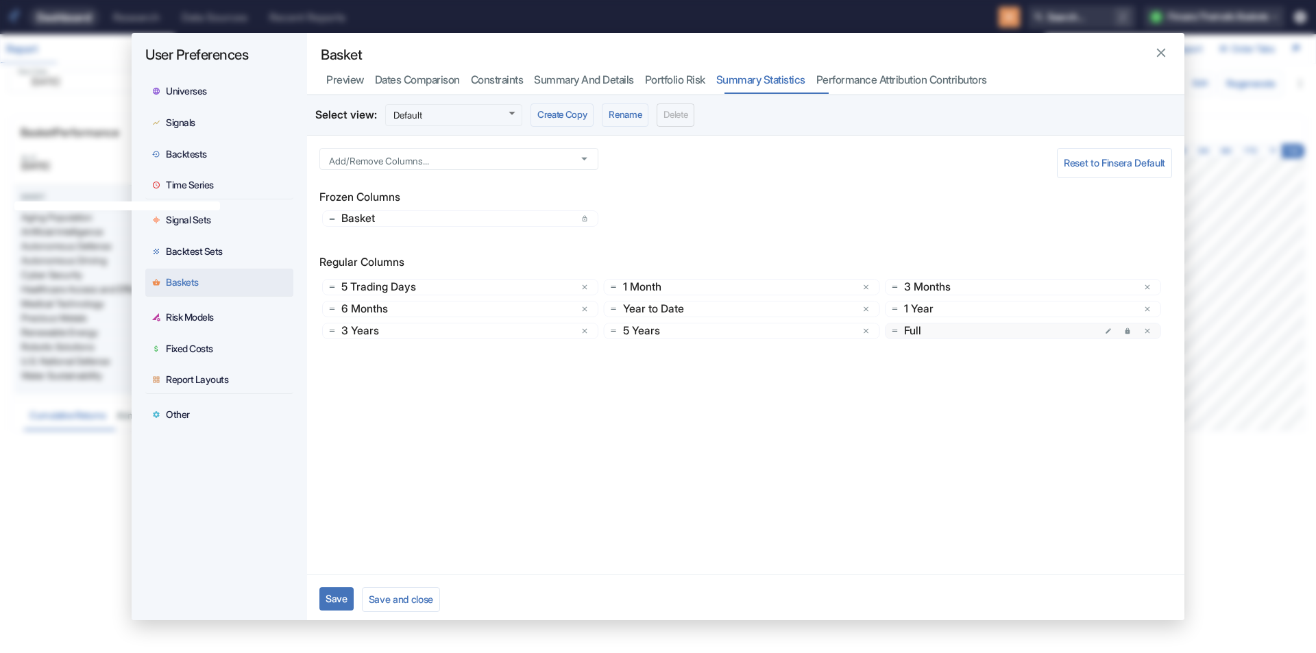
click at [1145, 331] on icon "delete" at bounding box center [1148, 331] width 8 height 8
click at [378, 591] on button "Save and close" at bounding box center [401, 600] width 78 height 24
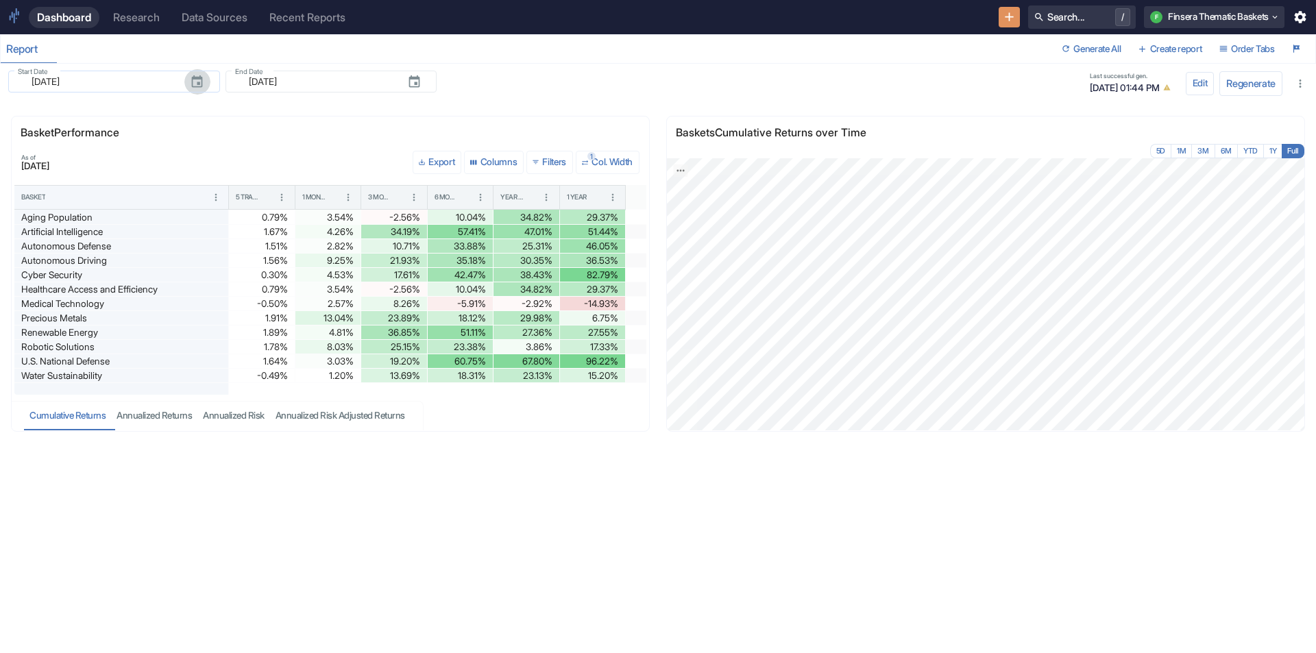
click at [192, 86] on icon "button" at bounding box center [197, 81] width 11 height 12
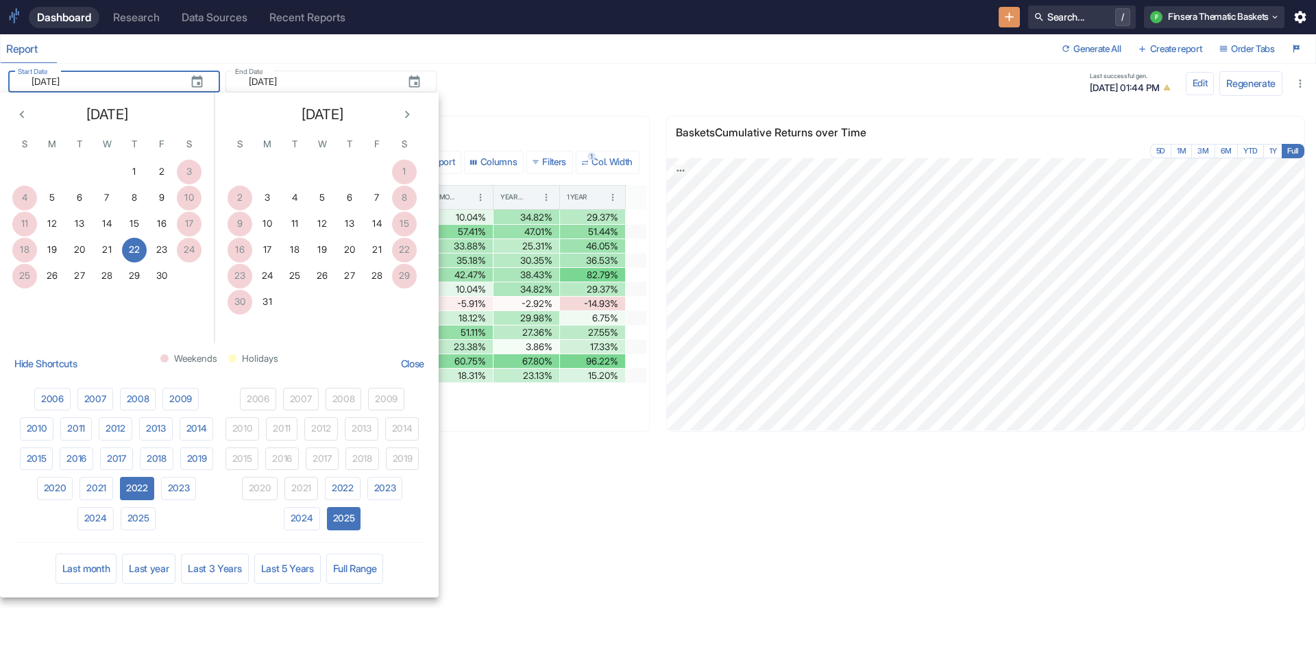
click at [21, 120] on icon "Previous month" at bounding box center [21, 114] width 15 height 15
click at [136, 256] on button "25" at bounding box center [134, 250] width 25 height 25
type input "[DATE]"
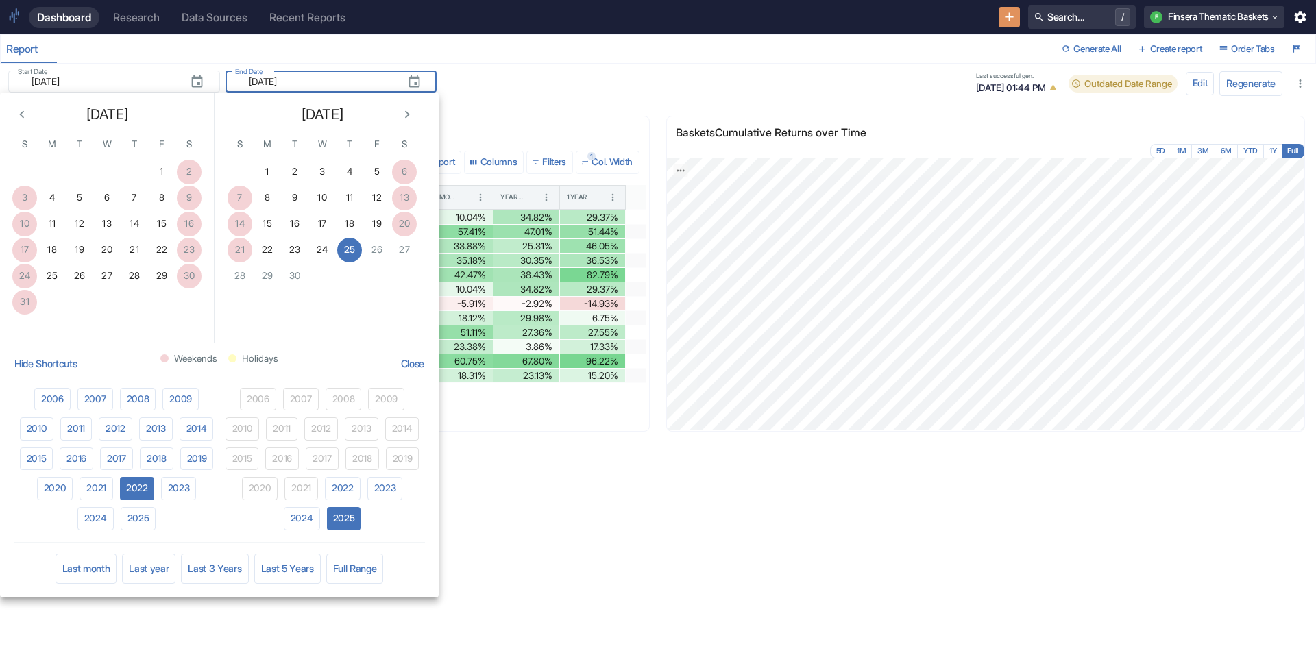
click at [496, 69] on div "Last successful gen. 09/25/2025, 01:44 PM Outdated Date Range Edit Regenerate" at bounding box center [658, 83] width 1316 height 38
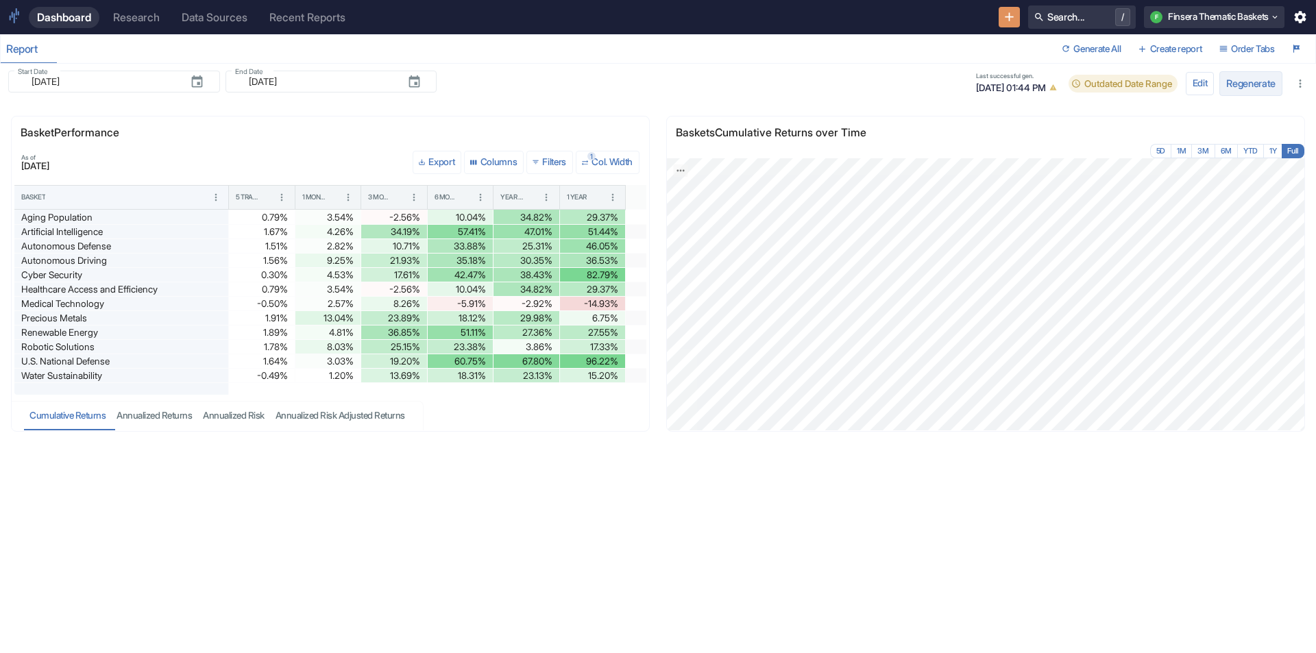
click at [1246, 80] on button "Regenerate" at bounding box center [1251, 83] width 63 height 24
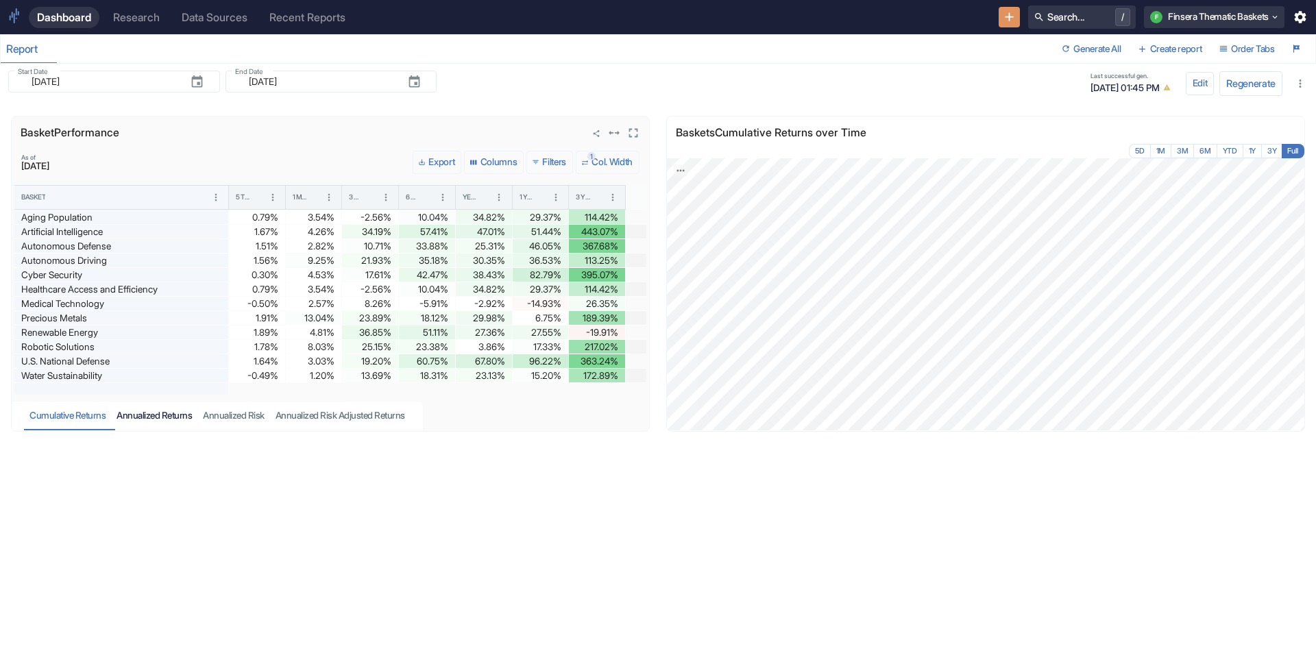
click at [154, 419] on div "Annualized Returns" at bounding box center [154, 416] width 75 height 12
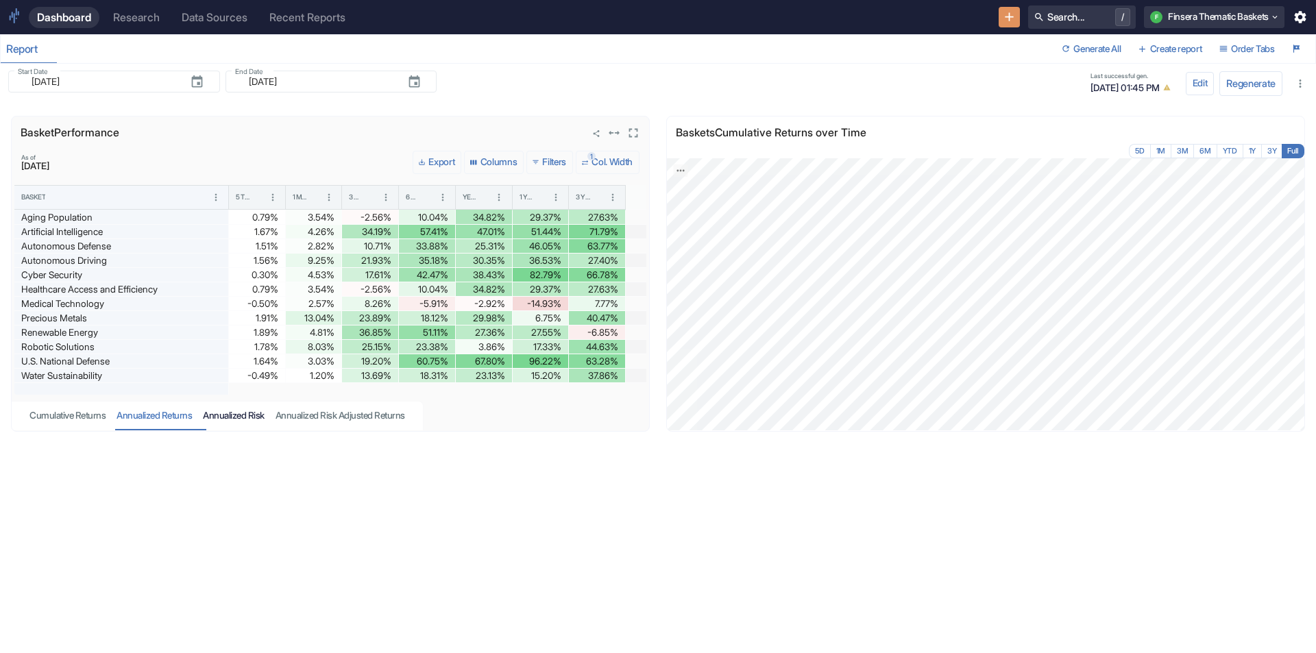
click at [237, 420] on div "Annualized Risk" at bounding box center [234, 416] width 62 height 12
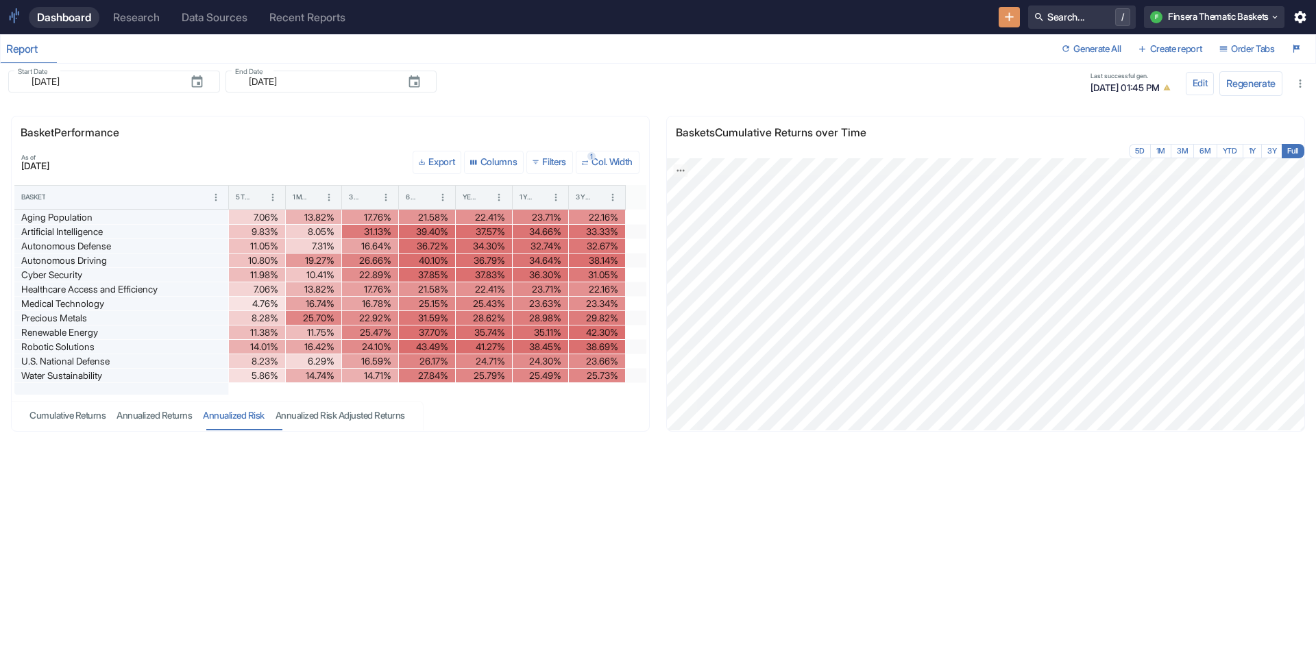
click at [691, 503] on div "Basket Performance As of 2025-09-24 Export Columns 0 Filters 1 Col. Width Baske…" at bounding box center [652, 369] width 1327 height 557
click at [1268, 149] on button "3Y" at bounding box center [1271, 151] width 21 height 14
click at [1293, 150] on button "Full" at bounding box center [1293, 151] width 24 height 14
click at [723, 524] on div "Basket Performance As of 2025-09-24 Export Columns 0 Filters 1 Col. Width Baske…" at bounding box center [652, 369] width 1327 height 557
click at [60, 414] on div "Cumulative Returns" at bounding box center [67, 416] width 76 height 12
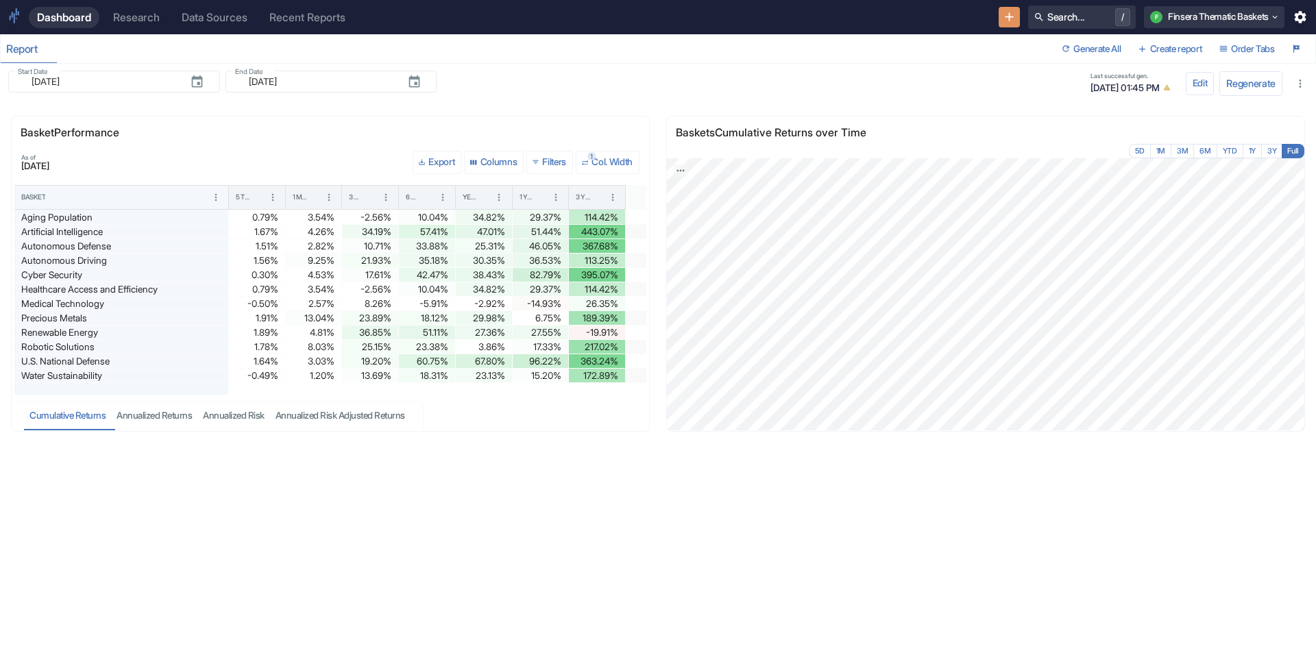
click at [826, 481] on div "Basket Performance As of 2025-09-24 Export Columns 0 Filters 1 Col. Width Baske…" at bounding box center [652, 369] width 1327 height 557
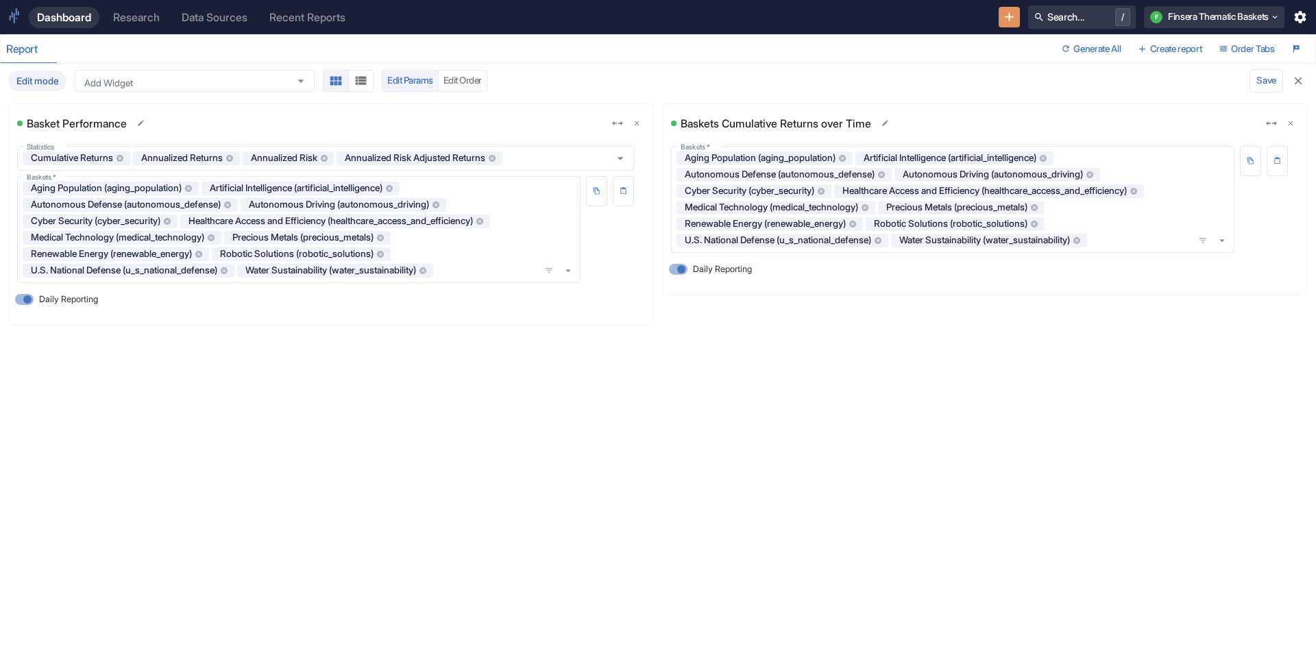
click at [75, 21] on div "Dashboard" at bounding box center [64, 17] width 54 height 13
click at [947, 62] on div "Report" at bounding box center [529, 49] width 1056 height 28
click at [18, 47] on div "Report" at bounding box center [28, 50] width 44 height 14
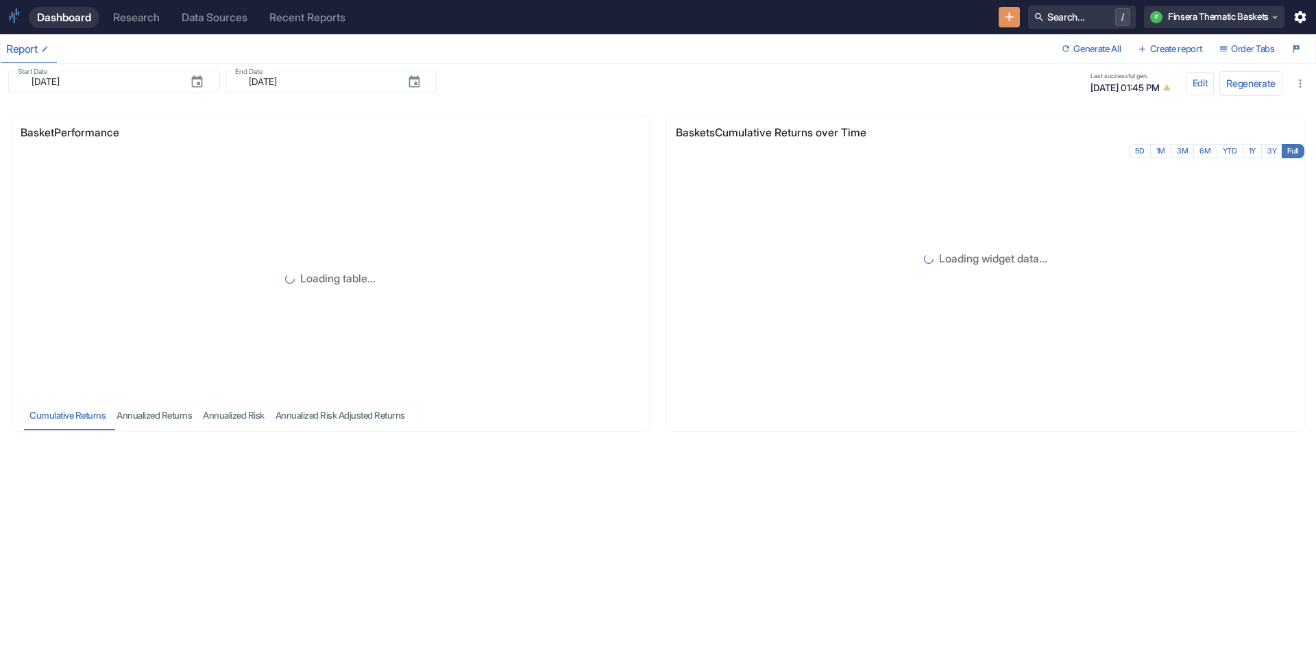
click at [19, 47] on div "Report" at bounding box center [28, 50] width 44 height 14
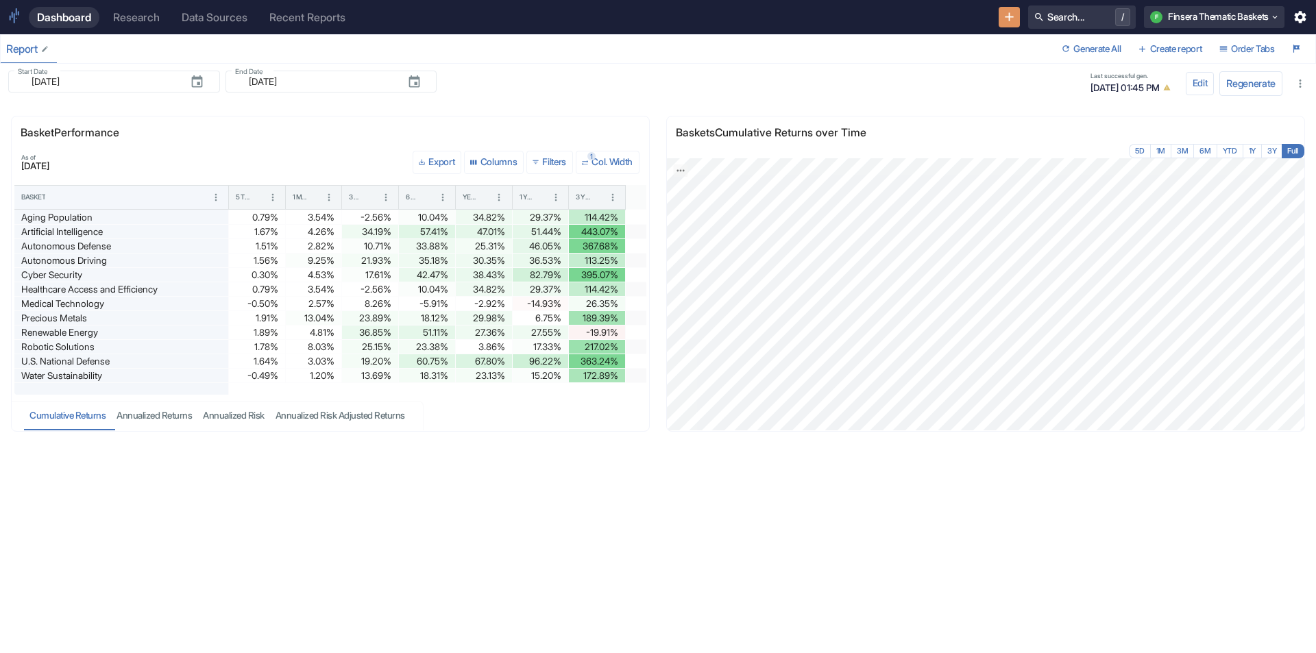
click at [19, 47] on div "Report" at bounding box center [28, 50] width 44 height 14
click at [44, 46] on icon "Edit name" at bounding box center [45, 49] width 8 height 8
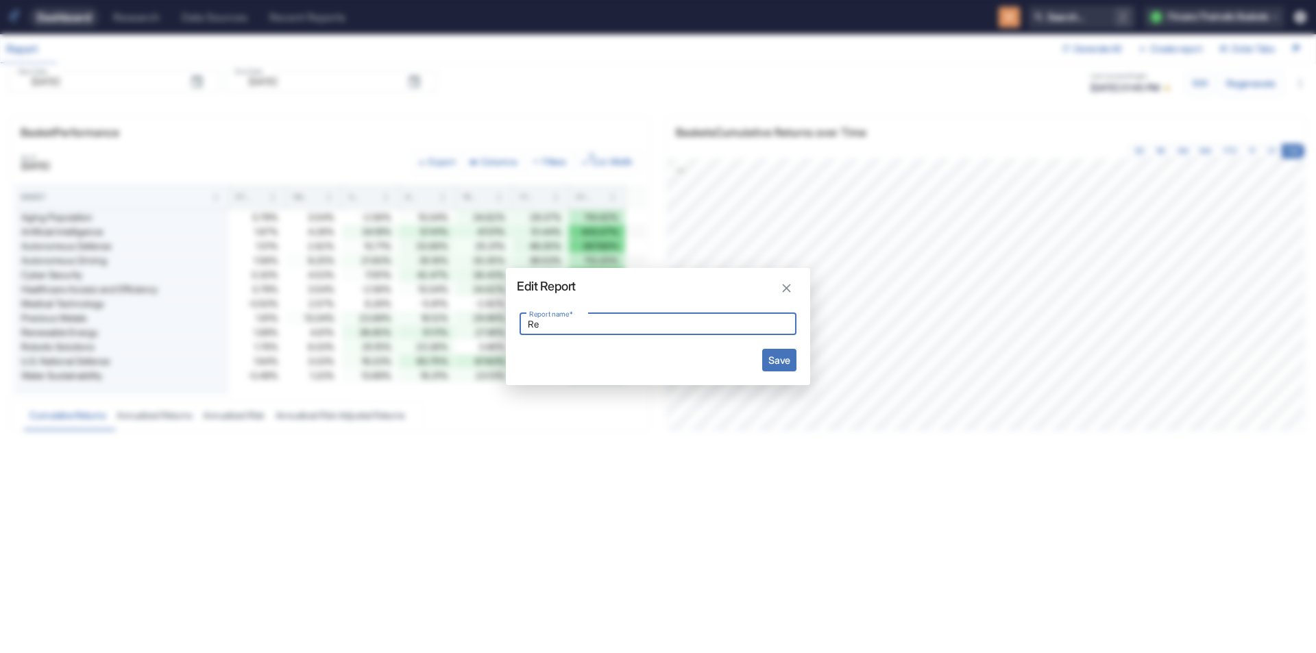
type input "R"
type input "Thematic Baskets"
click at [786, 359] on button "Save" at bounding box center [779, 360] width 34 height 23
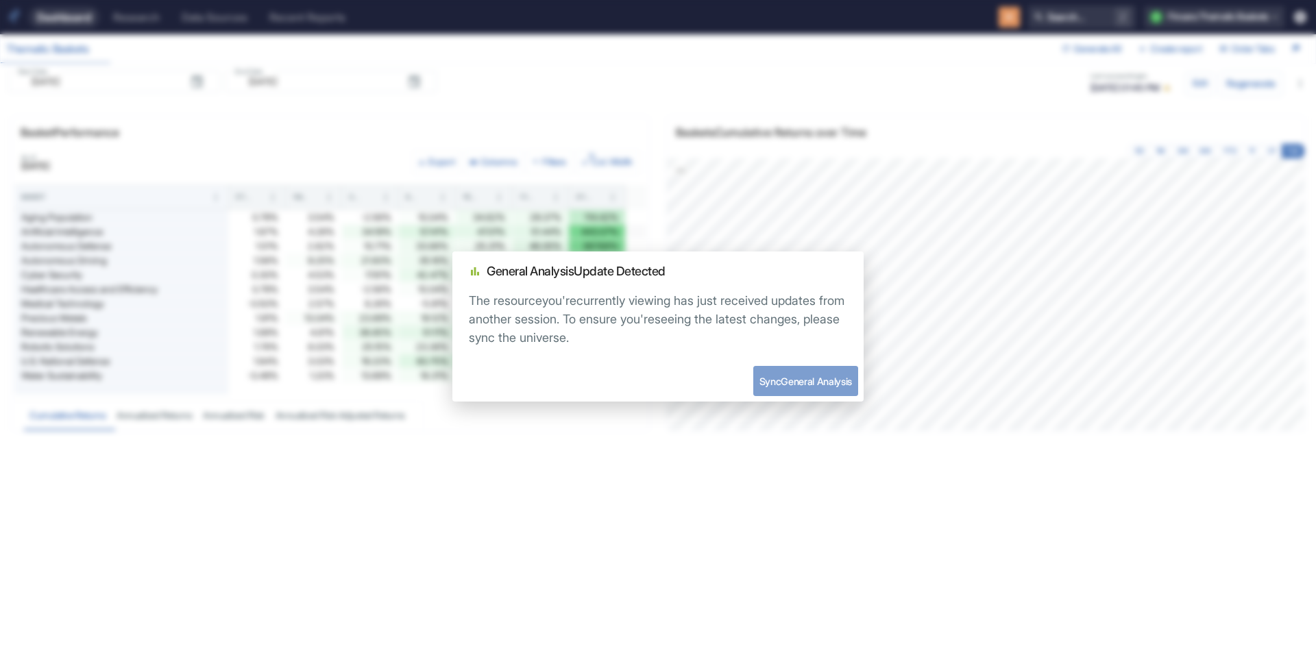
click at [782, 379] on button "Sync General Analysis" at bounding box center [805, 381] width 105 height 30
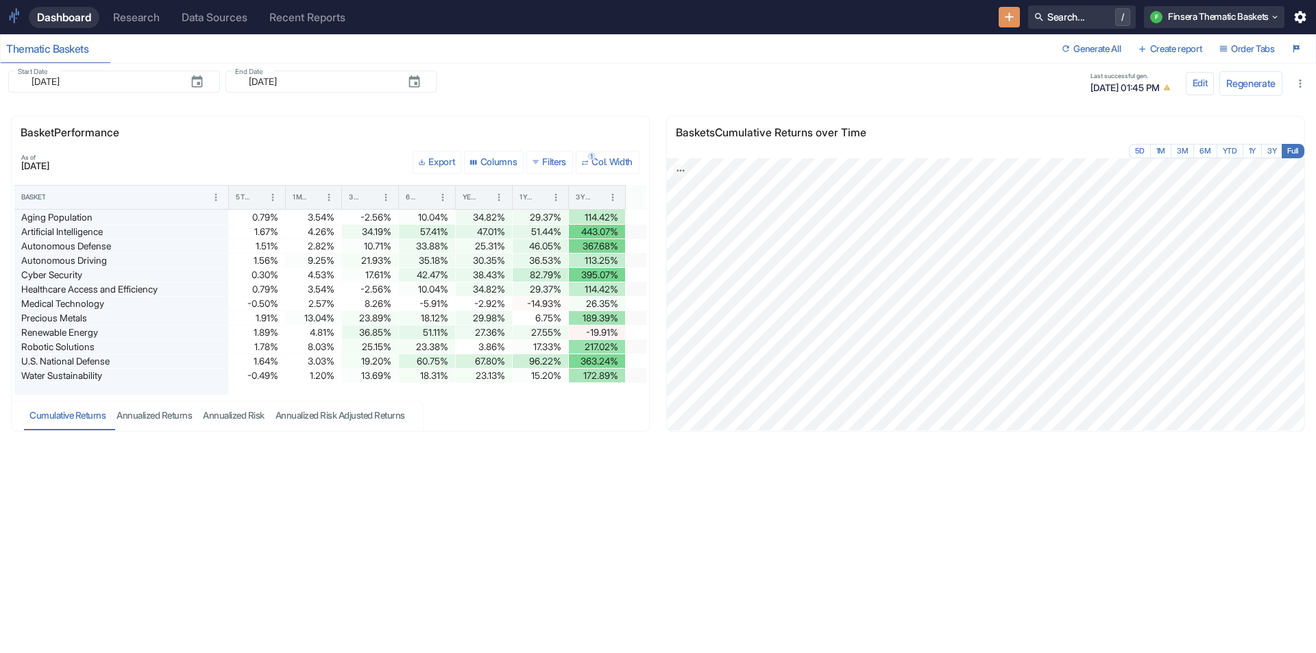
click at [135, 13] on div "Research" at bounding box center [136, 17] width 47 height 13
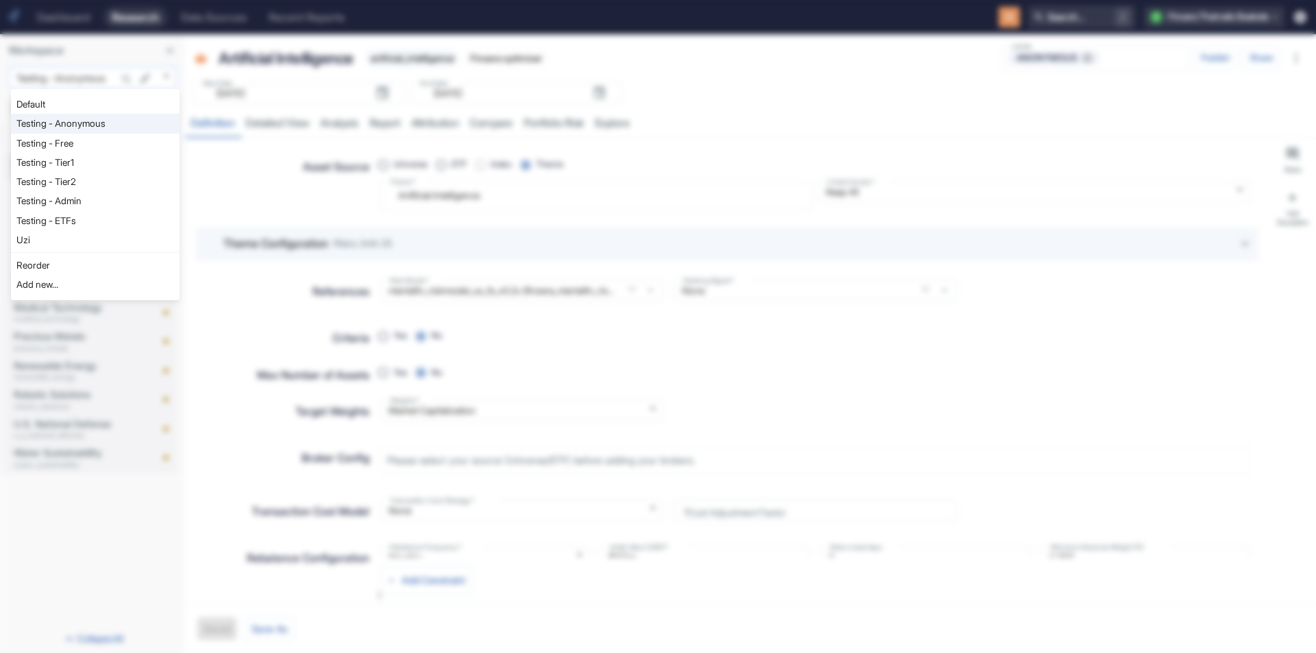
click at [165, 77] on body "Dashboard Research Data Sources Recent Reports Search... / F Finsera Thematic B…" at bounding box center [658, 326] width 1316 height 653
click at [130, 49] on div at bounding box center [658, 326] width 1316 height 653
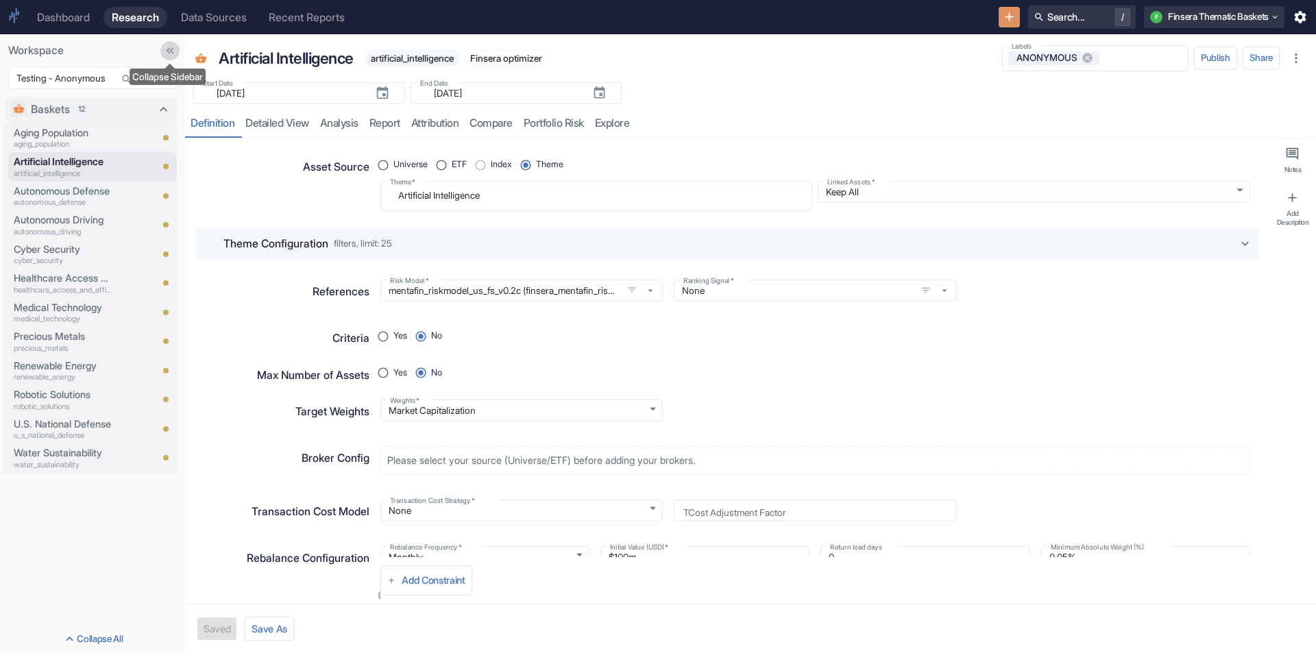
click at [169, 50] on icon "Collapse Sidebar" at bounding box center [170, 51] width 12 height 12
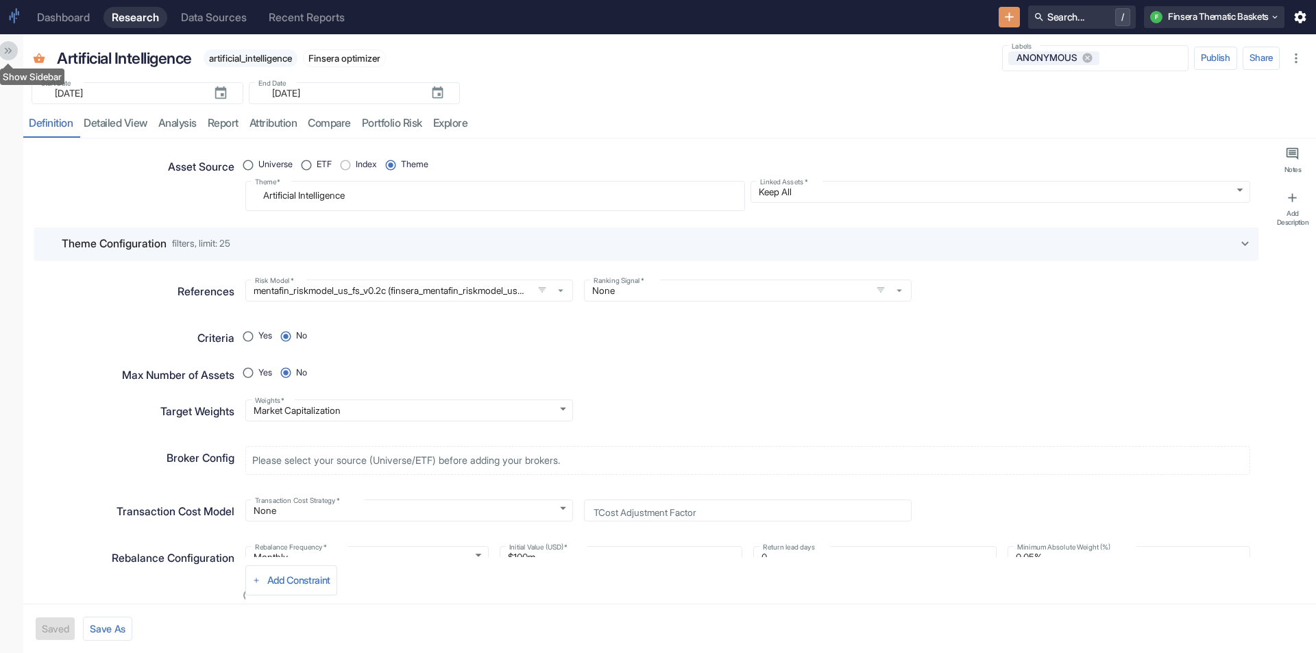
click at [6, 51] on icon "Show Sidebar" at bounding box center [8, 51] width 12 height 12
type textarea "x"
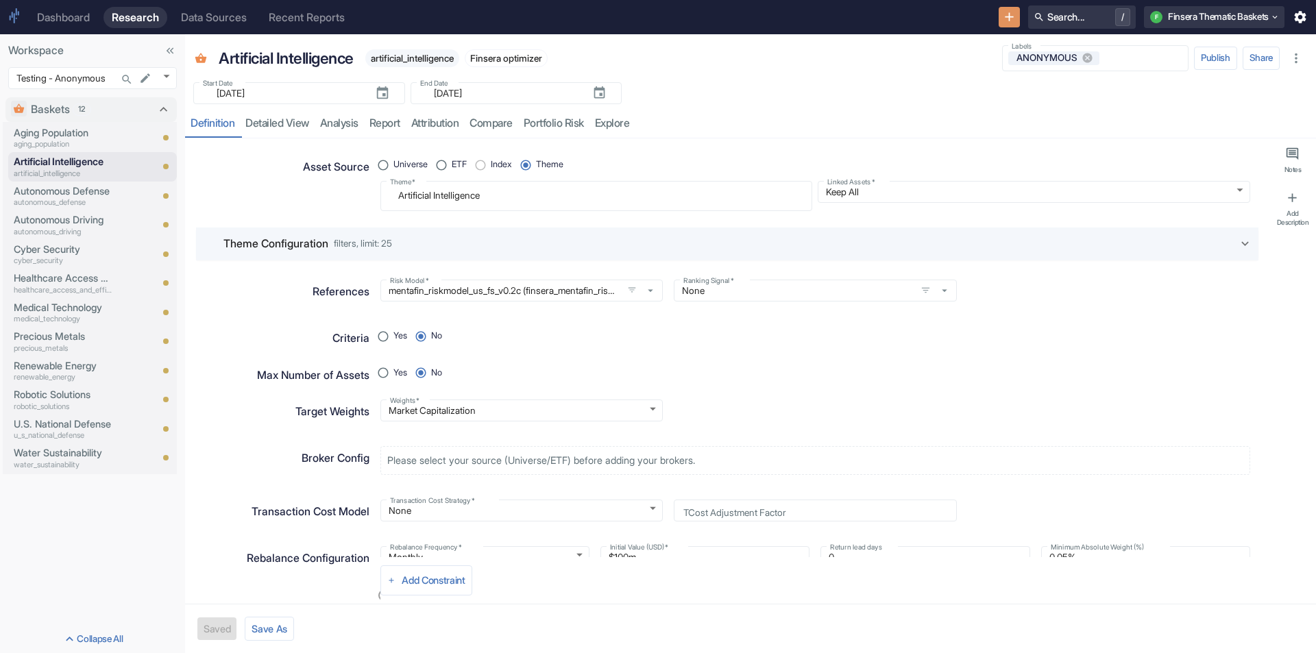
click at [93, 47] on p "Workspace" at bounding box center [92, 51] width 169 height 16
click at [170, 79] on body "Dashboard Research Data Sources Recent Reports Search... / F Finsera Thematic B…" at bounding box center [658, 326] width 1316 height 653
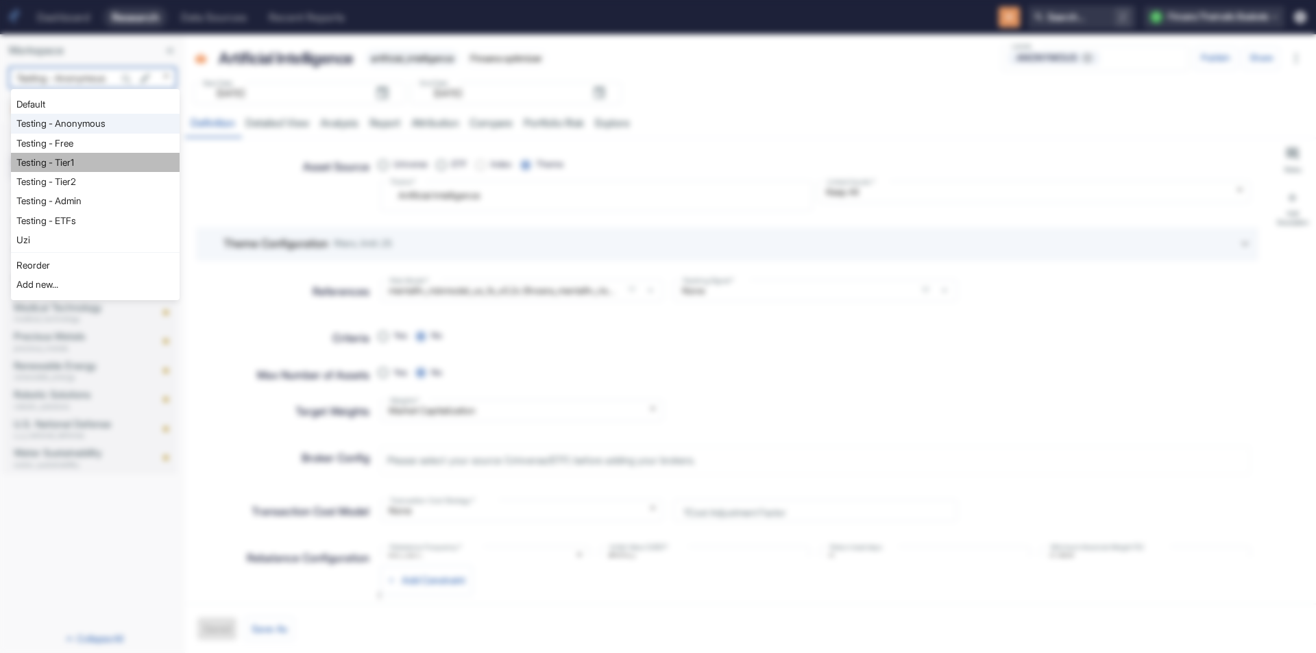
click at [81, 154] on li "Testing - Tier1" at bounding box center [95, 162] width 169 height 19
type input "1128"
type textarea "x"
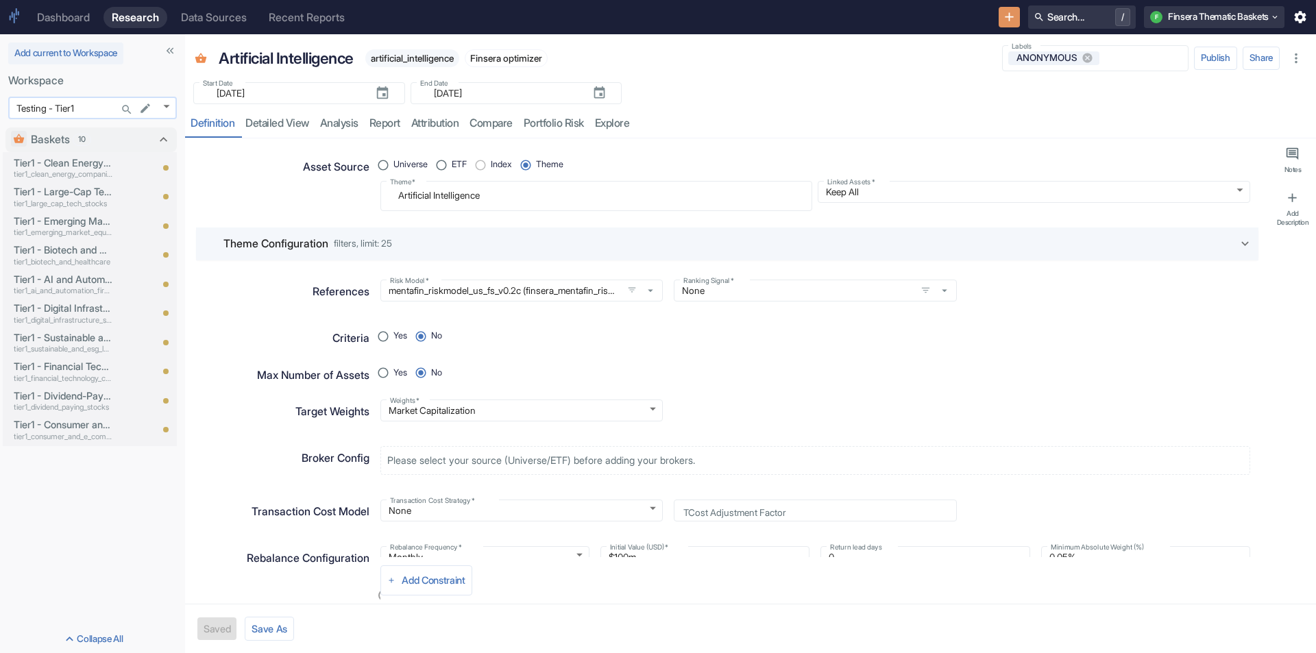
click at [167, 106] on body "Dashboard Research Data Sources Recent Reports Search... / F Finsera Thematic B…" at bounding box center [658, 326] width 1316 height 653
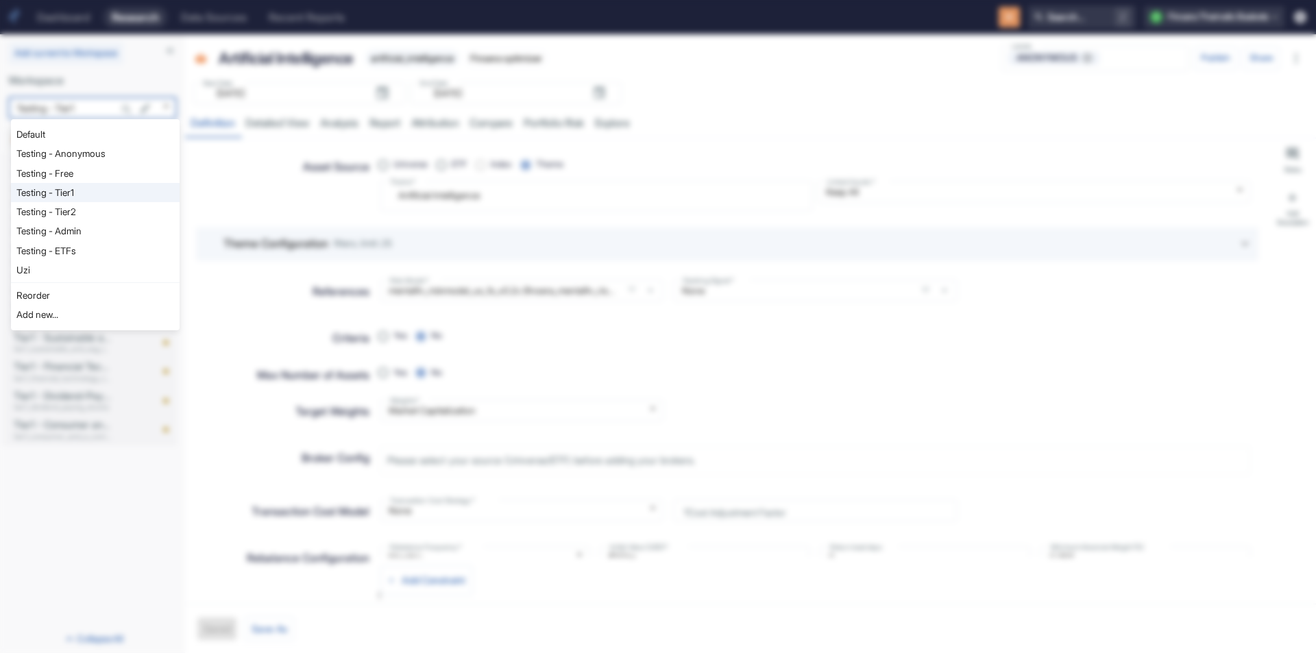
click at [93, 211] on li "Testing - Tier2" at bounding box center [95, 211] width 169 height 19
type input "1129"
type textarea "x"
click at [169, 106] on body "Dashboard Research Data Sources Recent Reports Search... / F Finsera Thematic B…" at bounding box center [658, 326] width 1316 height 653
click at [86, 225] on li "Testing - Admin" at bounding box center [95, 230] width 169 height 19
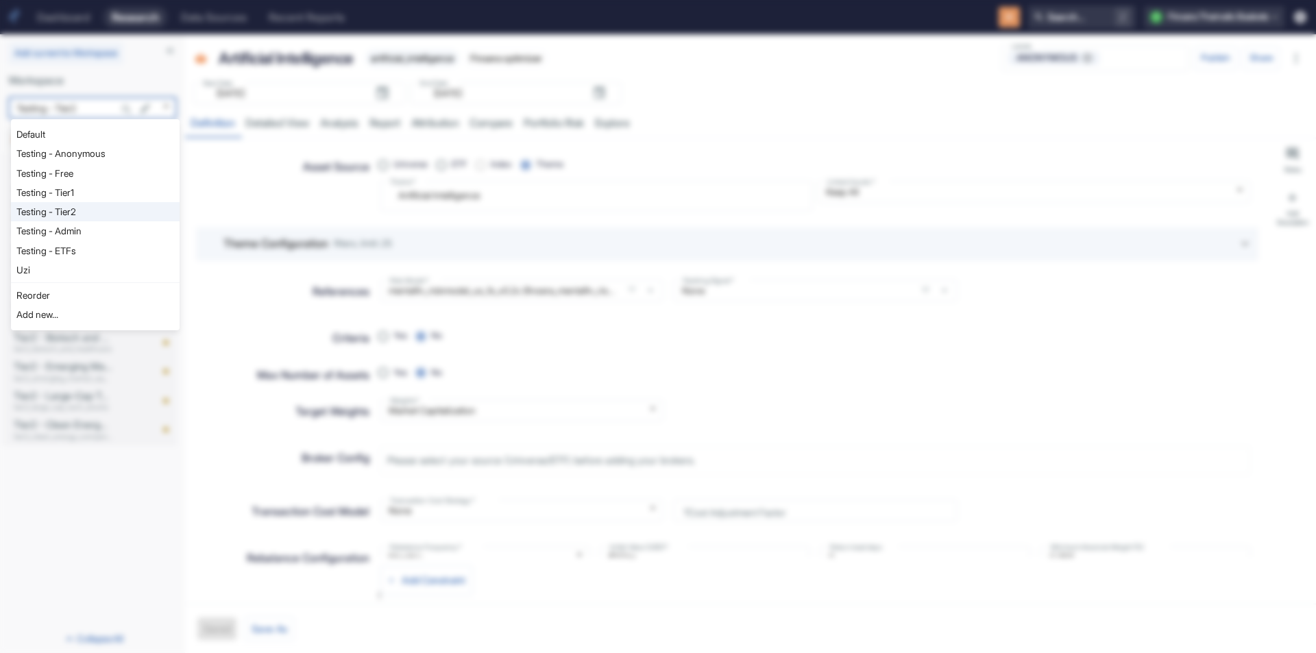
type input "1130"
type textarea "x"
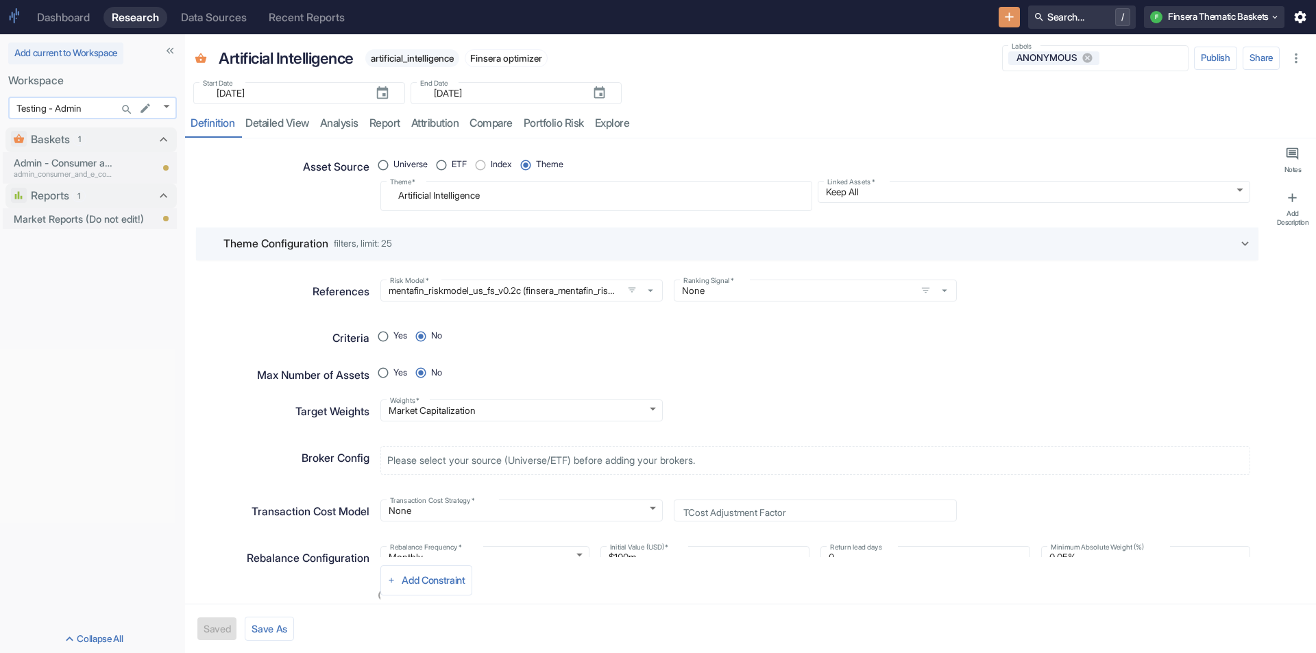
click at [167, 106] on body "Dashboard Research Data Sources Recent Reports Search... / F Finsera Thematic B…" at bounding box center [658, 326] width 1316 height 653
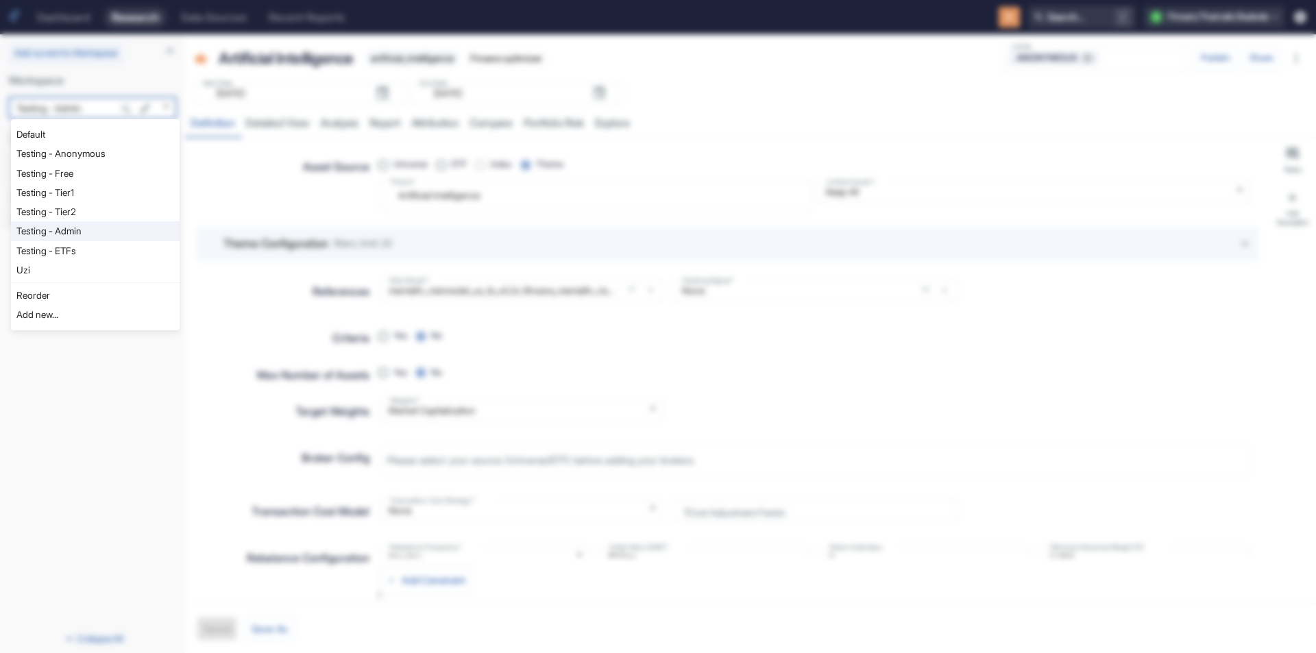
click at [88, 140] on li "Default" at bounding box center [95, 134] width 169 height 19
type input "1121"
type textarea "x"
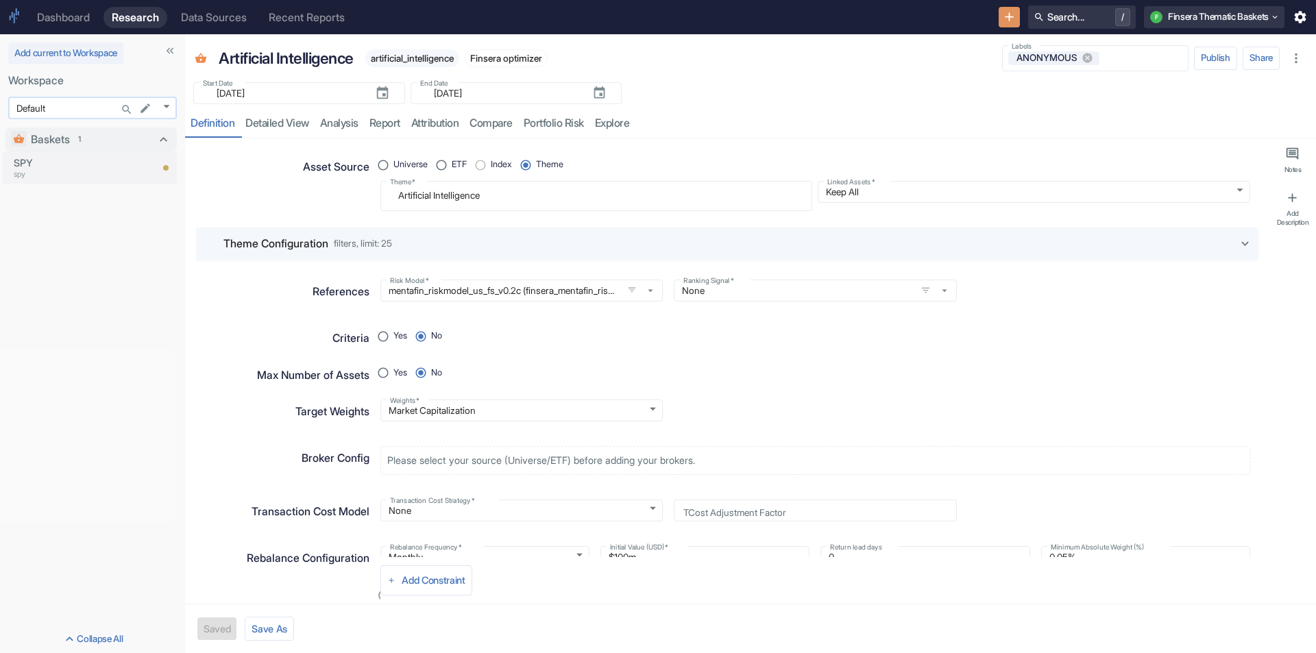
click at [164, 106] on body "Dashboard Research Data Sources Recent Reports Search... / F Finsera Thematic B…" at bounding box center [658, 326] width 1316 height 653
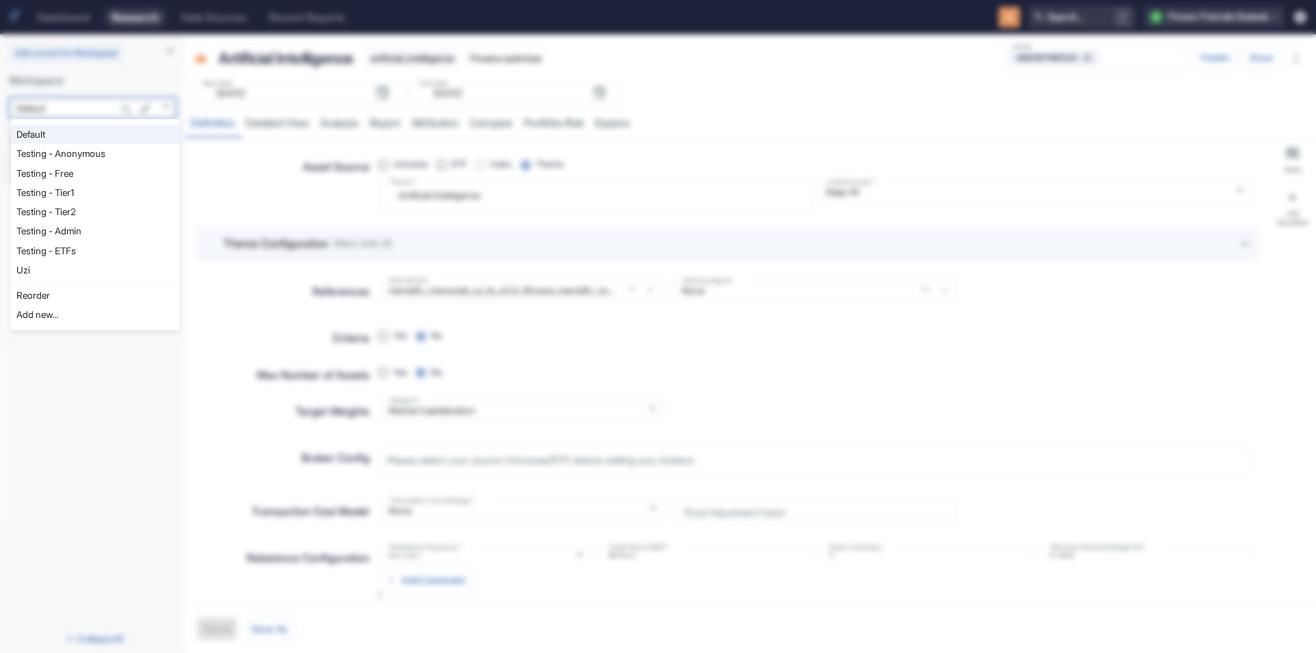
click at [127, 156] on li "Testing - Anonymous" at bounding box center [95, 153] width 169 height 19
type input "1126"
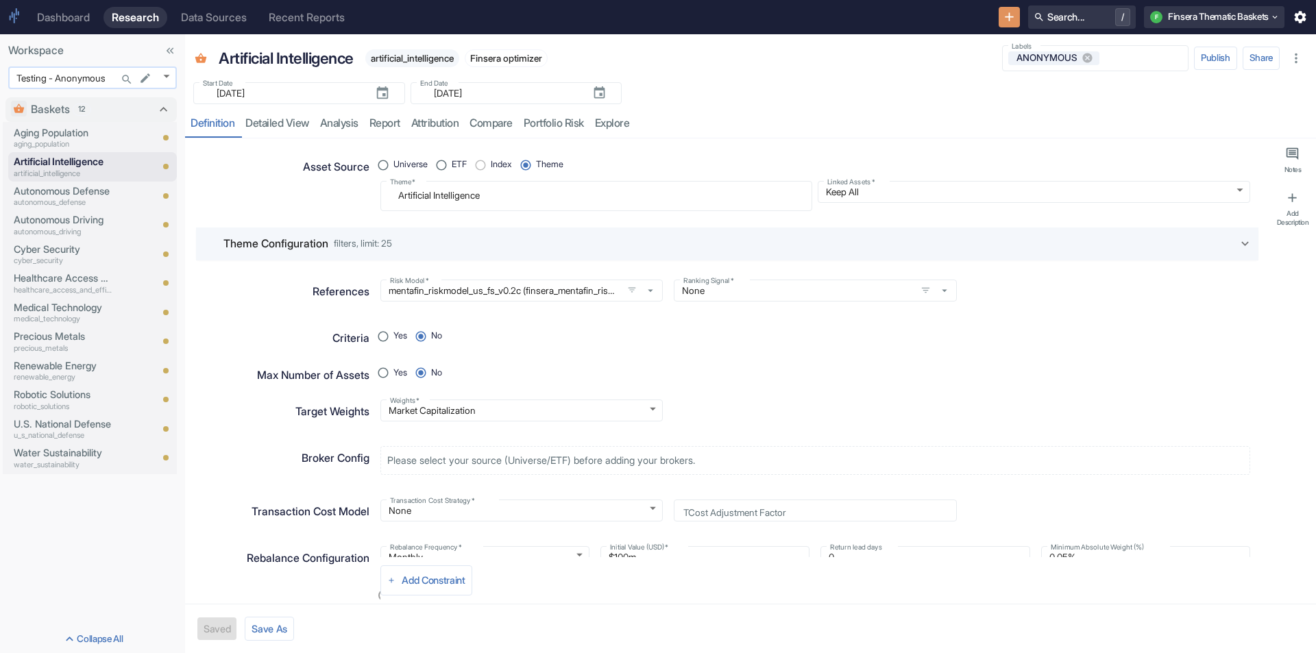
click at [165, 75] on body "Dashboard Research Data Sources Recent Reports Search... / F Finsera Thematic B…" at bounding box center [658, 326] width 1316 height 653
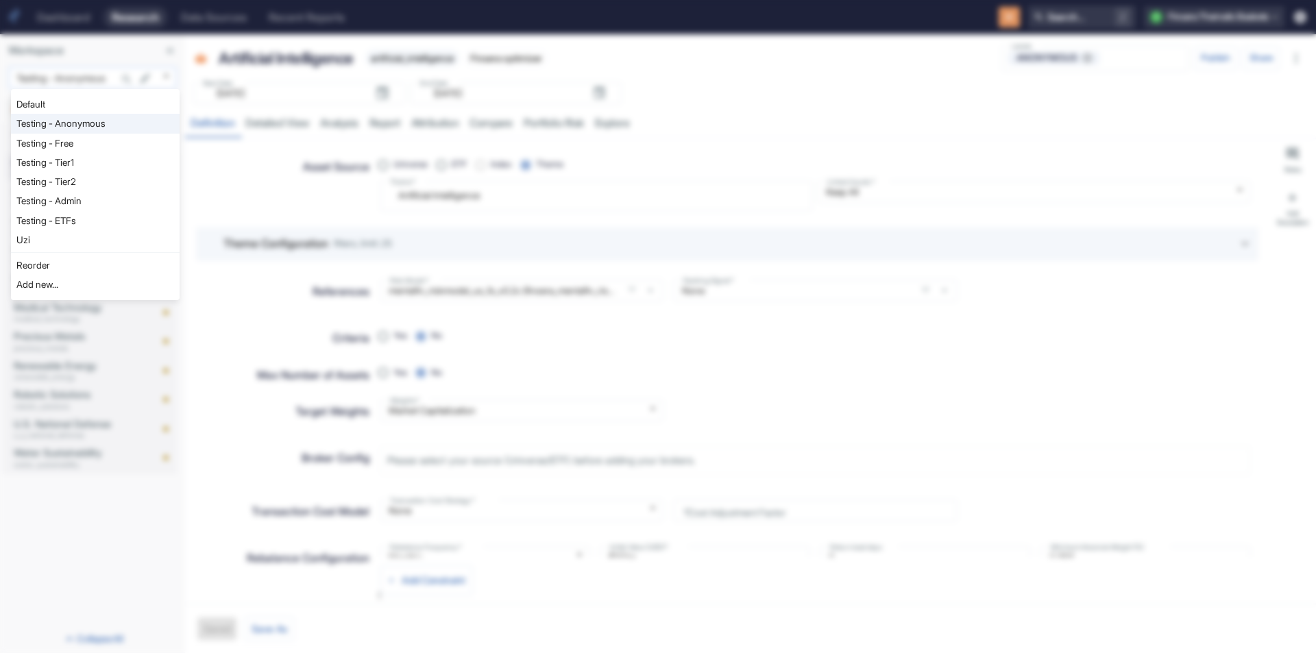
type textarea "x"
click at [98, 144] on li "Testing - Free" at bounding box center [95, 143] width 169 height 19
type input "1127"
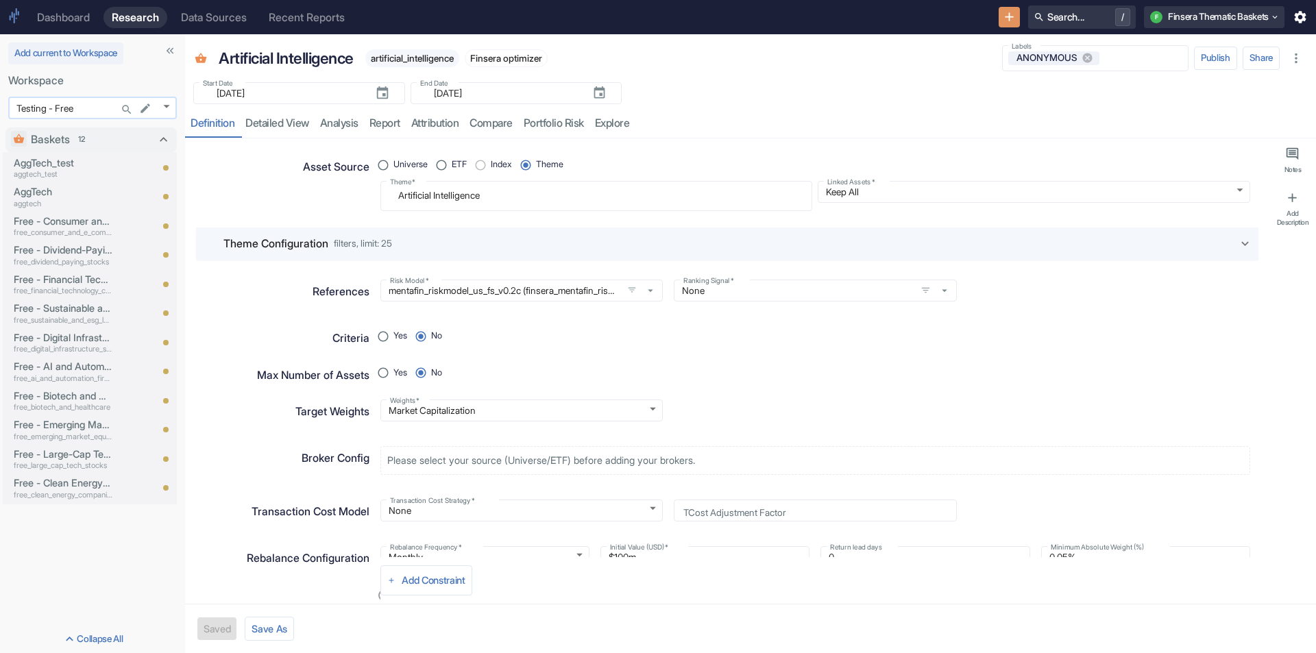
click at [168, 104] on body "Dashboard Research Data Sources Recent Reports Search... / F Finsera Thematic B…" at bounding box center [658, 326] width 1316 height 653
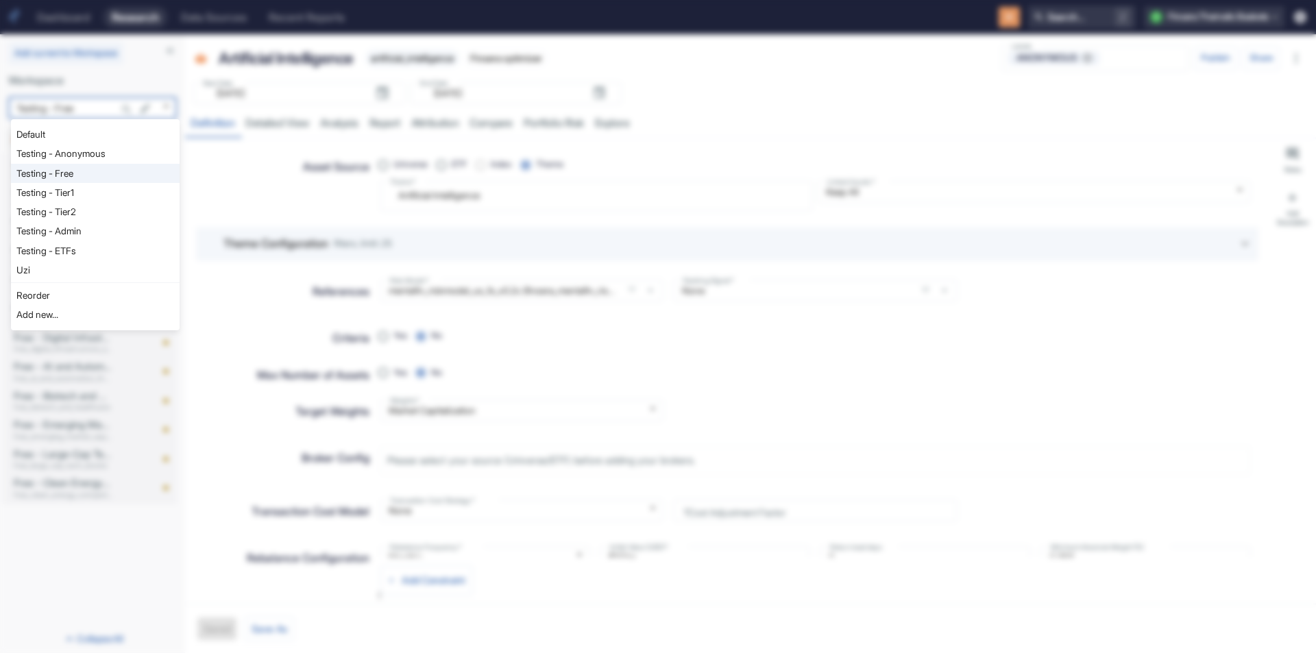
click at [175, 50] on div at bounding box center [658, 326] width 1316 height 653
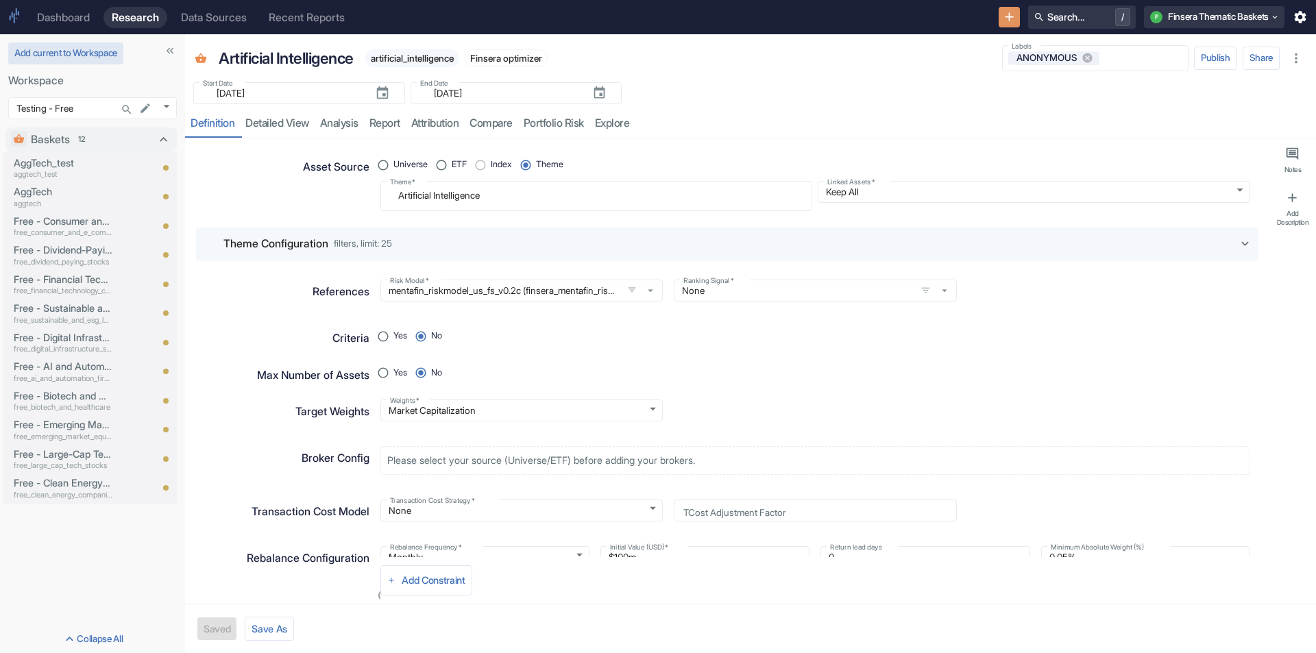
type textarea "x"
click at [70, 19] on div "Dashboard" at bounding box center [63, 17] width 53 height 13
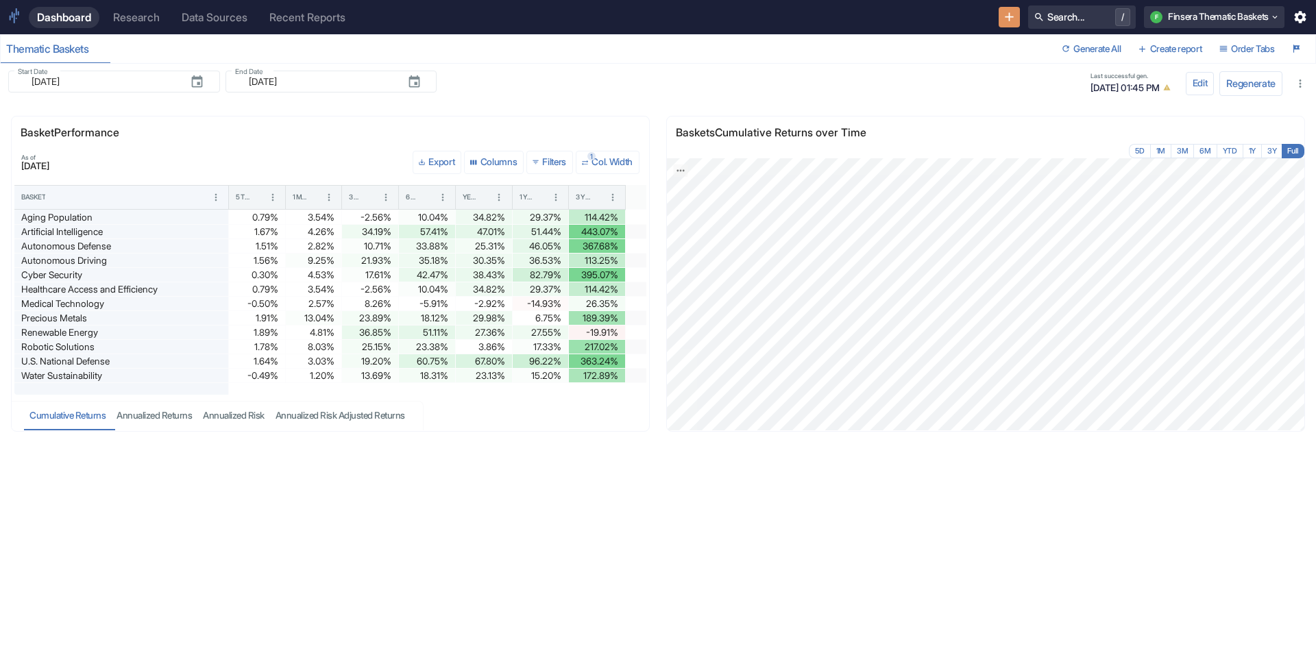
click at [126, 16] on div "Research" at bounding box center [136, 17] width 47 height 13
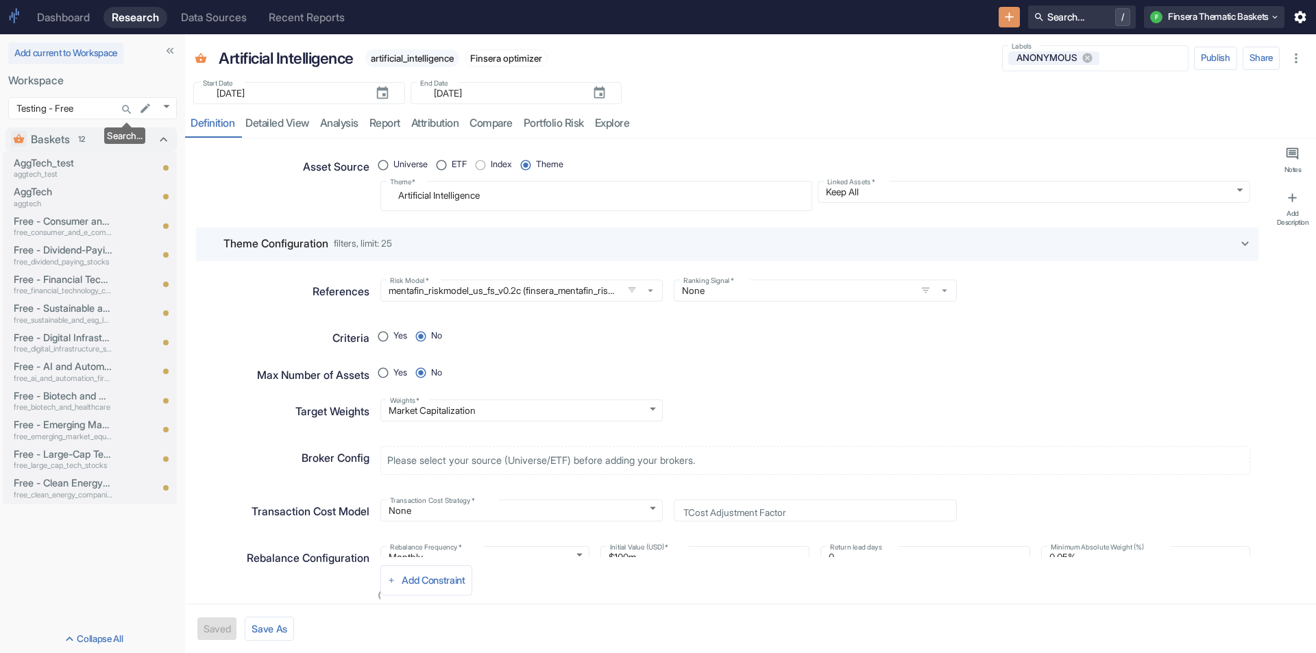
click at [122, 106] on icon "Search..." at bounding box center [127, 110] width 12 height 12
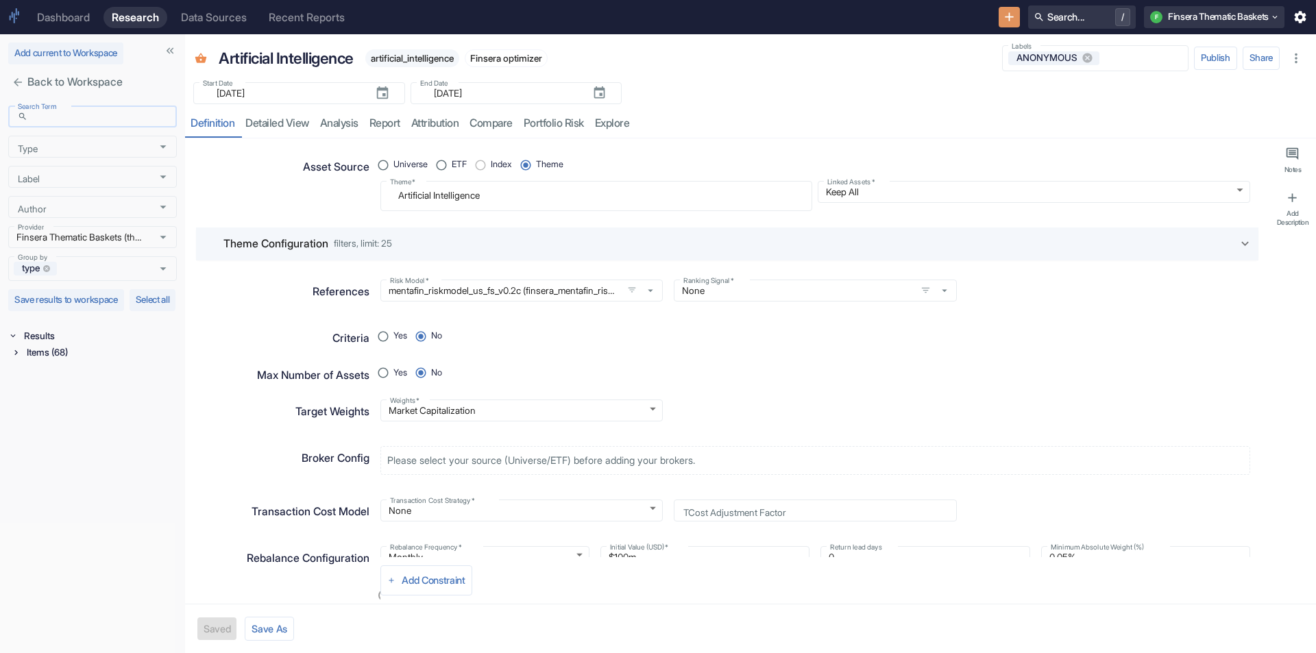
click at [90, 121] on input "Search Term" at bounding box center [105, 116] width 144 height 16
type textarea "x"
click at [154, 237] on icon "Clear" at bounding box center [151, 237] width 12 height 12
click at [161, 145] on icon "Open" at bounding box center [163, 146] width 15 height 15
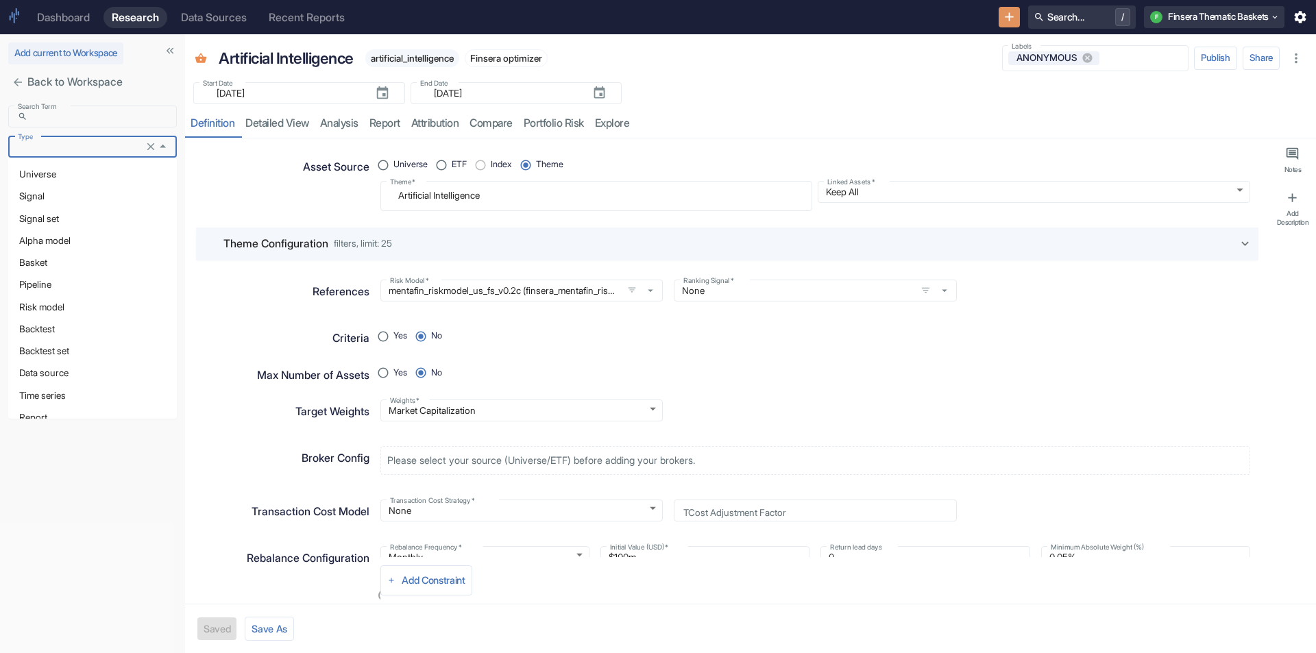
click at [84, 193] on li "Signal" at bounding box center [92, 196] width 169 height 22
type input "Signal"
click at [10, 394] on li "Results Items (1)" at bounding box center [92, 376] width 169 height 36
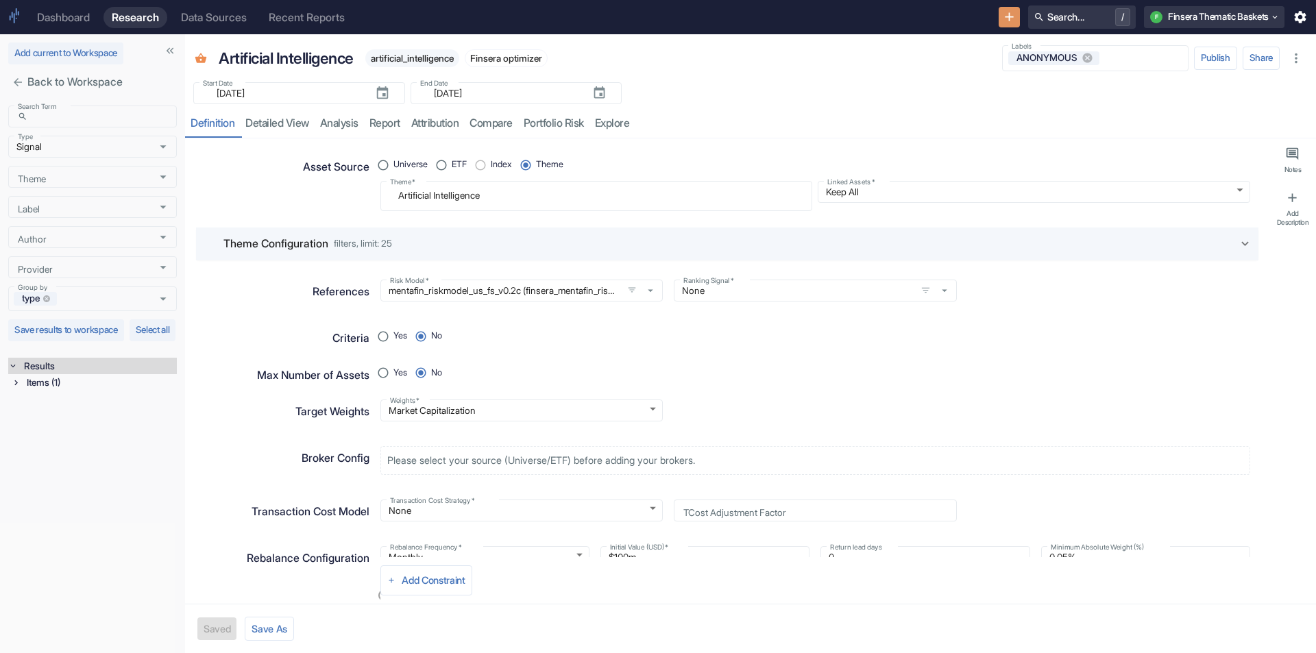
click at [14, 387] on icon at bounding box center [16, 383] width 10 height 10
click at [45, 408] on div "Signal / Alpha Model (1)" at bounding box center [102, 399] width 150 height 16
click at [52, 426] on p "test signal" at bounding box center [94, 418] width 112 height 15
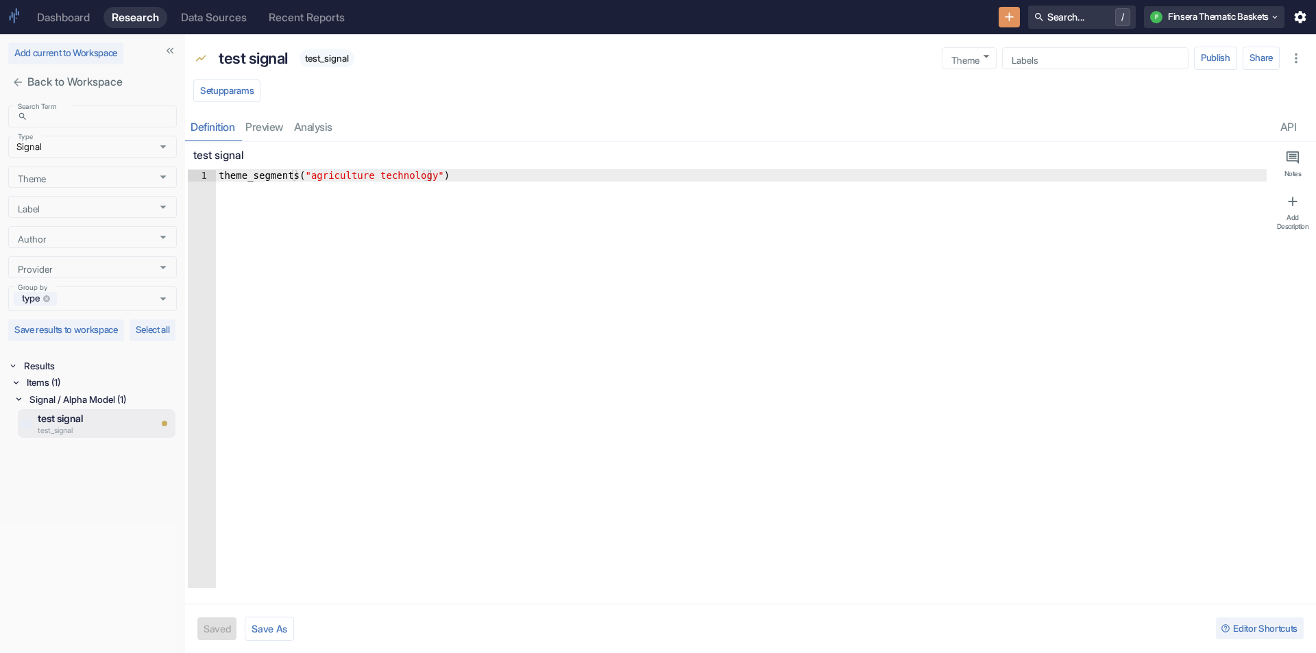
type textarea "x"
